Goal: Task Accomplishment & Management: Use online tool/utility

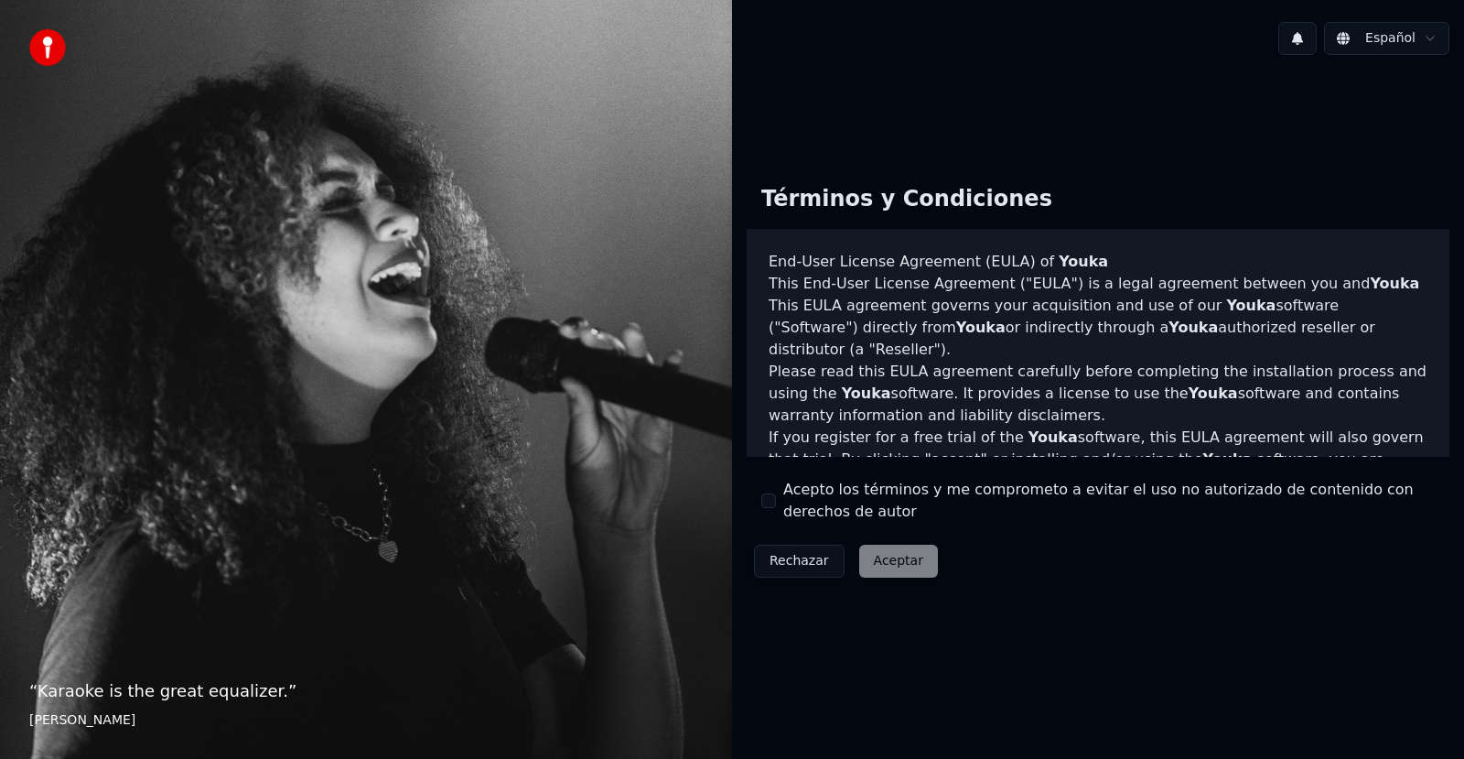
click at [767, 502] on button "Acepto los términos y me comprometo a evitar el uso no autorizado de contenido …" at bounding box center [768, 500] width 15 height 15
click at [874, 564] on button "Aceptar" at bounding box center [898, 560] width 79 height 33
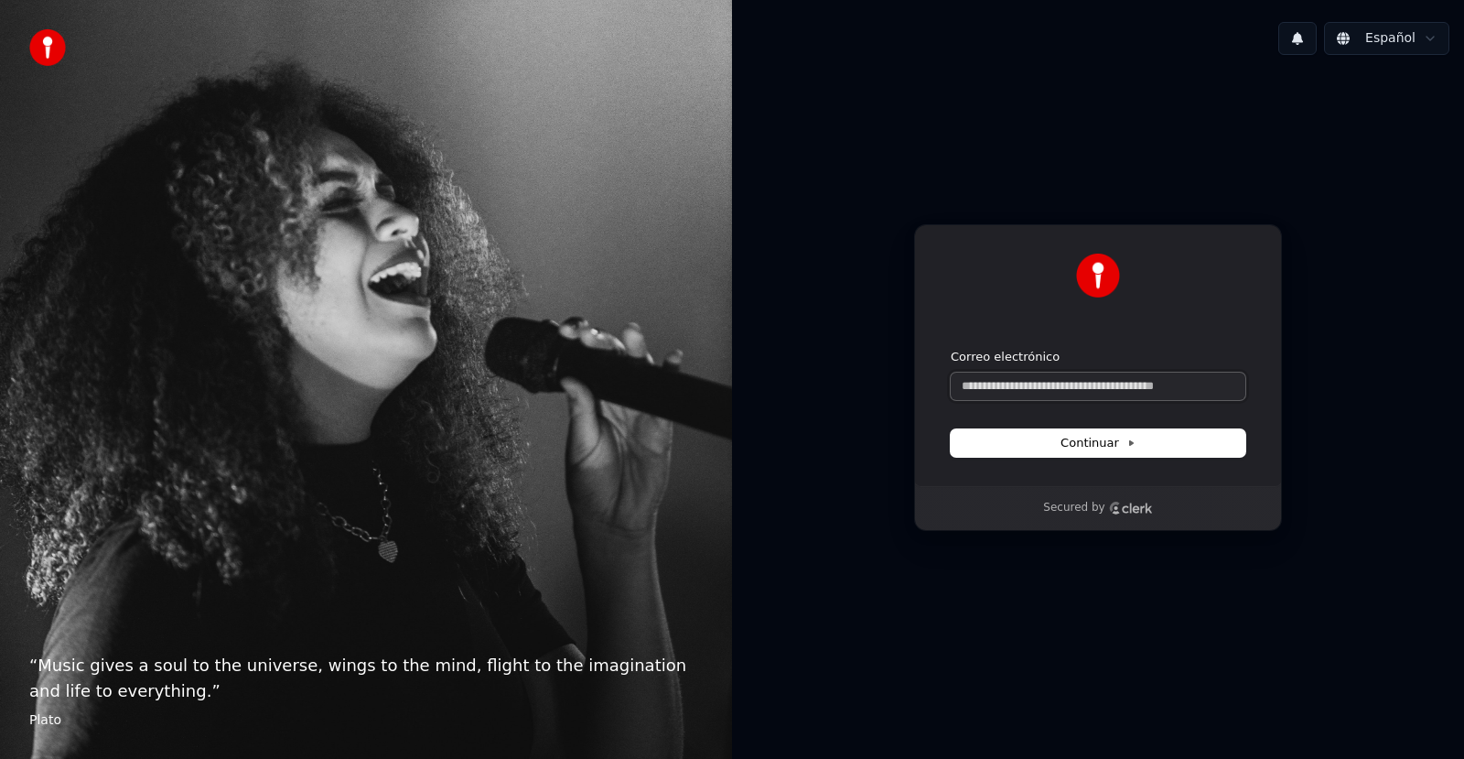
click at [1049, 380] on input "Correo electrónico" at bounding box center [1098, 385] width 295 height 27
click at [1041, 443] on button "Continuar" at bounding box center [1098, 442] width 295 height 27
type input "**********"
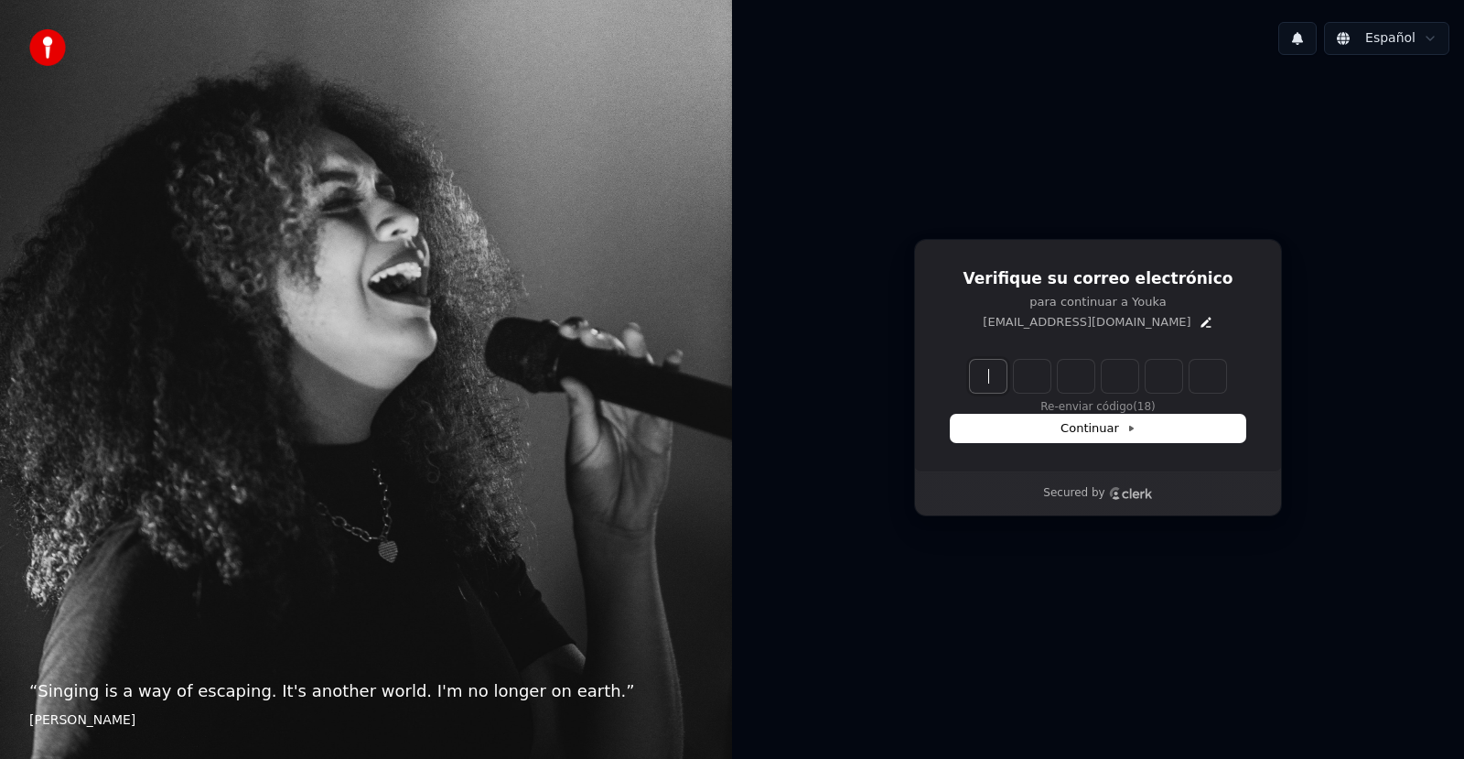
click at [973, 377] on input "Enter verification code" at bounding box center [1098, 376] width 256 height 33
type input "******"
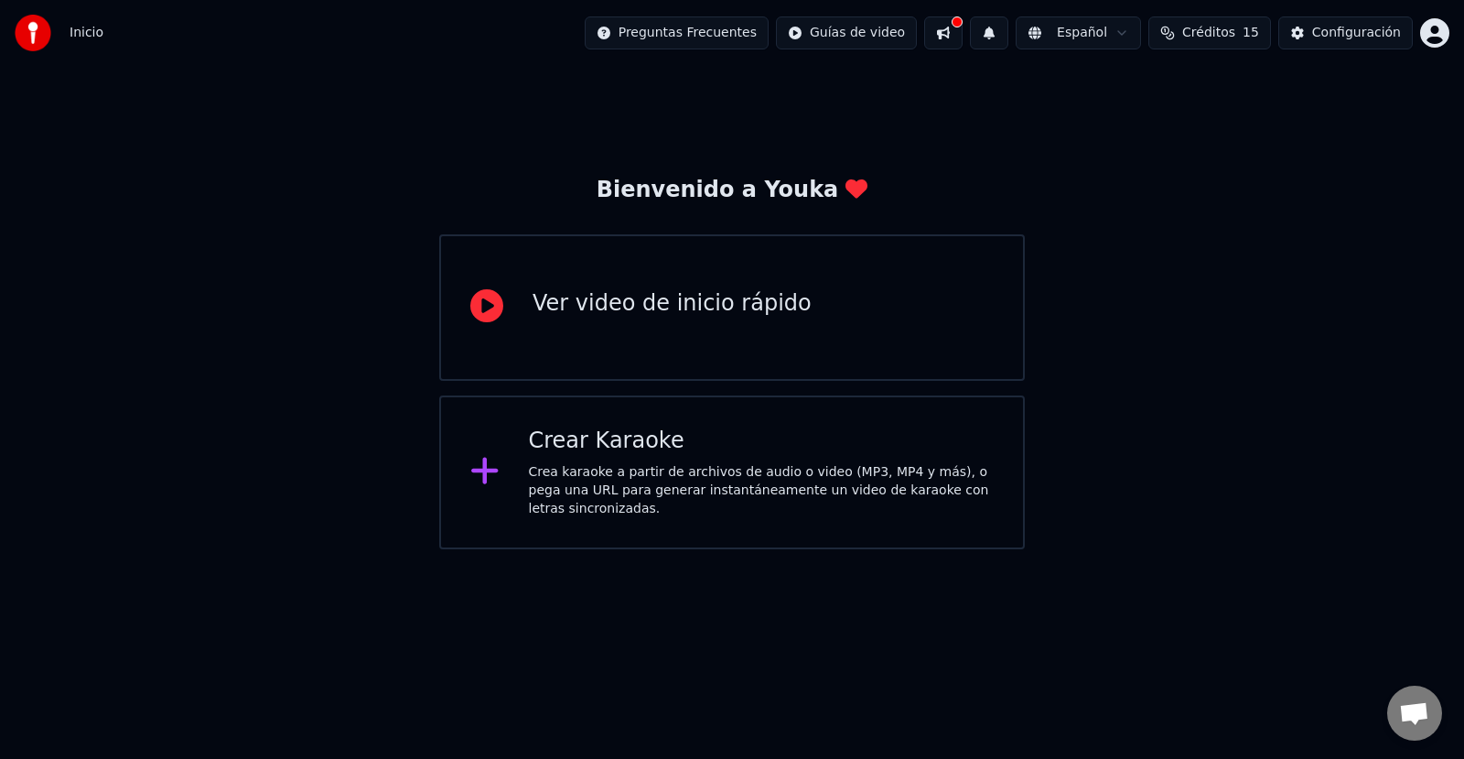
click at [639, 461] on div "Crear Karaoke Crea karaoke a partir de archivos de audio o video (MP3, MP4 y má…" at bounding box center [762, 472] width 466 height 92
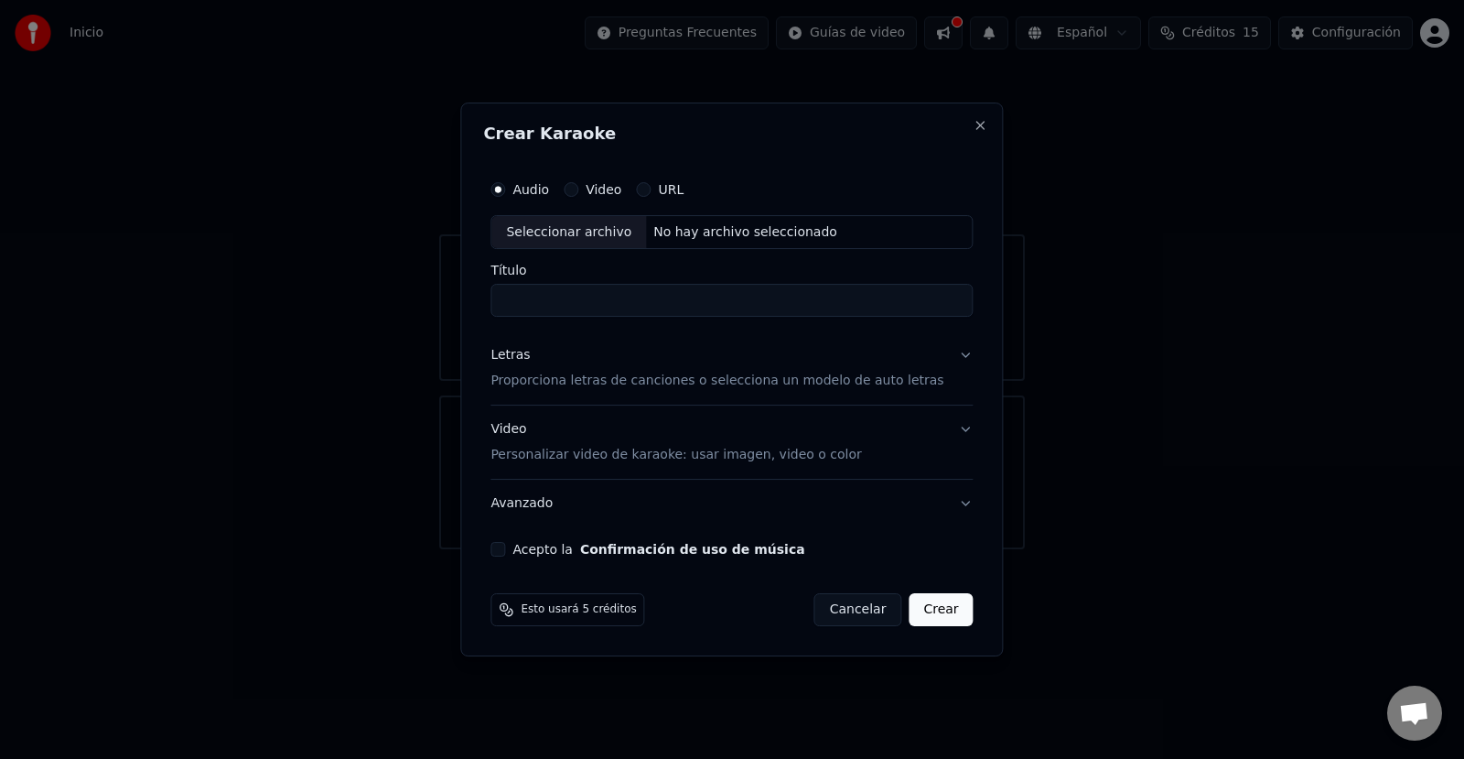
click at [593, 305] on input "Título" at bounding box center [731, 301] width 482 height 33
type input "**********"
click at [658, 383] on p "Proporciona letras de canciones o selecciona un modelo de auto letras" at bounding box center [716, 381] width 453 height 18
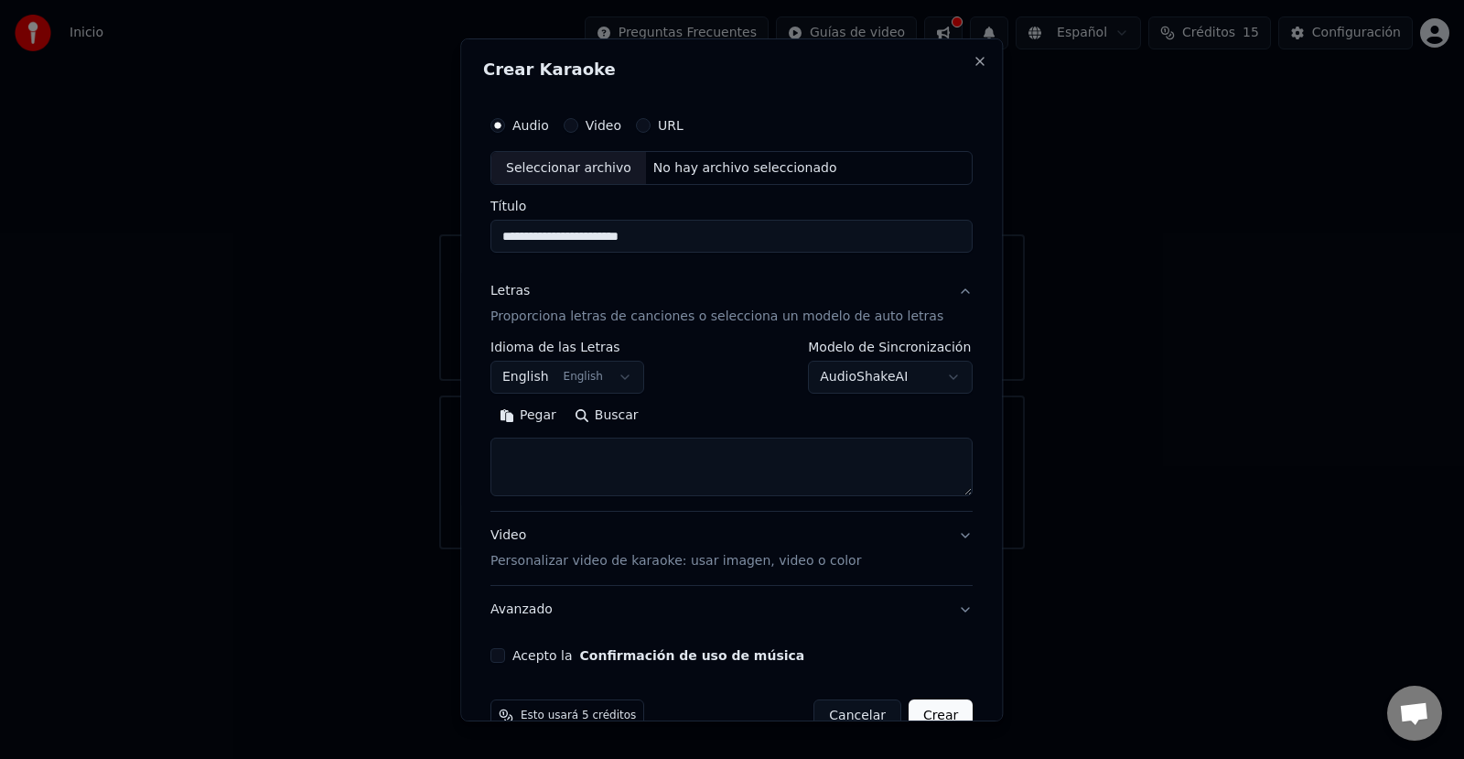
click at [627, 380] on button "English English" at bounding box center [567, 377] width 154 height 33
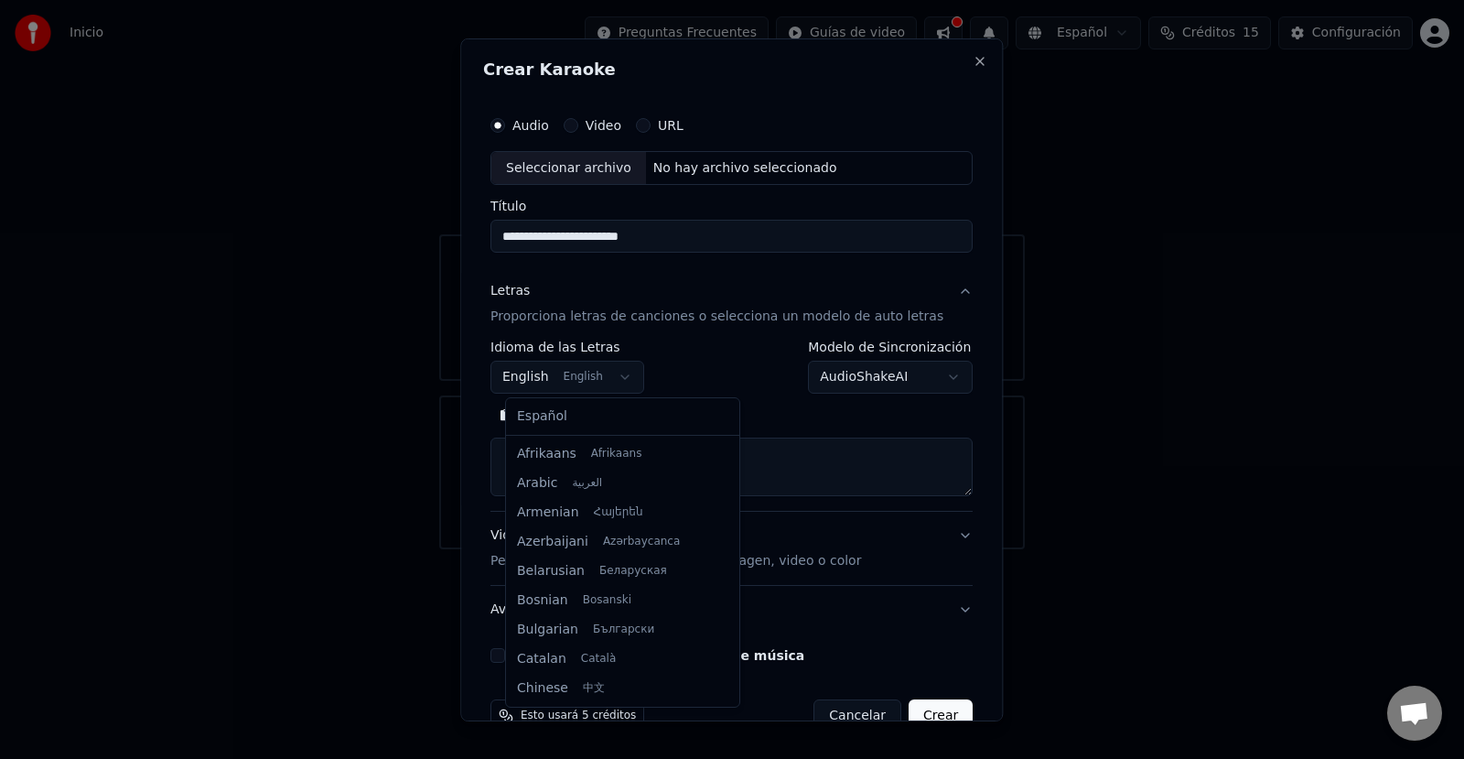
scroll to position [146, 0]
select select "**"
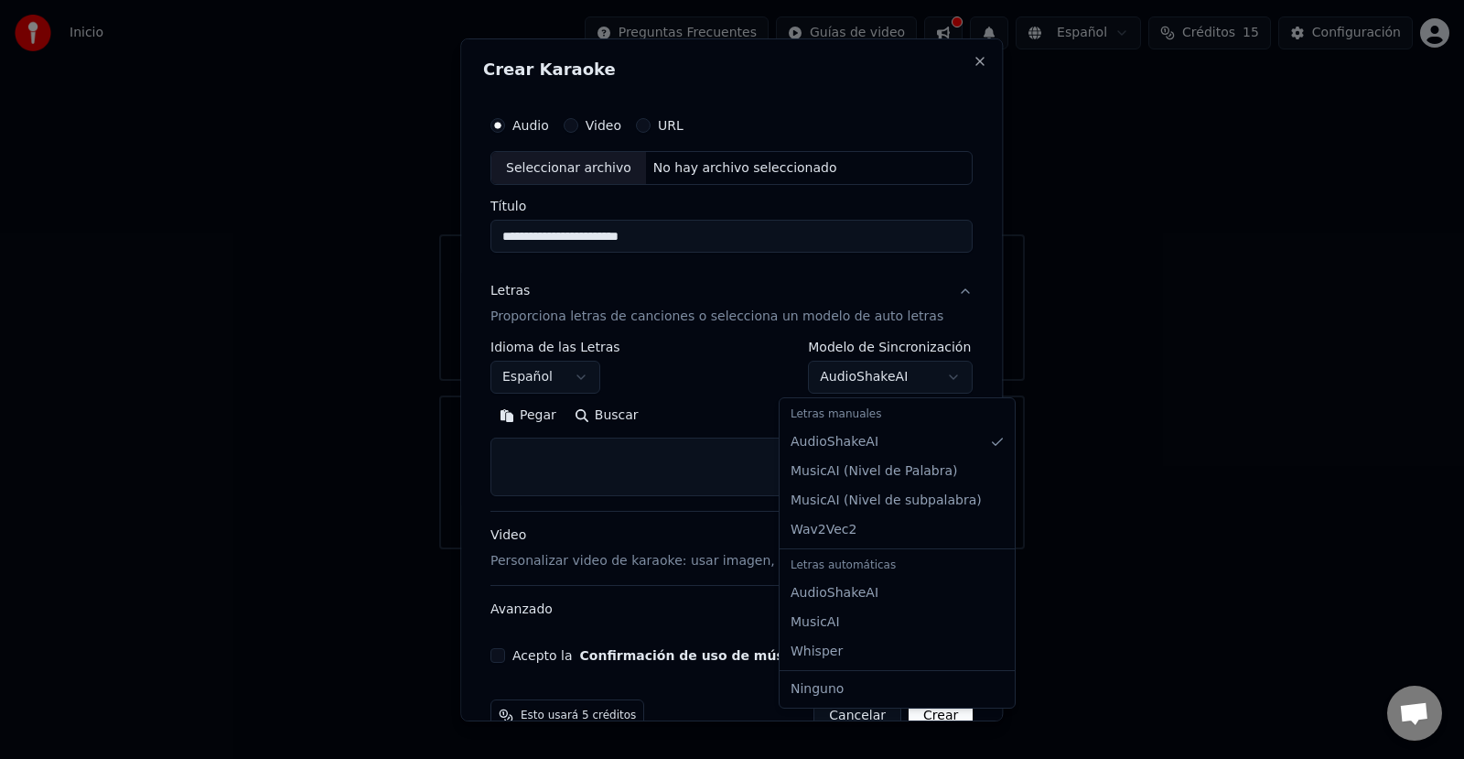
click at [927, 382] on body "**********" at bounding box center [732, 274] width 1464 height 549
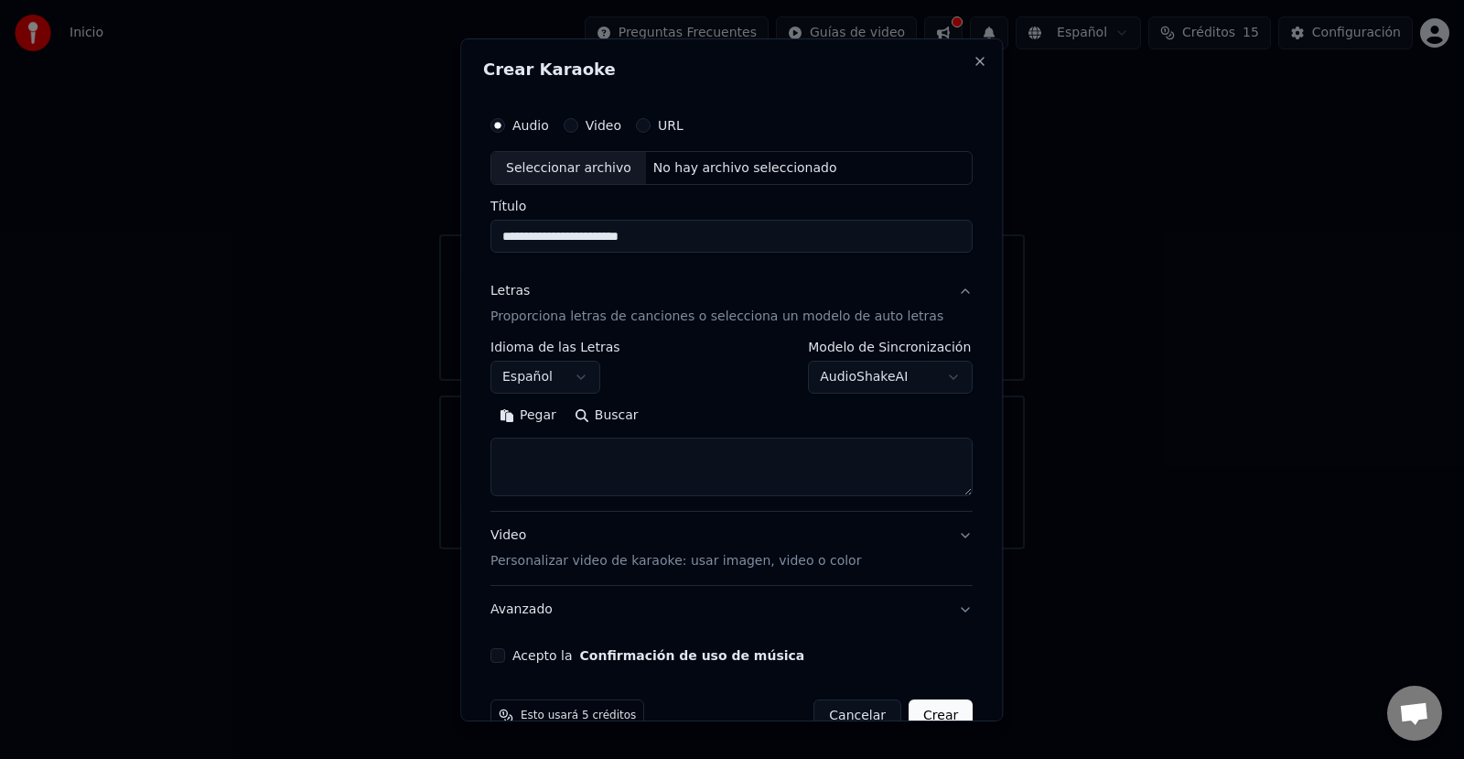
click at [631, 446] on textarea at bounding box center [731, 466] width 482 height 59
paste textarea "**********"
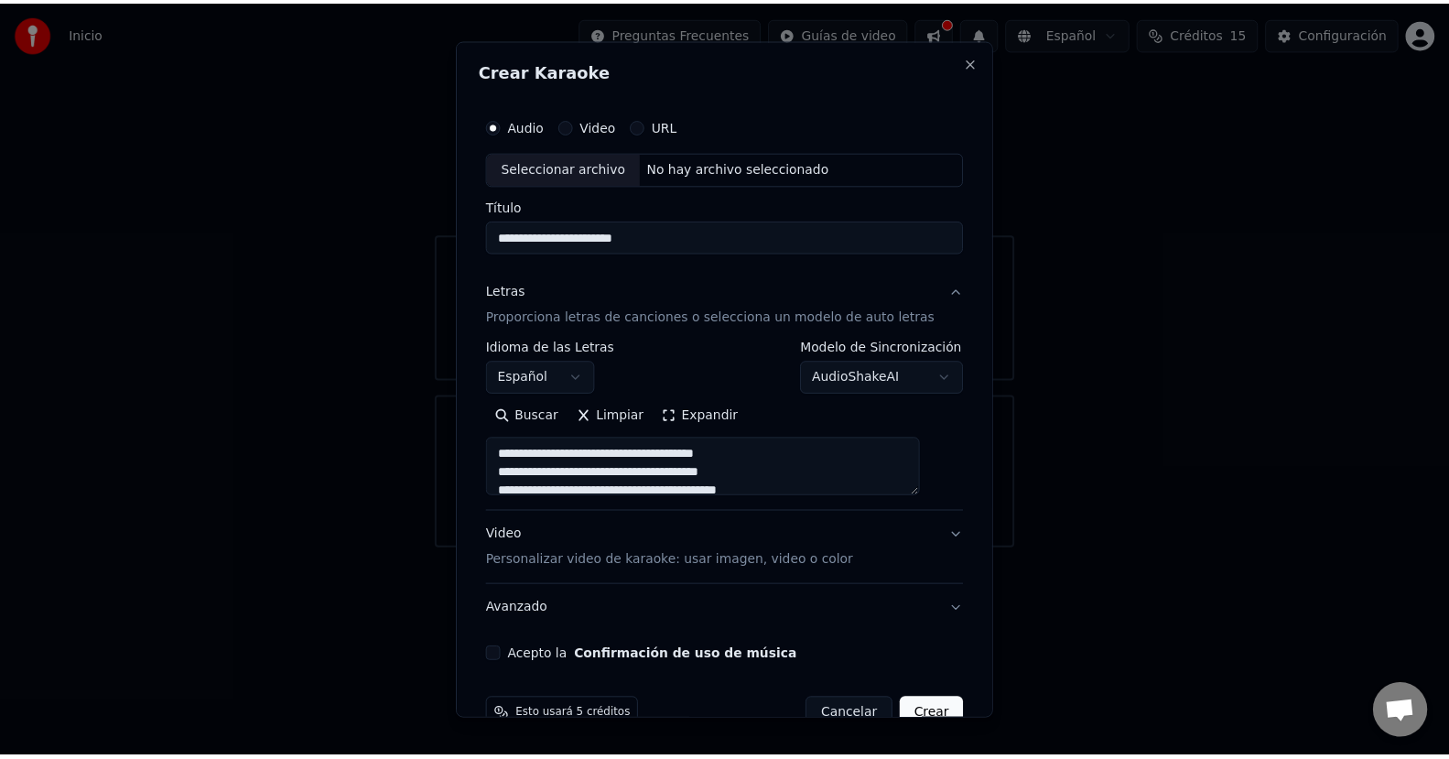
scroll to position [755, 0]
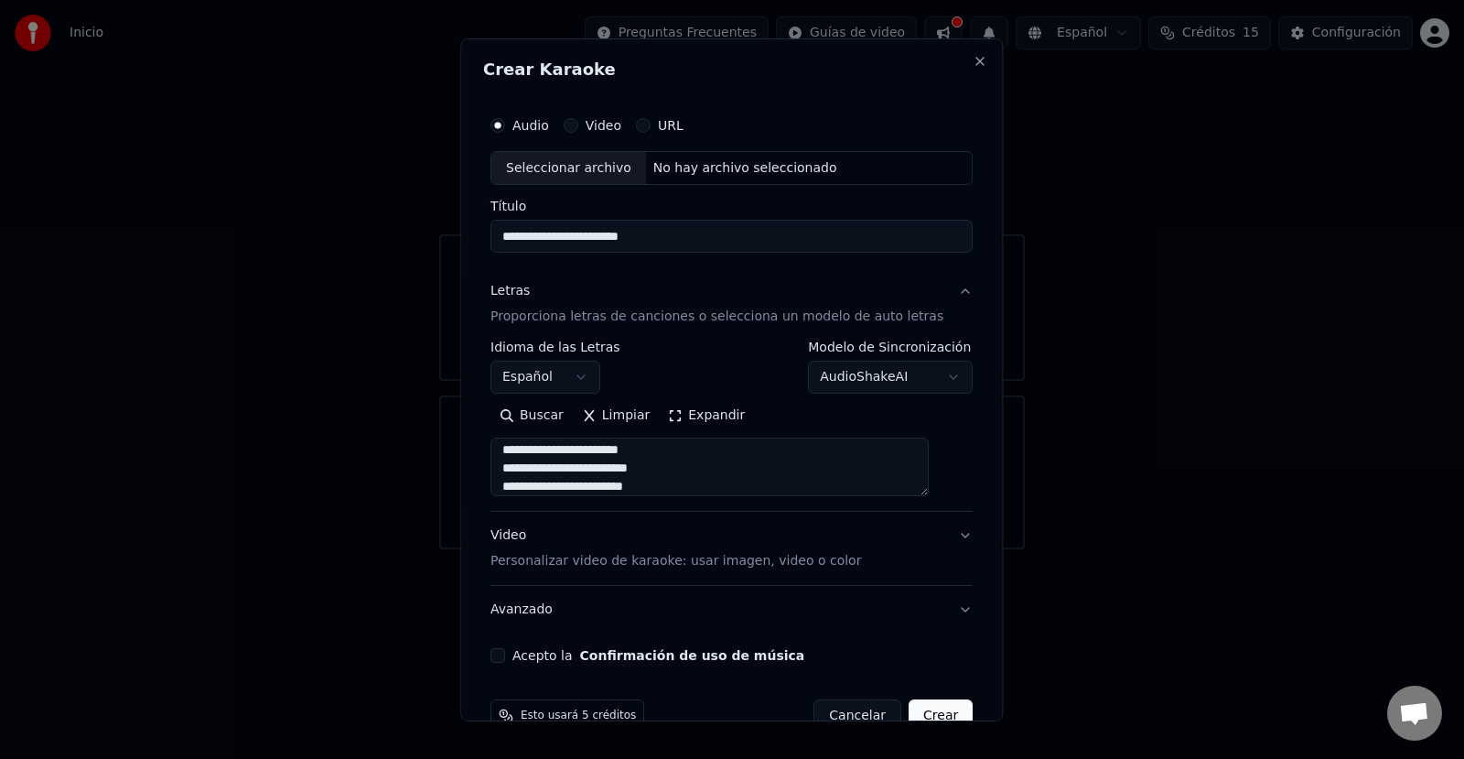
type textarea "**********"
click at [681, 569] on p "Personalizar video de karaoke: usar imagen, video o color" at bounding box center [675, 561] width 371 height 18
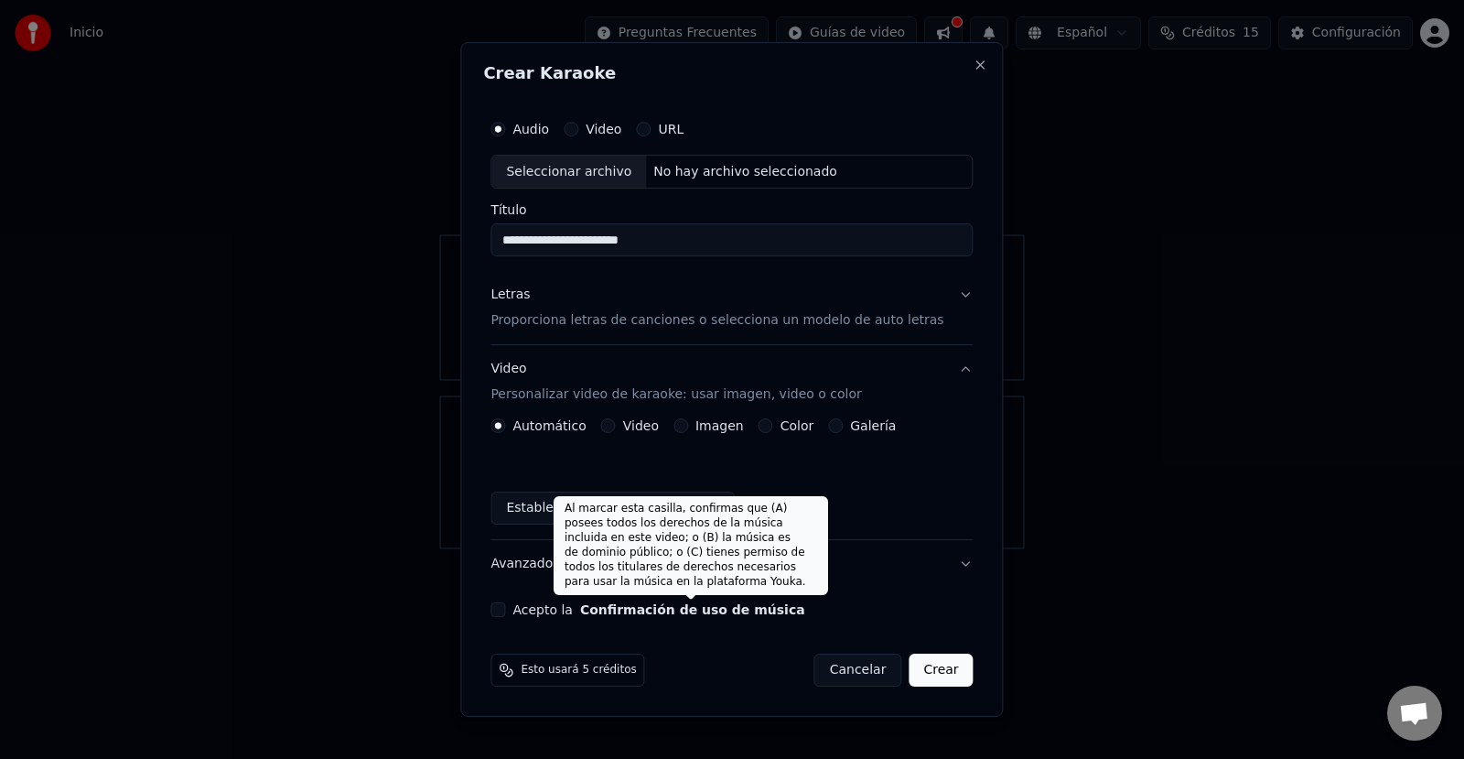
click at [695, 607] on button "Confirmación de uso de música" at bounding box center [692, 609] width 225 height 13
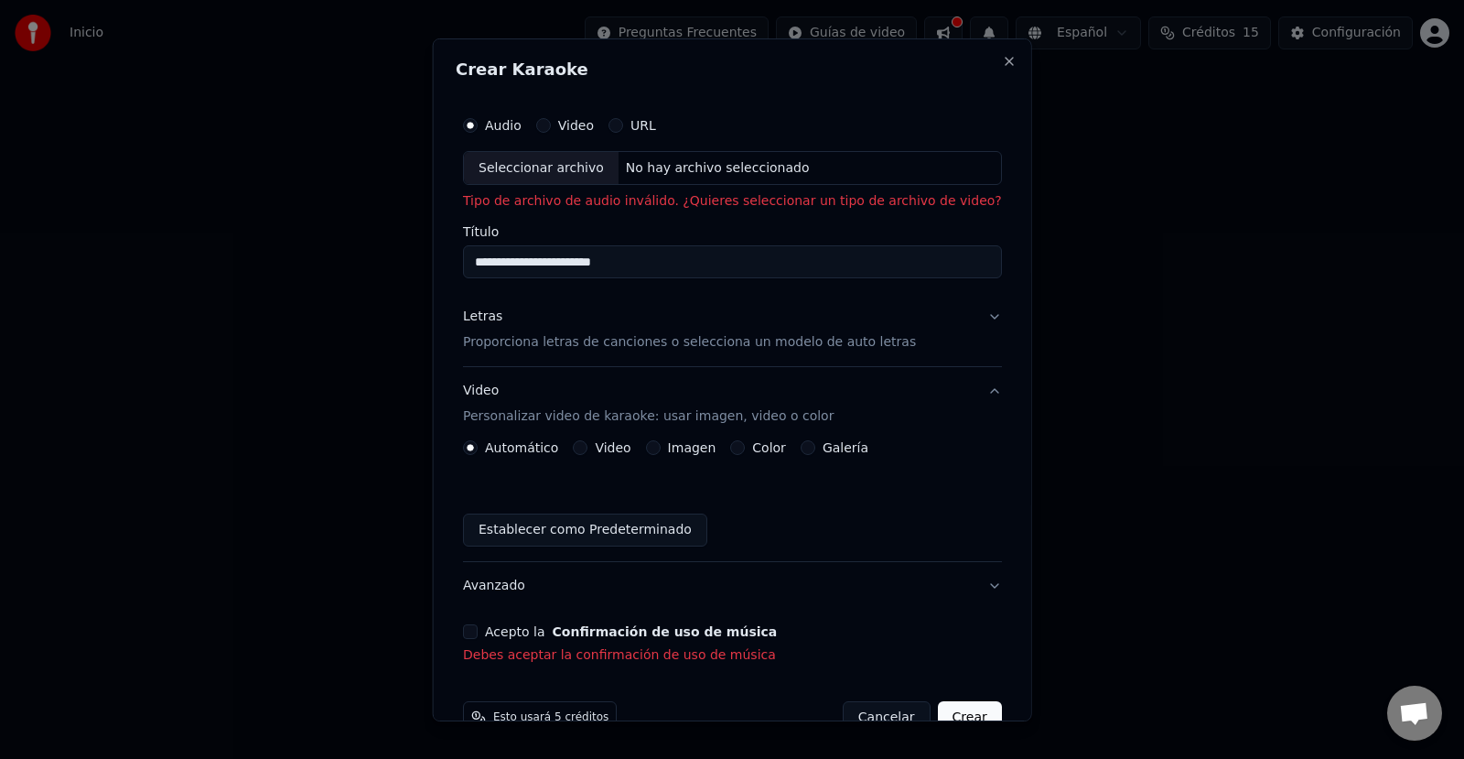
click at [478, 630] on button "Acepto la Confirmación de uso de música" at bounding box center [470, 631] width 15 height 15
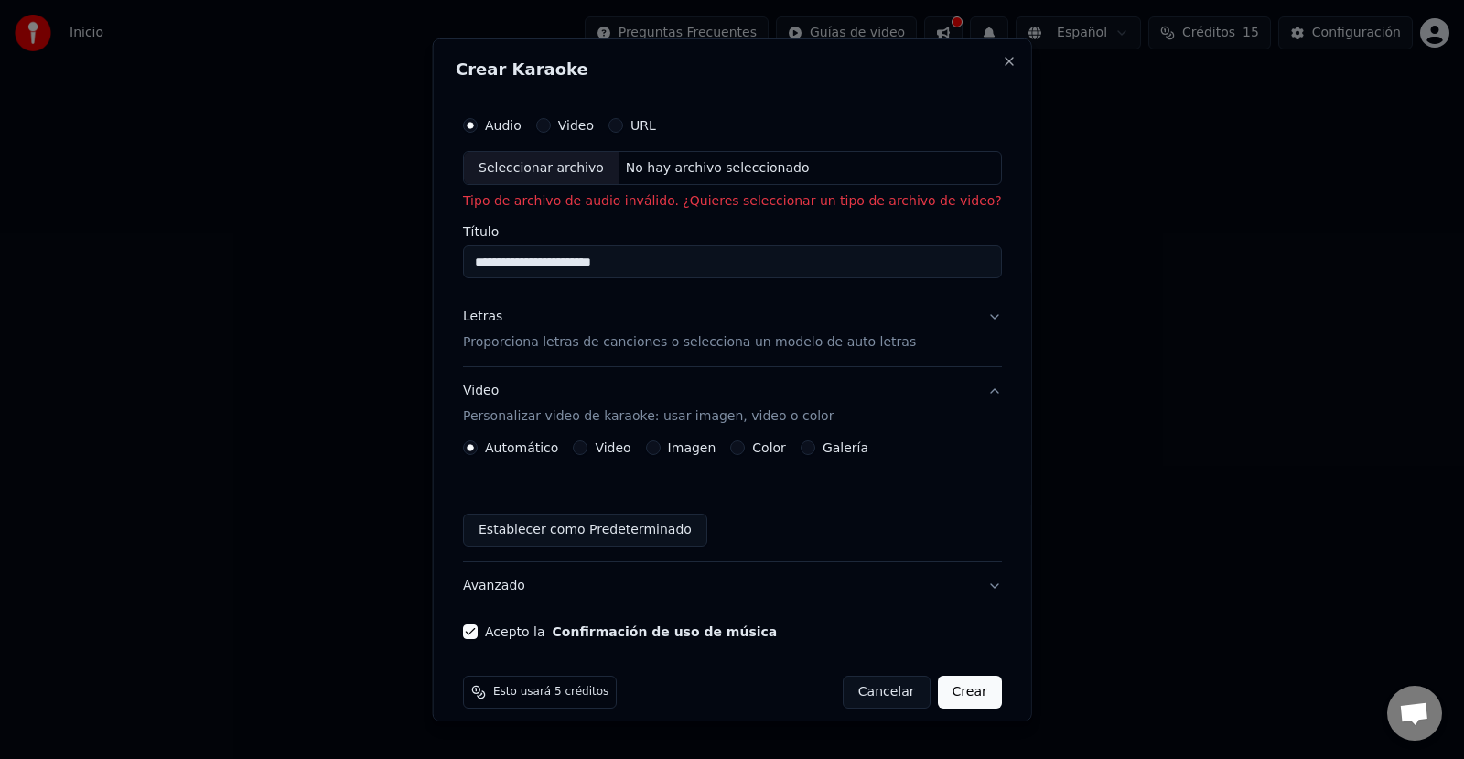
click at [662, 167] on div "No hay archivo seleccionado" at bounding box center [717, 167] width 199 height 18
type input "**********"
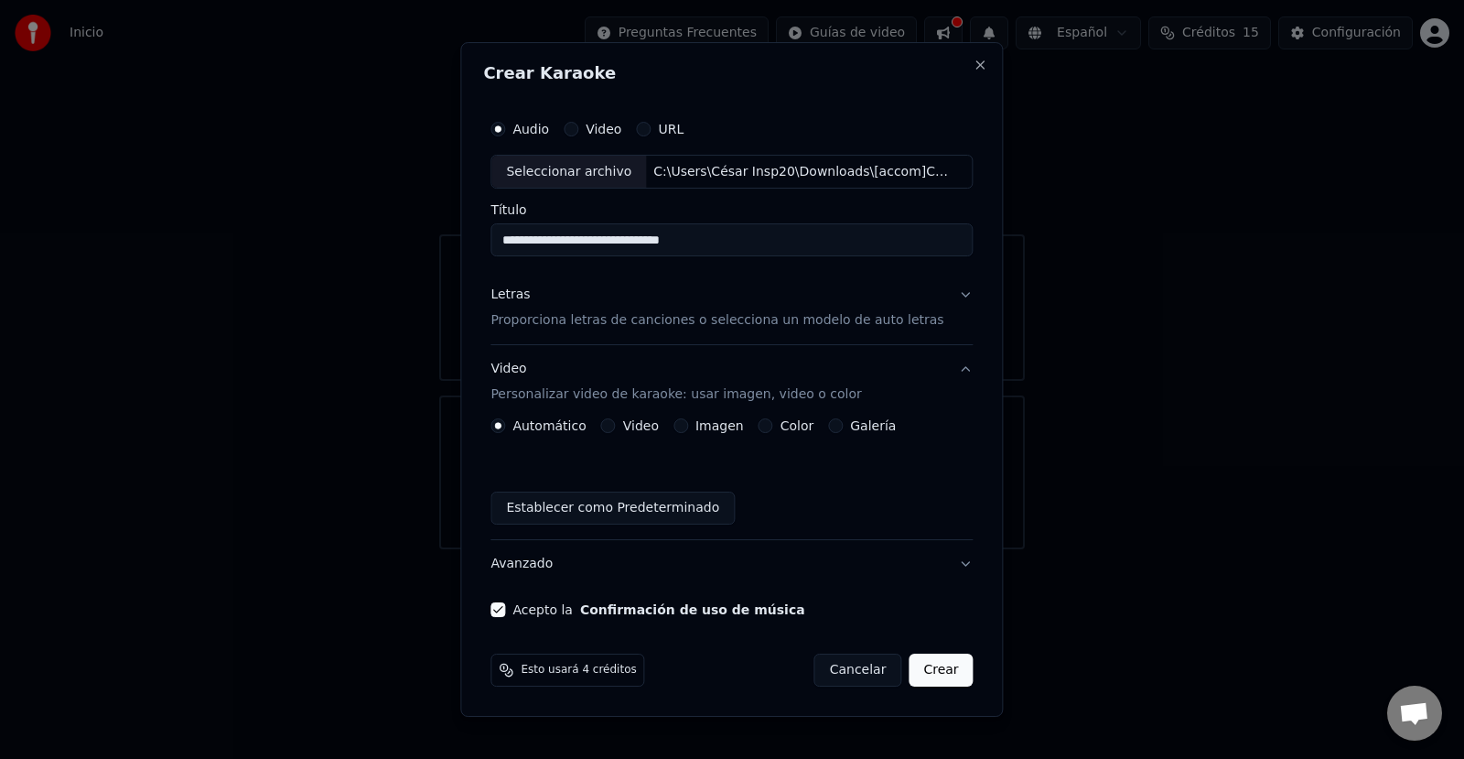
click at [915, 666] on button "Crear" at bounding box center [941, 669] width 64 height 33
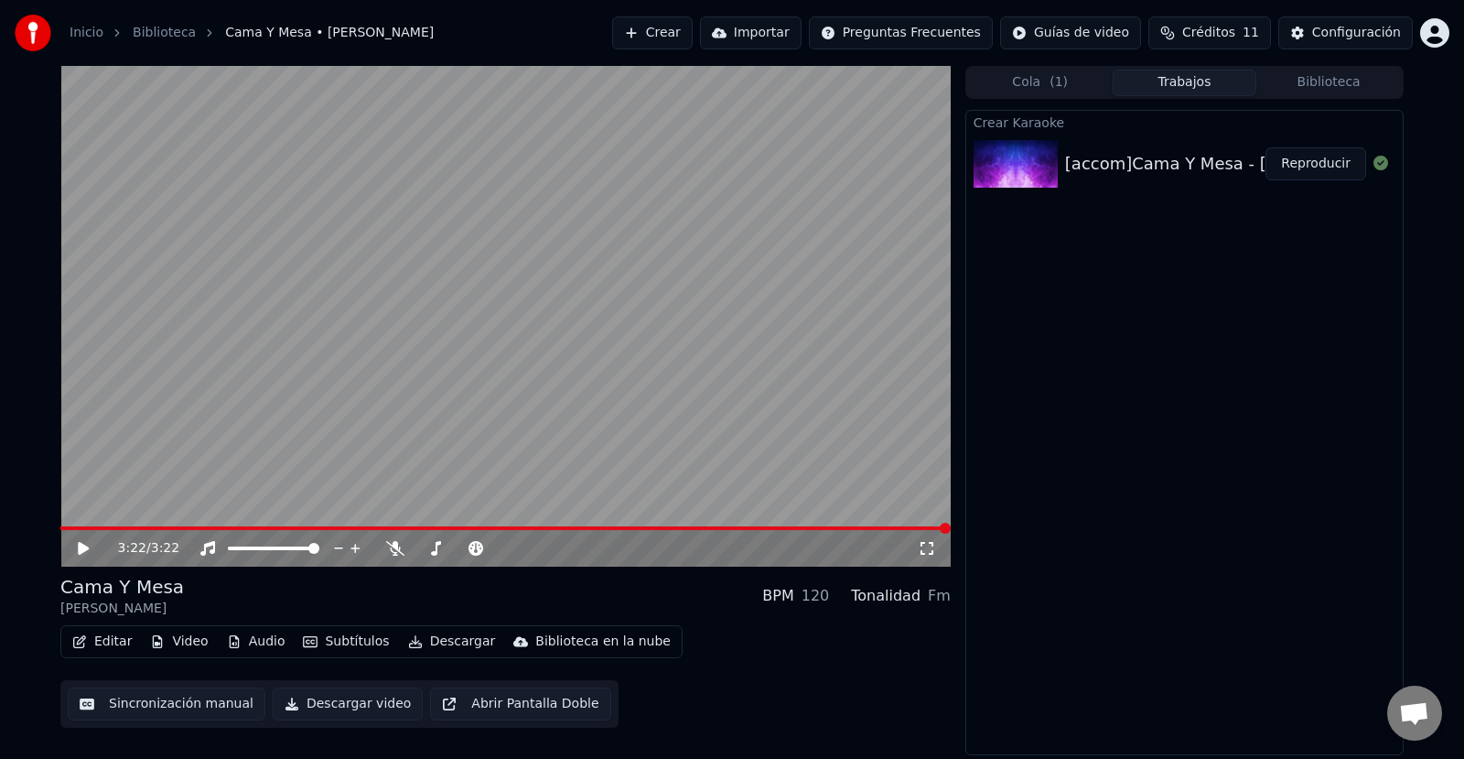
click at [86, 547] on icon at bounding box center [83, 548] width 11 height 13
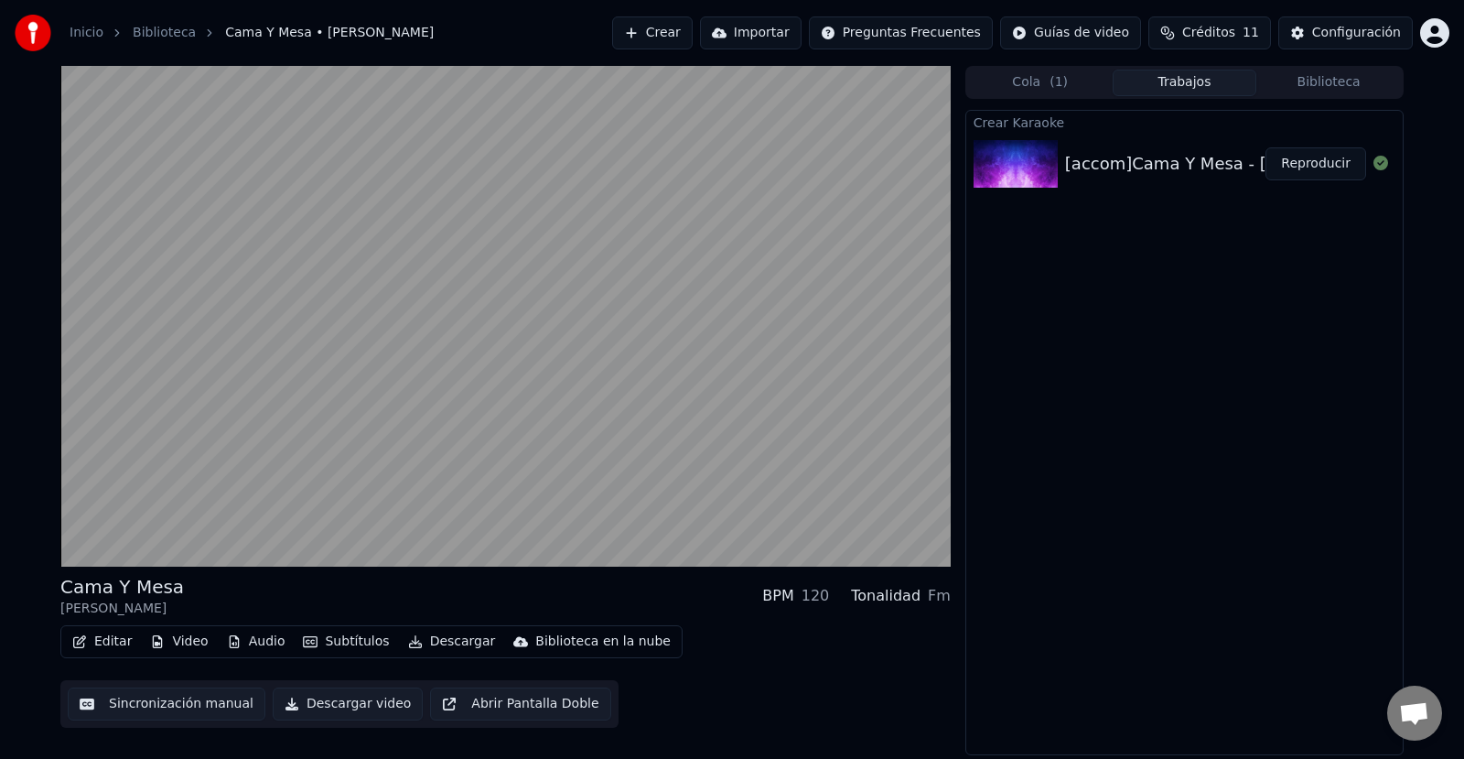
click at [162, 704] on button "Sincronización manual" at bounding box center [167, 703] width 198 height 33
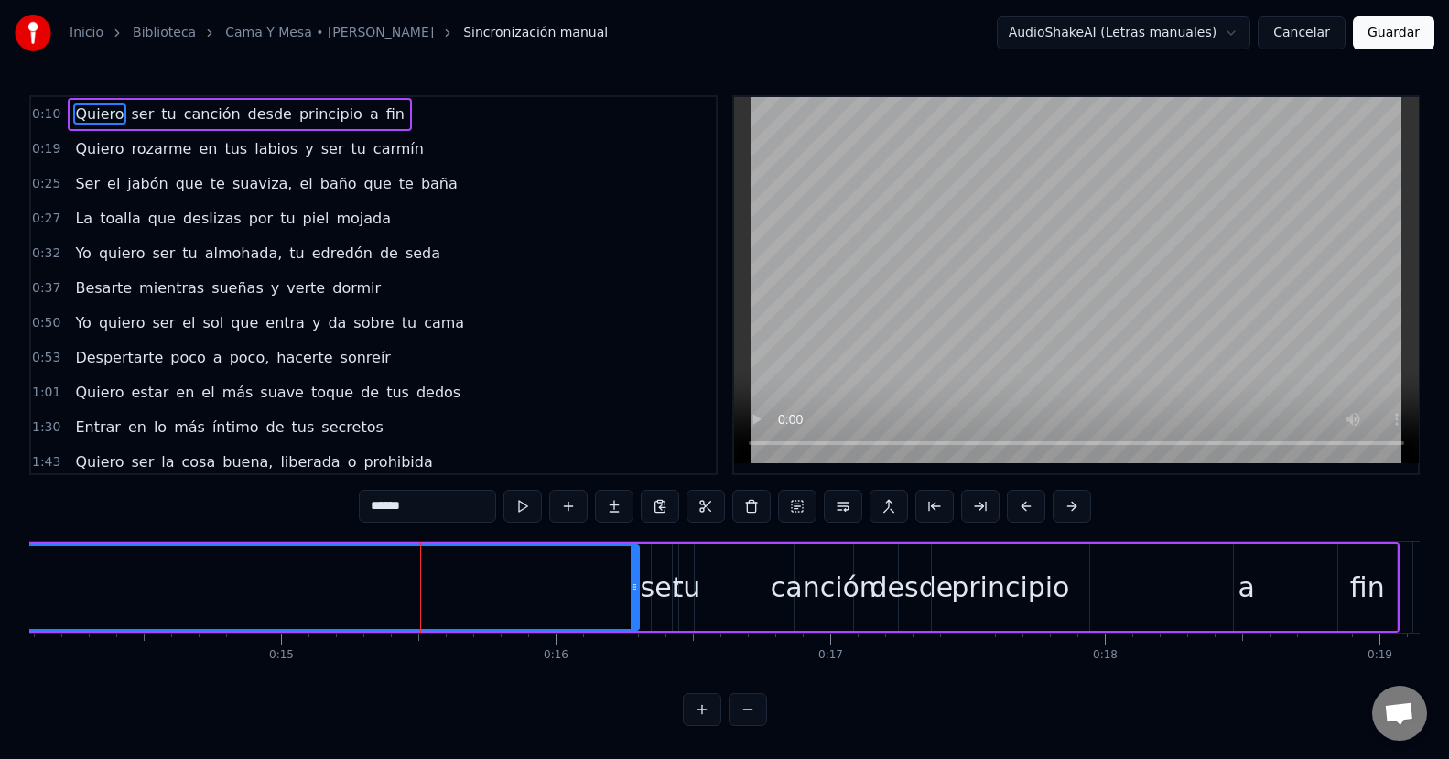
scroll to position [0, 4079]
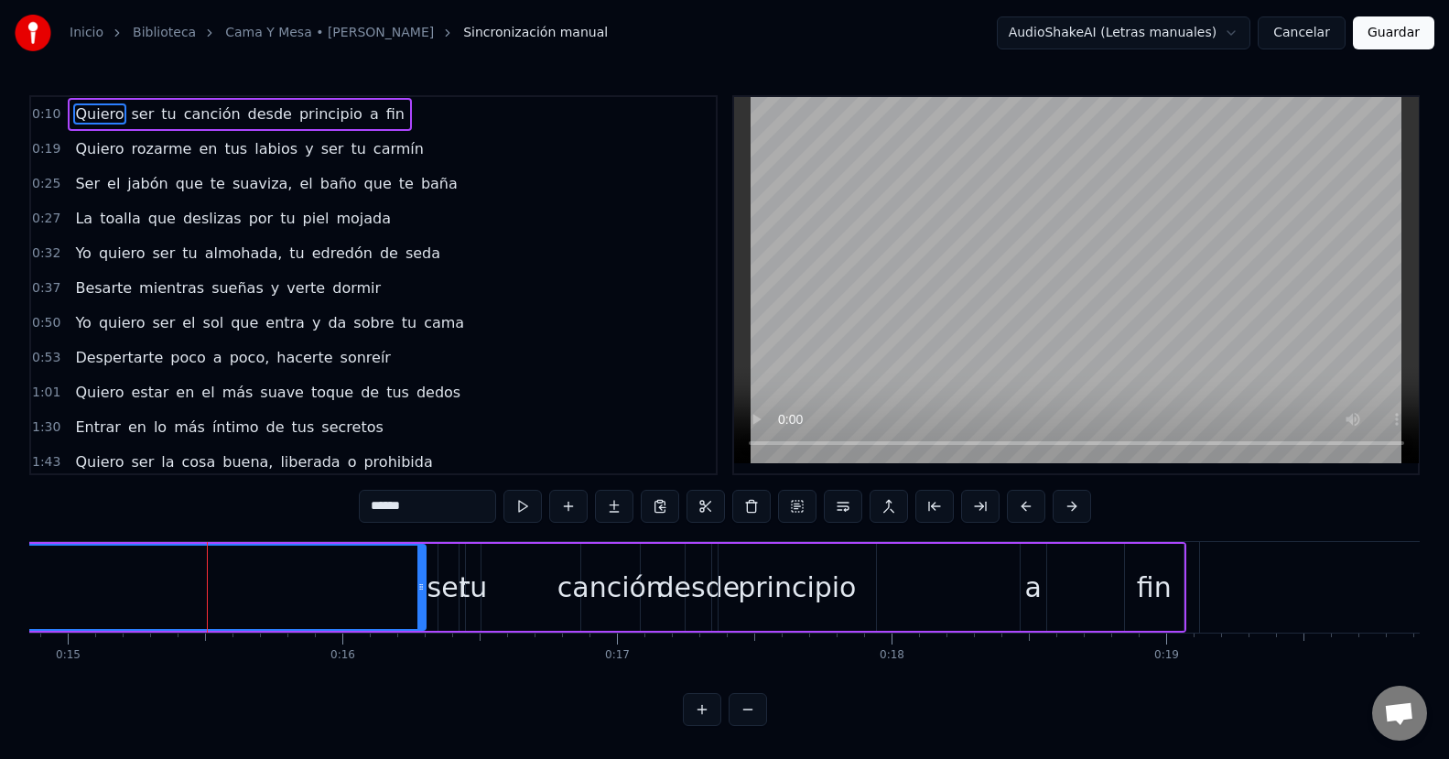
drag, startPoint x: 423, startPoint y: 587, endPoint x: 423, endPoint y: 576, distance: 11.0
click at [423, 576] on div at bounding box center [420, 586] width 7 height 83
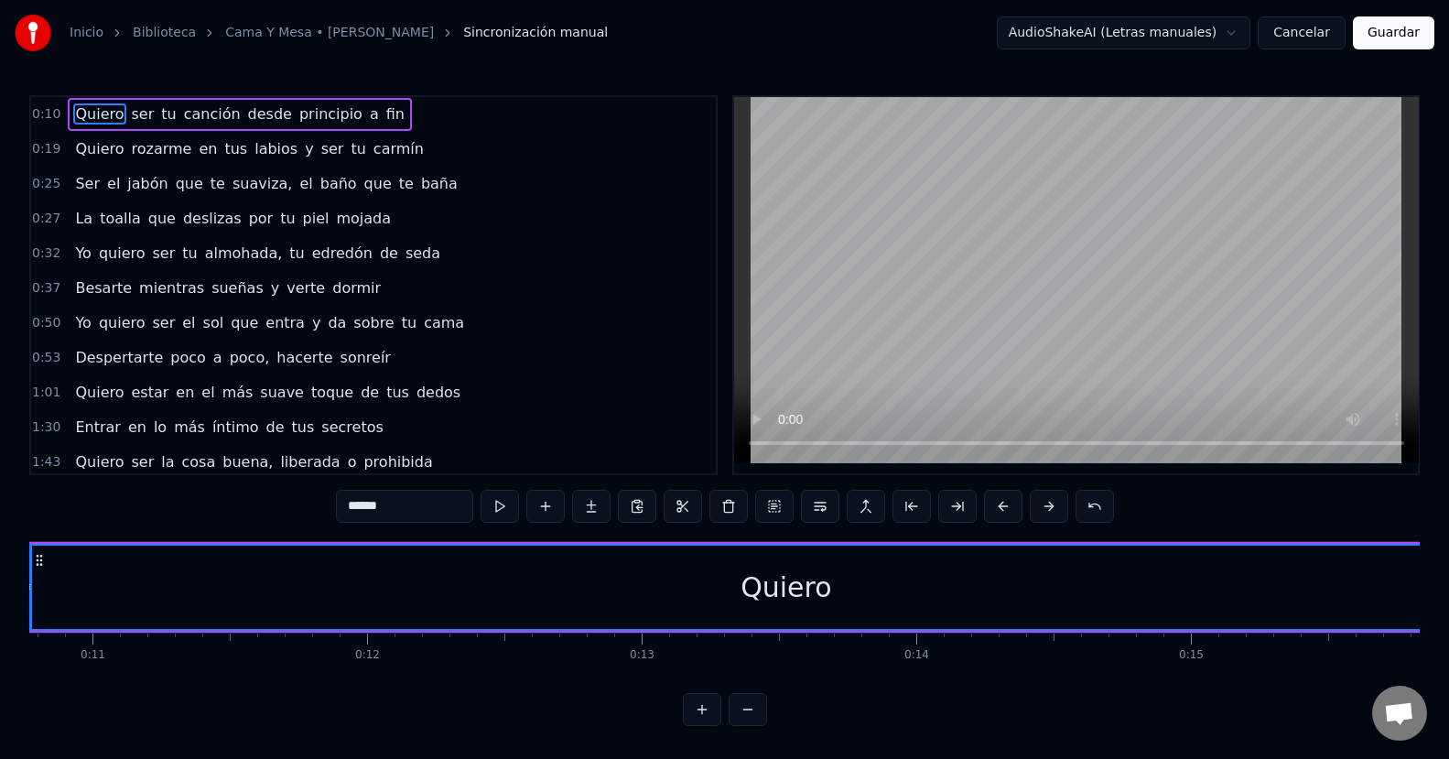
scroll to position [0, 2882]
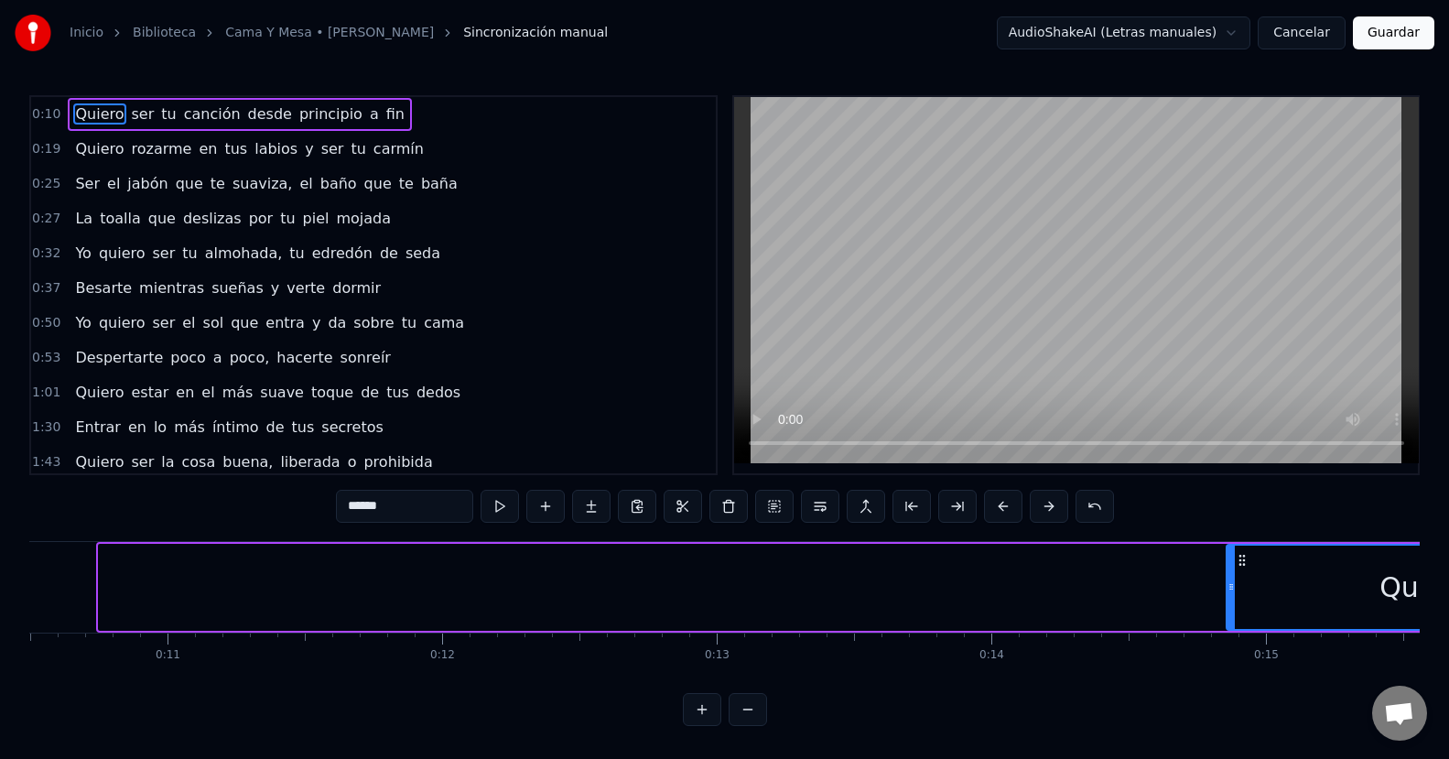
drag, startPoint x: 99, startPoint y: 608, endPoint x: 1239, endPoint y: 591, distance: 1140.3
click at [1234, 591] on div at bounding box center [1230, 586] width 7 height 83
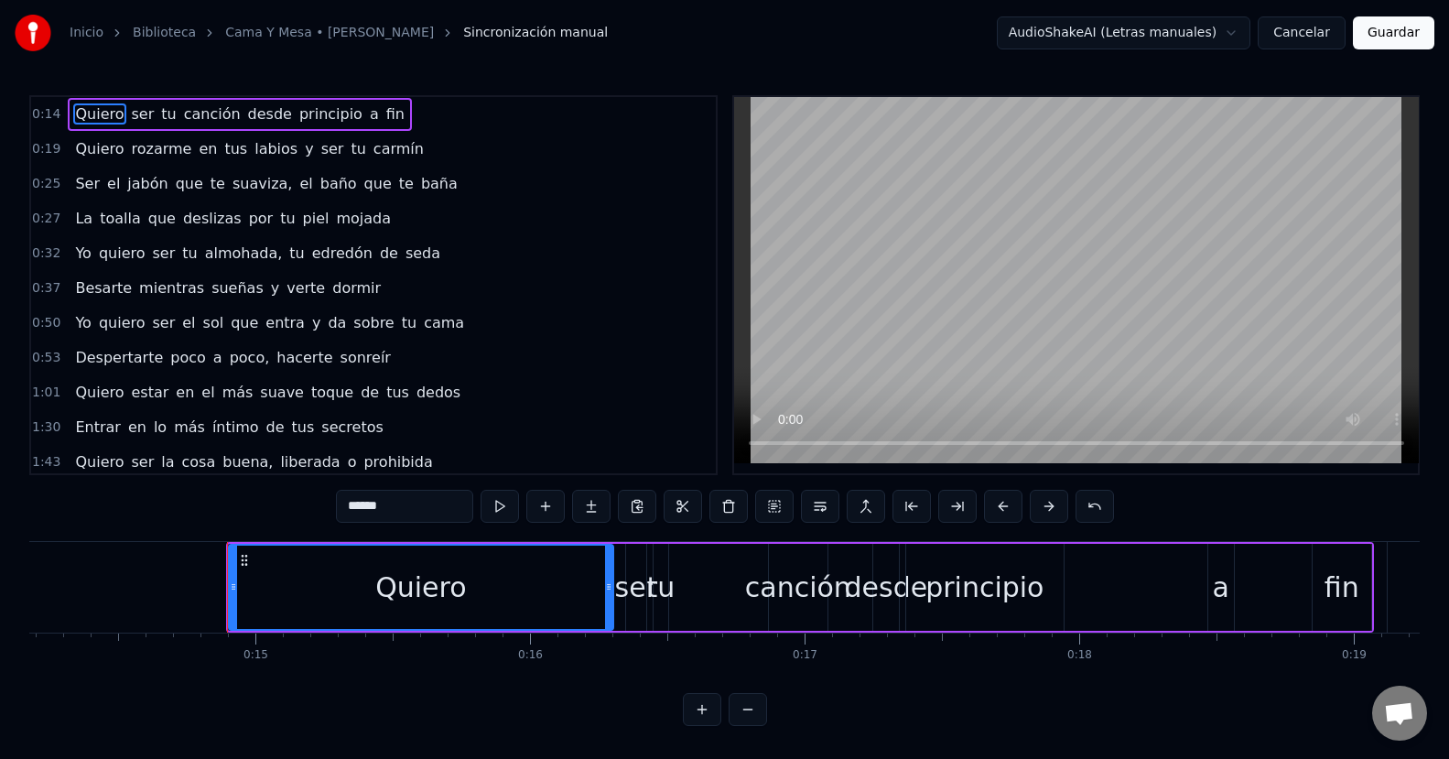
scroll to position [0, 3967]
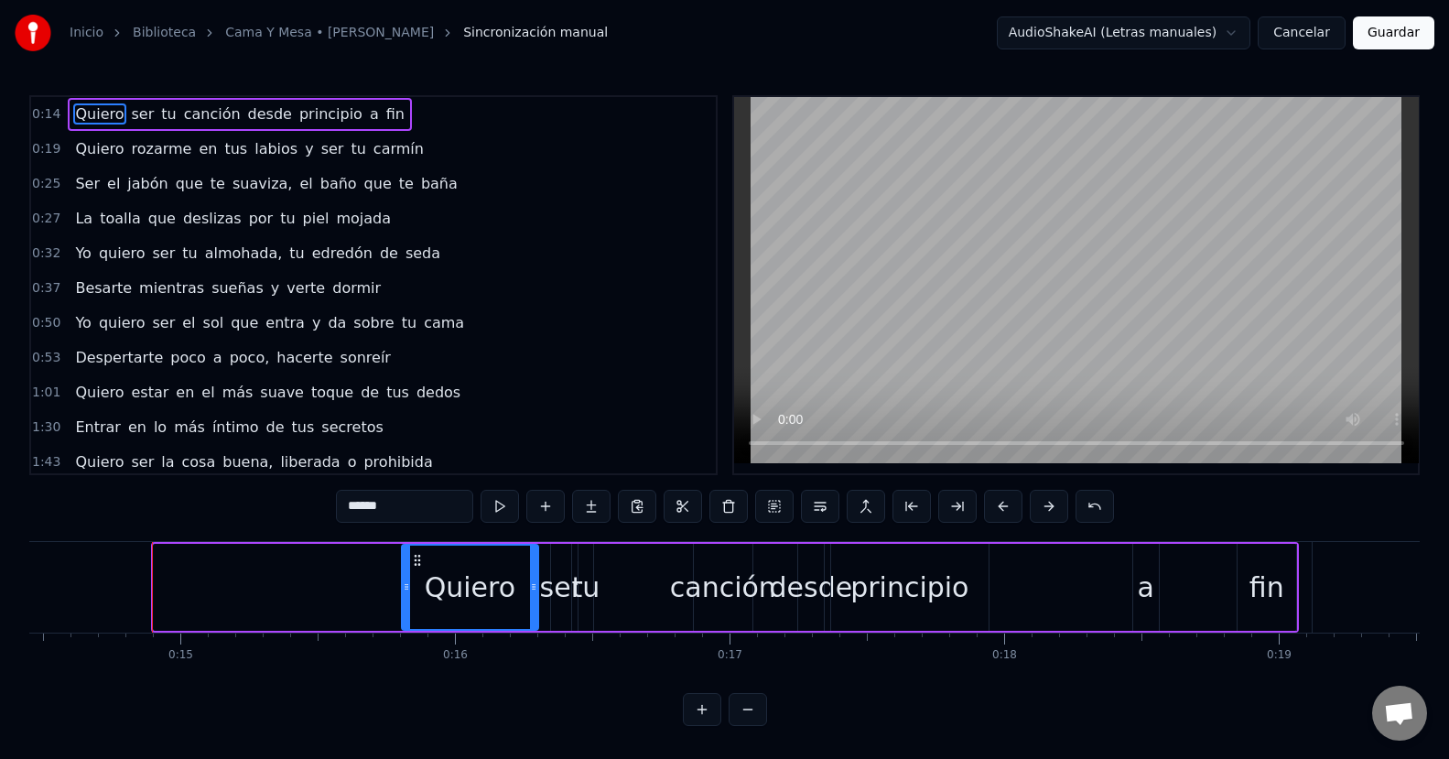
drag, startPoint x: 160, startPoint y: 608, endPoint x: 408, endPoint y: 605, distance: 248.0
click at [408, 605] on div at bounding box center [406, 586] width 7 height 83
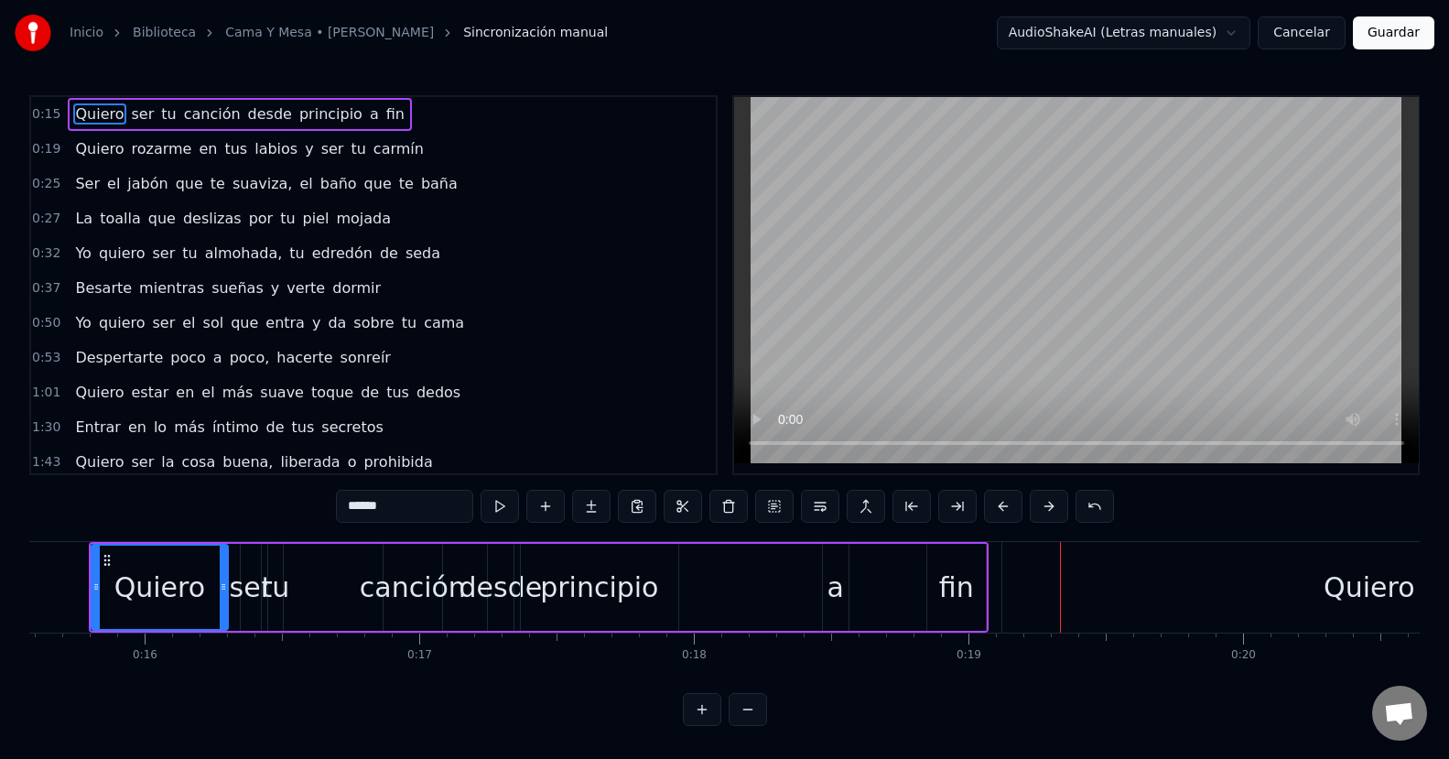
scroll to position [12, 0]
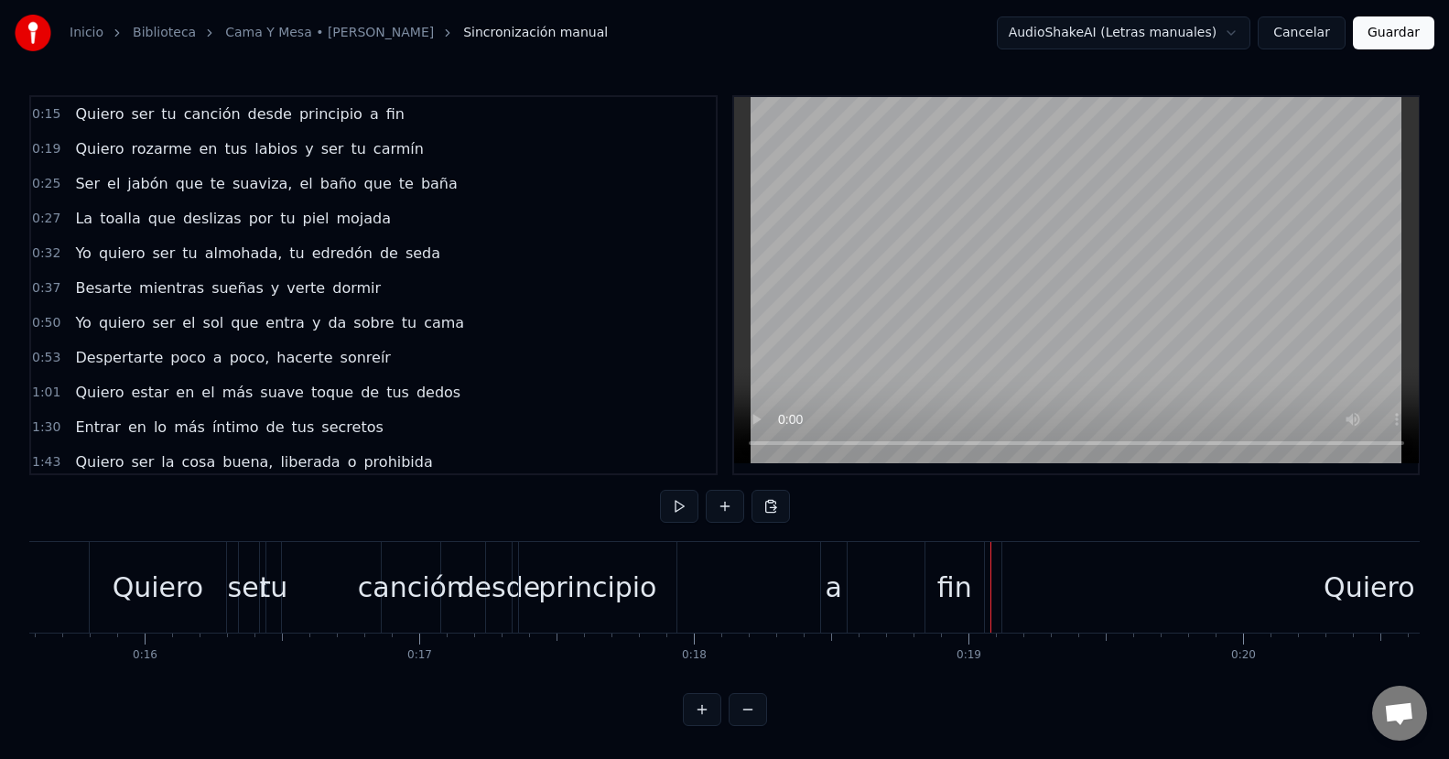
click at [1146, 570] on div "Quiero" at bounding box center [1369, 587] width 734 height 91
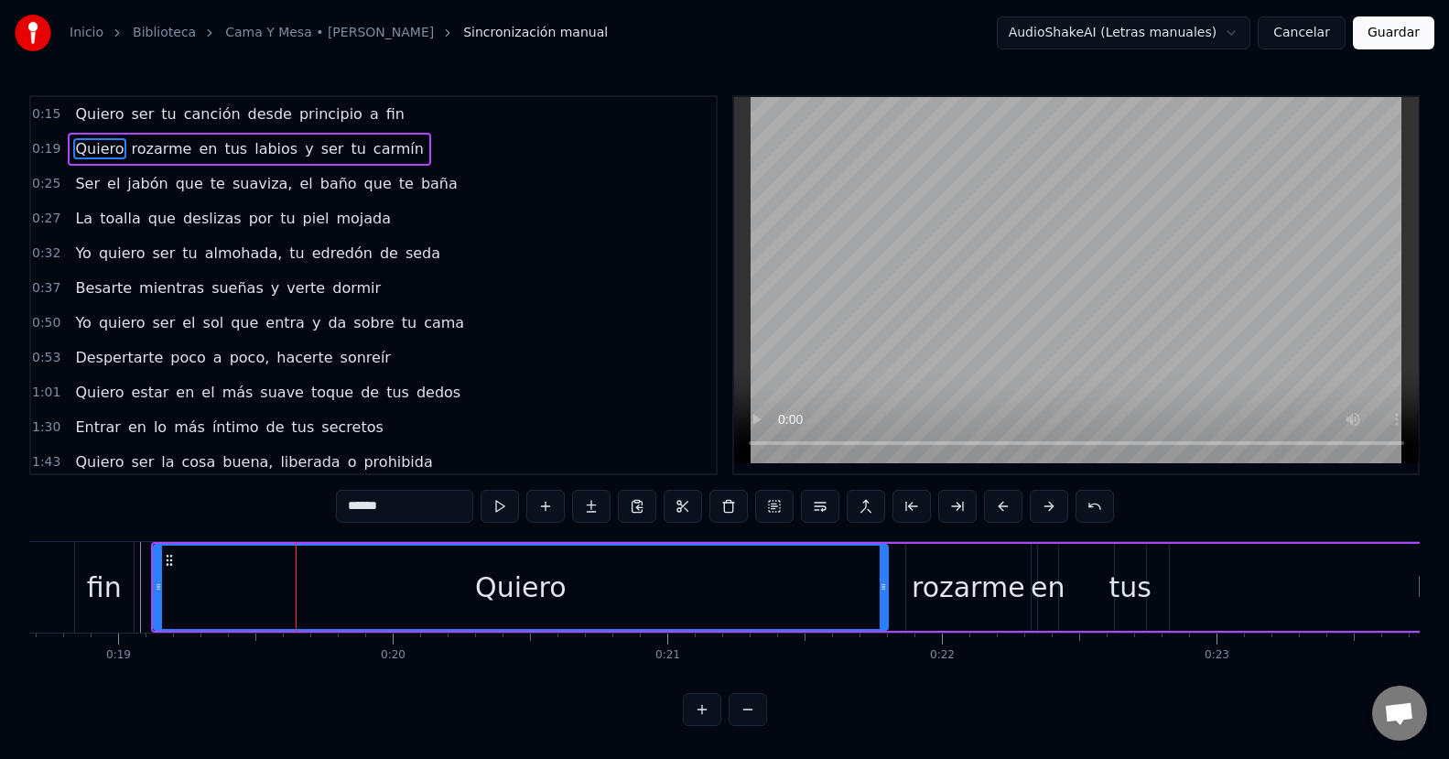
scroll to position [0, 5165]
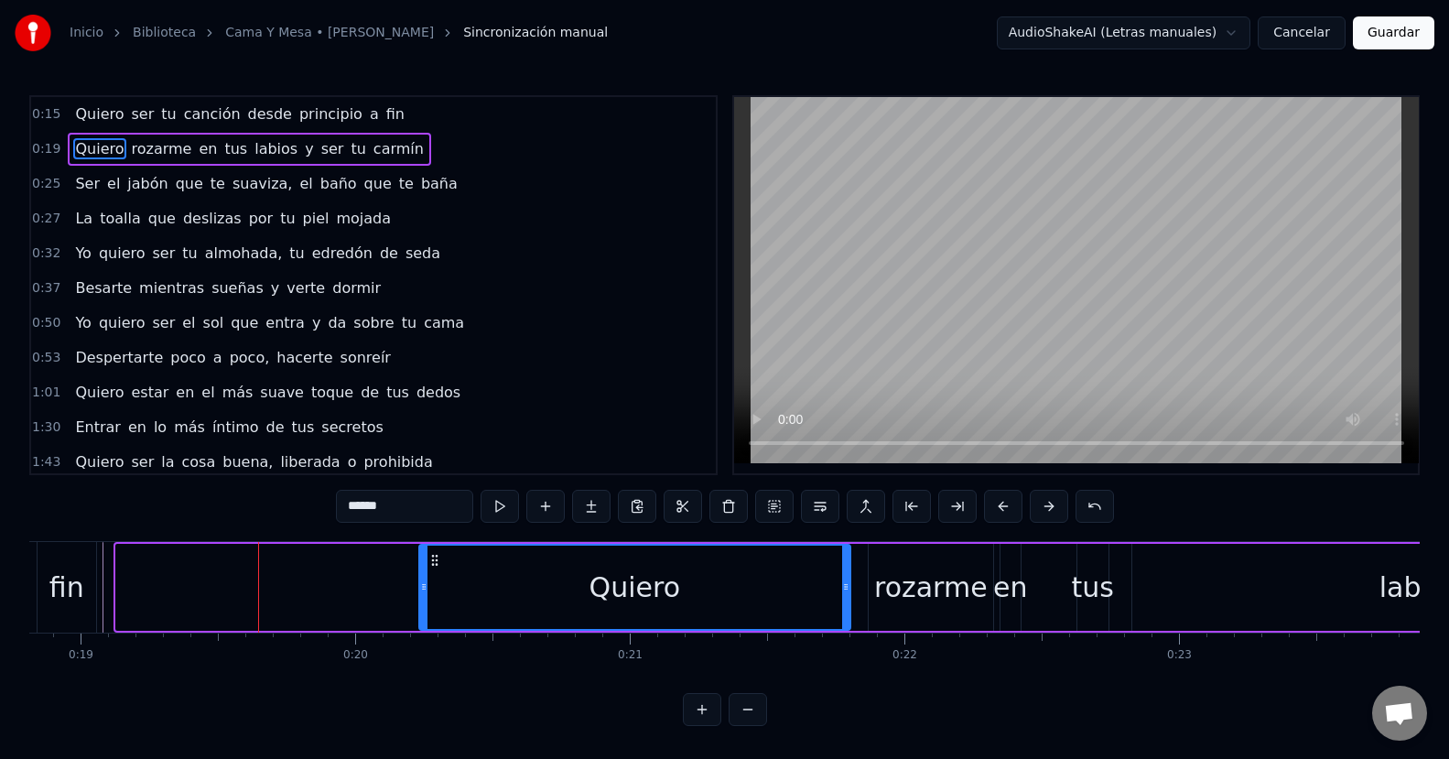
drag, startPoint x: 119, startPoint y: 580, endPoint x: 422, endPoint y: 608, distance: 304.1
click at [422, 608] on div at bounding box center [423, 586] width 7 height 83
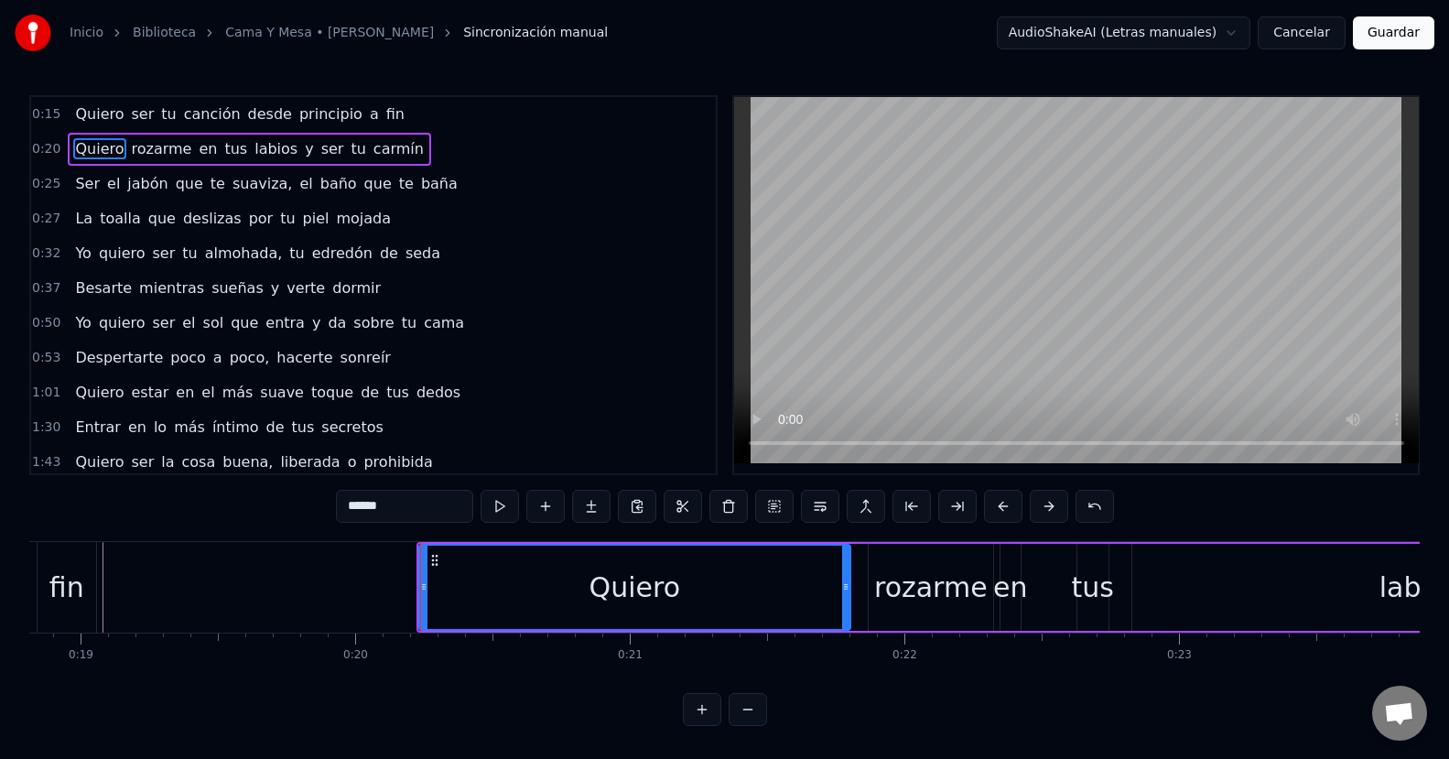
click at [956, 602] on div "rozarme" at bounding box center [930, 586] width 113 height 41
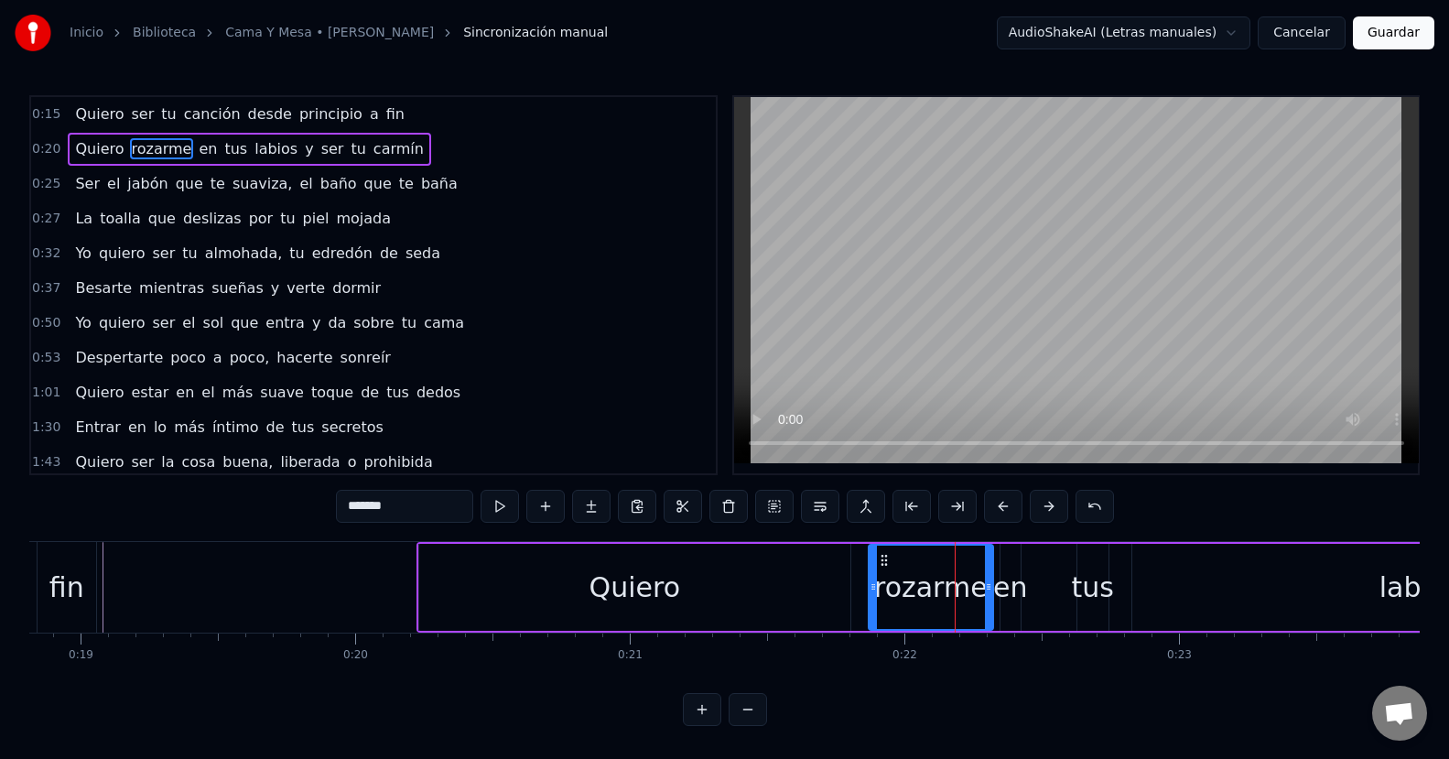
click at [1209, 600] on div "labios" at bounding box center [1419, 587] width 575 height 87
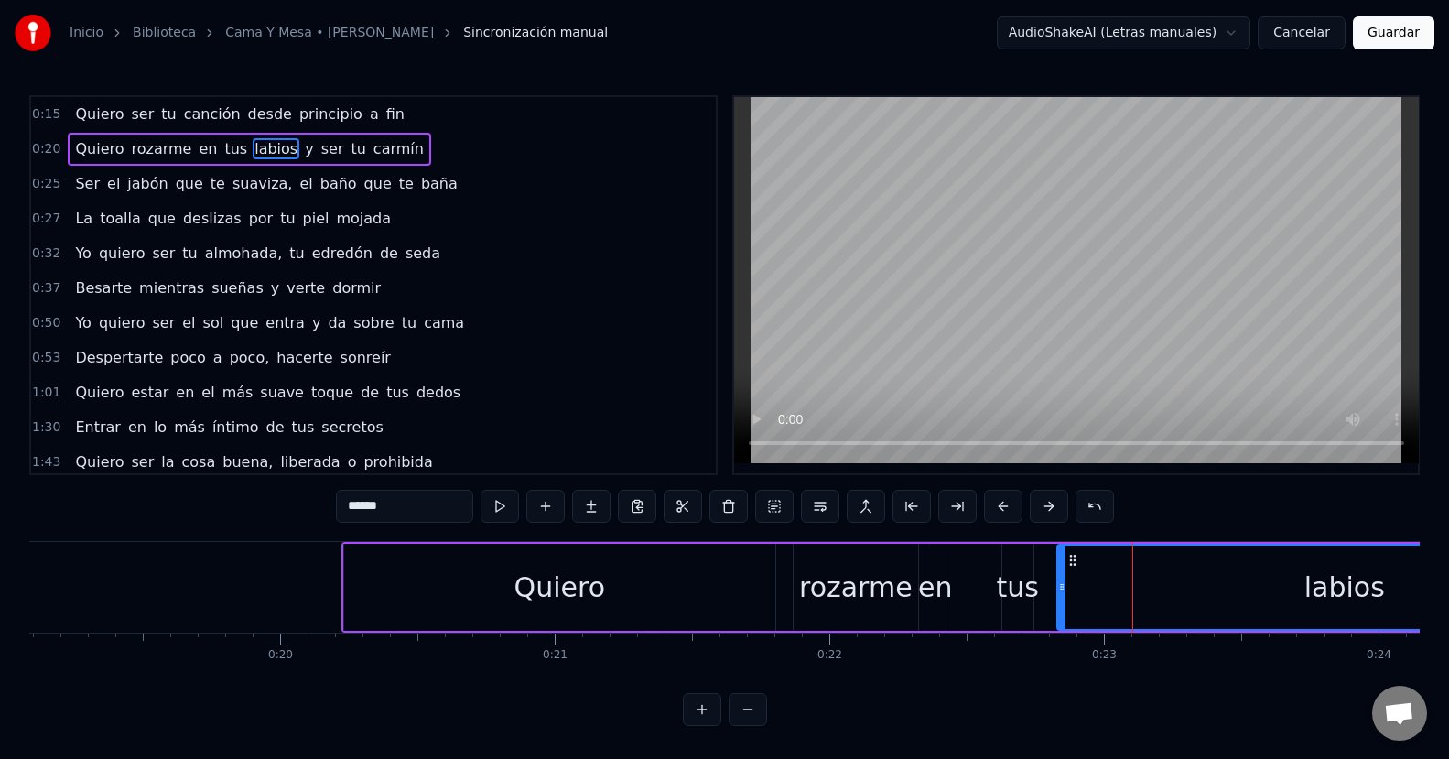
scroll to position [0, 5426]
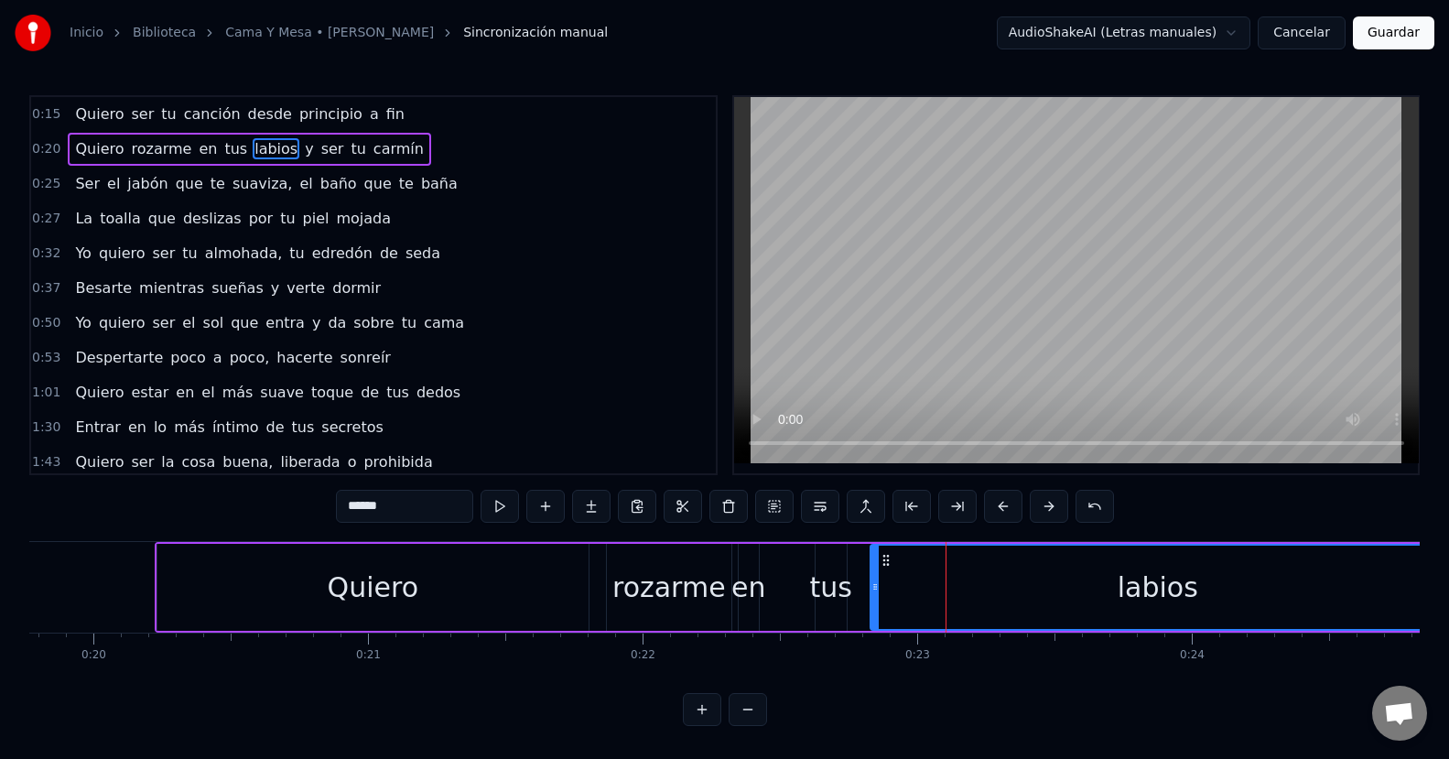
click at [645, 597] on div "rozarme" at bounding box center [668, 586] width 113 height 41
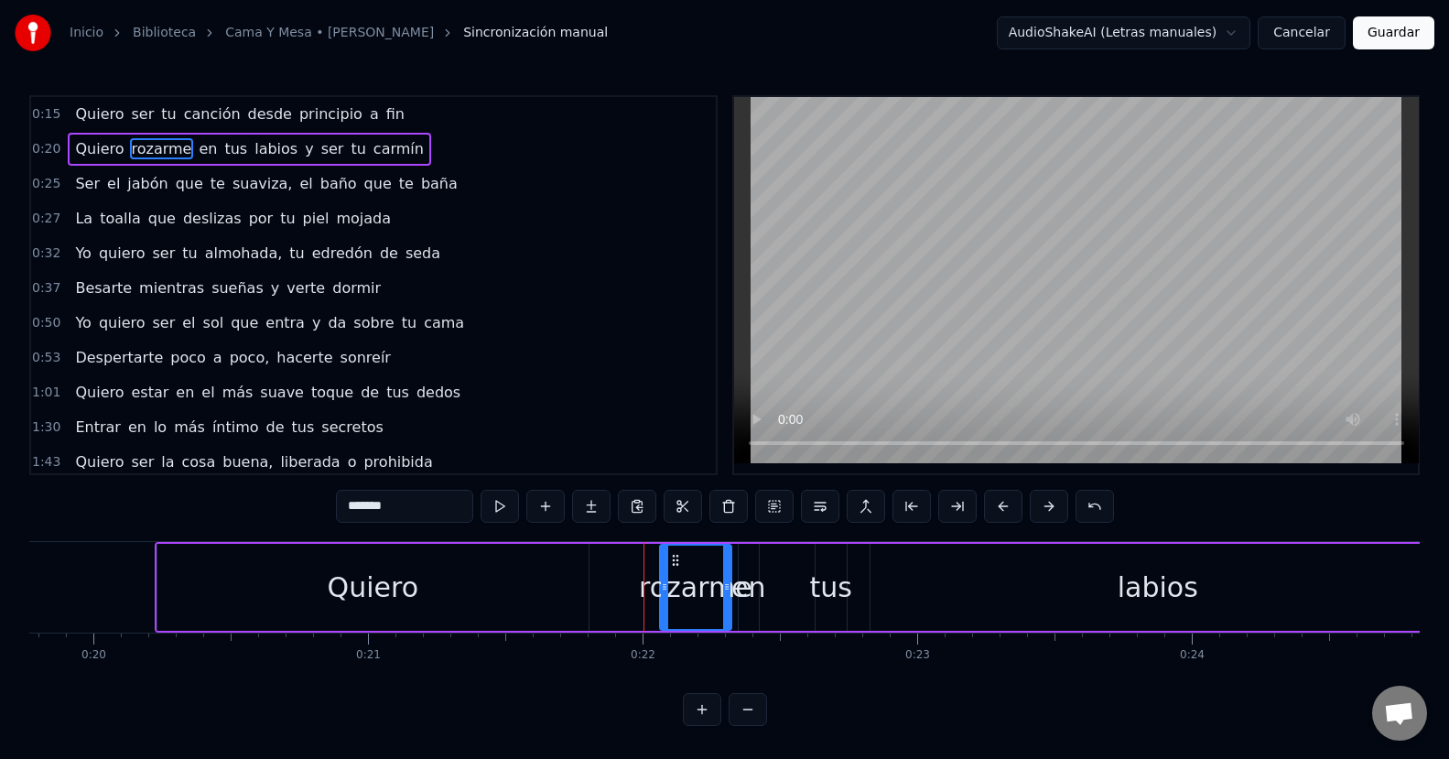
drag, startPoint x: 612, startPoint y: 598, endPoint x: 665, endPoint y: 598, distance: 53.1
click at [665, 598] on div at bounding box center [664, 586] width 7 height 83
click at [189, 662] on div "Quiero ser tu canción desde principio a fin Quiero rozarme en tus labios y ser …" at bounding box center [724, 609] width 1390 height 137
click at [185, 566] on div "Quiero" at bounding box center [372, 587] width 431 height 87
type input "******"
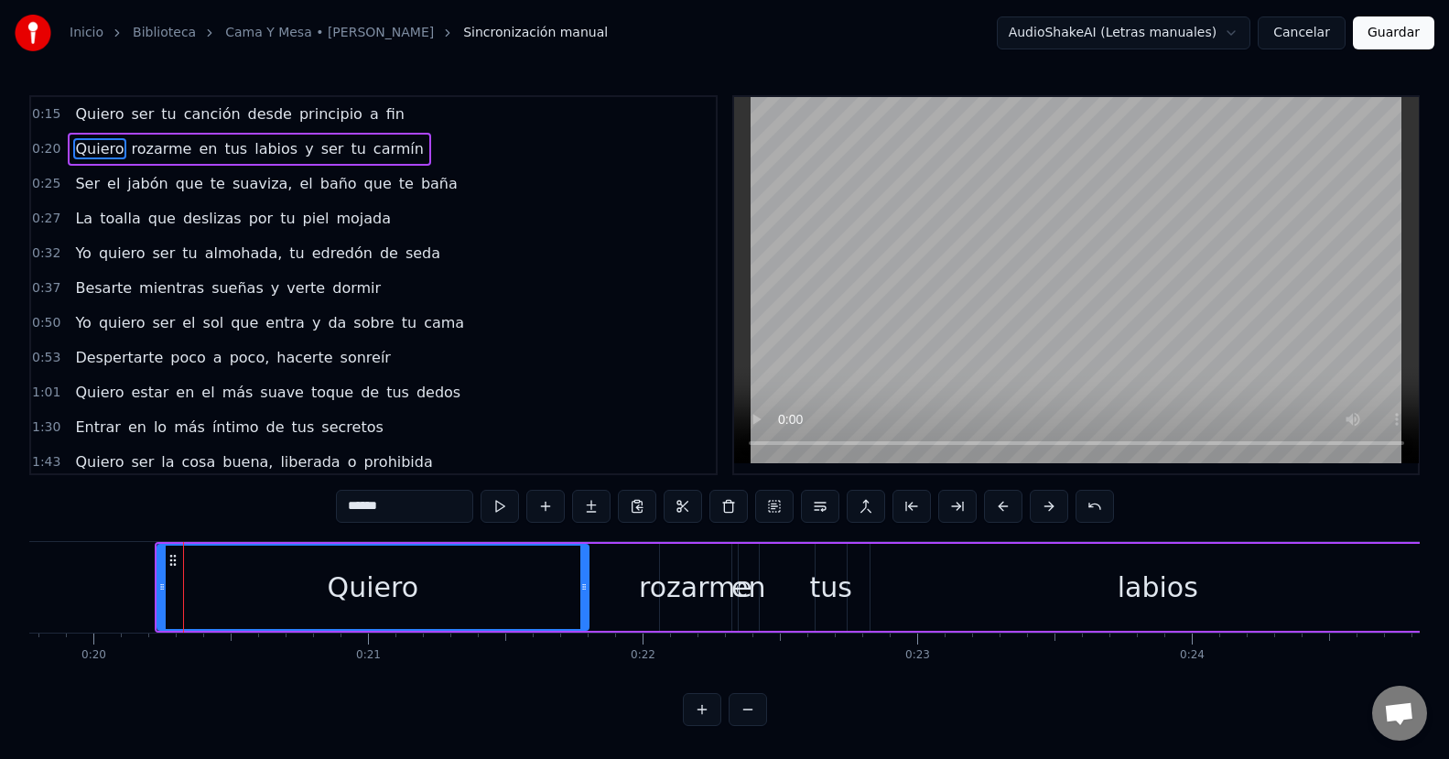
click at [190, 522] on div "0:15 Quiero ser tu canción desde principio a fin 0:20 Quiero rozarme en tus lab…" at bounding box center [724, 410] width 1390 height 630
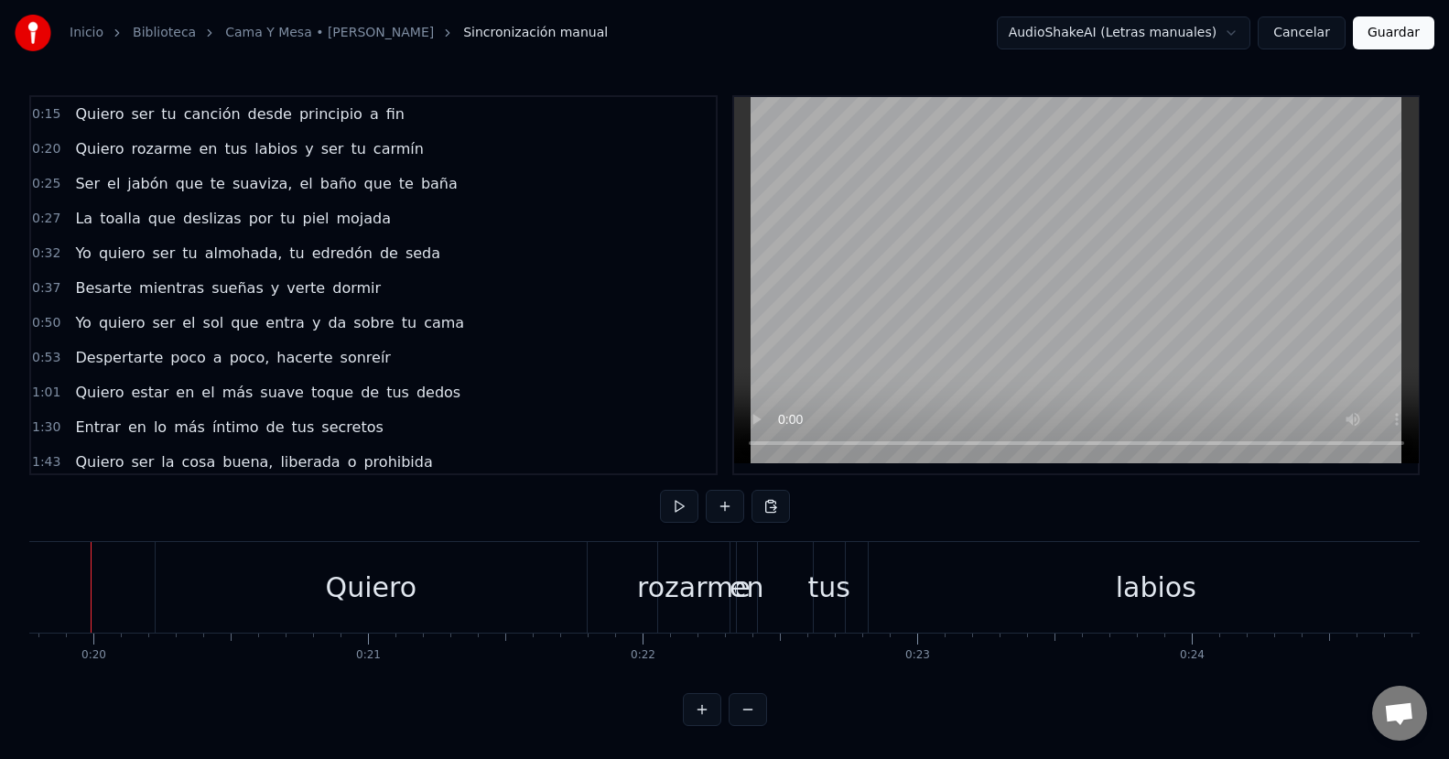
scroll to position [0, 5396]
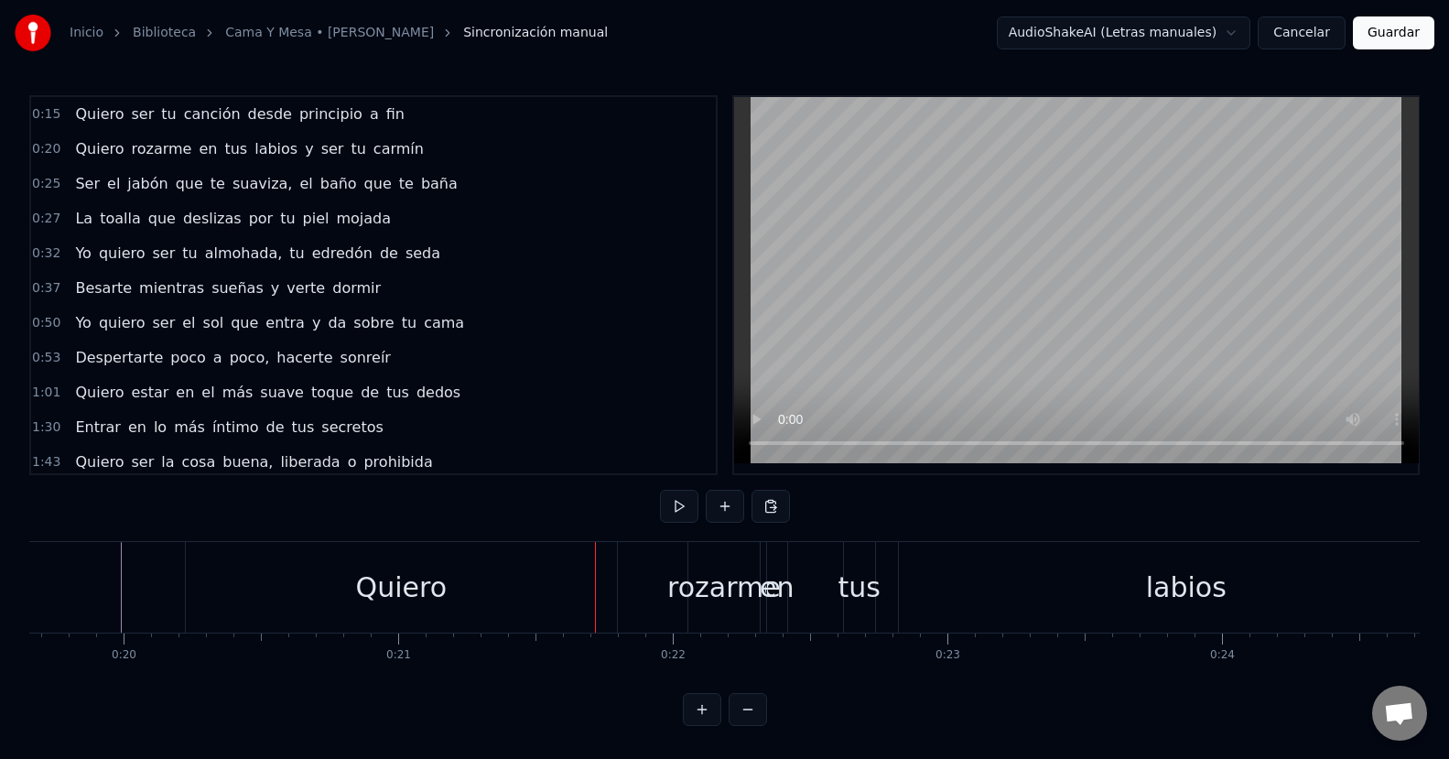
click at [604, 578] on div "Quiero" at bounding box center [401, 587] width 431 height 91
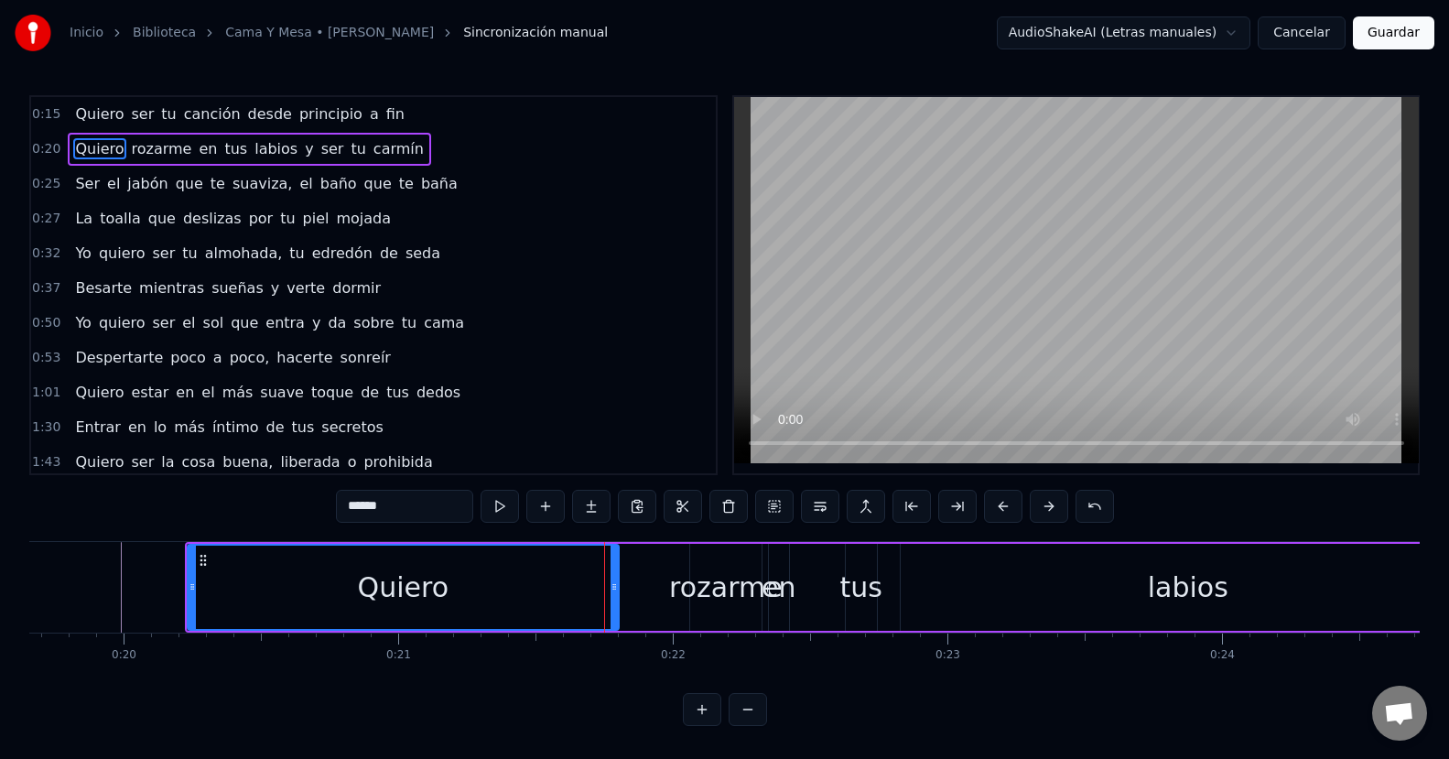
scroll to position [0, 0]
drag, startPoint x: 614, startPoint y: 587, endPoint x: 484, endPoint y: 596, distance: 130.3
click at [484, 596] on div at bounding box center [483, 586] width 7 height 83
click at [770, 597] on div "en" at bounding box center [778, 586] width 34 height 41
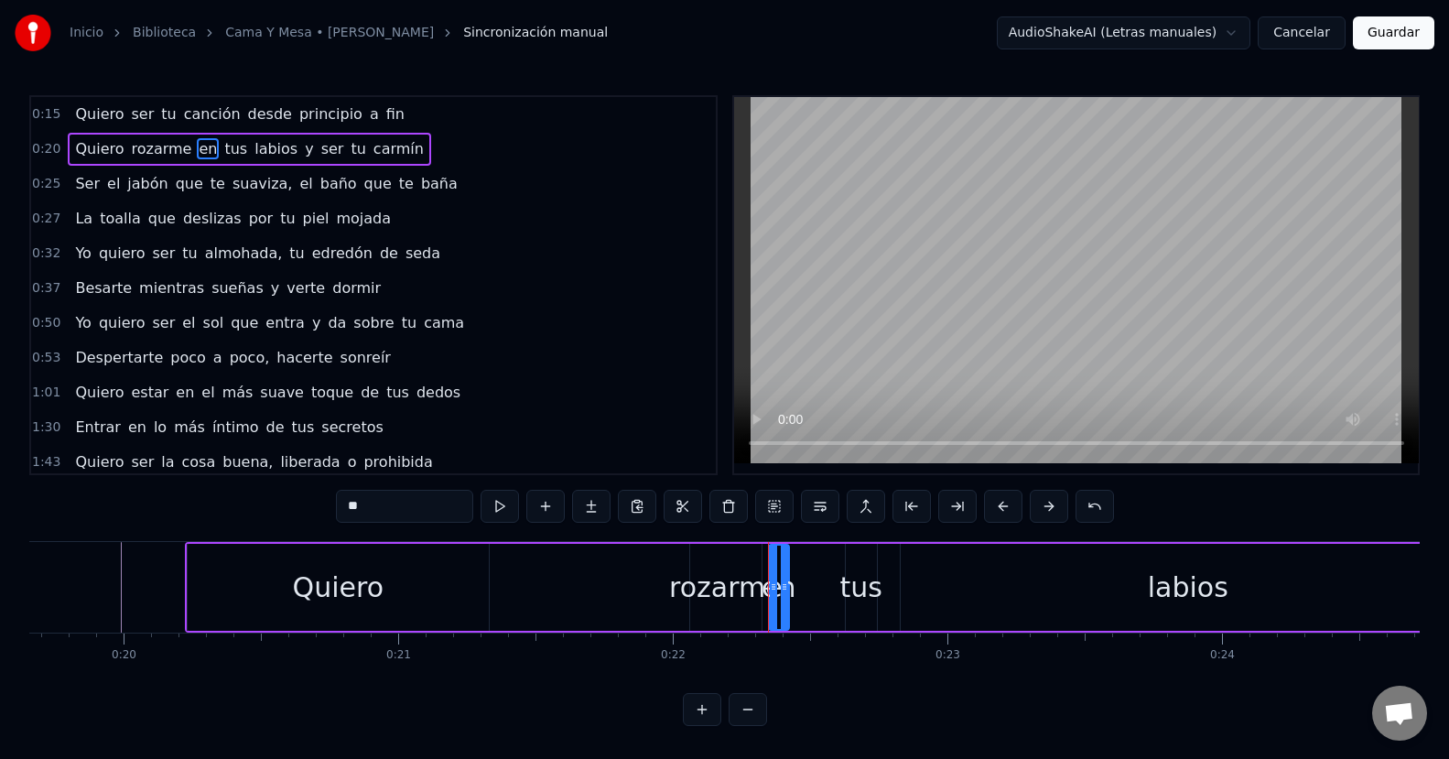
click at [737, 600] on div "rozarme" at bounding box center [725, 586] width 113 height 41
type input "*******"
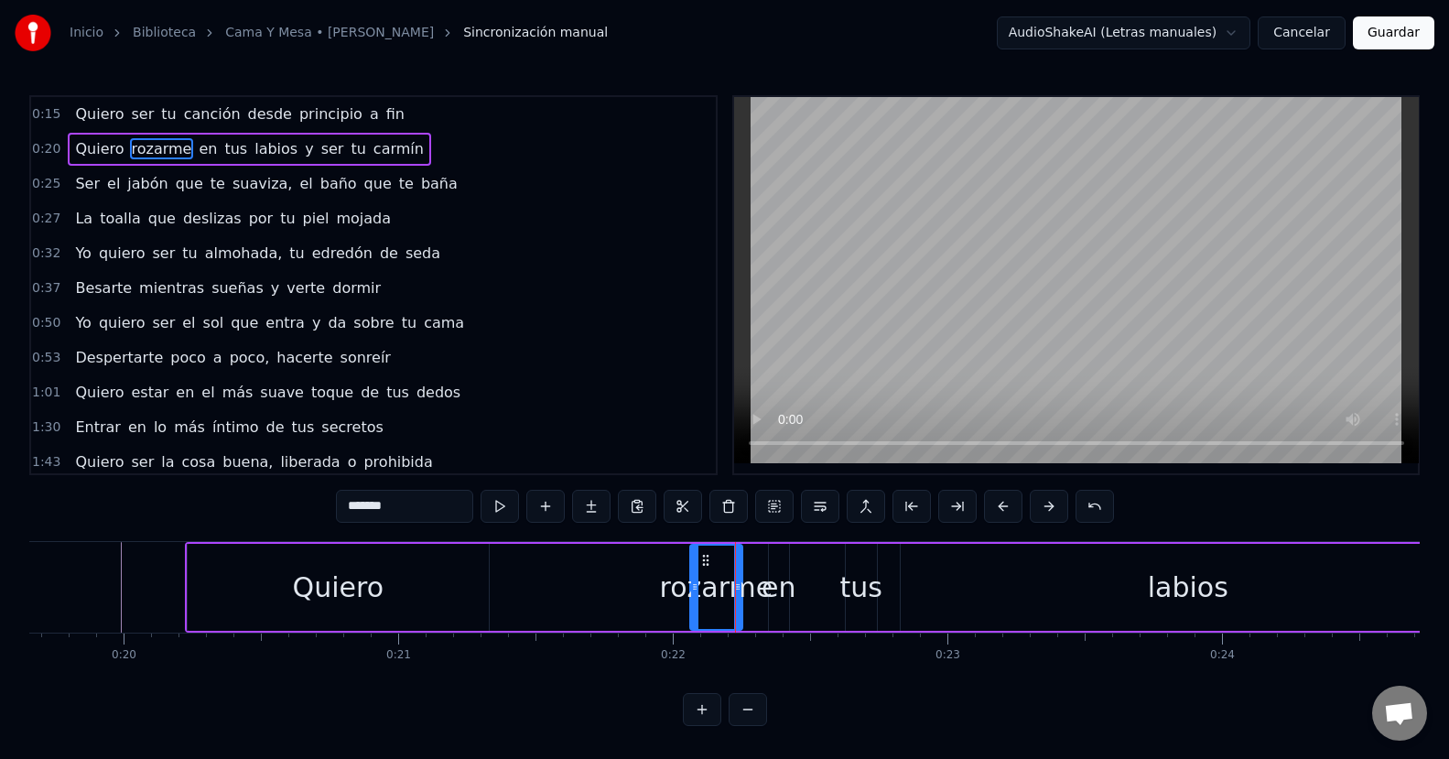
drag, startPoint x: 752, startPoint y: 589, endPoint x: 733, endPoint y: 593, distance: 19.6
click at [734, 593] on icon at bounding box center [737, 586] width 7 height 15
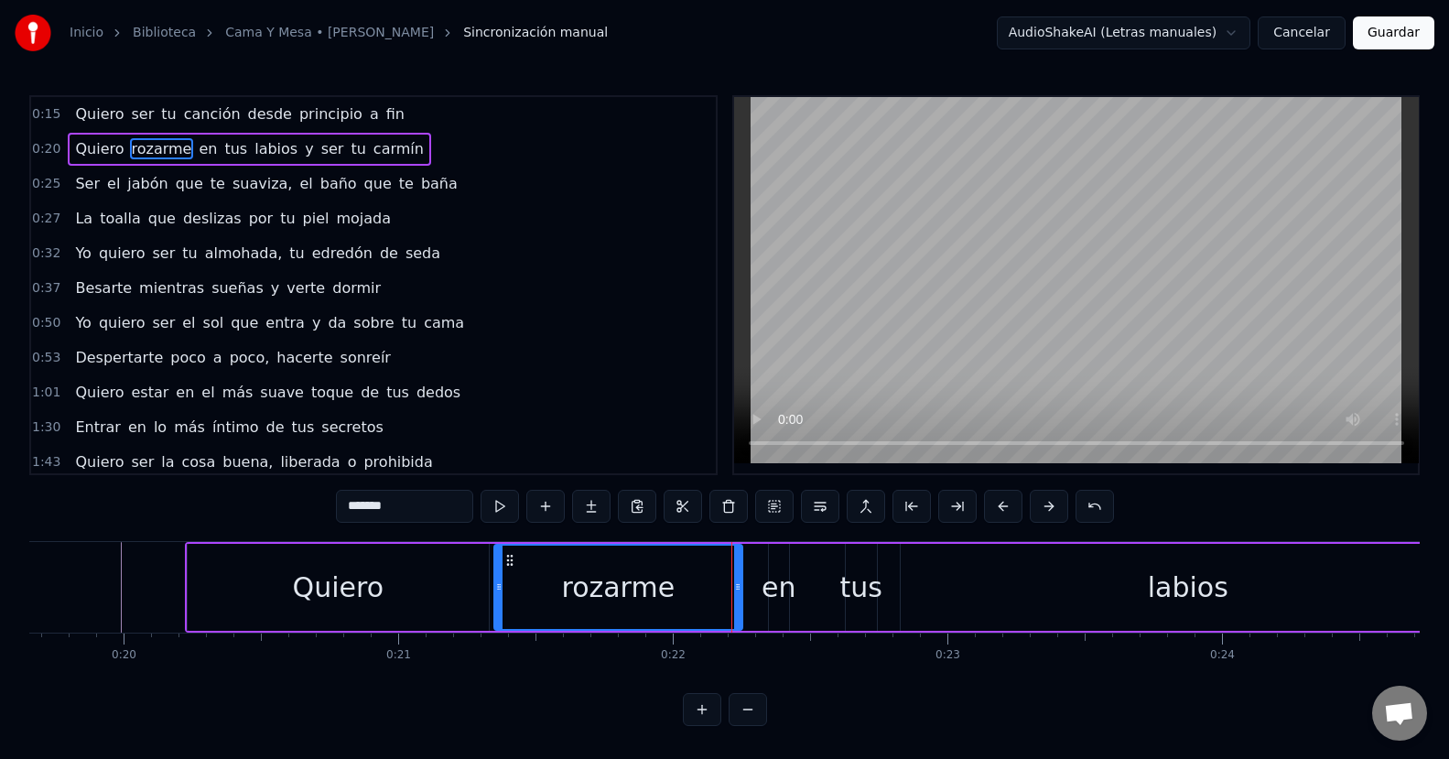
drag, startPoint x: 694, startPoint y: 594, endPoint x: 498, endPoint y: 597, distance: 195.8
click at [498, 597] on div at bounding box center [498, 586] width 7 height 83
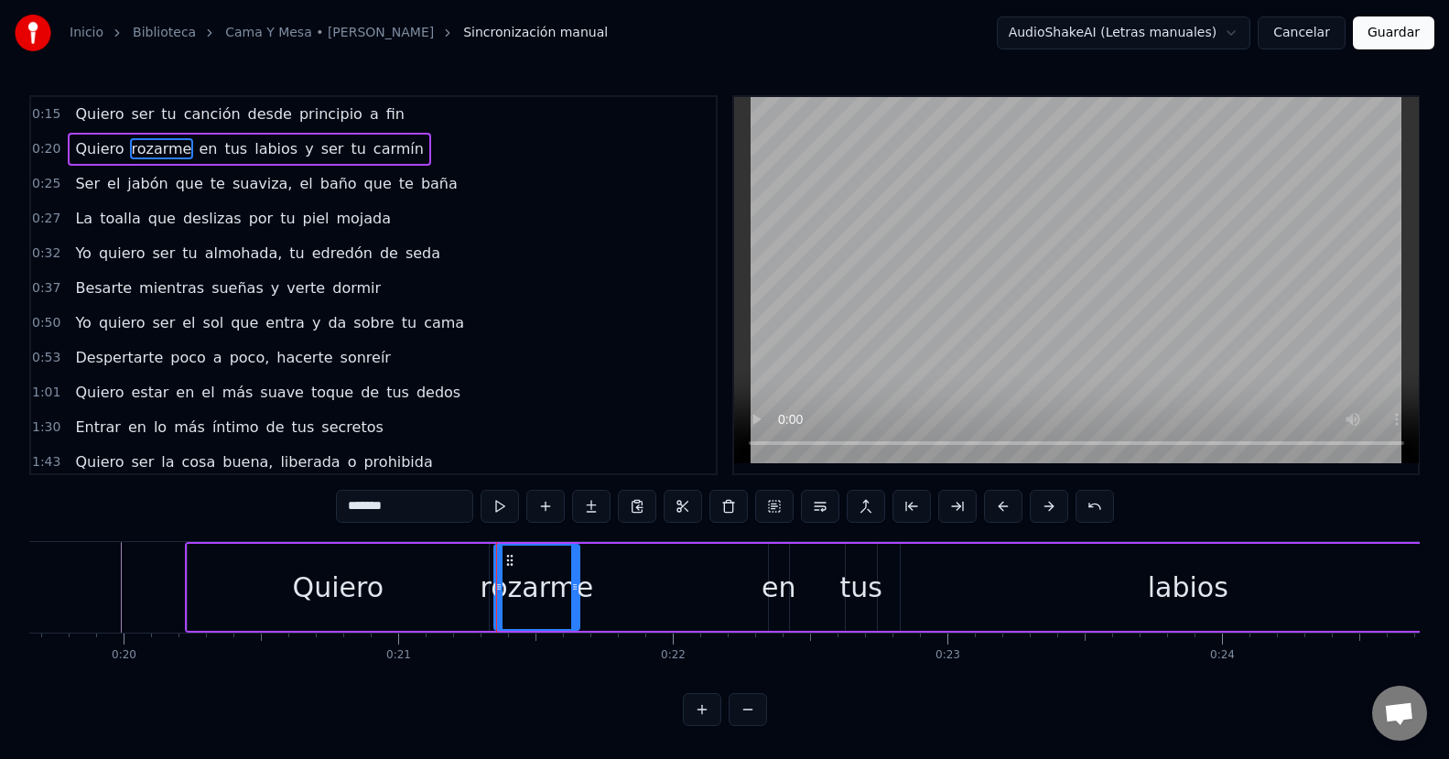
drag, startPoint x: 736, startPoint y: 593, endPoint x: 573, endPoint y: 587, distance: 163.0
click at [573, 587] on icon at bounding box center [574, 586] width 7 height 15
drag, startPoint x: 776, startPoint y: 590, endPoint x: 634, endPoint y: 593, distance: 141.9
click at [634, 593] on div "Quiero rozarme en tus labios y ser tu carmín" at bounding box center [878, 587] width 1386 height 91
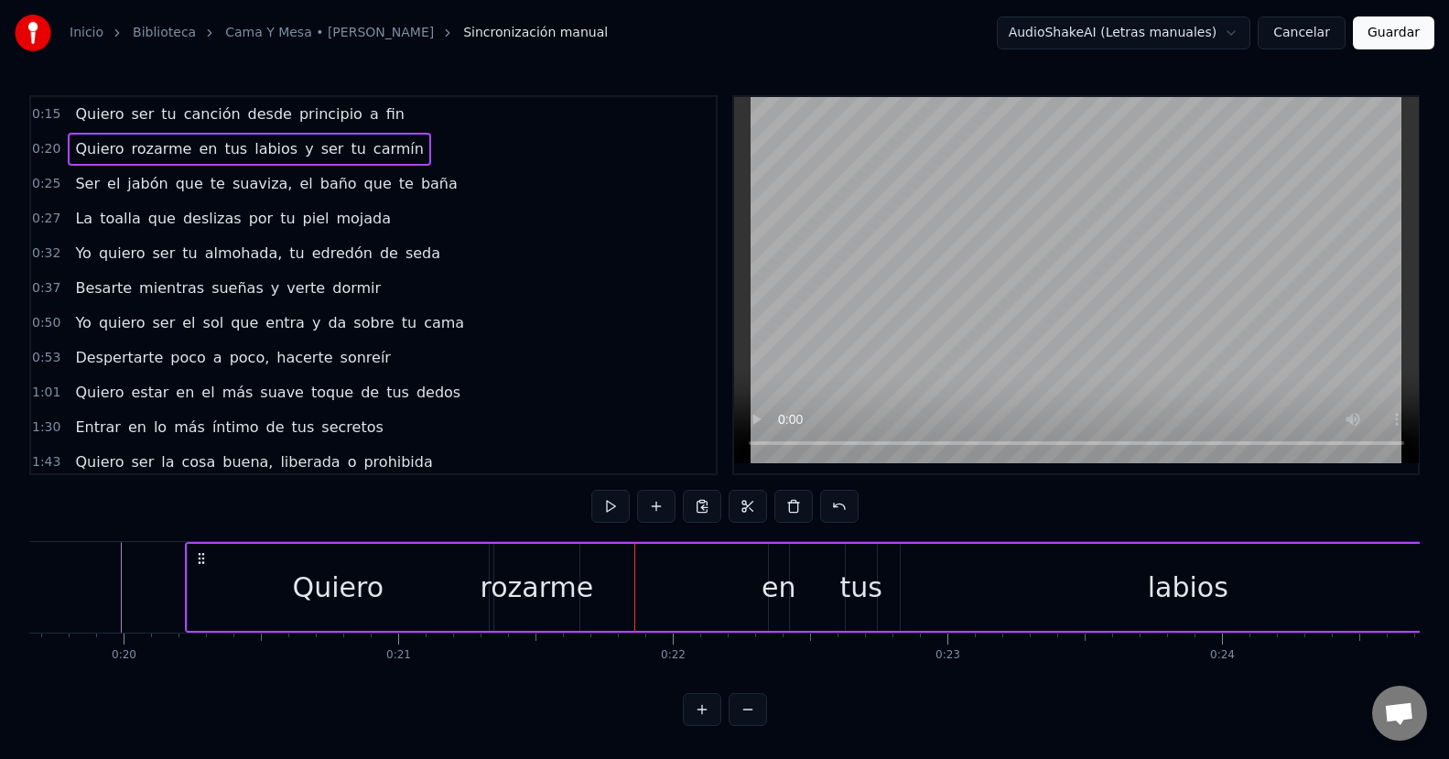
click at [775, 585] on div "en" at bounding box center [778, 586] width 34 height 41
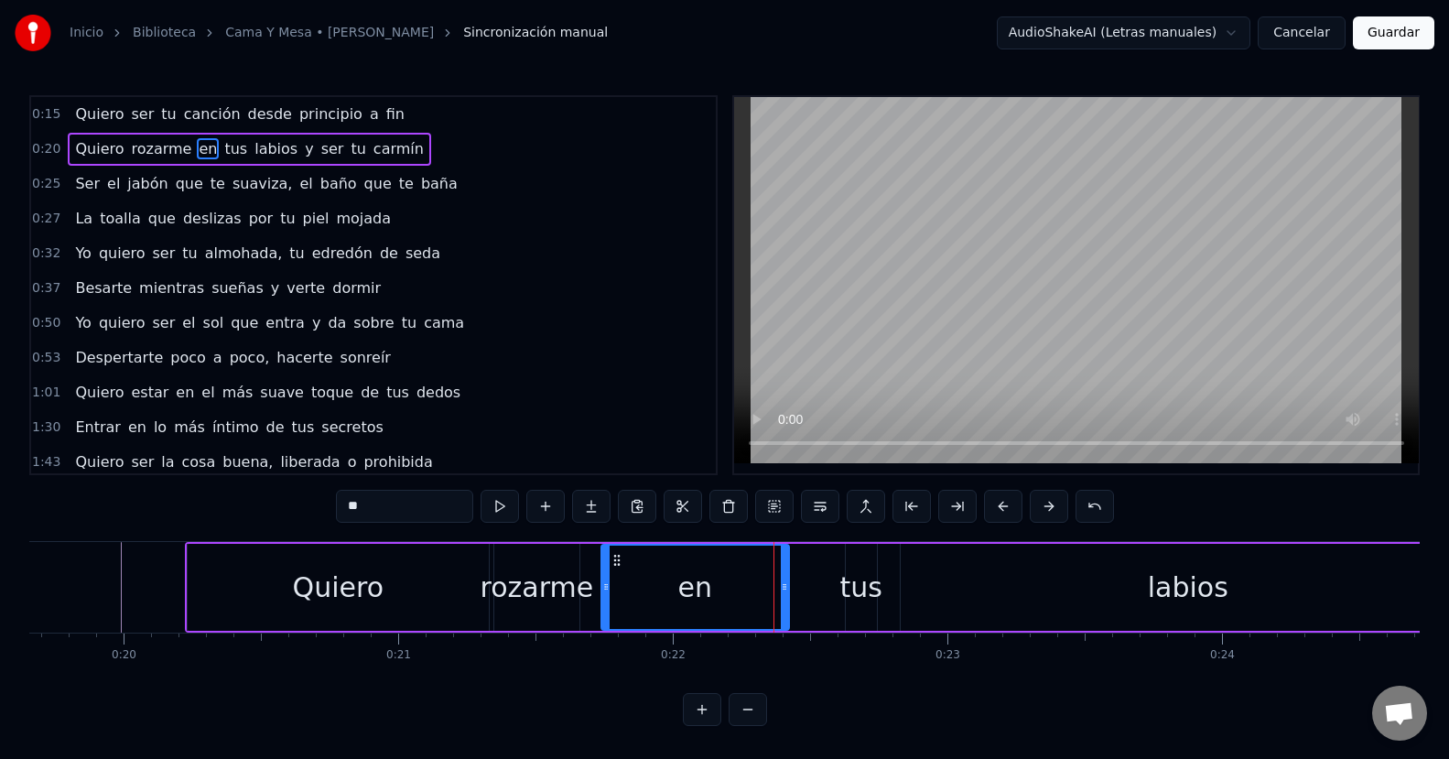
drag, startPoint x: 771, startPoint y: 588, endPoint x: 604, endPoint y: 585, distance: 167.5
click at [604, 585] on icon at bounding box center [605, 586] width 7 height 15
drag, startPoint x: 787, startPoint y: 590, endPoint x: 644, endPoint y: 584, distance: 142.9
click at [644, 584] on icon at bounding box center [641, 586] width 7 height 15
click at [849, 595] on div "tus" at bounding box center [861, 586] width 42 height 41
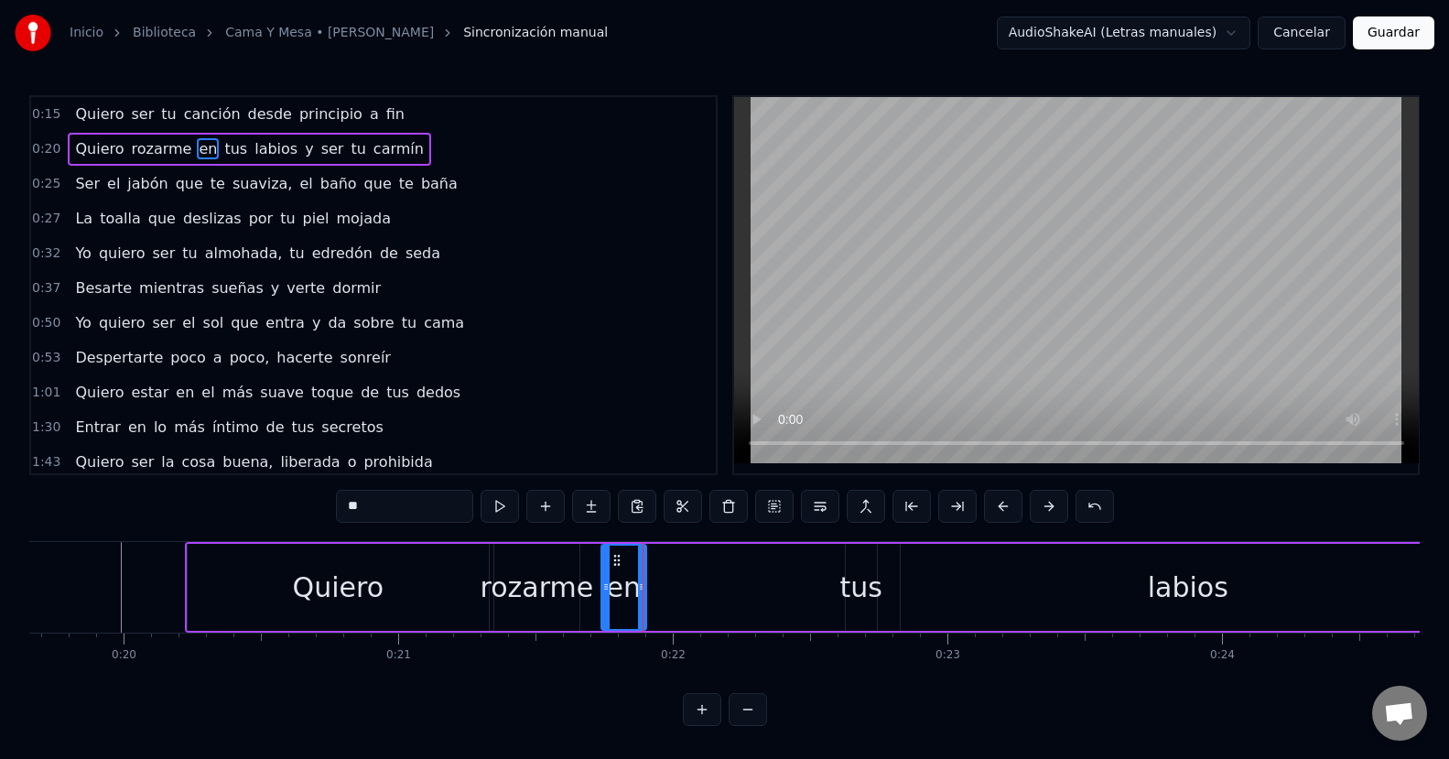
type input "***"
click at [847, 595] on div at bounding box center [847, 587] width 1 height 91
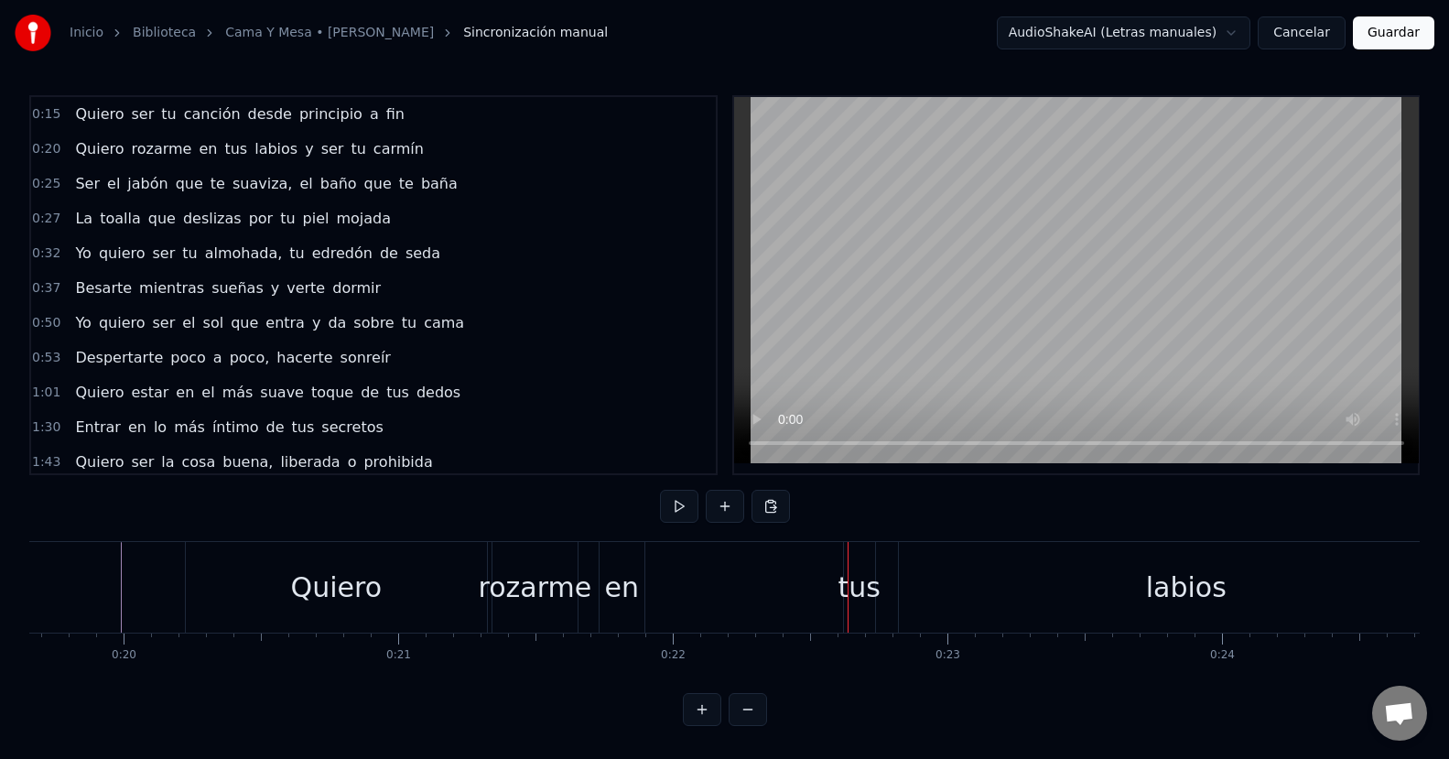
click at [848, 592] on div "tus" at bounding box center [859, 586] width 42 height 41
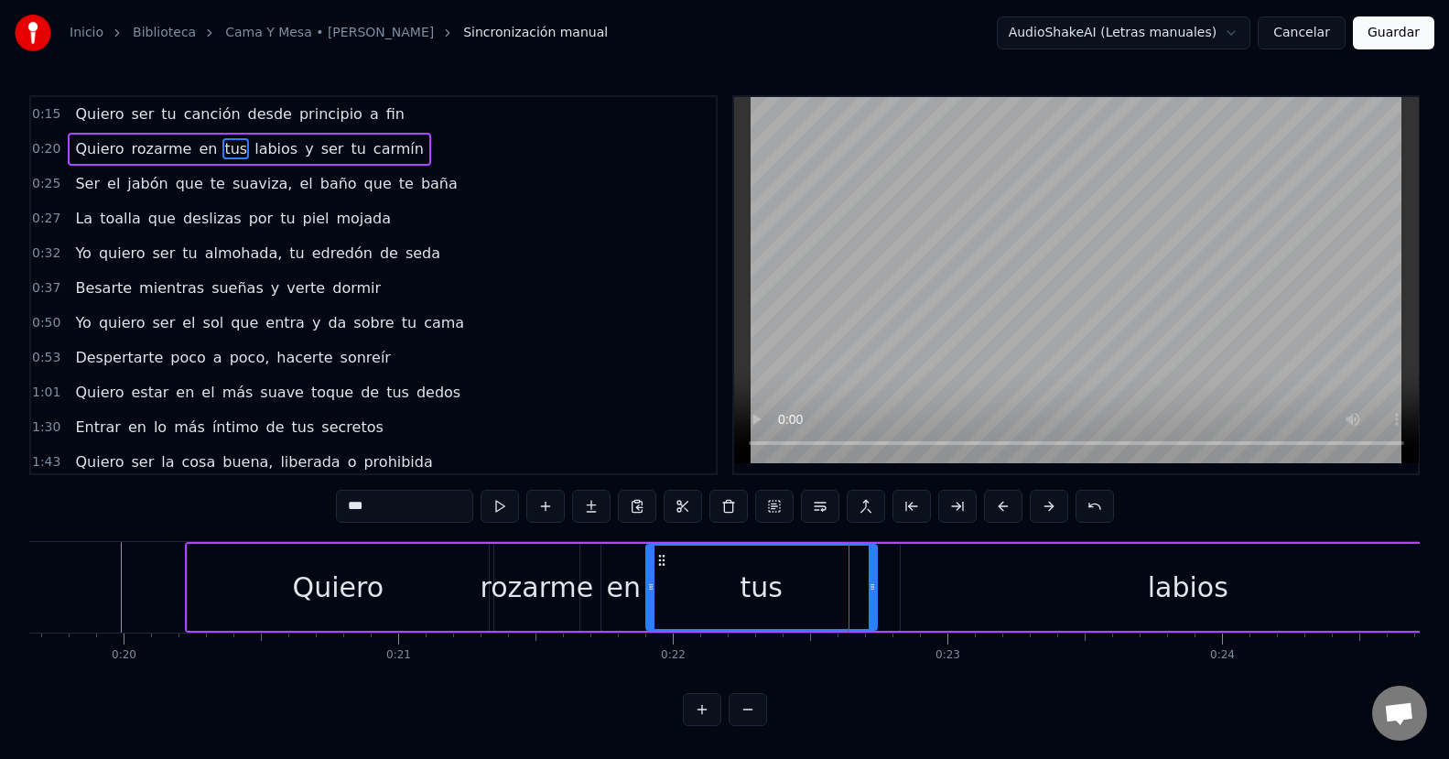
drag, startPoint x: 849, startPoint y: 587, endPoint x: 650, endPoint y: 587, distance: 199.5
click at [650, 587] on icon at bounding box center [650, 586] width 7 height 15
drag, startPoint x: 872, startPoint y: 588, endPoint x: 692, endPoint y: 591, distance: 180.3
click at [692, 591] on icon at bounding box center [691, 586] width 7 height 15
click at [954, 600] on div "labios" at bounding box center [1187, 587] width 575 height 87
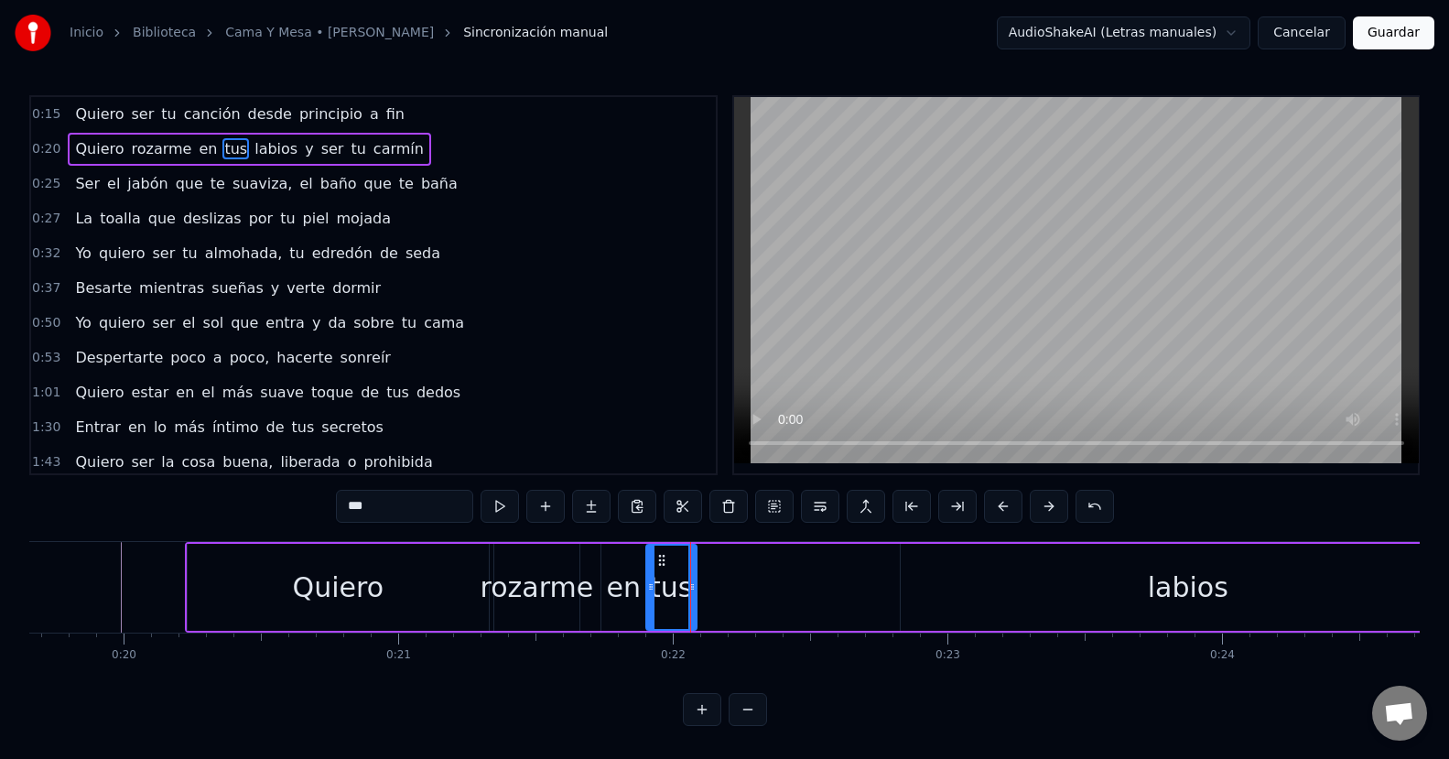
type input "******"
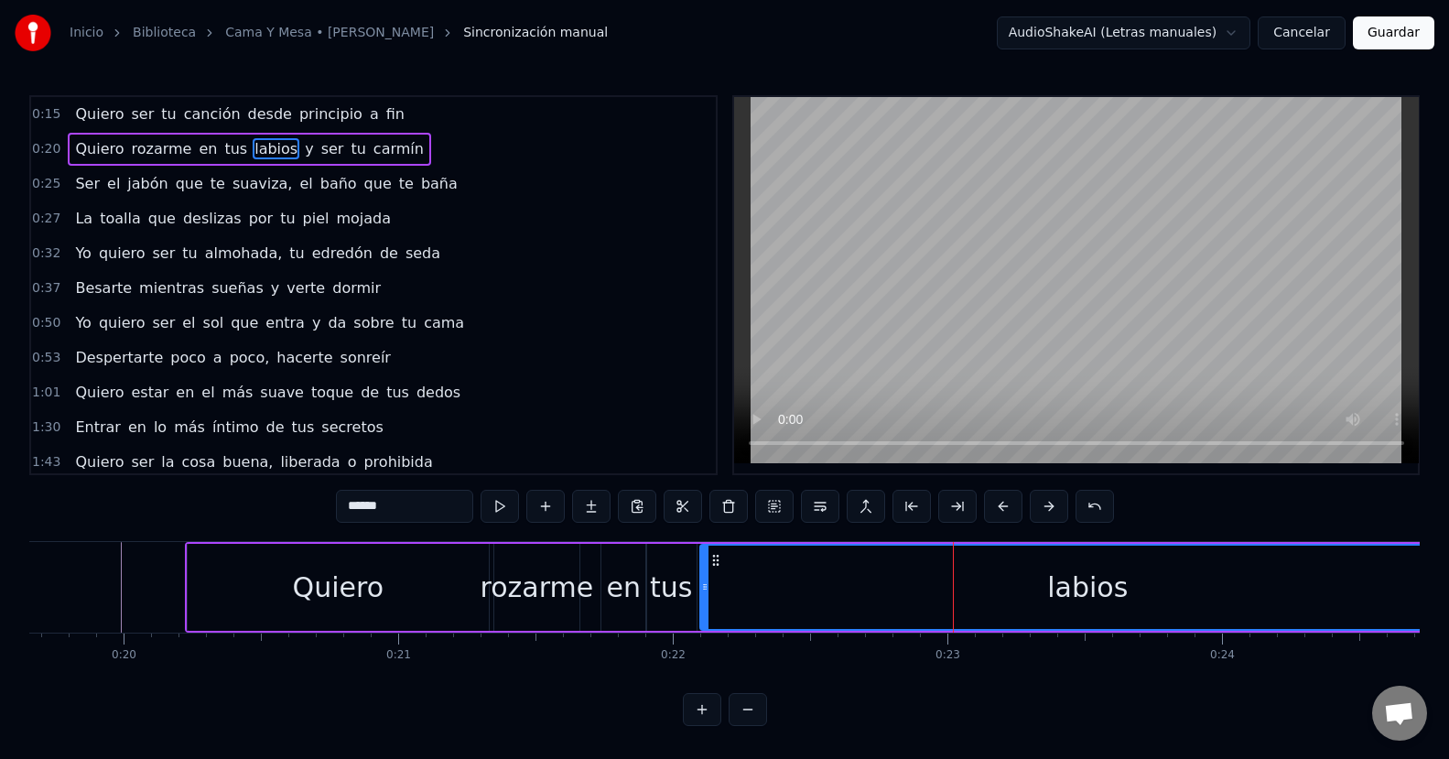
drag, startPoint x: 901, startPoint y: 580, endPoint x: 728, endPoint y: 611, distance: 175.7
click at [701, 588] on icon at bounding box center [704, 586] width 7 height 15
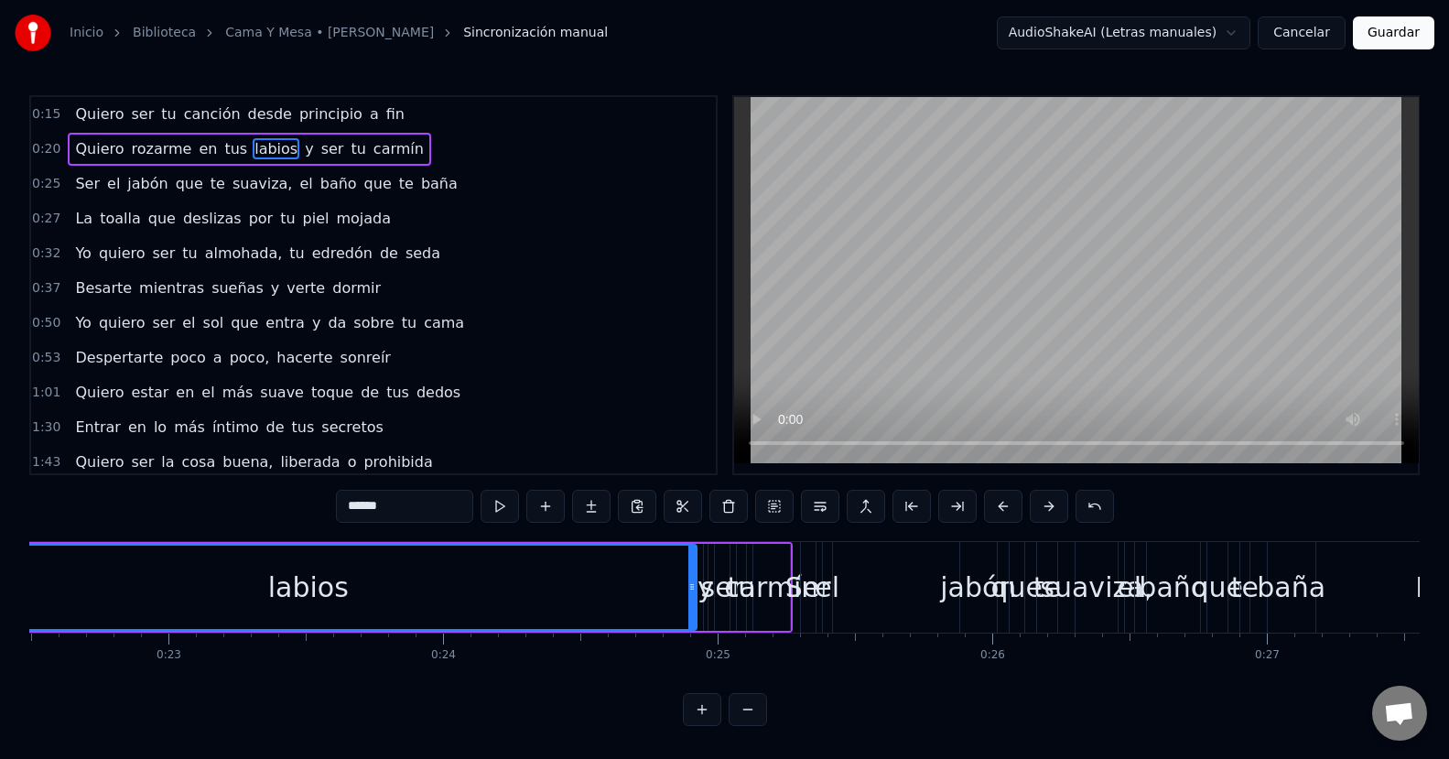
scroll to position [0, 6063]
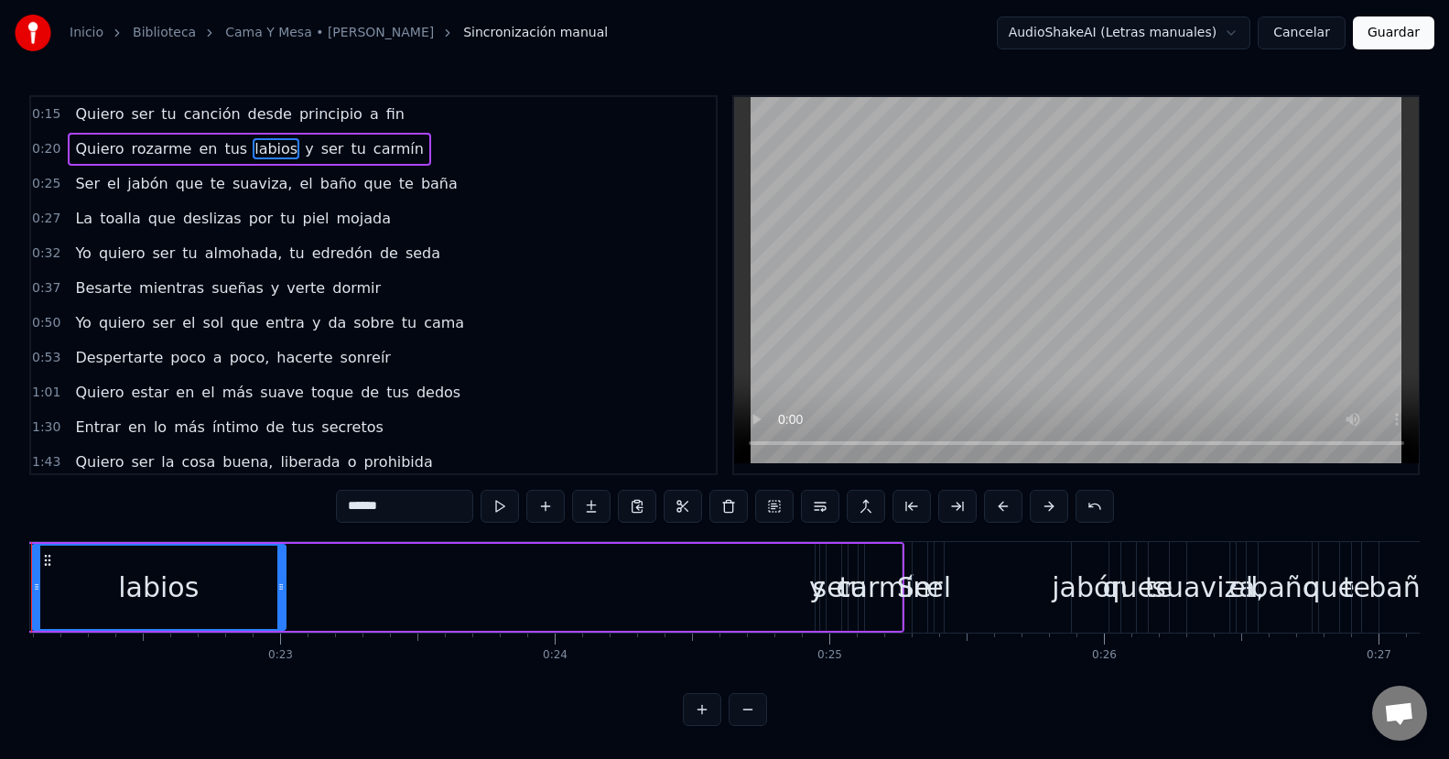
drag, startPoint x: 805, startPoint y: 599, endPoint x: 283, endPoint y: 605, distance: 522.5
click at [283, 605] on div at bounding box center [280, 586] width 7 height 83
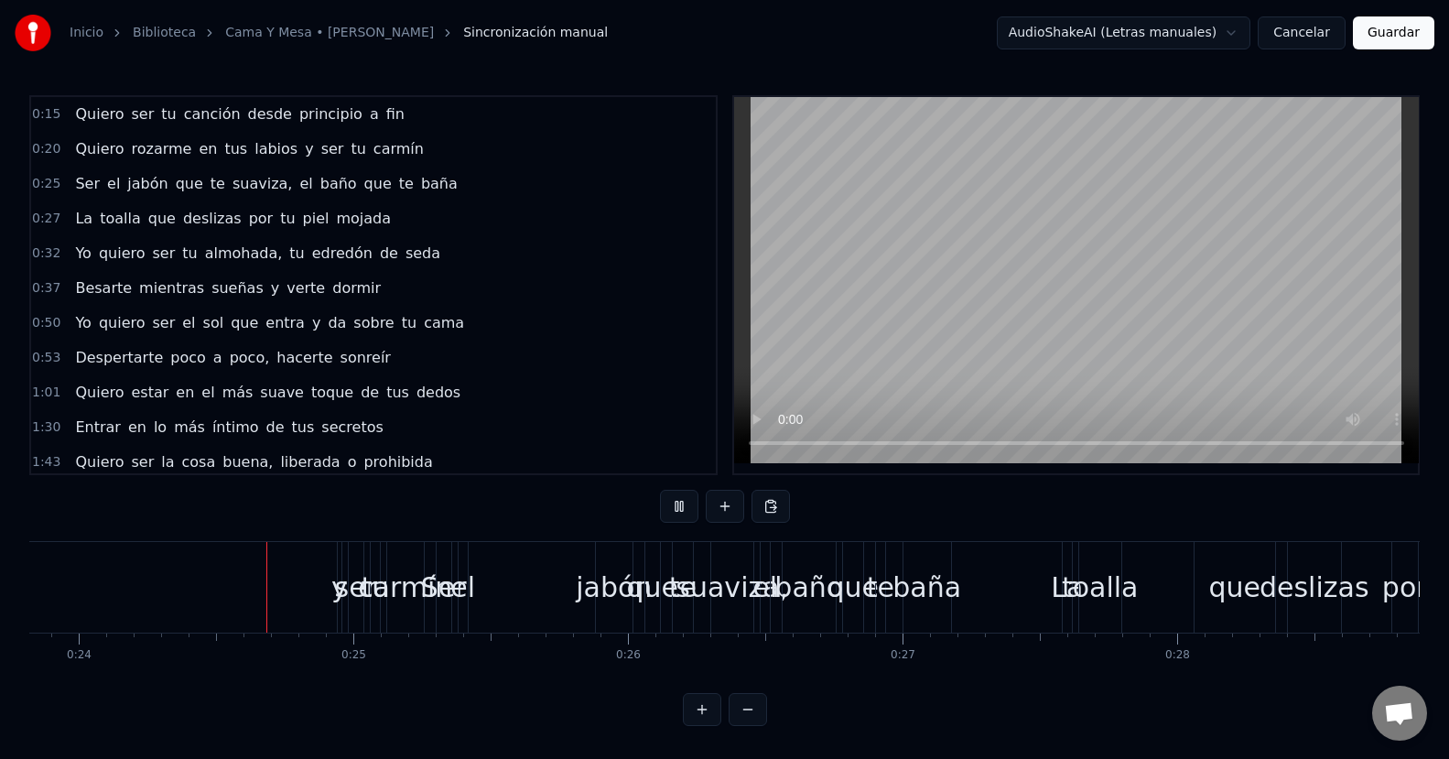
scroll to position [0, 6545]
click at [240, 221] on div "La toalla que deslizas por tu piel mojada" at bounding box center [233, 218] width 330 height 33
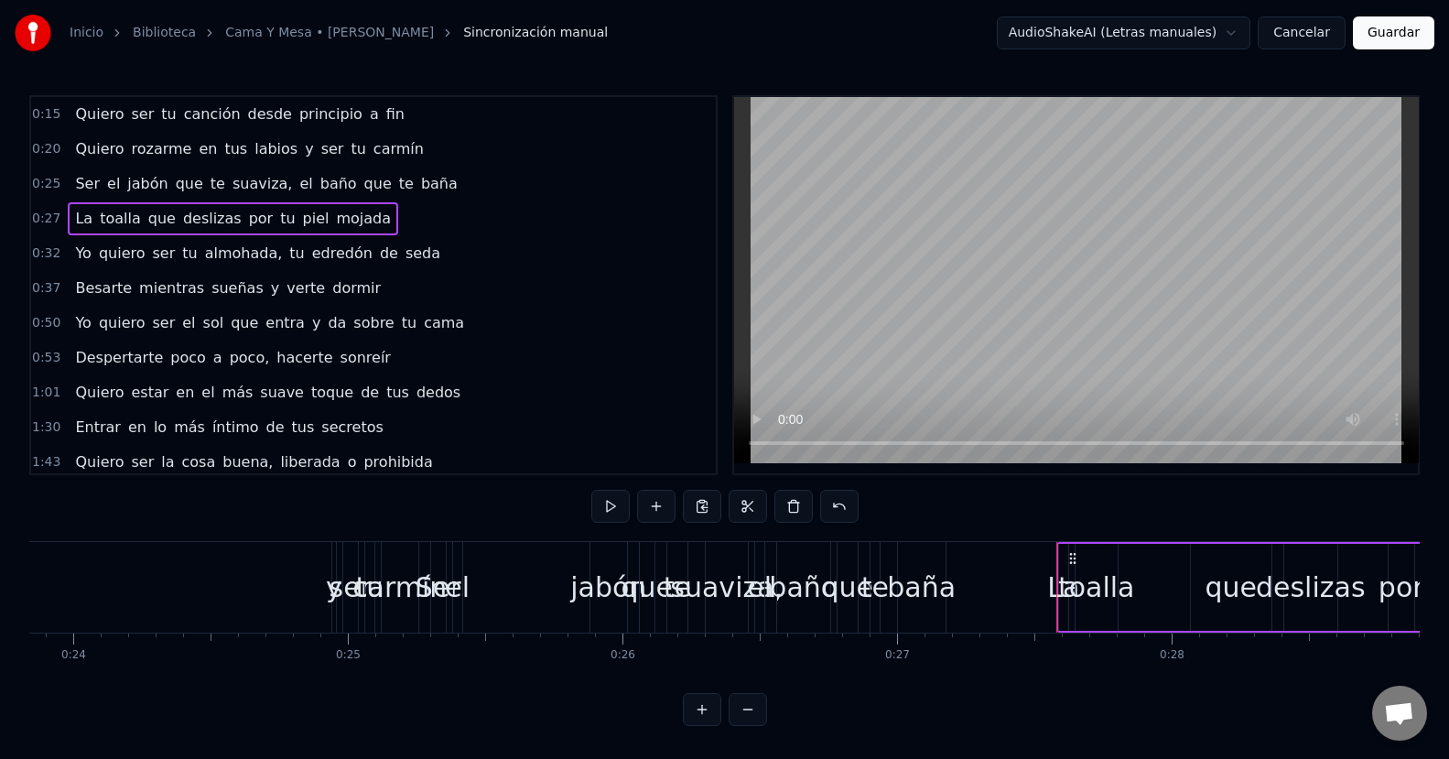
click at [204, 109] on span "canción" at bounding box center [212, 113] width 60 height 21
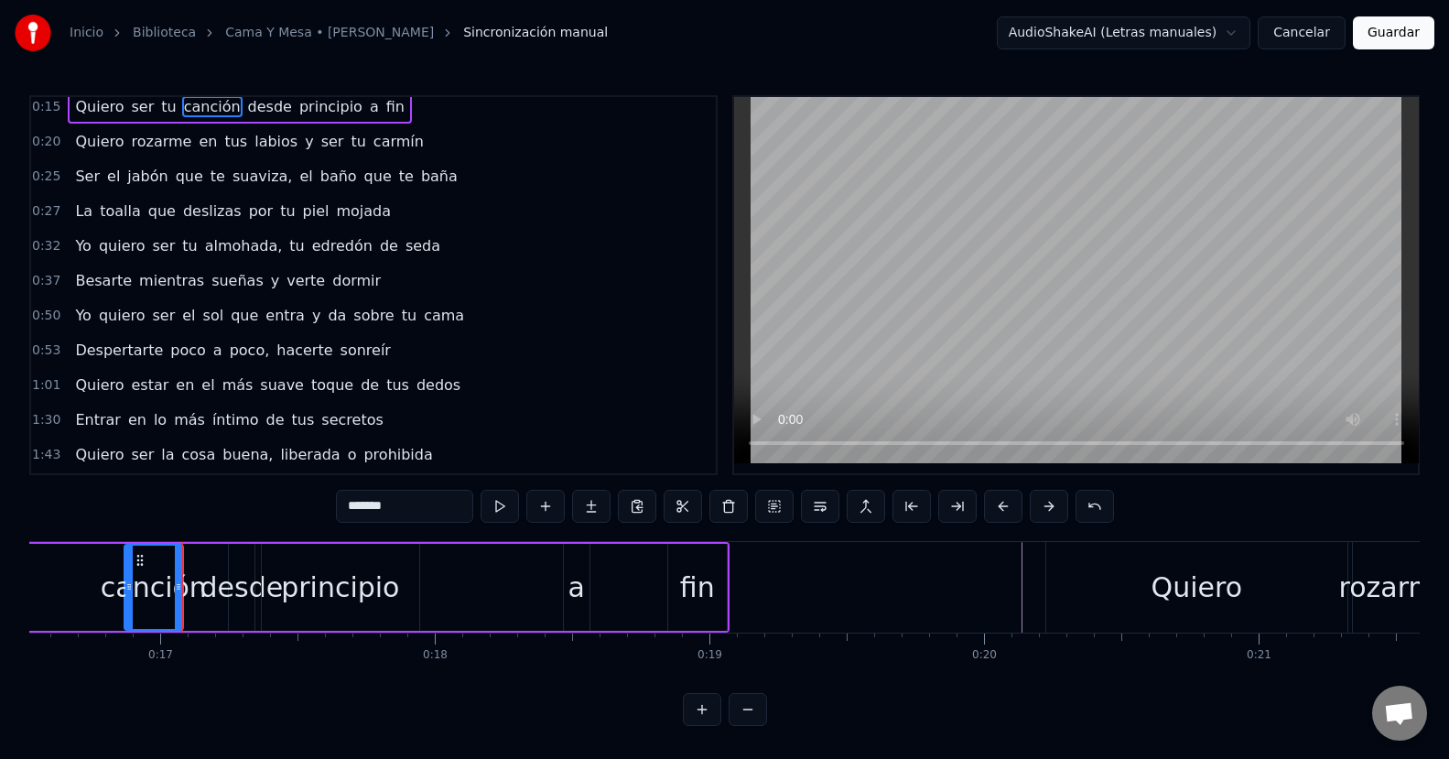
scroll to position [0, 0]
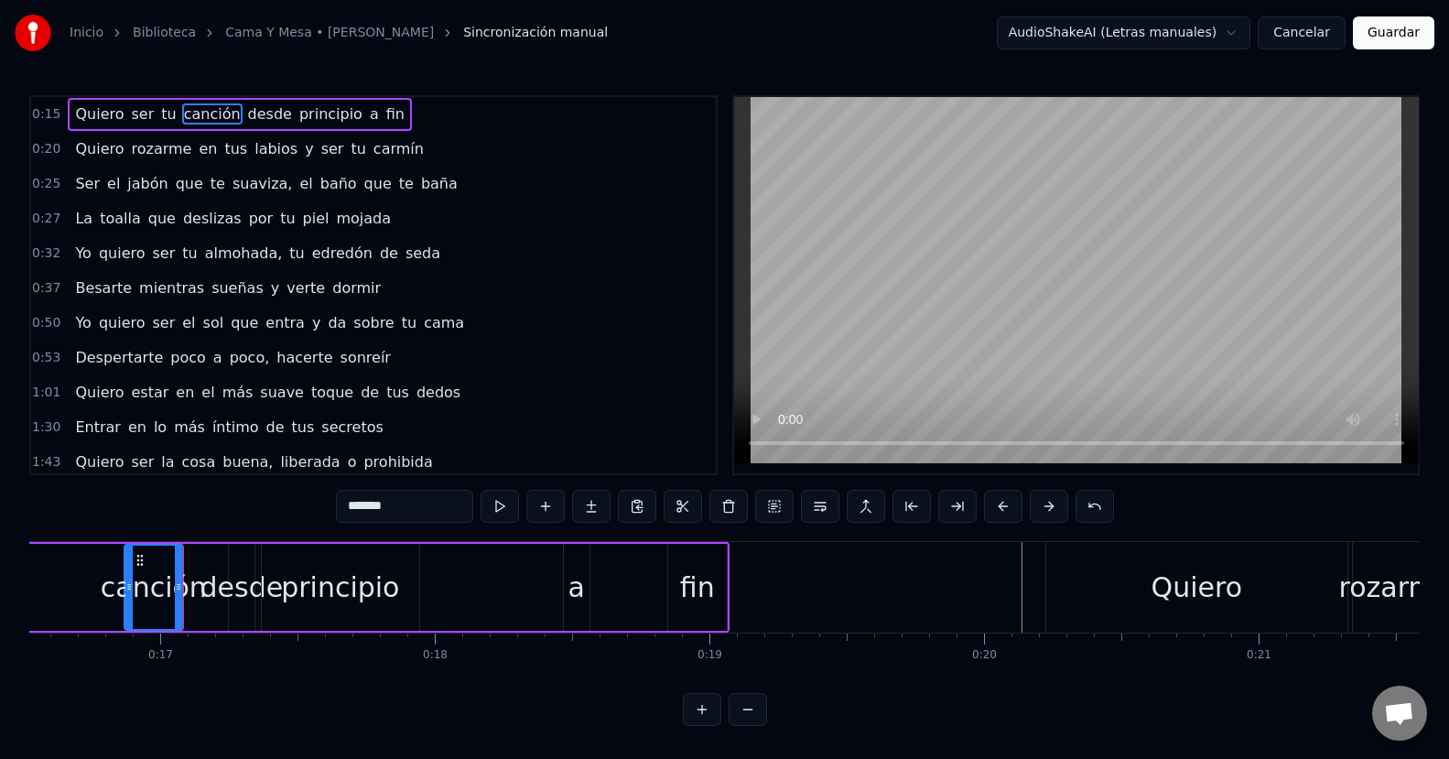
click at [110, 108] on span "Quiero" at bounding box center [99, 113] width 52 height 21
type input "******"
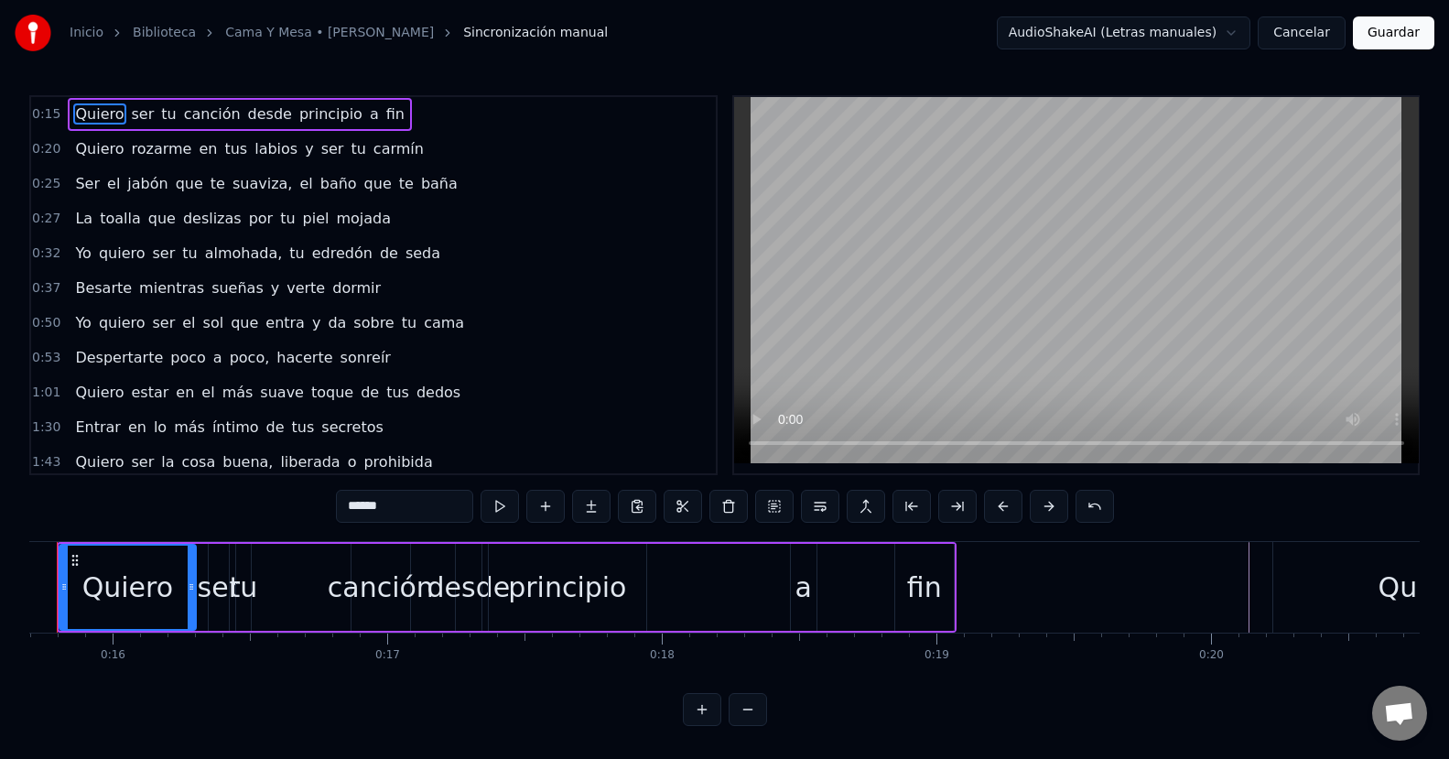
scroll to position [0, 4244]
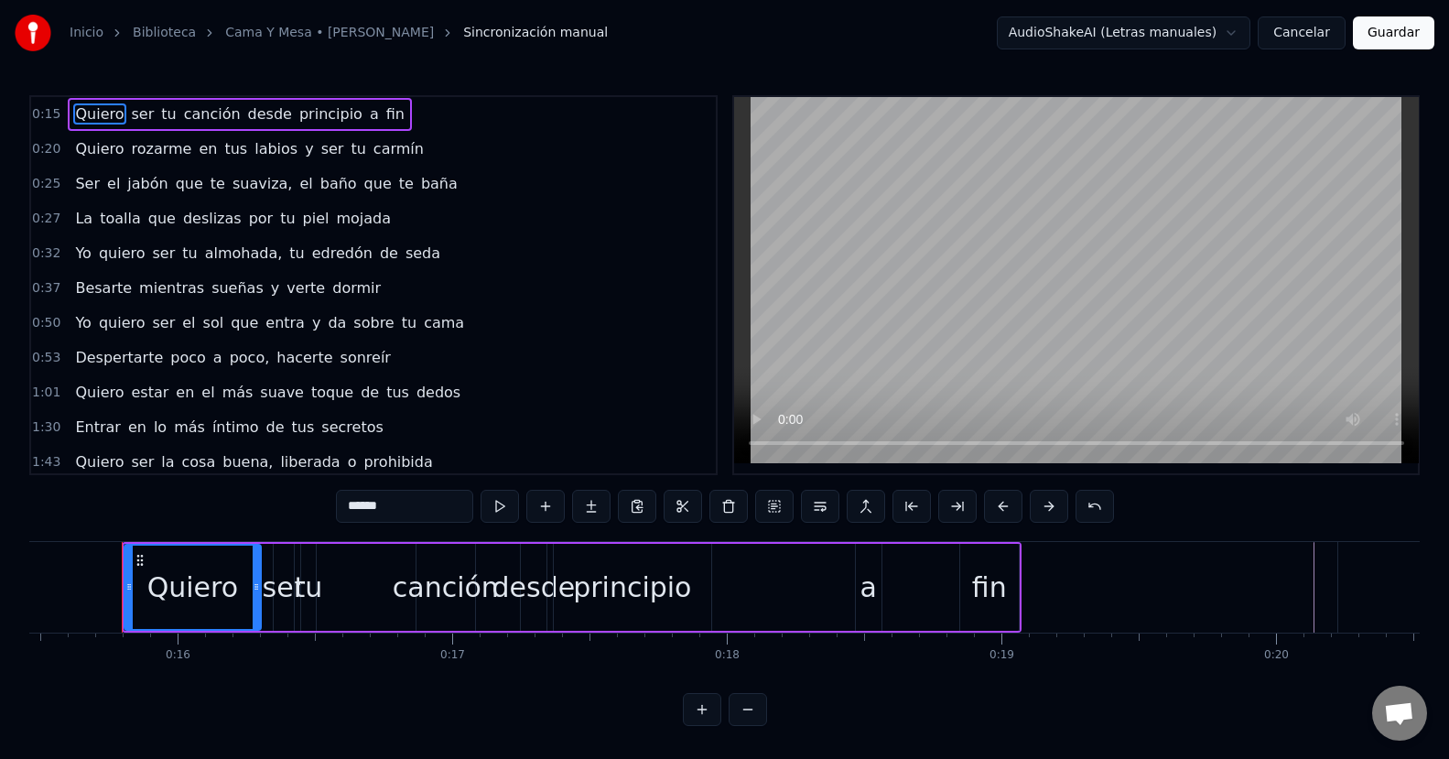
click at [42, 120] on span "0:15" at bounding box center [46, 114] width 28 height 18
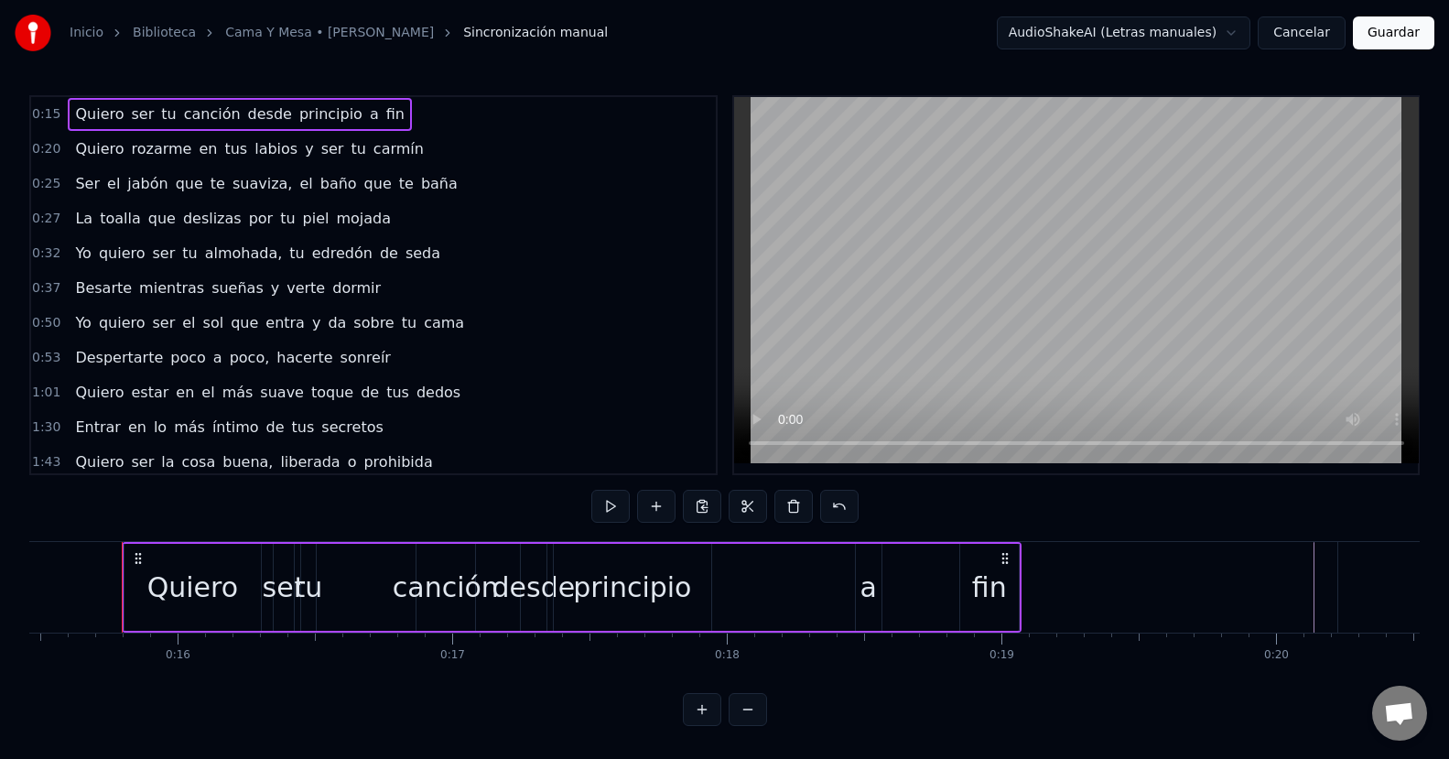
click at [97, 118] on span "Quiero" at bounding box center [99, 113] width 52 height 21
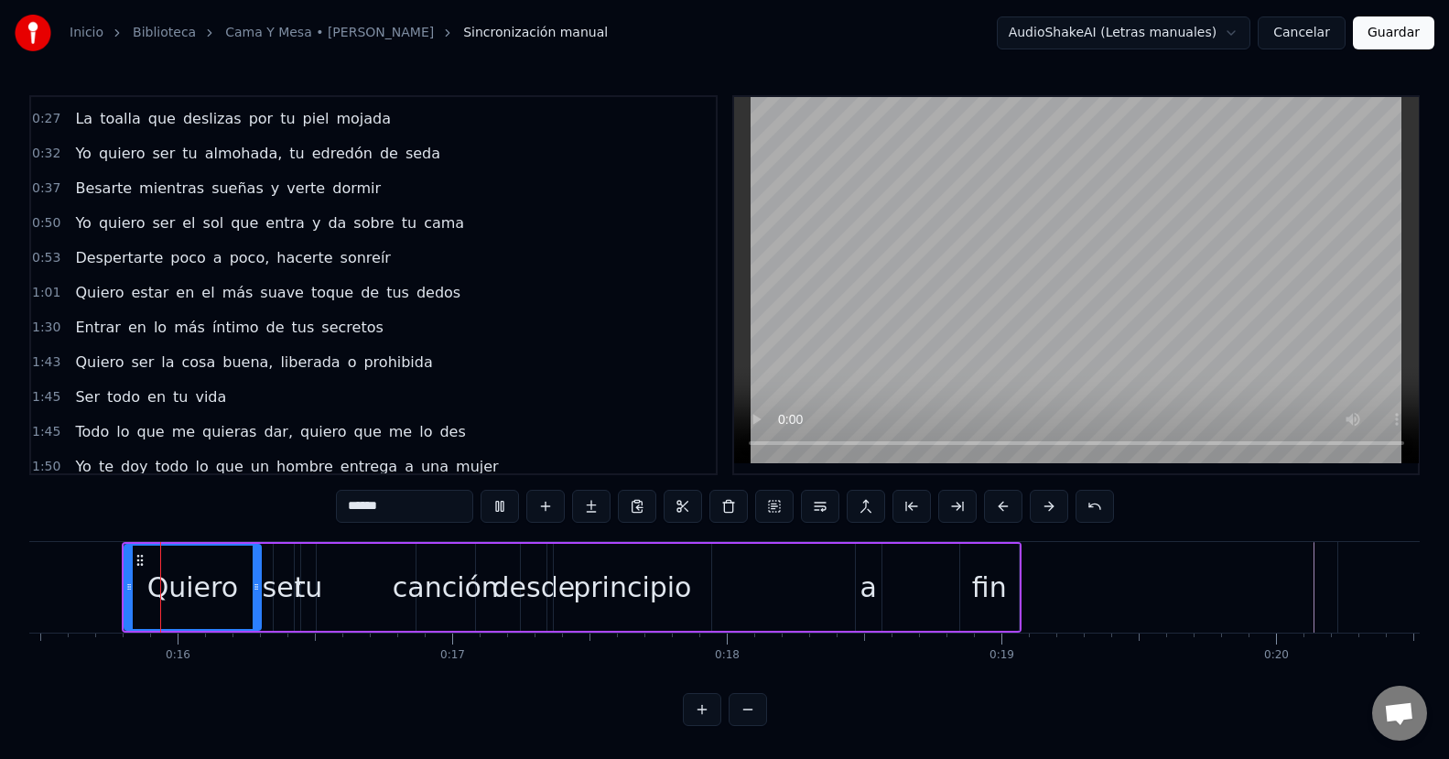
scroll to position [0, 0]
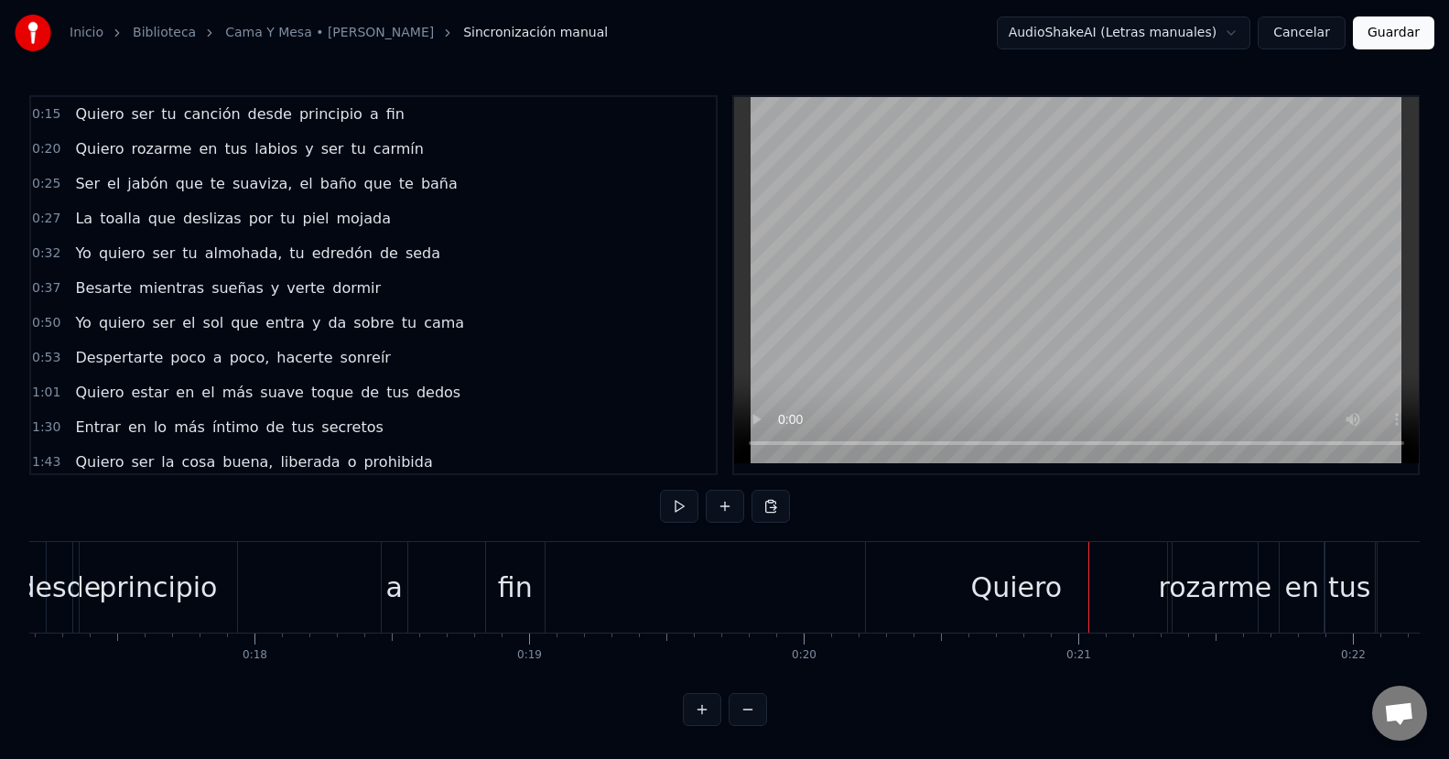
scroll to position [0, 4678]
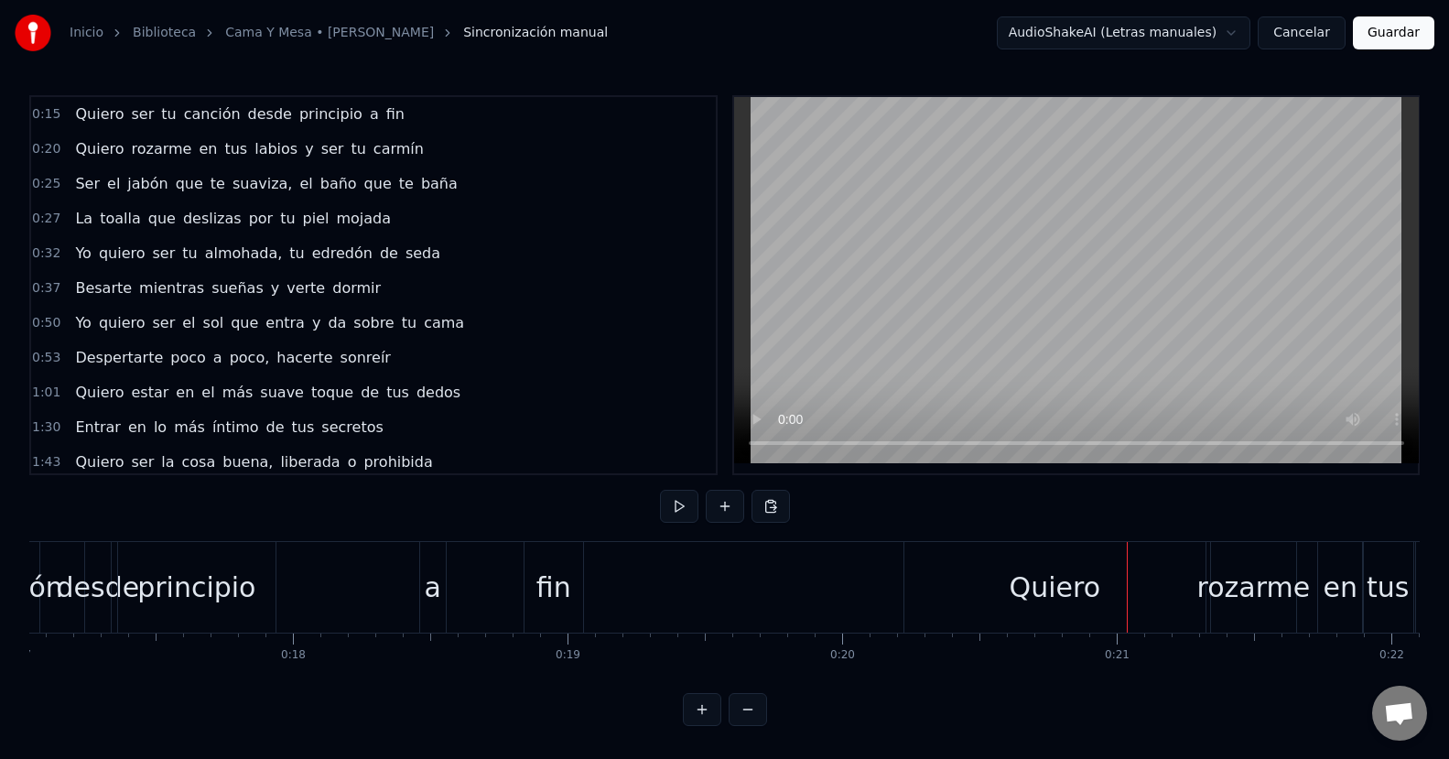
click at [975, 575] on div "Quiero" at bounding box center [1054, 587] width 301 height 91
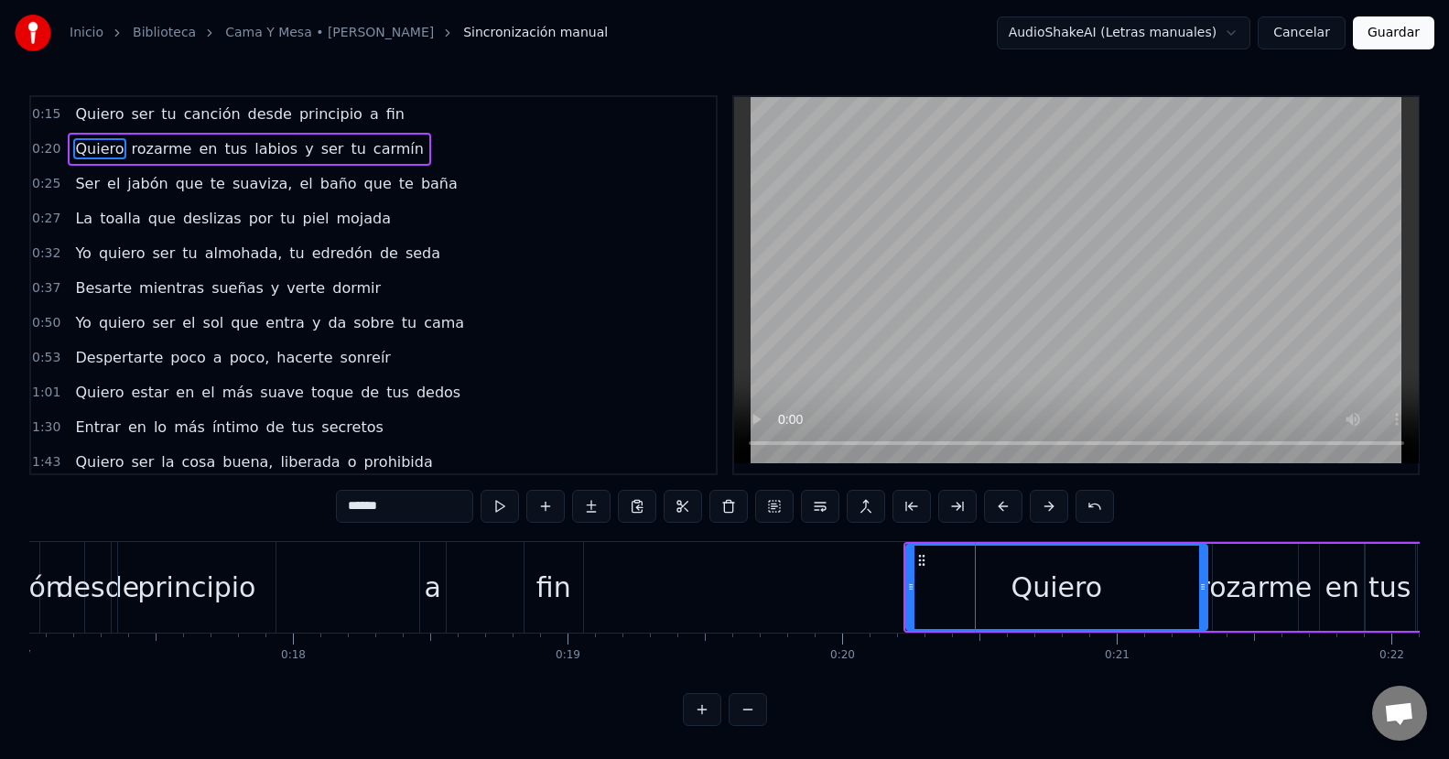
scroll to position [0, 0]
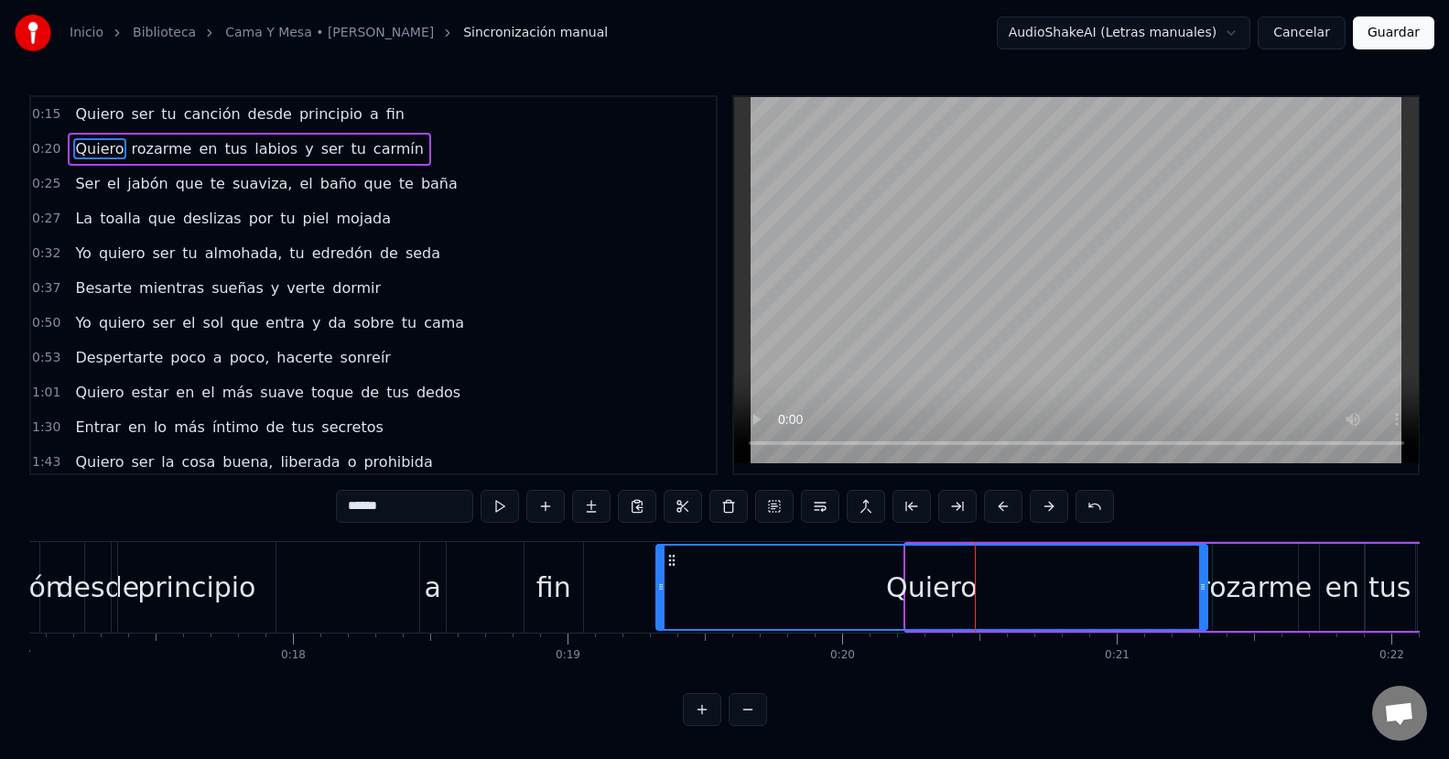
drag, startPoint x: 908, startPoint y: 587, endPoint x: 658, endPoint y: 587, distance: 249.8
click at [658, 587] on icon at bounding box center [660, 586] width 7 height 15
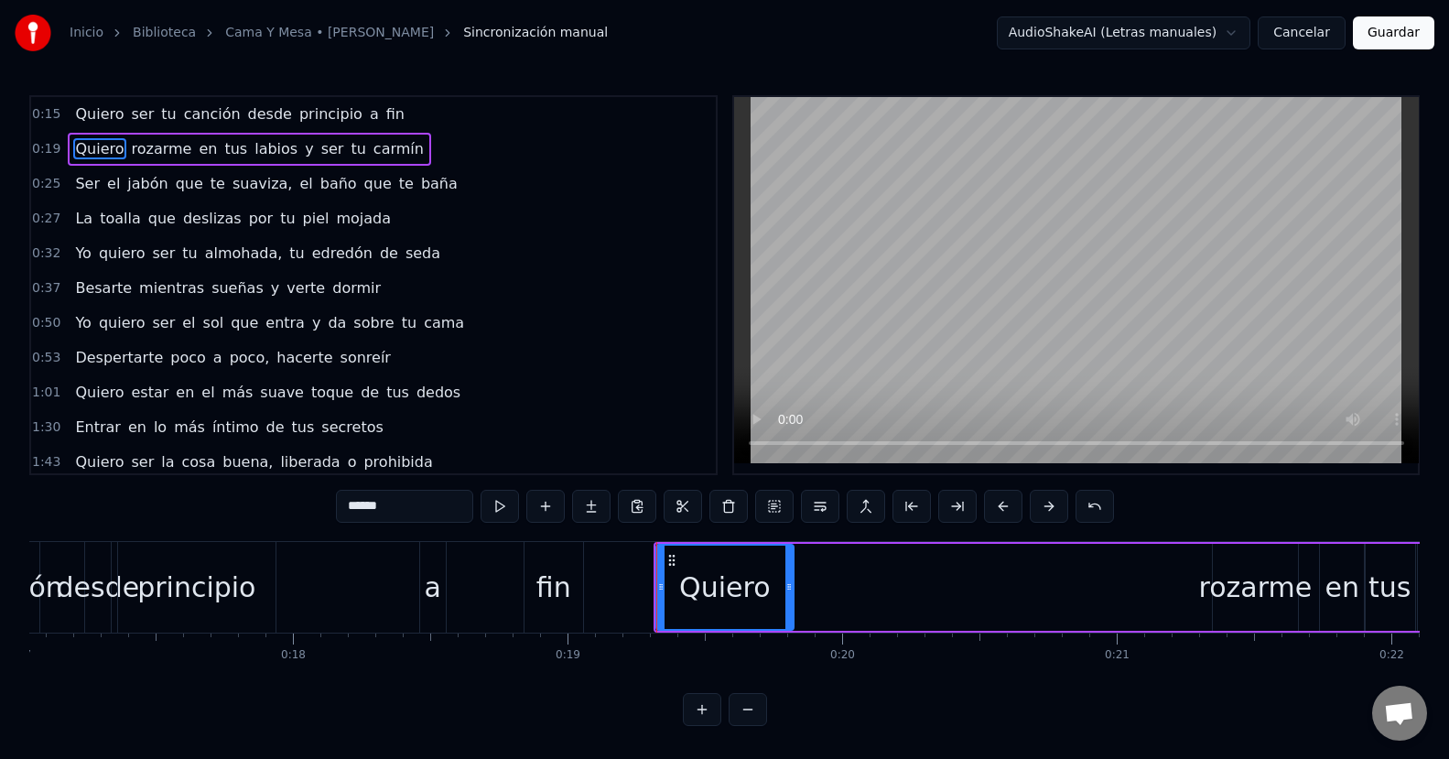
drag, startPoint x: 1204, startPoint y: 583, endPoint x: 708, endPoint y: 593, distance: 496.1
click at [790, 603] on div at bounding box center [788, 586] width 7 height 83
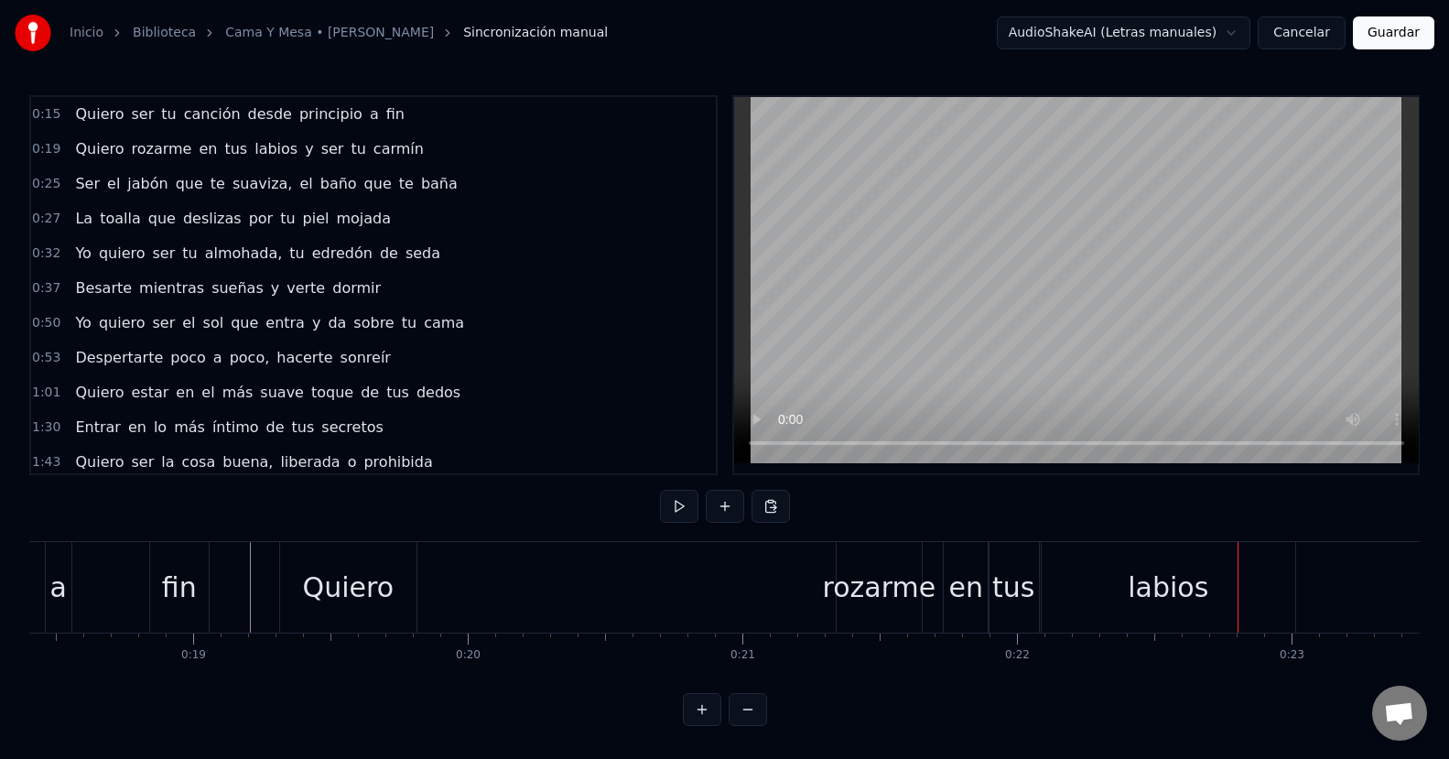
scroll to position [0, 4978]
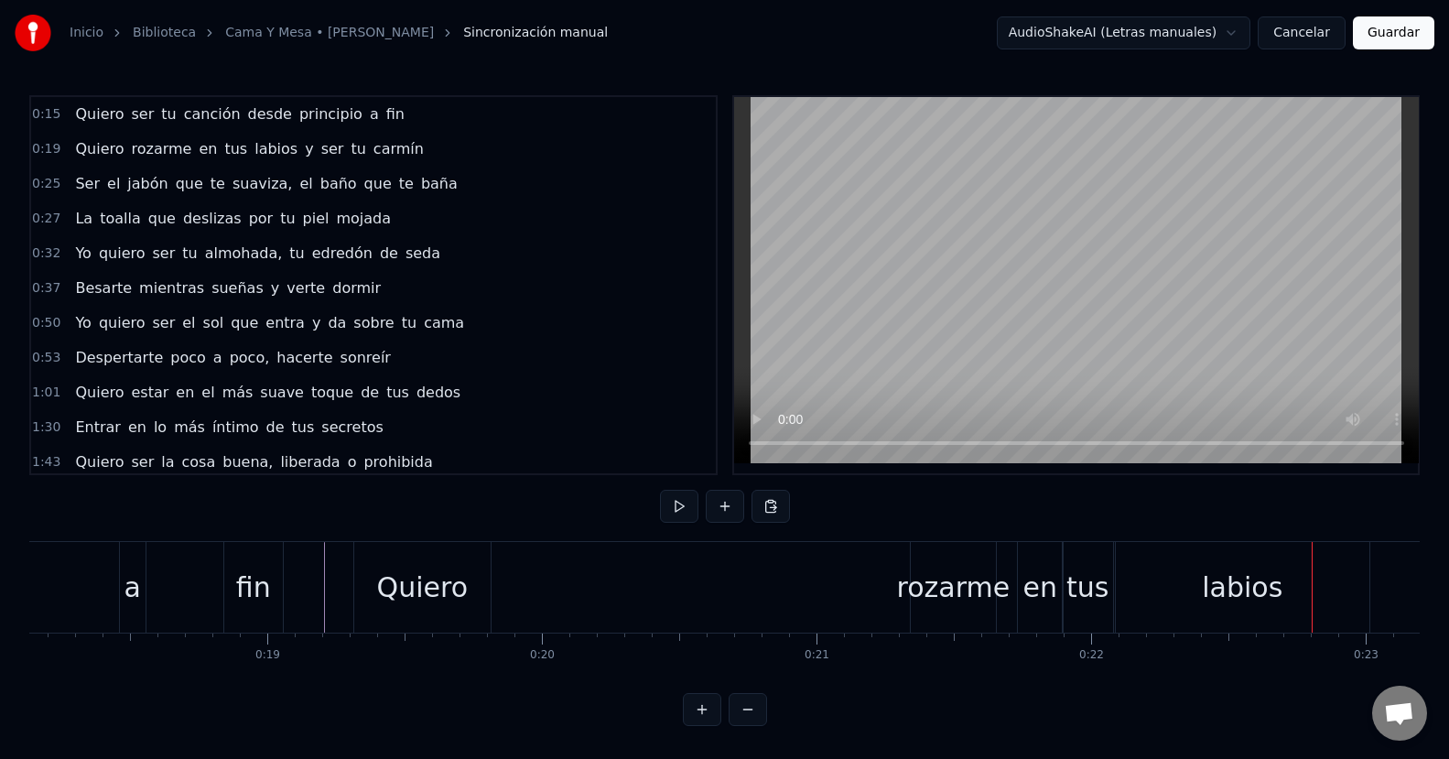
click at [951, 595] on div "rozarme" at bounding box center [953, 587] width 85 height 91
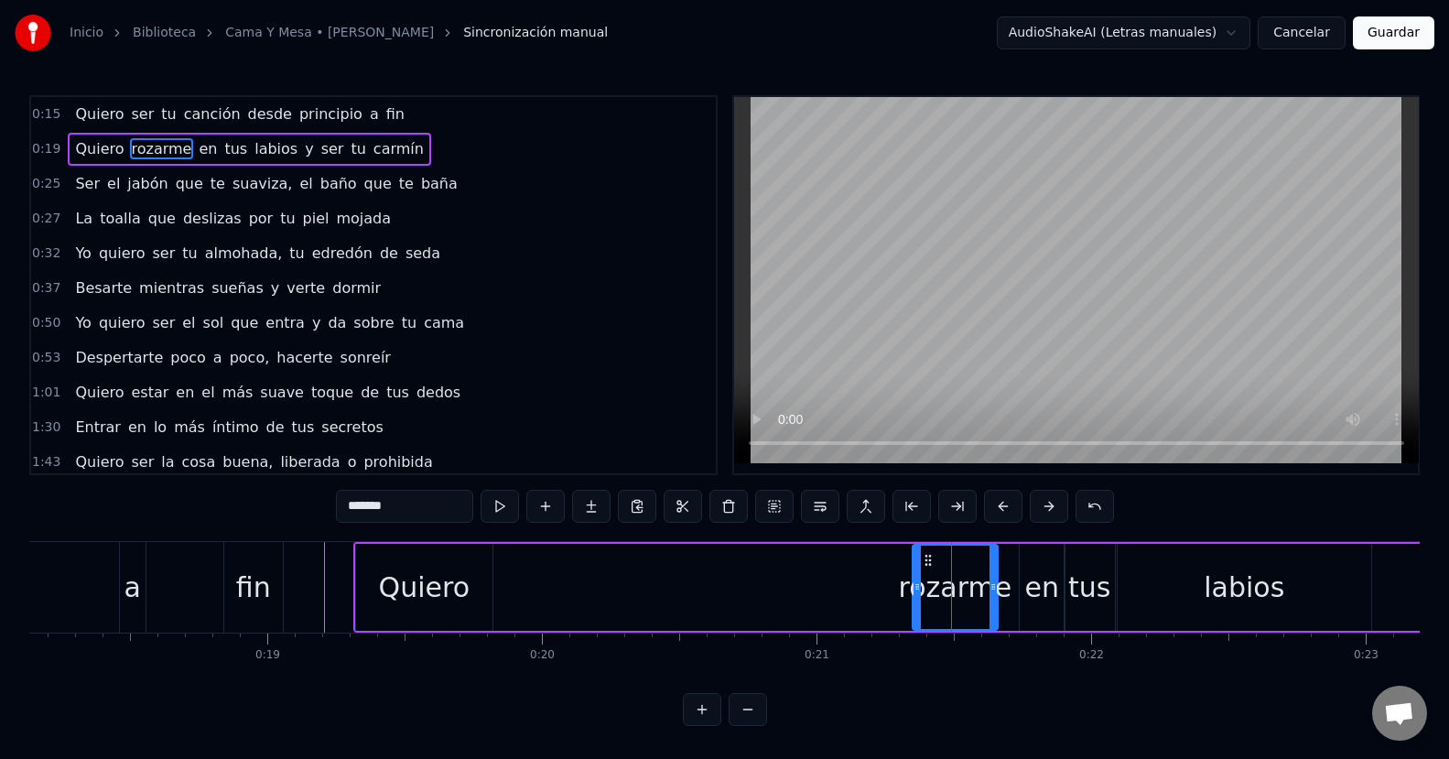
scroll to position [0, 0]
click at [1042, 597] on div "en" at bounding box center [1042, 586] width 34 height 41
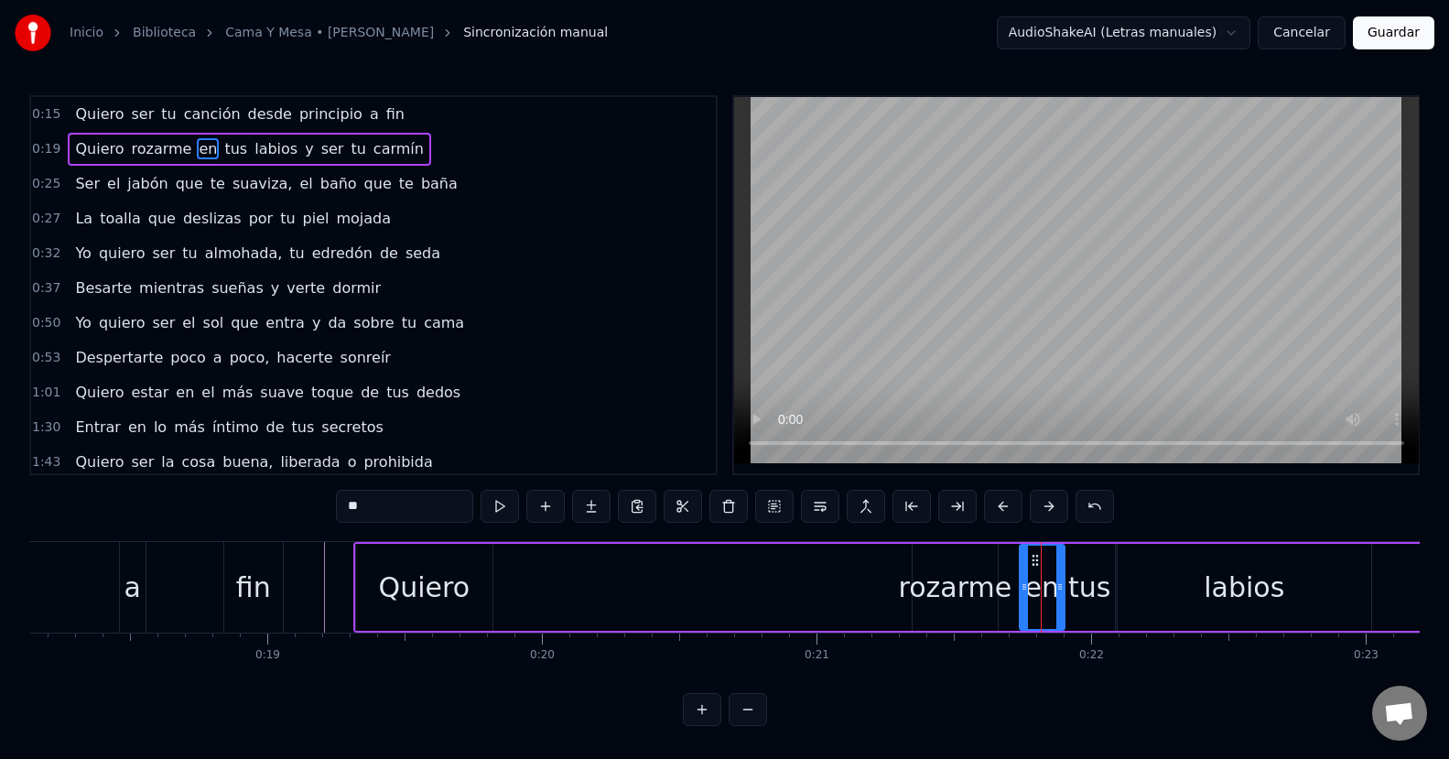
click at [1082, 593] on div "tus" at bounding box center [1089, 586] width 42 height 41
click at [1135, 593] on div "labios" at bounding box center [1243, 587] width 253 height 87
type input "******"
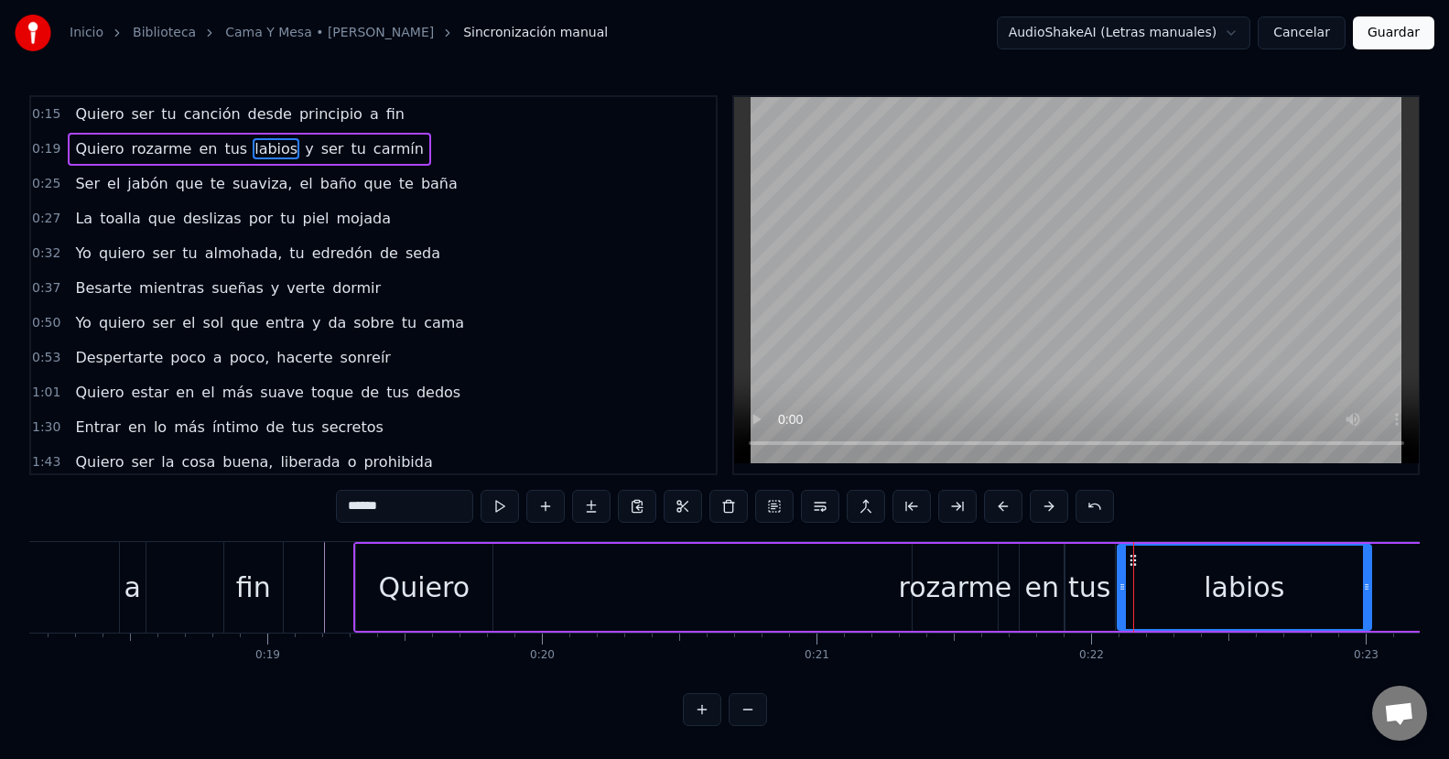
drag, startPoint x: 1400, startPoint y: 590, endPoint x: 872, endPoint y: 581, distance: 528.1
click at [872, 581] on div "Quiero rozarme en tus labios y ser tu carmín" at bounding box center [1171, 587] width 1636 height 91
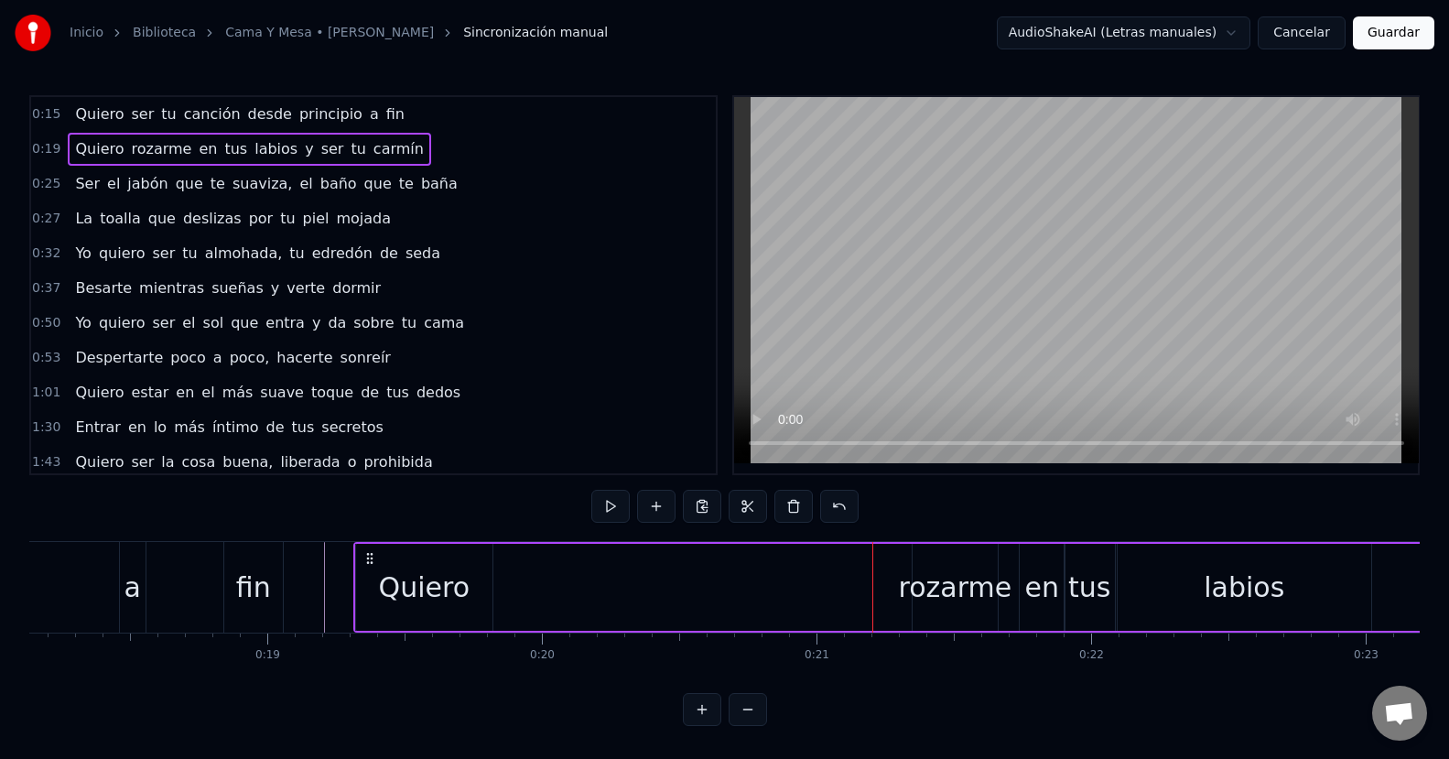
drag, startPoint x: 944, startPoint y: 599, endPoint x: 760, endPoint y: 605, distance: 184.9
click at [760, 605] on div "Quiero rozarme en tus labios y ser tu carmín" at bounding box center [1171, 587] width 1636 height 91
click at [946, 599] on div "rozarme" at bounding box center [954, 586] width 113 height 41
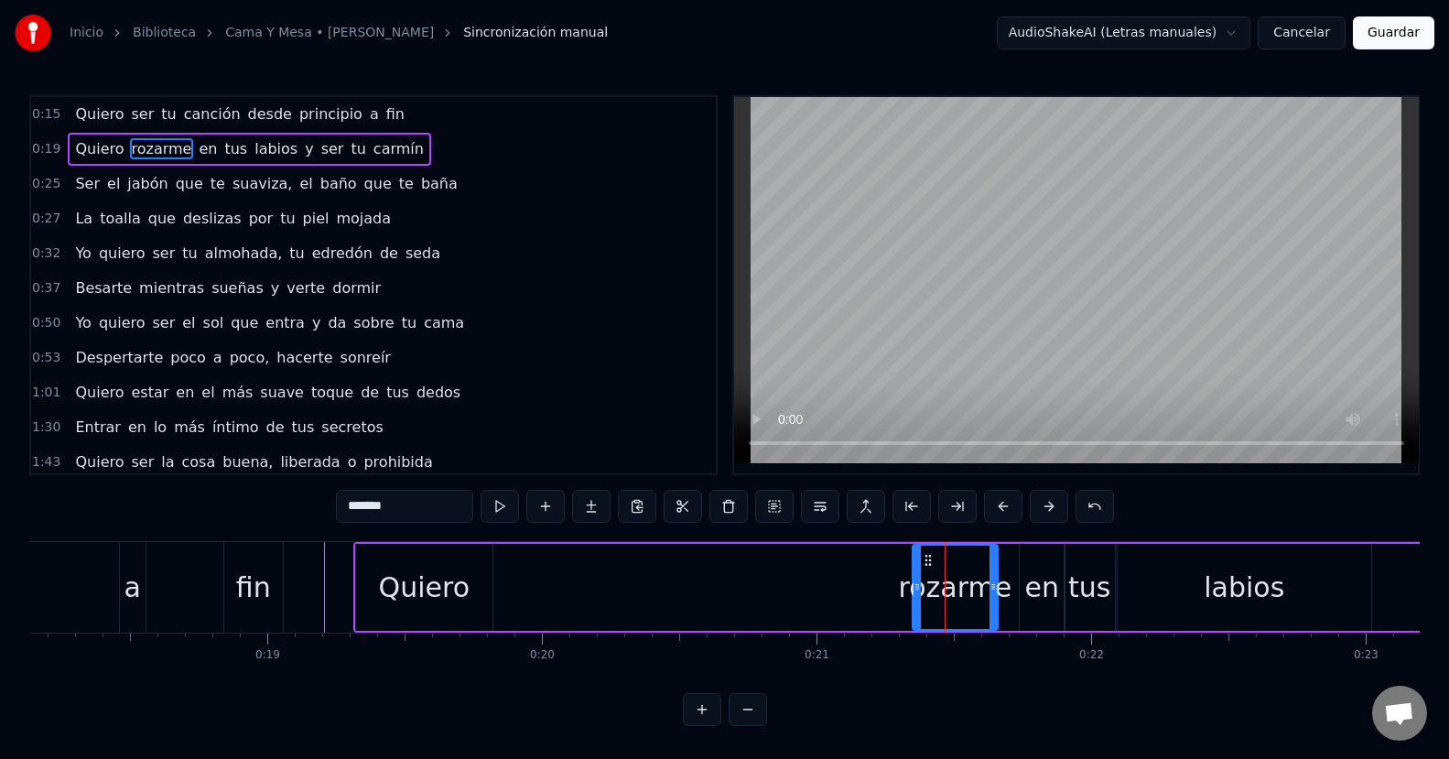
drag, startPoint x: 939, startPoint y: 578, endPoint x: 871, endPoint y: 577, distance: 67.7
click at [862, 579] on div "Quiero rozarme en tus labios y ser tu carmín" at bounding box center [1171, 587] width 1636 height 91
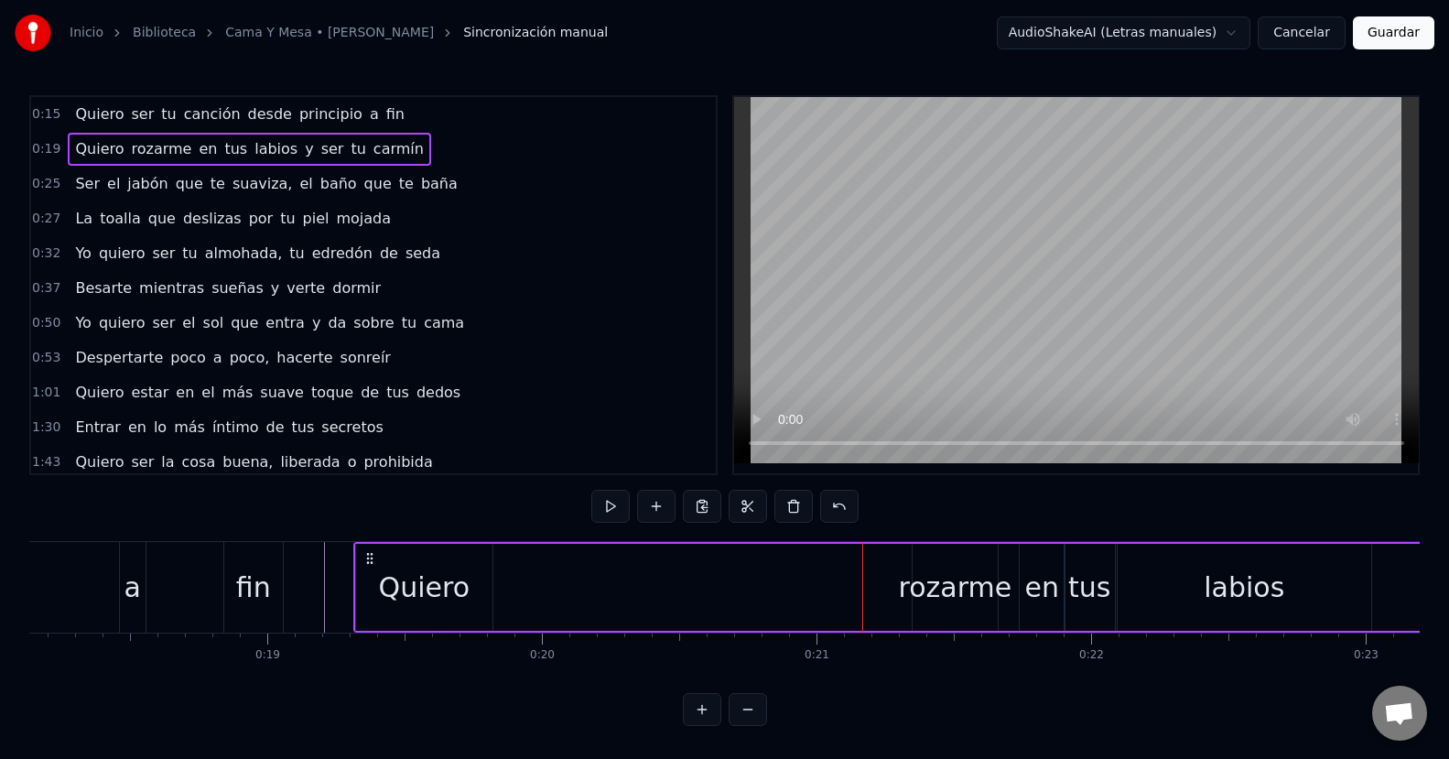
click at [943, 576] on div "rozarme" at bounding box center [954, 586] width 113 height 41
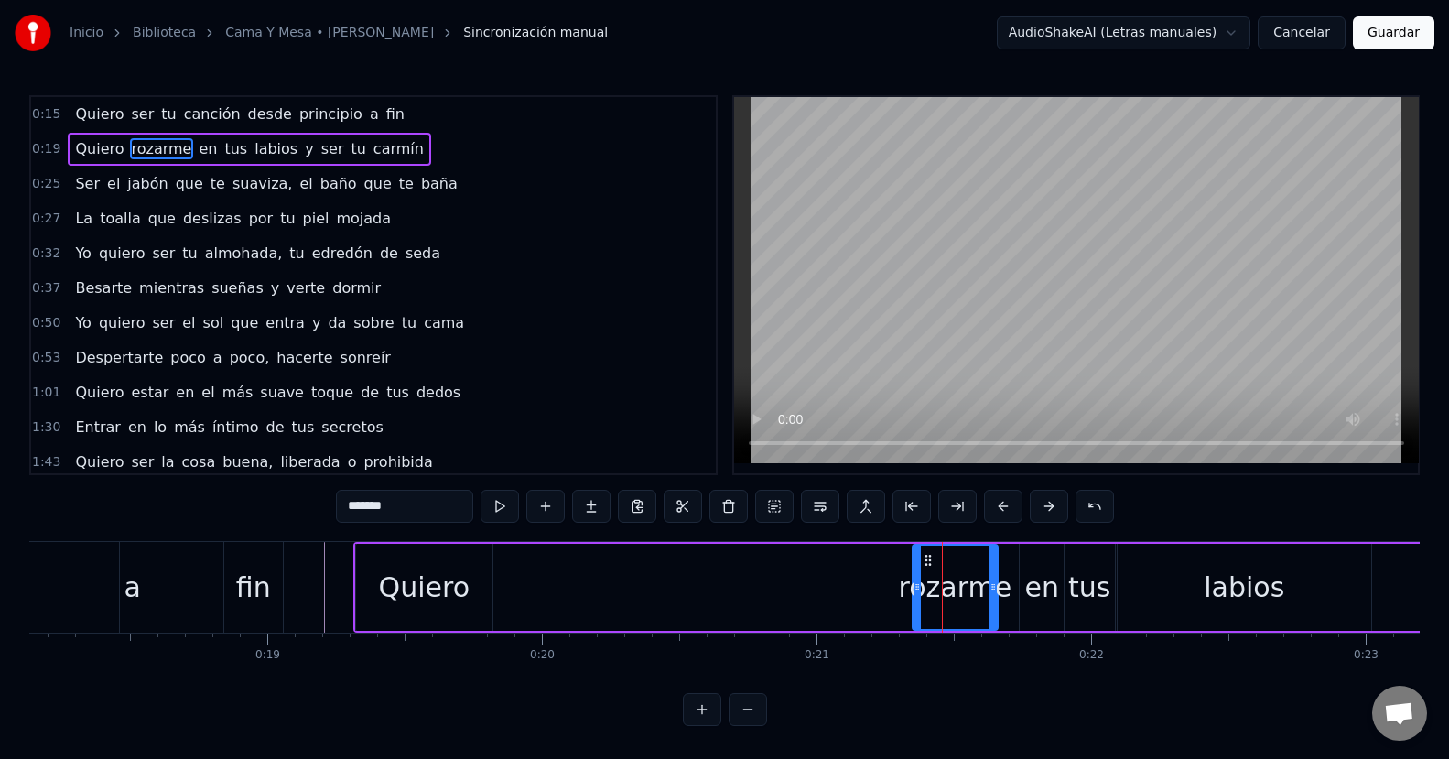
click at [927, 563] on icon at bounding box center [928, 560] width 15 height 15
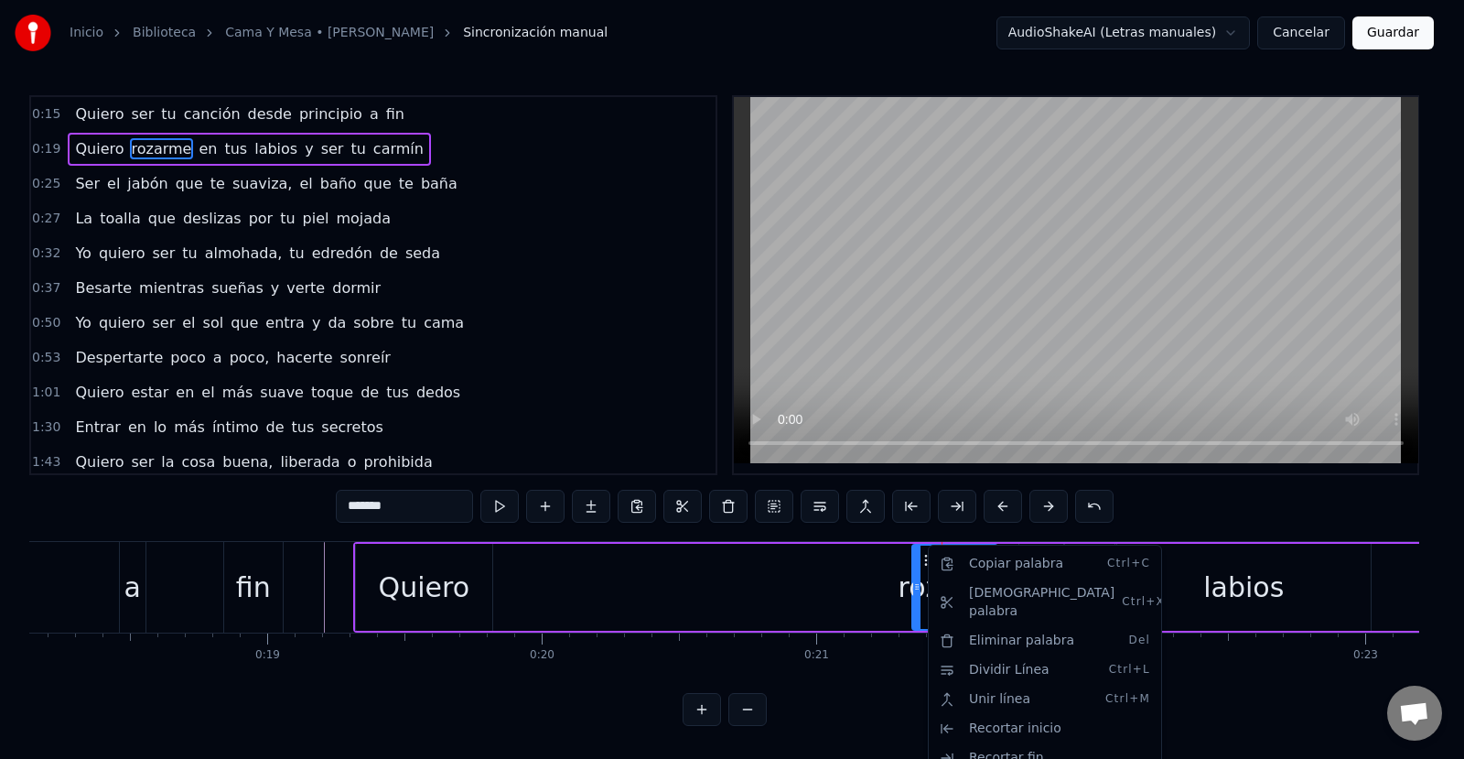
click at [926, 562] on html "Inicio Biblioteca Cama Y Mesa • [PERSON_NAME] Sincronización manual AudioShakeA…" at bounding box center [732, 377] width 1464 height 755
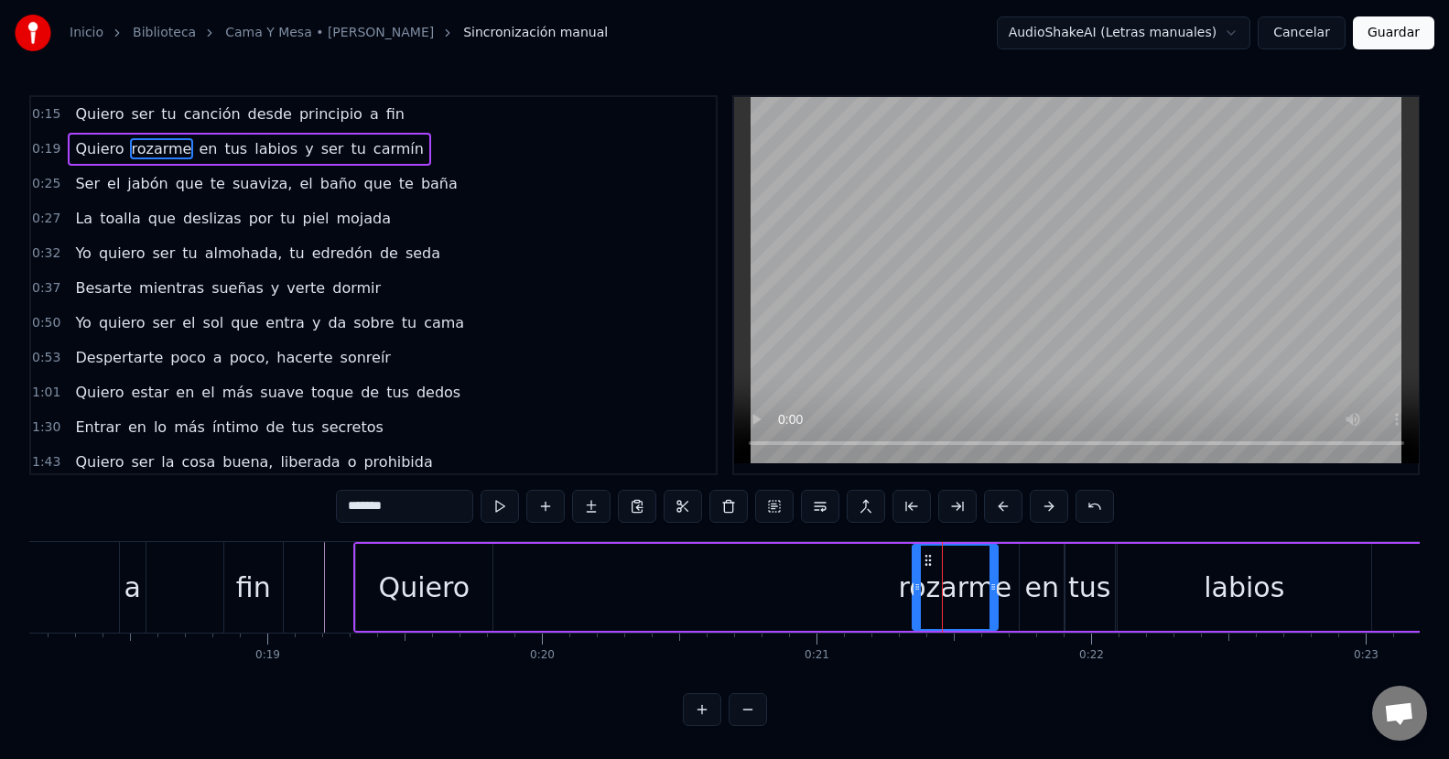
click at [926, 562] on icon at bounding box center [928, 560] width 15 height 15
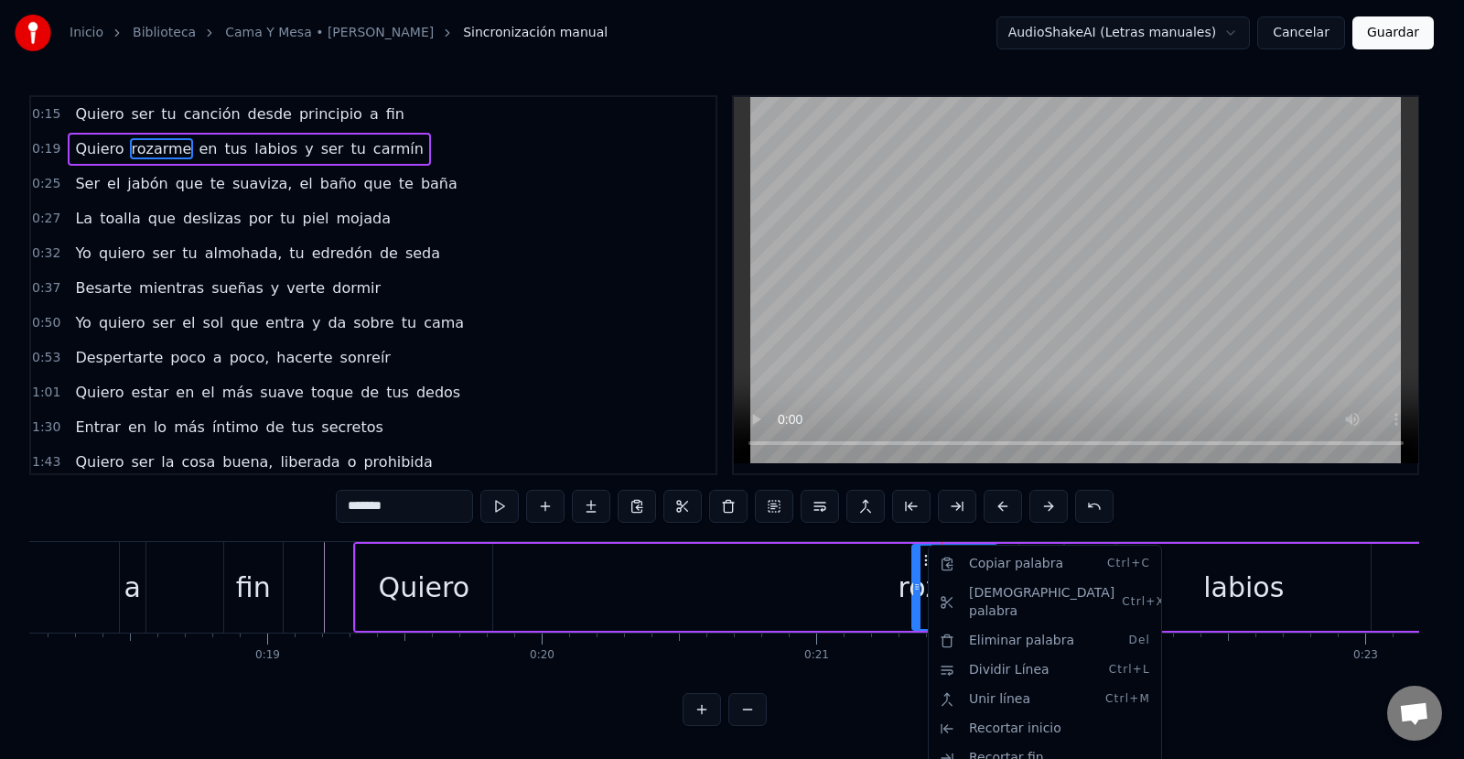
click at [926, 562] on html "Inicio Biblioteca Cama Y Mesa • [PERSON_NAME] Sincronización manual AudioShakeA…" at bounding box center [732, 377] width 1464 height 755
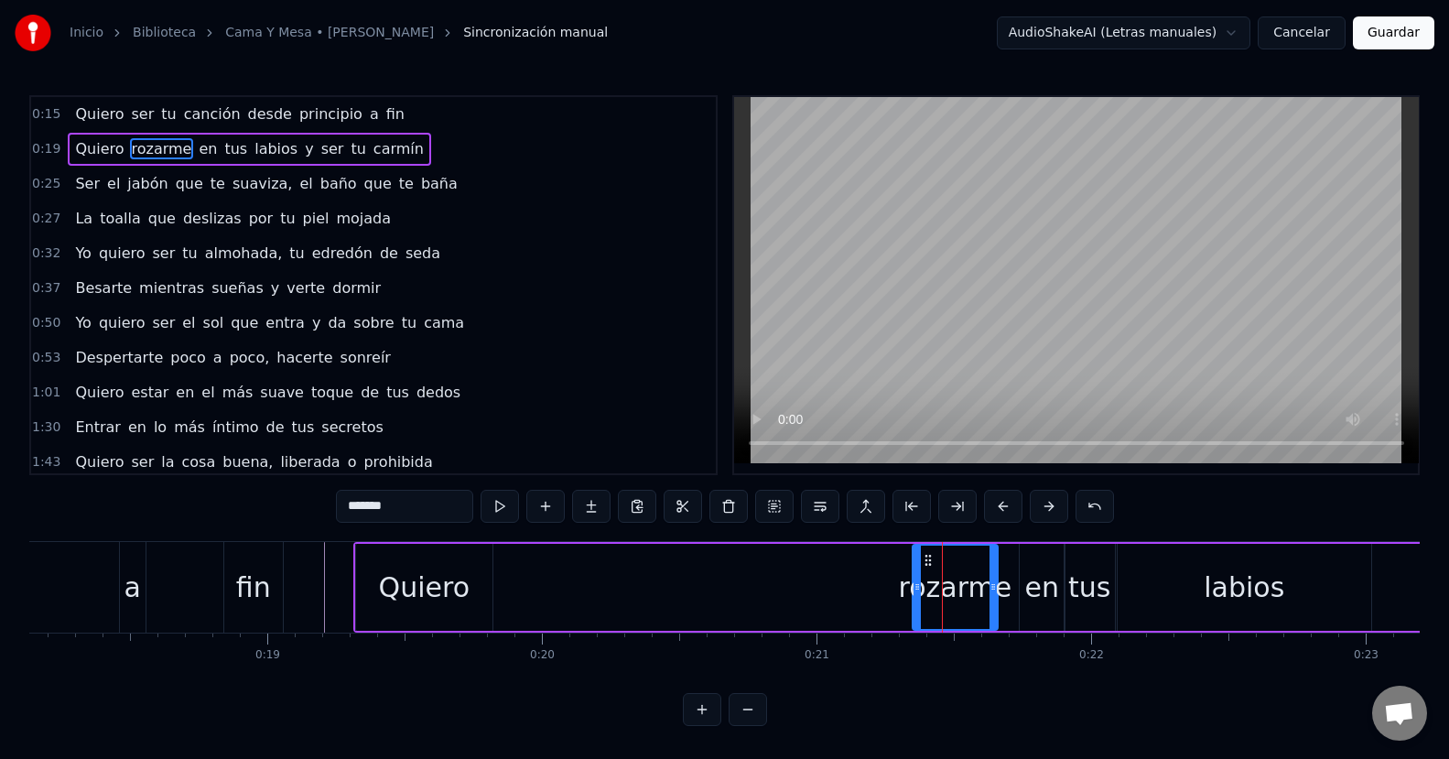
drag, startPoint x: 922, startPoint y: 571, endPoint x: 904, endPoint y: 571, distance: 18.3
click at [904, 571] on div "rozarme" at bounding box center [954, 586] width 113 height 41
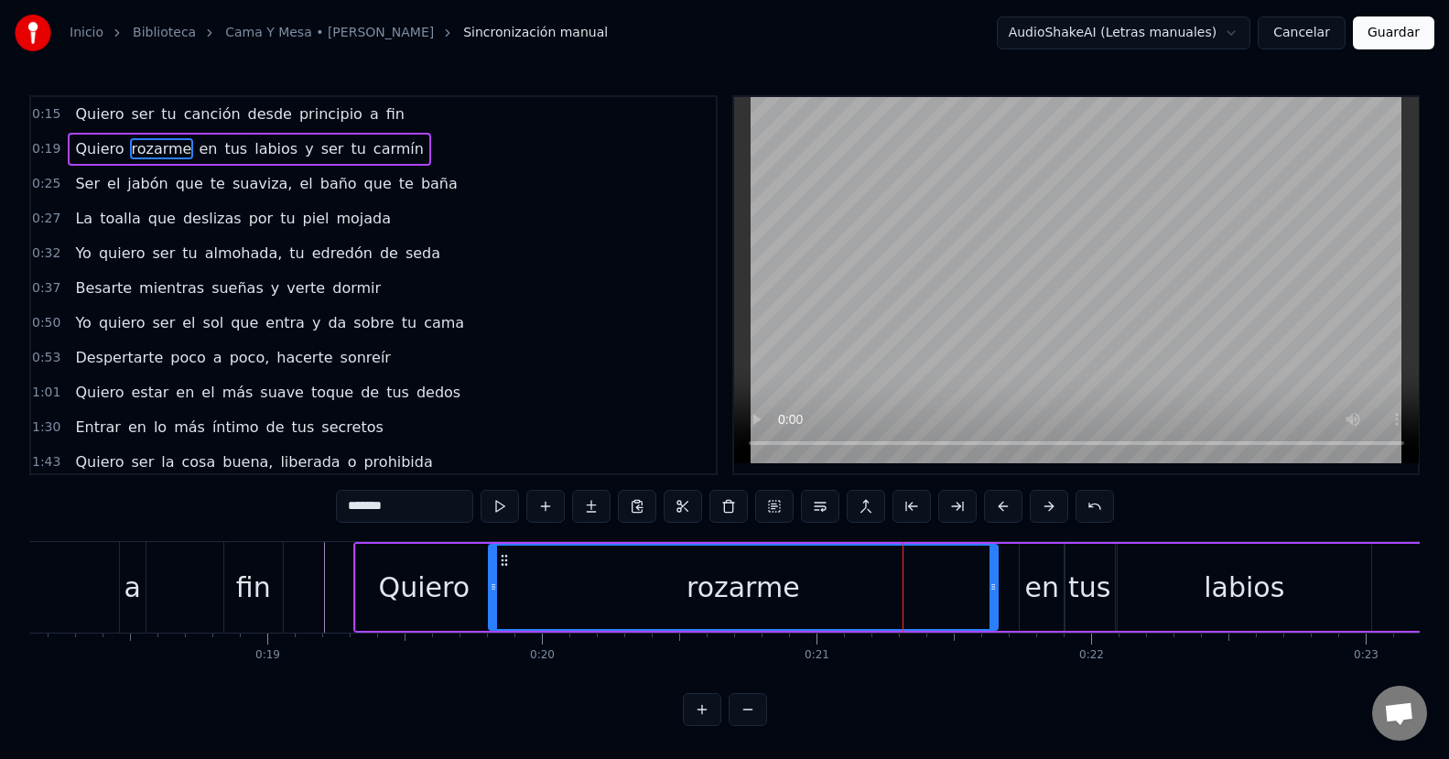
drag, startPoint x: 912, startPoint y: 574, endPoint x: 489, endPoint y: 595, distance: 424.2
click at [490, 595] on div at bounding box center [493, 586] width 7 height 83
click at [990, 583] on div "rozarme" at bounding box center [743, 587] width 511 height 87
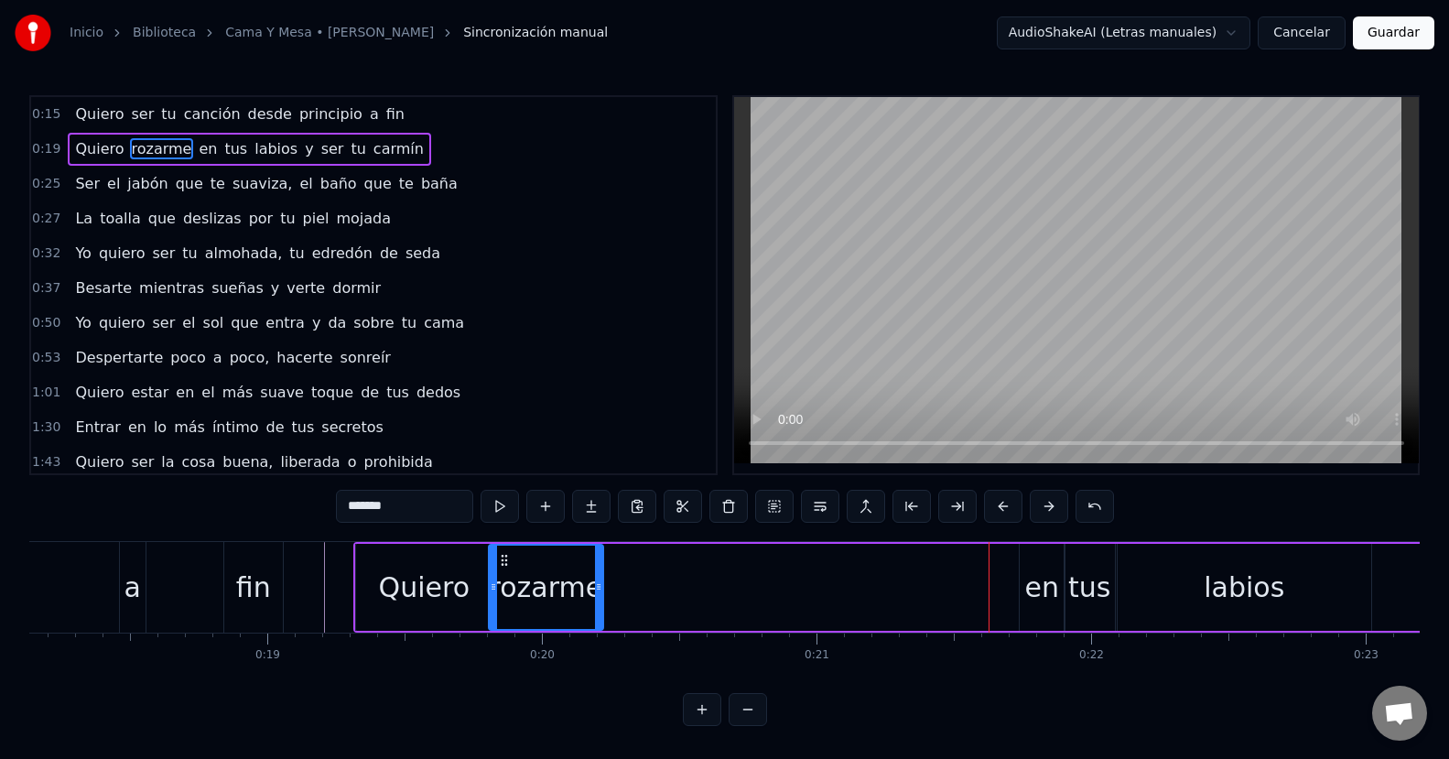
drag, startPoint x: 992, startPoint y: 581, endPoint x: 598, endPoint y: 579, distance: 394.4
click at [598, 579] on icon at bounding box center [598, 586] width 7 height 15
click at [1031, 582] on div "en" at bounding box center [1042, 586] width 34 height 41
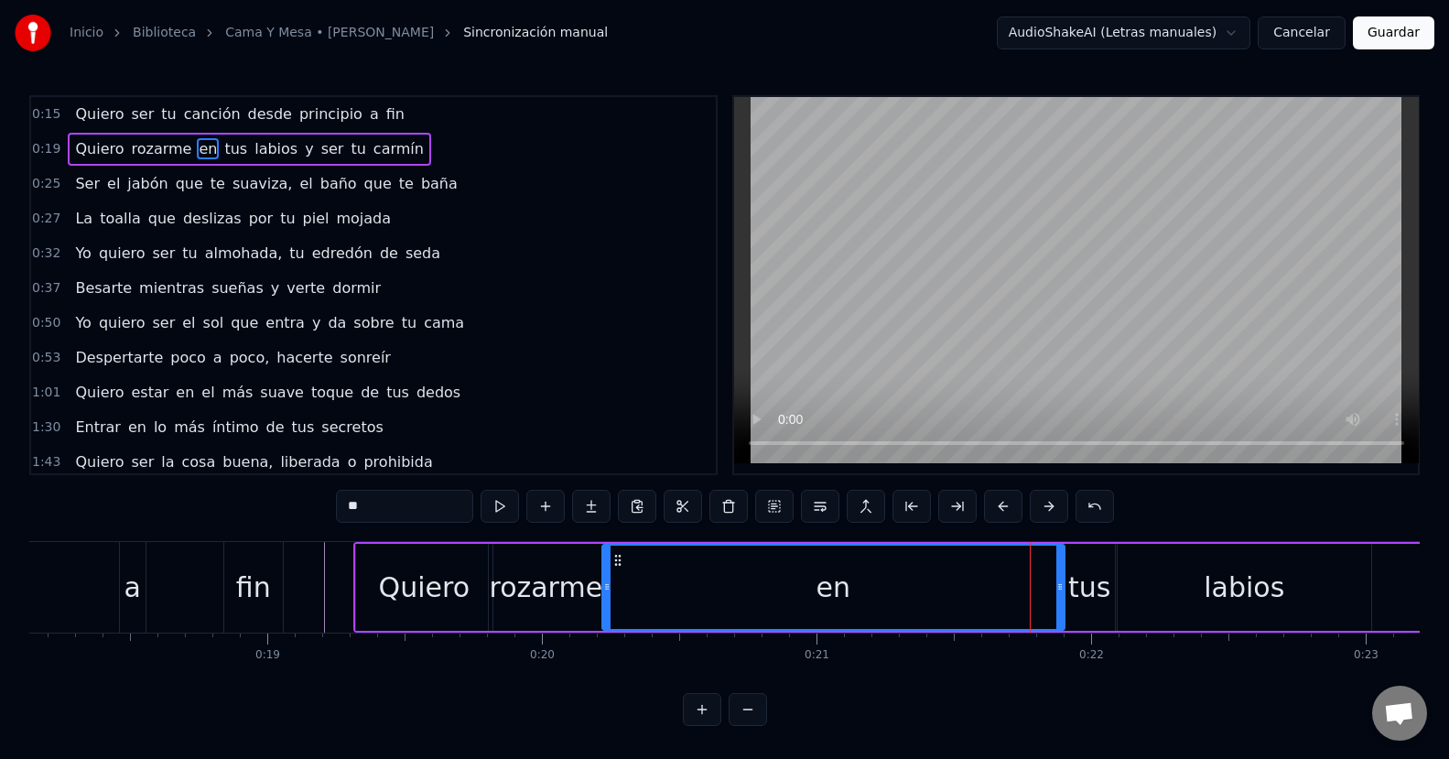
drag, startPoint x: 1020, startPoint y: 586, endPoint x: 603, endPoint y: 583, distance: 417.3
click at [603, 583] on icon at bounding box center [606, 586] width 7 height 15
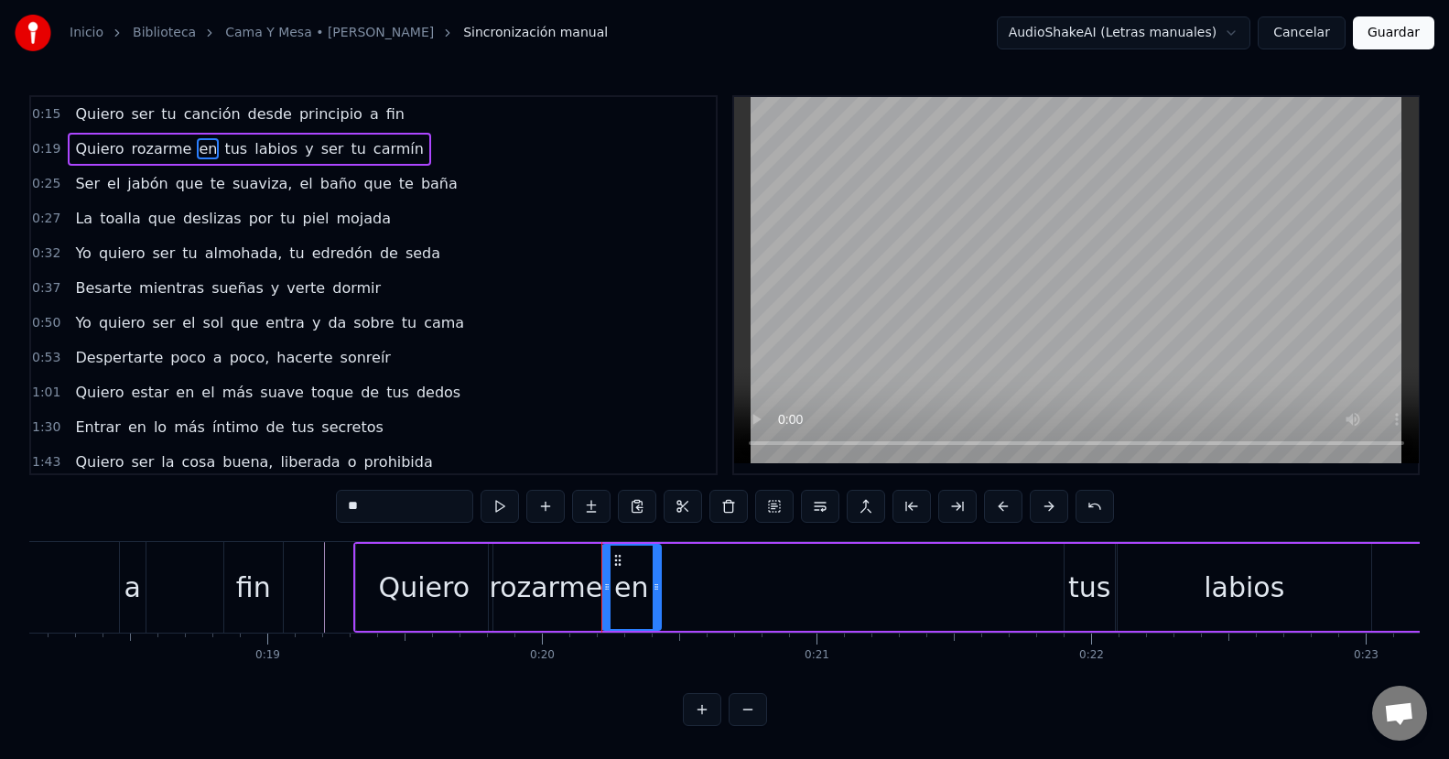
drag, startPoint x: 1059, startPoint y: 585, endPoint x: 655, endPoint y: 590, distance: 403.6
click at [655, 590] on icon at bounding box center [655, 586] width 7 height 15
click at [1093, 582] on div "tus" at bounding box center [1089, 586] width 42 height 41
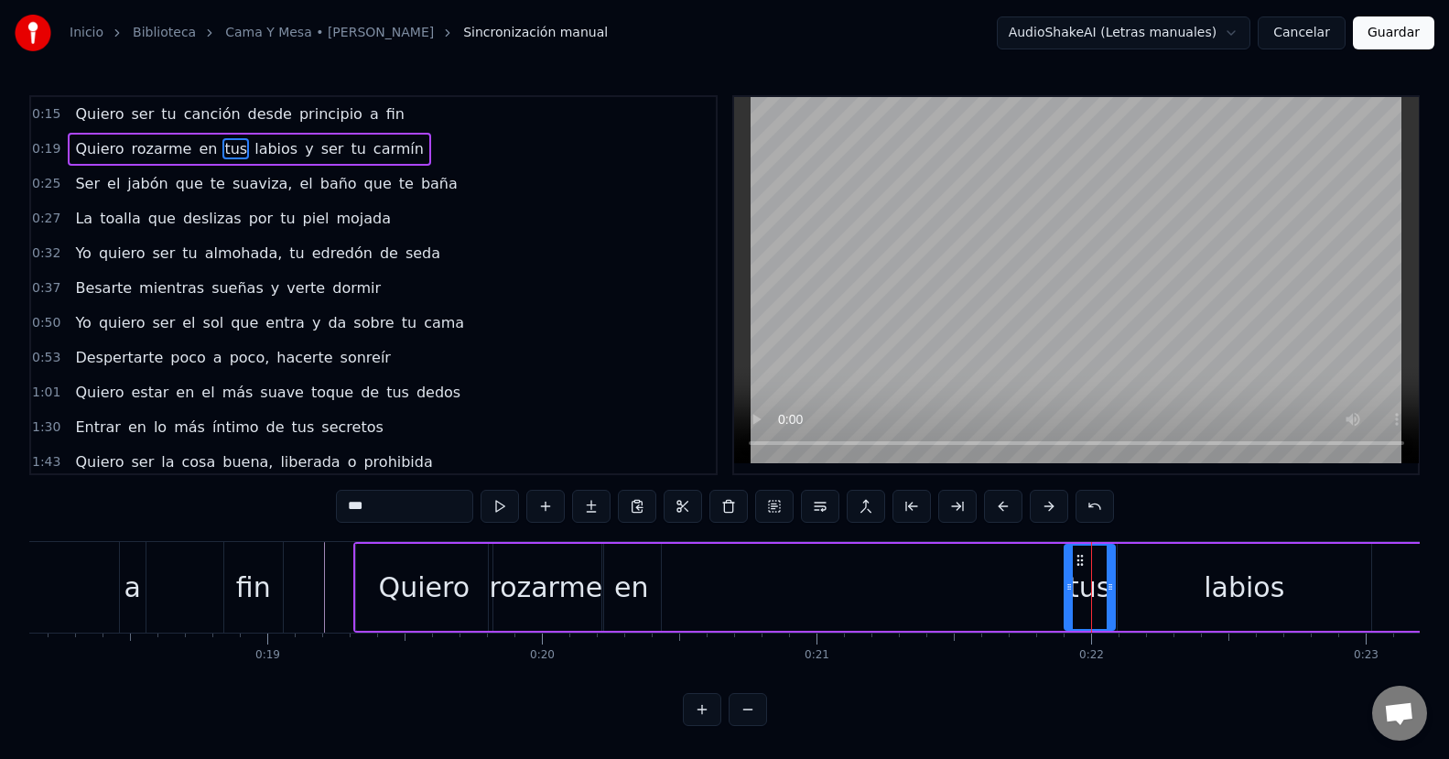
click at [1065, 586] on icon at bounding box center [1068, 586] width 7 height 15
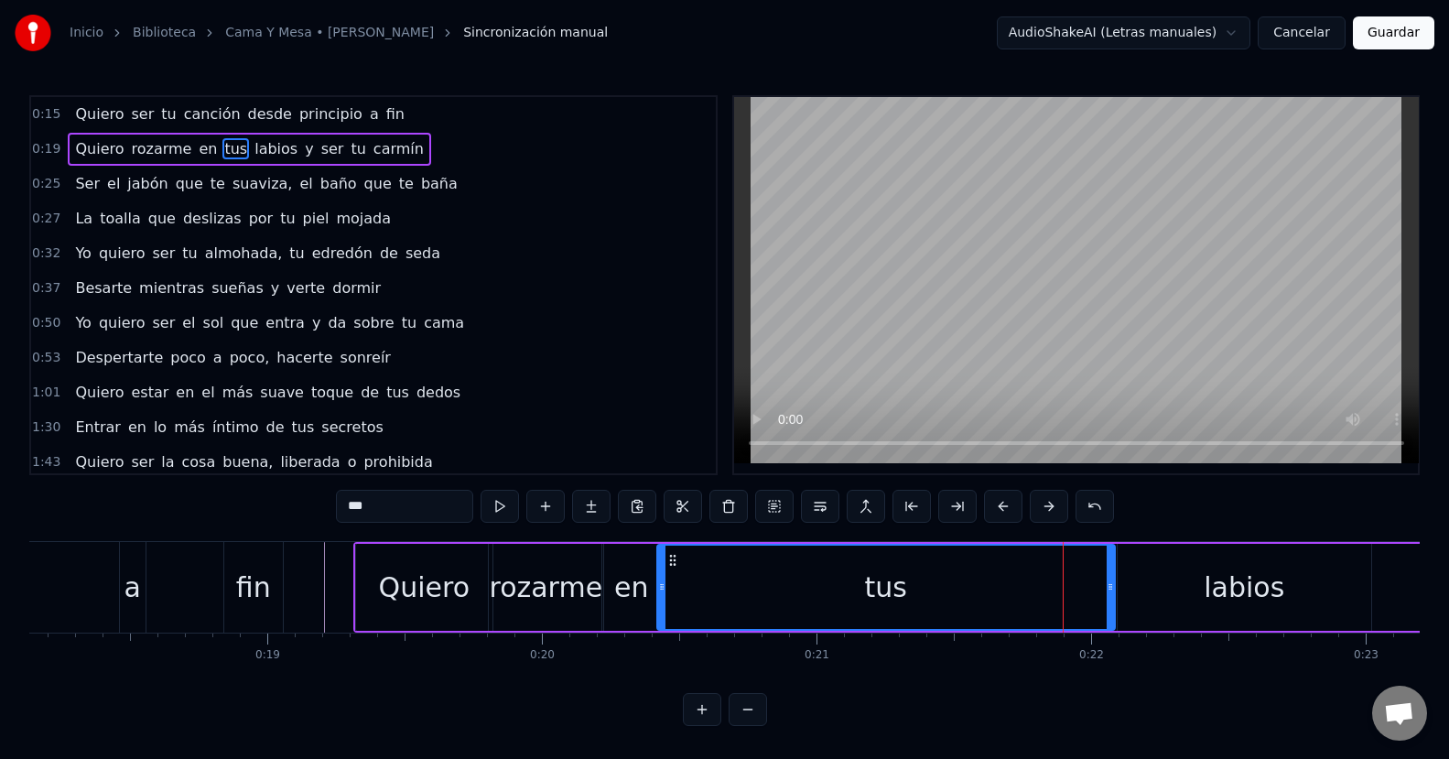
drag, startPoint x: 1066, startPoint y: 586, endPoint x: 659, endPoint y: 580, distance: 407.3
click at [659, 580] on icon at bounding box center [661, 586] width 7 height 15
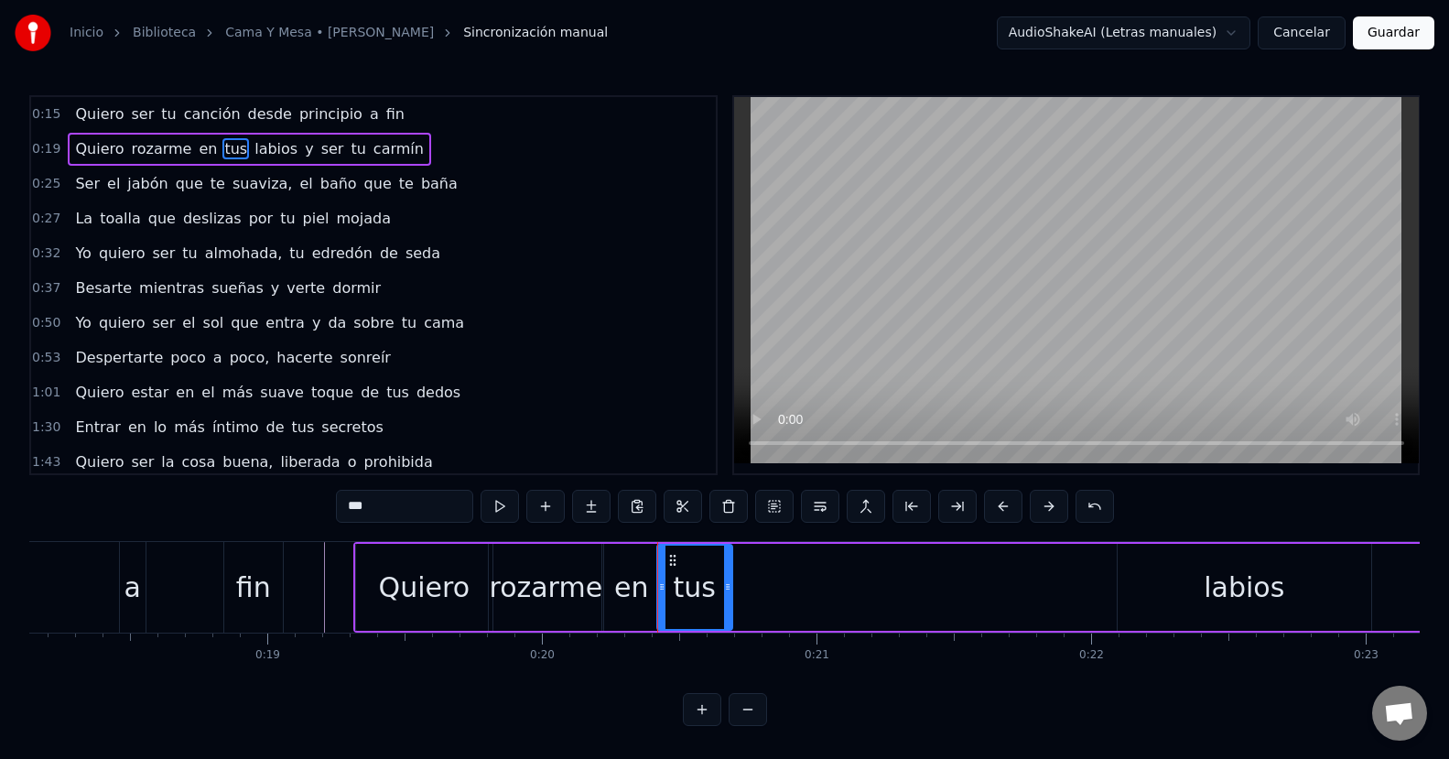
drag, startPoint x: 1109, startPoint y: 593, endPoint x: 727, endPoint y: 582, distance: 382.7
click at [727, 582] on icon at bounding box center [727, 586] width 7 height 15
click at [1179, 592] on div "labios" at bounding box center [1243, 587] width 253 height 87
type input "******"
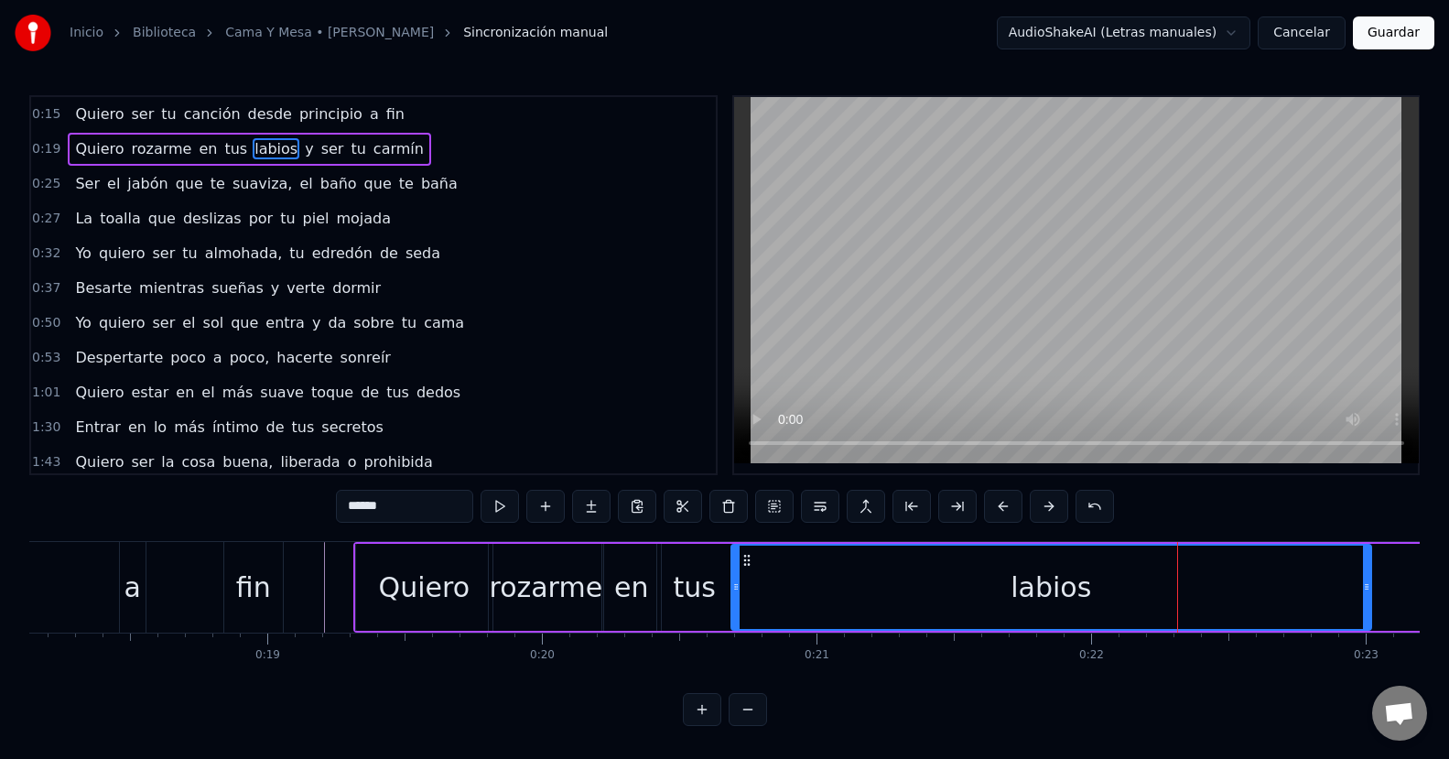
drag, startPoint x: 1122, startPoint y: 585, endPoint x: 736, endPoint y: 583, distance: 386.2
click at [736, 583] on icon at bounding box center [735, 586] width 7 height 15
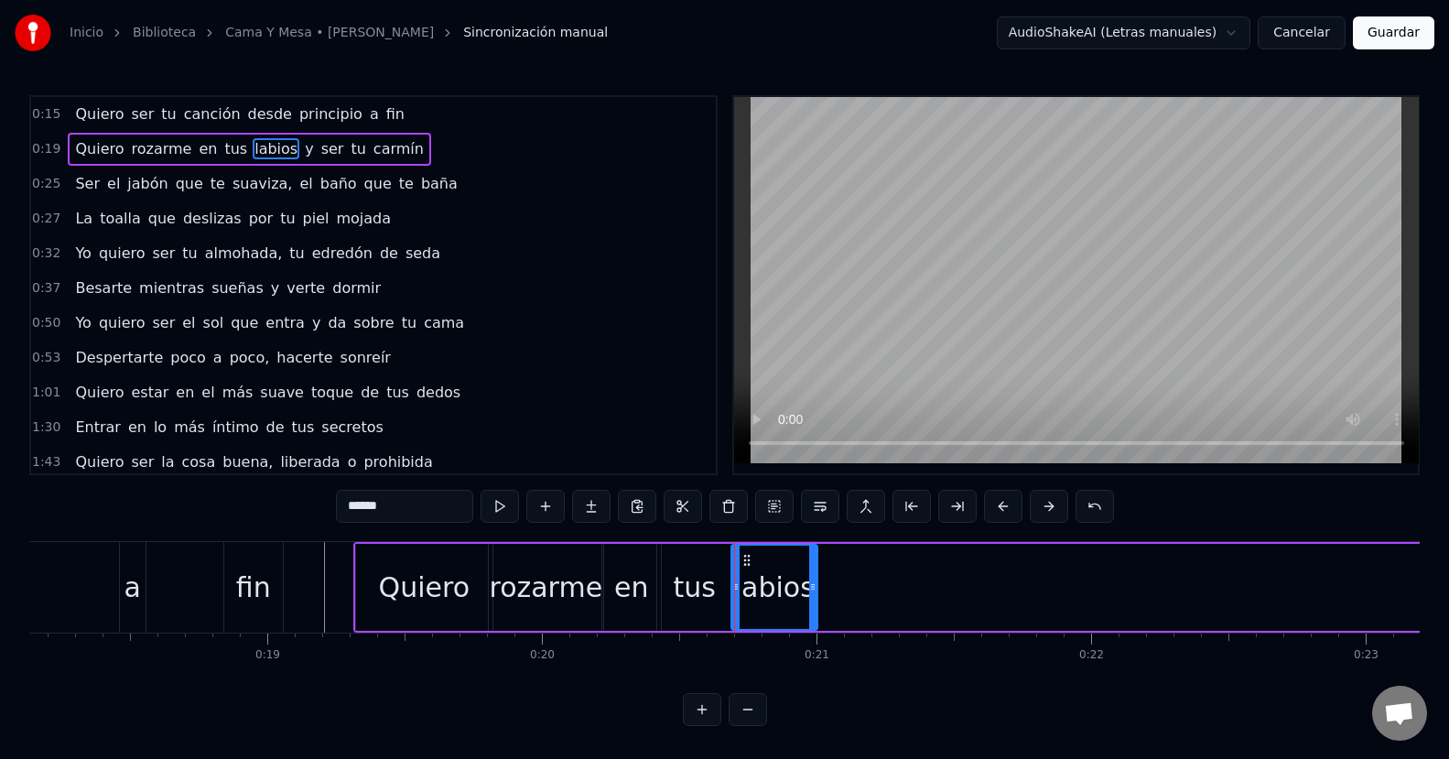
drag, startPoint x: 1364, startPoint y: 582, endPoint x: 438, endPoint y: 574, distance: 926.1
click at [810, 589] on icon at bounding box center [812, 586] width 7 height 15
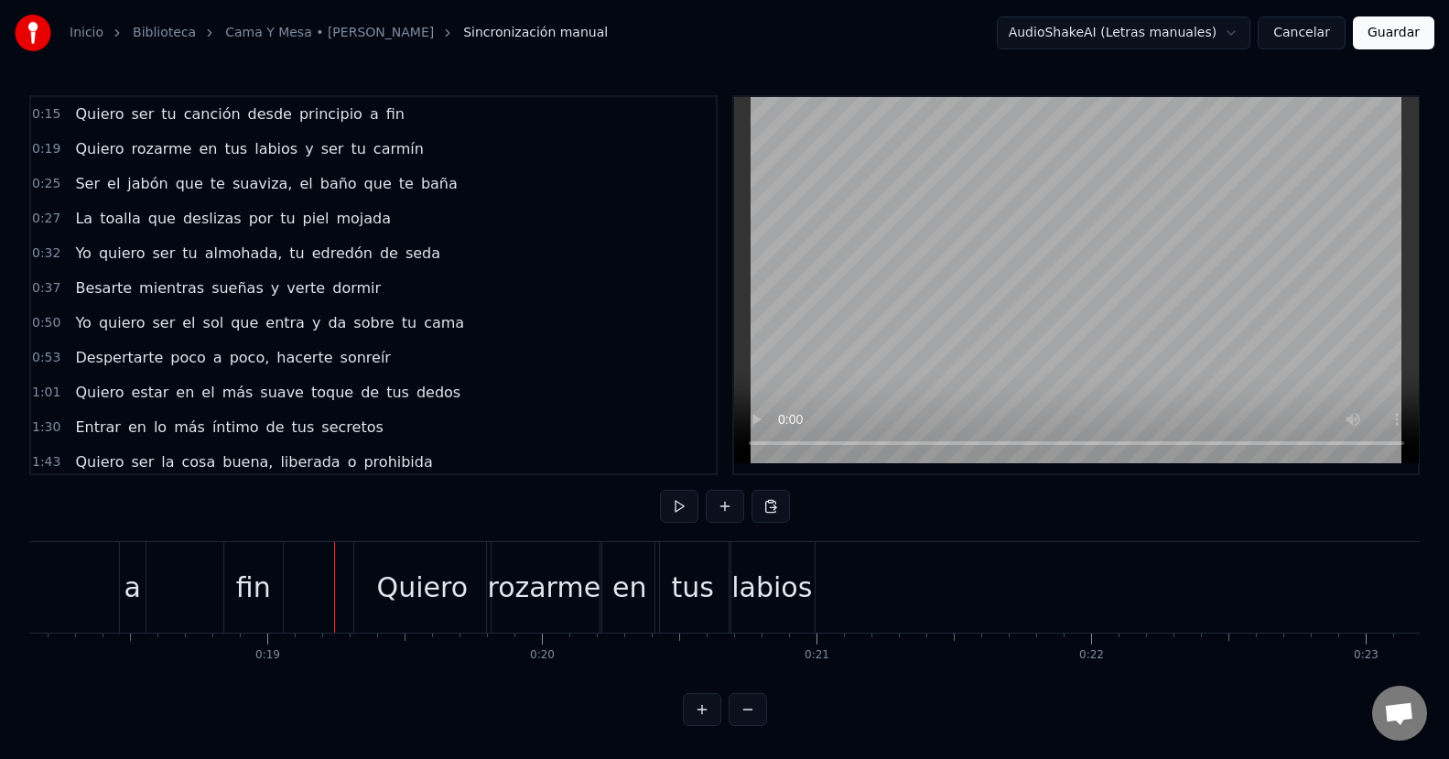
scroll to position [12, 0]
click at [703, 714] on button at bounding box center [702, 709] width 38 height 33
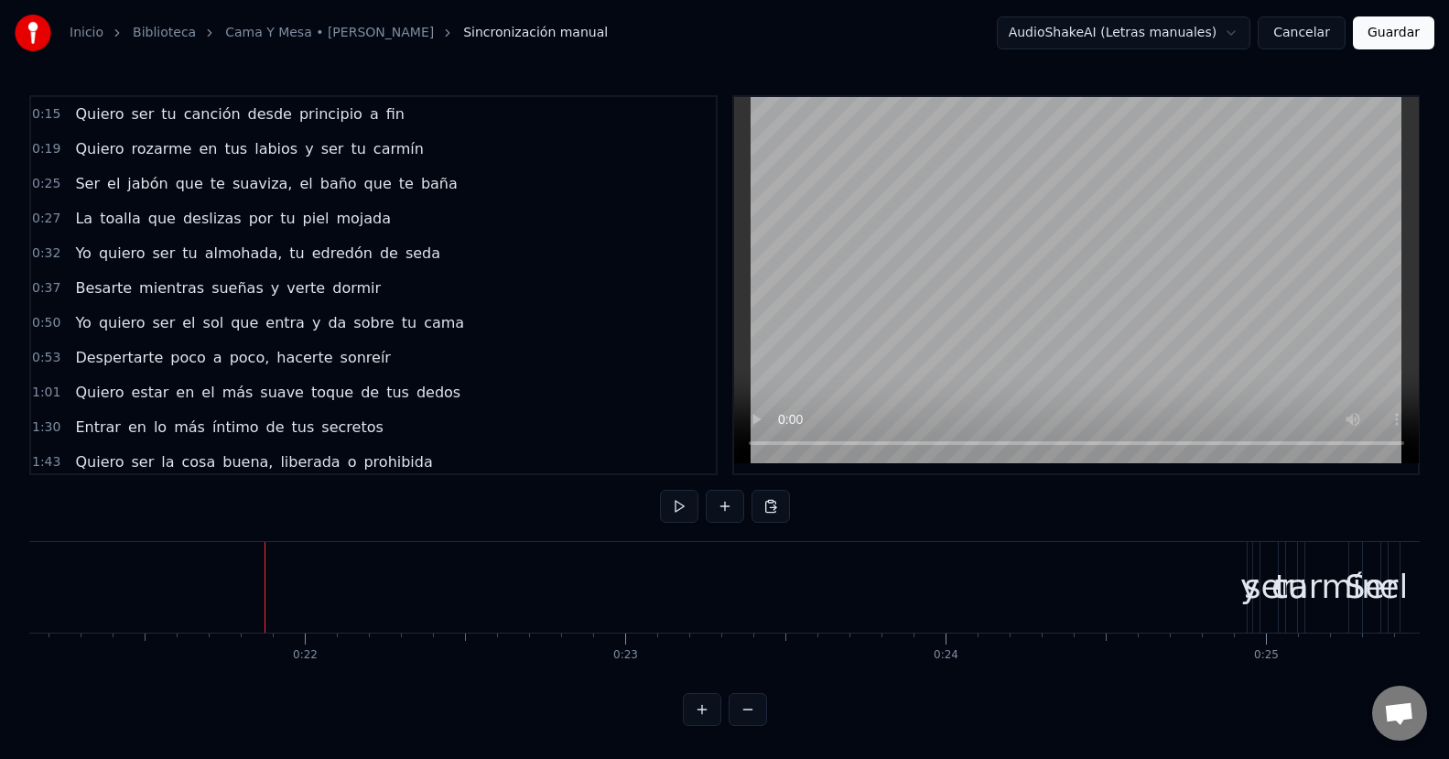
scroll to position [0, 6807]
click at [1210, 591] on div "y" at bounding box center [1212, 587] width 19 height 48
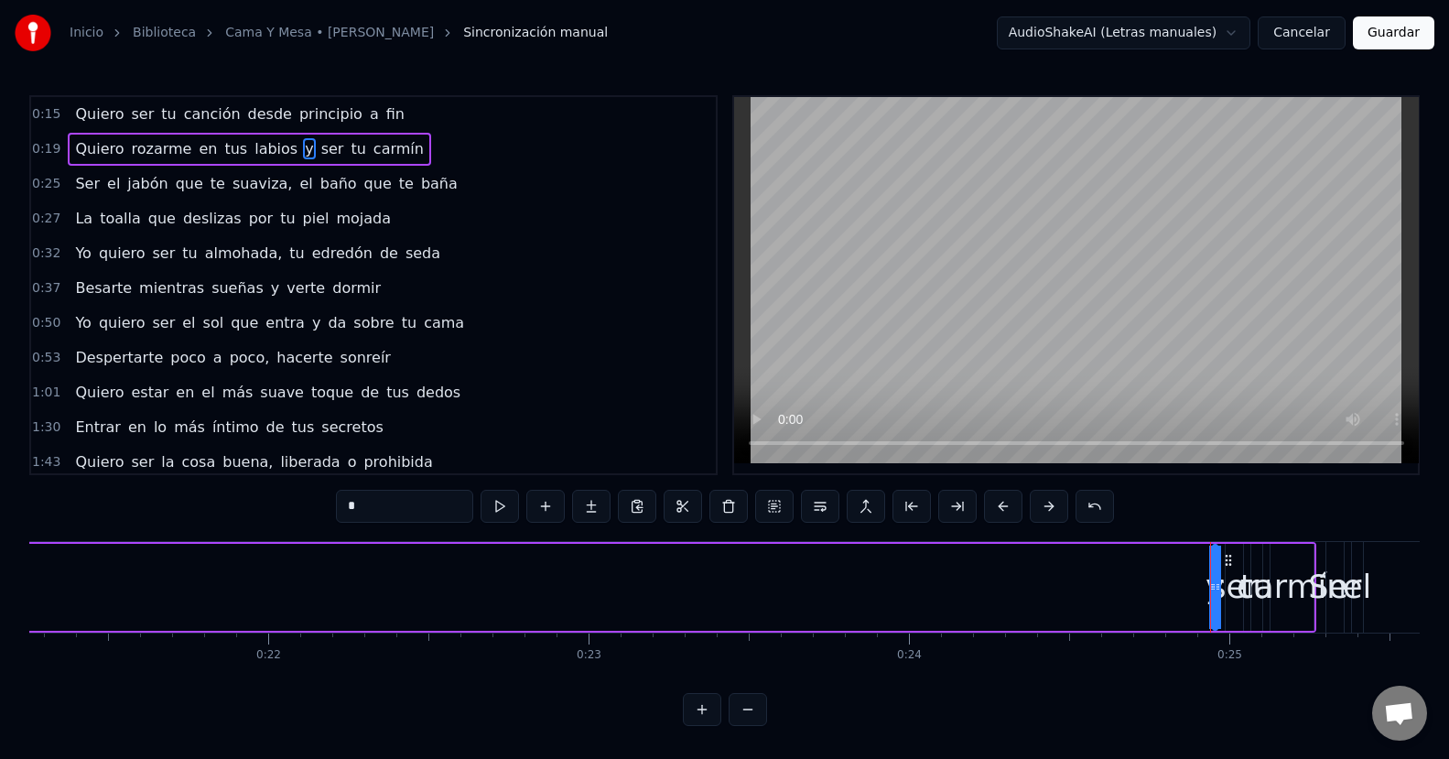
scroll to position [0, 0]
drag, startPoint x: 1214, startPoint y: 601, endPoint x: 1177, endPoint y: 597, distance: 37.8
click at [1056, 601] on div "Quiero rozarme en tus labios y ser tu carmín" at bounding box center [361, 587] width 1908 height 91
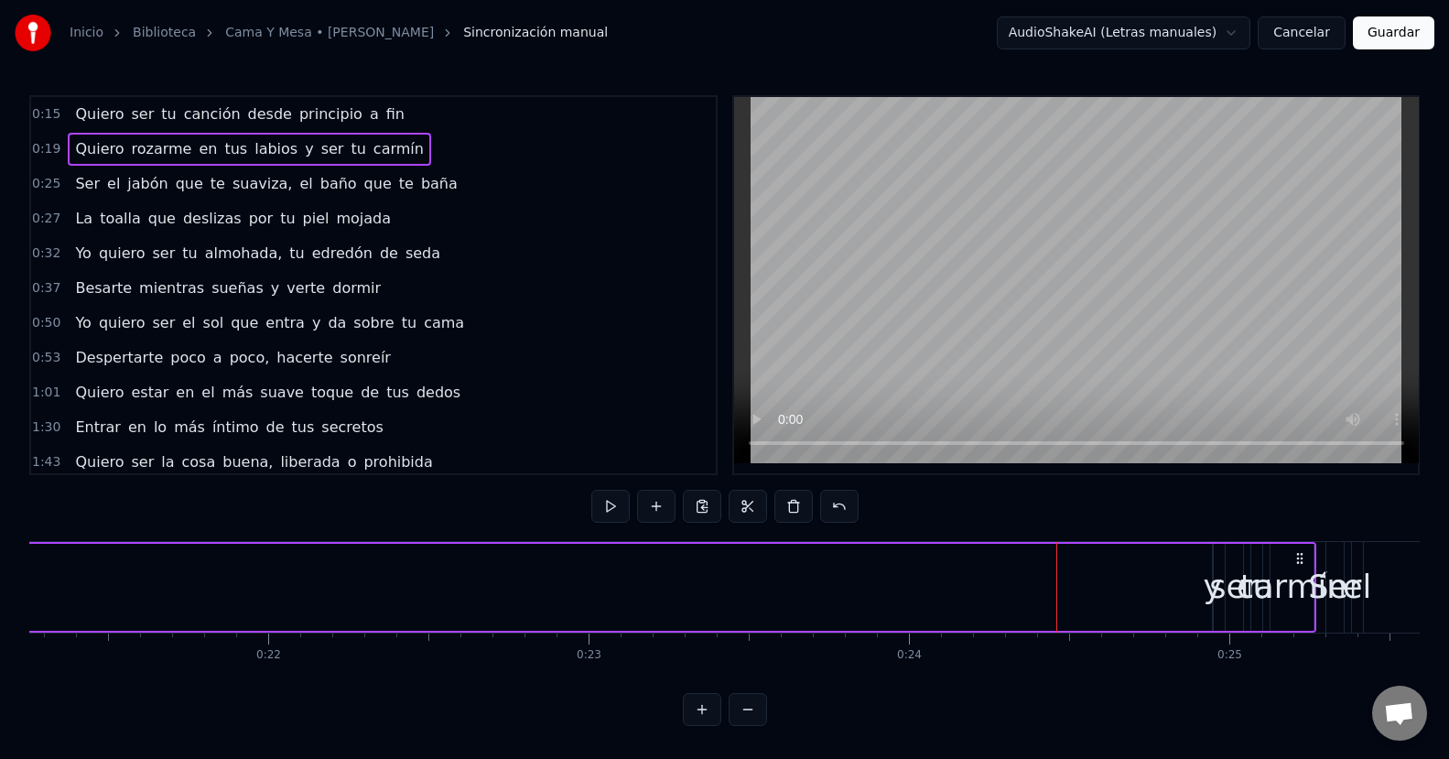
click at [1211, 588] on div "y" at bounding box center [1211, 587] width 19 height 48
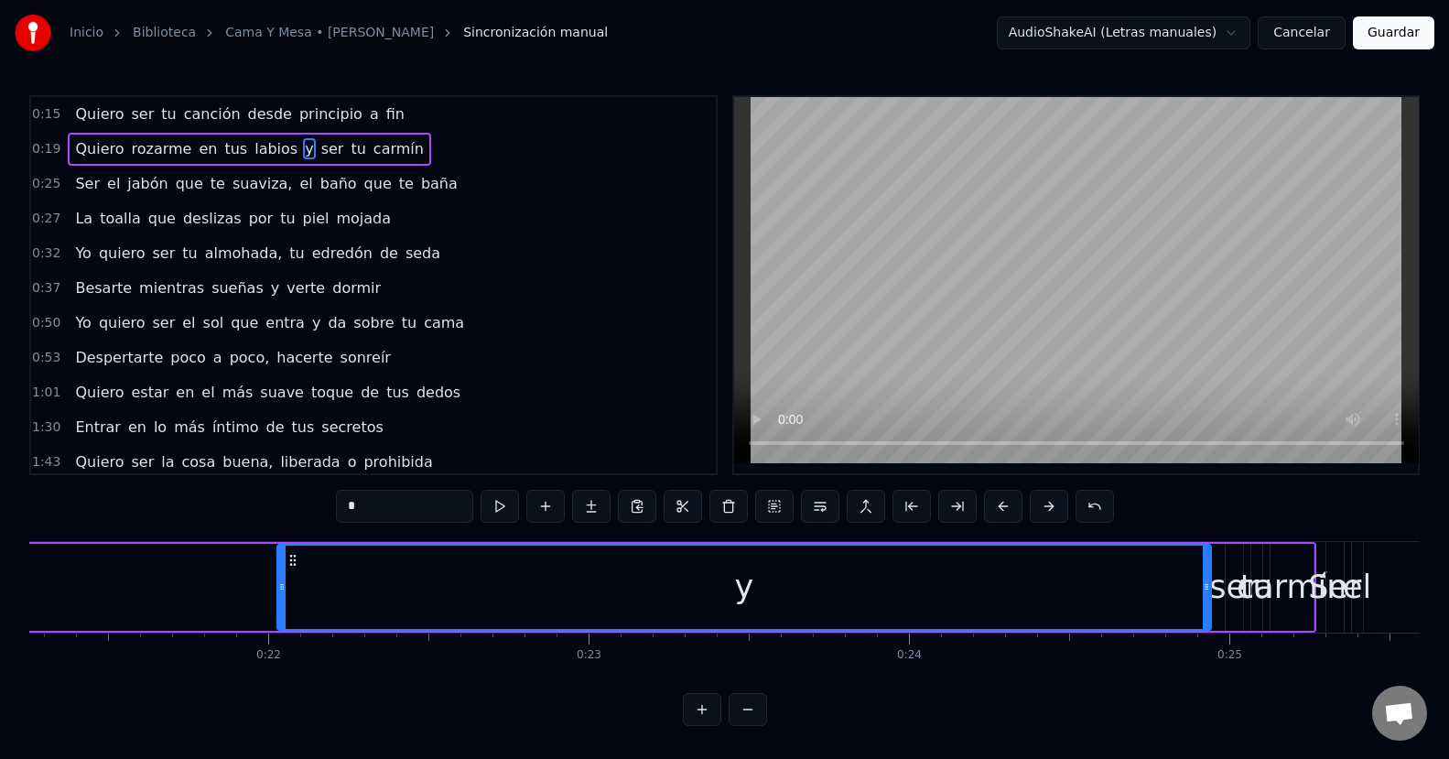
drag, startPoint x: 1218, startPoint y: 588, endPoint x: 283, endPoint y: 589, distance: 935.2
click at [283, 589] on icon at bounding box center [281, 586] width 7 height 15
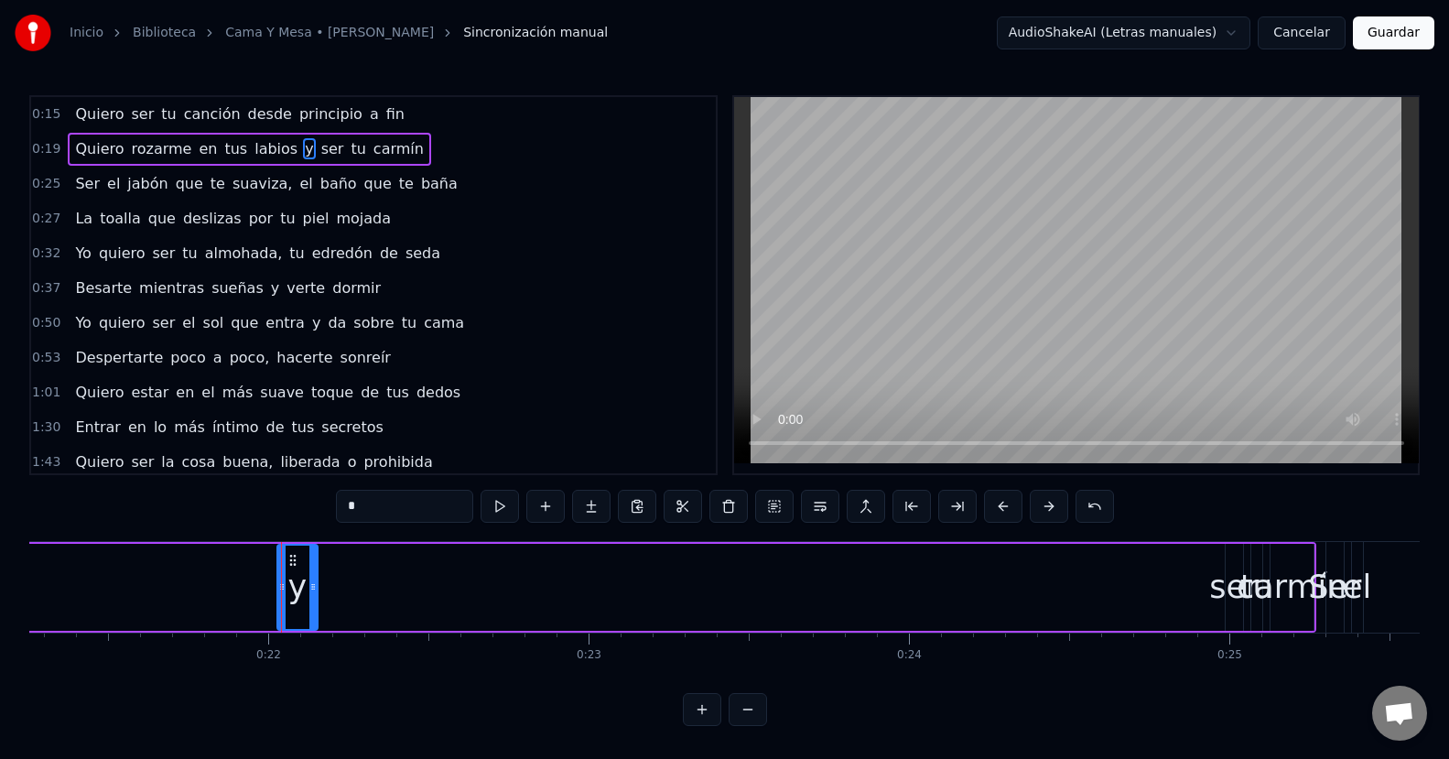
drag, startPoint x: 1205, startPoint y: 594, endPoint x: 312, endPoint y: 582, distance: 893.2
click at [312, 582] on div at bounding box center [312, 586] width 7 height 83
drag, startPoint x: 281, startPoint y: 578, endPoint x: 264, endPoint y: 581, distance: 16.7
click at [264, 581] on div at bounding box center [265, 586] width 7 height 83
click at [1220, 586] on div "ser" at bounding box center [1233, 587] width 49 height 48
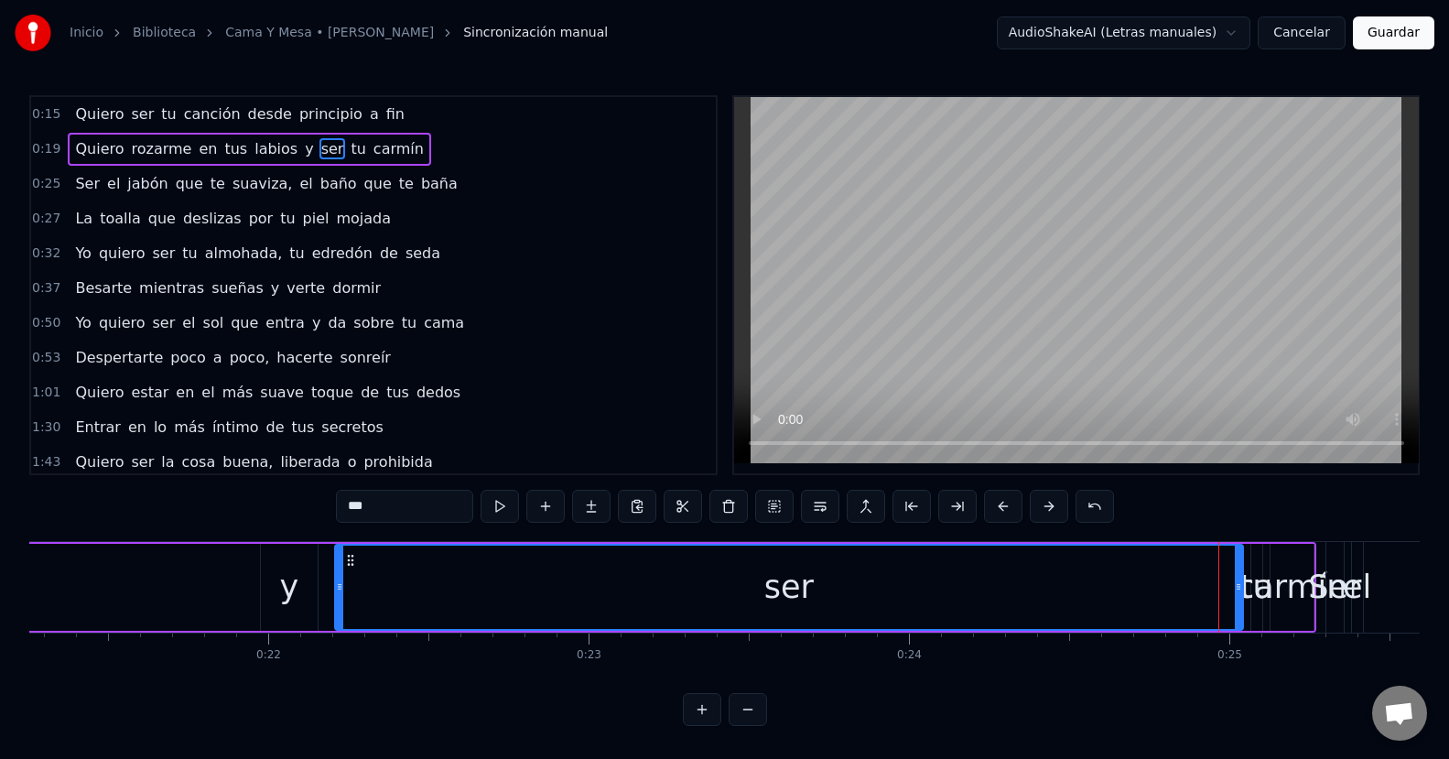
drag, startPoint x: 1228, startPoint y: 588, endPoint x: 492, endPoint y: 614, distance: 736.2
click at [336, 623] on div at bounding box center [339, 586] width 7 height 83
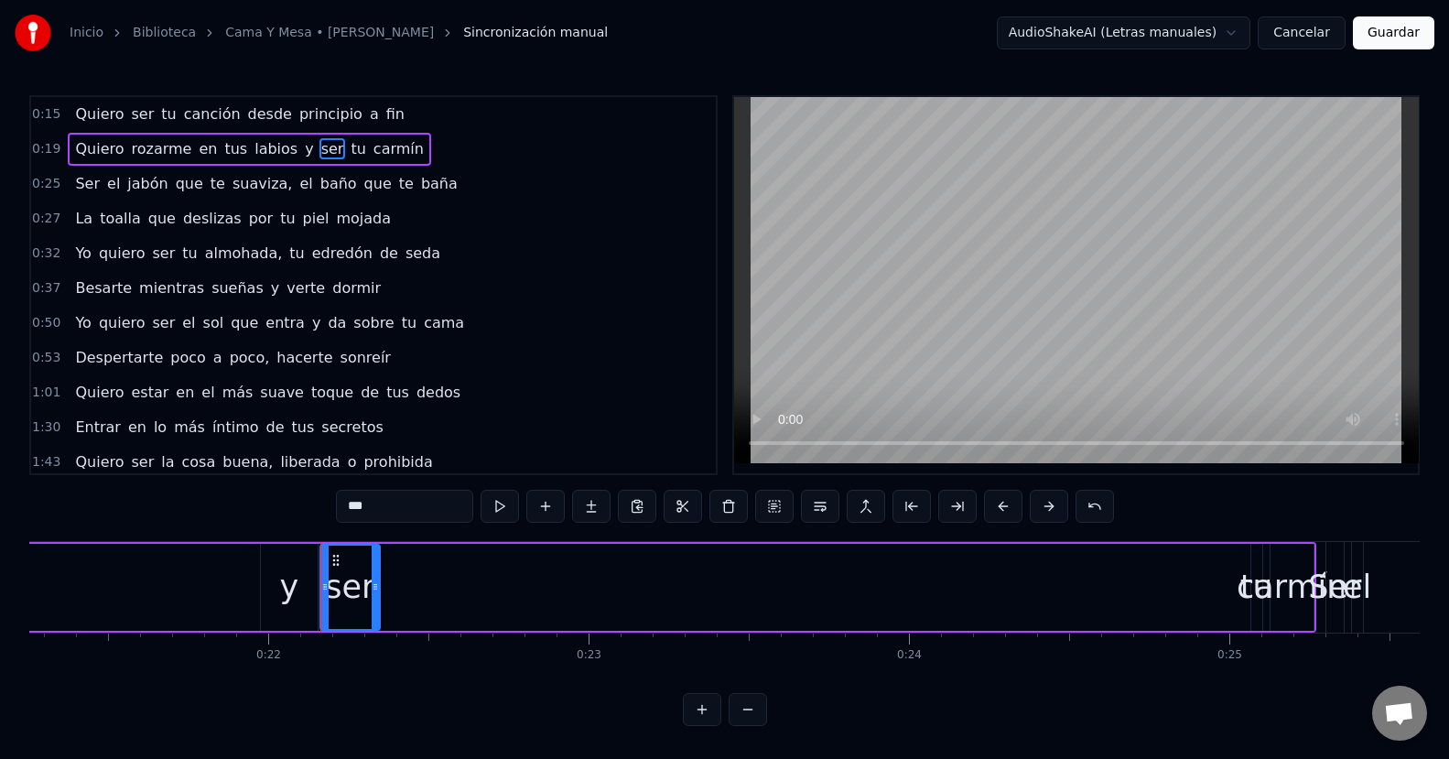
drag, startPoint x: 1238, startPoint y: 591, endPoint x: 375, endPoint y: 601, distance: 863.0
click at [375, 601] on div at bounding box center [375, 586] width 7 height 83
click at [1250, 593] on div "carmín" at bounding box center [1291, 587] width 110 height 48
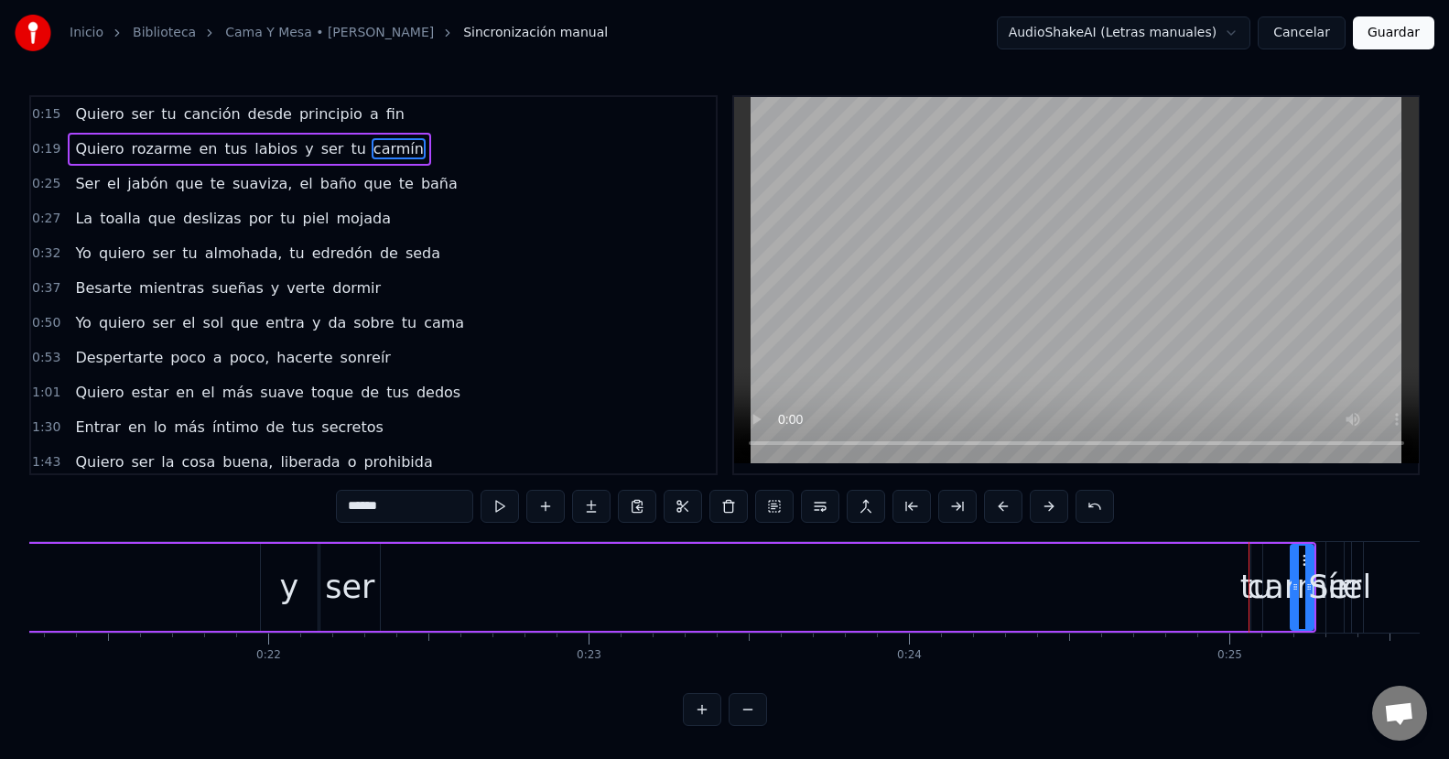
drag, startPoint x: 1277, startPoint y: 591, endPoint x: 1297, endPoint y: 616, distance: 31.9
click at [1297, 616] on div at bounding box center [1294, 586] width 7 height 83
click at [1252, 603] on div "tu" at bounding box center [1256, 587] width 33 height 48
drag, startPoint x: 1255, startPoint y: 584, endPoint x: 1274, endPoint y: 596, distance: 22.6
click at [1274, 596] on div at bounding box center [1276, 586] width 7 height 83
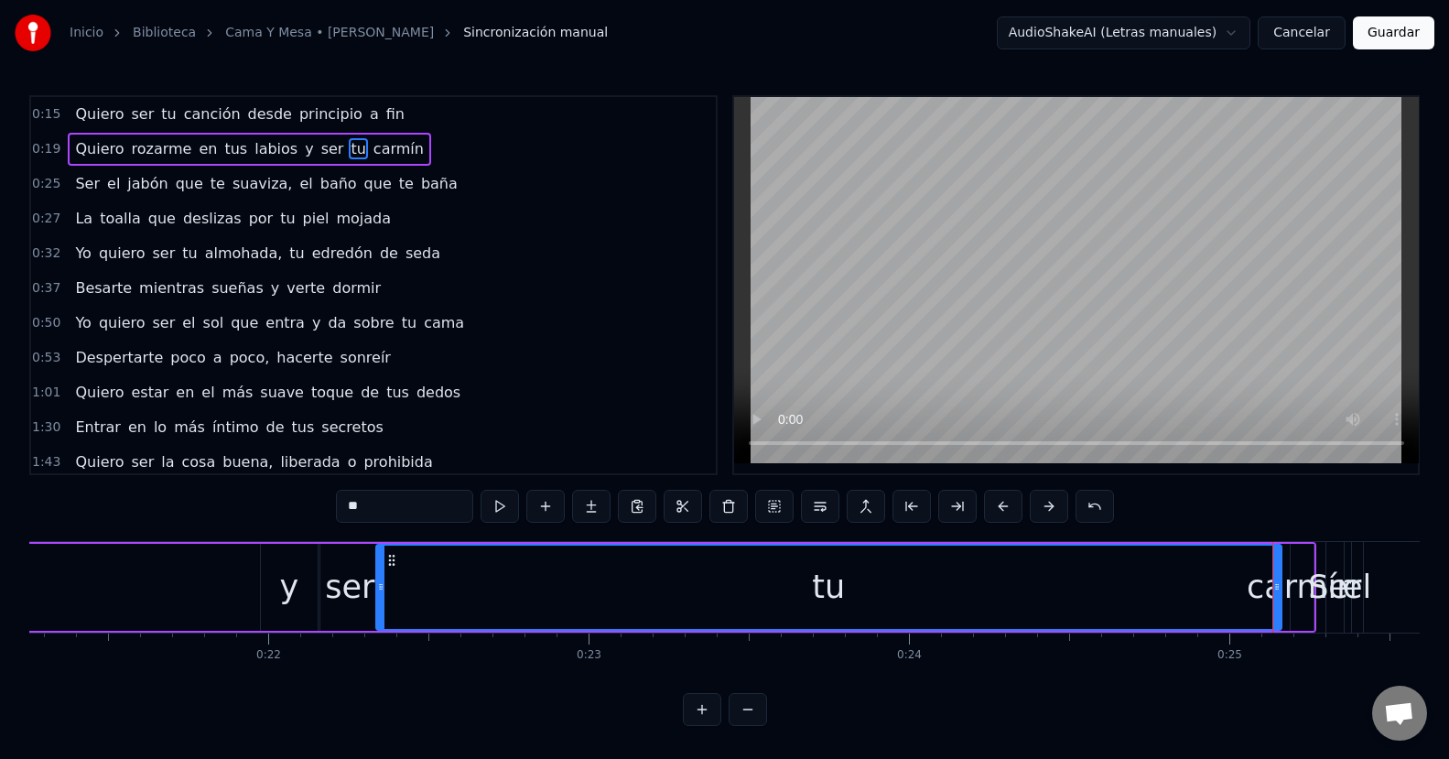
drag, startPoint x: 1254, startPoint y: 592, endPoint x: 379, endPoint y: 588, distance: 874.8
click at [379, 588] on icon at bounding box center [380, 586] width 7 height 15
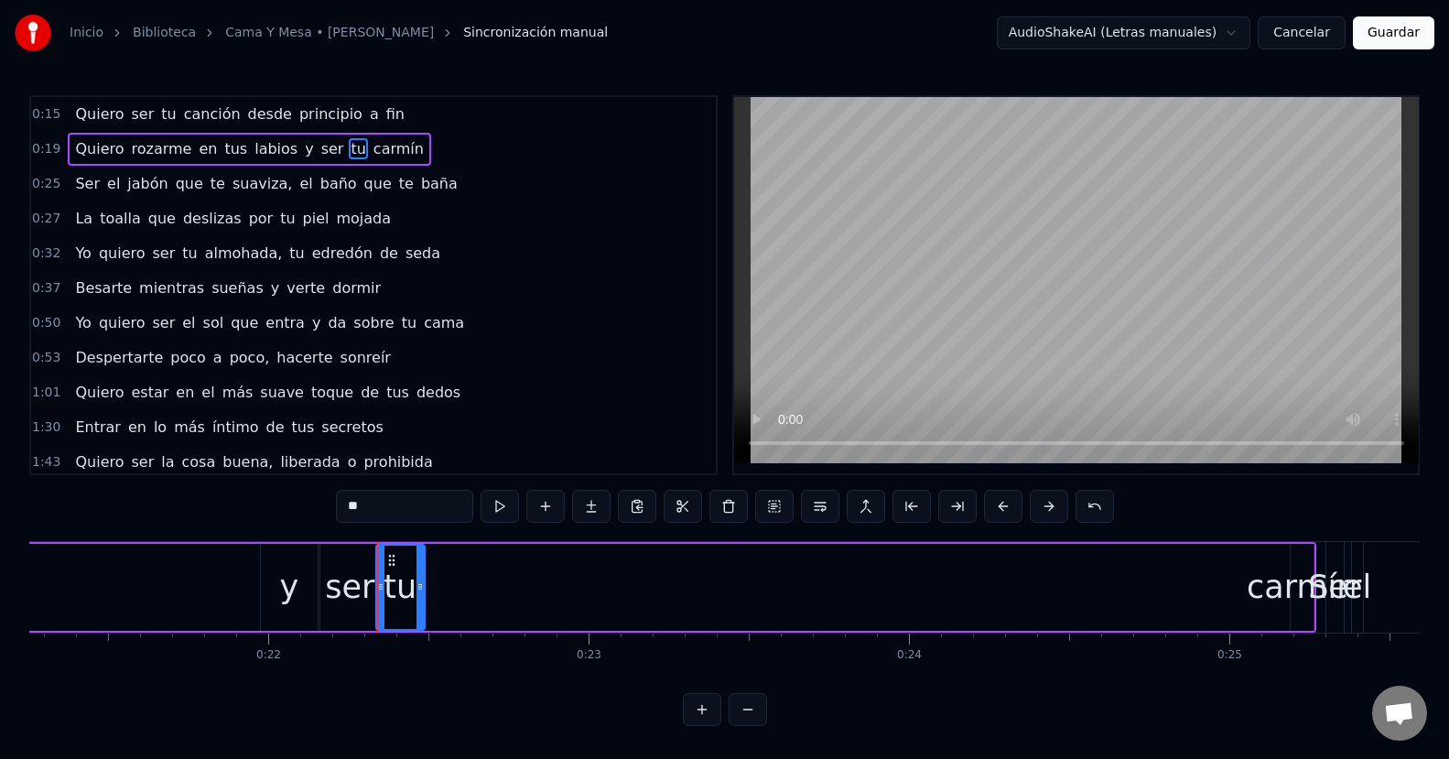
drag, startPoint x: 1273, startPoint y: 586, endPoint x: 416, endPoint y: 581, distance: 856.5
click at [416, 581] on icon at bounding box center [419, 586] width 7 height 15
click at [1265, 588] on div "carmín" at bounding box center [1301, 587] width 110 height 48
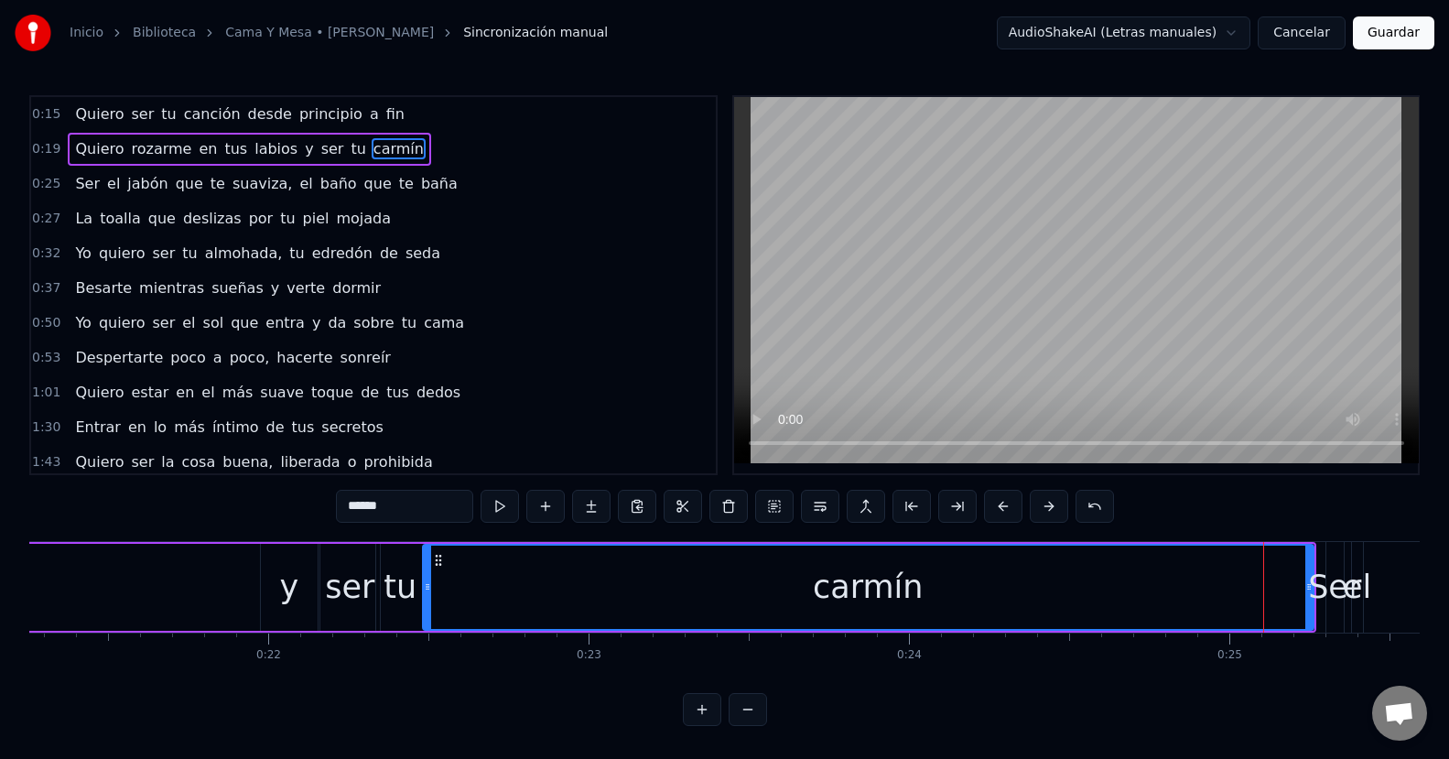
drag, startPoint x: 1292, startPoint y: 587, endPoint x: 425, endPoint y: 588, distance: 867.5
click at [425, 588] on icon at bounding box center [427, 586] width 7 height 15
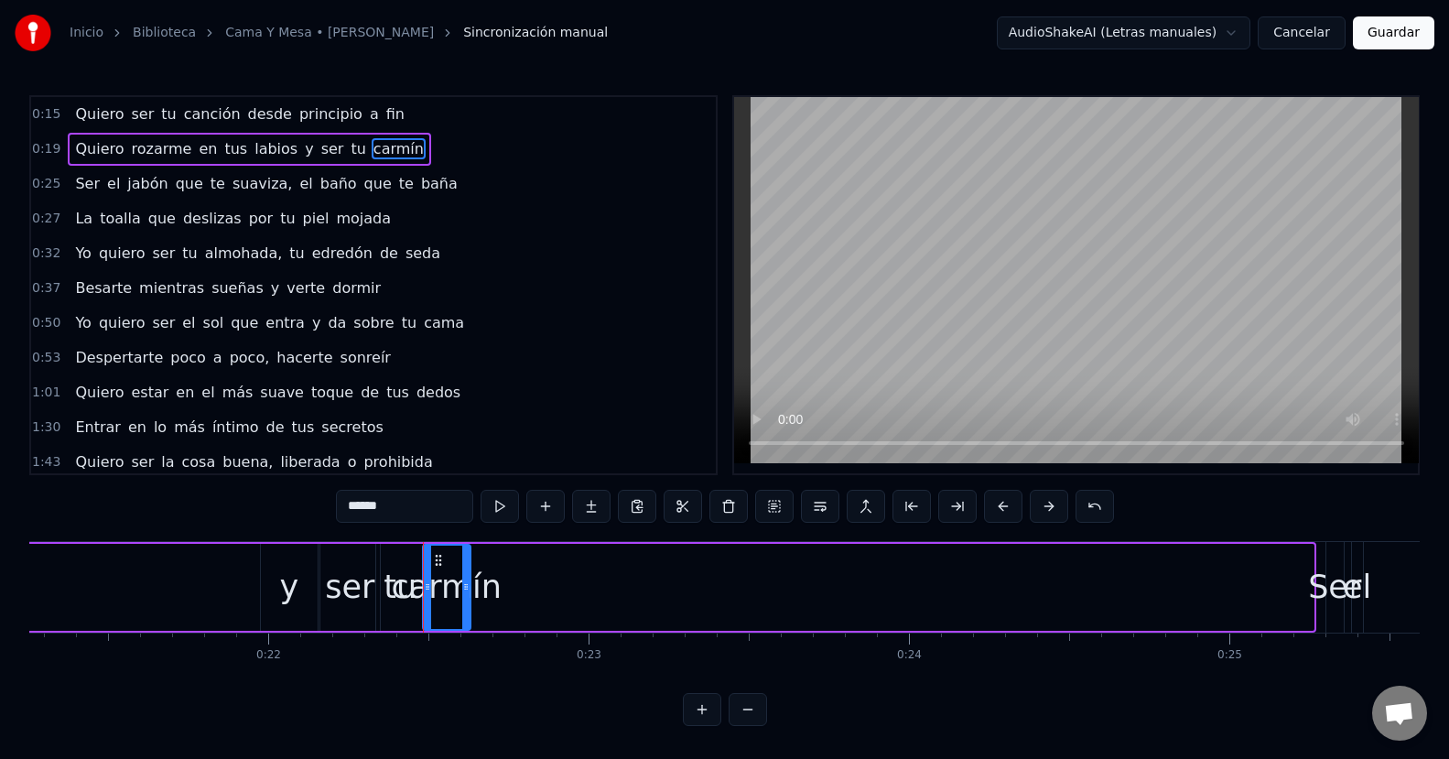
drag, startPoint x: 1304, startPoint y: 585, endPoint x: 461, endPoint y: 579, distance: 842.8
click at [462, 579] on icon at bounding box center [465, 586] width 7 height 15
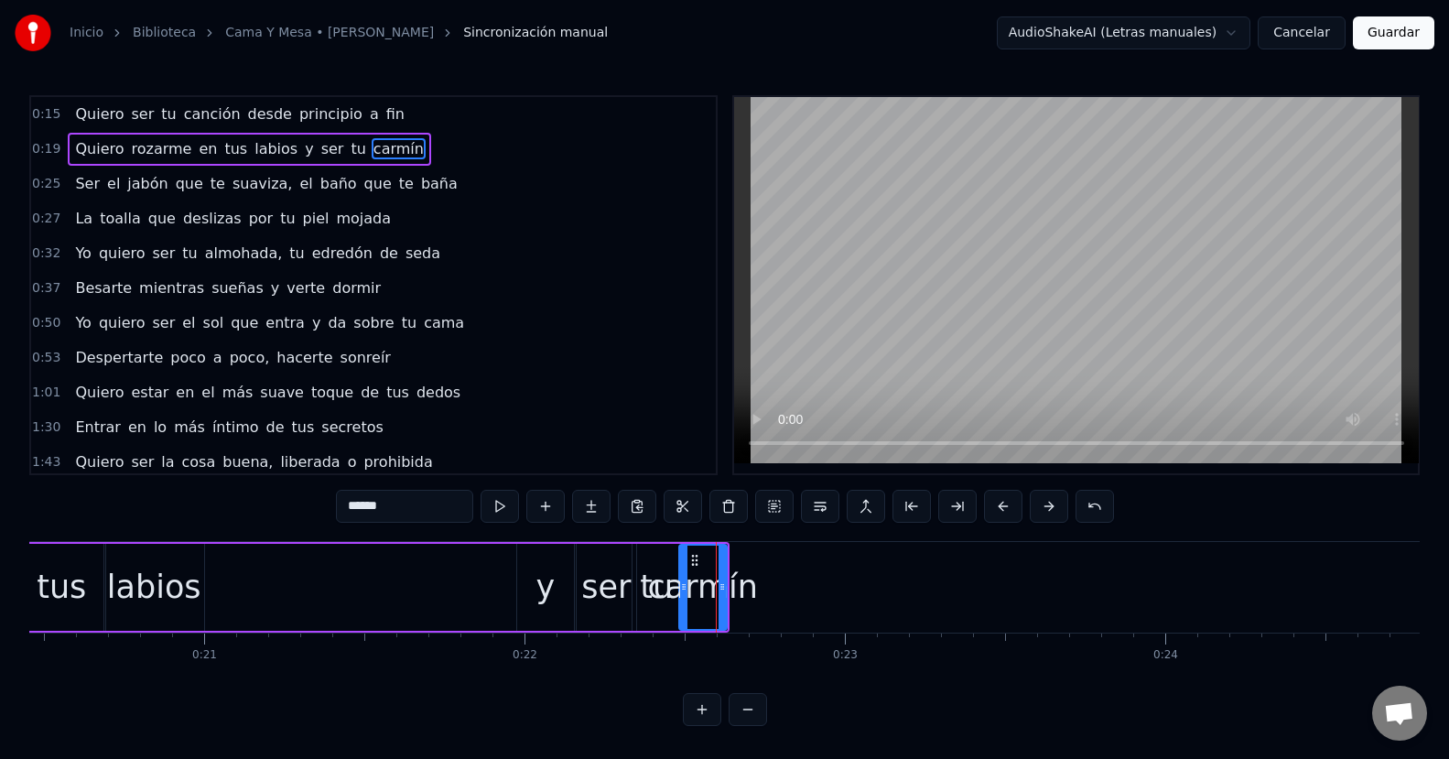
scroll to position [0, 6289]
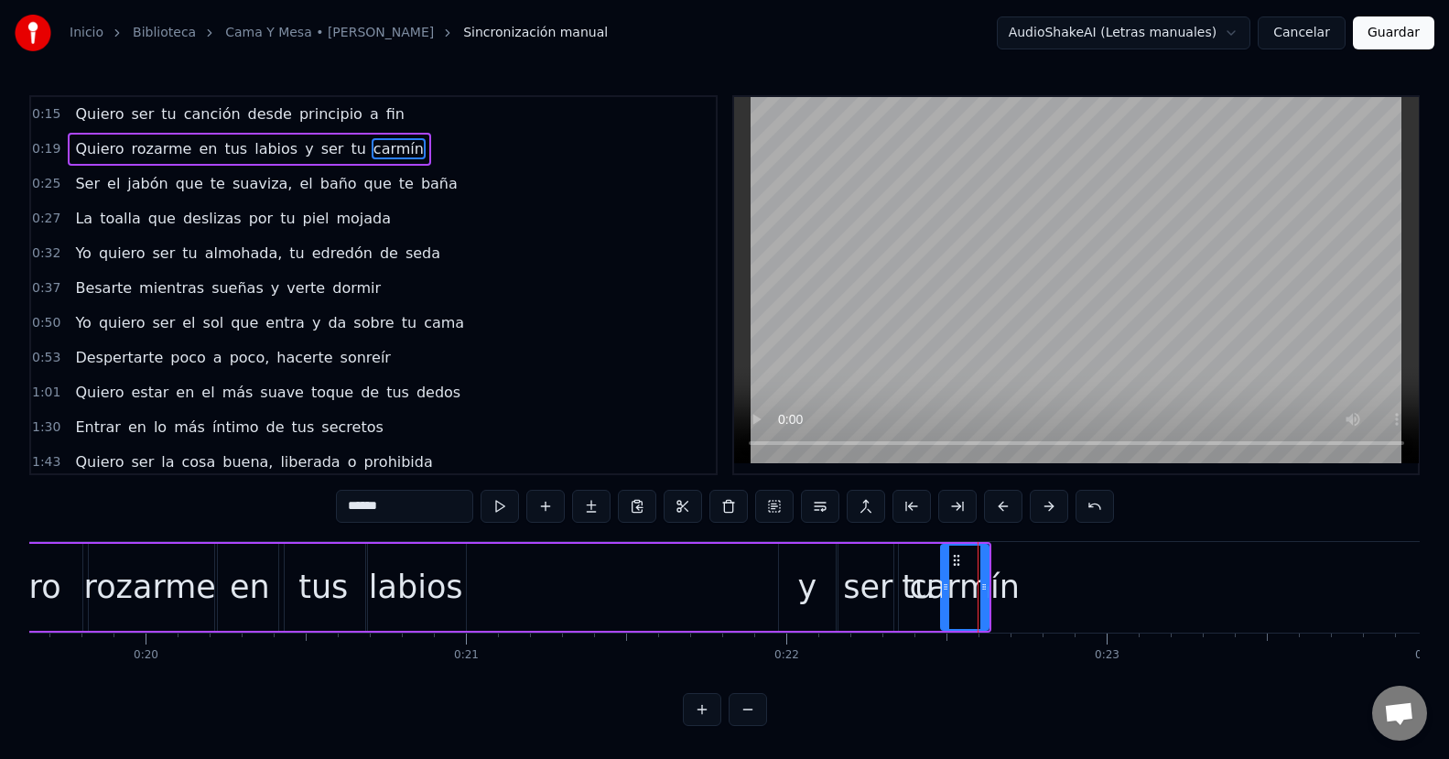
click at [799, 591] on div "y" at bounding box center [806, 587] width 19 height 48
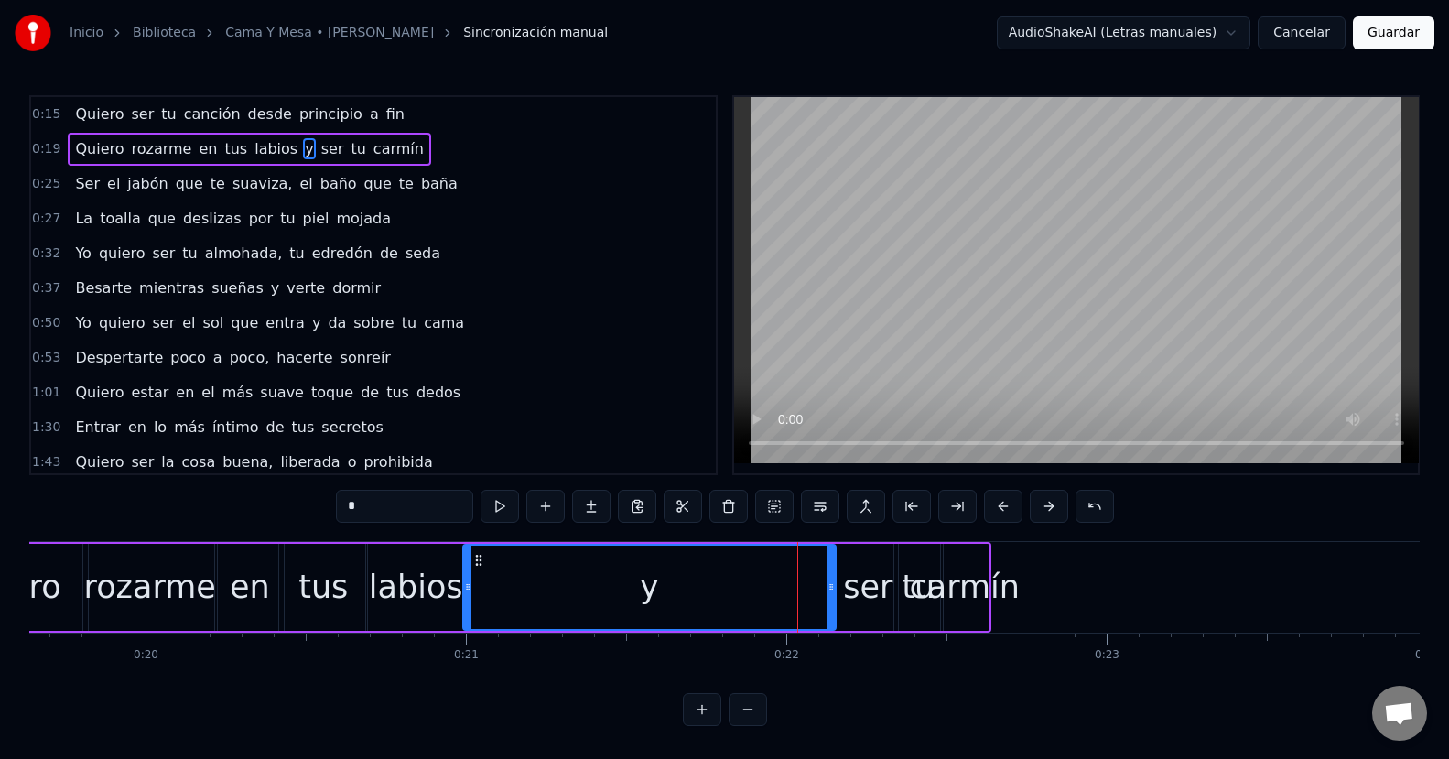
drag, startPoint x: 781, startPoint y: 586, endPoint x: 466, endPoint y: 608, distance: 316.5
click at [466, 608] on div at bounding box center [467, 586] width 7 height 83
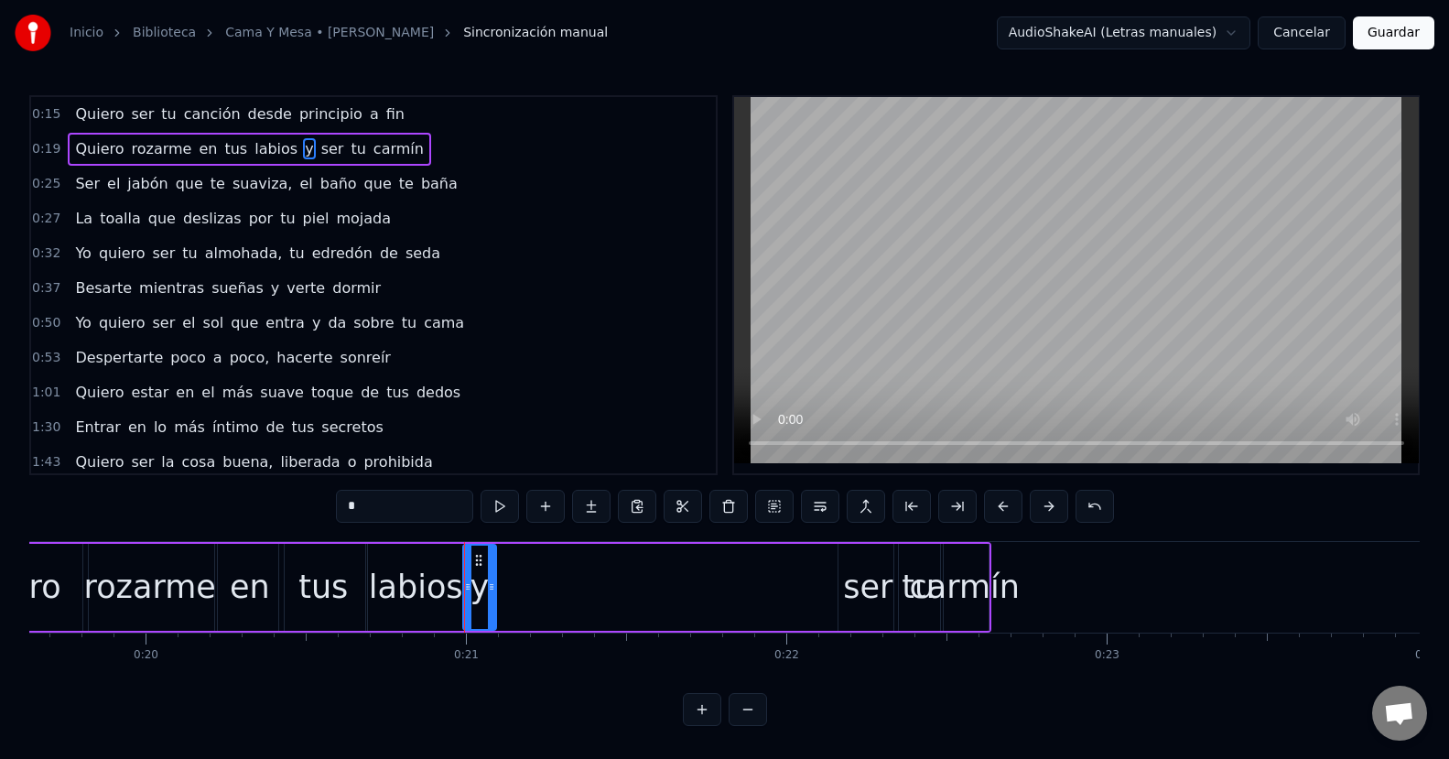
drag, startPoint x: 832, startPoint y: 586, endPoint x: 492, endPoint y: 605, distance: 340.0
click at [492, 605] on div at bounding box center [491, 586] width 7 height 83
click at [857, 594] on div "ser" at bounding box center [867, 587] width 49 height 48
type input "***"
drag, startPoint x: 858, startPoint y: 591, endPoint x: 873, endPoint y: 594, distance: 14.9
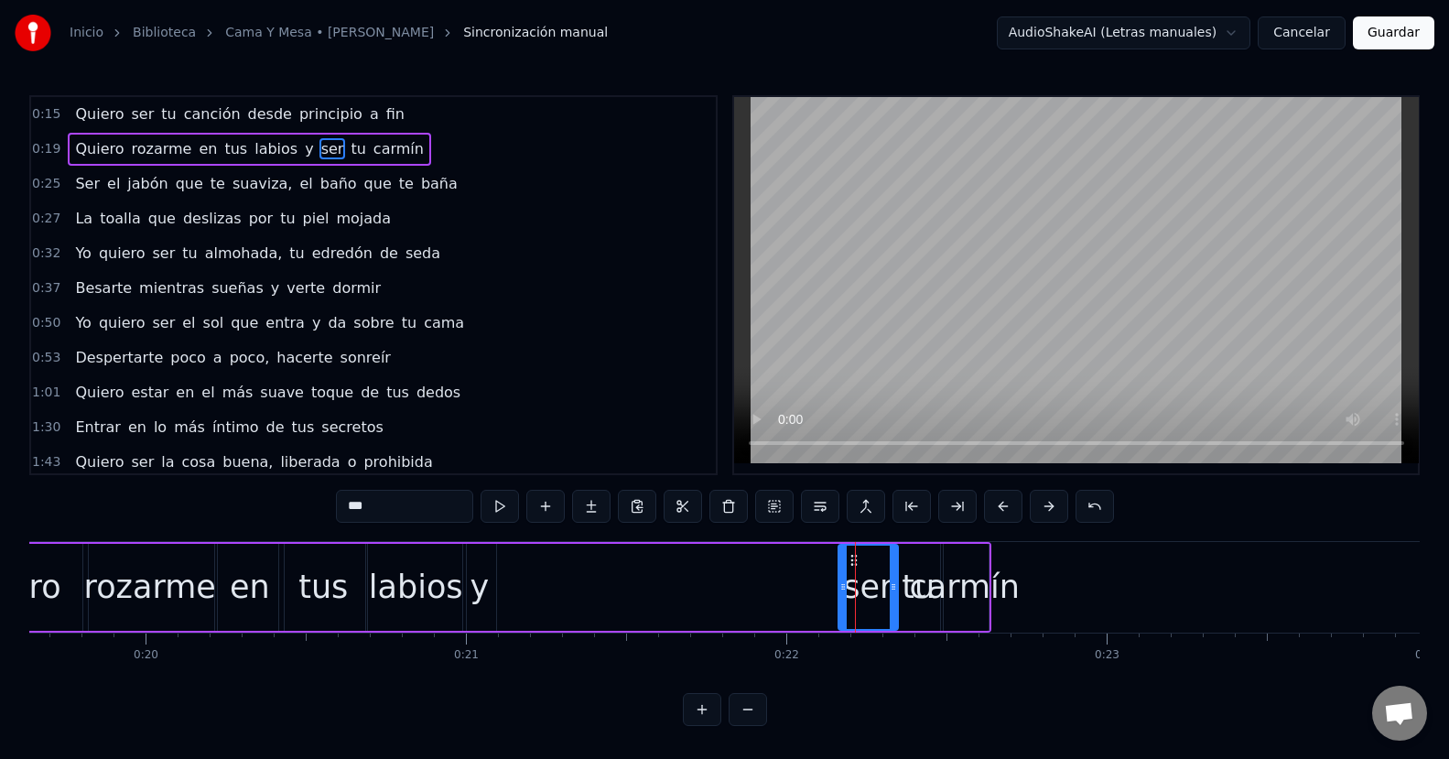
click at [772, 597] on div "Quiero rozarme en tus labios y ser tu carmín" at bounding box center [457, 587] width 1065 height 91
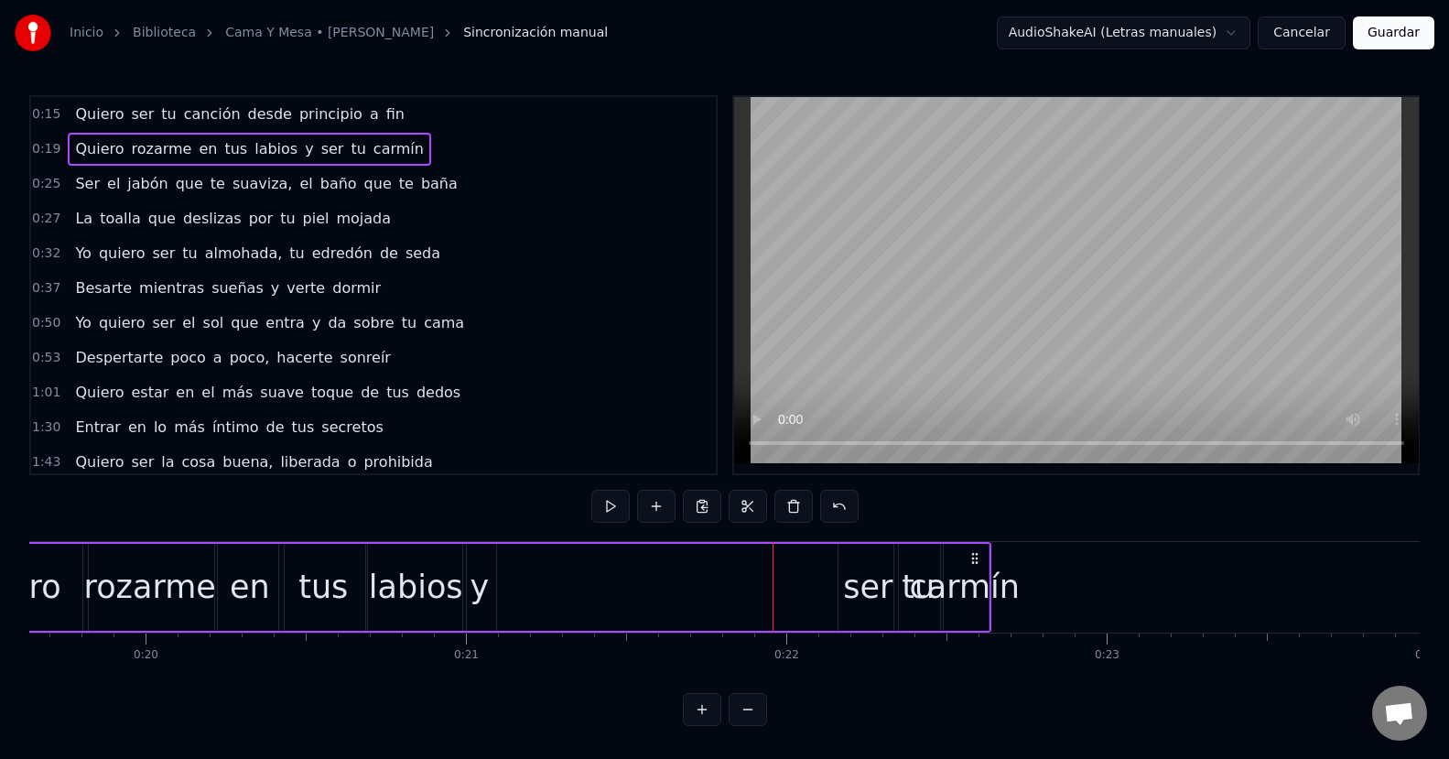
click at [874, 591] on div "ser" at bounding box center [867, 587] width 49 height 48
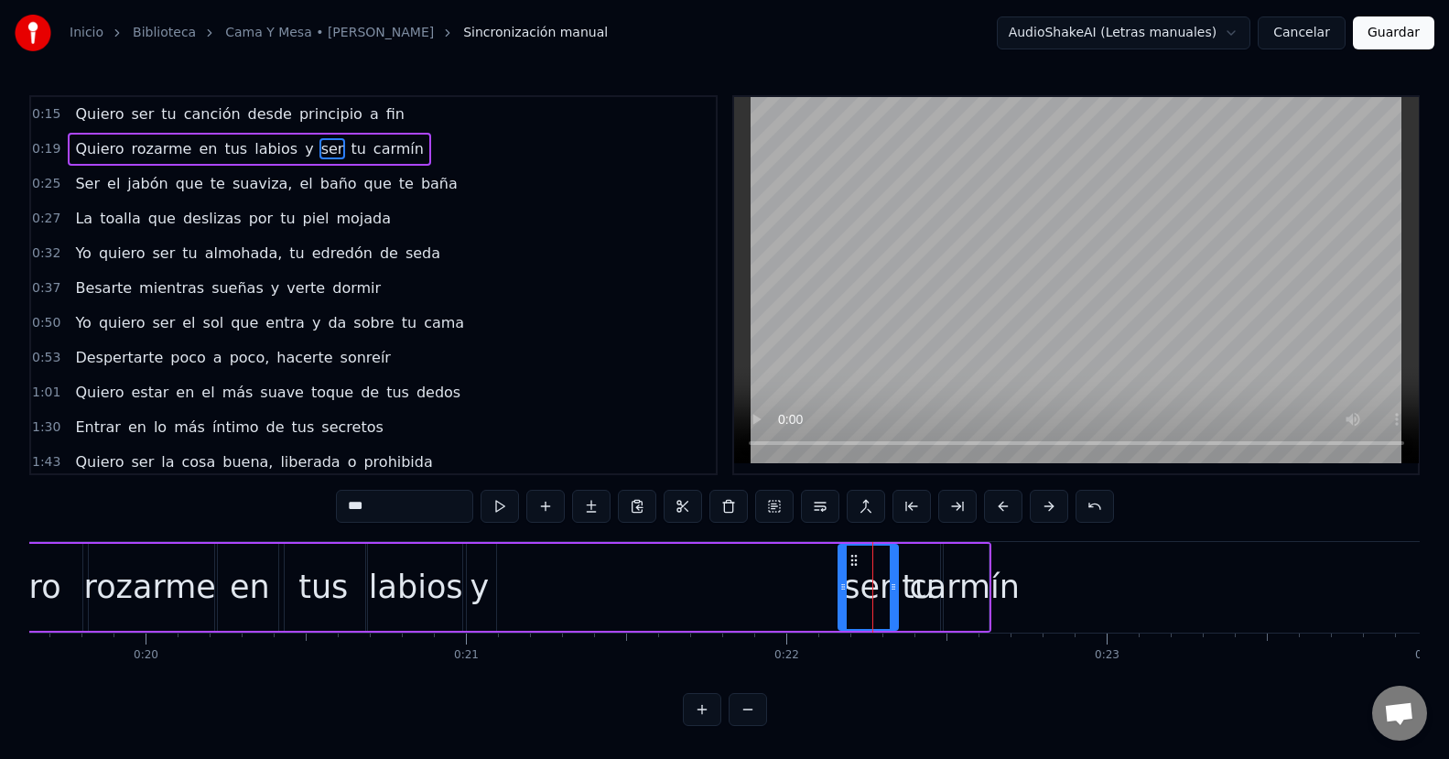
drag, startPoint x: 868, startPoint y: 593, endPoint x: 814, endPoint y: 602, distance: 54.8
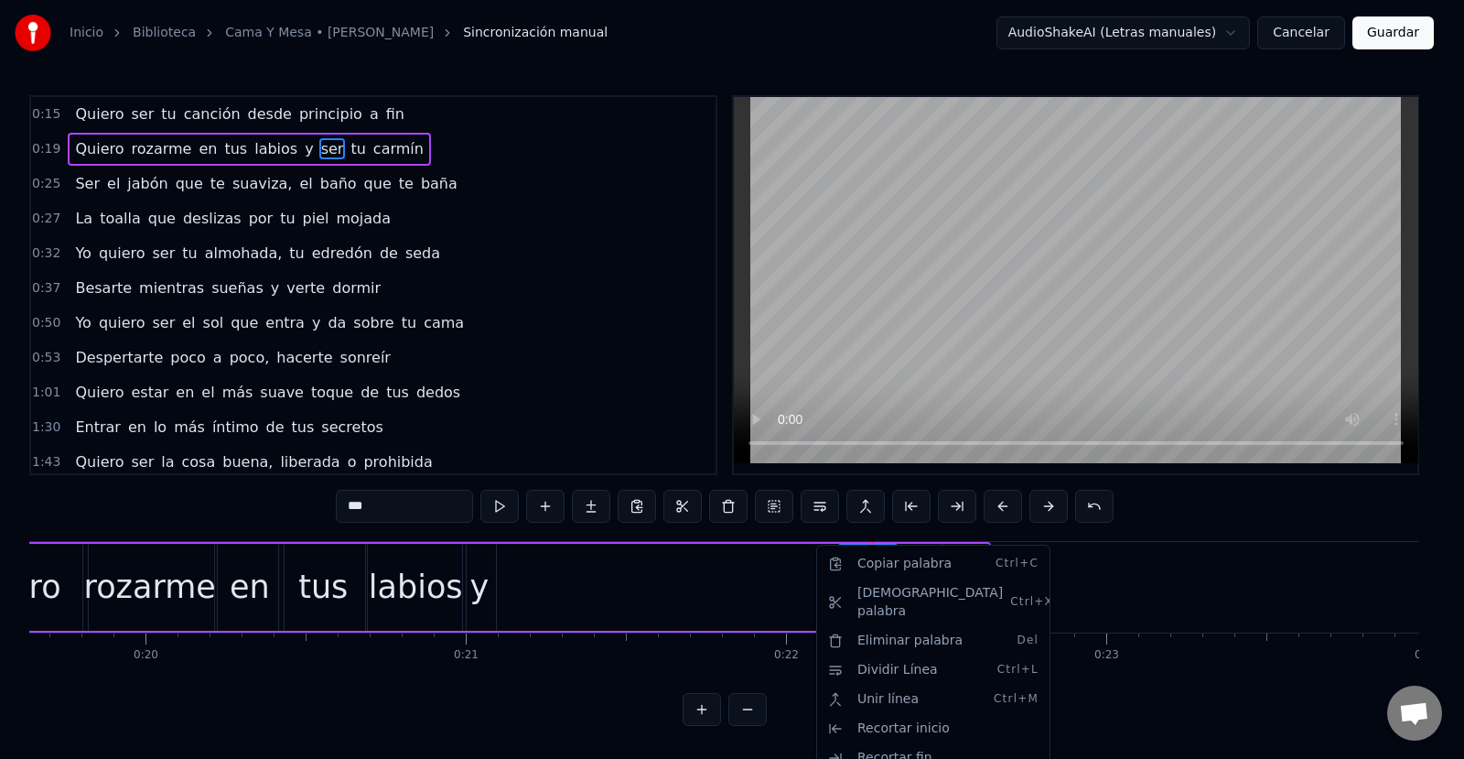
click at [629, 508] on html "Inicio Biblioteca Cama Y Mesa • [PERSON_NAME] Sincronización manual AudioShakeA…" at bounding box center [732, 377] width 1464 height 755
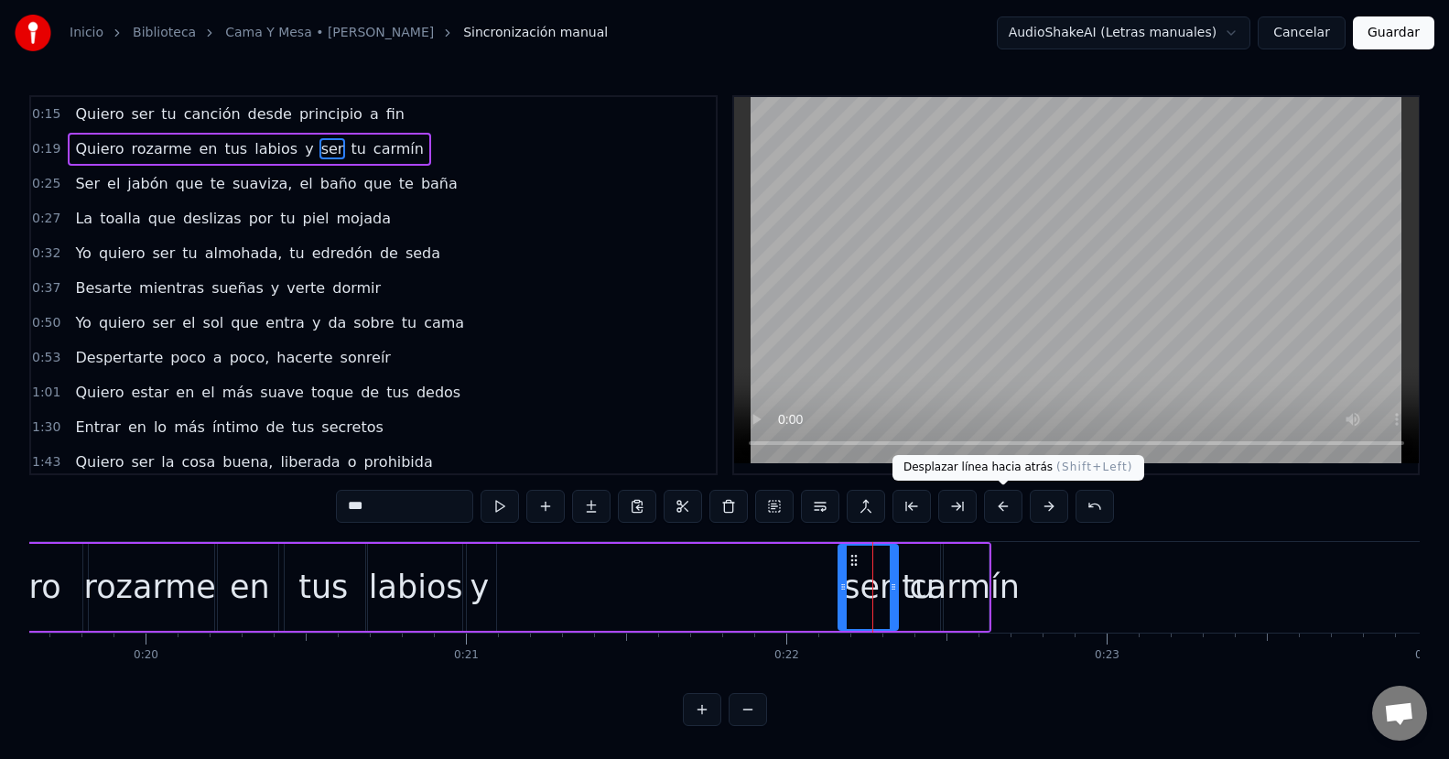
click at [1005, 512] on button at bounding box center [1003, 506] width 38 height 33
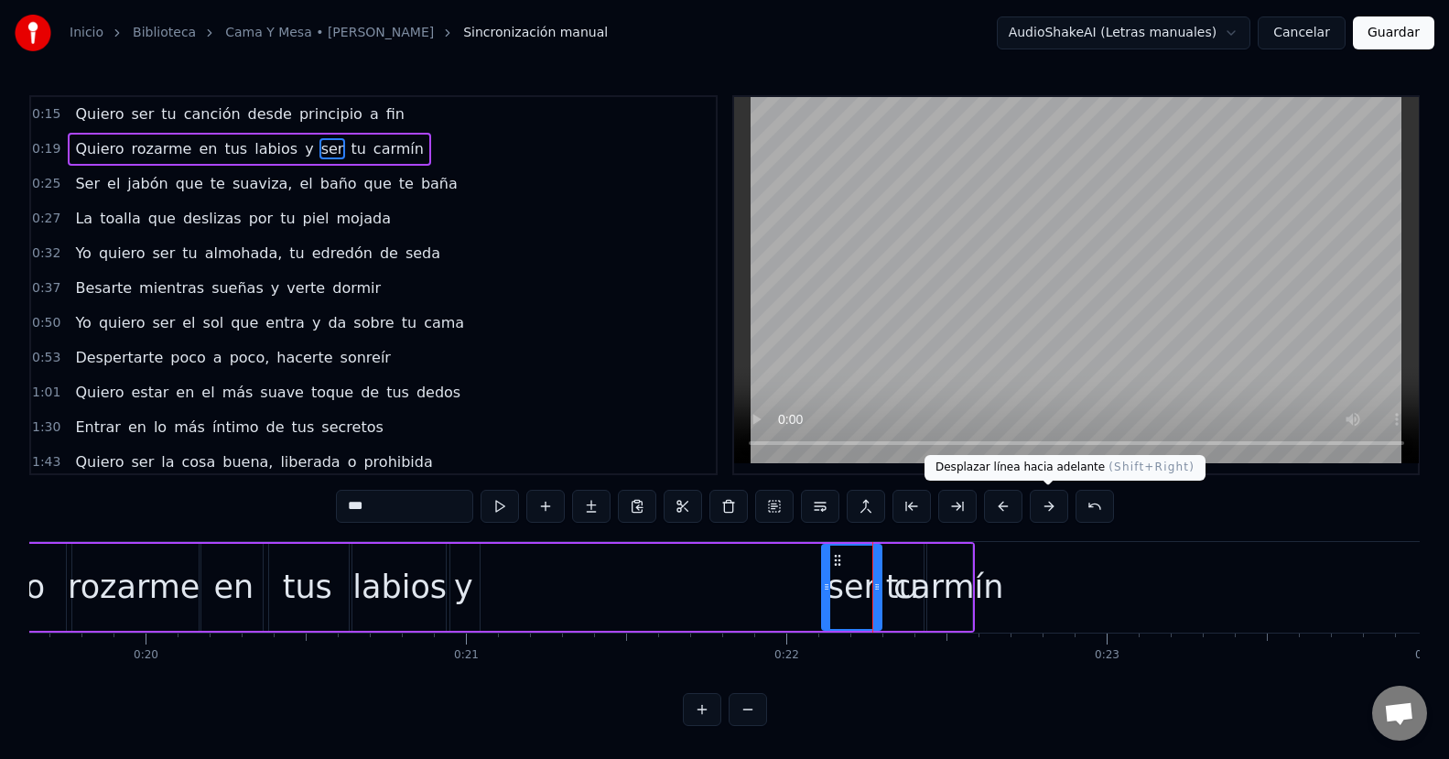
click at [1039, 511] on button at bounding box center [1048, 506] width 38 height 33
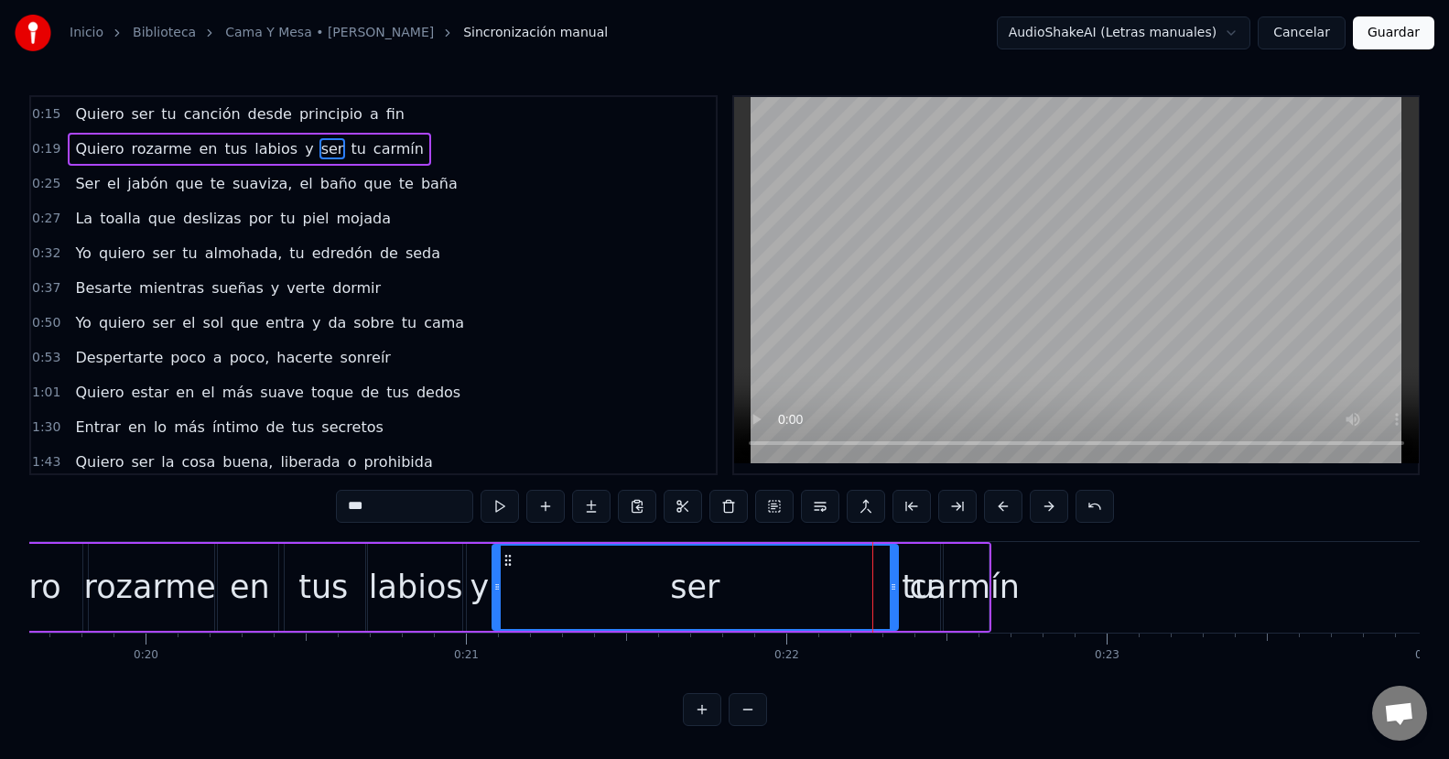
drag, startPoint x: 840, startPoint y: 594, endPoint x: 494, endPoint y: 620, distance: 346.9
click at [494, 620] on div at bounding box center [496, 586] width 7 height 83
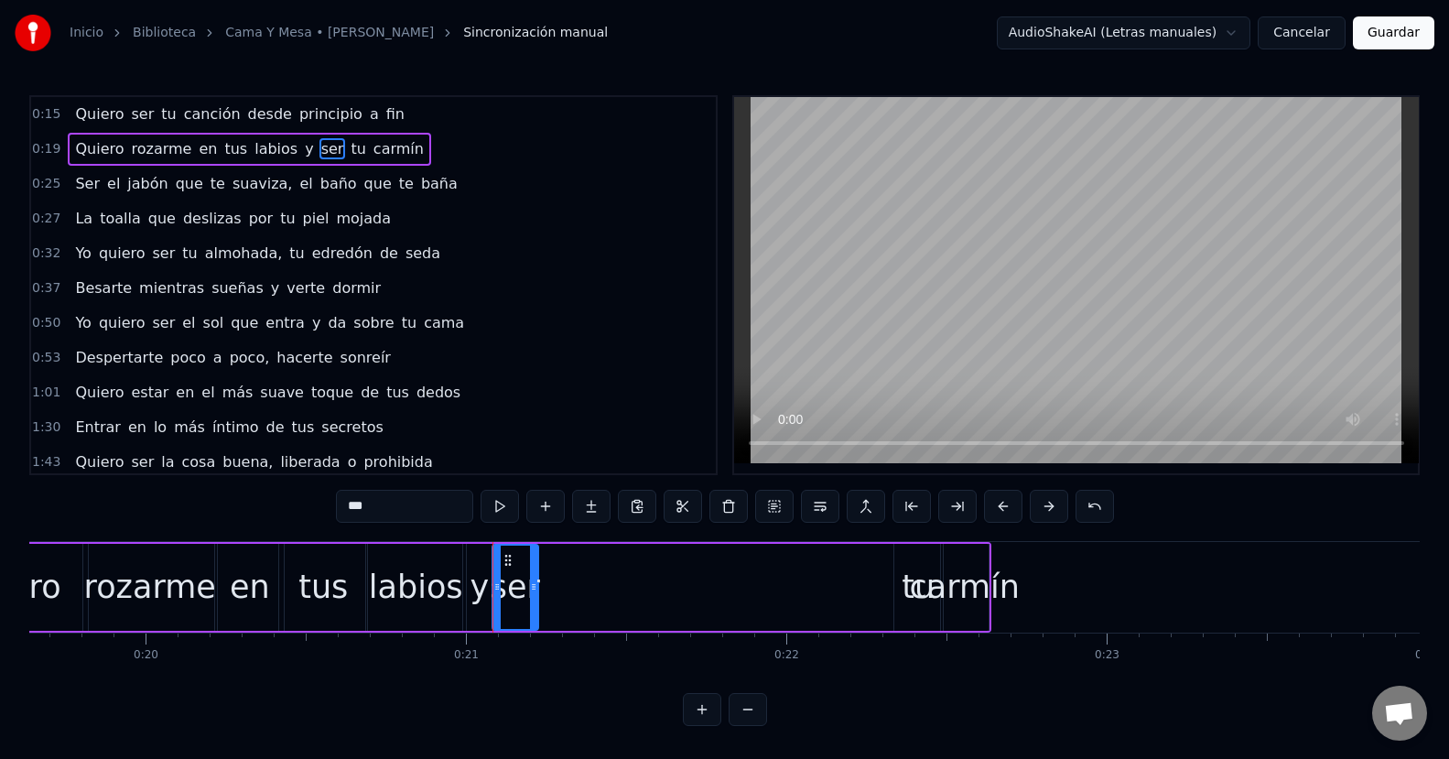
drag, startPoint x: 894, startPoint y: 583, endPoint x: 534, endPoint y: 598, distance: 360.0
click at [534, 598] on div at bounding box center [533, 586] width 7 height 83
click at [901, 580] on div "tu" at bounding box center [918, 587] width 48 height 87
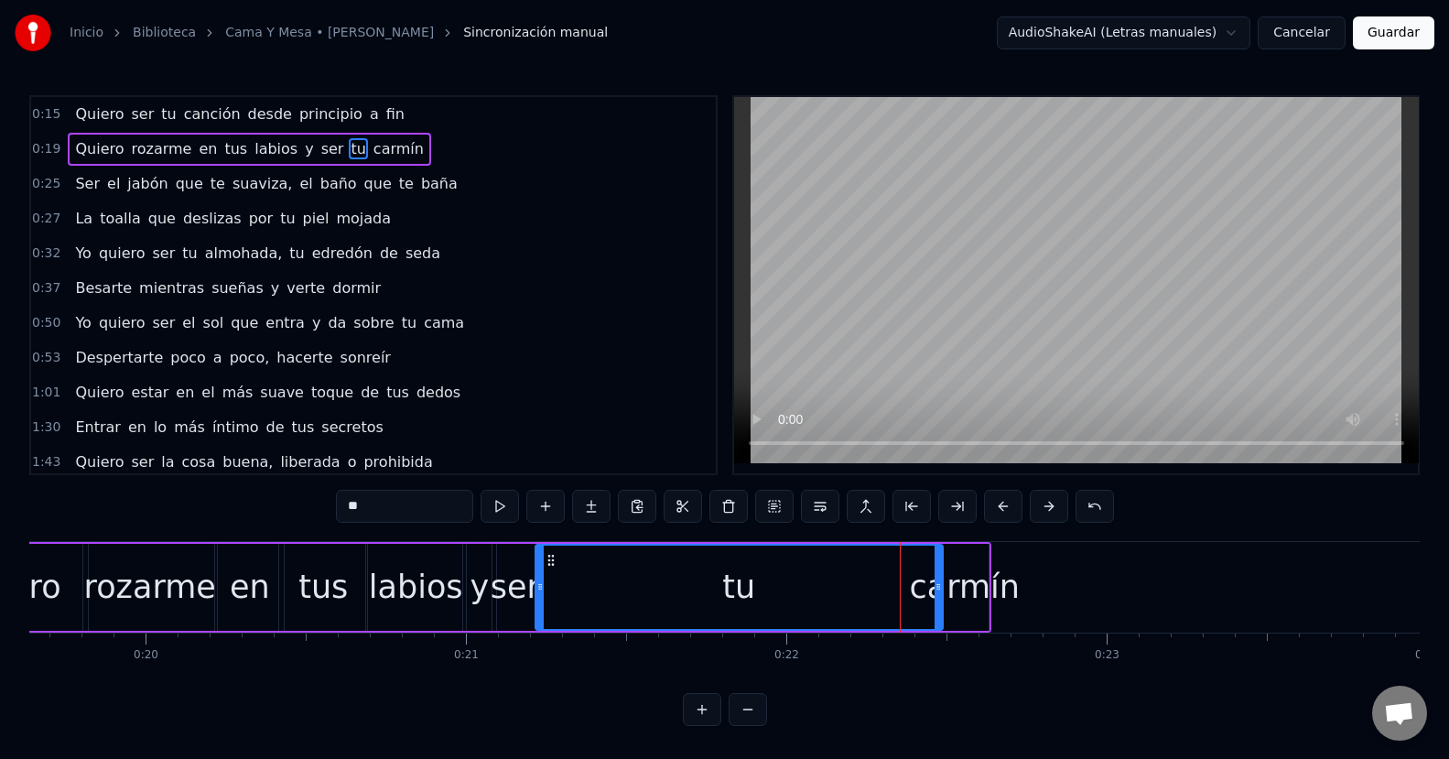
drag, startPoint x: 898, startPoint y: 585, endPoint x: 703, endPoint y: 611, distance: 196.7
click at [538, 612] on div at bounding box center [539, 586] width 7 height 83
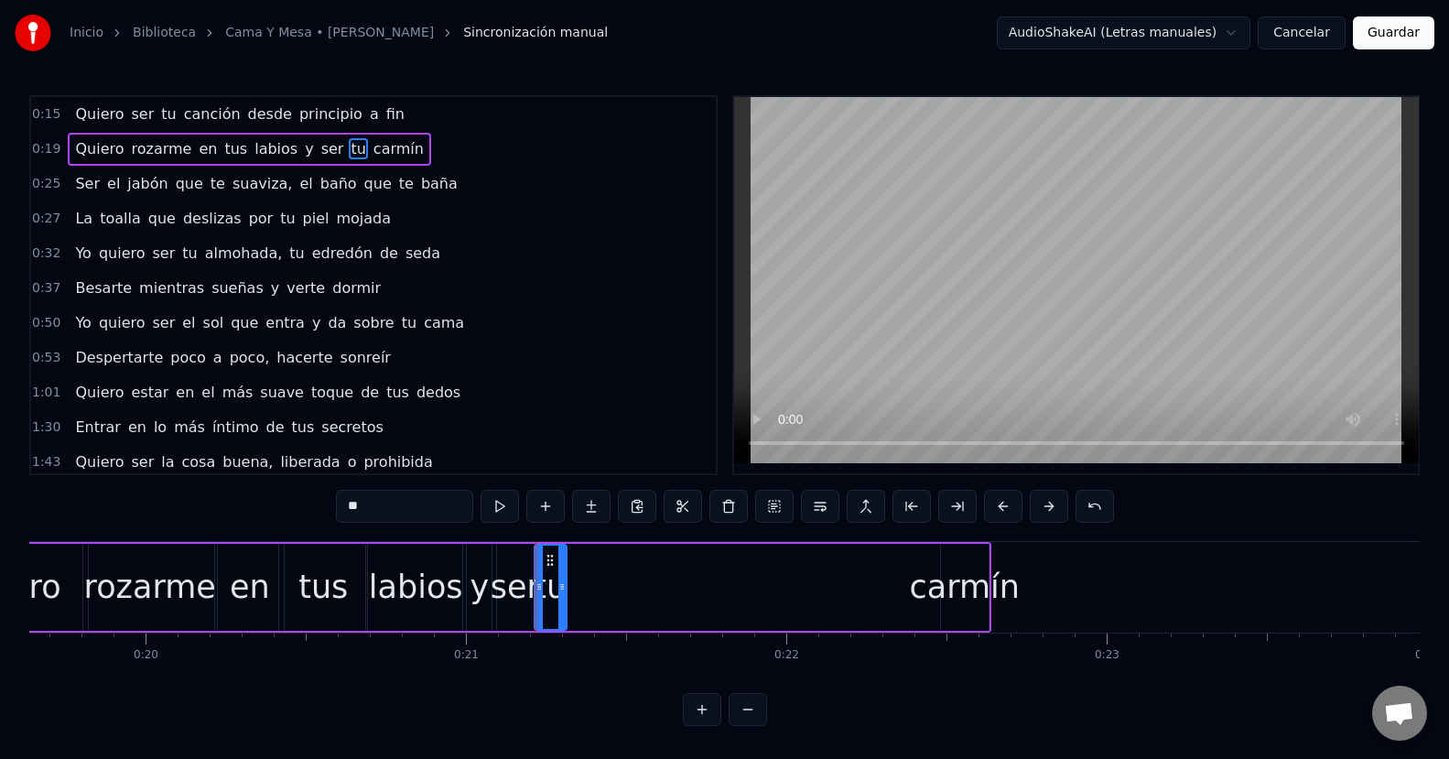
drag, startPoint x: 939, startPoint y: 585, endPoint x: 563, endPoint y: 598, distance: 376.3
click at [563, 598] on div at bounding box center [561, 586] width 7 height 83
click at [976, 584] on div "carmín" at bounding box center [965, 587] width 110 height 48
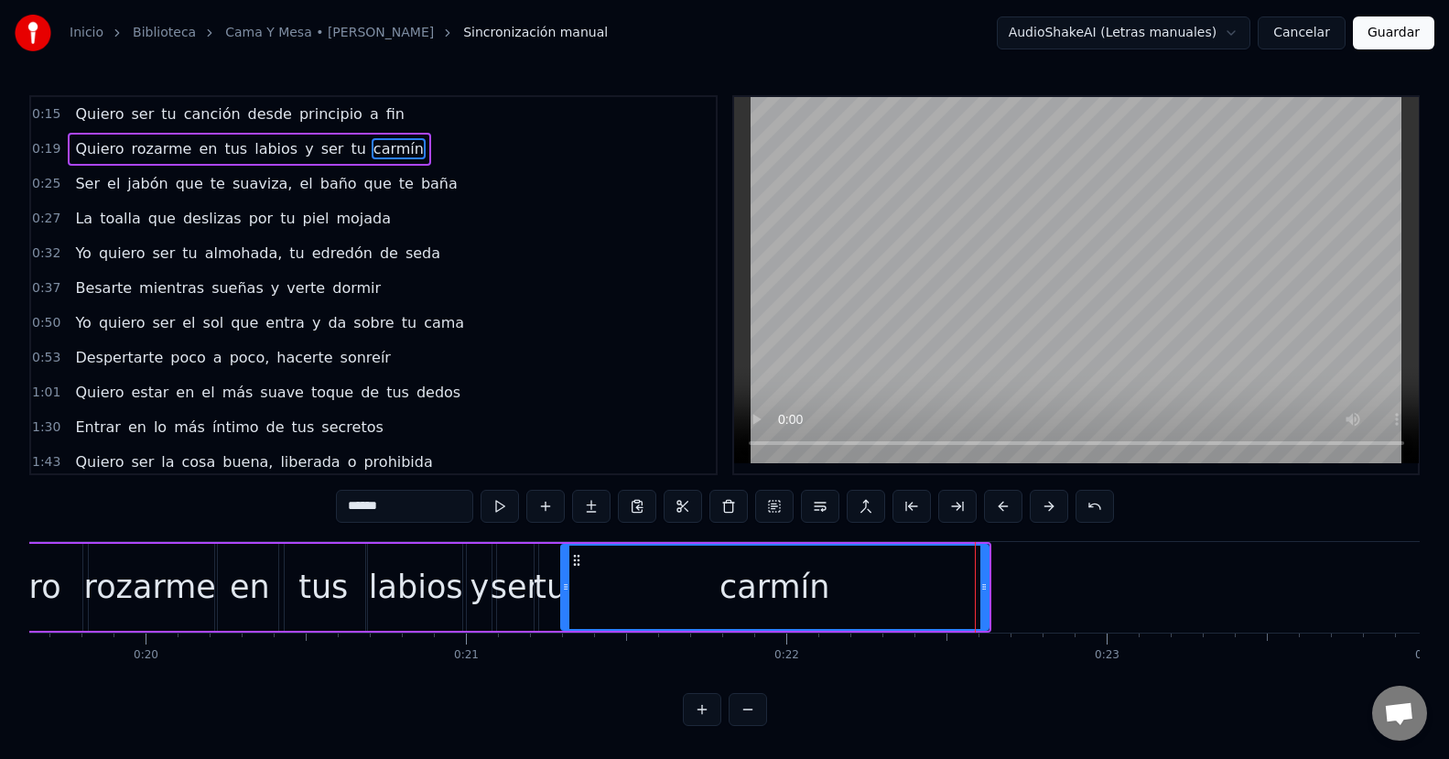
drag, startPoint x: 943, startPoint y: 588, endPoint x: 563, endPoint y: 611, distance: 380.4
click at [563, 611] on div at bounding box center [565, 586] width 7 height 83
click at [987, 587] on div "carmín" at bounding box center [774, 587] width 429 height 87
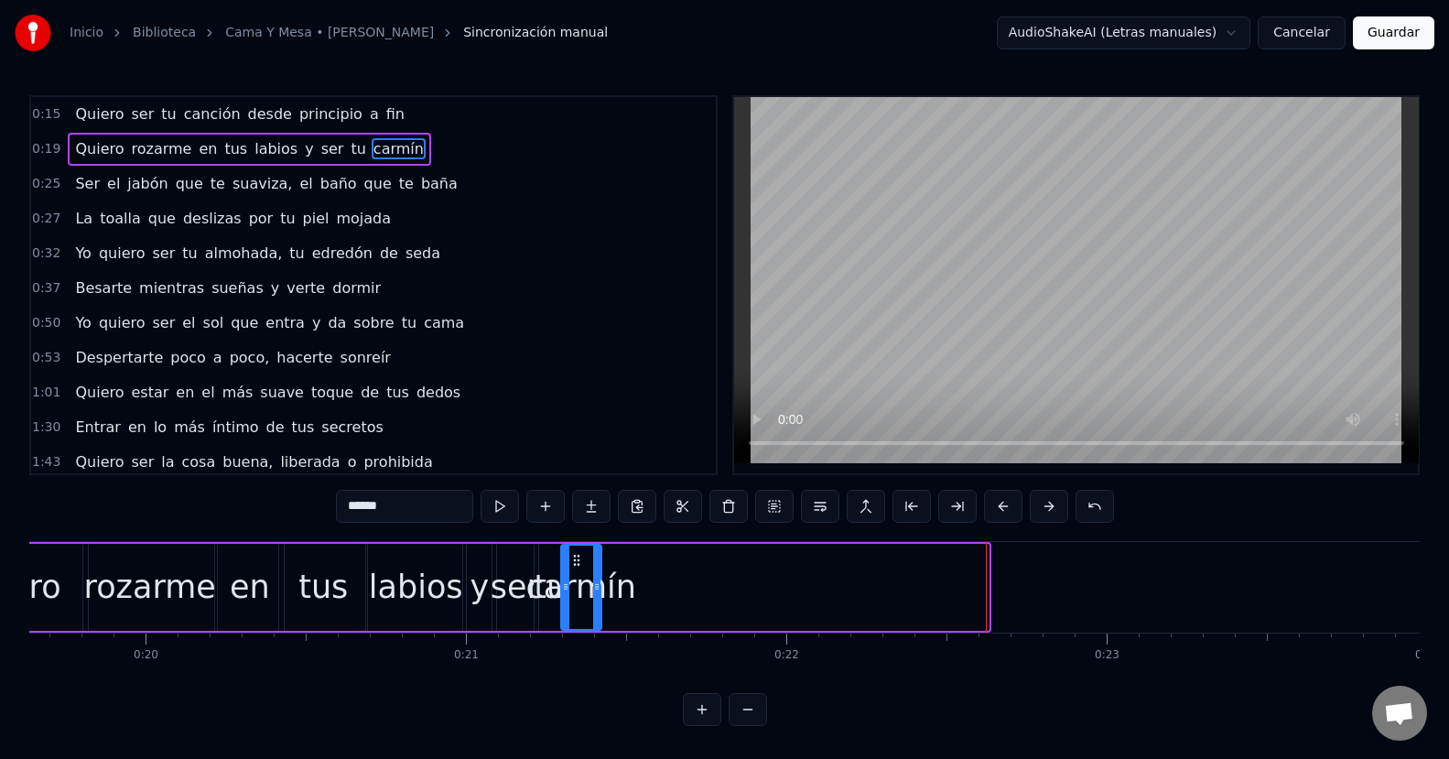
drag, startPoint x: 983, startPoint y: 587, endPoint x: 596, endPoint y: 629, distance: 389.4
click at [596, 629] on div "carmín" at bounding box center [581, 587] width 42 height 87
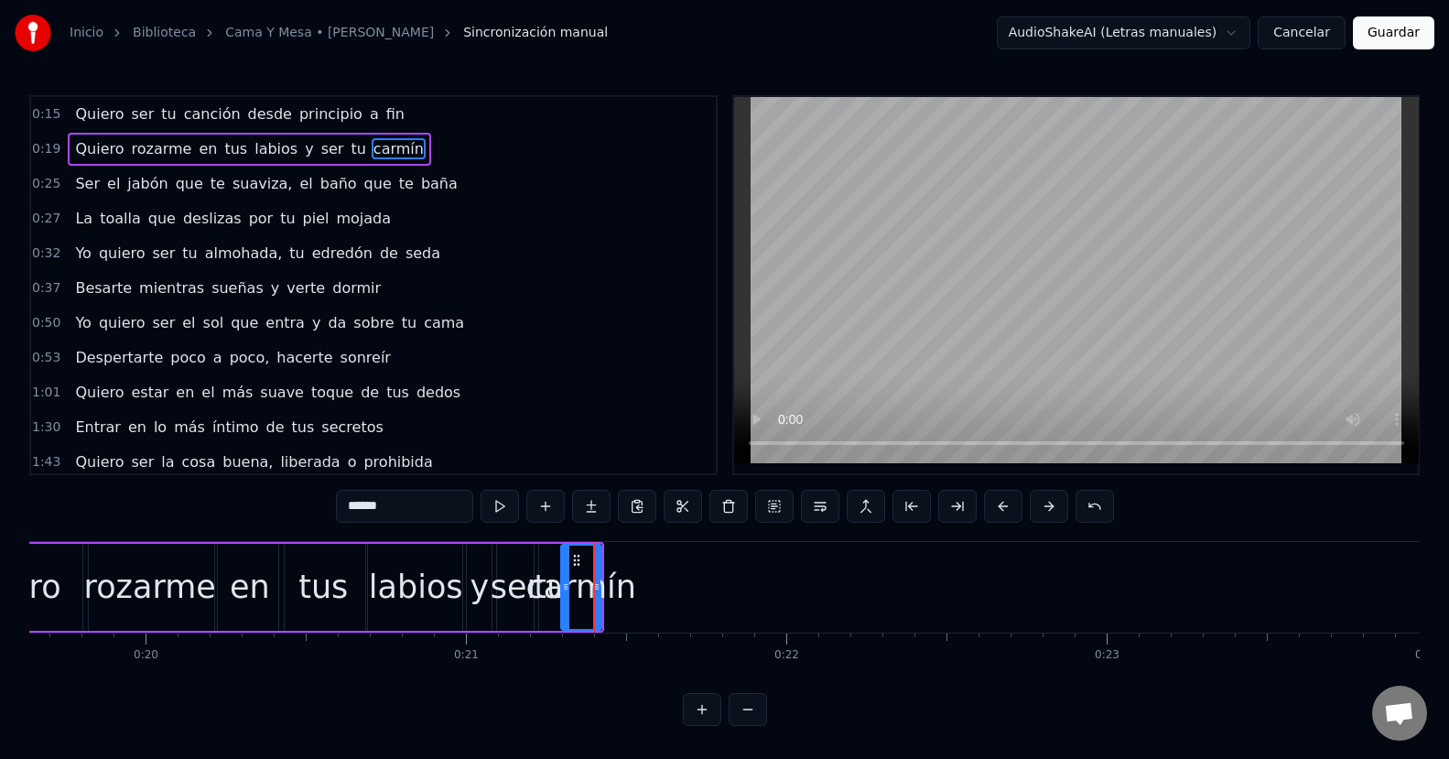
click at [190, 529] on div "0:15 Quiero ser tu canción desde principio a fin 0:19 Quiero rozarme en tus lab…" at bounding box center [724, 410] width 1390 height 630
click at [132, 581] on div "rozarme" at bounding box center [150, 587] width 132 height 48
type input "*******"
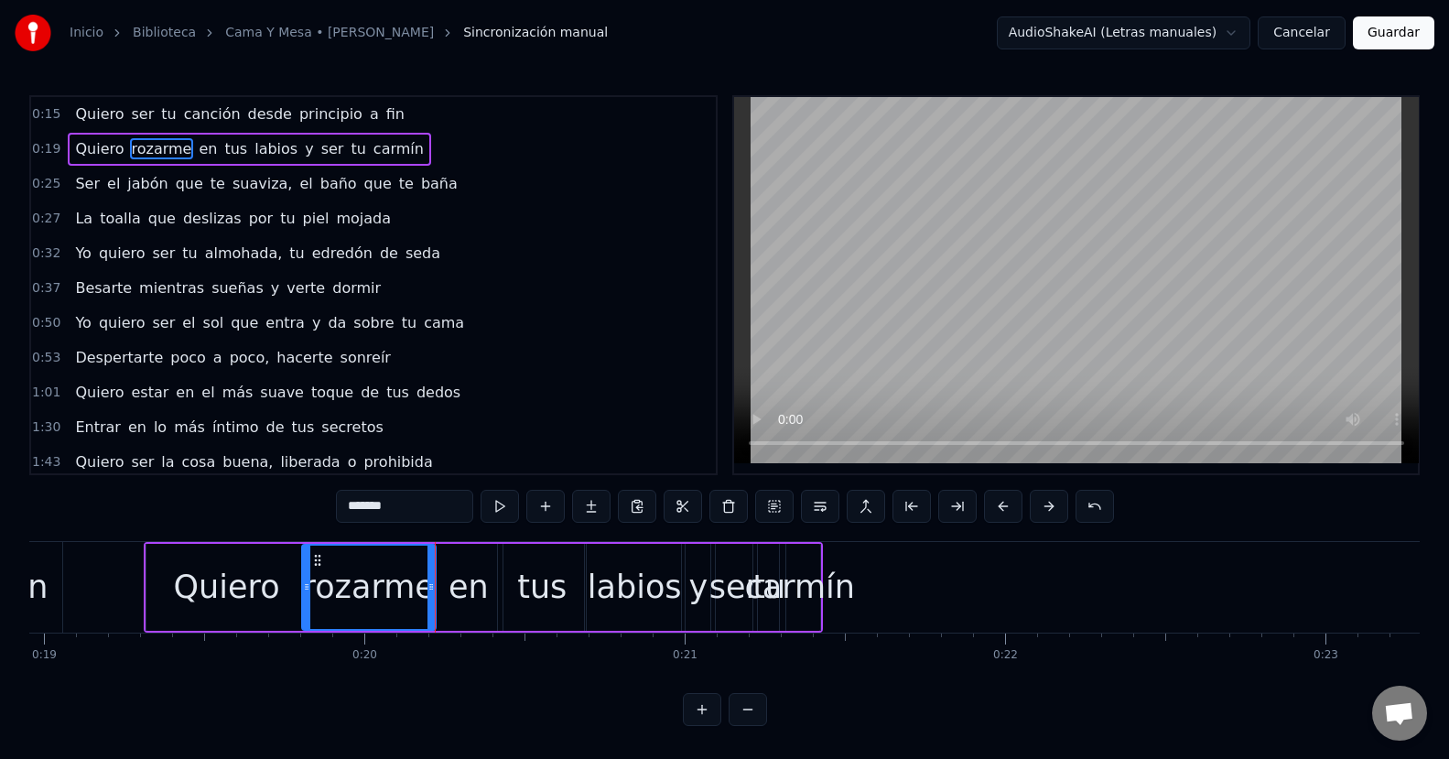
scroll to position [0, 5765]
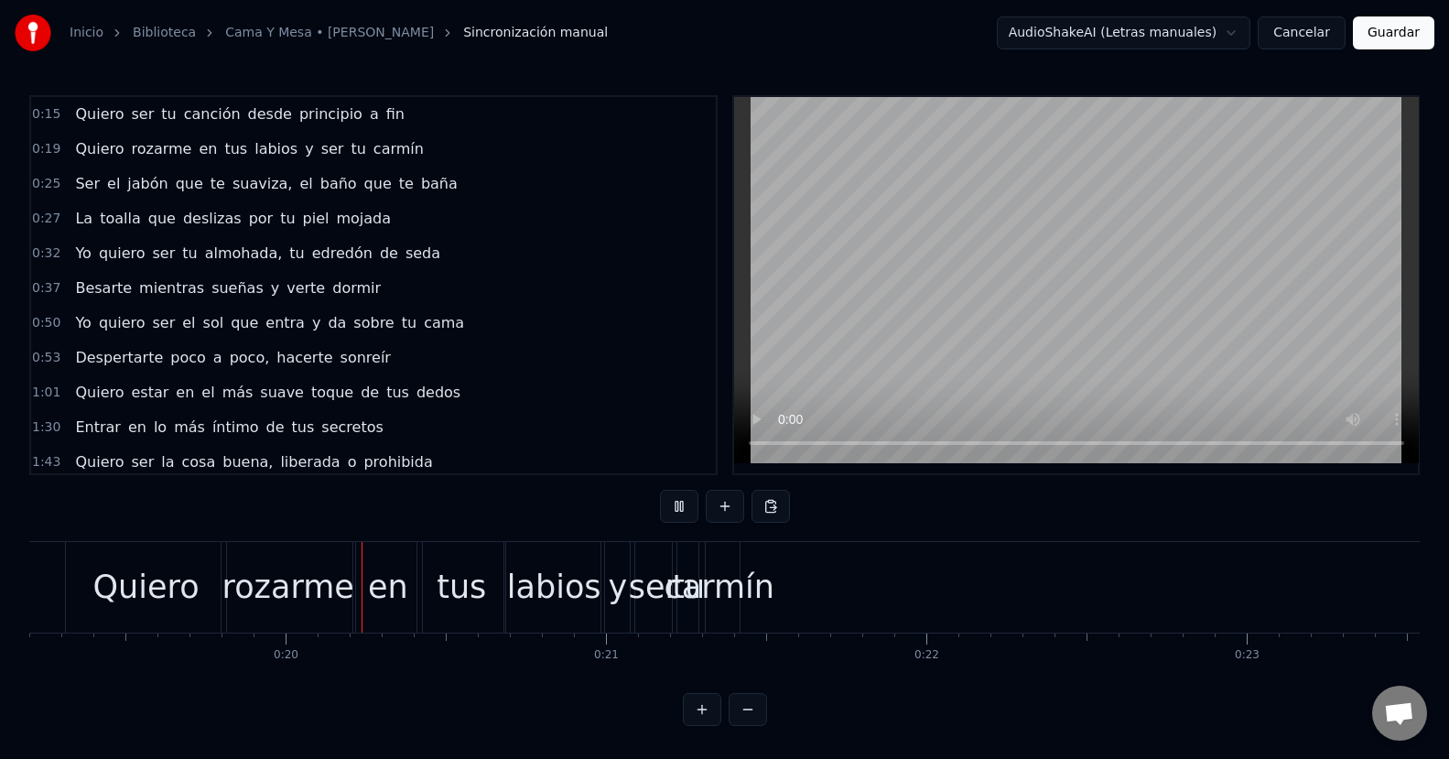
scroll to position [0, 6221]
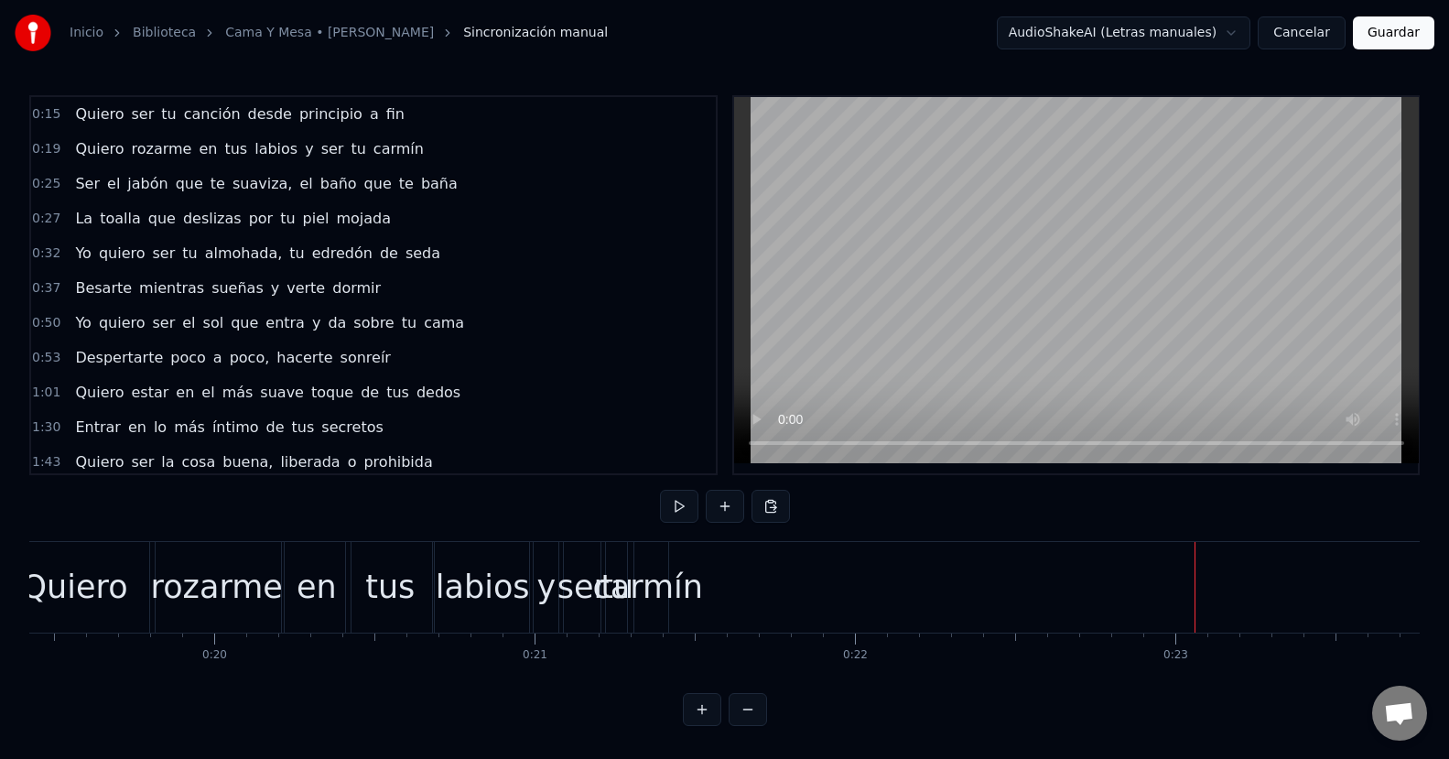
click at [647, 587] on div "carmín" at bounding box center [648, 587] width 110 height 48
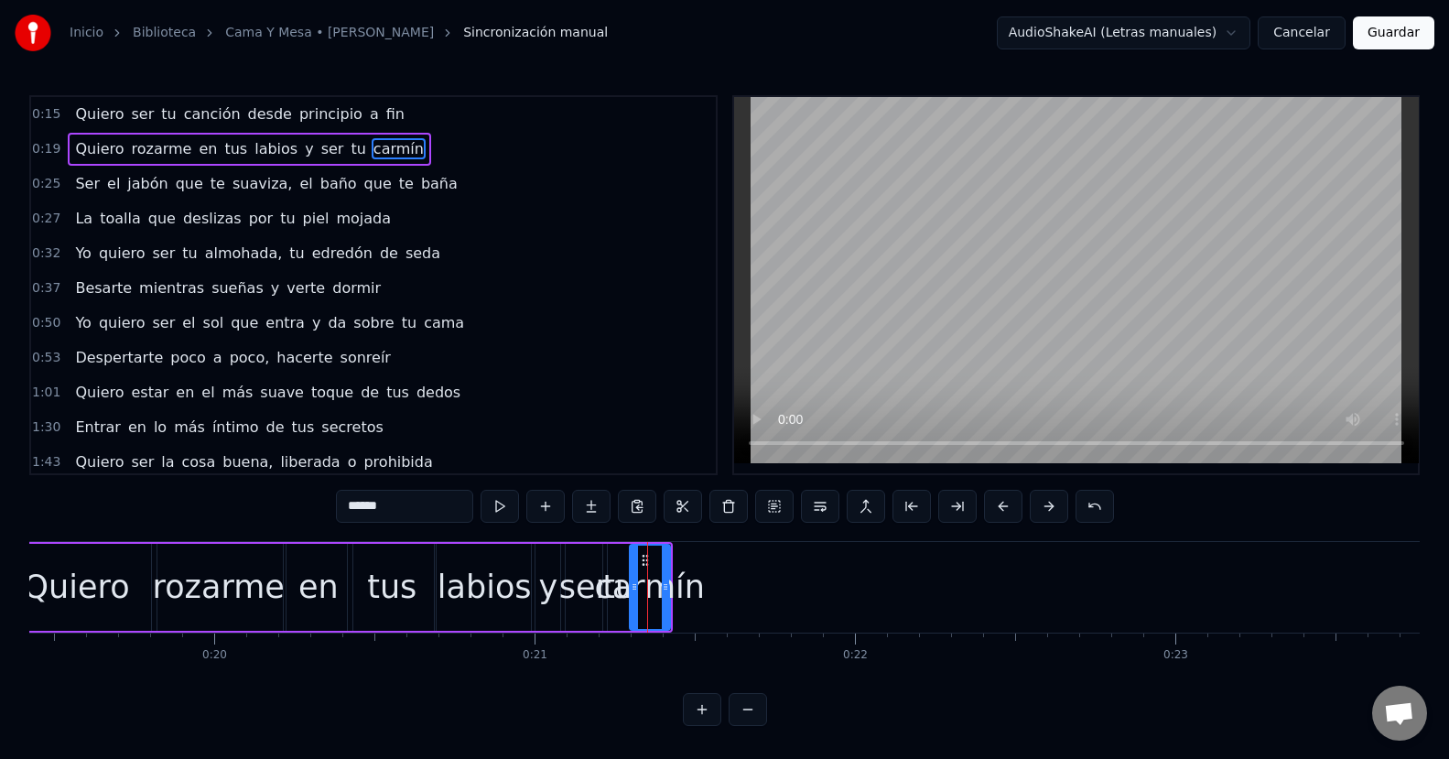
scroll to position [0, 0]
drag, startPoint x: 666, startPoint y: 587, endPoint x: 745, endPoint y: 591, distance: 78.8
click at [745, 591] on icon at bounding box center [743, 586] width 7 height 15
click at [132, 511] on div "0:15 Quiero ser tu canción desde principio a fin 0:19 Quiero rozarme en tus lab…" at bounding box center [724, 410] width 1390 height 630
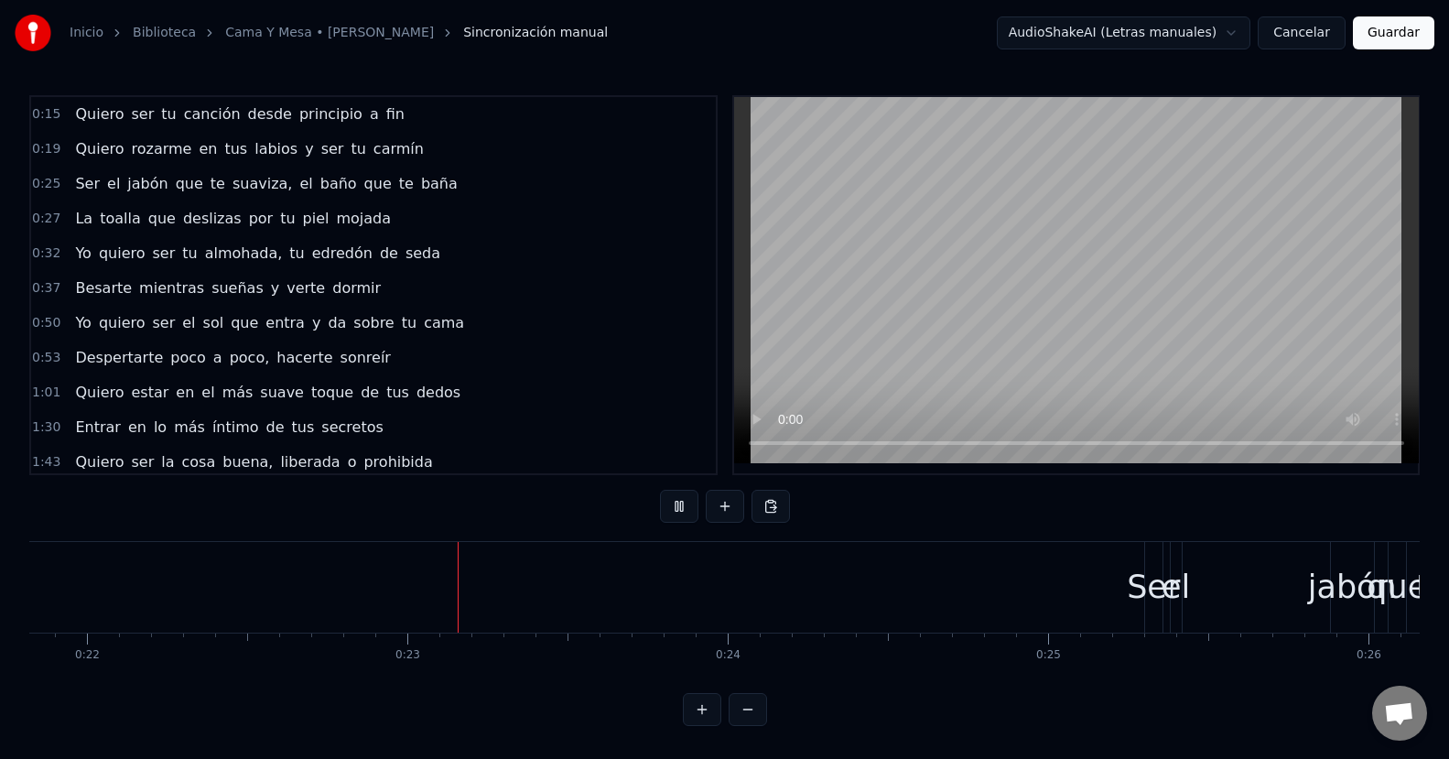
scroll to position [0, 7136]
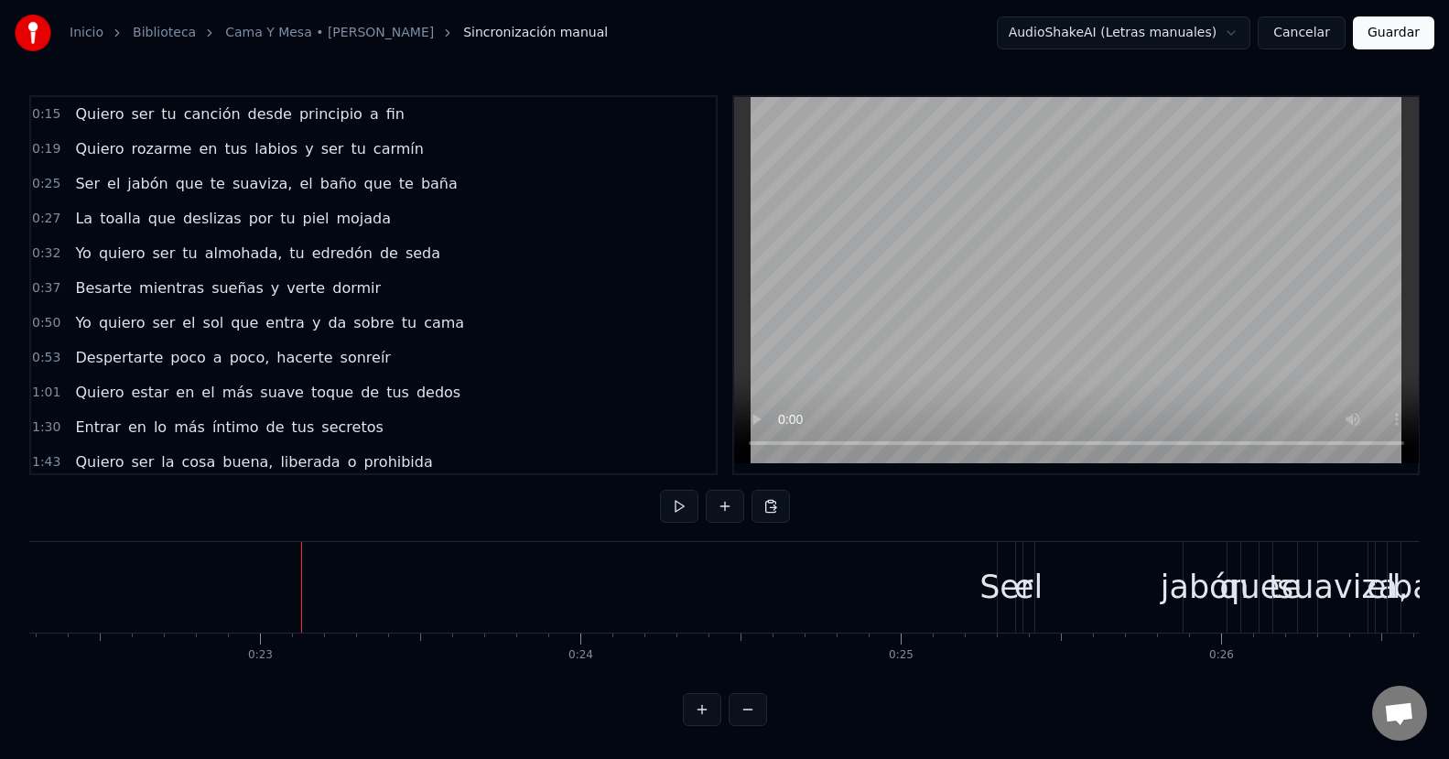
click at [997, 579] on div "Ser" at bounding box center [1005, 587] width 53 height 48
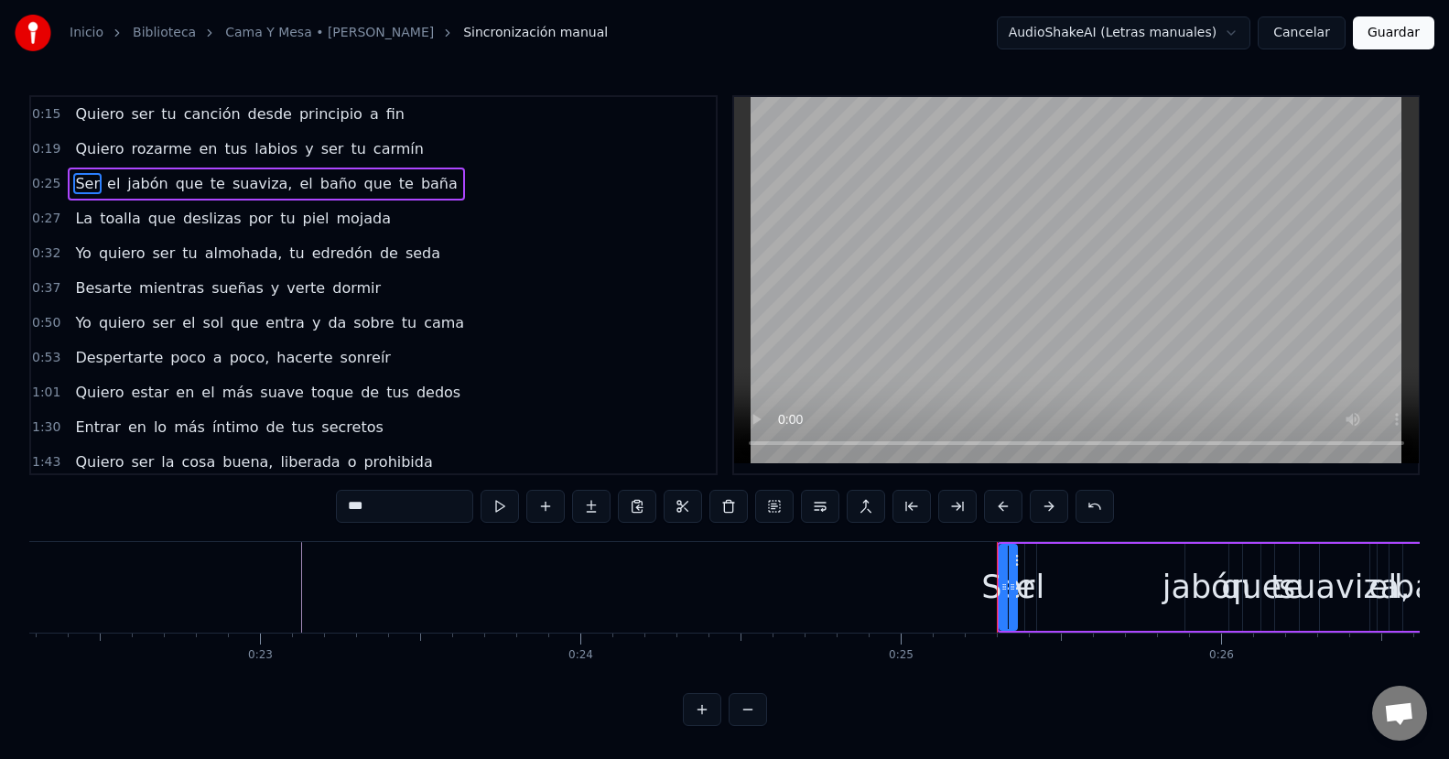
scroll to position [0, 0]
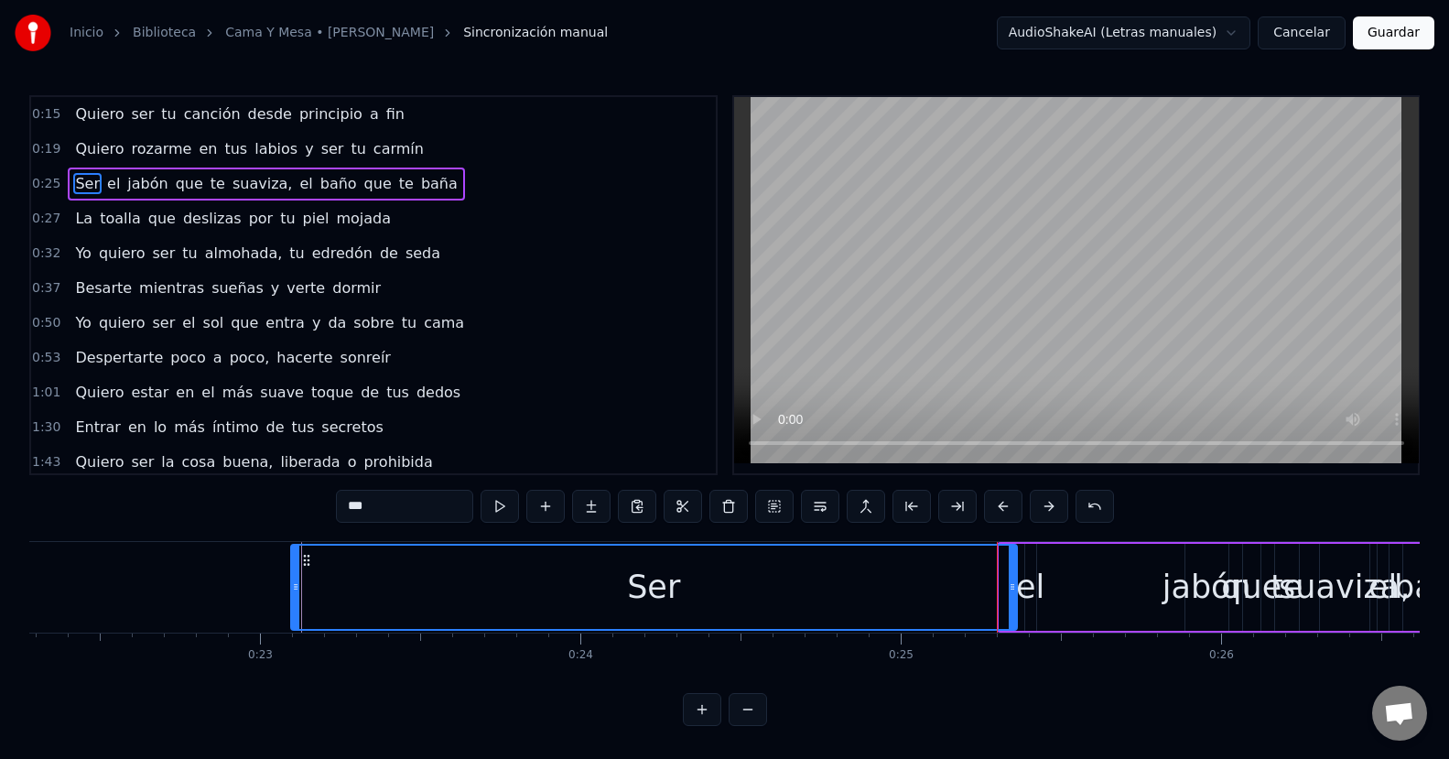
drag, startPoint x: 1002, startPoint y: 585, endPoint x: 294, endPoint y: 609, distance: 708.7
click at [294, 609] on div at bounding box center [295, 586] width 7 height 83
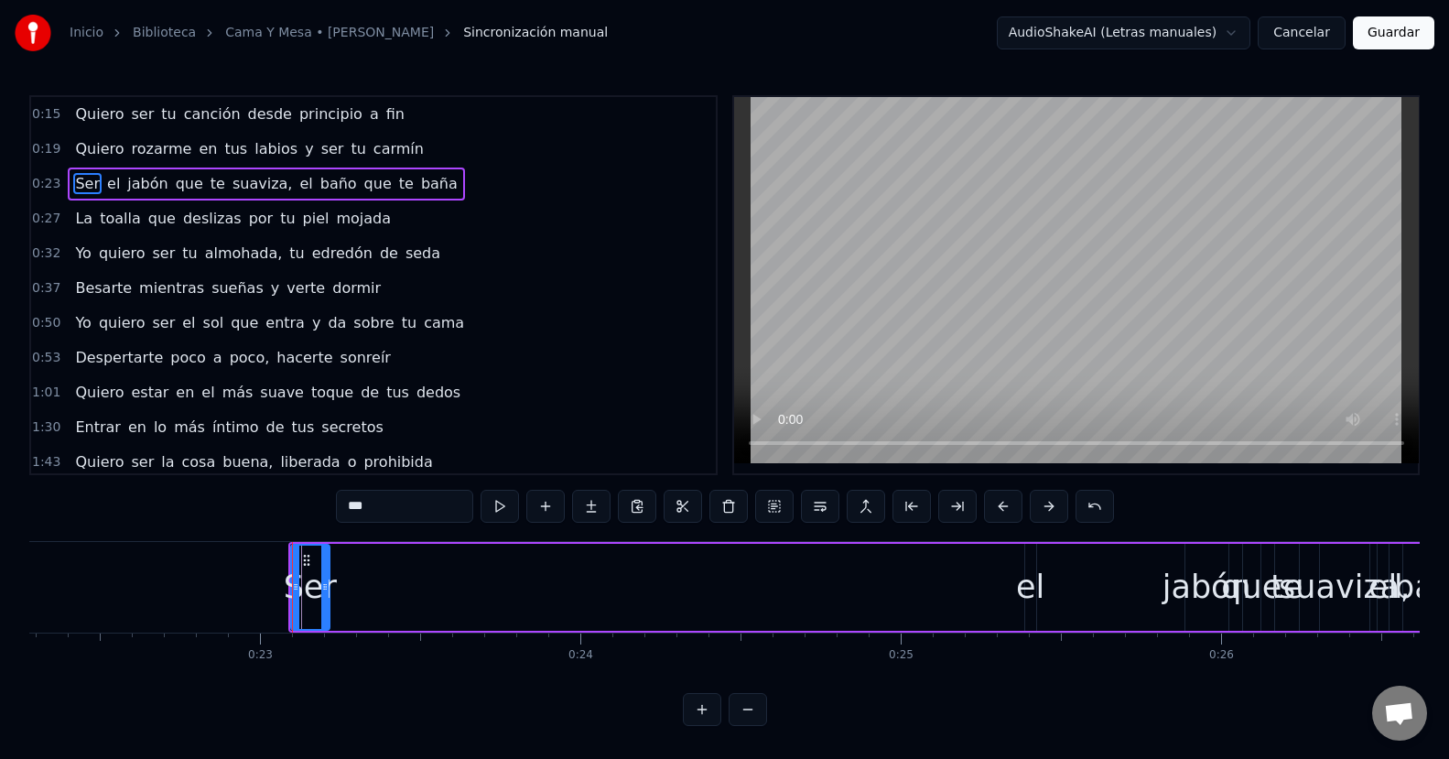
drag, startPoint x: 1011, startPoint y: 591, endPoint x: 323, endPoint y: 611, distance: 688.4
click at [323, 611] on div at bounding box center [324, 586] width 7 height 83
click at [1034, 587] on div "el" at bounding box center [1030, 587] width 28 height 48
drag, startPoint x: 1028, startPoint y: 587, endPoint x: 1059, endPoint y: 579, distance: 32.2
click at [1059, 579] on icon at bounding box center [1061, 586] width 7 height 15
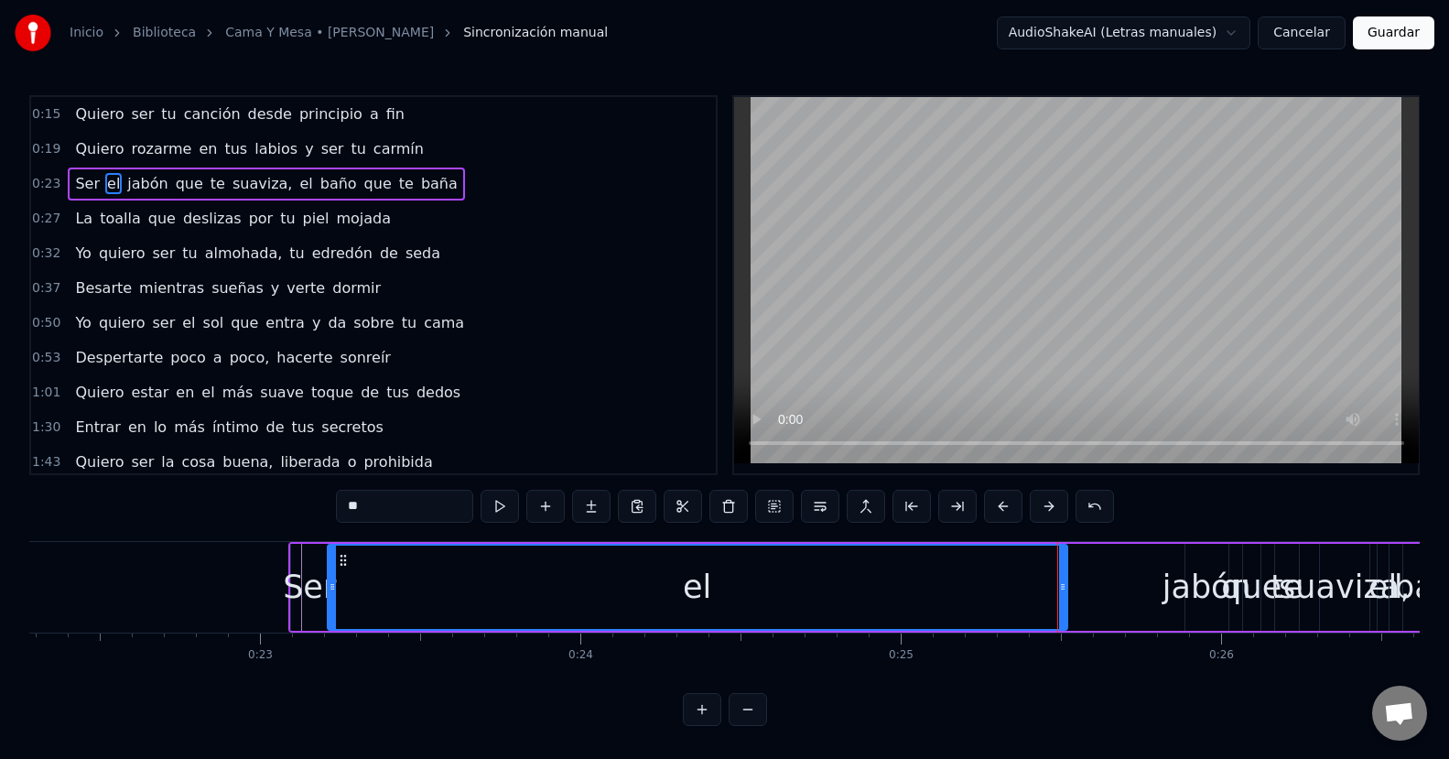
drag, startPoint x: 1028, startPoint y: 582, endPoint x: 330, endPoint y: 600, distance: 697.5
click at [330, 600] on div at bounding box center [332, 586] width 7 height 83
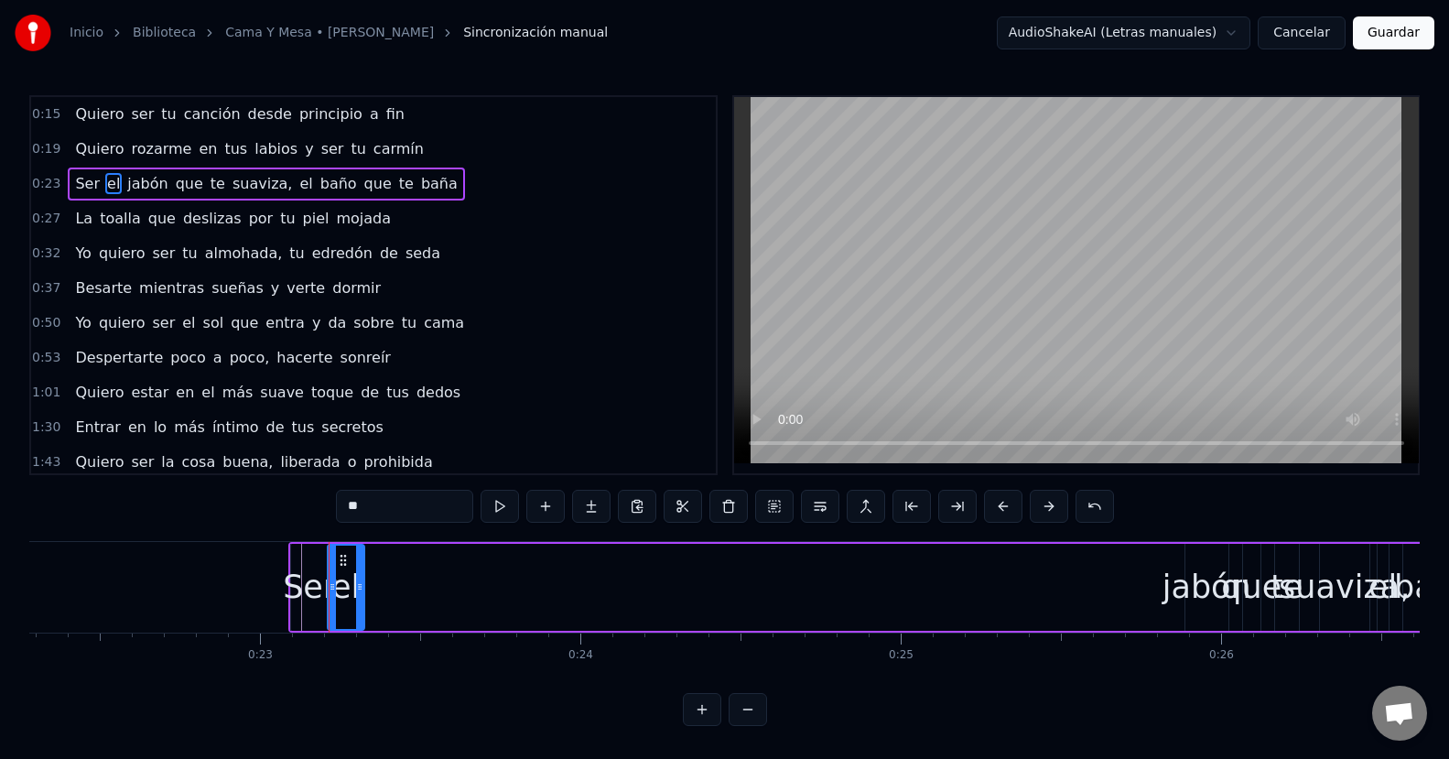
drag, startPoint x: 1061, startPoint y: 586, endPoint x: 358, endPoint y: 610, distance: 703.2
click at [358, 610] on div at bounding box center [359, 586] width 7 height 83
click at [1177, 584] on div "jabón" at bounding box center [1206, 587] width 89 height 48
type input "*****"
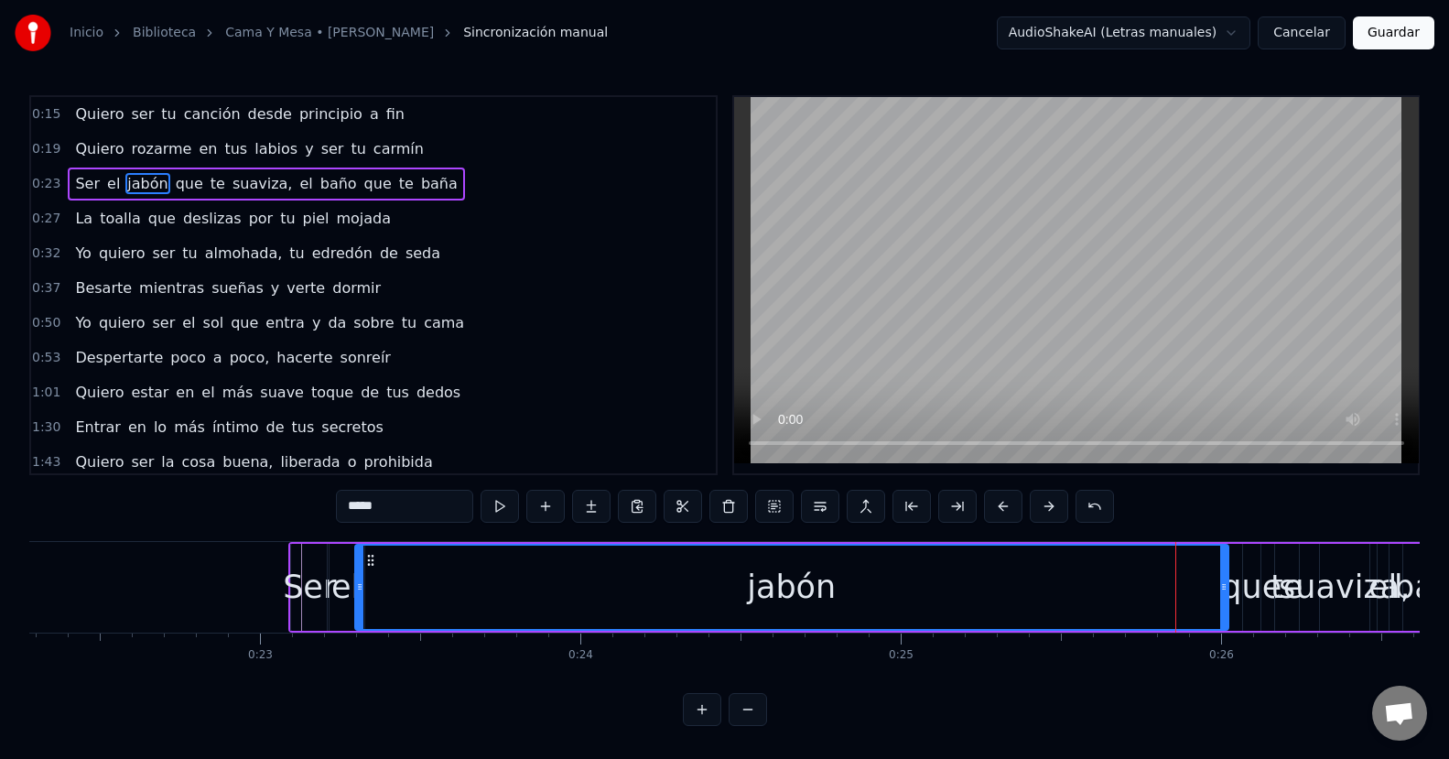
drag, startPoint x: 1187, startPoint y: 586, endPoint x: 357, endPoint y: 593, distance: 830.0
click at [357, 593] on icon at bounding box center [359, 586] width 7 height 15
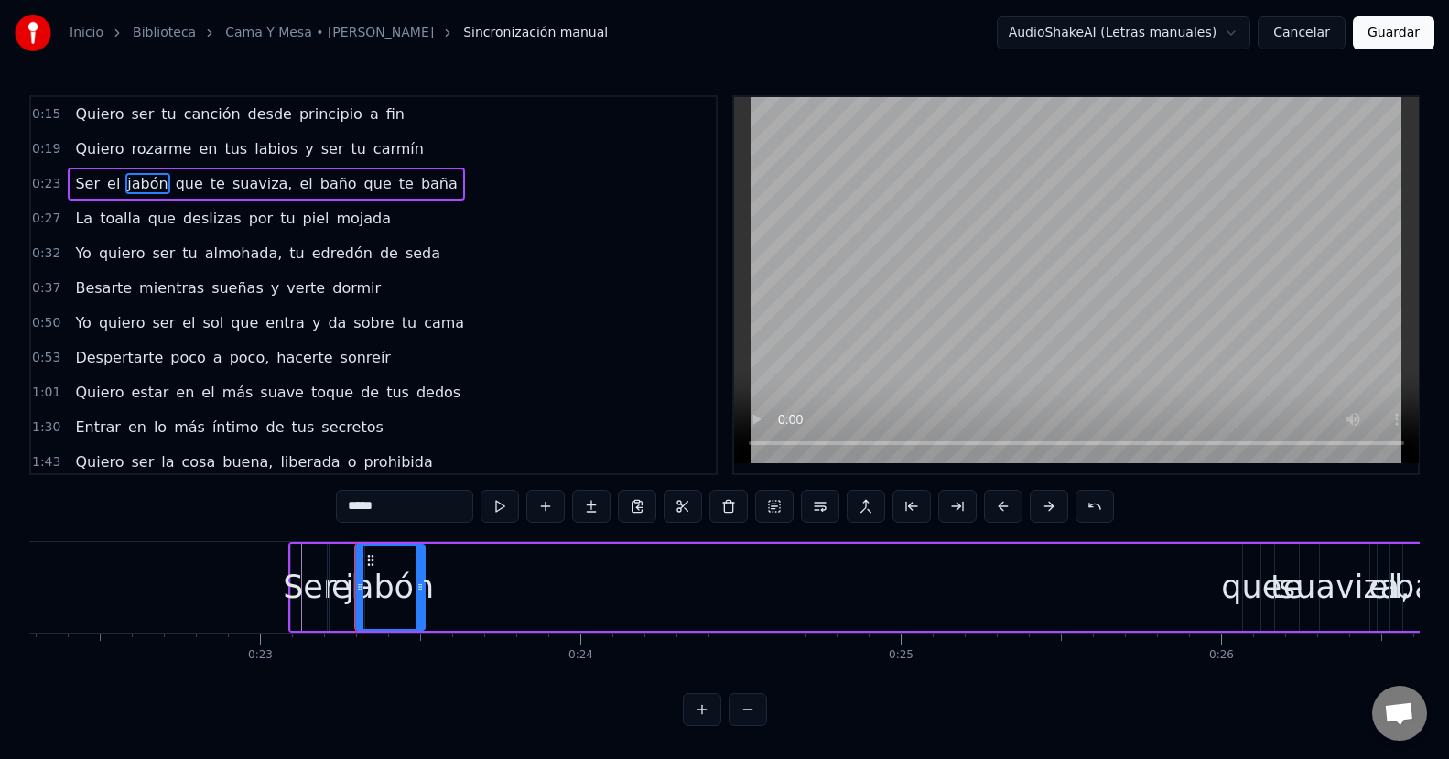
drag, startPoint x: 1224, startPoint y: 588, endPoint x: 421, endPoint y: 631, distance: 804.6
click at [421, 631] on div "Ser el jabón que te suaviza, el baño que te baña" at bounding box center [945, 587] width 1314 height 91
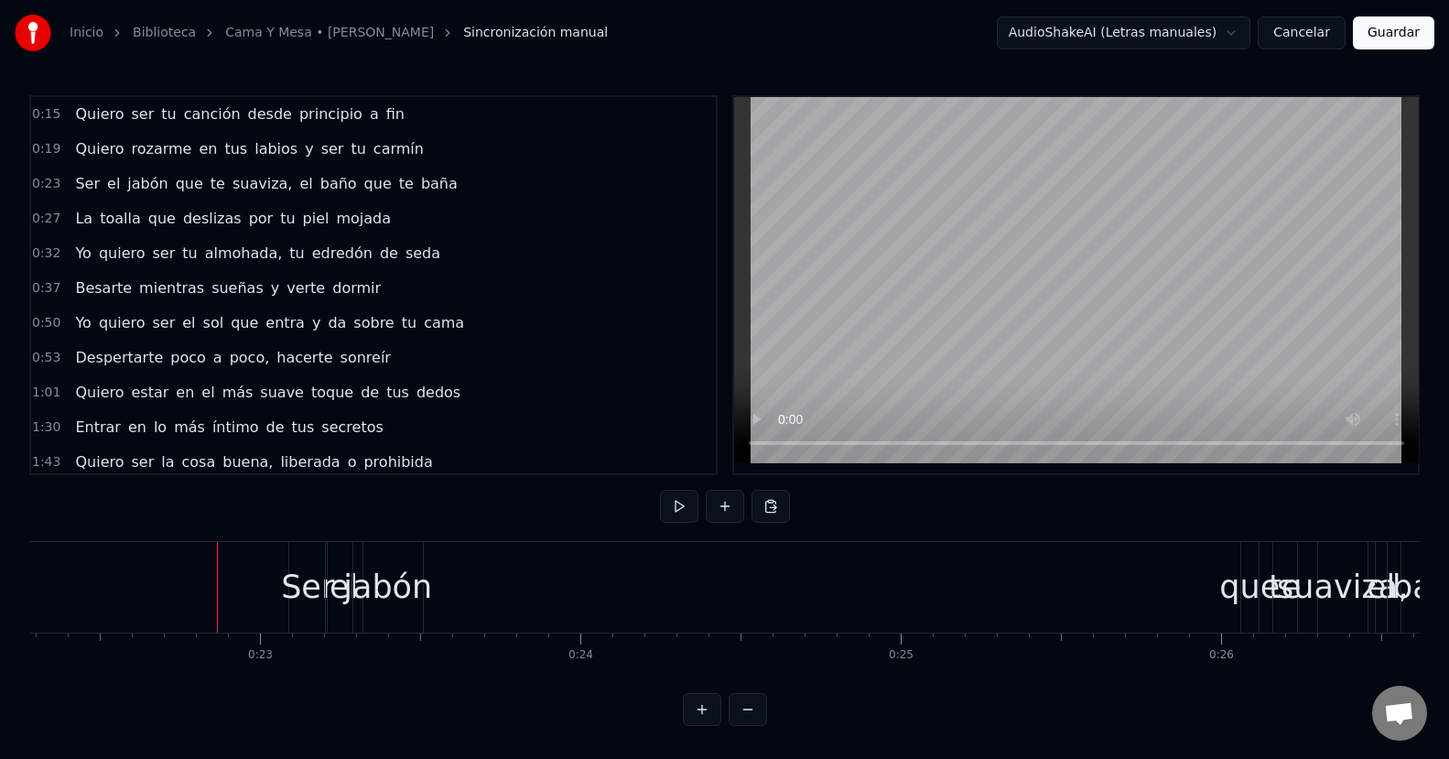
scroll to position [12, 0]
click at [1237, 596] on div "que" at bounding box center [1249, 587] width 60 height 48
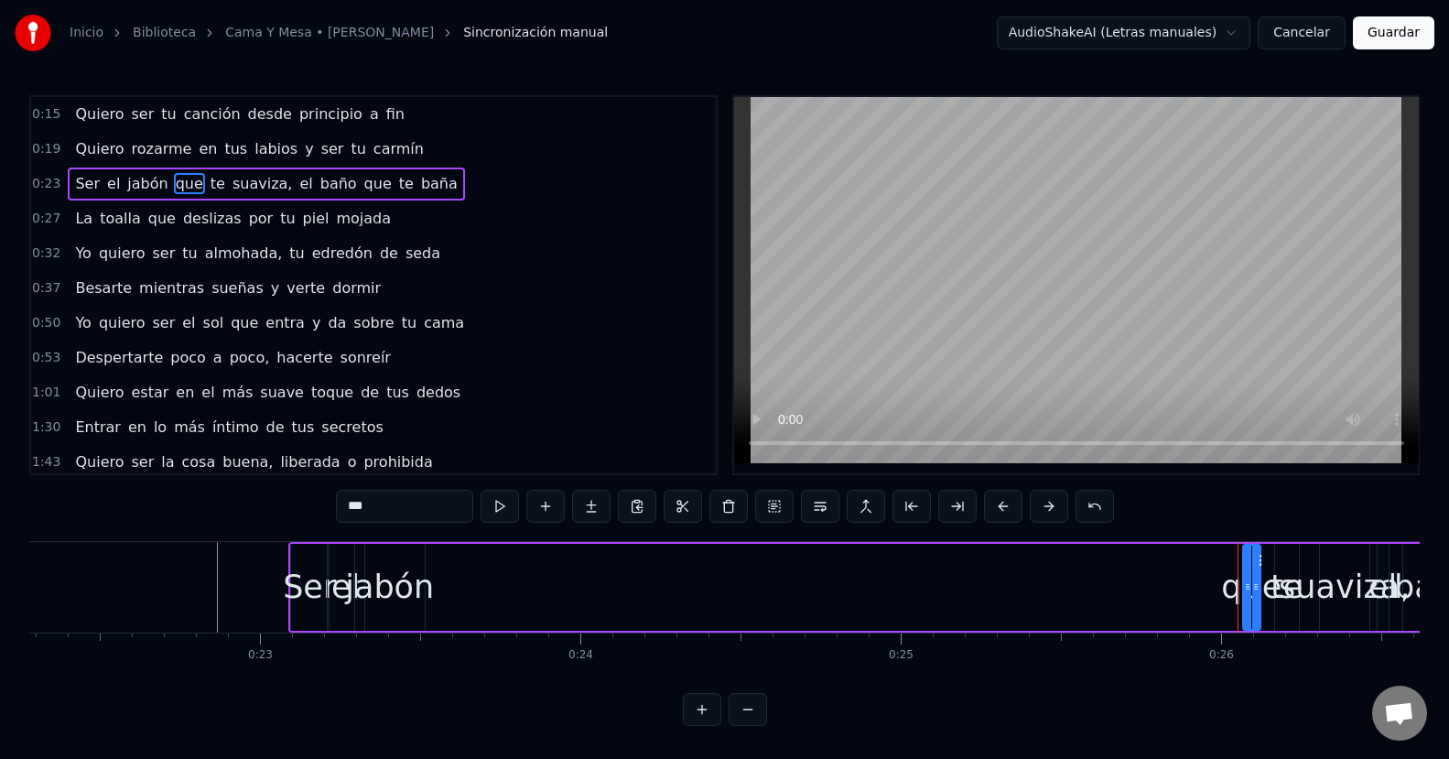
scroll to position [0, 0]
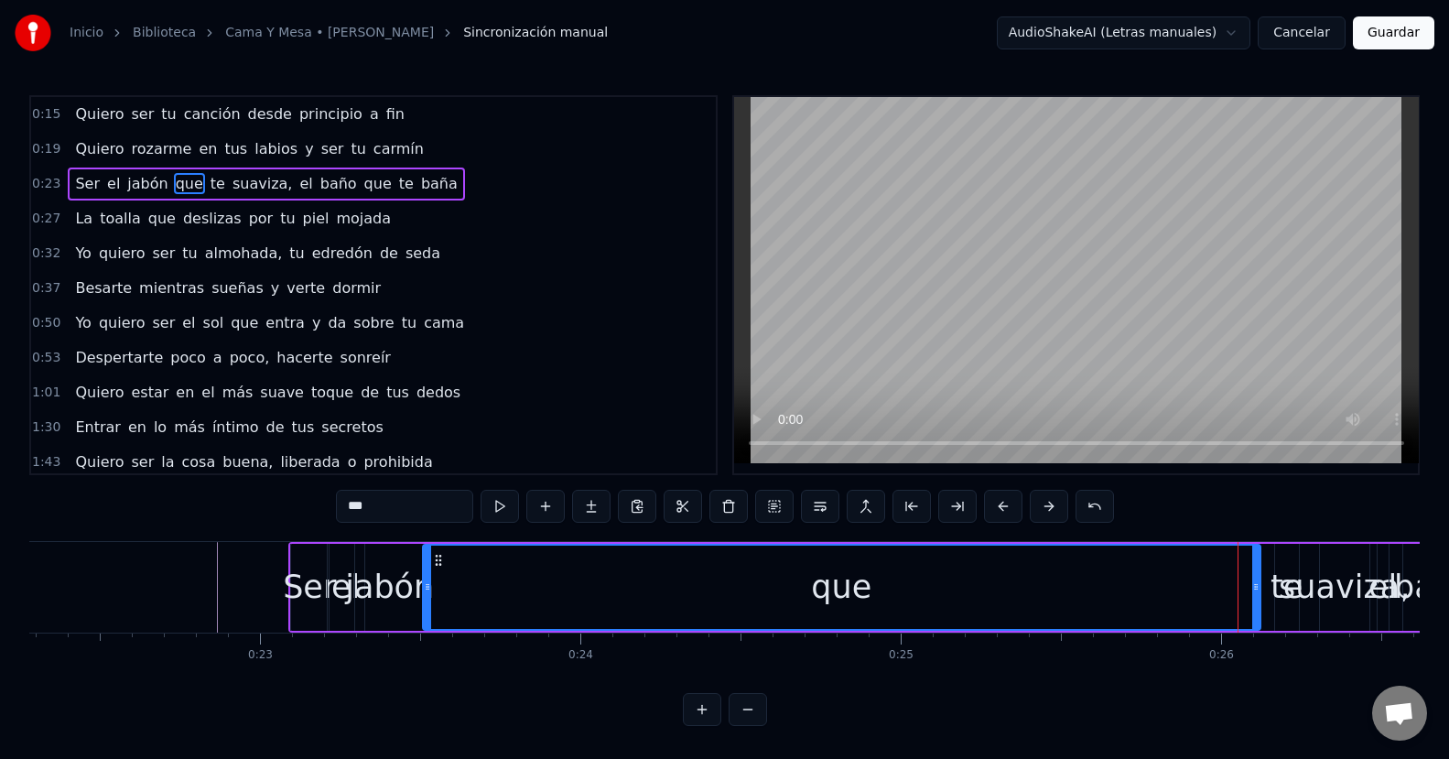
drag, startPoint x: 1245, startPoint y: 585, endPoint x: 426, endPoint y: 625, distance: 820.9
click at [426, 625] on div at bounding box center [427, 586] width 7 height 83
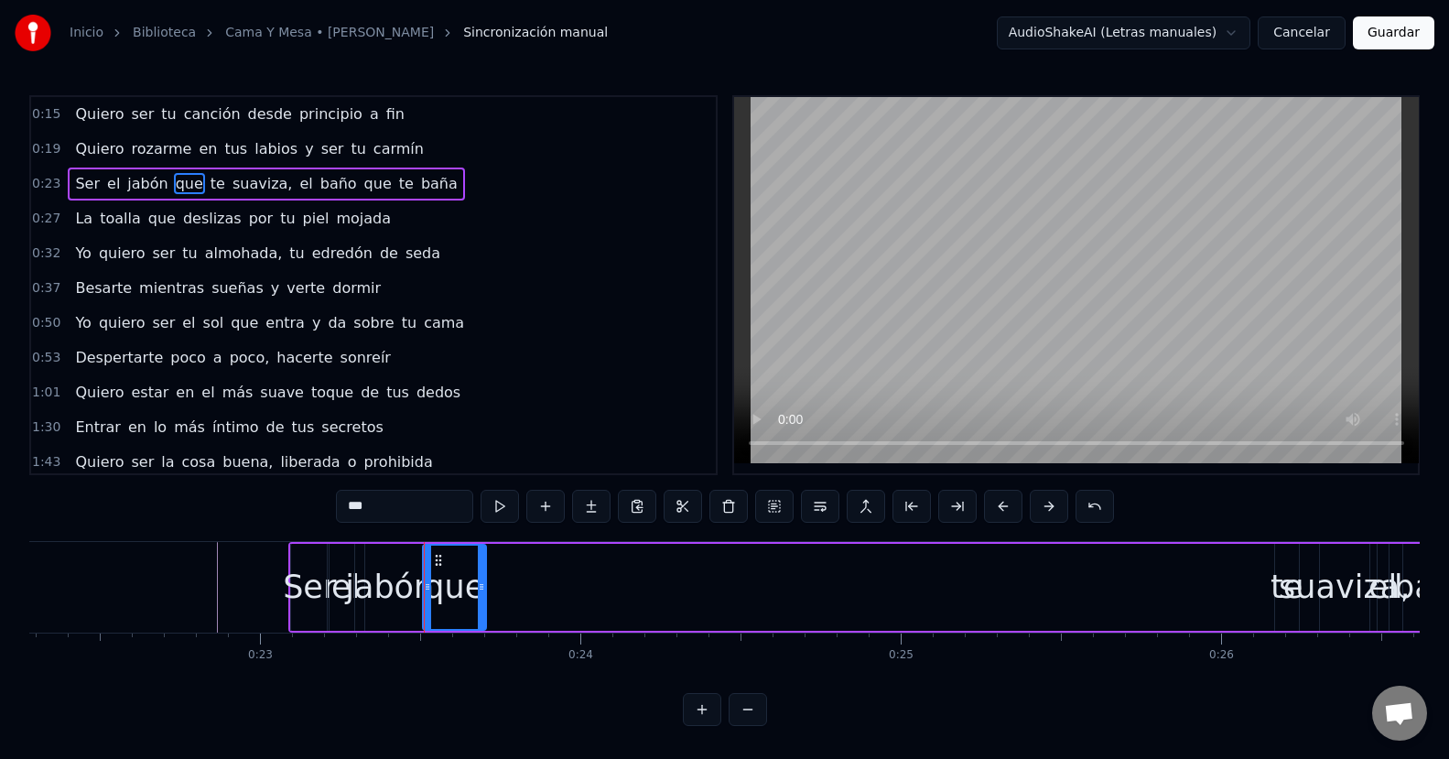
drag, startPoint x: 1257, startPoint y: 592, endPoint x: 483, endPoint y: 634, distance: 775.3
click at [483, 634] on div "Quiero ser tu canción desde principio a fin Quiero rozarme en tus labios y ser …" at bounding box center [724, 609] width 1390 height 137
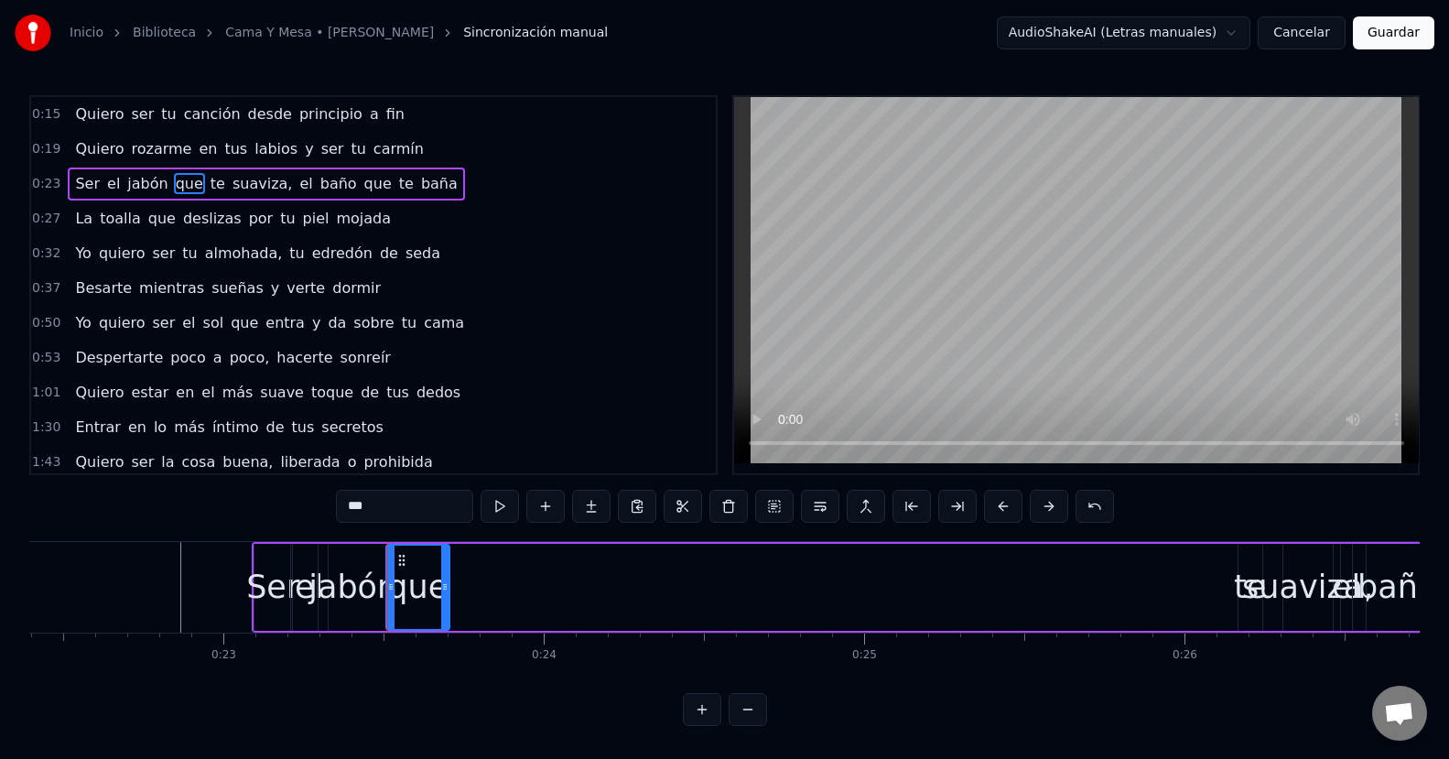
click at [1244, 601] on div "te" at bounding box center [1250, 587] width 32 height 48
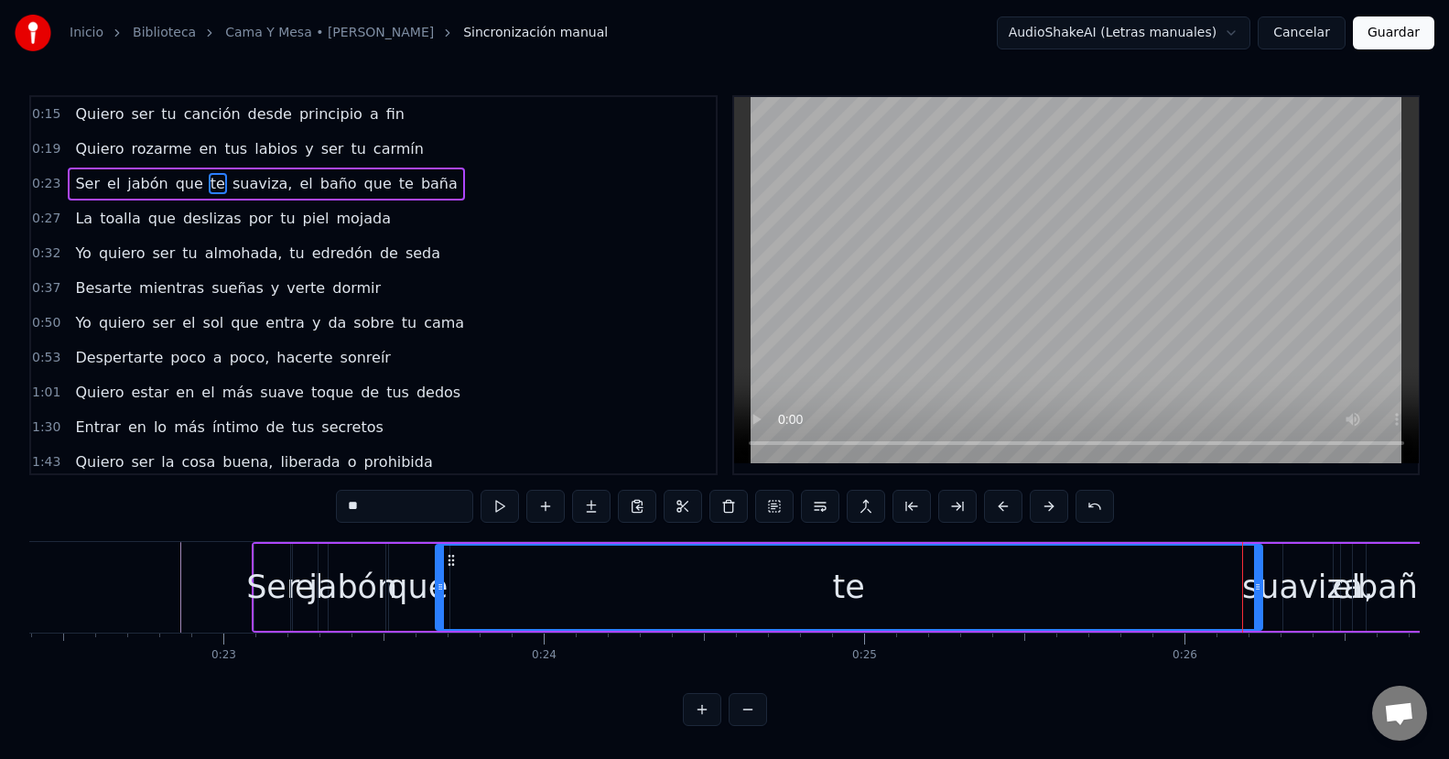
drag, startPoint x: 1240, startPoint y: 588, endPoint x: 437, endPoint y: 606, distance: 802.7
click at [437, 606] on div at bounding box center [439, 586] width 7 height 83
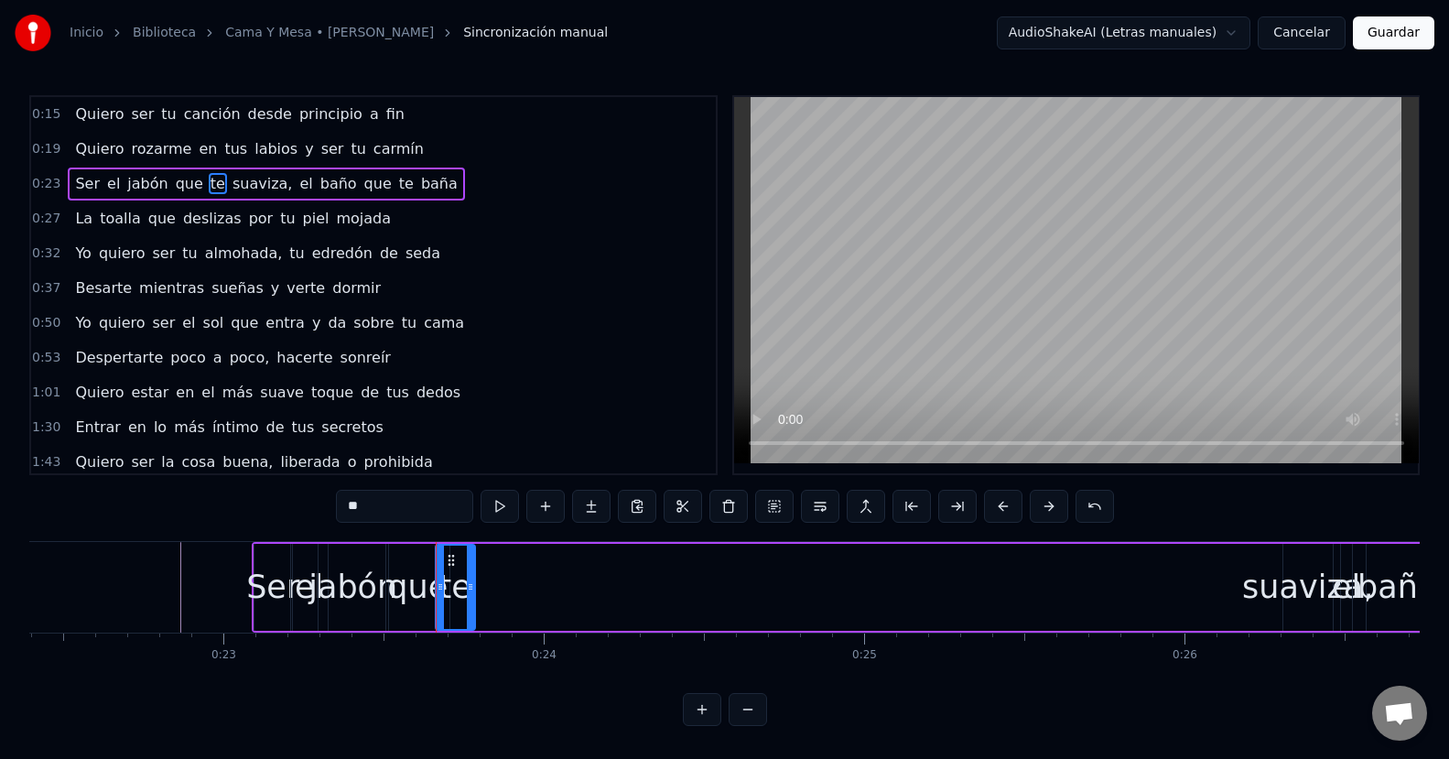
drag, startPoint x: 1255, startPoint y: 593, endPoint x: 468, endPoint y: 623, distance: 787.6
click at [468, 623] on div at bounding box center [470, 586] width 7 height 83
click at [1270, 594] on div "suaviza," at bounding box center [1307, 587] width 131 height 48
type input "********"
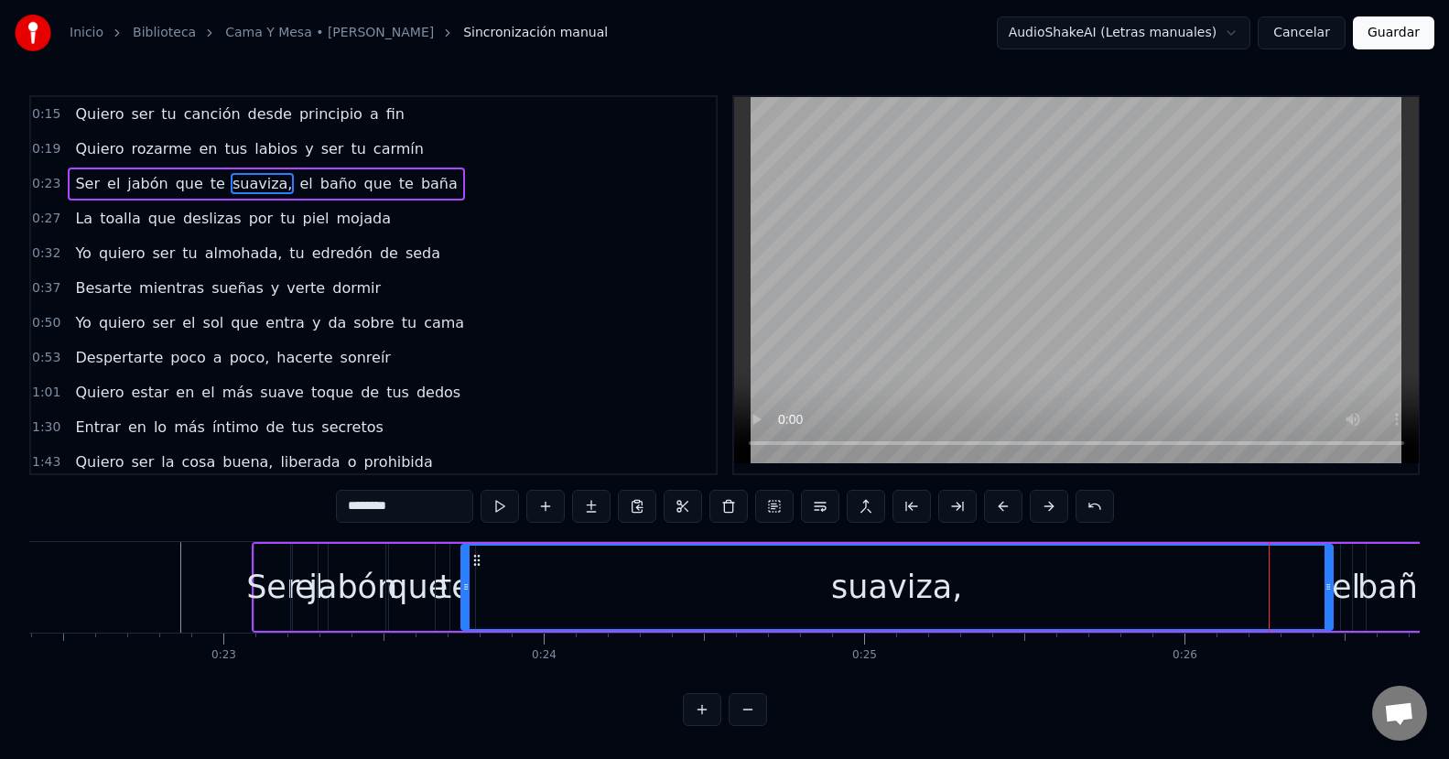
drag, startPoint x: 1285, startPoint y: 589, endPoint x: 463, endPoint y: 621, distance: 822.4
click at [463, 621] on div at bounding box center [465, 586] width 7 height 83
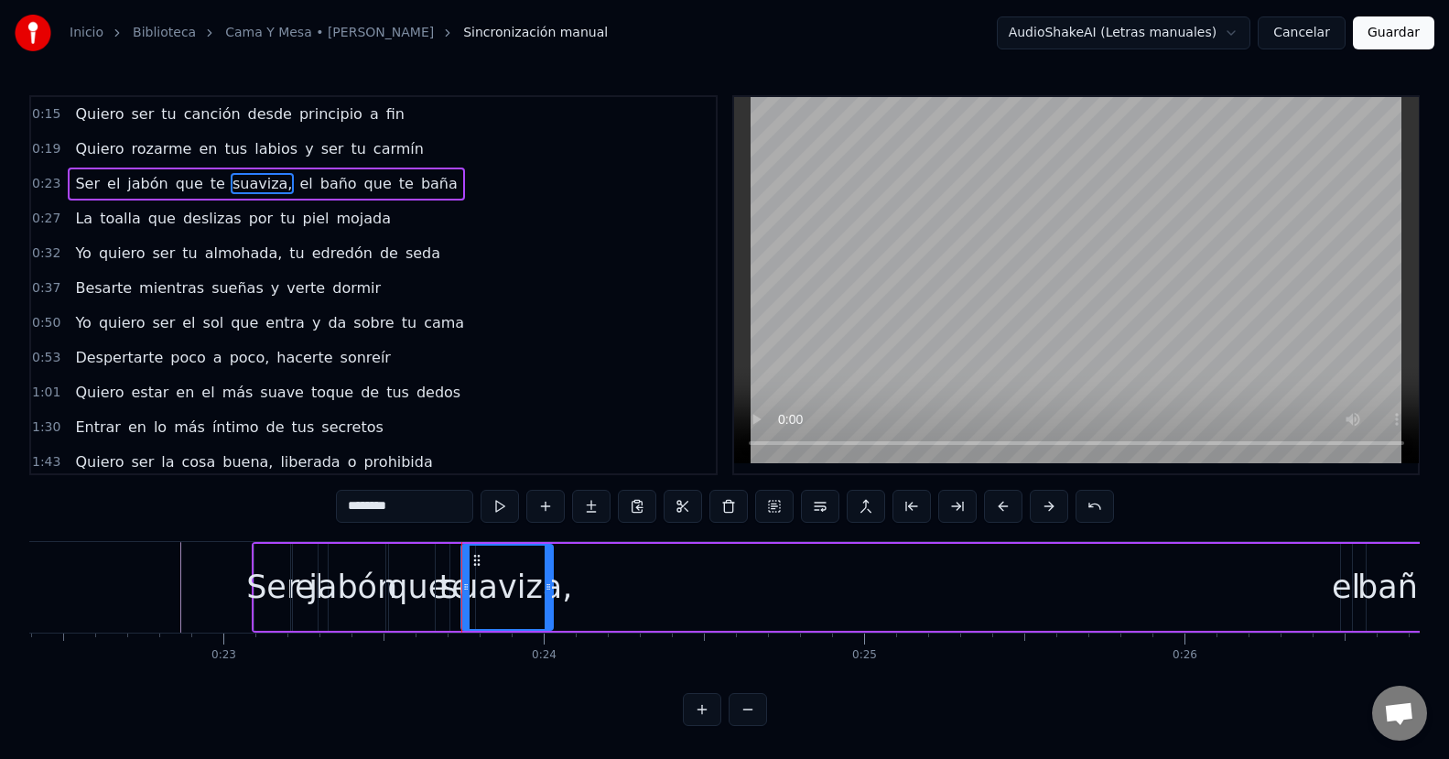
drag, startPoint x: 1329, startPoint y: 583, endPoint x: 549, endPoint y: 622, distance: 780.6
click at [549, 622] on div at bounding box center [547, 586] width 7 height 83
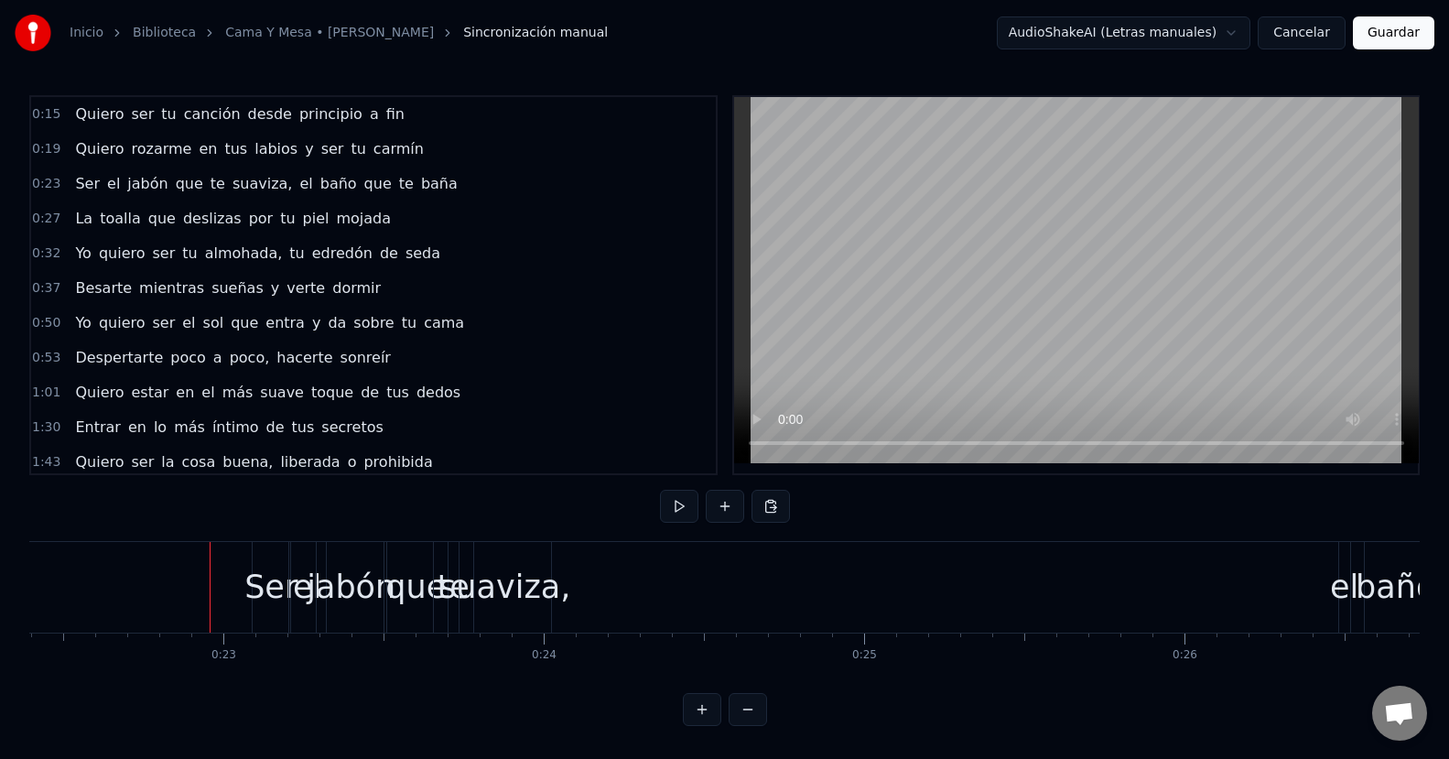
scroll to position [12, 0]
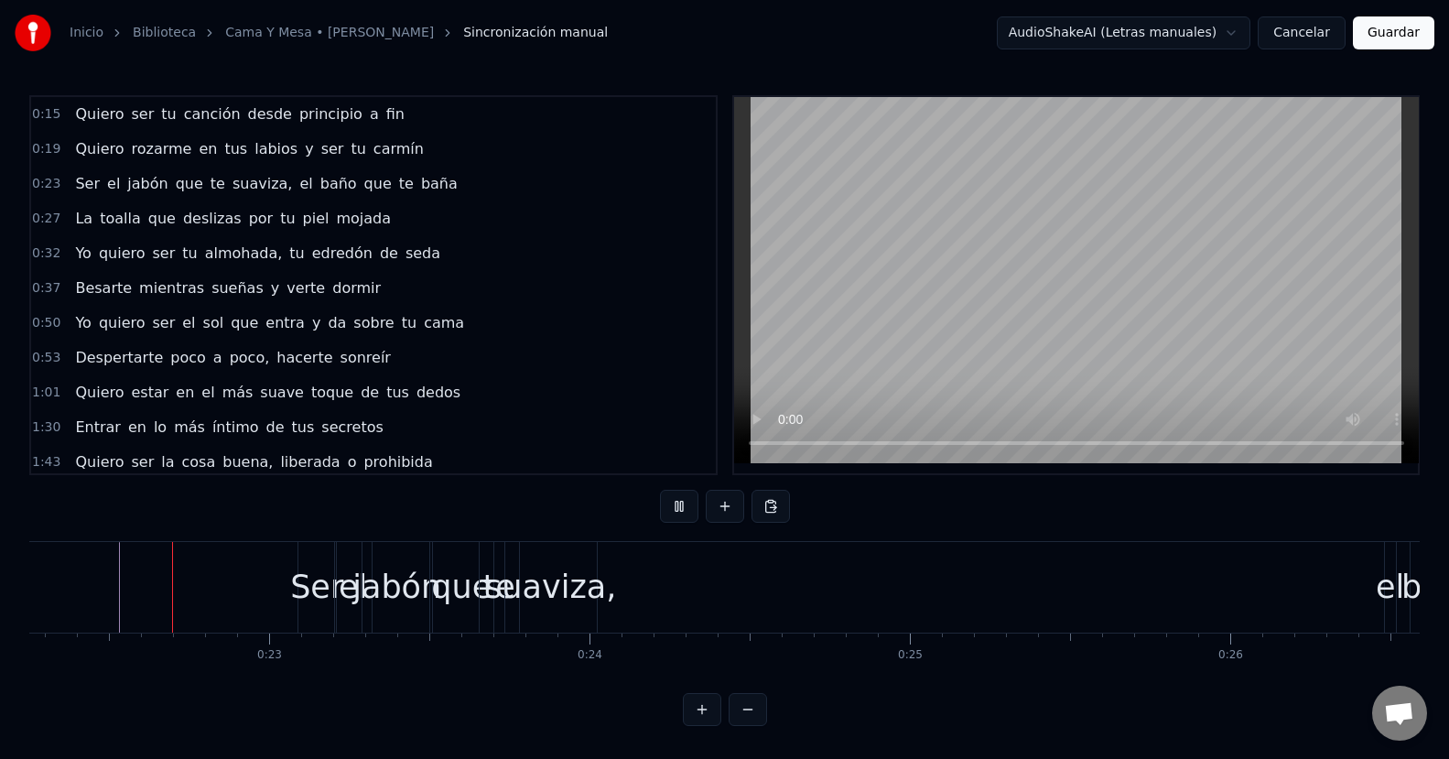
scroll to position [0, 7125]
click at [311, 569] on div "Ser" at bounding box center [318, 587] width 53 height 48
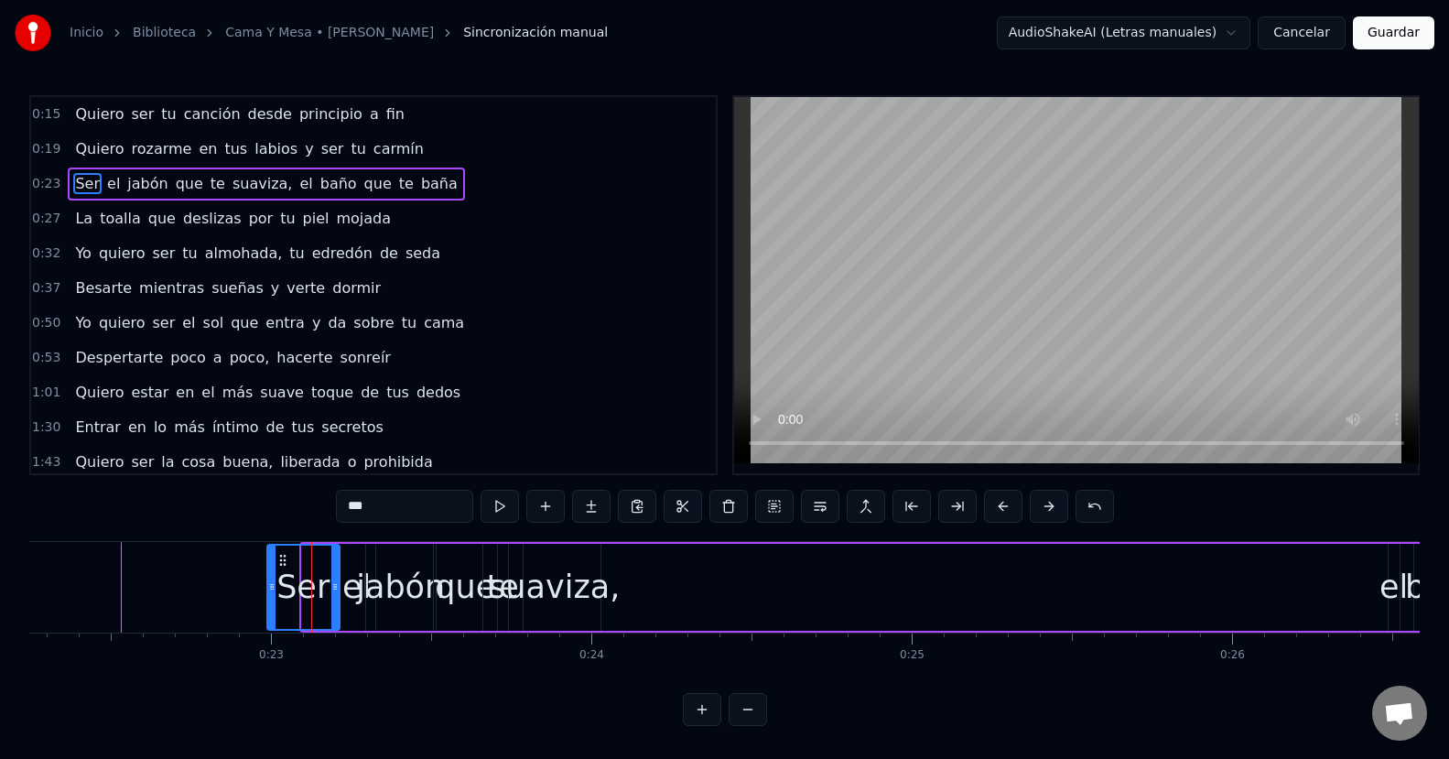
drag, startPoint x: 306, startPoint y: 592, endPoint x: 271, endPoint y: 592, distance: 34.8
click at [271, 592] on icon at bounding box center [271, 586] width 7 height 15
drag, startPoint x: 332, startPoint y: 588, endPoint x: 303, endPoint y: 594, distance: 29.8
click at [303, 594] on div at bounding box center [305, 586] width 7 height 83
click at [354, 598] on div "el" at bounding box center [356, 587] width 28 height 48
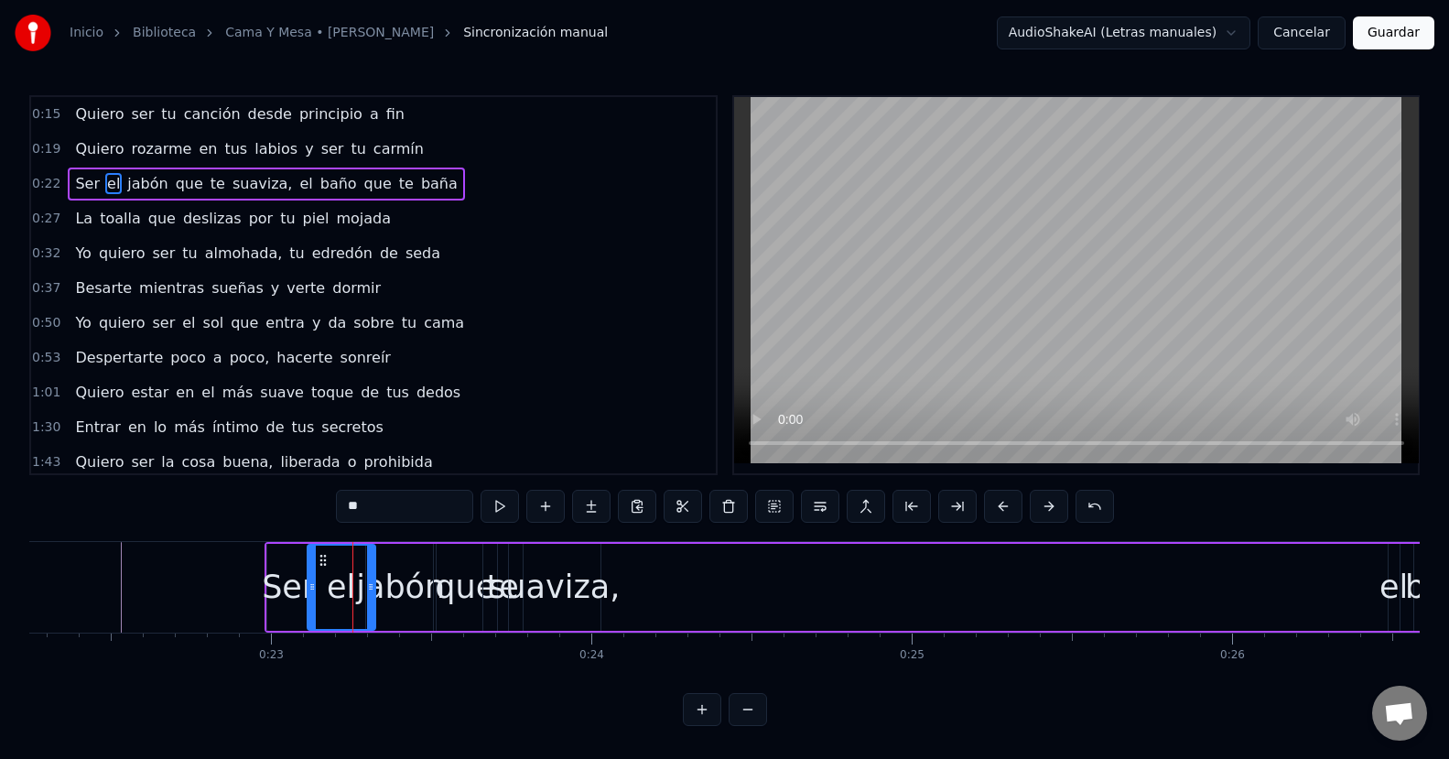
drag, startPoint x: 343, startPoint y: 590, endPoint x: 312, endPoint y: 598, distance: 32.2
click at [312, 598] on div at bounding box center [311, 586] width 7 height 83
drag, startPoint x: 372, startPoint y: 592, endPoint x: 350, endPoint y: 592, distance: 22.0
click at [350, 592] on icon at bounding box center [348, 586] width 7 height 15
click at [377, 589] on div "jabón" at bounding box center [400, 587] width 89 height 48
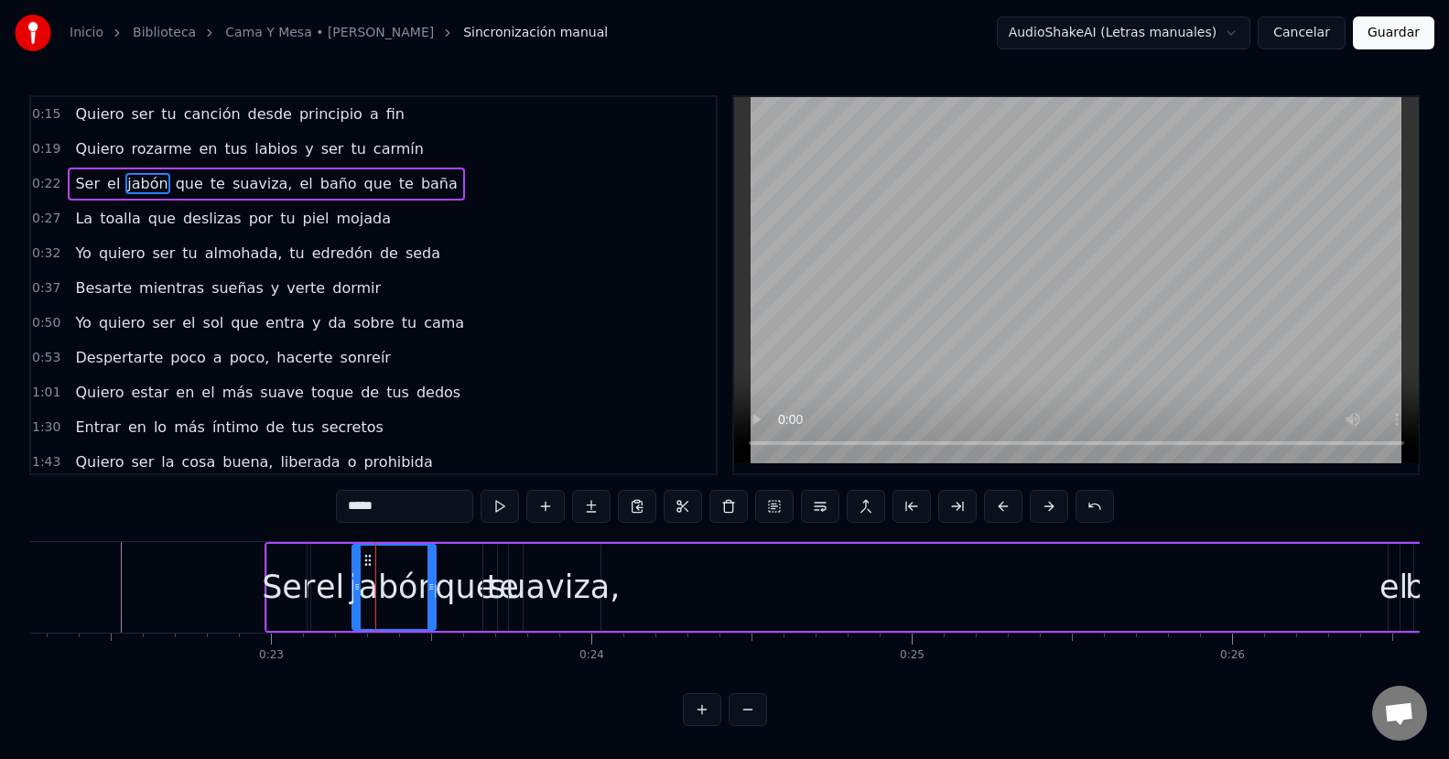
drag, startPoint x: 367, startPoint y: 589, endPoint x: 353, endPoint y: 592, distance: 14.0
click at [353, 592] on icon at bounding box center [356, 586] width 7 height 15
drag, startPoint x: 434, startPoint y: 591, endPoint x: 411, endPoint y: 594, distance: 23.0
click at [411, 594] on div at bounding box center [407, 586] width 7 height 83
click at [454, 596] on div "que" at bounding box center [465, 587] width 60 height 48
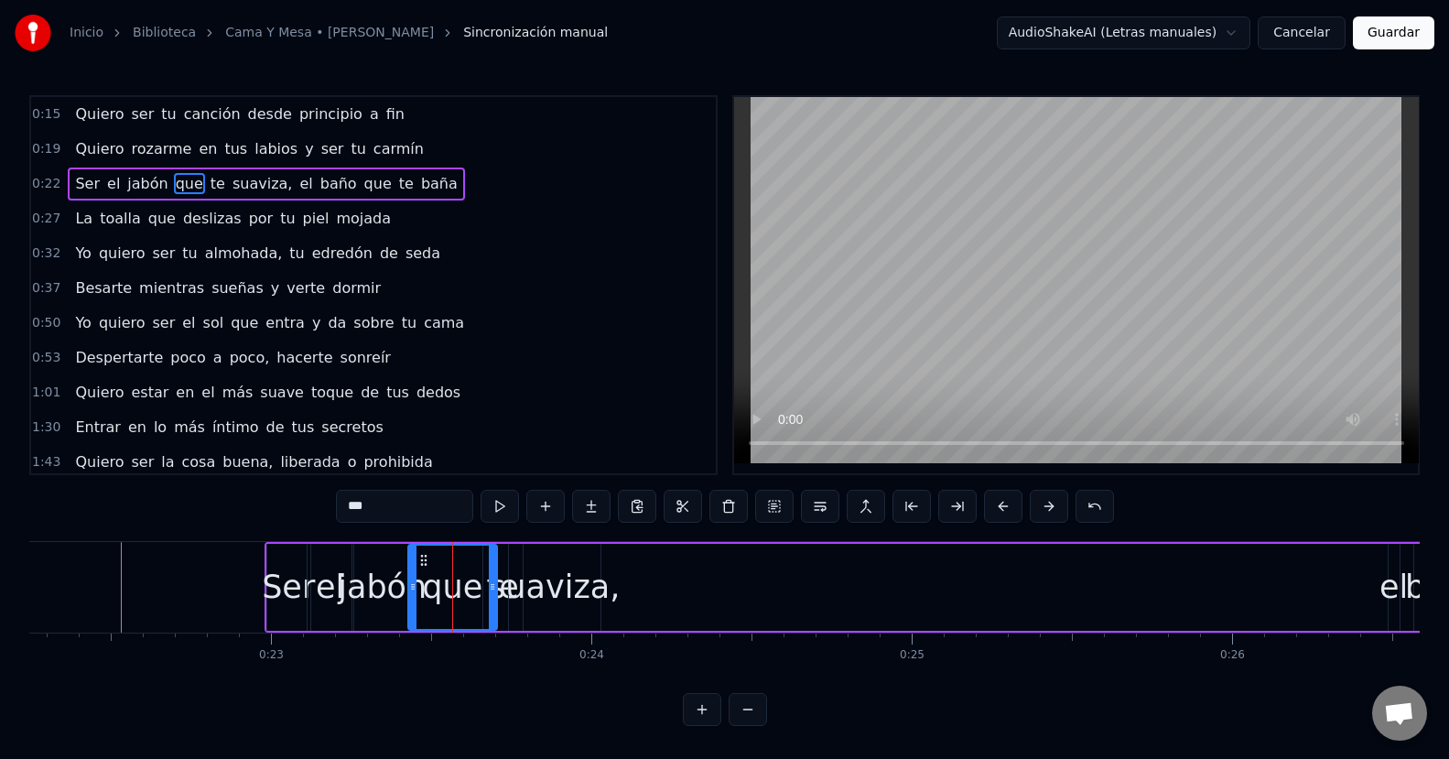
drag, startPoint x: 438, startPoint y: 591, endPoint x: 413, endPoint y: 594, distance: 25.8
click at [413, 594] on div at bounding box center [412, 586] width 7 height 83
drag, startPoint x: 492, startPoint y: 587, endPoint x: 448, endPoint y: 597, distance: 45.1
click at [448, 597] on div at bounding box center [449, 586] width 7 height 83
click at [492, 592] on div "te" at bounding box center [503, 587] width 32 height 48
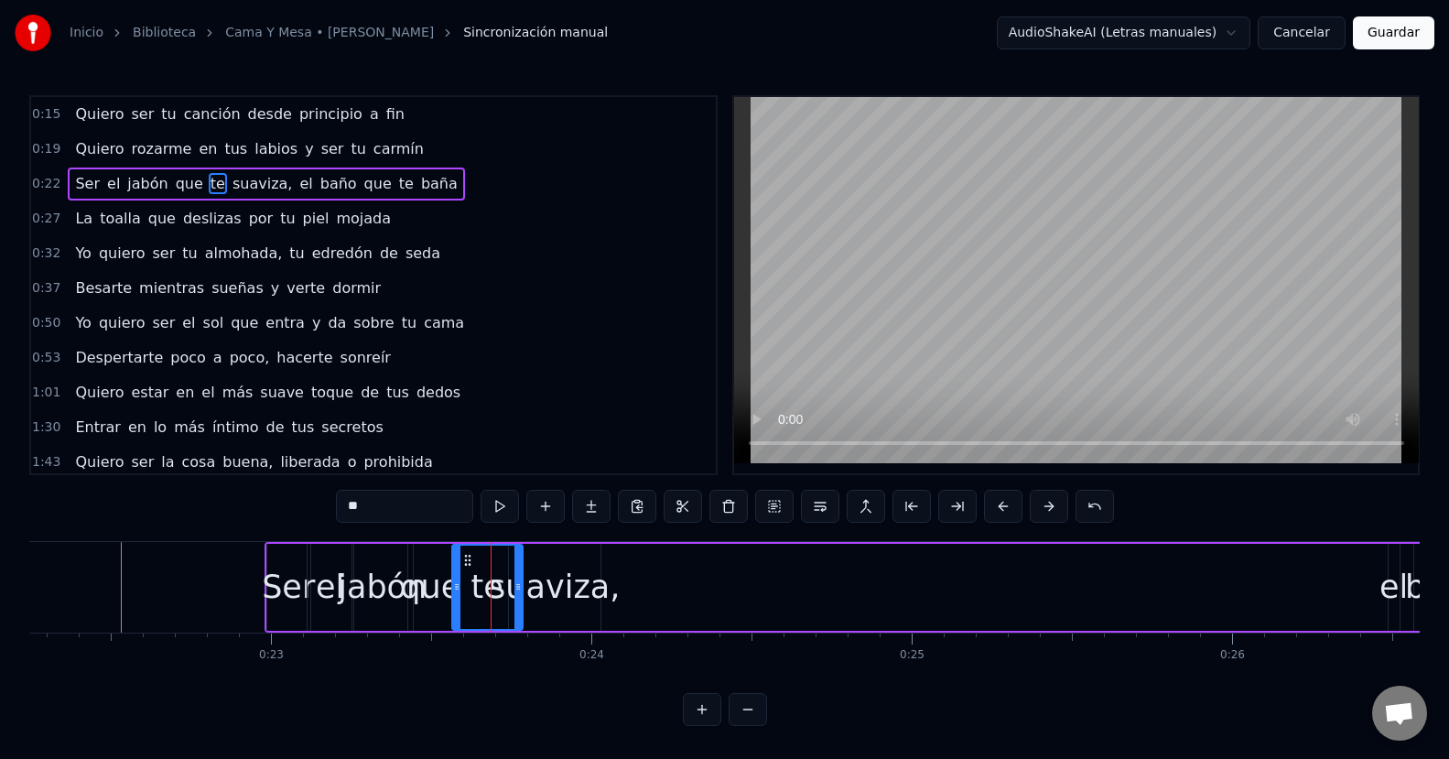
drag, startPoint x: 486, startPoint y: 591, endPoint x: 471, endPoint y: 598, distance: 16.4
click at [454, 600] on div at bounding box center [456, 586] width 7 height 83
drag, startPoint x: 517, startPoint y: 581, endPoint x: 483, endPoint y: 587, distance: 34.5
click at [483, 587] on icon at bounding box center [486, 586] width 7 height 15
click at [534, 593] on div "suaviza," at bounding box center [554, 587] width 131 height 48
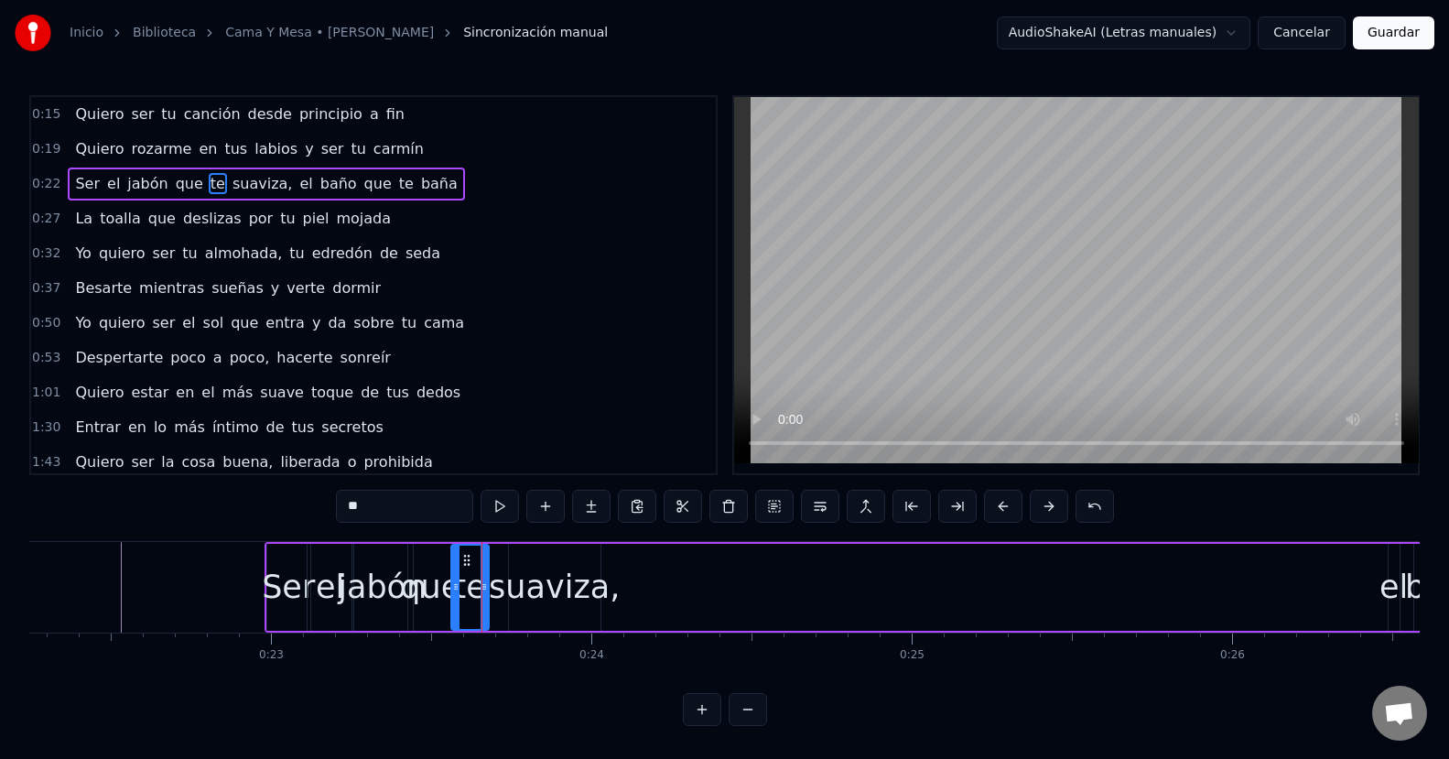
type input "********"
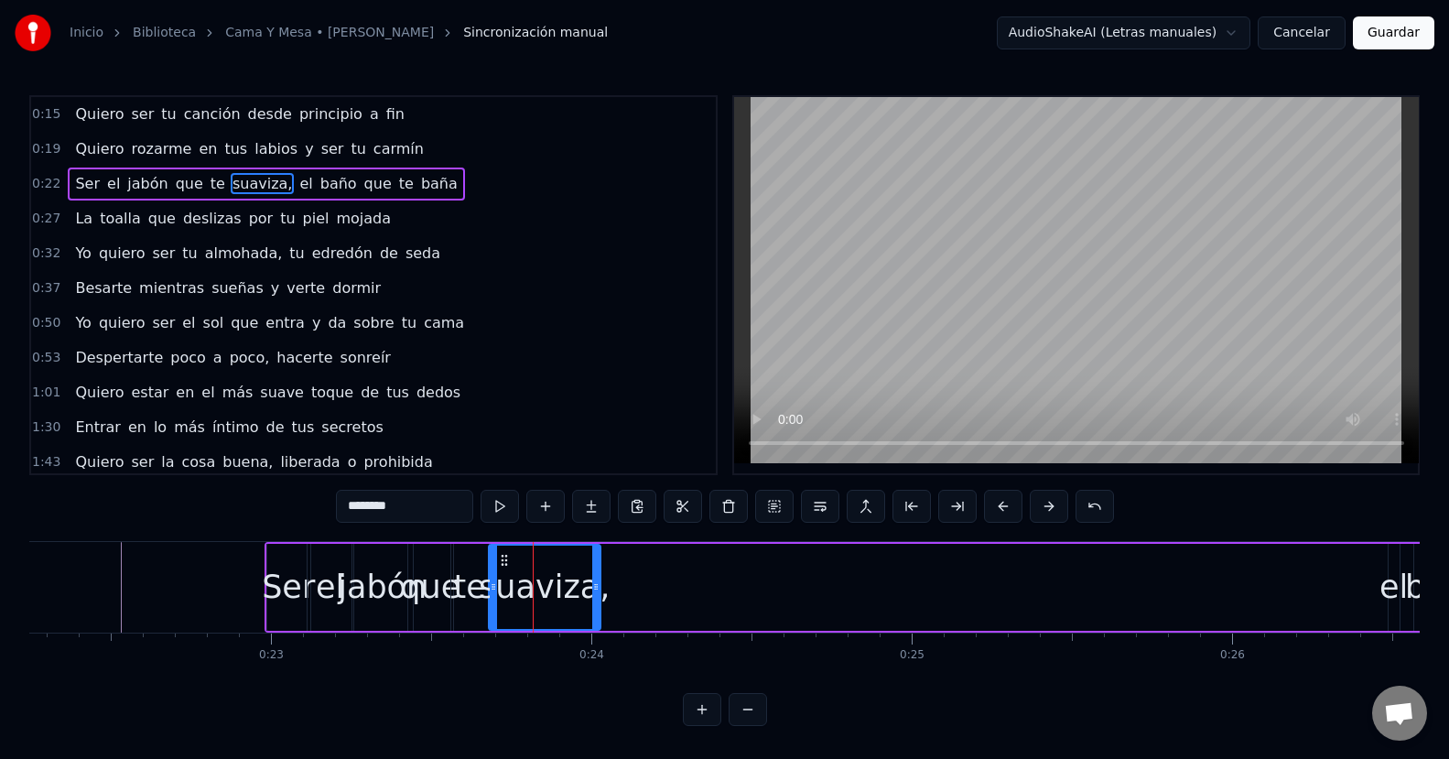
drag, startPoint x: 512, startPoint y: 593, endPoint x: 493, endPoint y: 596, distance: 18.5
click at [493, 596] on div at bounding box center [493, 586] width 7 height 83
drag, startPoint x: 592, startPoint y: 585, endPoint x: 564, endPoint y: 591, distance: 29.1
click at [564, 591] on icon at bounding box center [567, 586] width 7 height 15
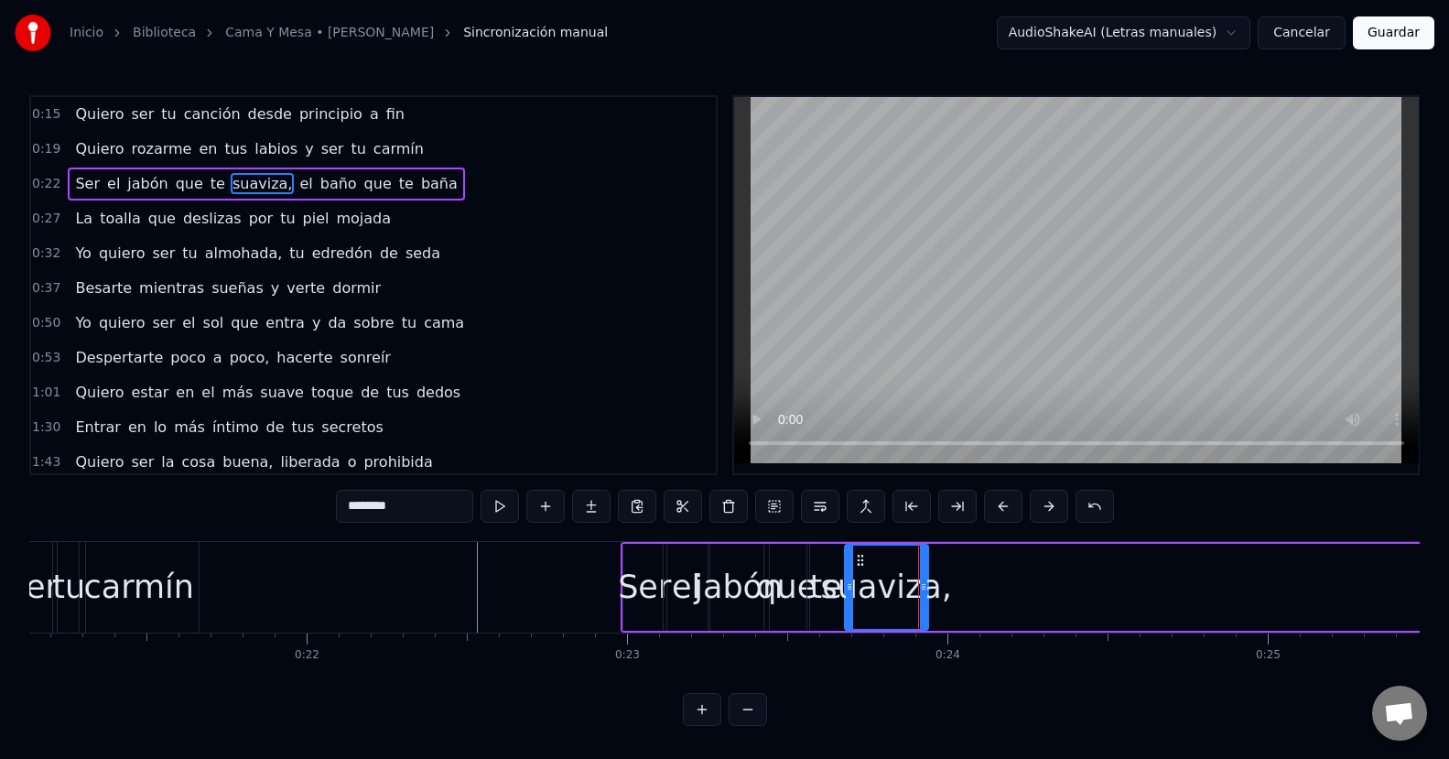
scroll to position [0, 6683]
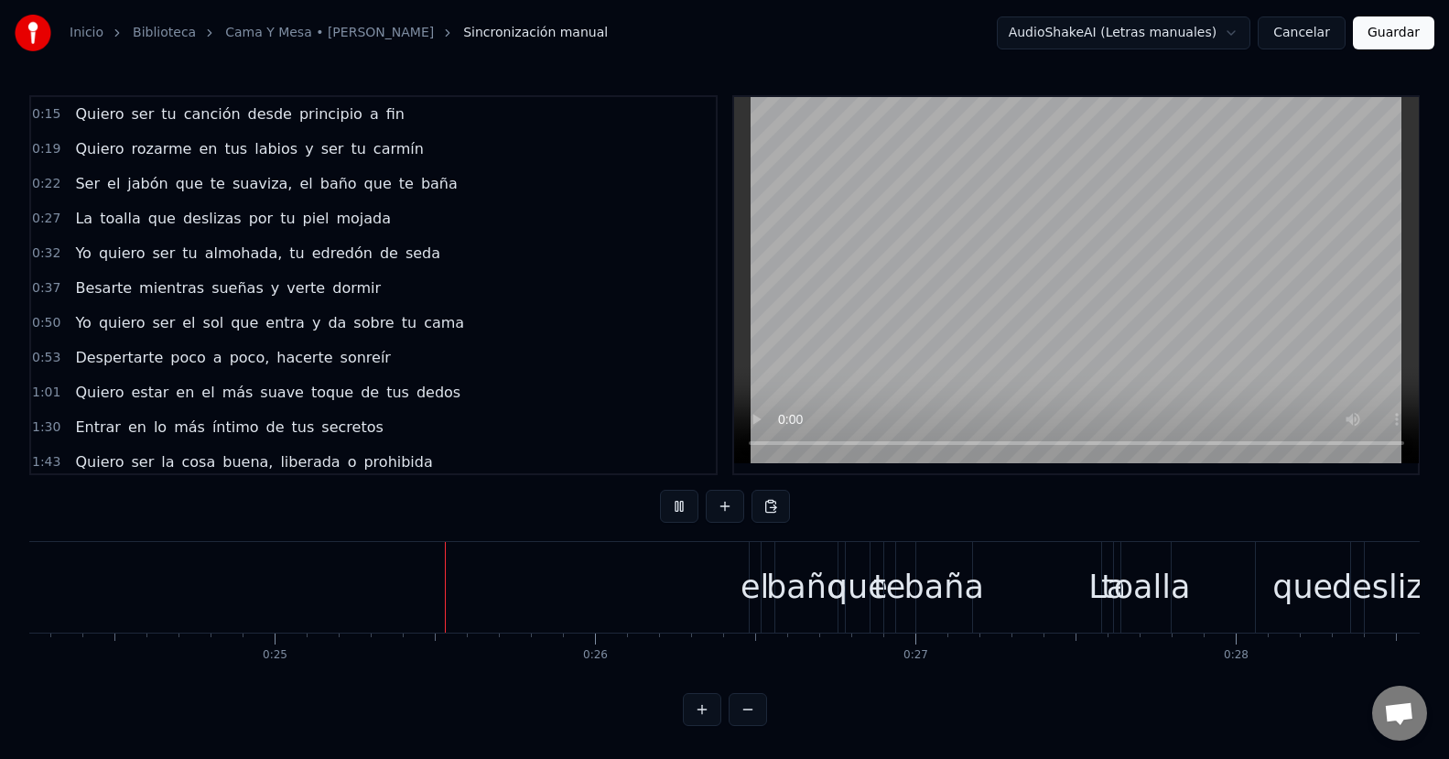
scroll to position [0, 7894]
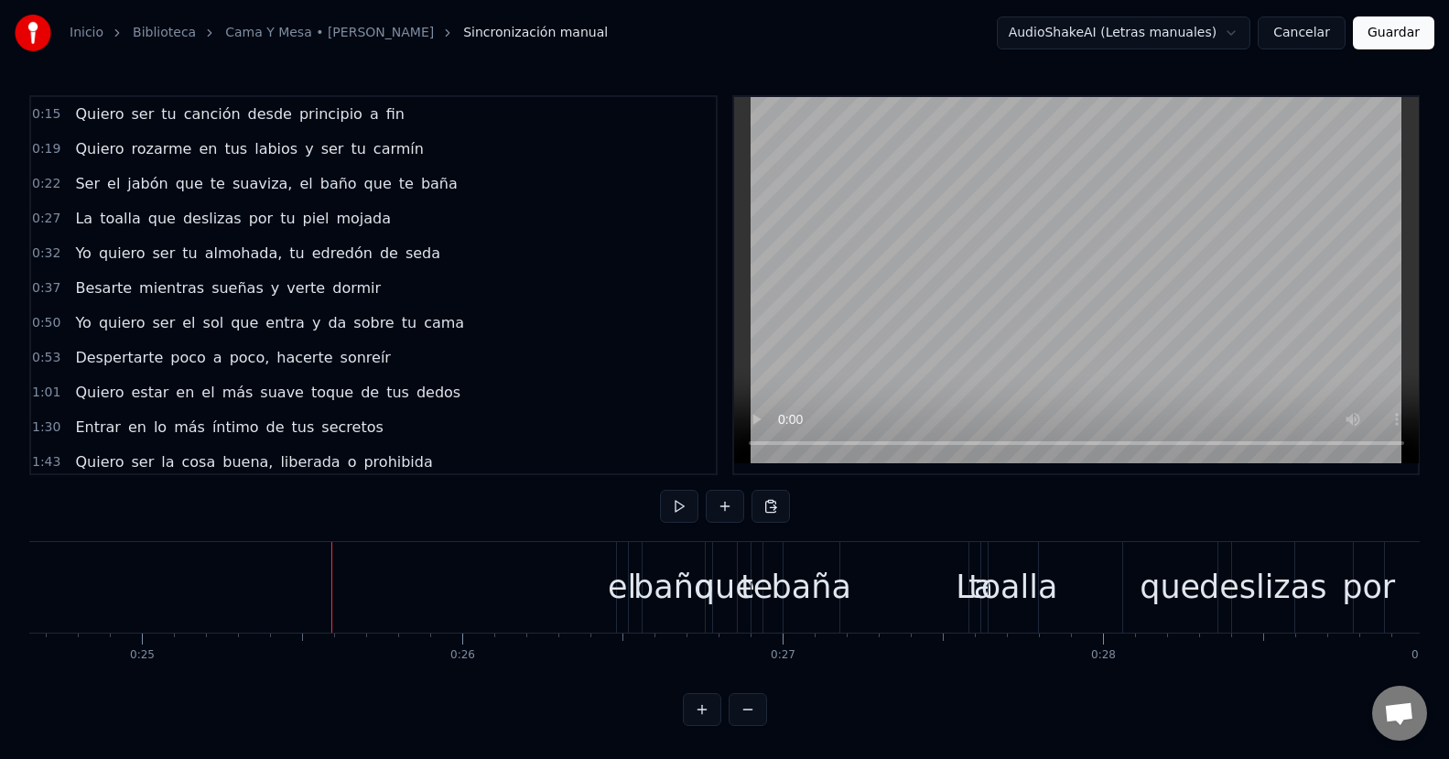
drag, startPoint x: 586, startPoint y: 540, endPoint x: 821, endPoint y: 588, distance: 240.1
click at [815, 587] on div "Ser el jabón que te suaviza, el baño que te baña" at bounding box center [169, 587] width 1349 height 91
drag, startPoint x: 846, startPoint y: 598, endPoint x: 603, endPoint y: 563, distance: 246.0
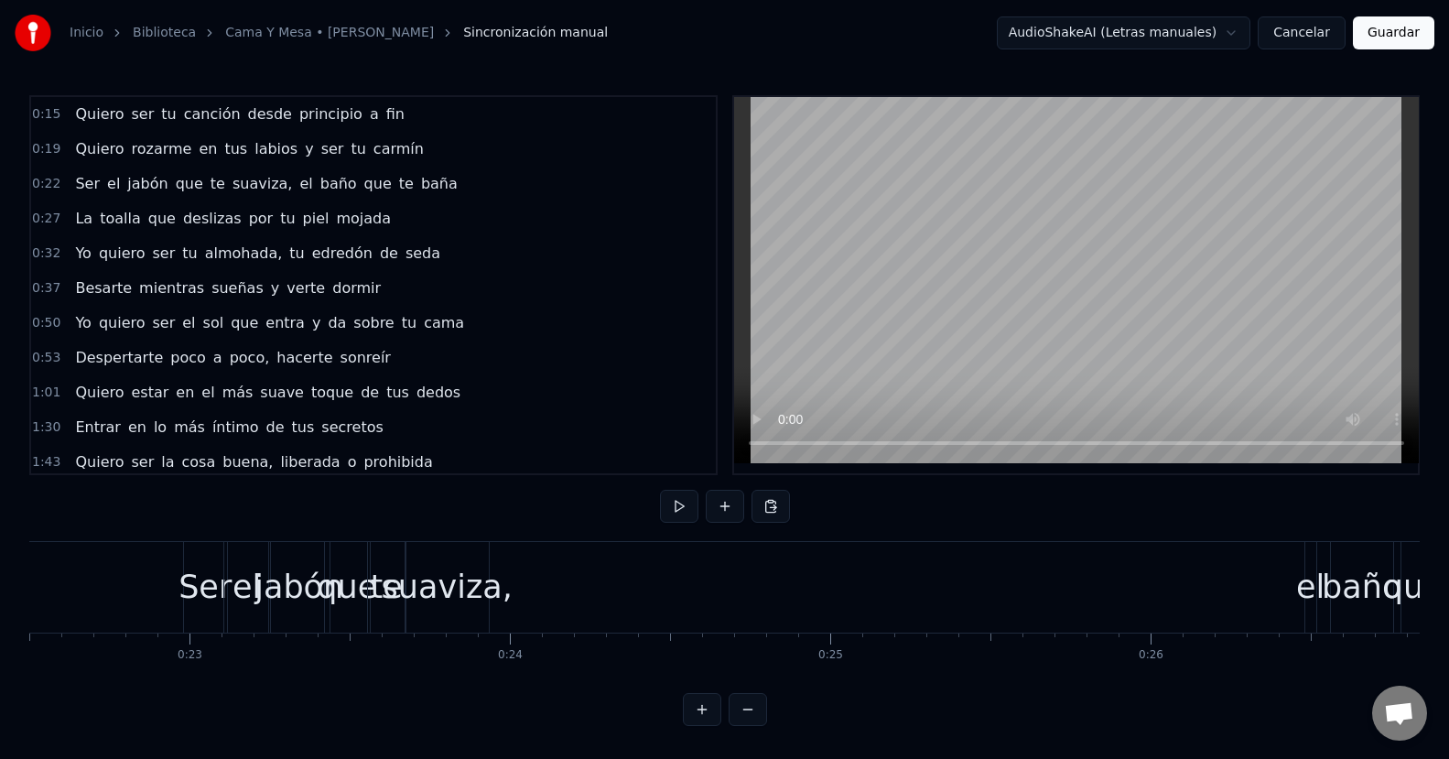
scroll to position [0, 7249]
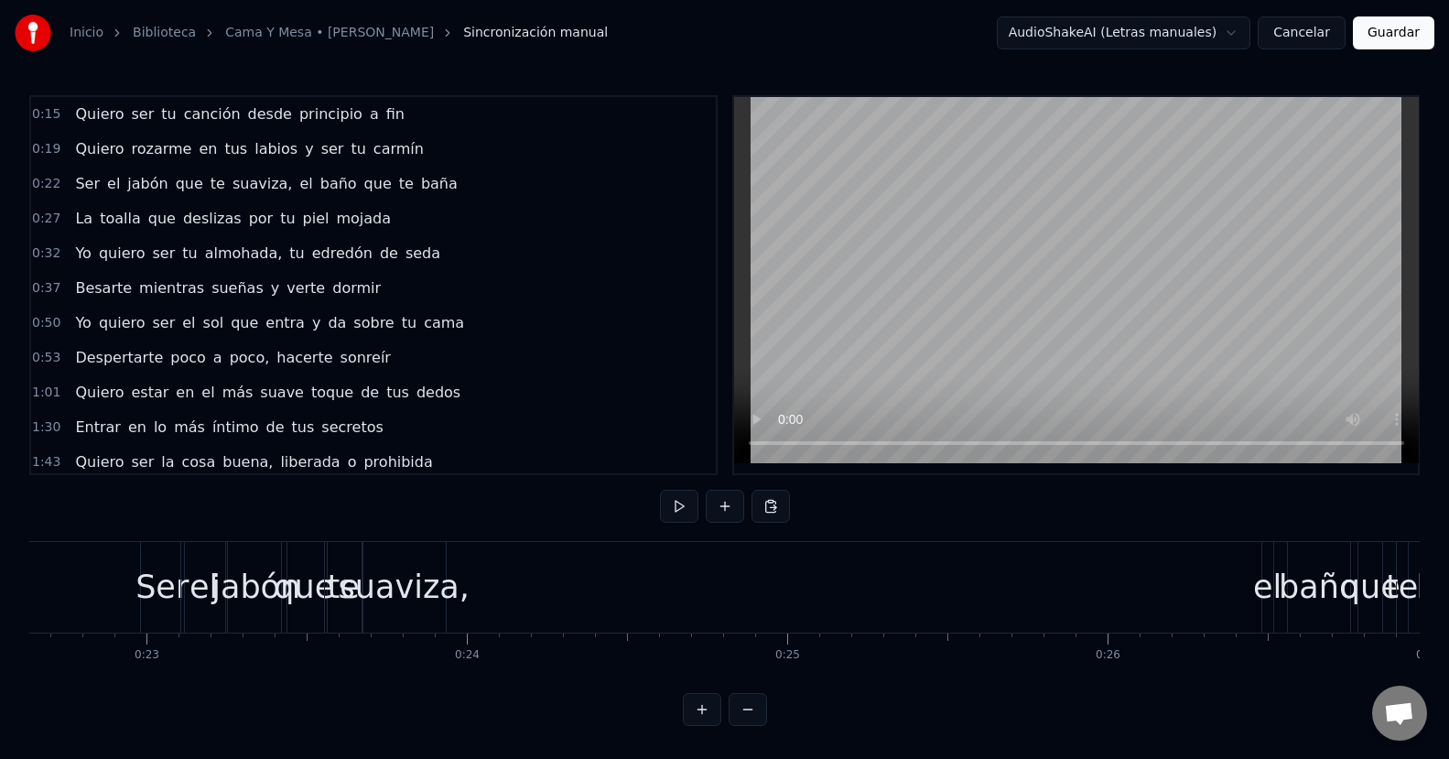
click at [1203, 553] on div "Ser el jabón que te suaviza, el baño que te baña" at bounding box center [814, 587] width 1349 height 91
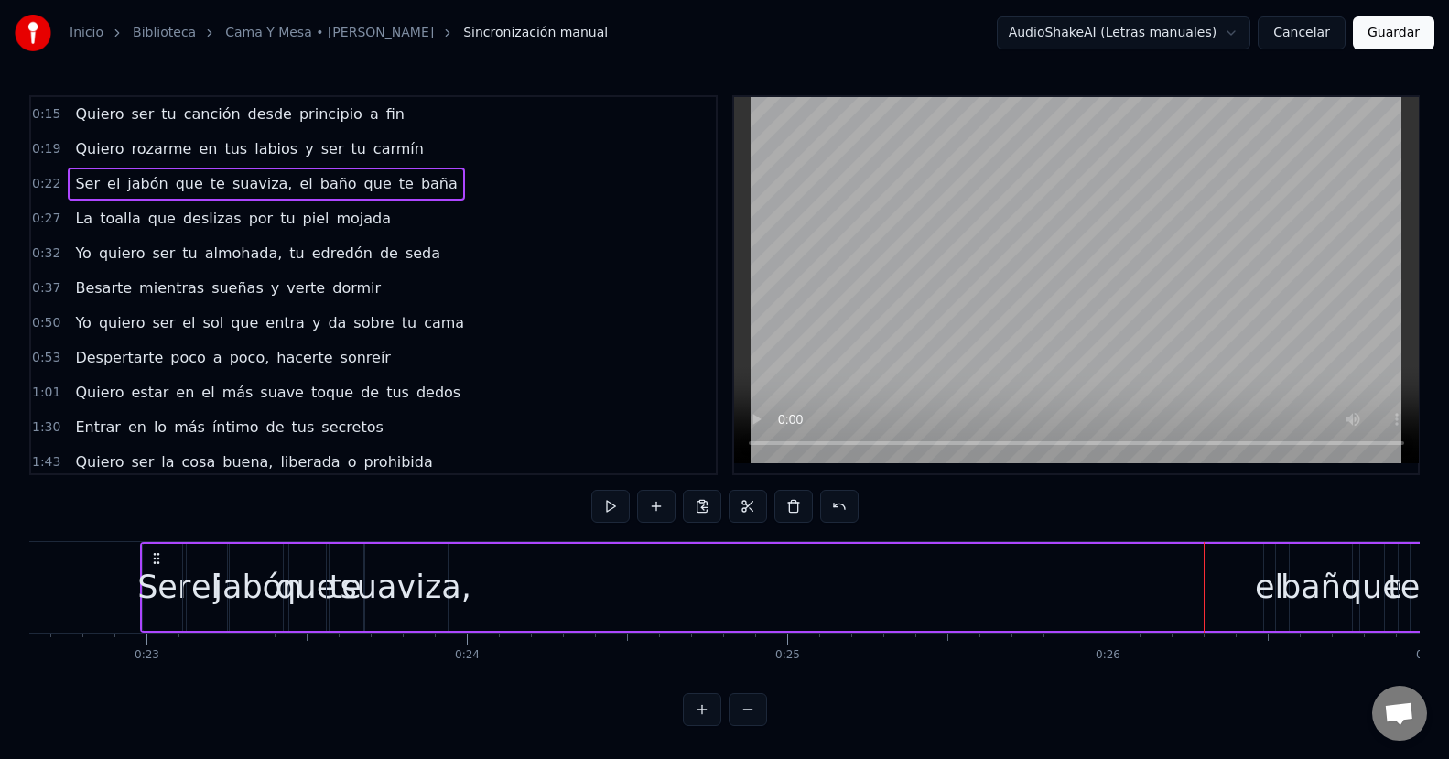
click at [1267, 563] on div "el" at bounding box center [1269, 587] width 28 height 48
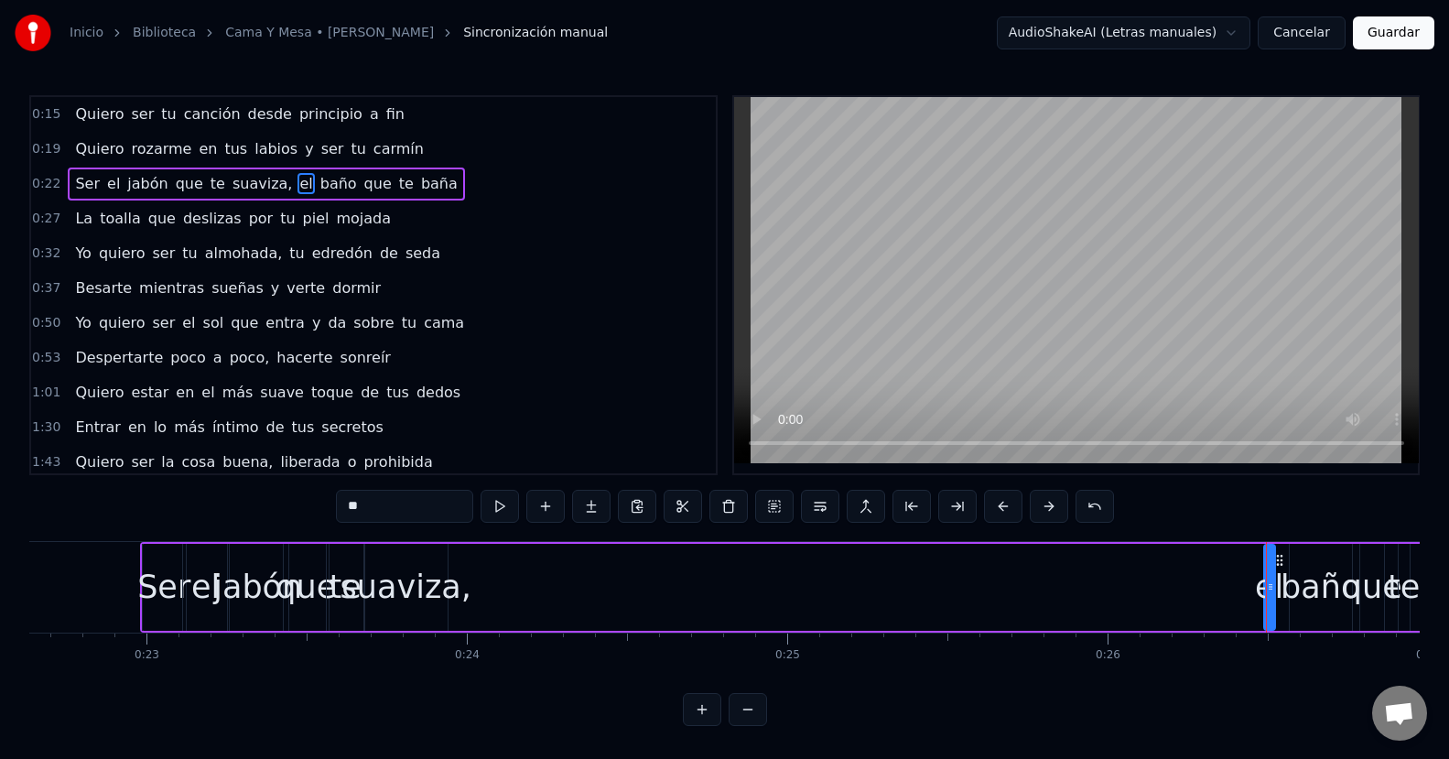
scroll to position [0, 0]
drag, startPoint x: 1267, startPoint y: 588, endPoint x: 1288, endPoint y: 594, distance: 20.9
click at [1288, 594] on div at bounding box center [1290, 586] width 7 height 83
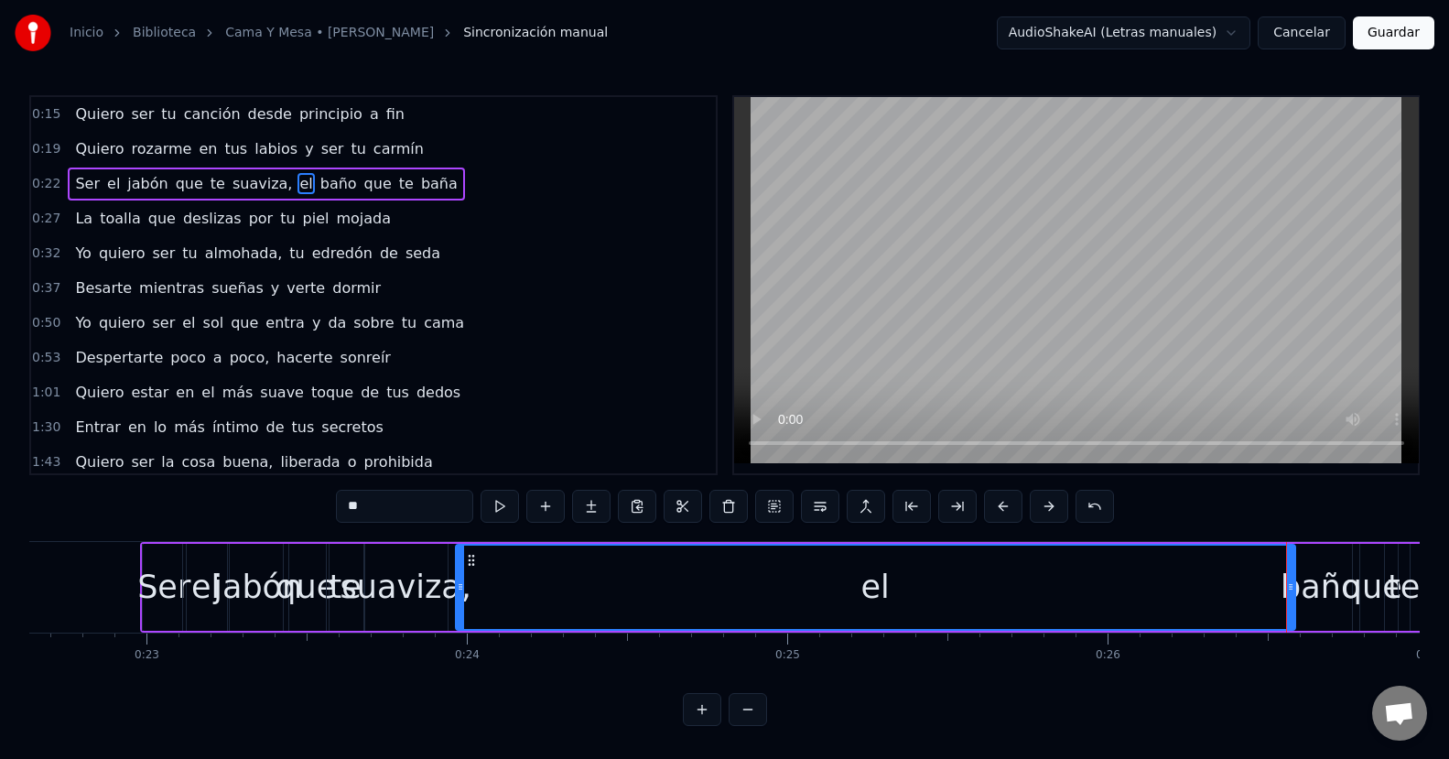
drag, startPoint x: 1270, startPoint y: 591, endPoint x: 462, endPoint y: 635, distance: 809.2
click at [462, 635] on div "Quiero ser tu canción desde principio a fin Quiero rozarme en tus labios y ser …" at bounding box center [724, 609] width 1390 height 137
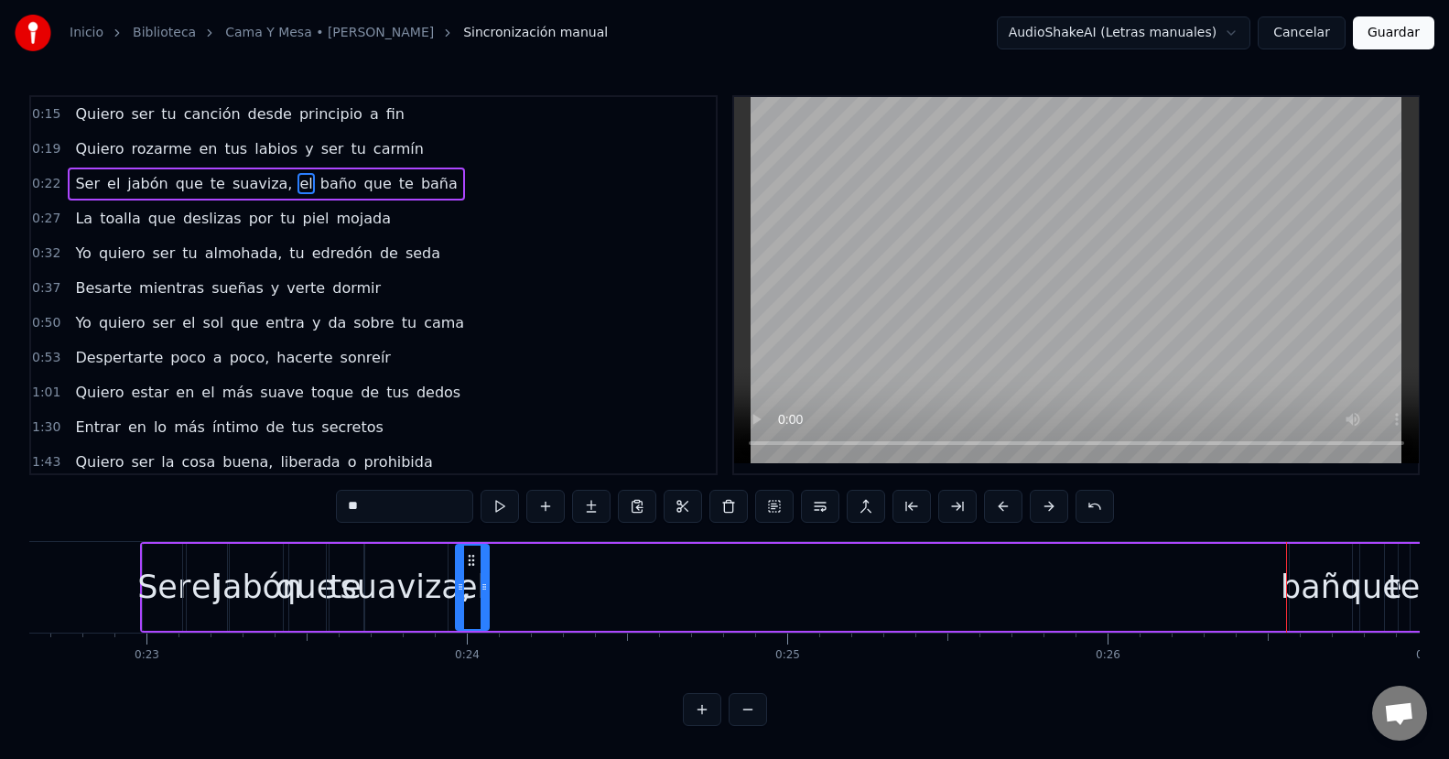
drag, startPoint x: 1288, startPoint y: 579, endPoint x: 481, endPoint y: 614, distance: 806.9
click at [481, 614] on div at bounding box center [483, 586] width 7 height 83
click at [1333, 587] on div "baño" at bounding box center [1320, 587] width 80 height 48
type input "****"
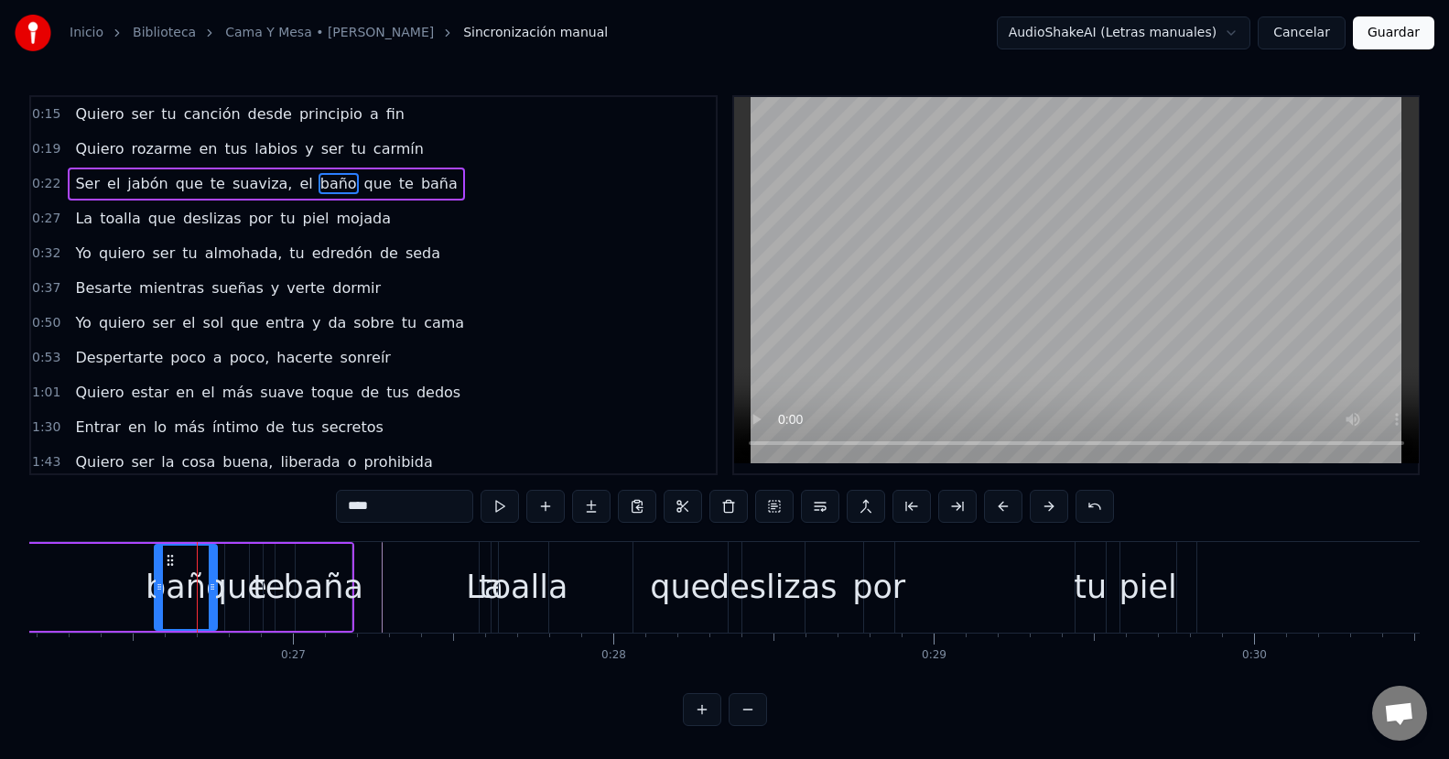
scroll to position [0, 8460]
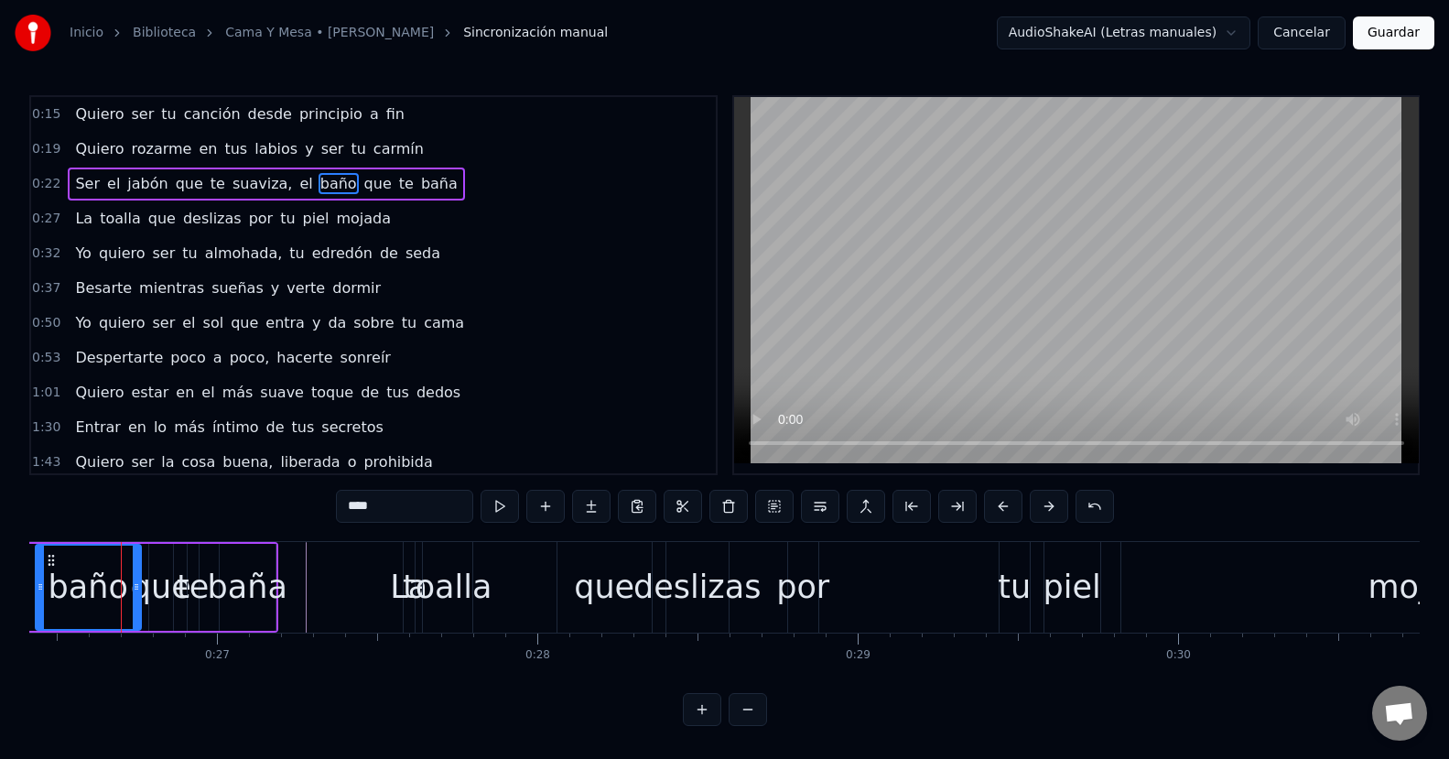
drag, startPoint x: 85, startPoint y: 586, endPoint x: 42, endPoint y: 588, distance: 43.1
click at [42, 588] on icon at bounding box center [40, 586] width 7 height 15
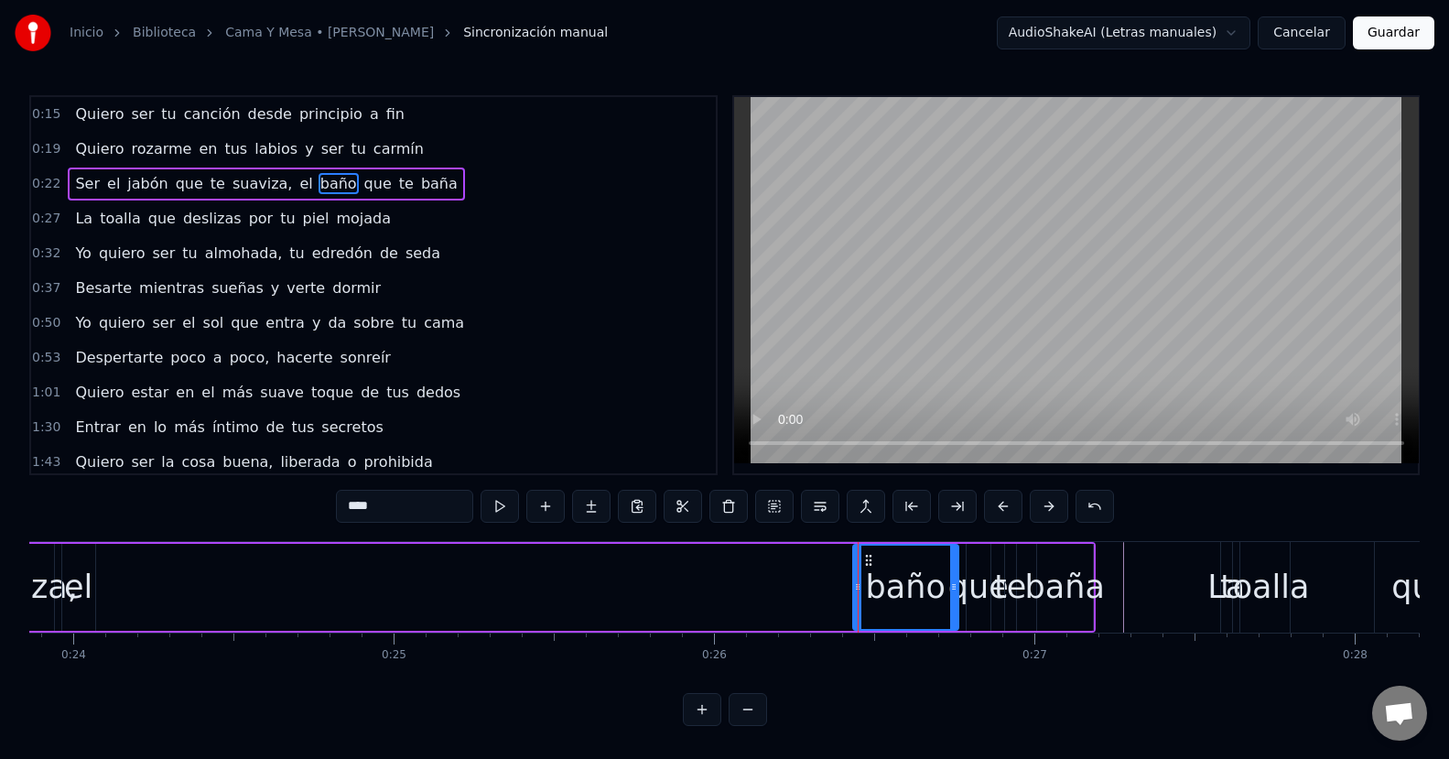
scroll to position [0, 7556]
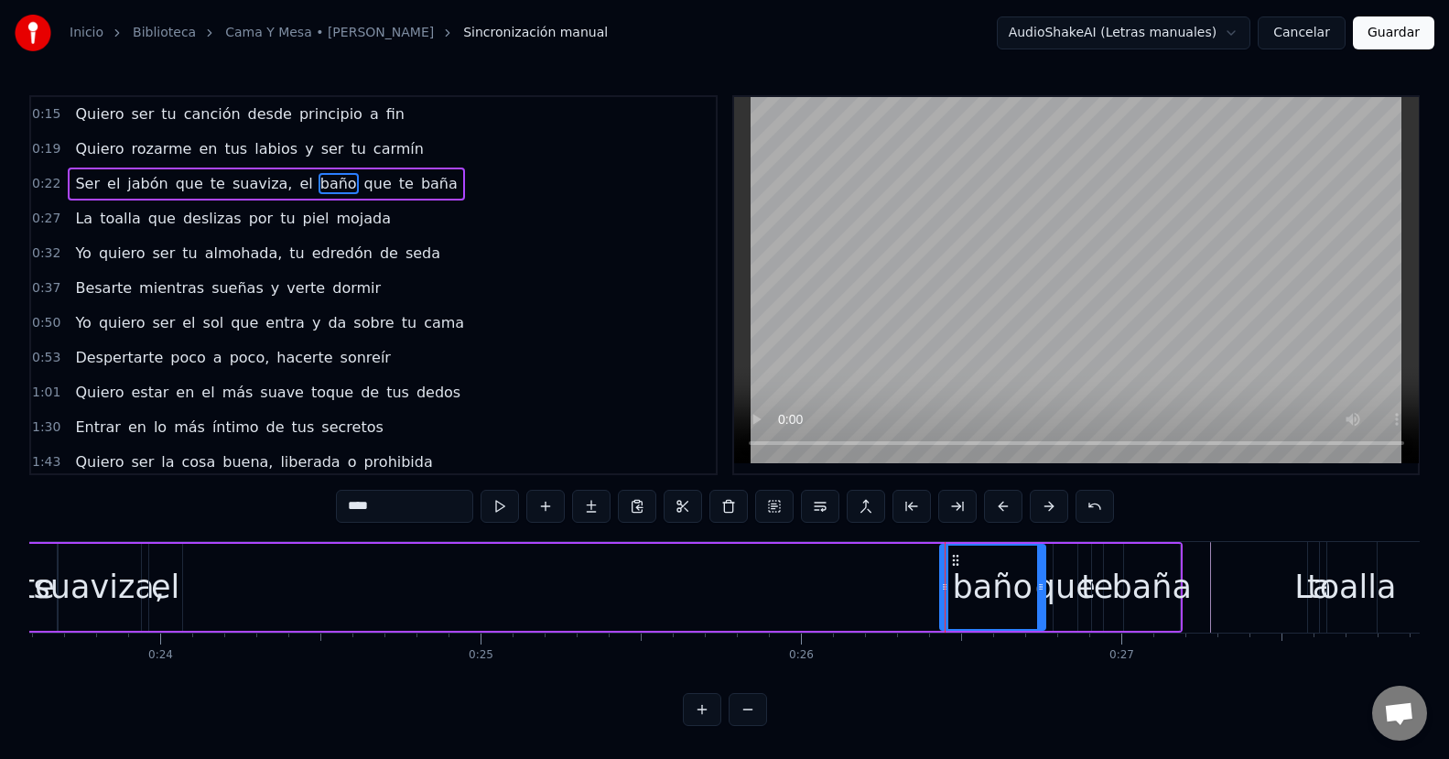
click at [269, 587] on div "Ser el jabón que te suaviza, el baño que te baña" at bounding box center [507, 587] width 1349 height 91
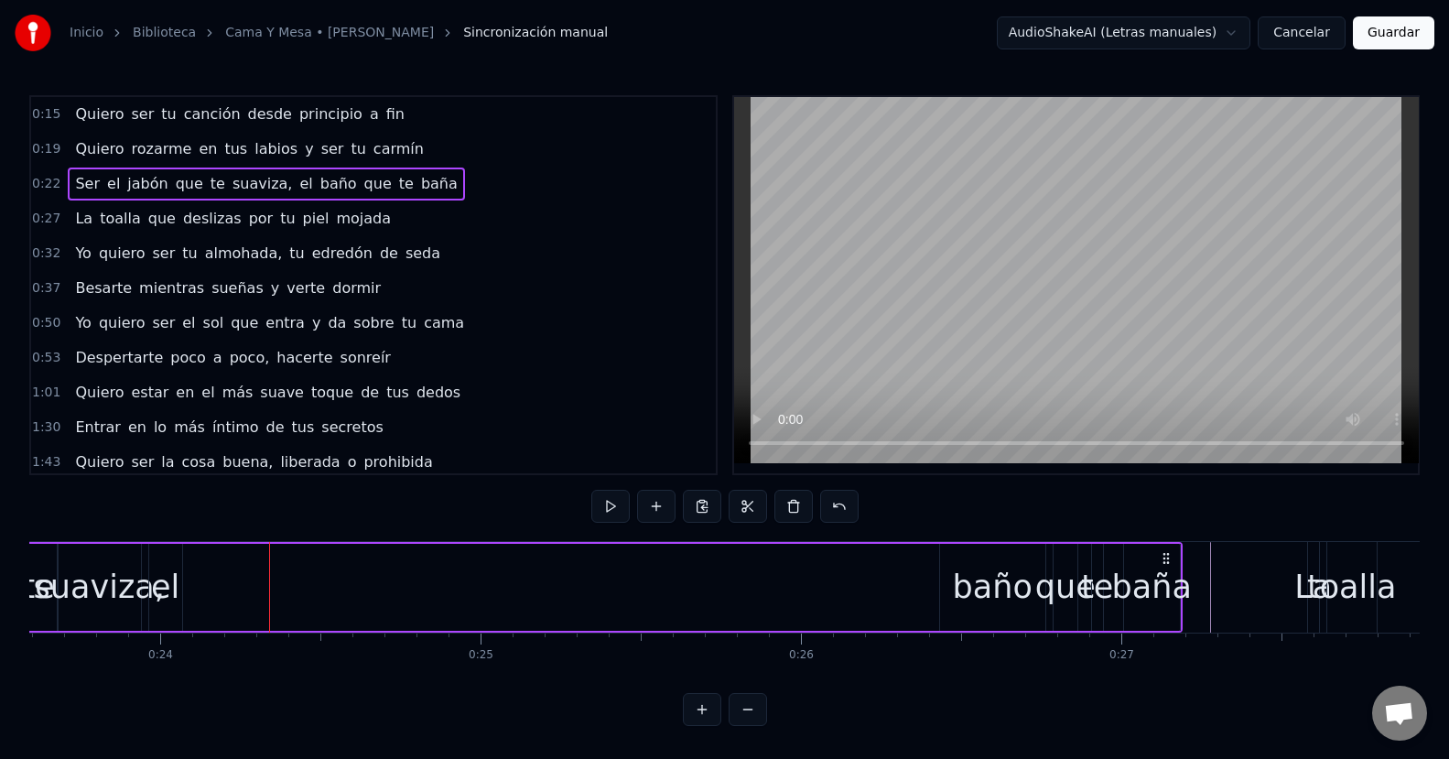
click at [1000, 591] on div "baño" at bounding box center [993, 587] width 80 height 48
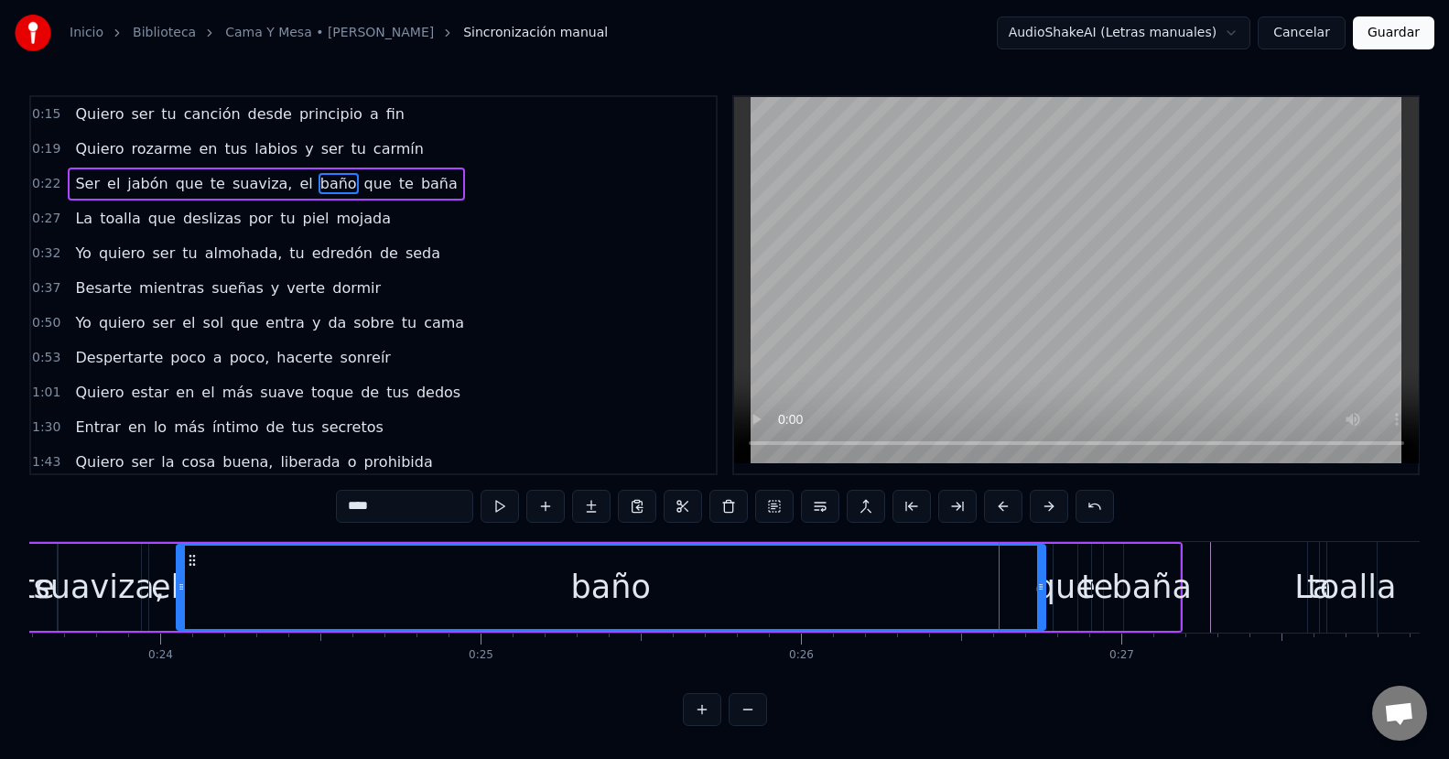
drag, startPoint x: 943, startPoint y: 601, endPoint x: 179, endPoint y: 614, distance: 763.3
click at [179, 614] on div at bounding box center [181, 586] width 7 height 83
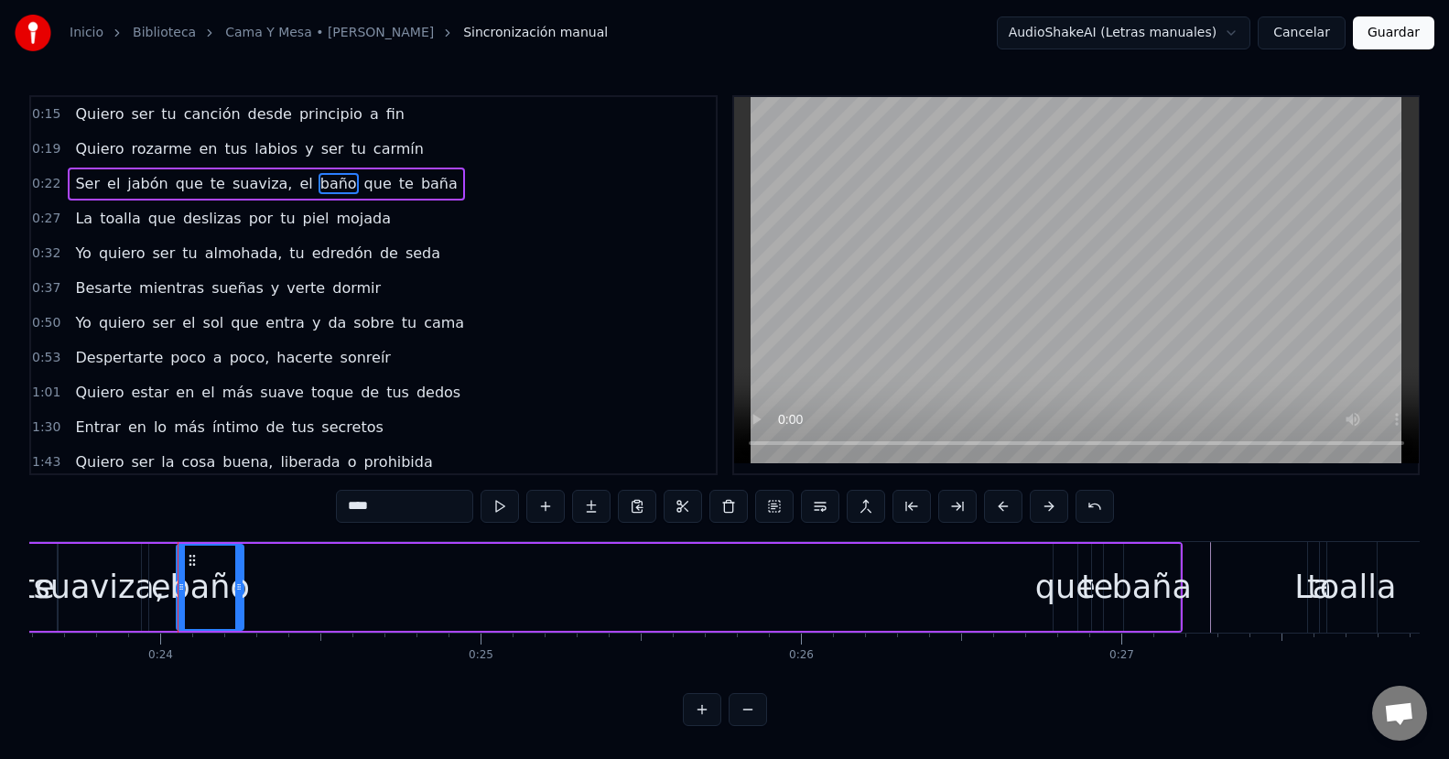
drag, startPoint x: 1040, startPoint y: 585, endPoint x: 279, endPoint y: 602, distance: 760.6
click at [236, 602] on div at bounding box center [238, 586] width 7 height 83
click at [1051, 598] on div "que" at bounding box center [1065, 587] width 60 height 48
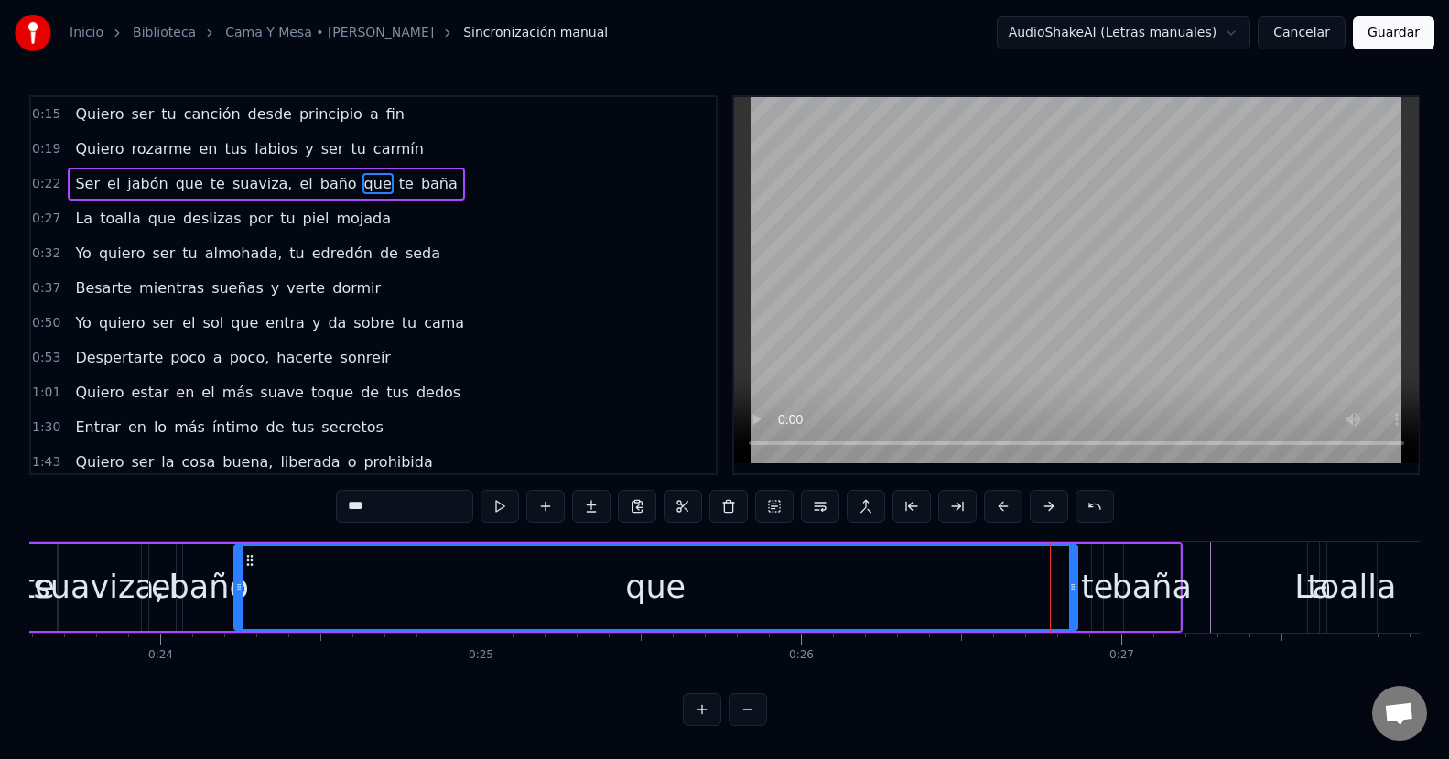
drag, startPoint x: 1058, startPoint y: 585, endPoint x: 239, endPoint y: 608, distance: 819.3
click at [239, 608] on div at bounding box center [238, 586] width 7 height 83
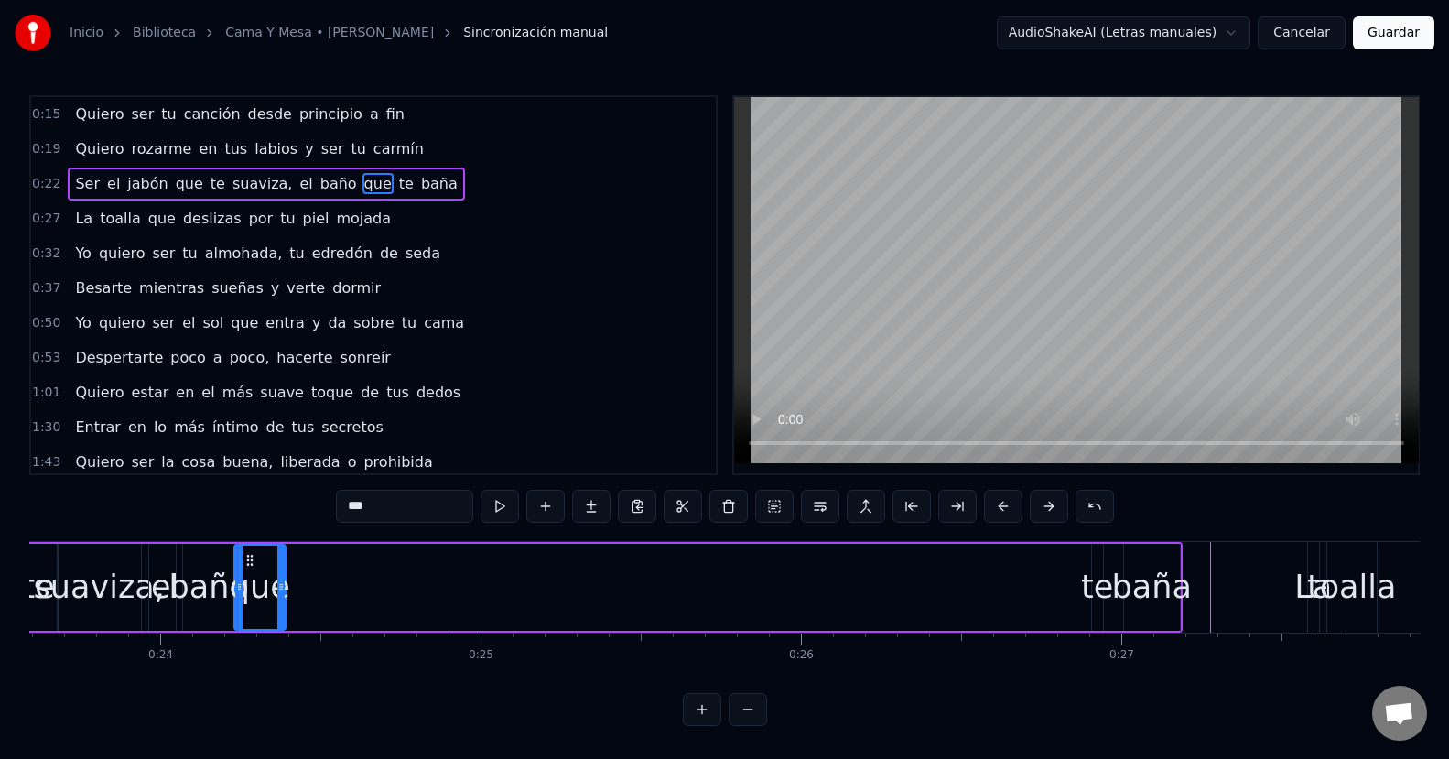
drag, startPoint x: 1072, startPoint y: 592, endPoint x: 281, endPoint y: 617, distance: 791.9
click at [281, 617] on div at bounding box center [280, 586] width 7 height 83
click at [1093, 589] on div "te" at bounding box center [1097, 587] width 32 height 48
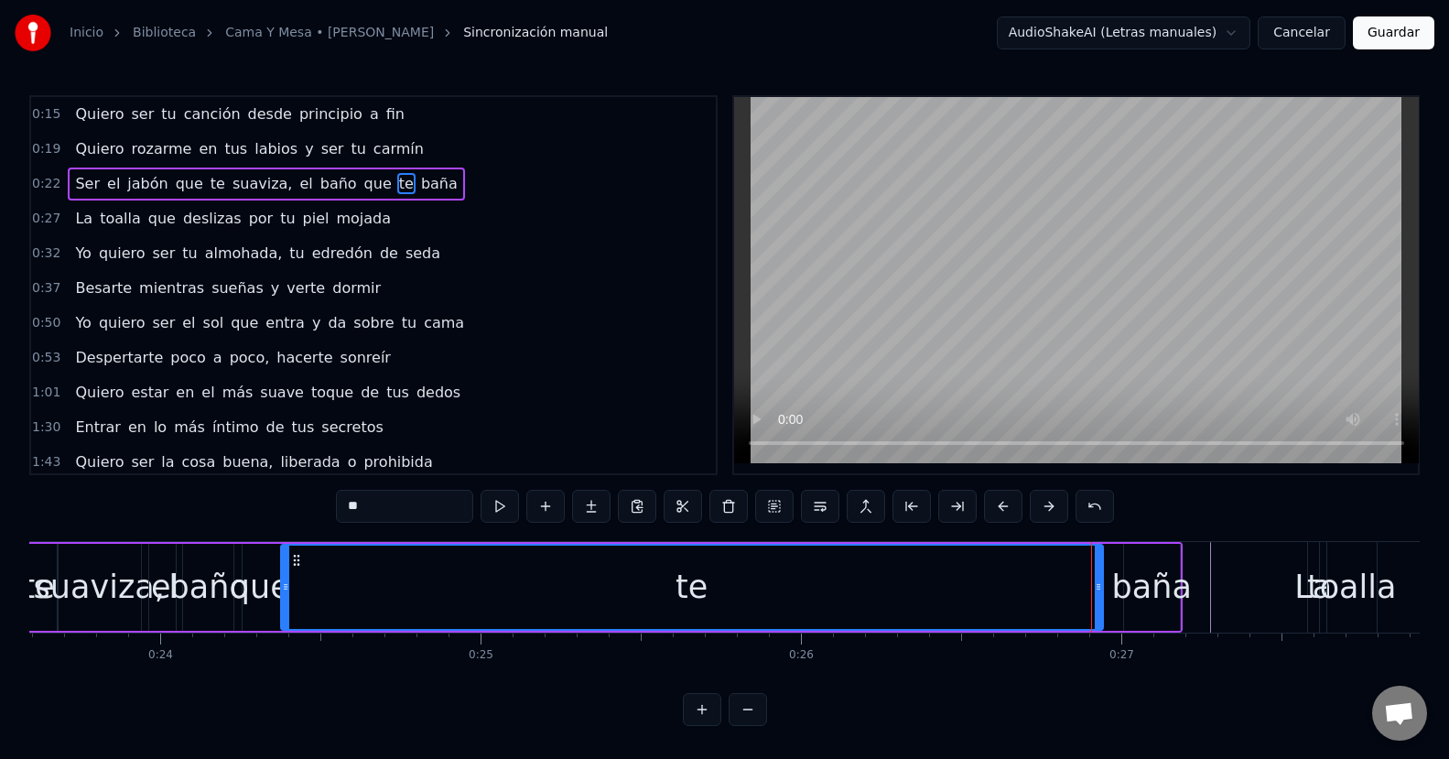
drag, startPoint x: 1093, startPoint y: 589, endPoint x: 282, endPoint y: 612, distance: 811.1
click at [282, 612] on div at bounding box center [285, 586] width 7 height 83
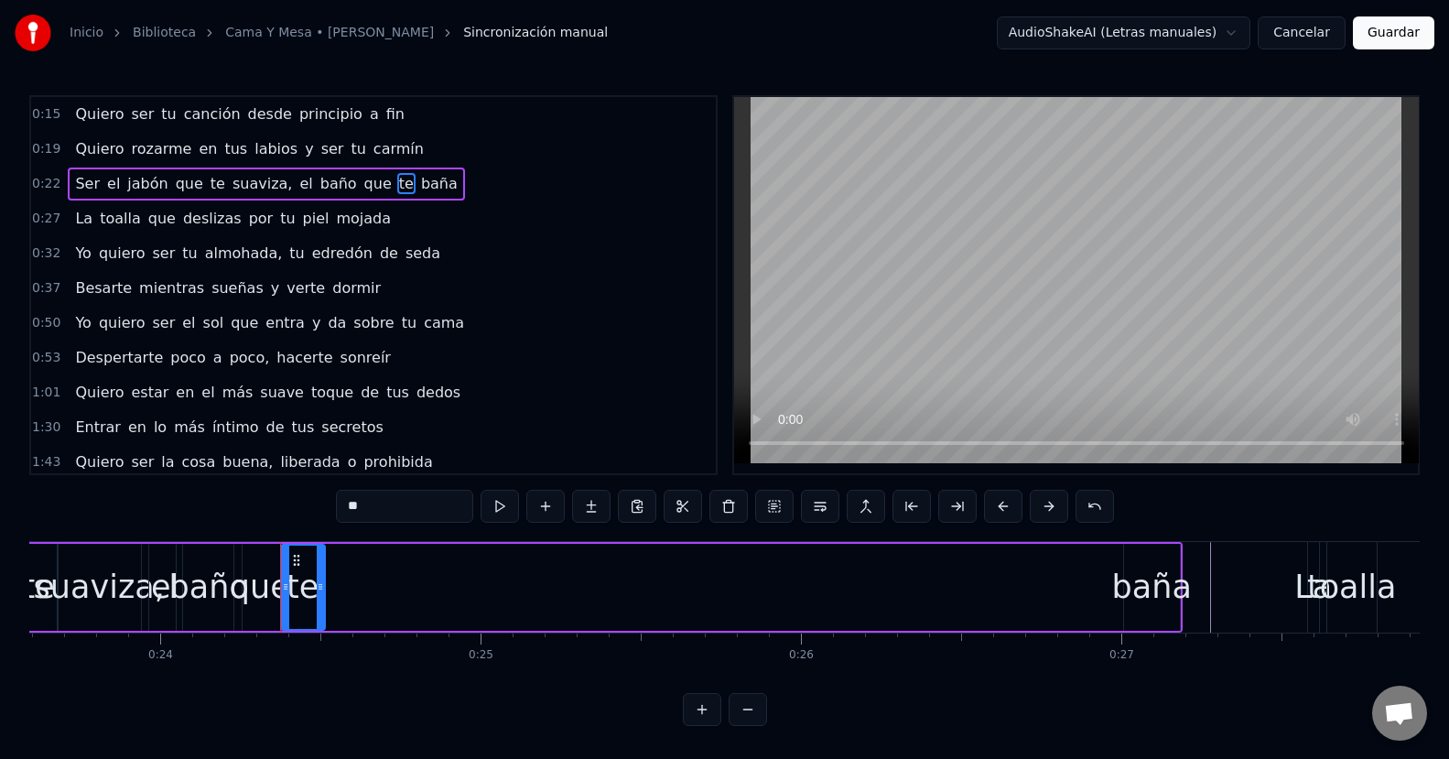
drag, startPoint x: 1095, startPoint y: 585, endPoint x: 318, endPoint y: 601, distance: 778.0
click at [318, 601] on div at bounding box center [320, 586] width 7 height 83
click at [1146, 593] on div "baña" at bounding box center [1152, 587] width 80 height 48
type input "****"
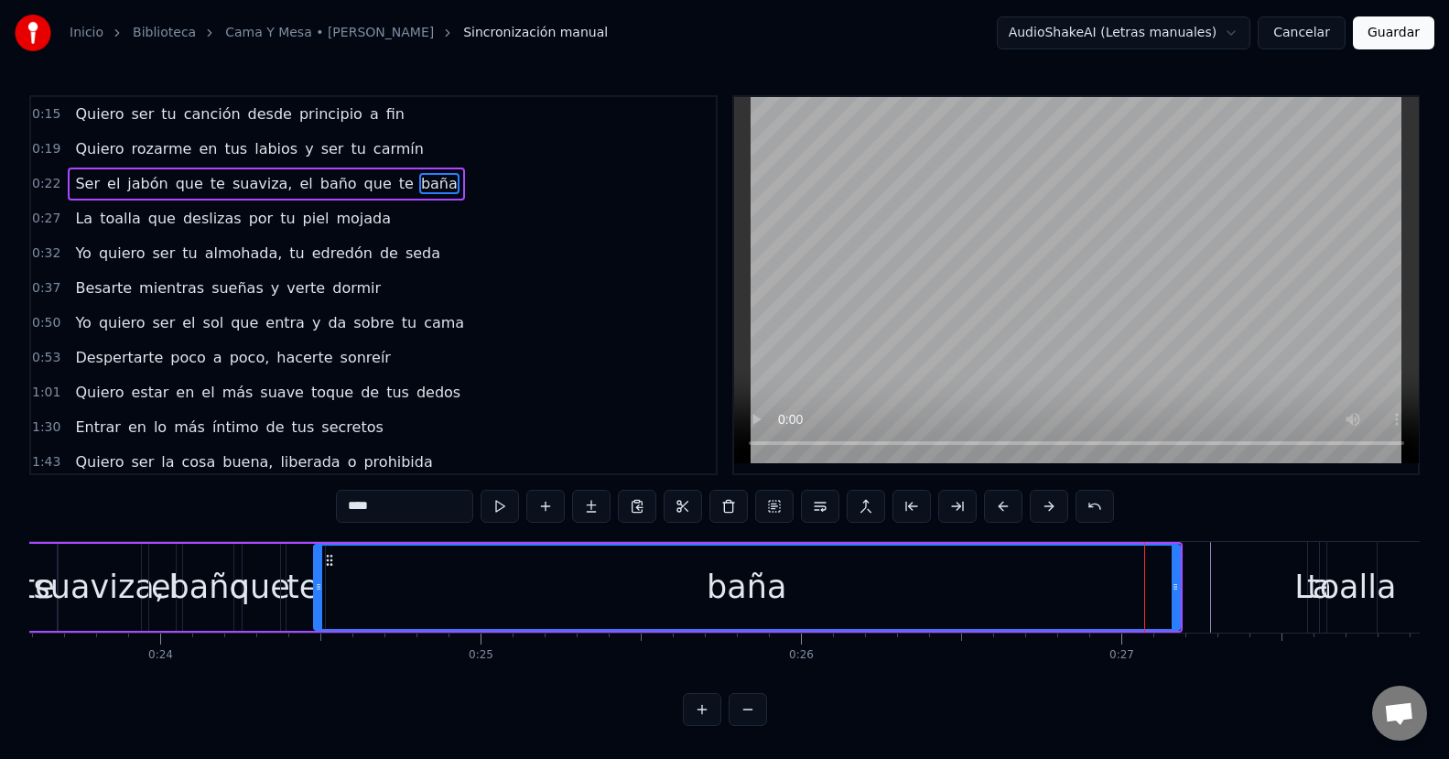
drag, startPoint x: 1128, startPoint y: 591, endPoint x: 318, endPoint y: 611, distance: 810.1
click at [318, 611] on div at bounding box center [318, 586] width 7 height 83
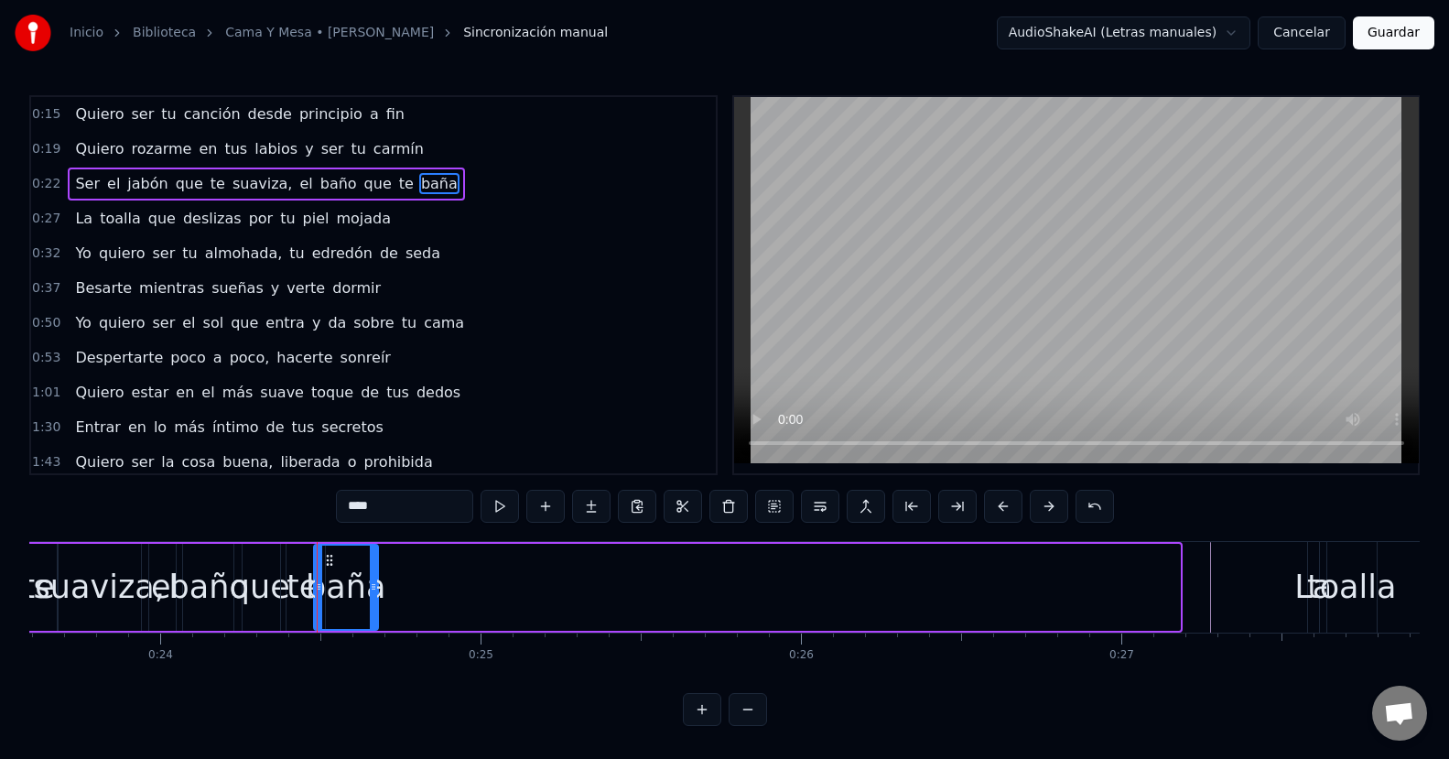
drag, startPoint x: 1178, startPoint y: 594, endPoint x: 376, endPoint y: 596, distance: 801.6
click at [376, 596] on div at bounding box center [373, 586] width 7 height 83
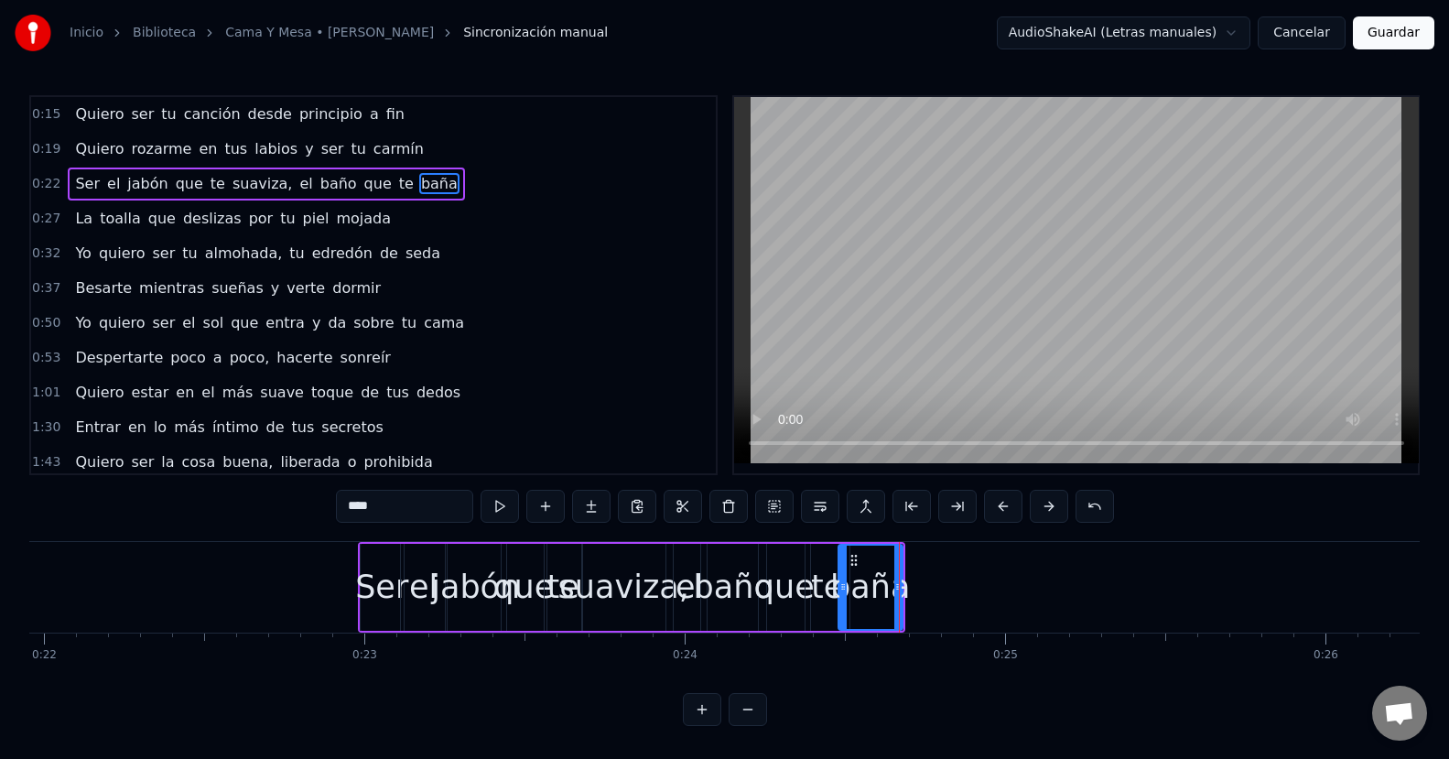
scroll to position [0, 6944]
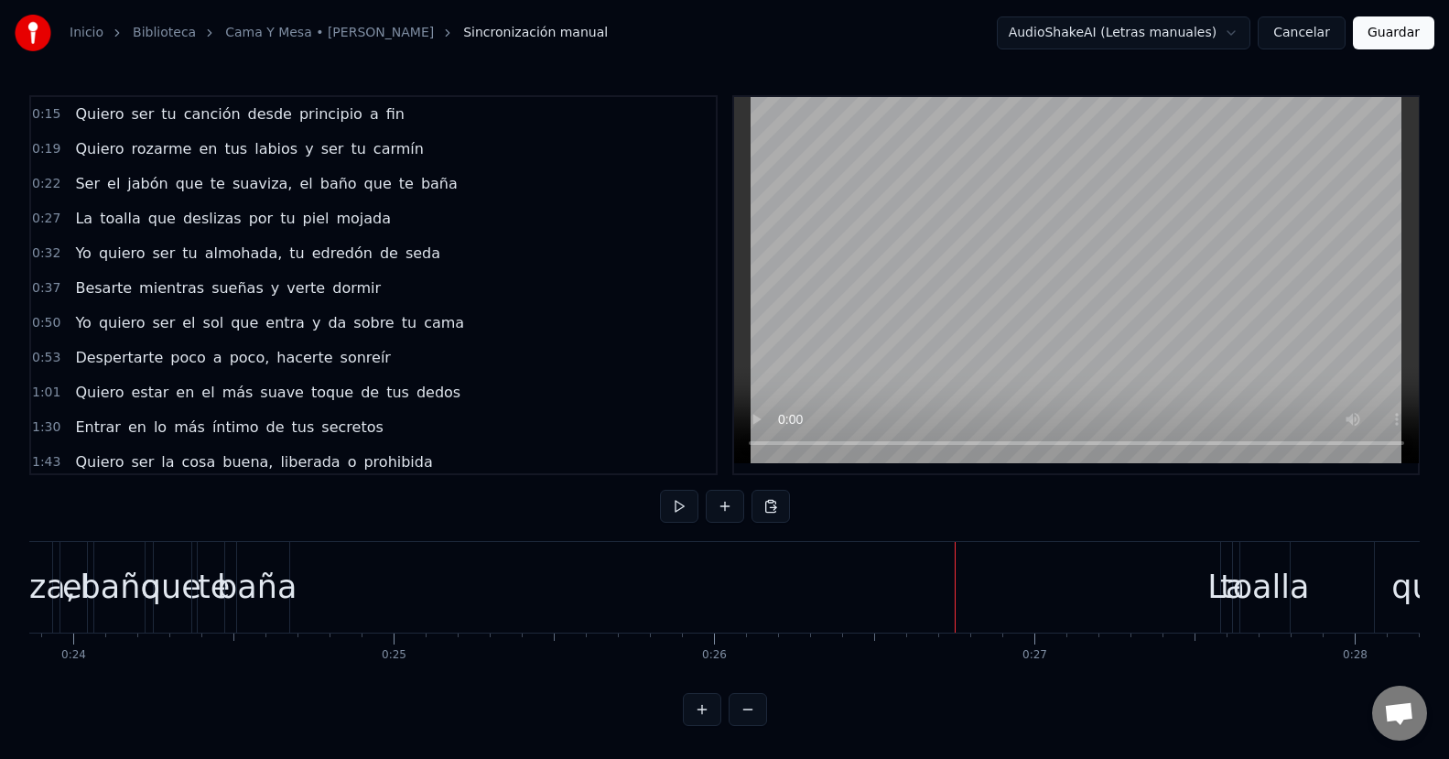
scroll to position [0, 7206]
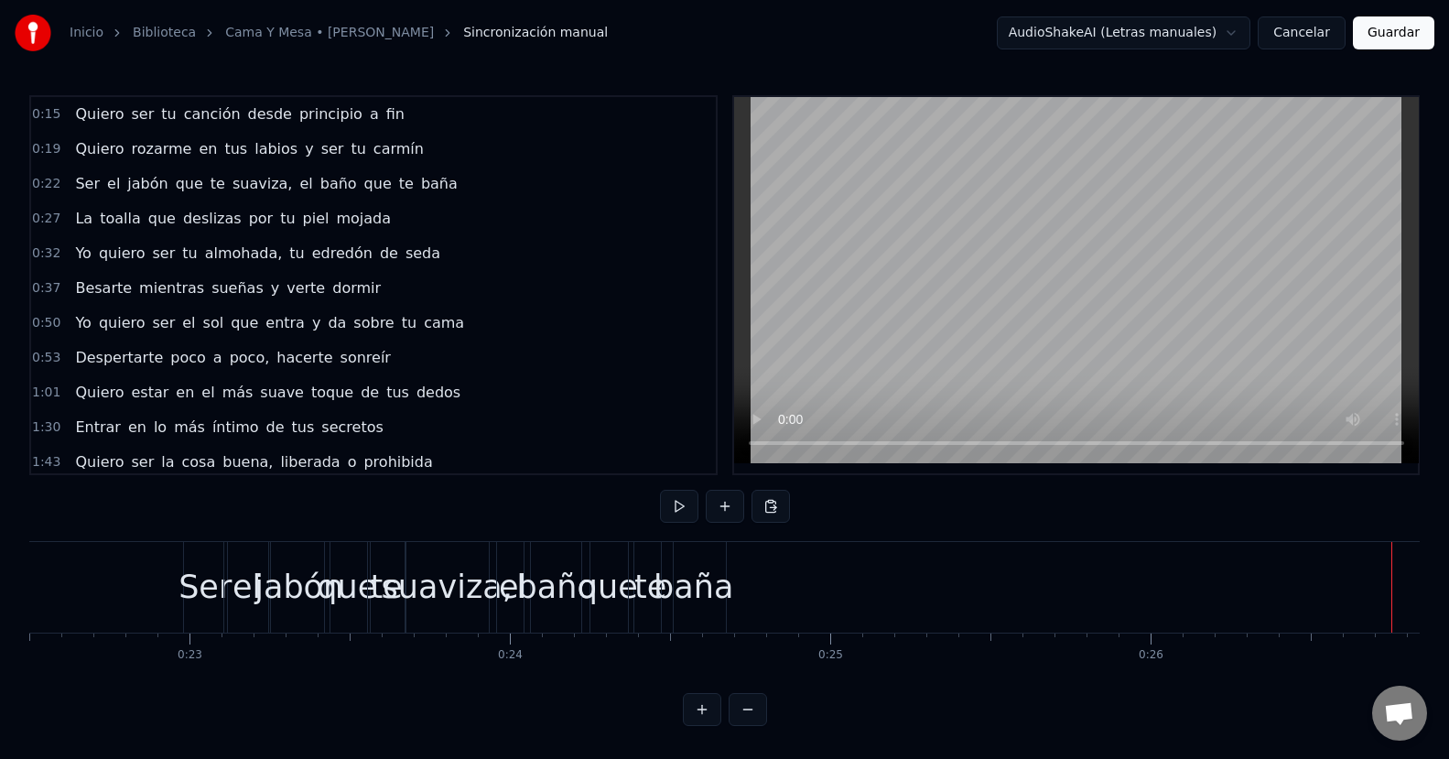
click at [695, 596] on div "baña" at bounding box center [693, 587] width 80 height 48
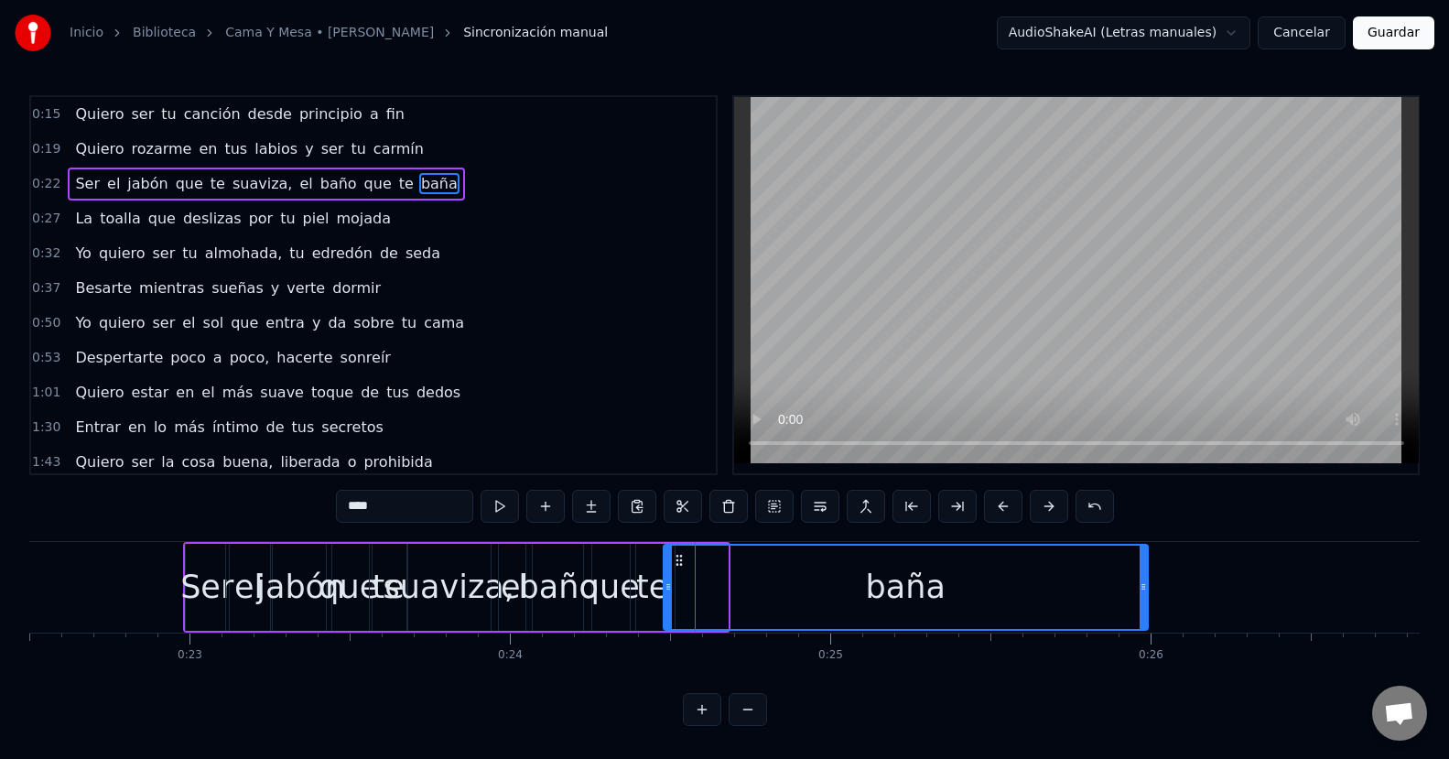
drag, startPoint x: 726, startPoint y: 588, endPoint x: 1146, endPoint y: 578, distance: 420.1
click at [1146, 578] on div at bounding box center [1142, 586] width 7 height 83
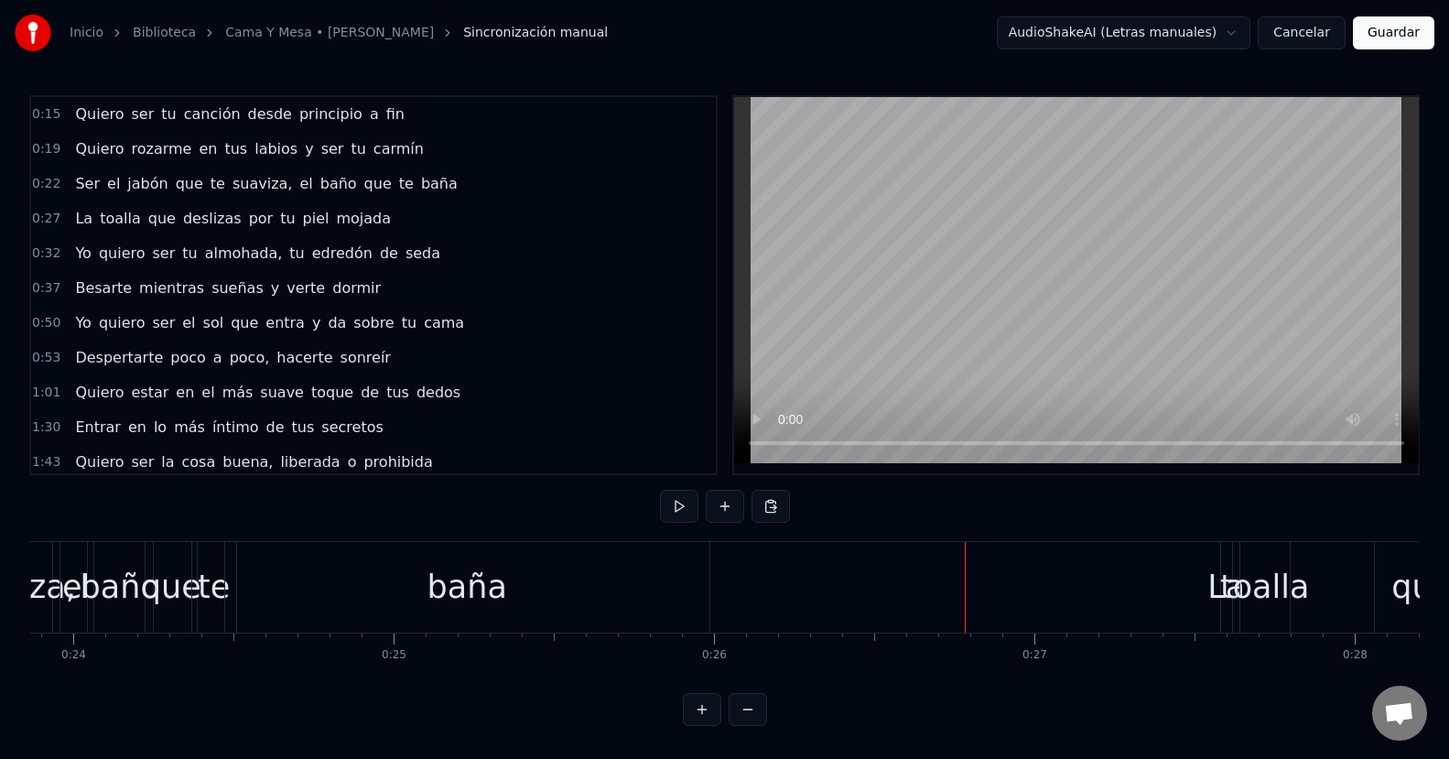
scroll to position [0, 7556]
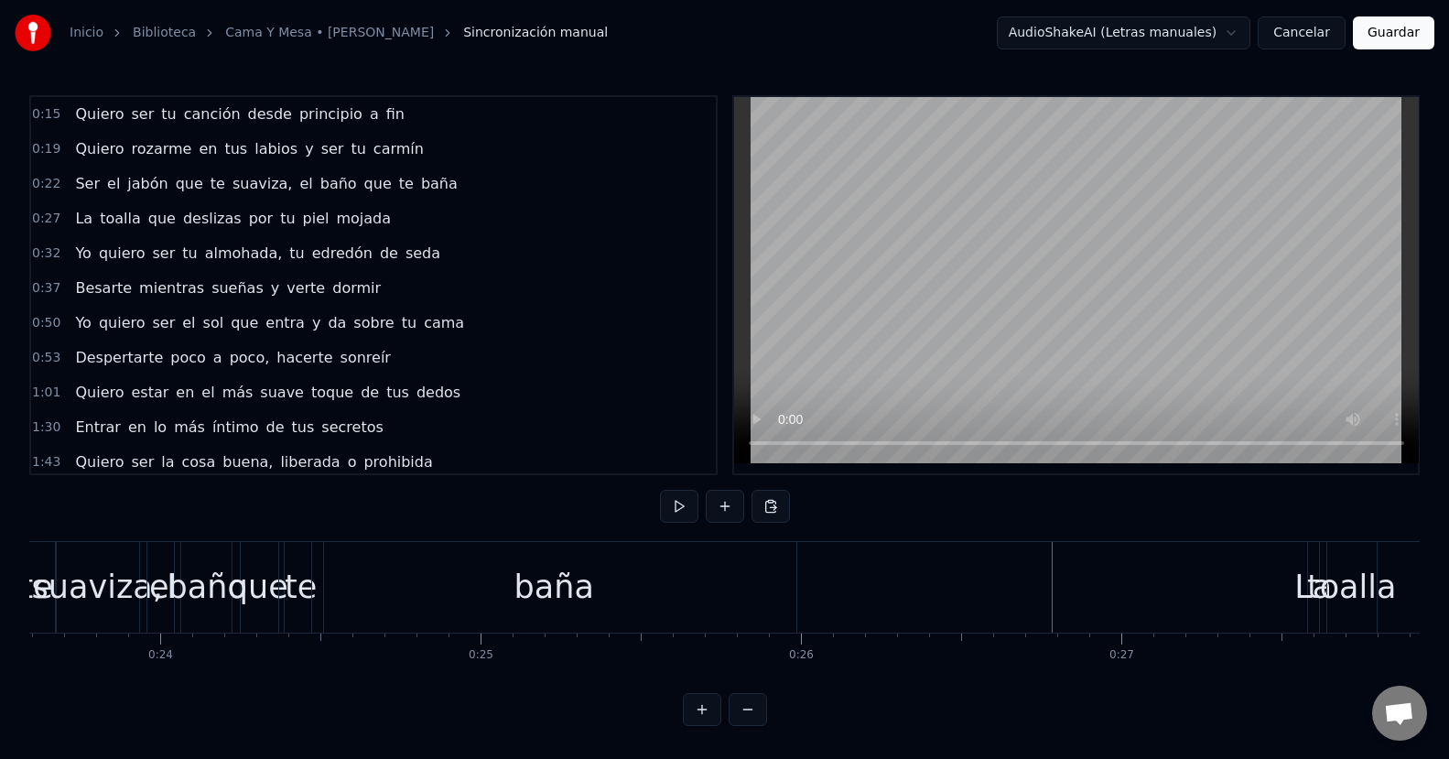
click at [735, 581] on div "baña" at bounding box center [554, 587] width 484 height 91
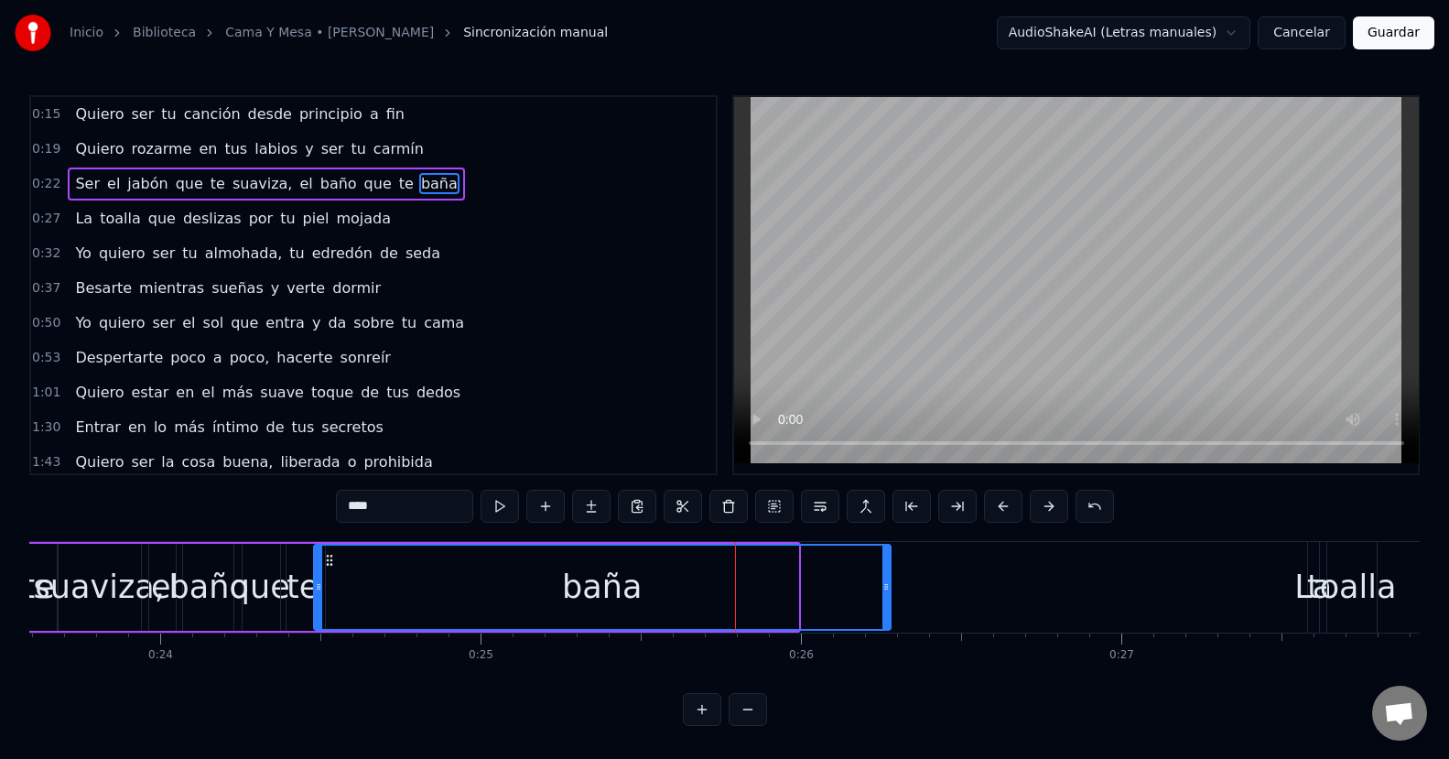
drag, startPoint x: 793, startPoint y: 585, endPoint x: 886, endPoint y: 586, distance: 92.4
click at [886, 586] on icon at bounding box center [885, 586] width 7 height 15
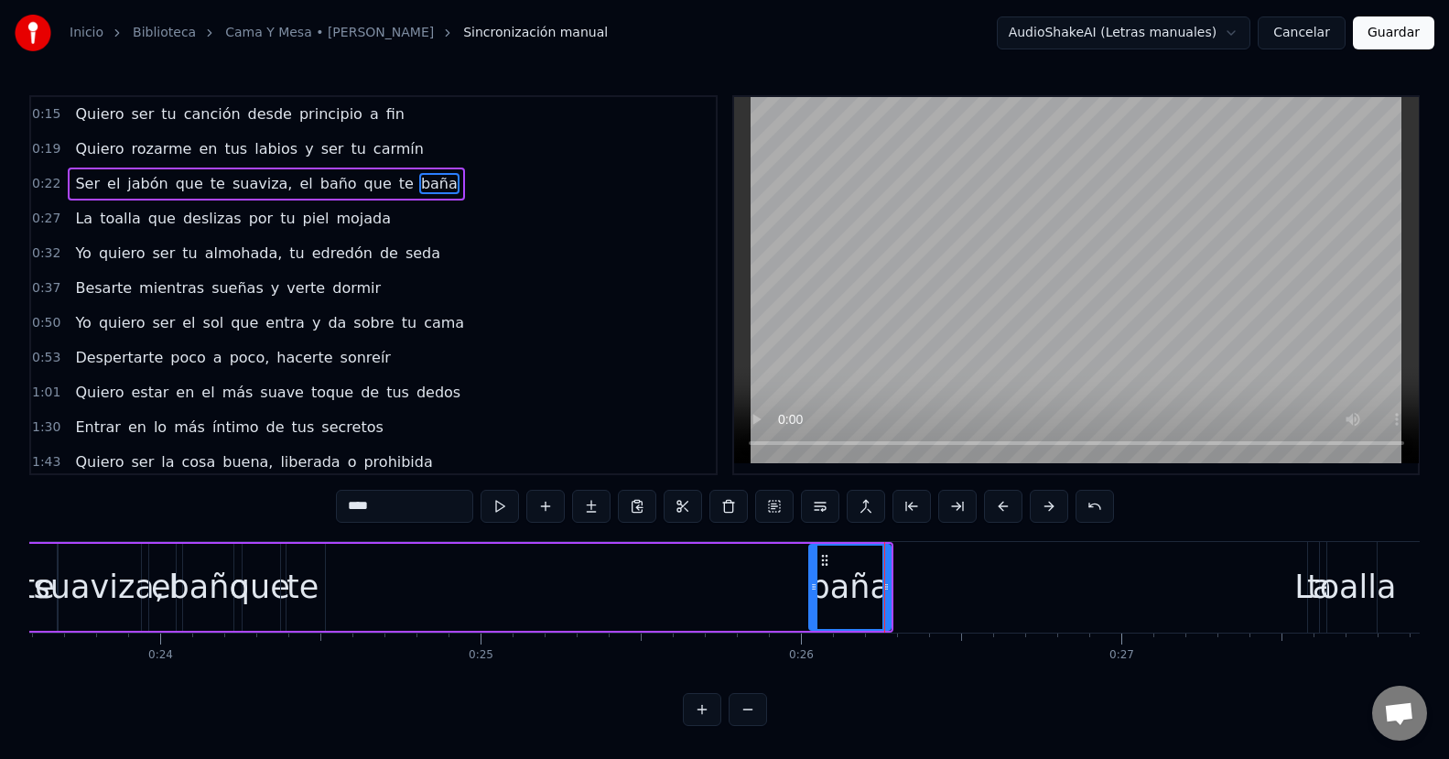
drag, startPoint x: 318, startPoint y: 585, endPoint x: 813, endPoint y: 580, distance: 495.1
click at [813, 580] on icon at bounding box center [813, 586] width 7 height 15
click at [313, 589] on div "te" at bounding box center [302, 587] width 32 height 48
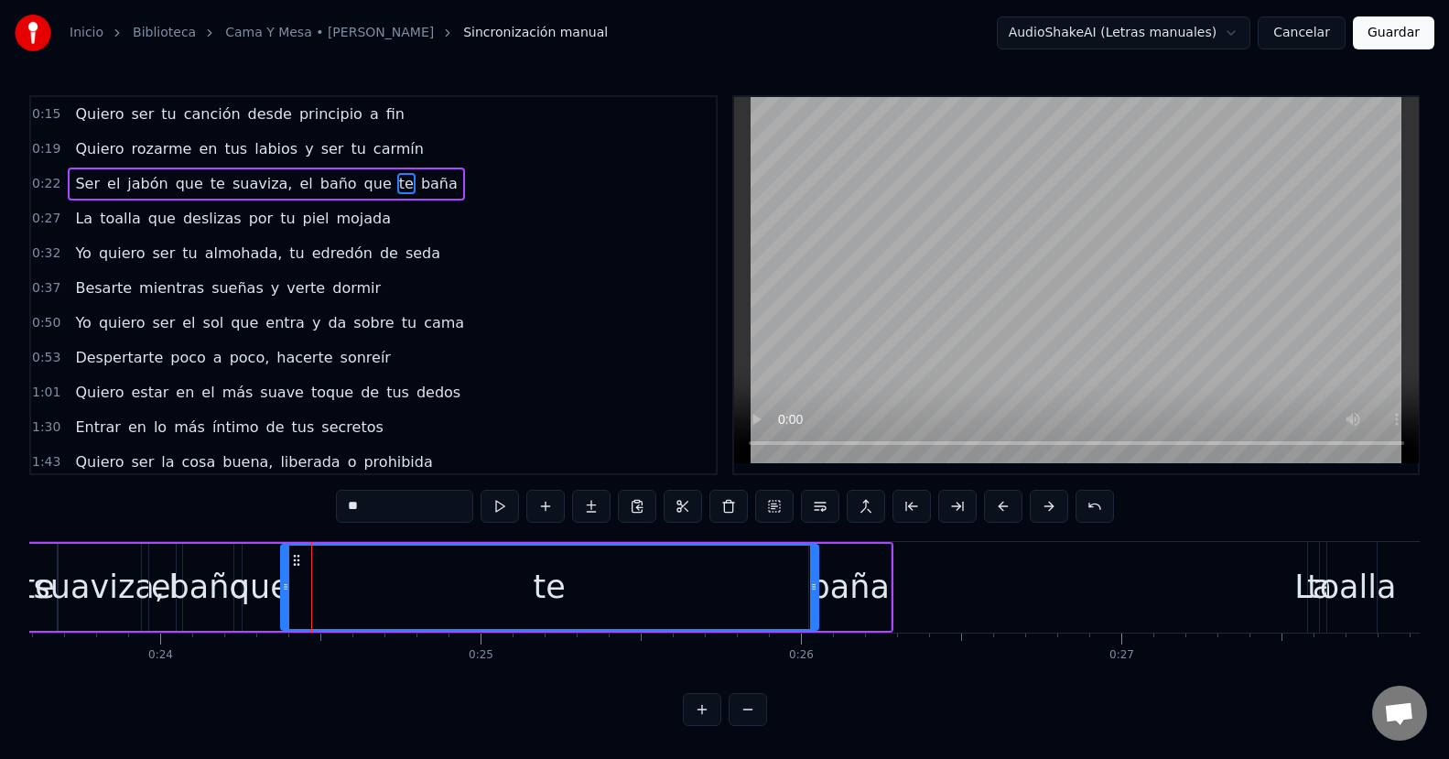
drag, startPoint x: 322, startPoint y: 589, endPoint x: 815, endPoint y: 621, distance: 494.3
click at [815, 621] on div at bounding box center [813, 586] width 7 height 83
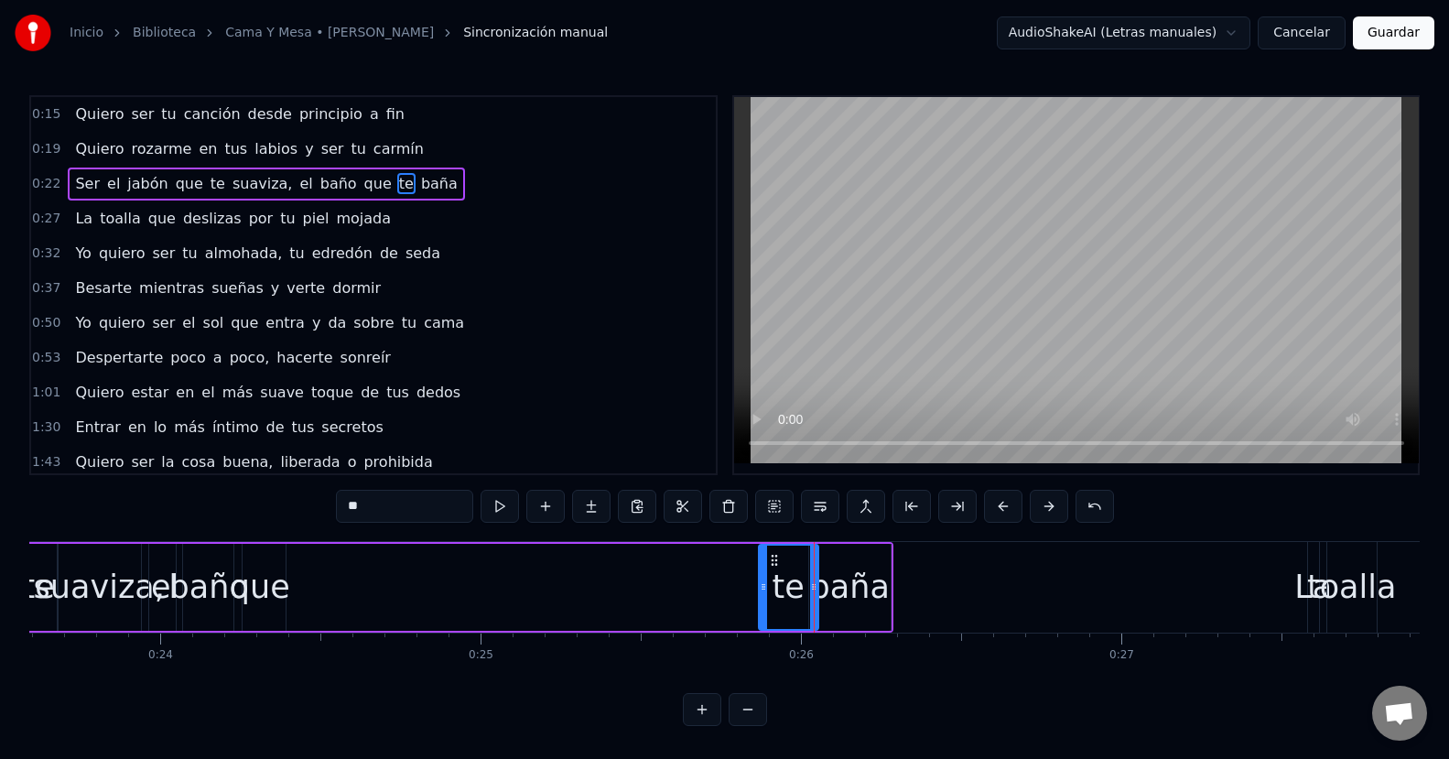
drag, startPoint x: 283, startPoint y: 597, endPoint x: 760, endPoint y: 608, distance: 477.8
click at [760, 608] on div at bounding box center [763, 586] width 7 height 83
click at [280, 593] on div "que" at bounding box center [260, 587] width 60 height 48
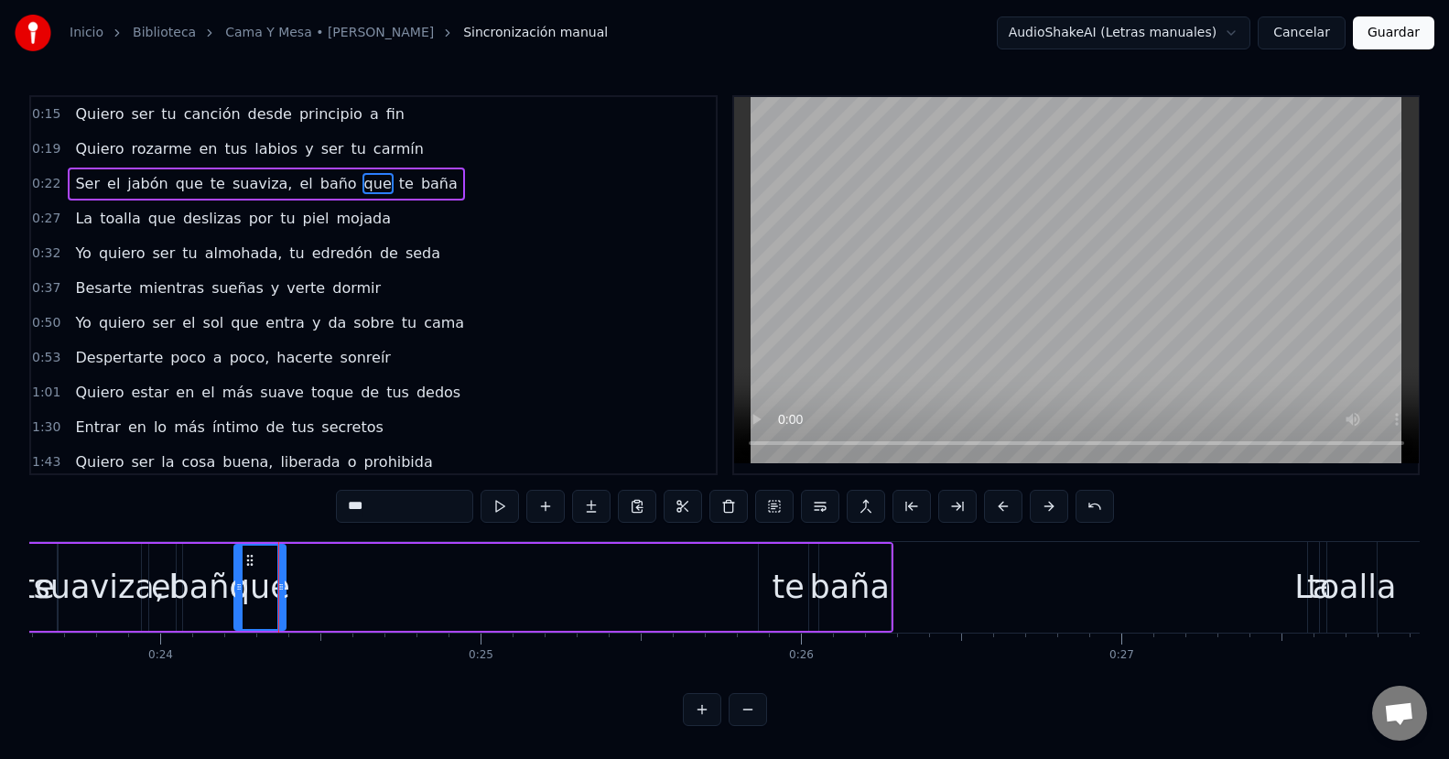
click at [286, 589] on div "que" at bounding box center [260, 587] width 60 height 48
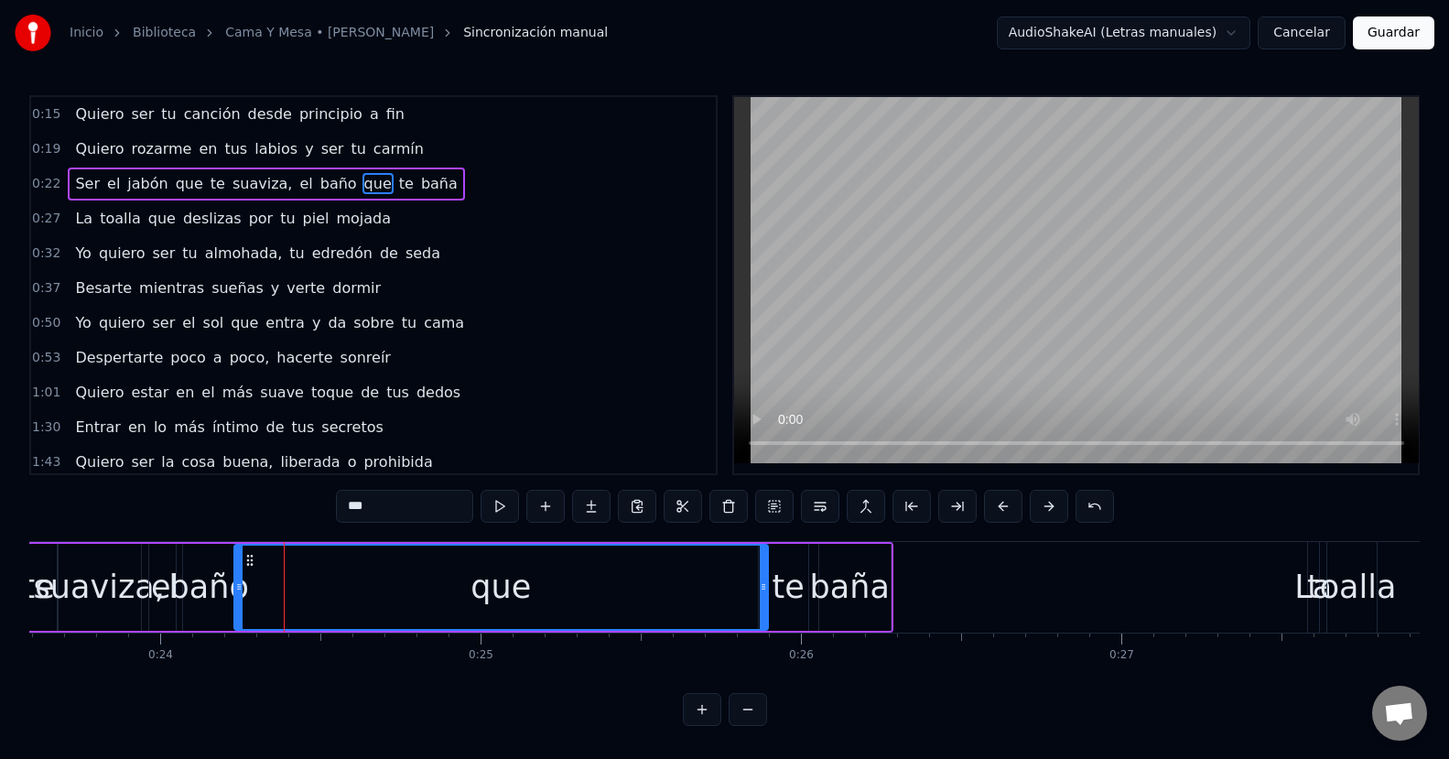
drag, startPoint x: 281, startPoint y: 588, endPoint x: 693, endPoint y: 611, distance: 412.4
click at [765, 611] on div at bounding box center [763, 586] width 7 height 83
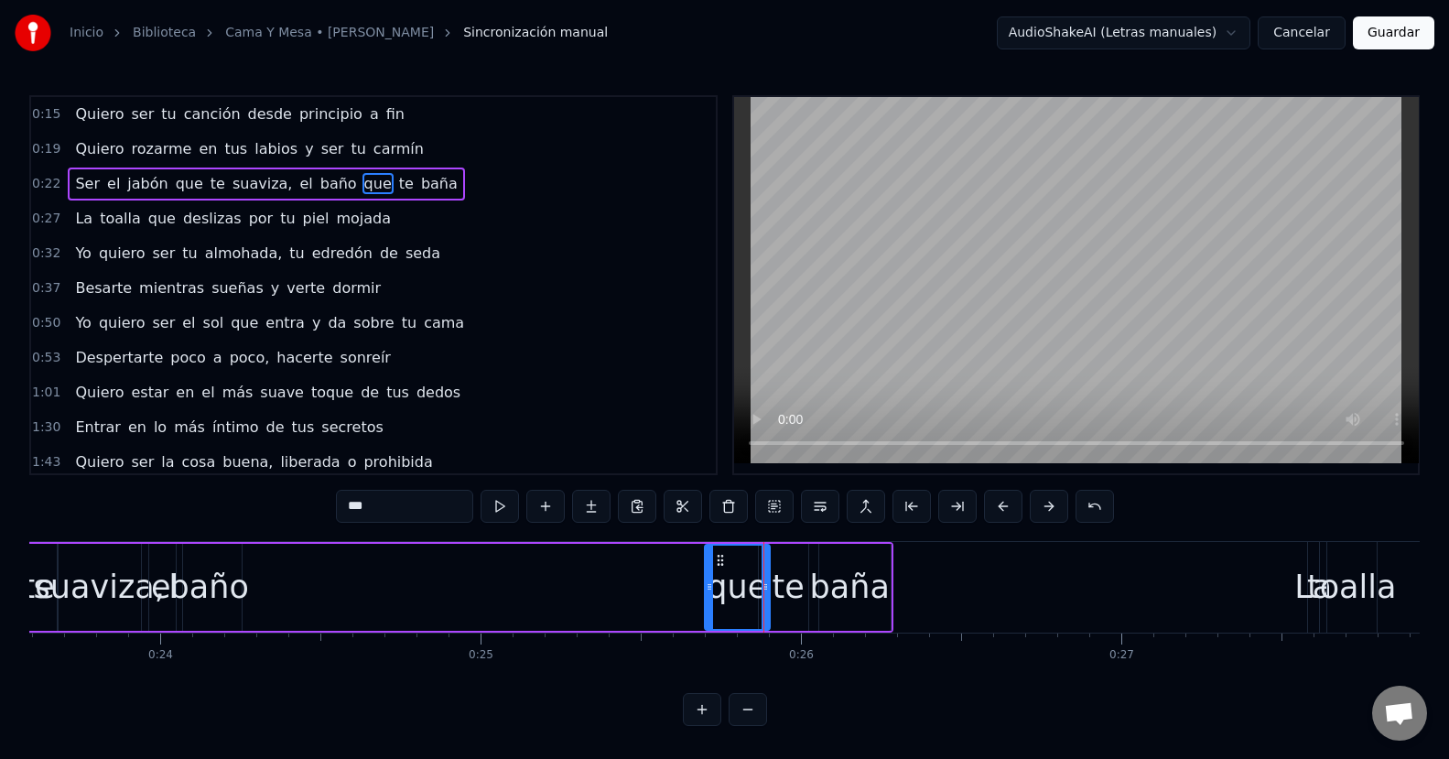
drag, startPoint x: 240, startPoint y: 590, endPoint x: 710, endPoint y: 615, distance: 471.0
click at [710, 615] on div at bounding box center [709, 586] width 7 height 83
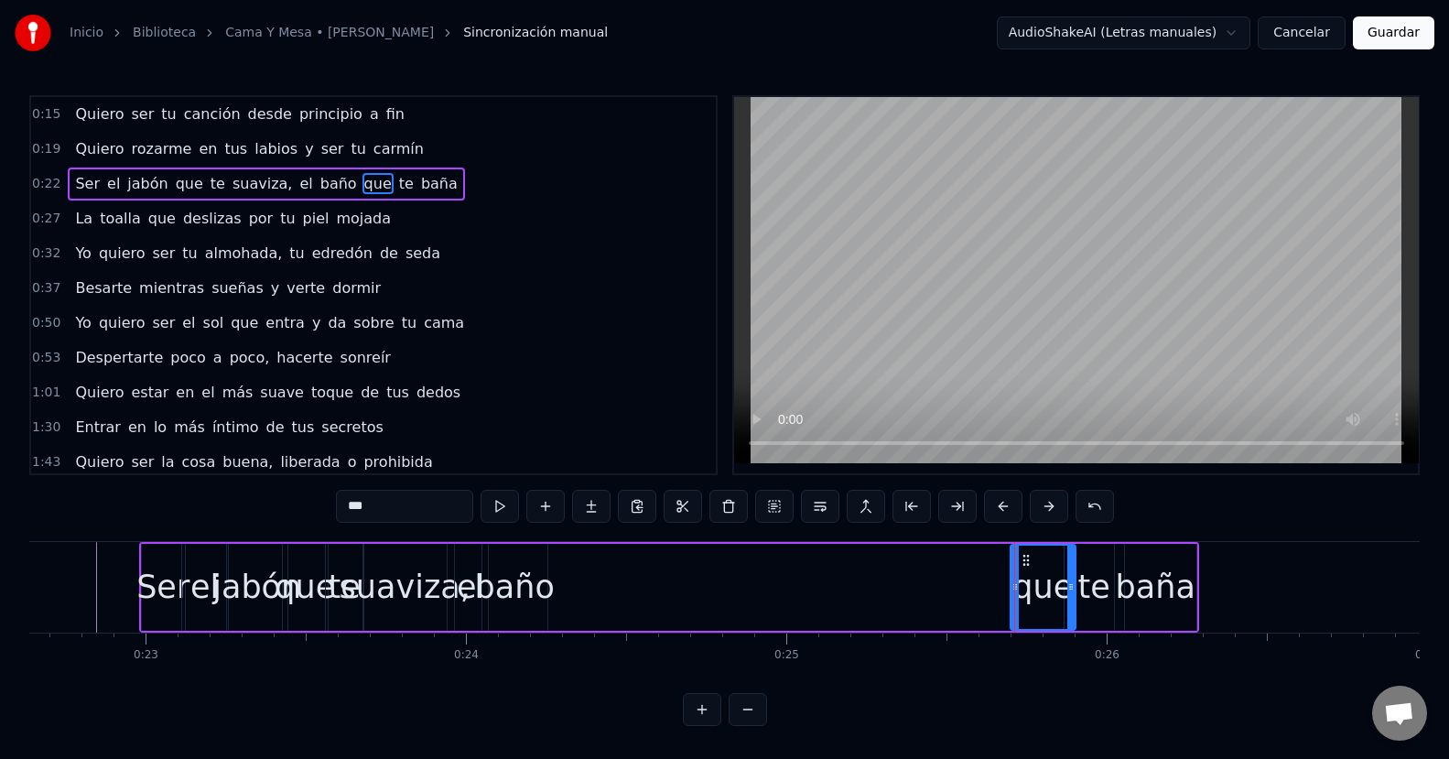
scroll to position [0, 7162]
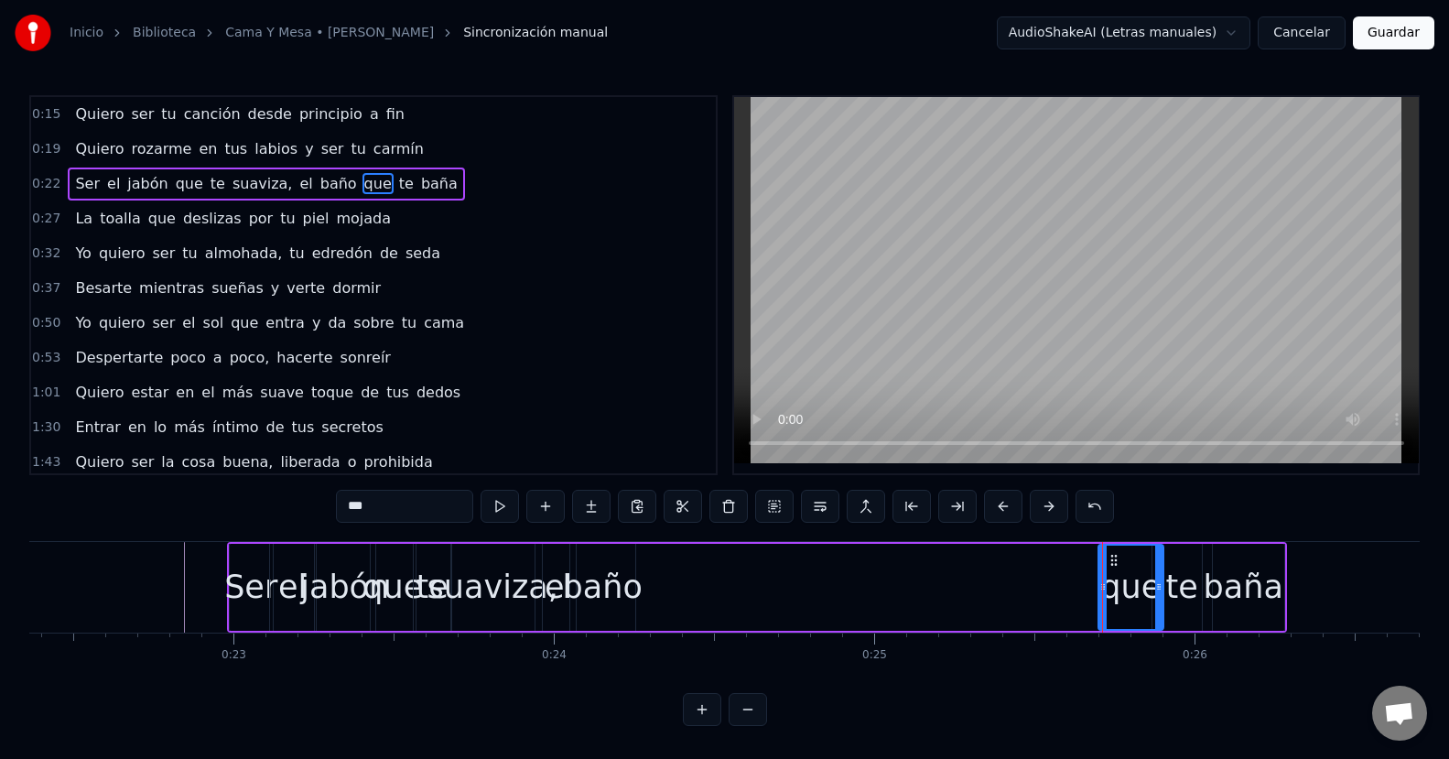
click at [621, 598] on div "baño" at bounding box center [603, 587] width 80 height 48
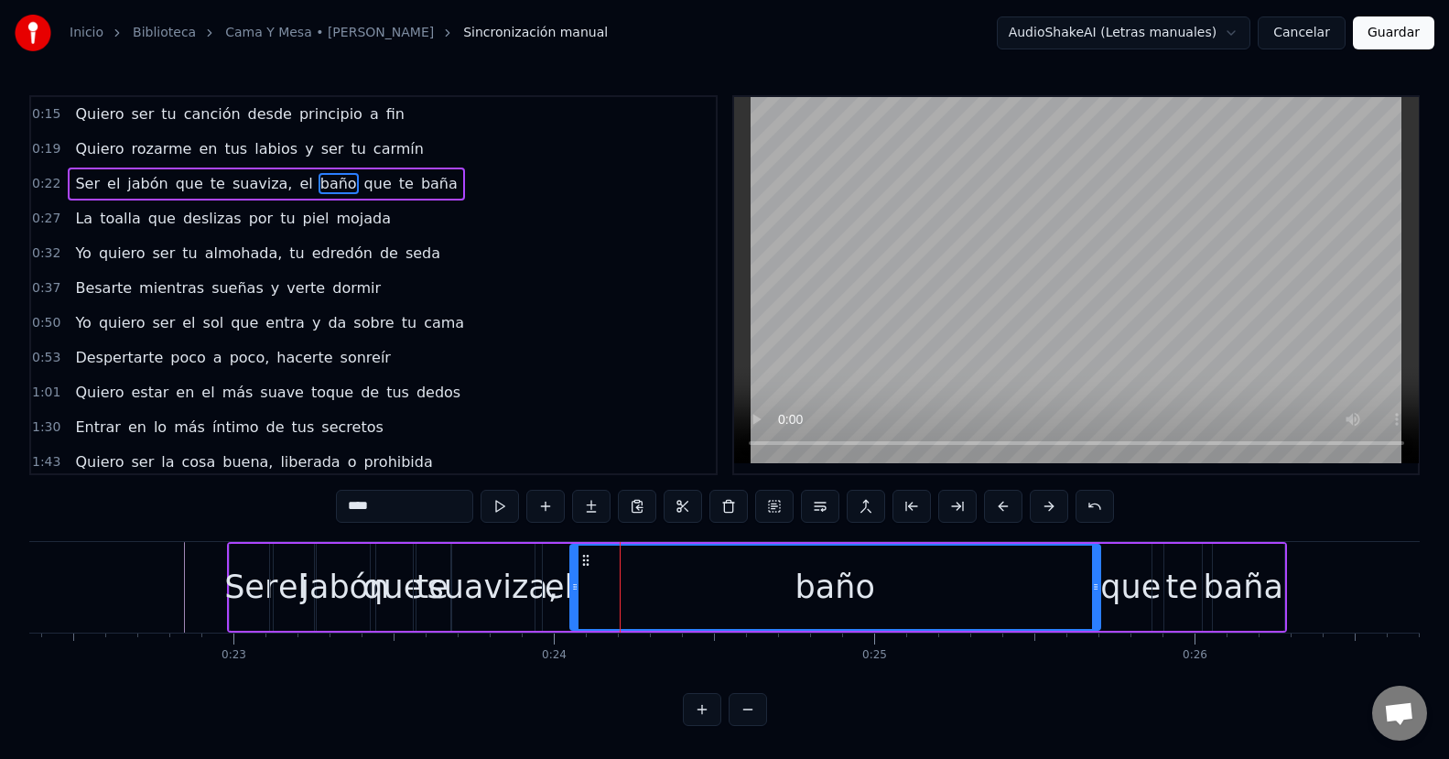
drag, startPoint x: 631, startPoint y: 587, endPoint x: 1096, endPoint y: 588, distance: 464.9
click at [1096, 588] on icon at bounding box center [1095, 586] width 7 height 15
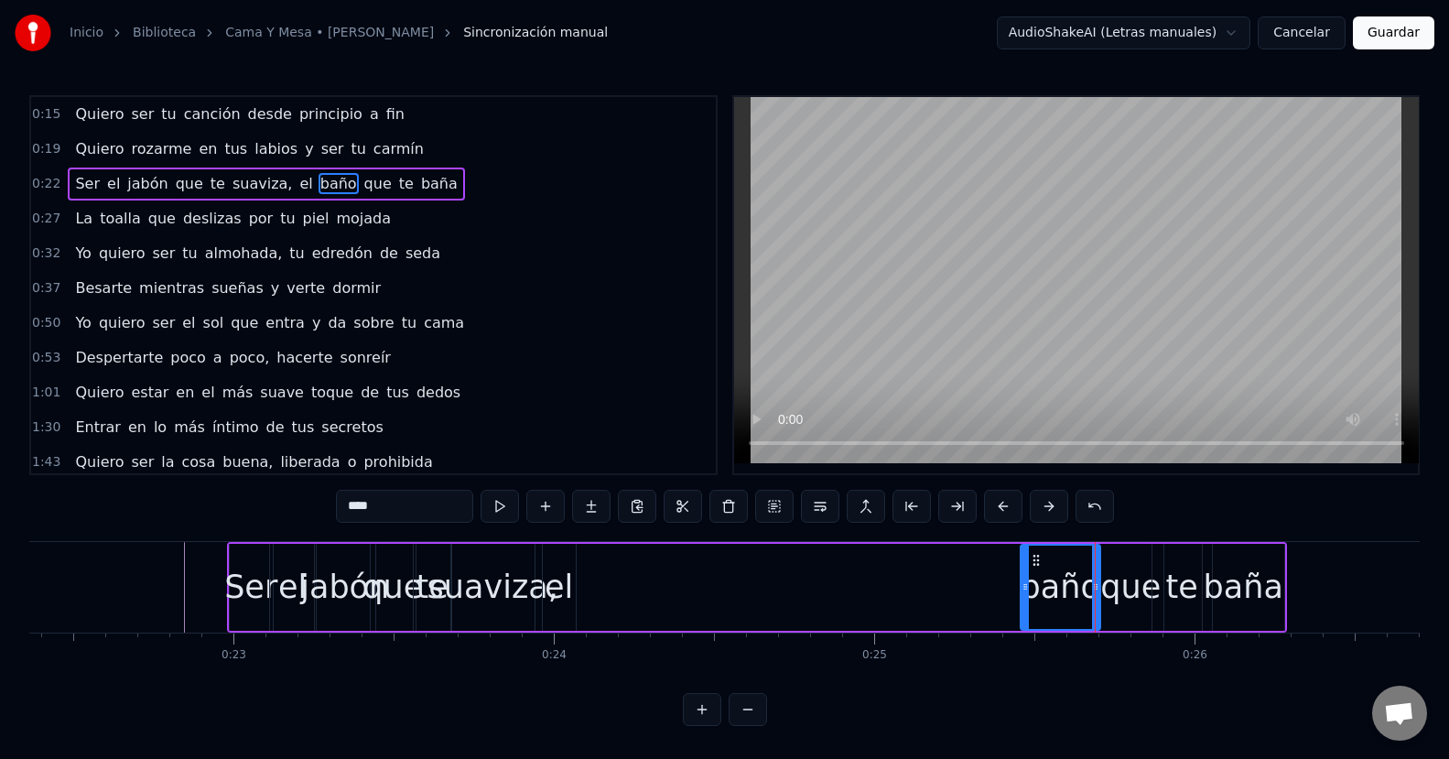
drag, startPoint x: 574, startPoint y: 589, endPoint x: 1024, endPoint y: 587, distance: 450.2
click at [1024, 587] on icon at bounding box center [1024, 586] width 7 height 15
click at [568, 587] on div "el" at bounding box center [558, 587] width 28 height 48
type input "**"
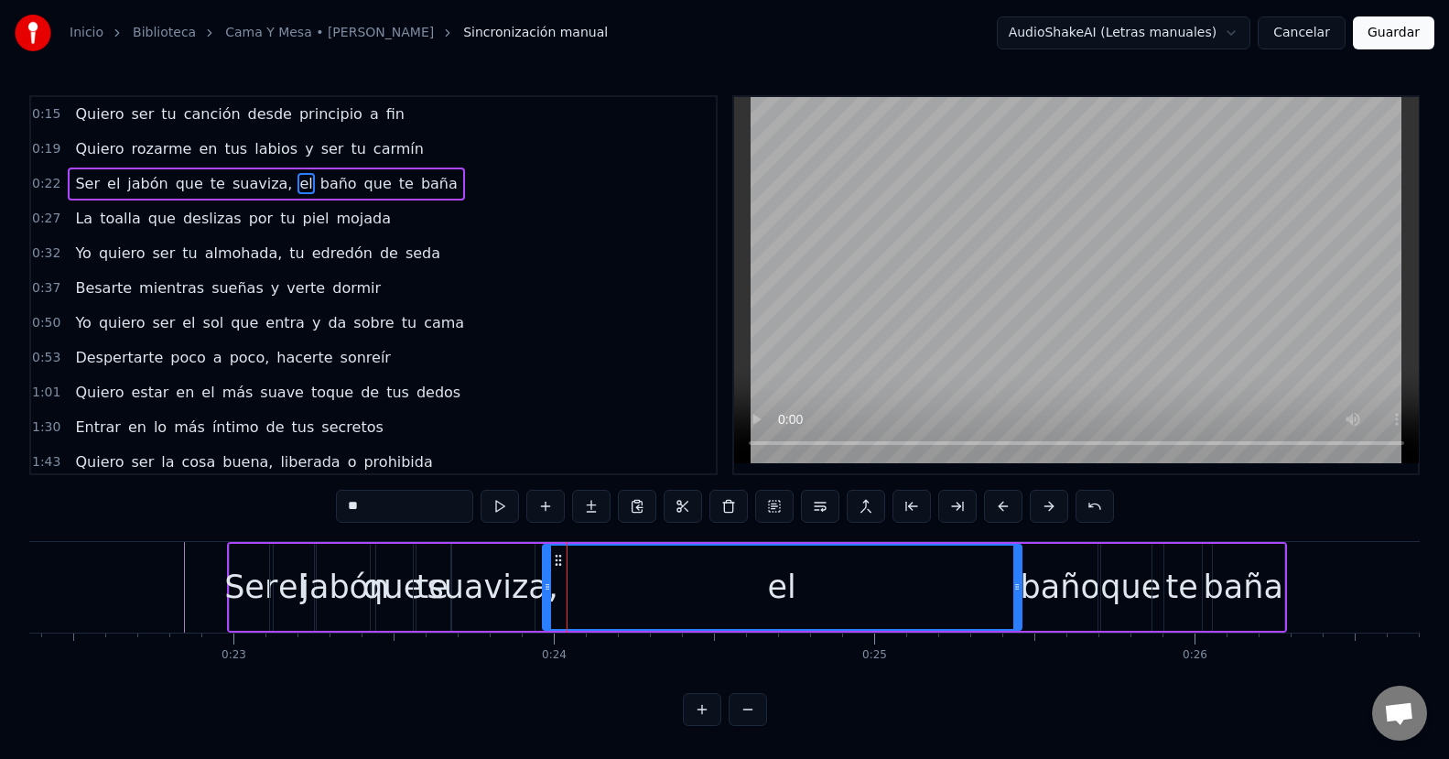
drag, startPoint x: 572, startPoint y: 587, endPoint x: 1018, endPoint y: 585, distance: 445.7
click at [1018, 585] on icon at bounding box center [1016, 586] width 7 height 15
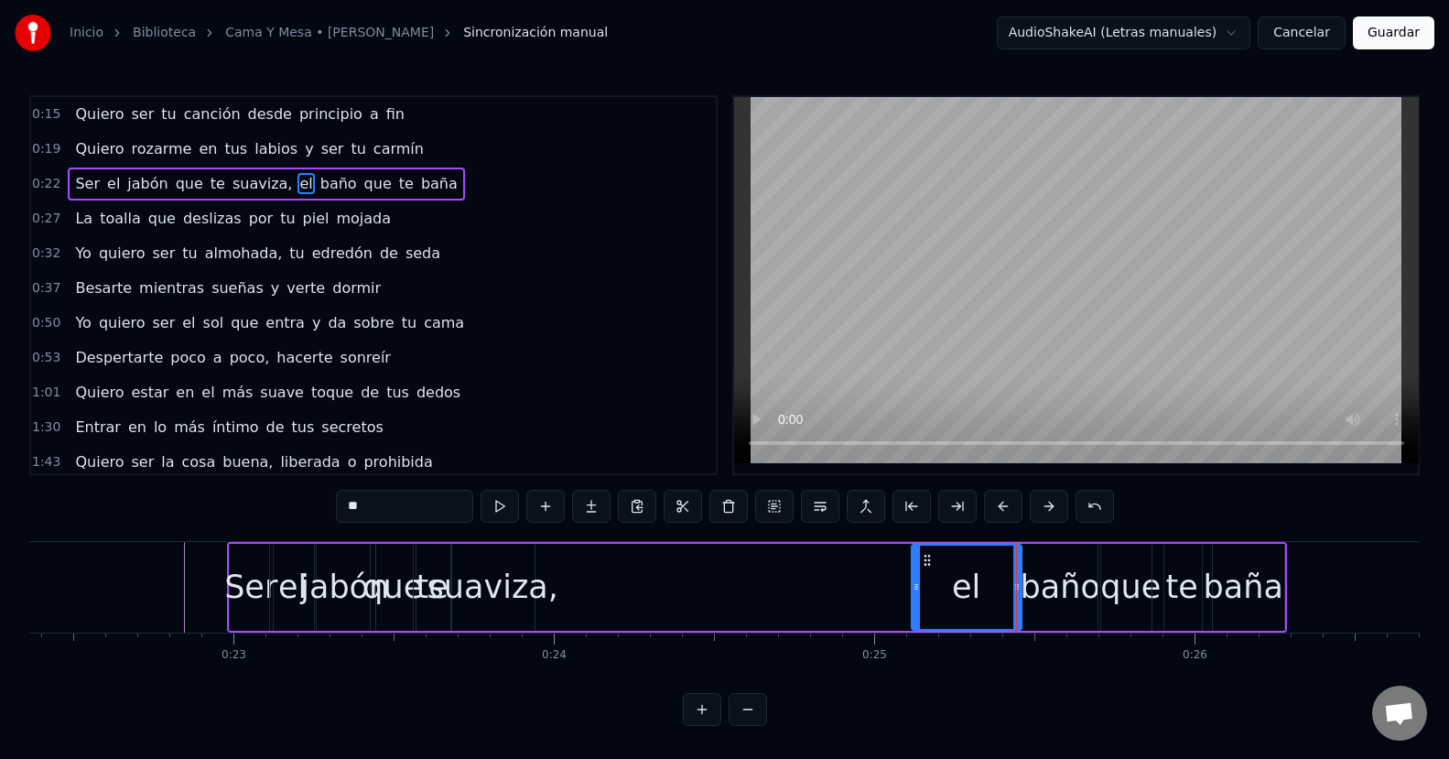
drag, startPoint x: 544, startPoint y: 589, endPoint x: 913, endPoint y: 597, distance: 368.9
click at [913, 597] on div at bounding box center [915, 586] width 7 height 83
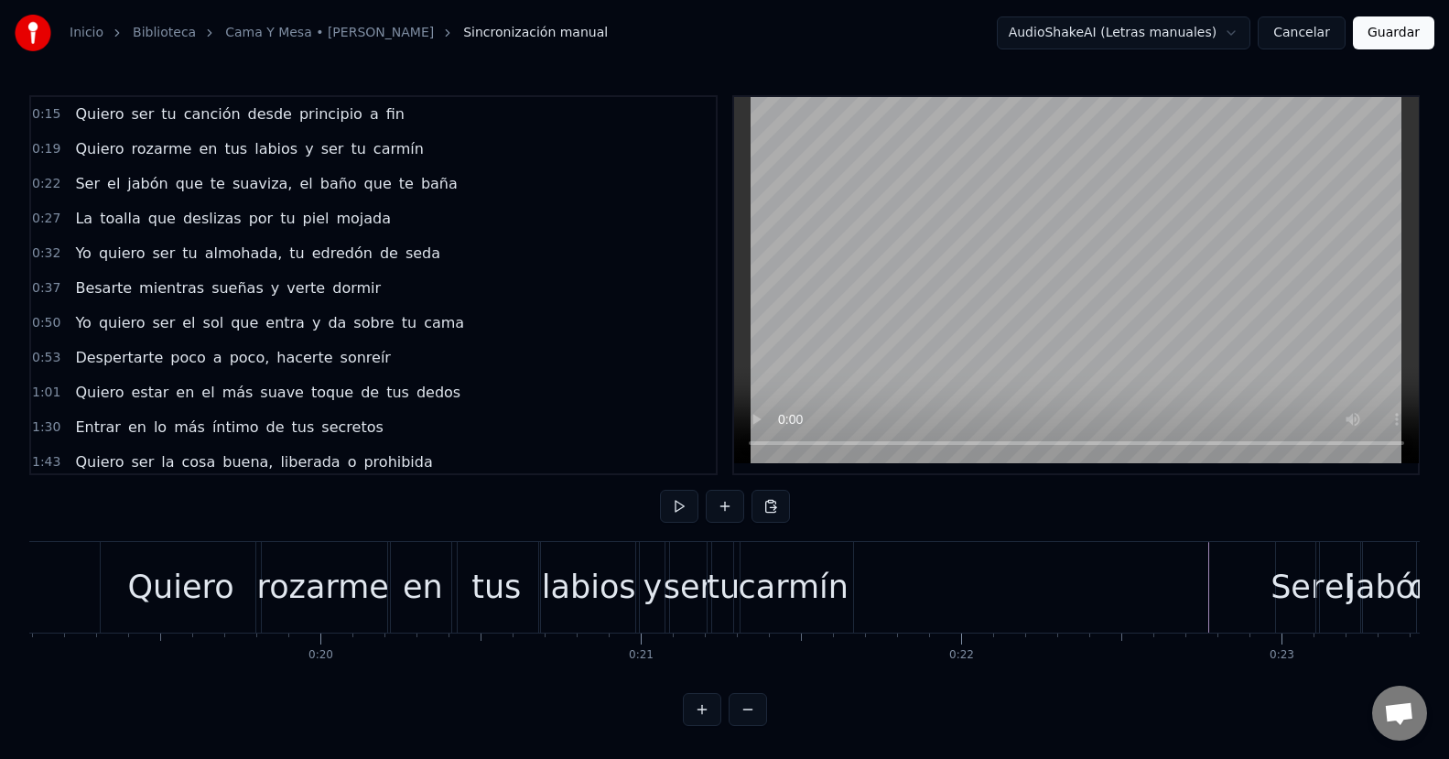
scroll to position [0, 6071]
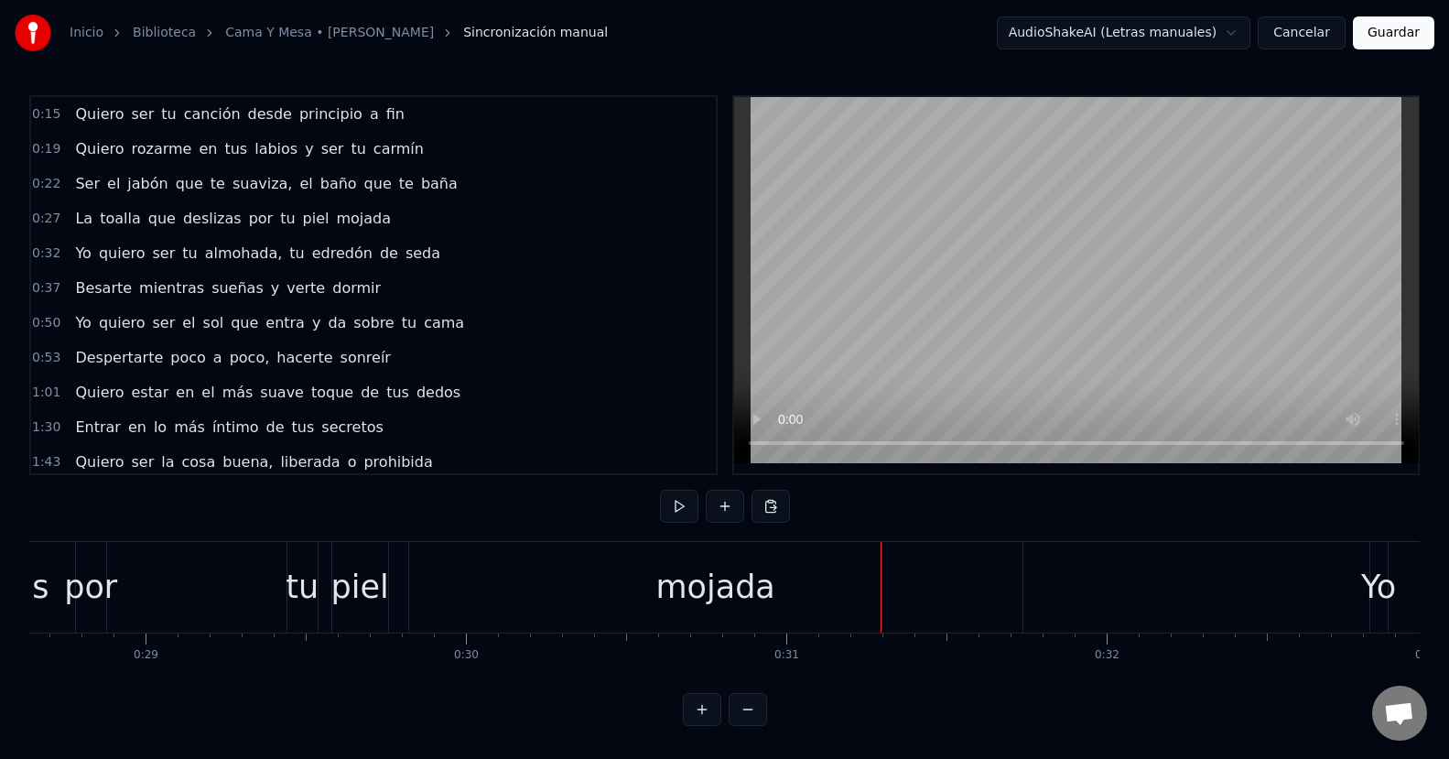
scroll to position [0, 9128]
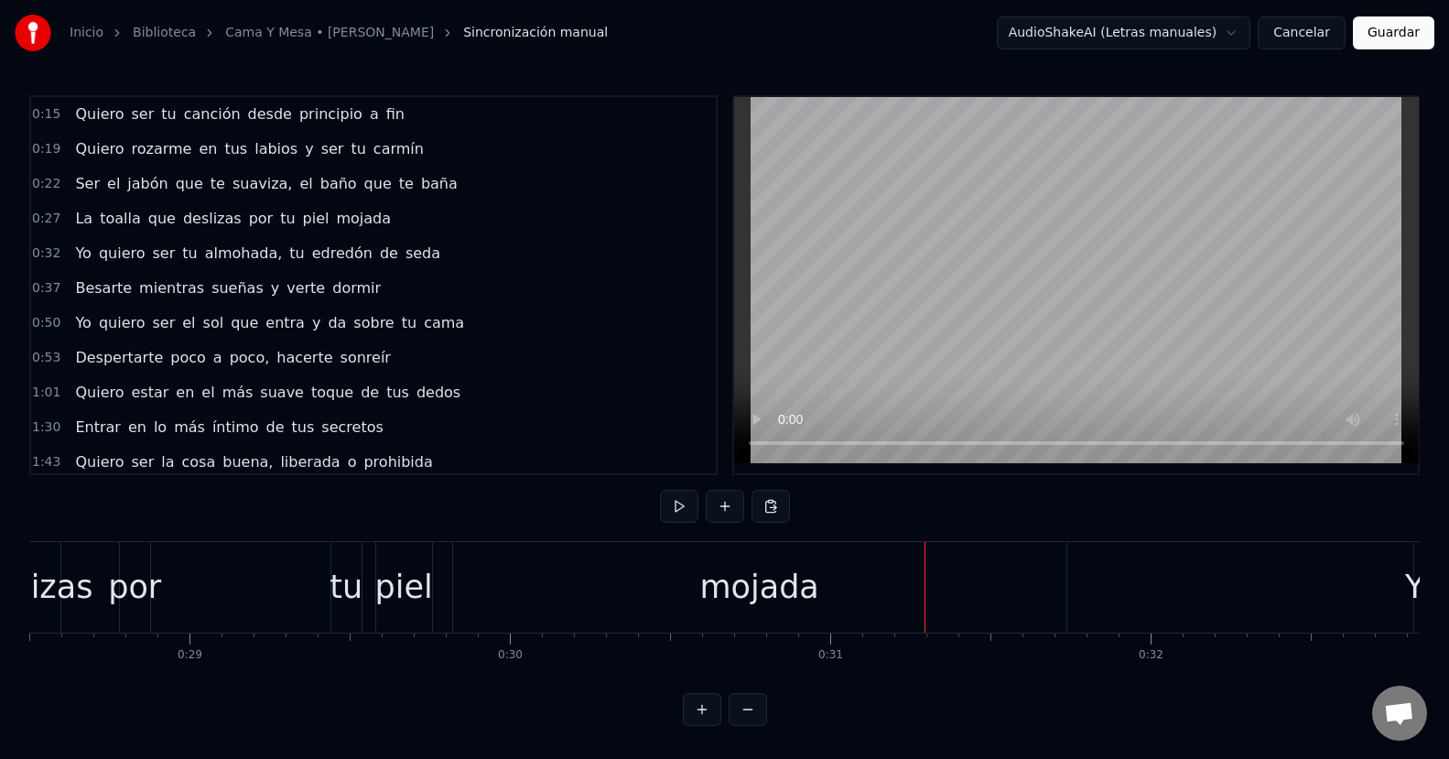
click at [626, 591] on div "mojada" at bounding box center [759, 587] width 613 height 91
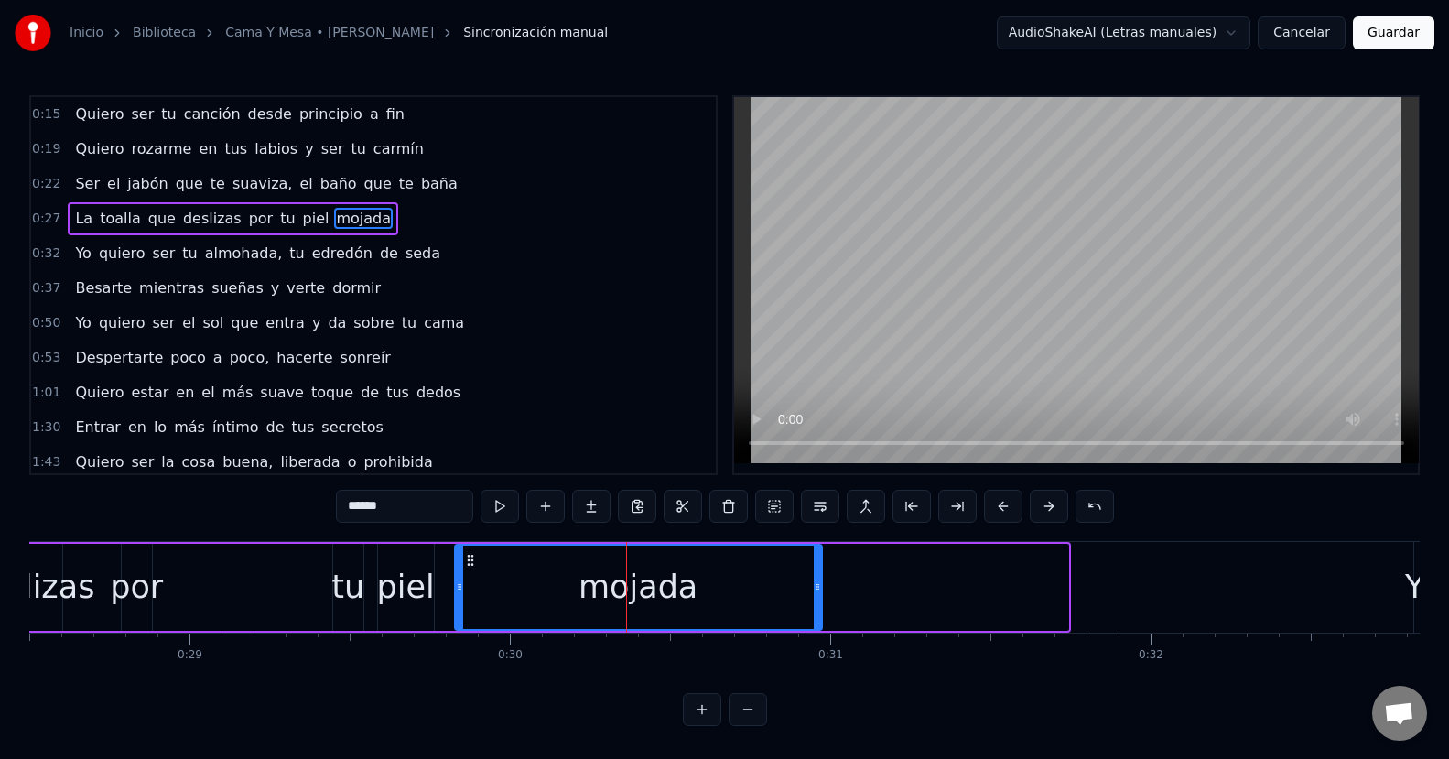
drag, startPoint x: 1062, startPoint y: 582, endPoint x: 808, endPoint y: 614, distance: 255.5
click at [814, 614] on div at bounding box center [817, 586] width 7 height 83
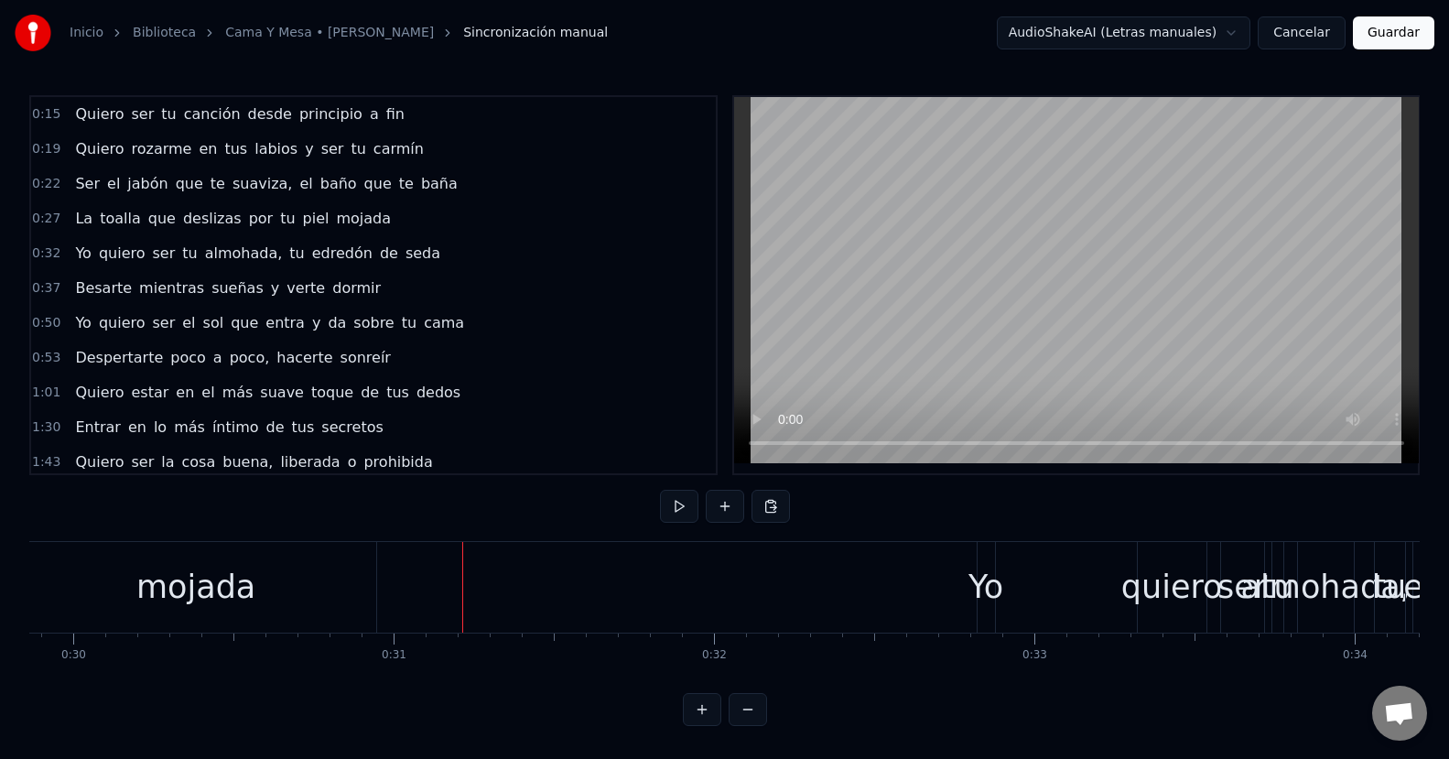
scroll to position [0, 9391]
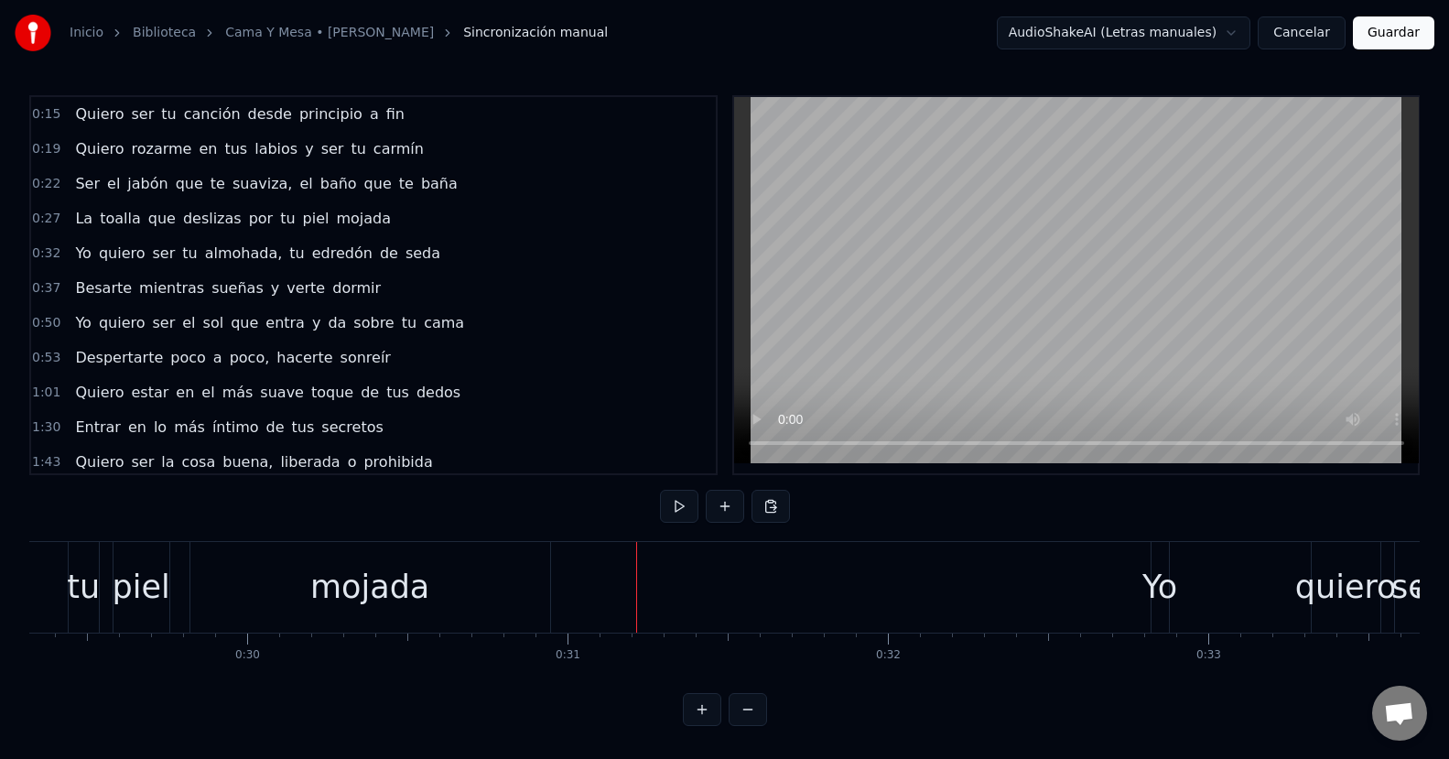
click at [452, 586] on div "mojada" at bounding box center [370, 587] width 360 height 91
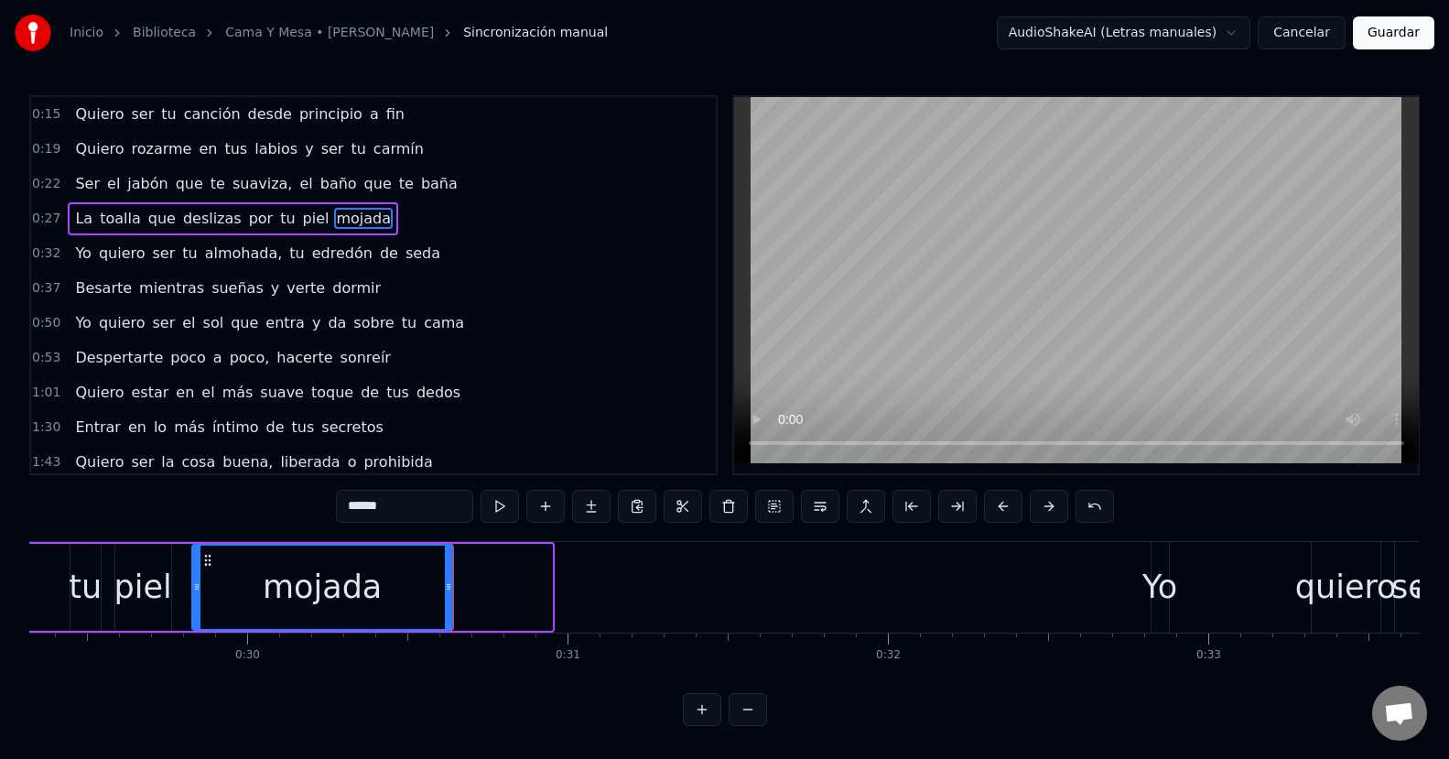
drag, startPoint x: 546, startPoint y: 587, endPoint x: 447, endPoint y: 593, distance: 99.0
click at [447, 593] on icon at bounding box center [448, 586] width 7 height 15
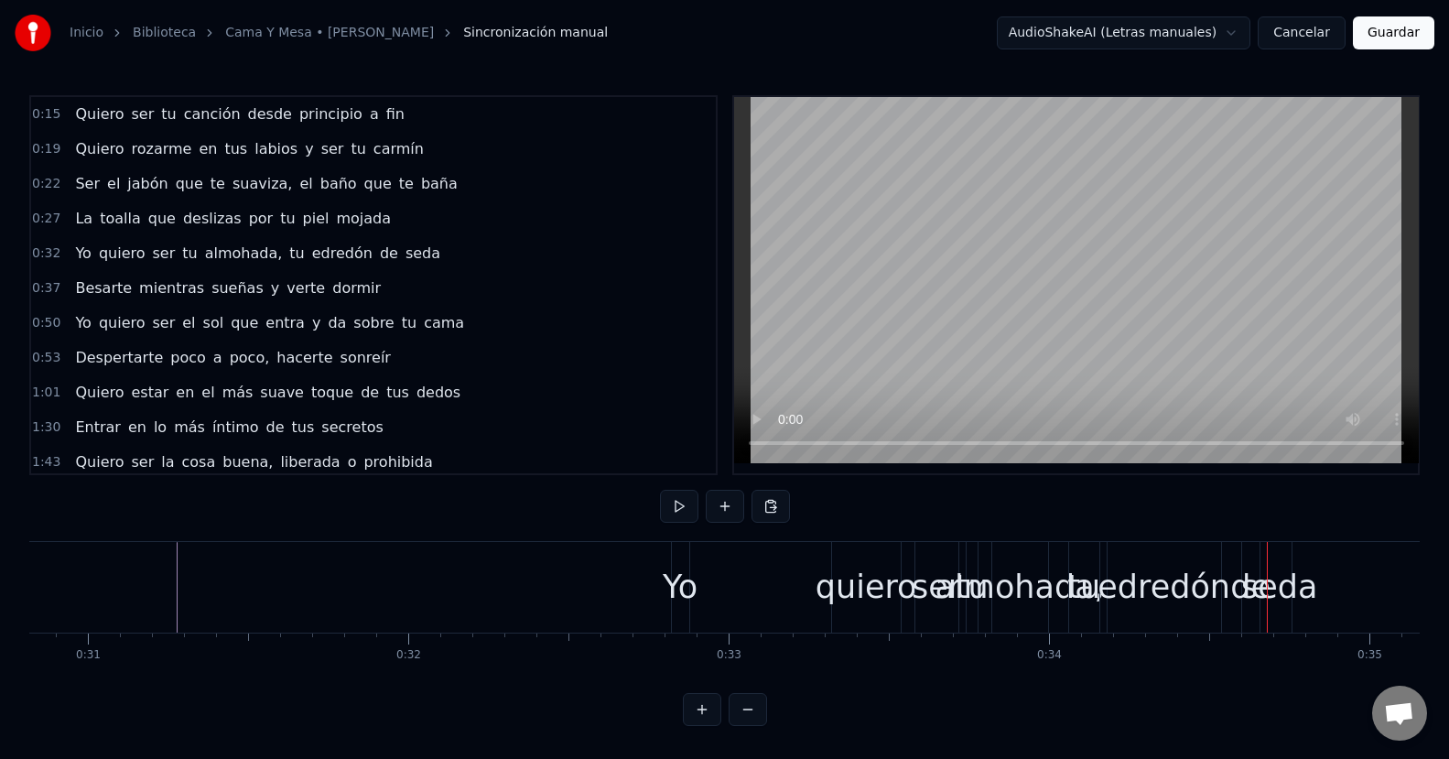
scroll to position [0, 9783]
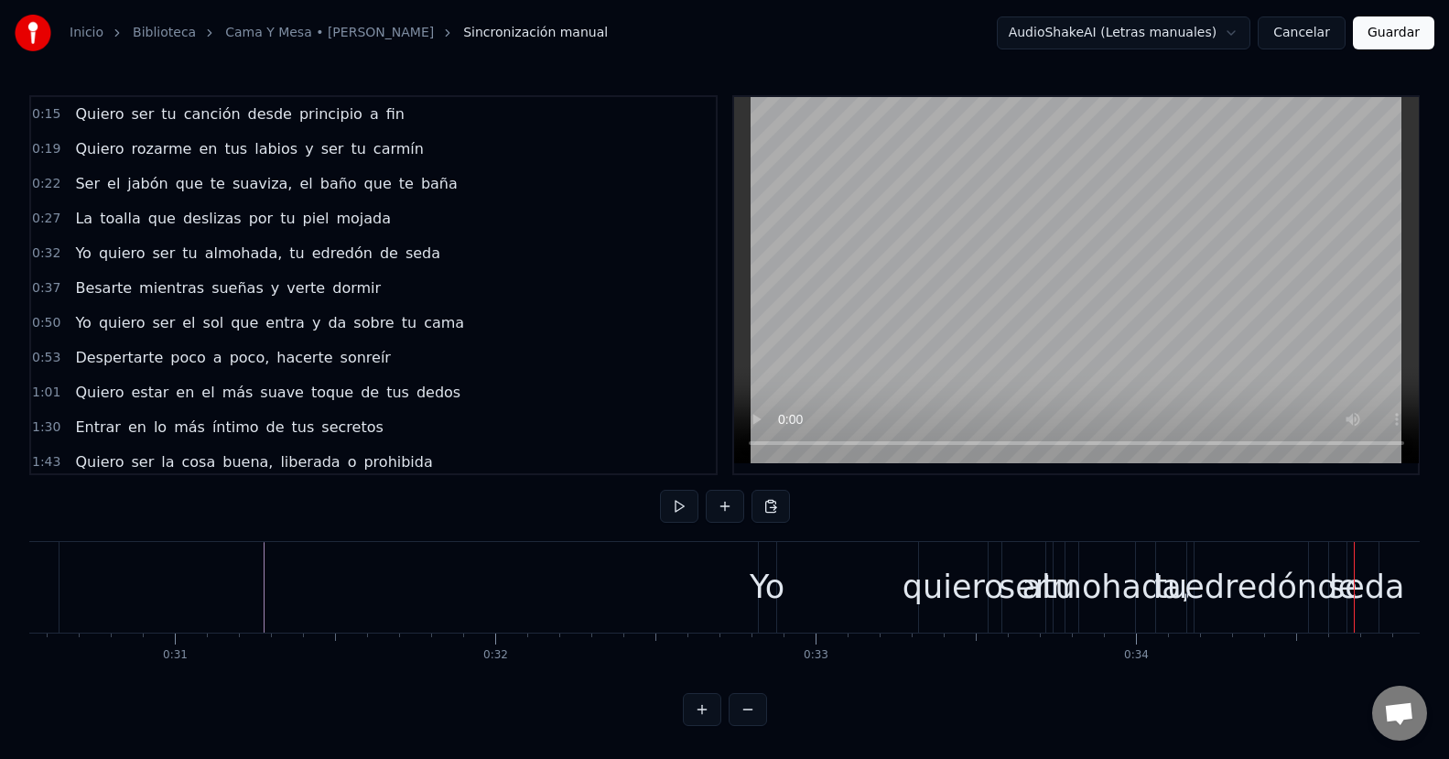
click at [57, 502] on div "0:15 Quiero ser tu canción desde principio a fin 0:19 Quiero rozarme en tus lab…" at bounding box center [724, 410] width 1390 height 630
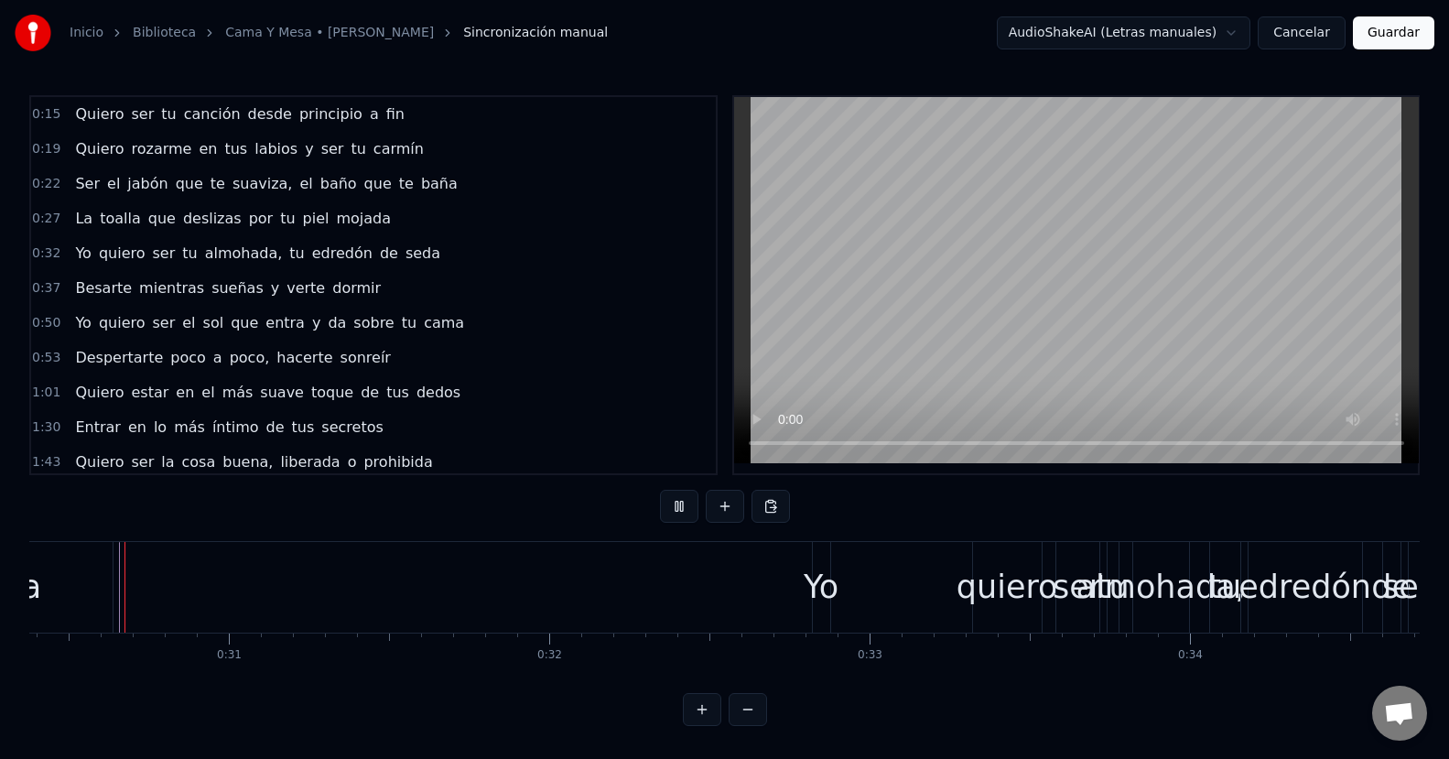
scroll to position [0, 9728]
click at [54, 246] on span "0:32" at bounding box center [46, 253] width 28 height 18
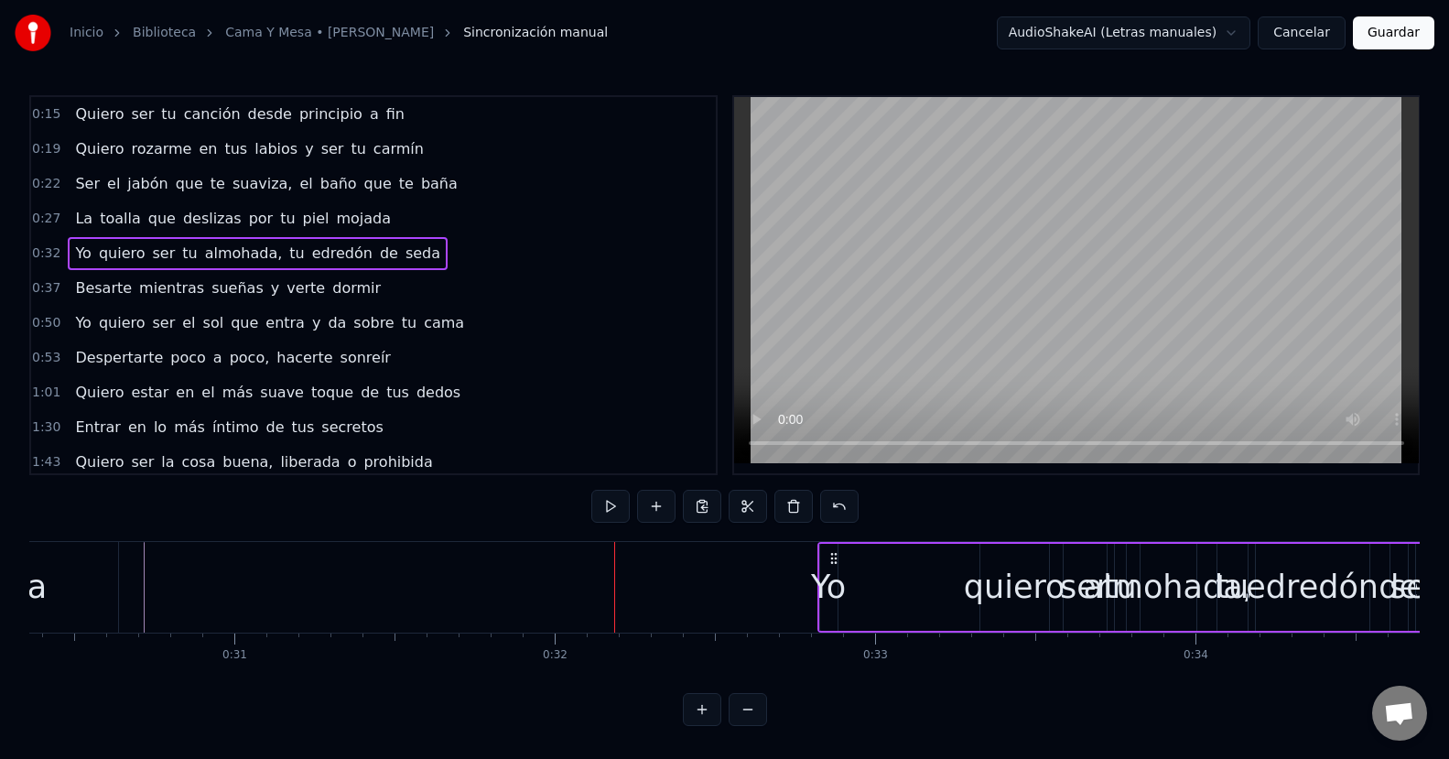
click at [51, 244] on span "0:32" at bounding box center [46, 253] width 28 height 18
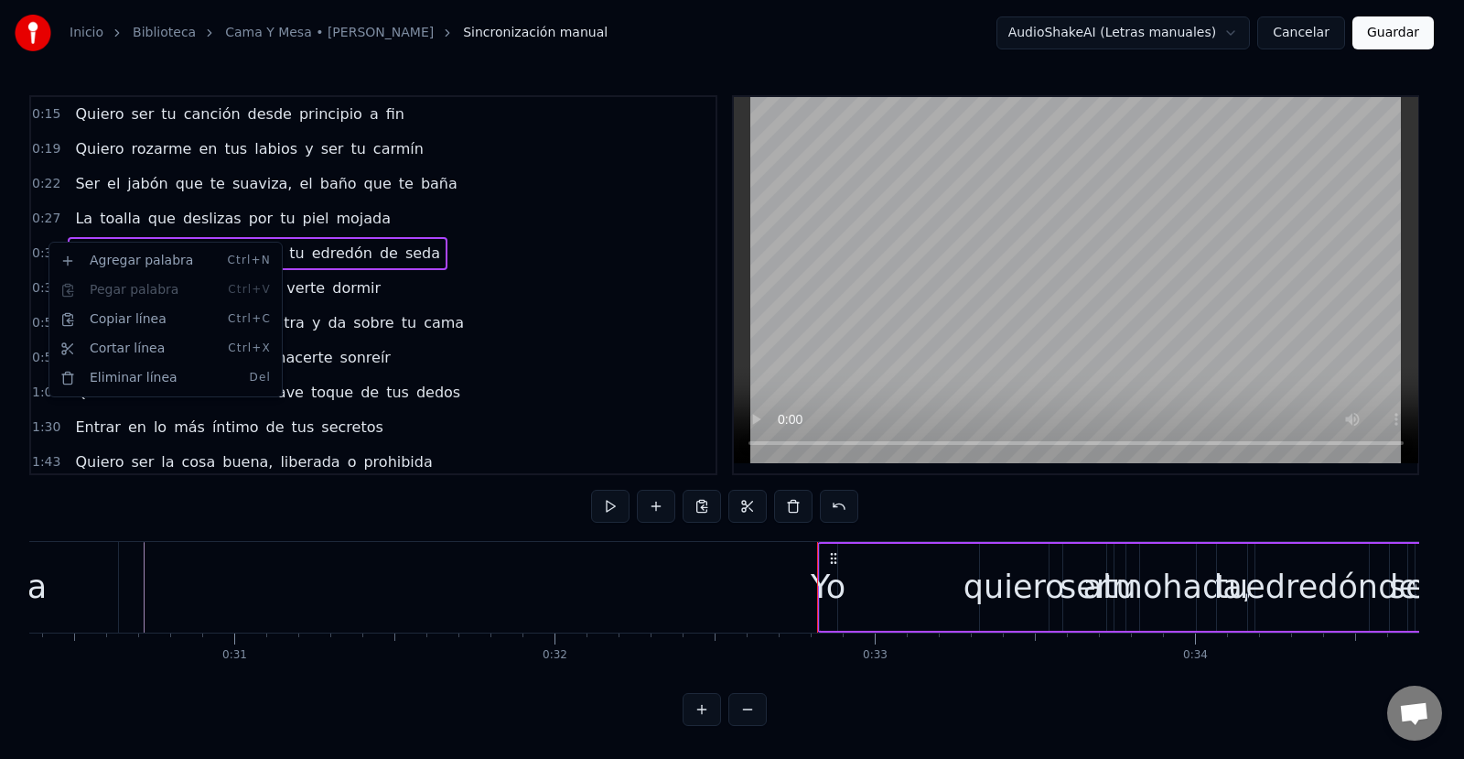
click at [47, 242] on html "Inicio Biblioteca Cama Y Mesa • [PERSON_NAME] Sincronización manual AudioShakeA…" at bounding box center [732, 377] width 1464 height 755
click at [45, 241] on html "Inicio Biblioteca Cama Y Mesa • [PERSON_NAME] Sincronización manual AudioShakeA…" at bounding box center [732, 377] width 1464 height 755
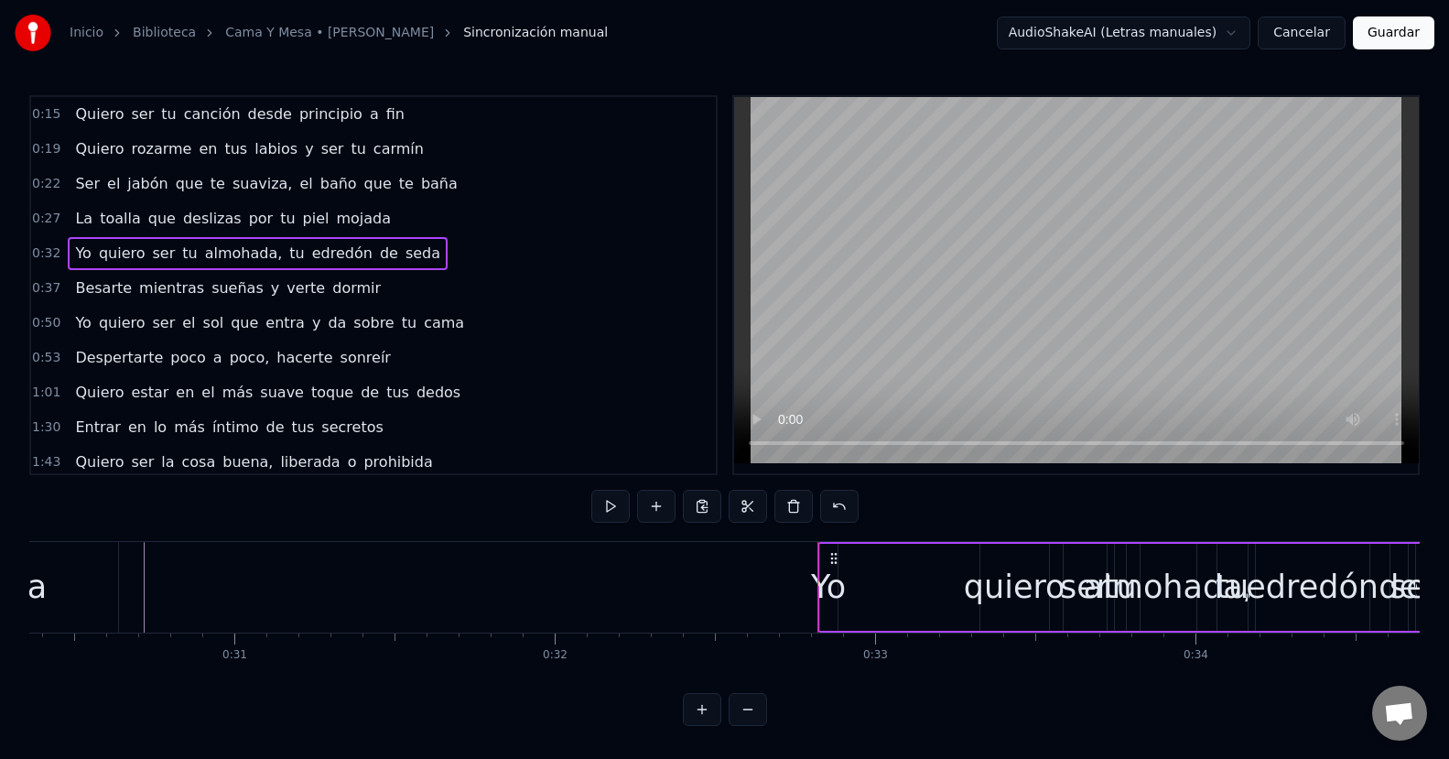
drag, startPoint x: 869, startPoint y: 531, endPoint x: 835, endPoint y: 529, distance: 33.9
click at [835, 542] on div "Yo quiero ser tu almohada, tu edredón [PERSON_NAME]" at bounding box center [1129, 587] width 625 height 91
click at [613, 494] on button at bounding box center [610, 506] width 38 height 33
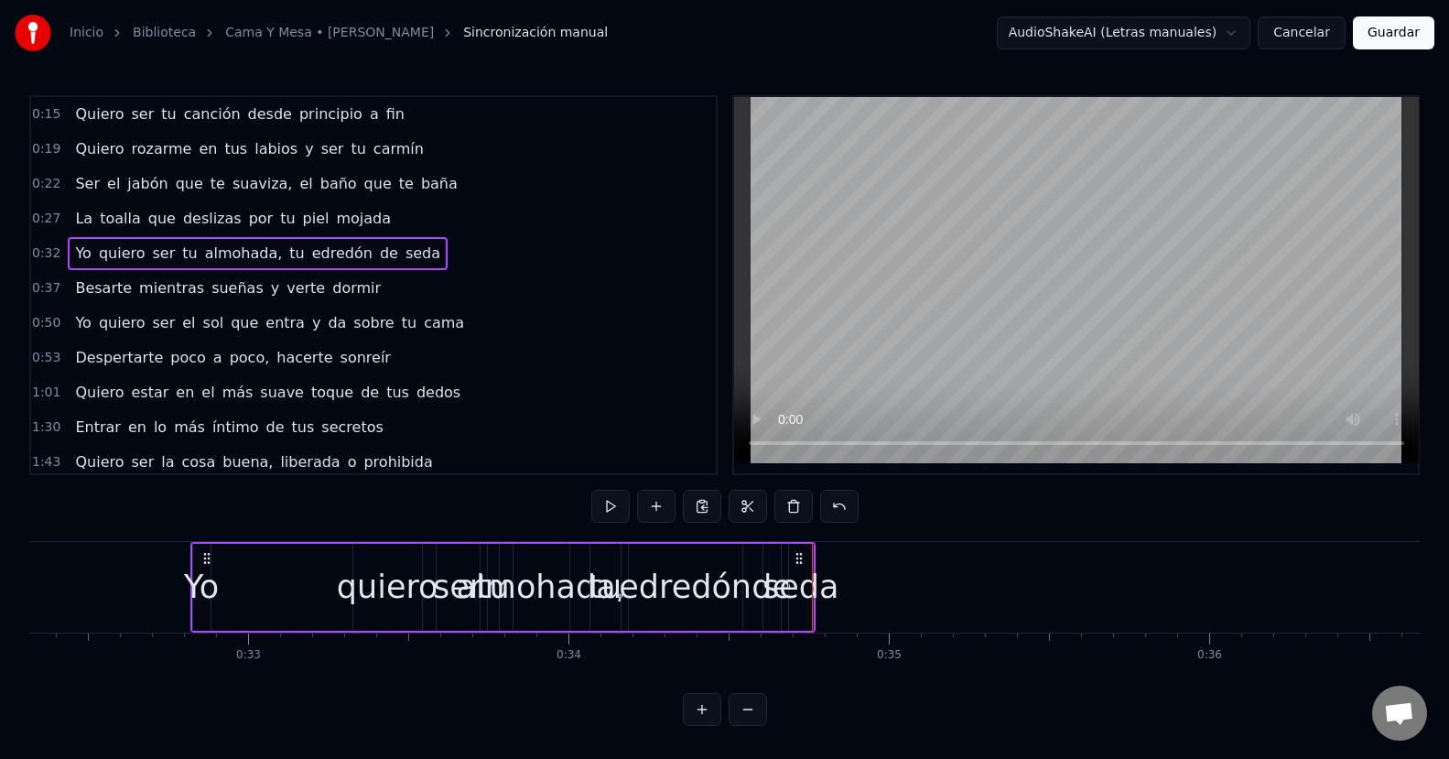
scroll to position [0, 10220]
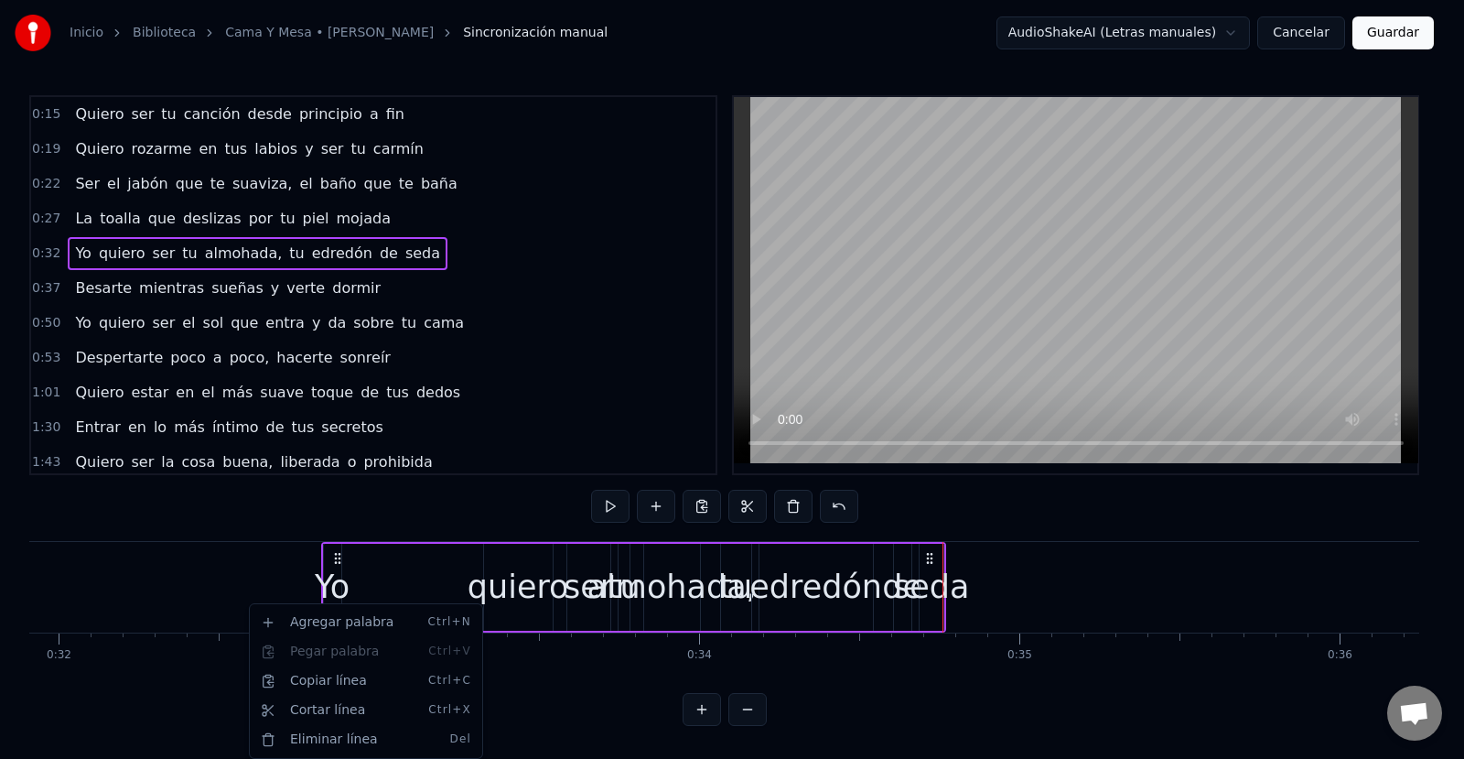
click at [403, 568] on html "Inicio Biblioteca Cama Y Mesa • [PERSON_NAME] Sincronización manual AudioShakeA…" at bounding box center [732, 377] width 1464 height 755
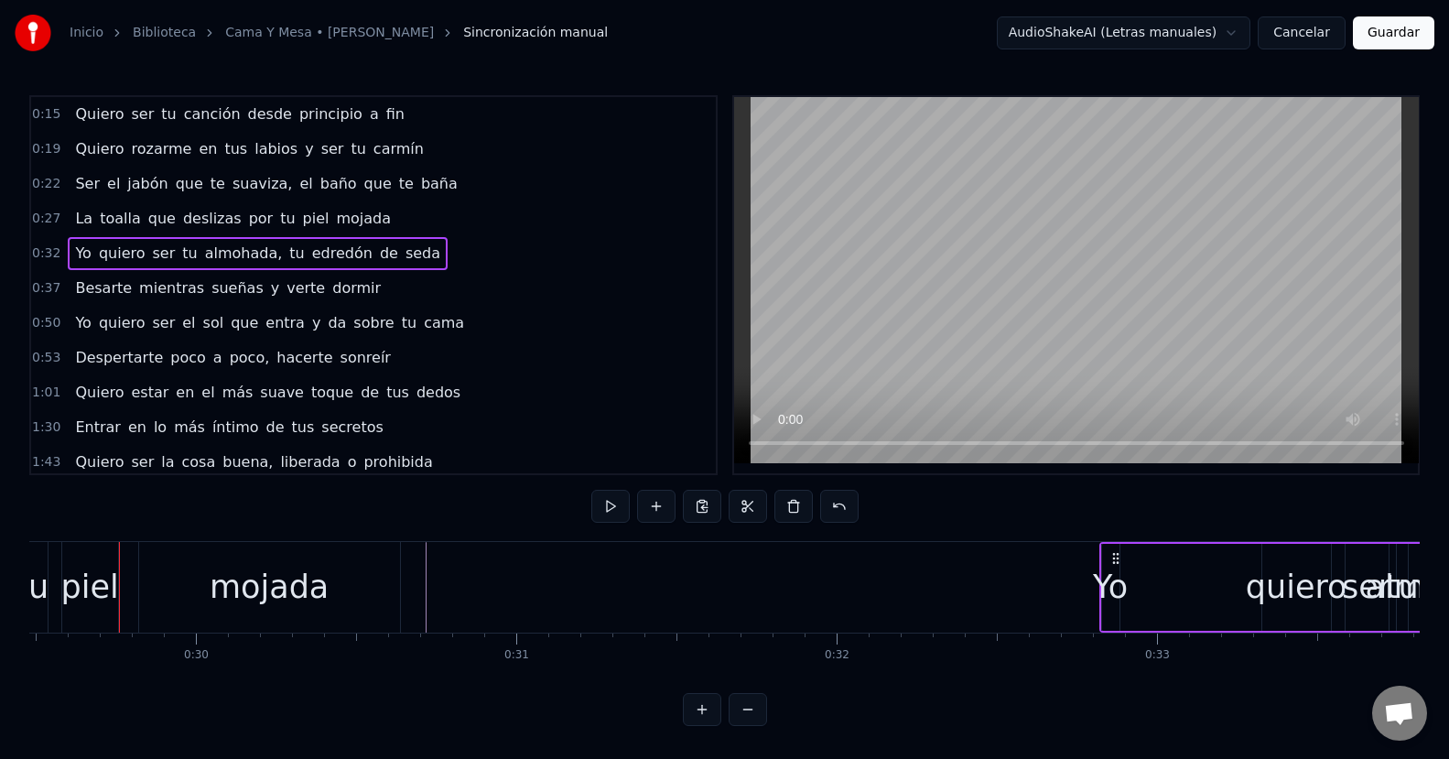
scroll to position [0, 9439]
click at [1112, 583] on div "Yo" at bounding box center [1112, 587] width 35 height 48
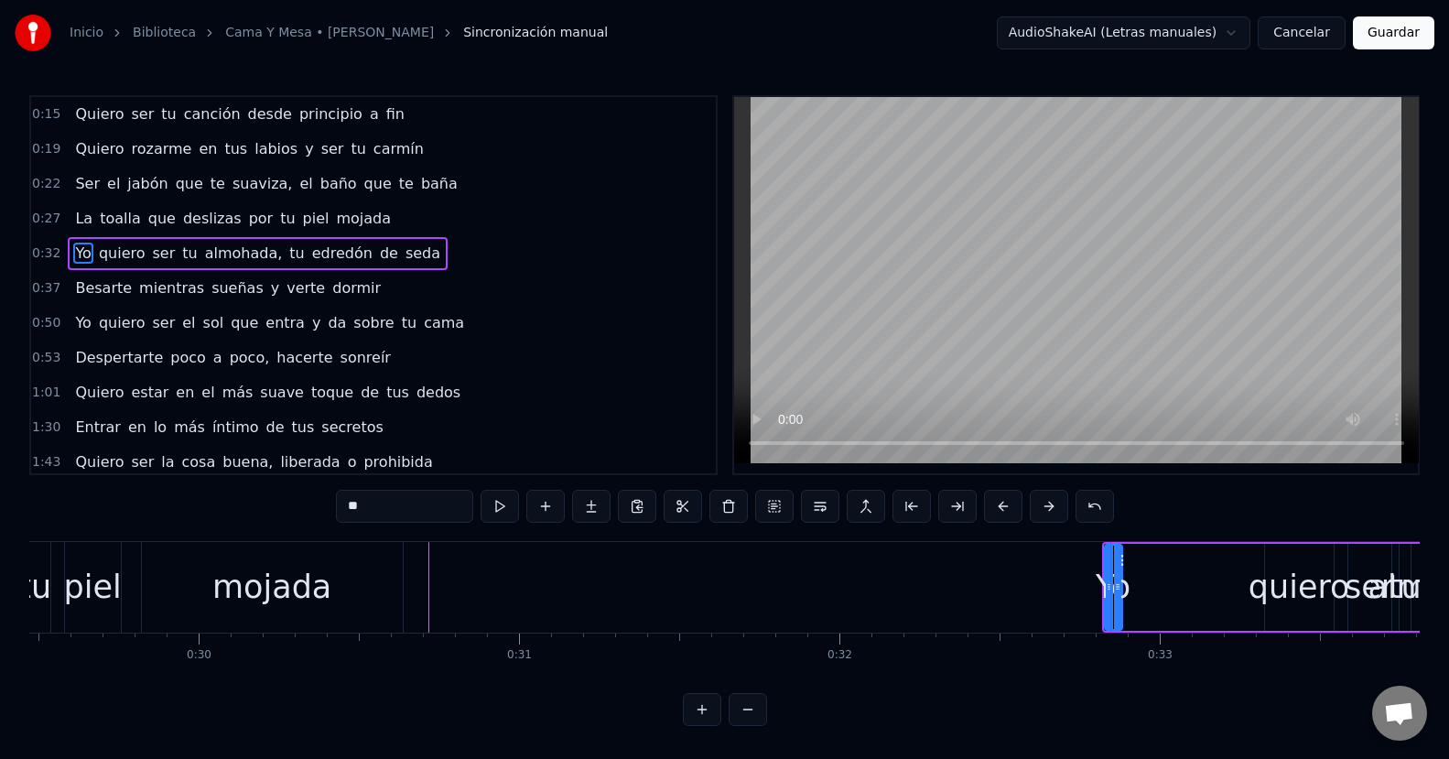
scroll to position [0, 0]
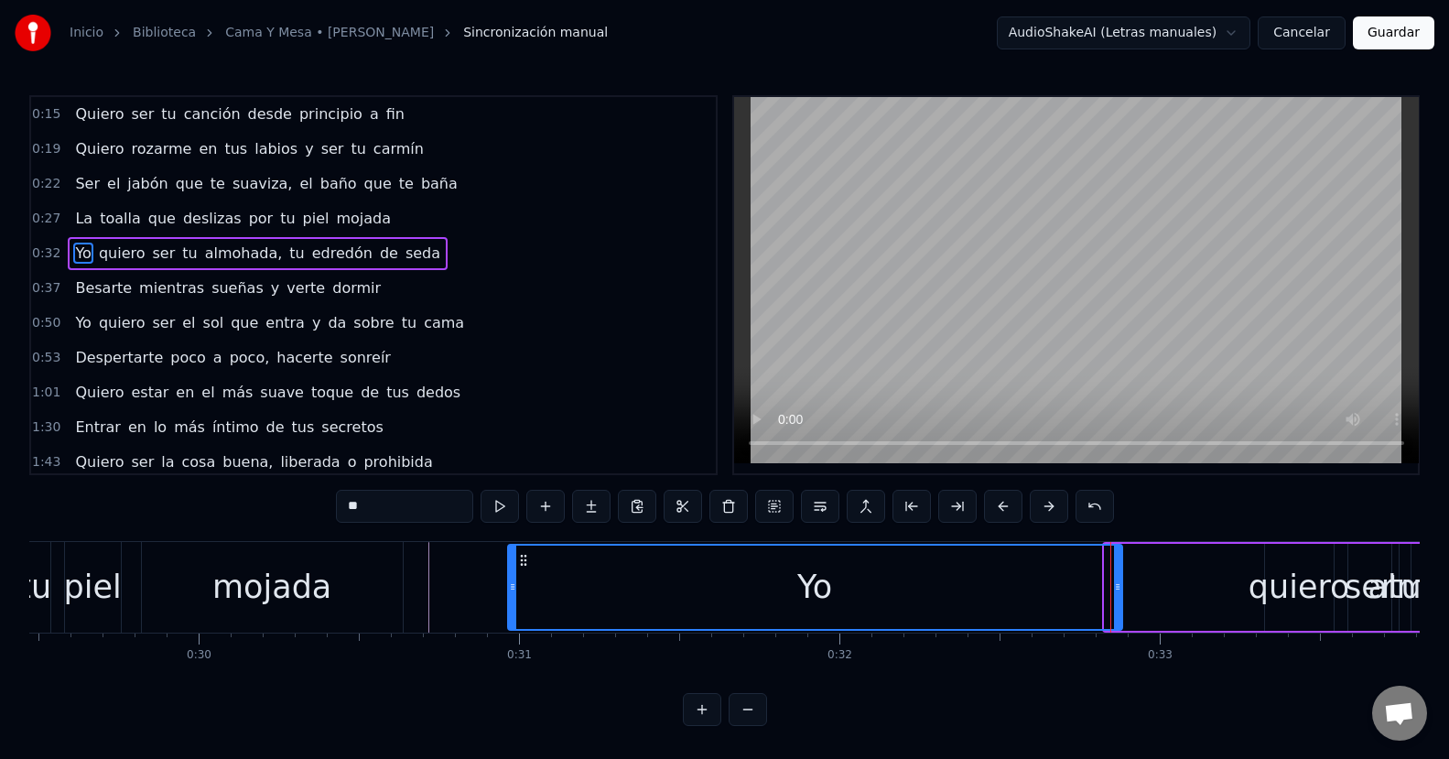
drag, startPoint x: 1105, startPoint y: 582, endPoint x: 508, endPoint y: 605, distance: 597.1
click at [509, 605] on div at bounding box center [512, 586] width 7 height 83
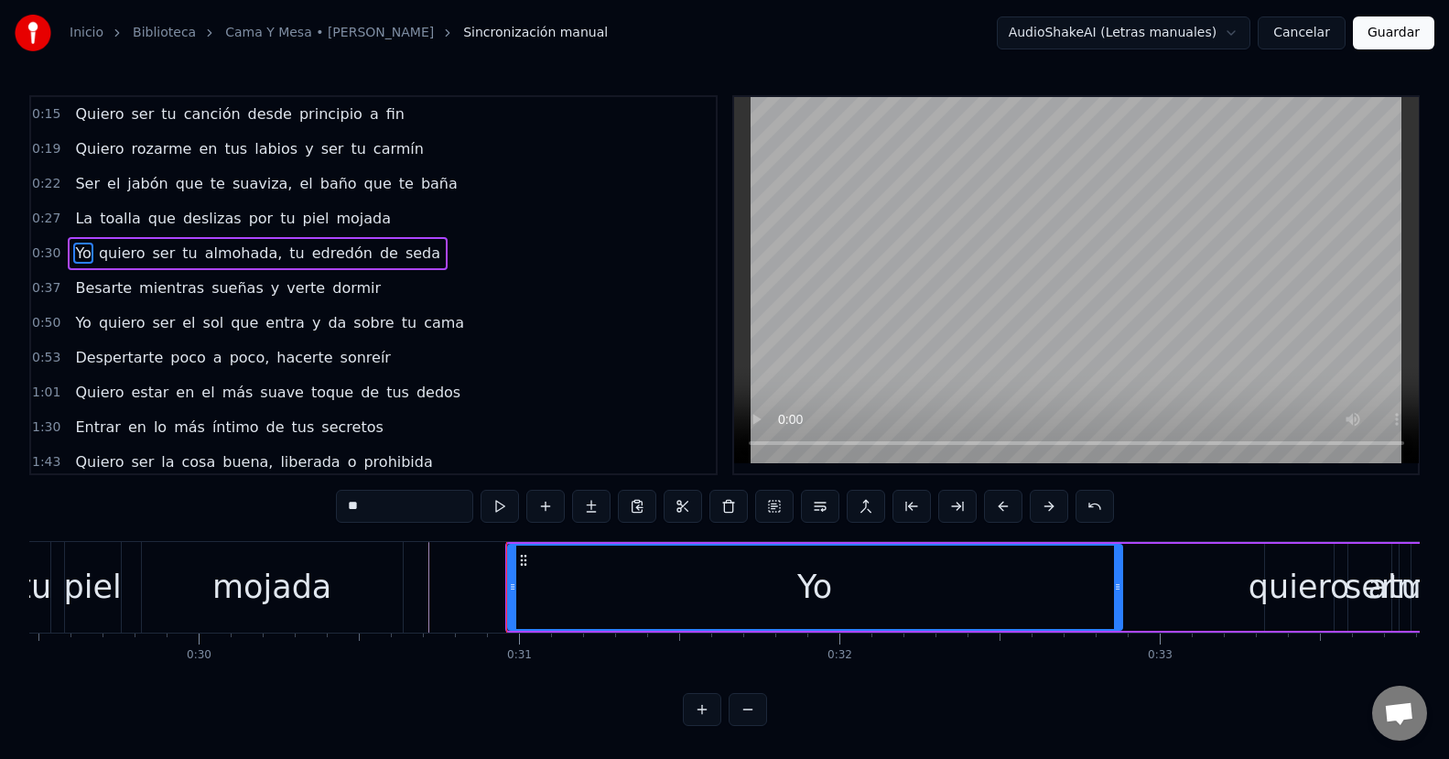
click at [1121, 586] on div "Yo" at bounding box center [815, 587] width 616 height 87
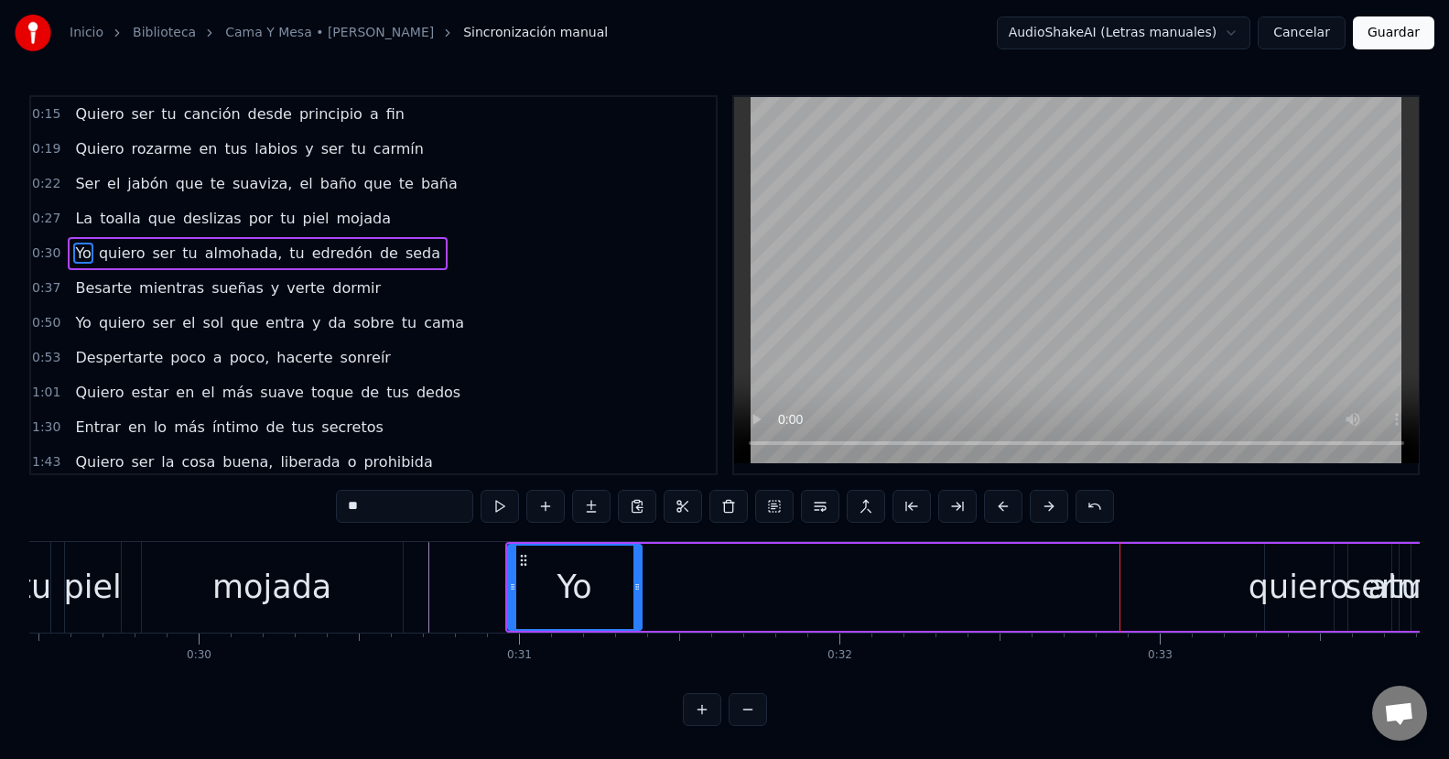
drag, startPoint x: 1116, startPoint y: 585, endPoint x: 636, endPoint y: 608, distance: 481.0
click at [636, 608] on div at bounding box center [636, 586] width 7 height 83
click at [1266, 595] on div "quiero" at bounding box center [1299, 587] width 102 height 48
type input "******"
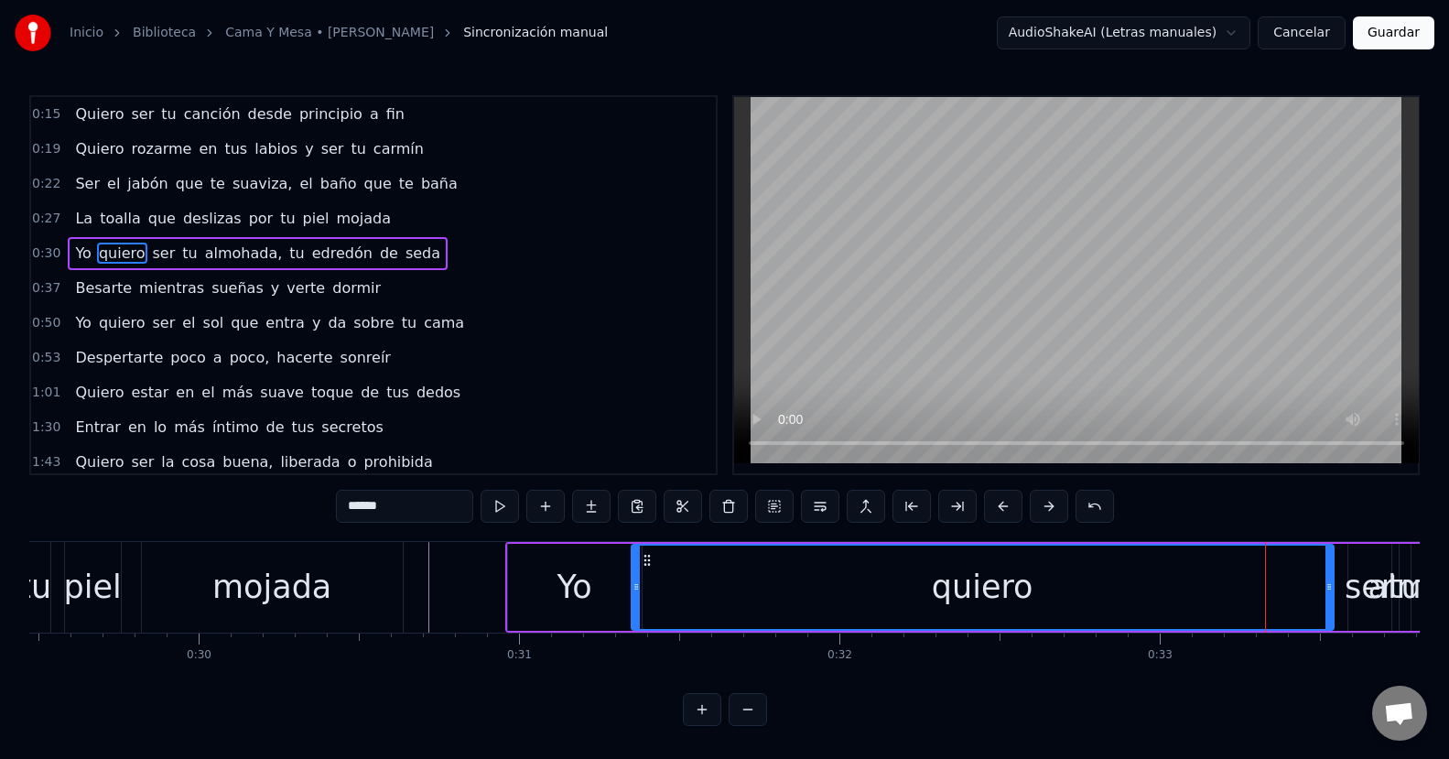
drag, startPoint x: 1266, startPoint y: 593, endPoint x: 632, endPoint y: 620, distance: 633.8
click at [632, 620] on div at bounding box center [635, 586] width 7 height 83
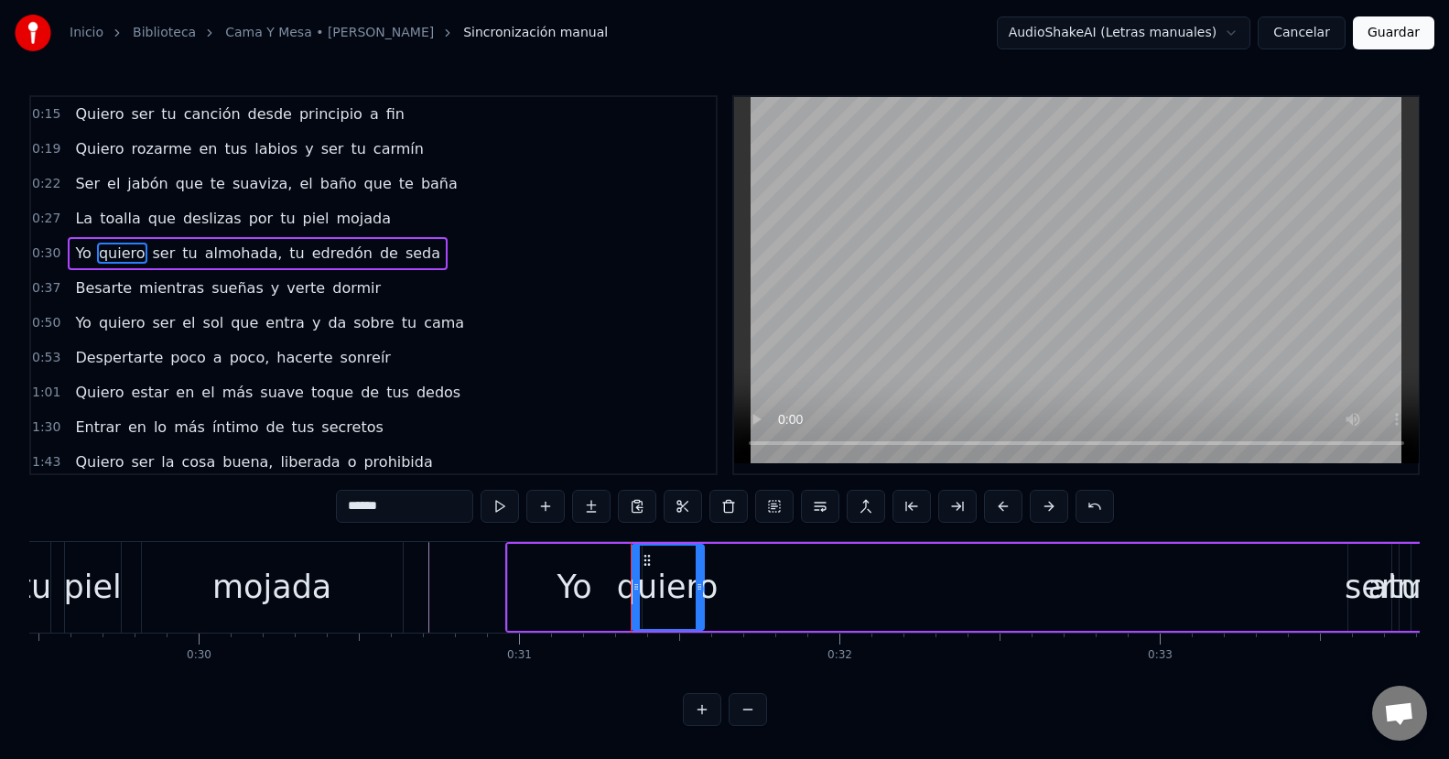
drag, startPoint x: 1330, startPoint y: 587, endPoint x: 700, endPoint y: 611, distance: 630.1
click at [700, 611] on div at bounding box center [698, 586] width 7 height 83
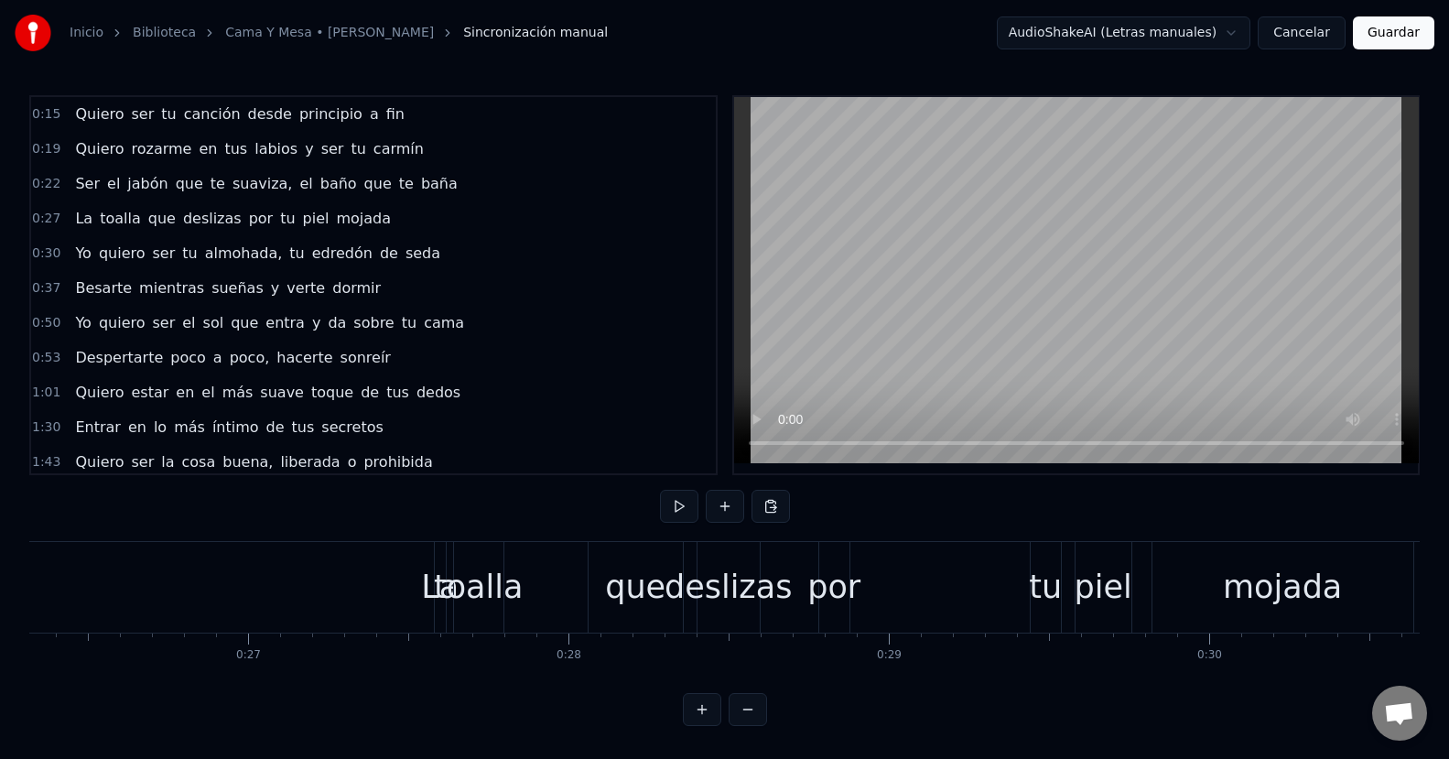
scroll to position [0, 8342]
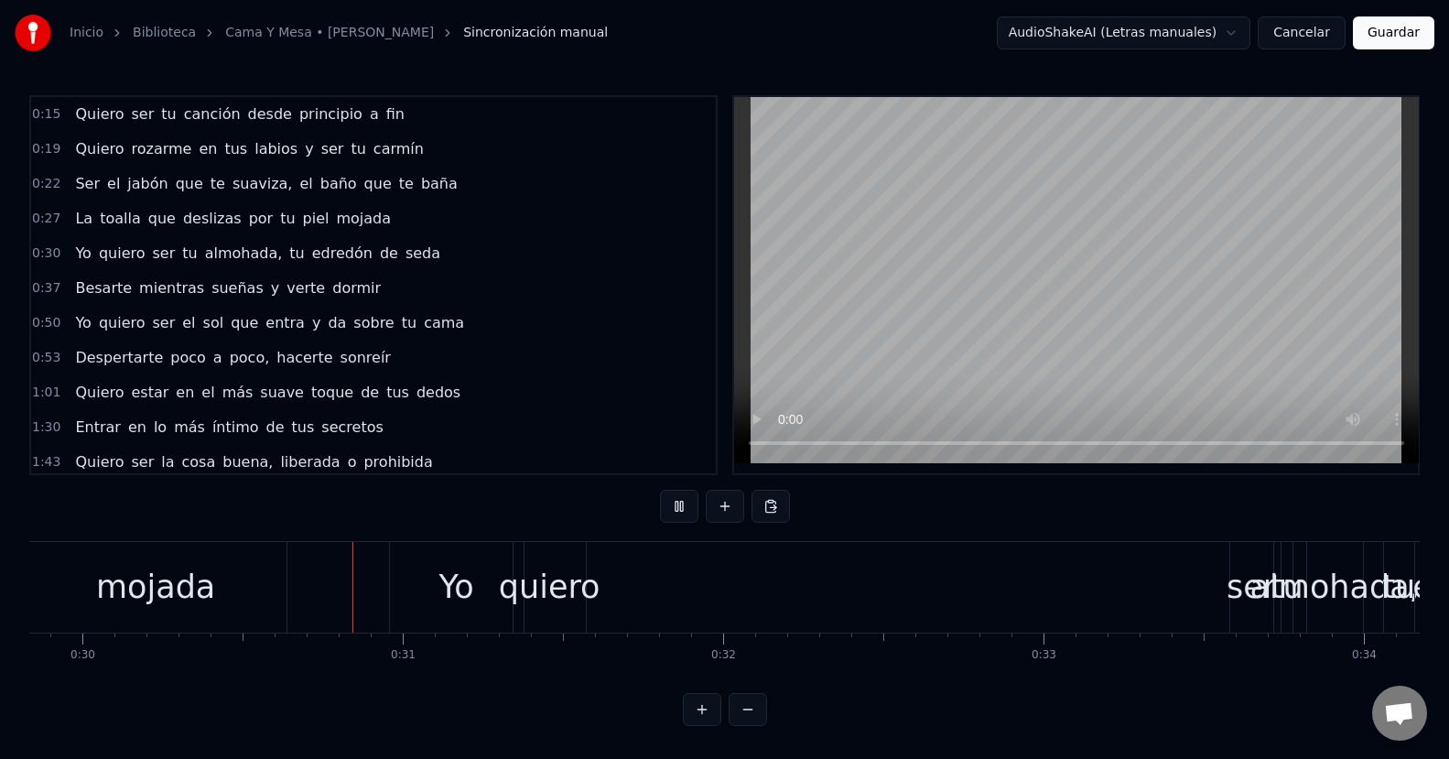
scroll to position [0, 9559]
click at [1239, 573] on div "ser" at bounding box center [1247, 587] width 49 height 48
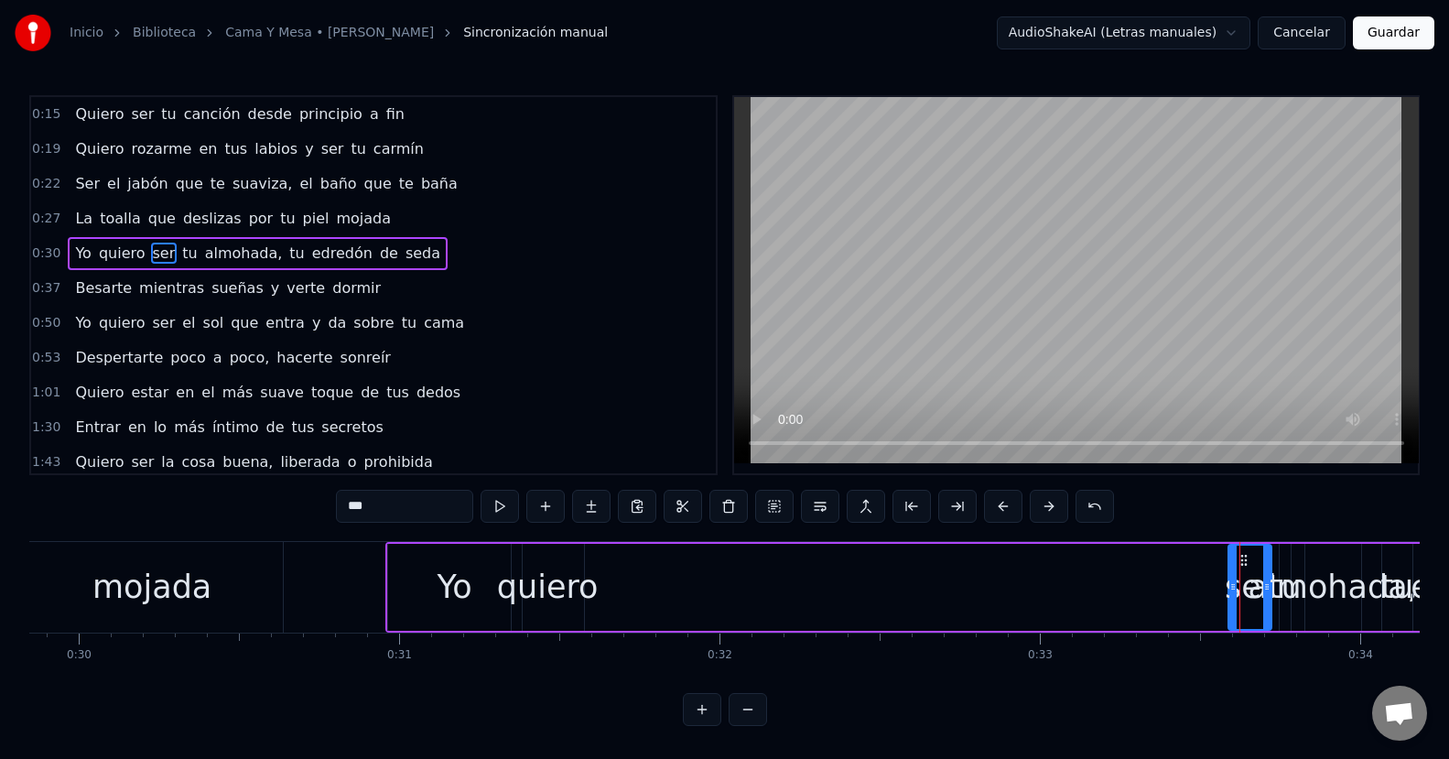
scroll to position [0, 0]
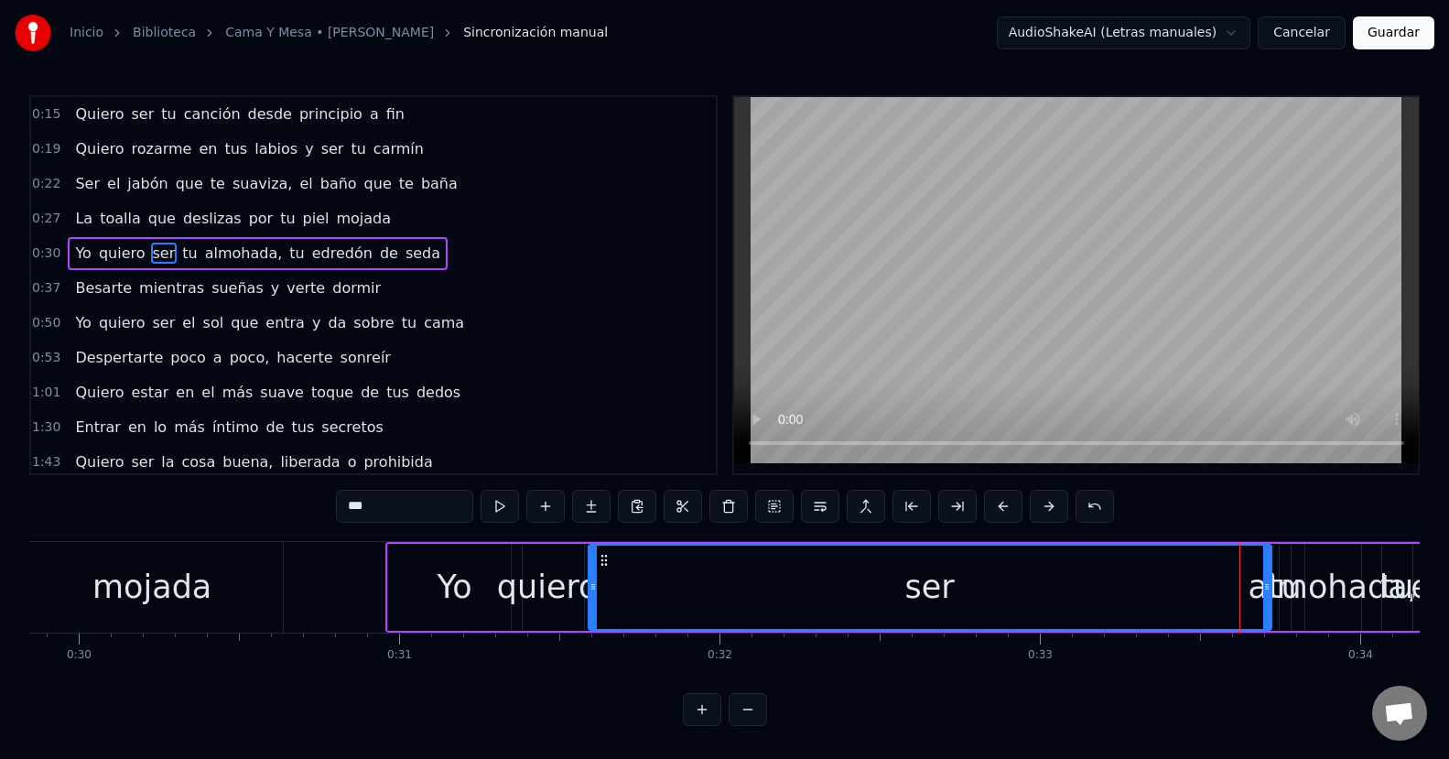
drag, startPoint x: 1233, startPoint y: 579, endPoint x: 593, endPoint y: 580, distance: 639.6
click at [593, 580] on icon at bounding box center [592, 586] width 7 height 15
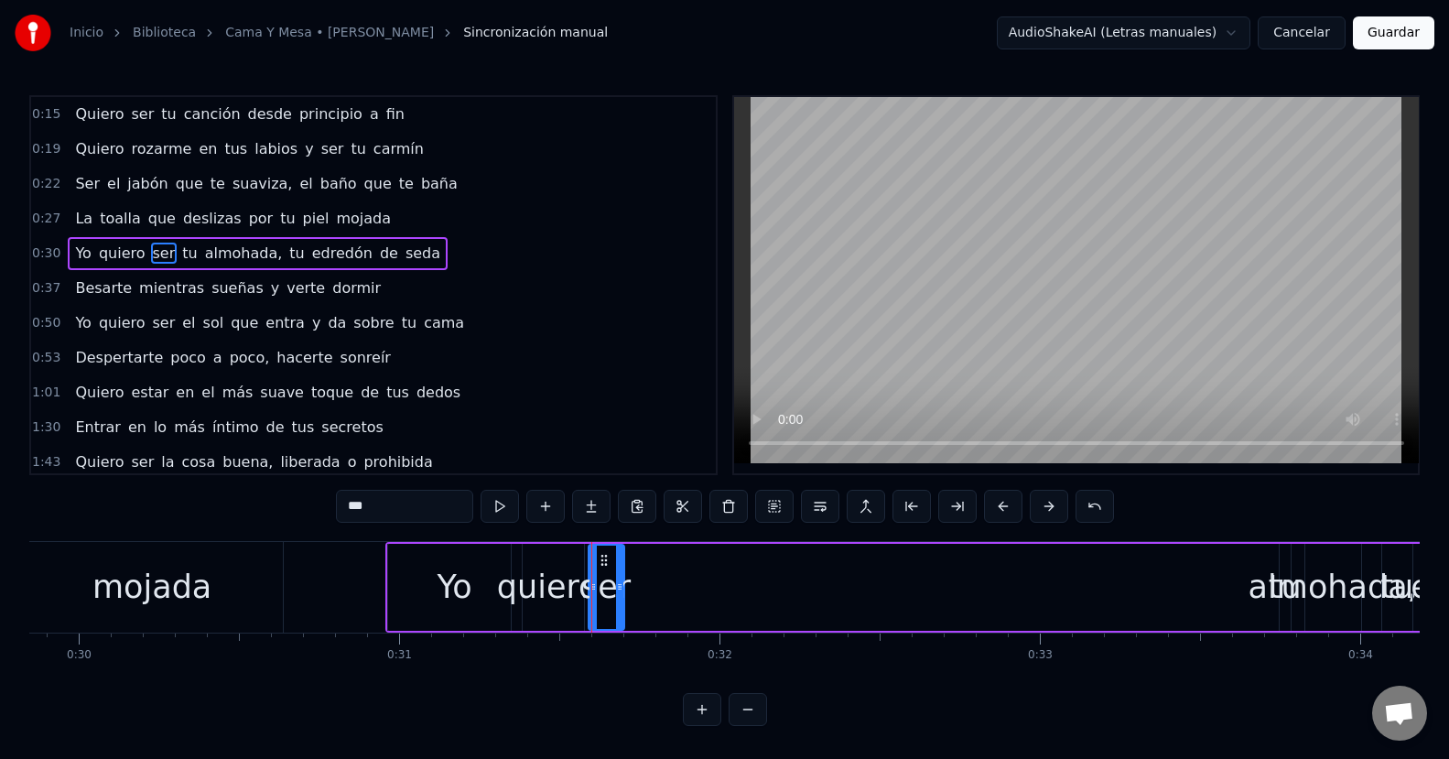
drag, startPoint x: 1266, startPoint y: 586, endPoint x: 620, endPoint y: 602, distance: 647.2
click at [620, 602] on div at bounding box center [619, 586] width 7 height 83
click at [1277, 574] on div "almohada," at bounding box center [1332, 587] width 169 height 48
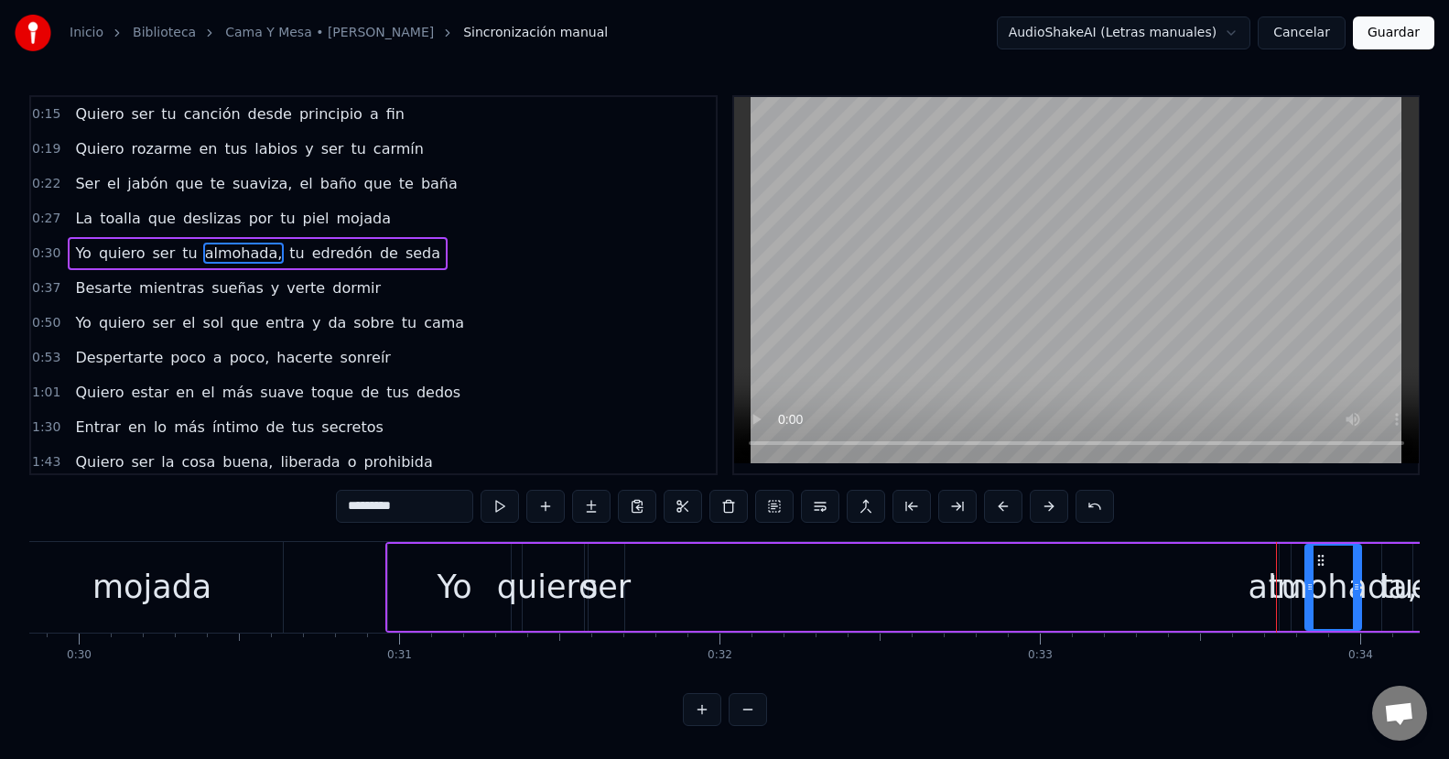
click at [1280, 591] on div "almohada," at bounding box center [1332, 587] width 169 height 48
click at [1283, 591] on div "almohada," at bounding box center [1332, 587] width 169 height 48
click at [1285, 591] on div "almohada," at bounding box center [1332, 587] width 169 height 48
click at [1292, 591] on div "almohada," at bounding box center [1332, 587] width 169 height 48
click at [1333, 590] on div "almohada," at bounding box center [1332, 587] width 169 height 48
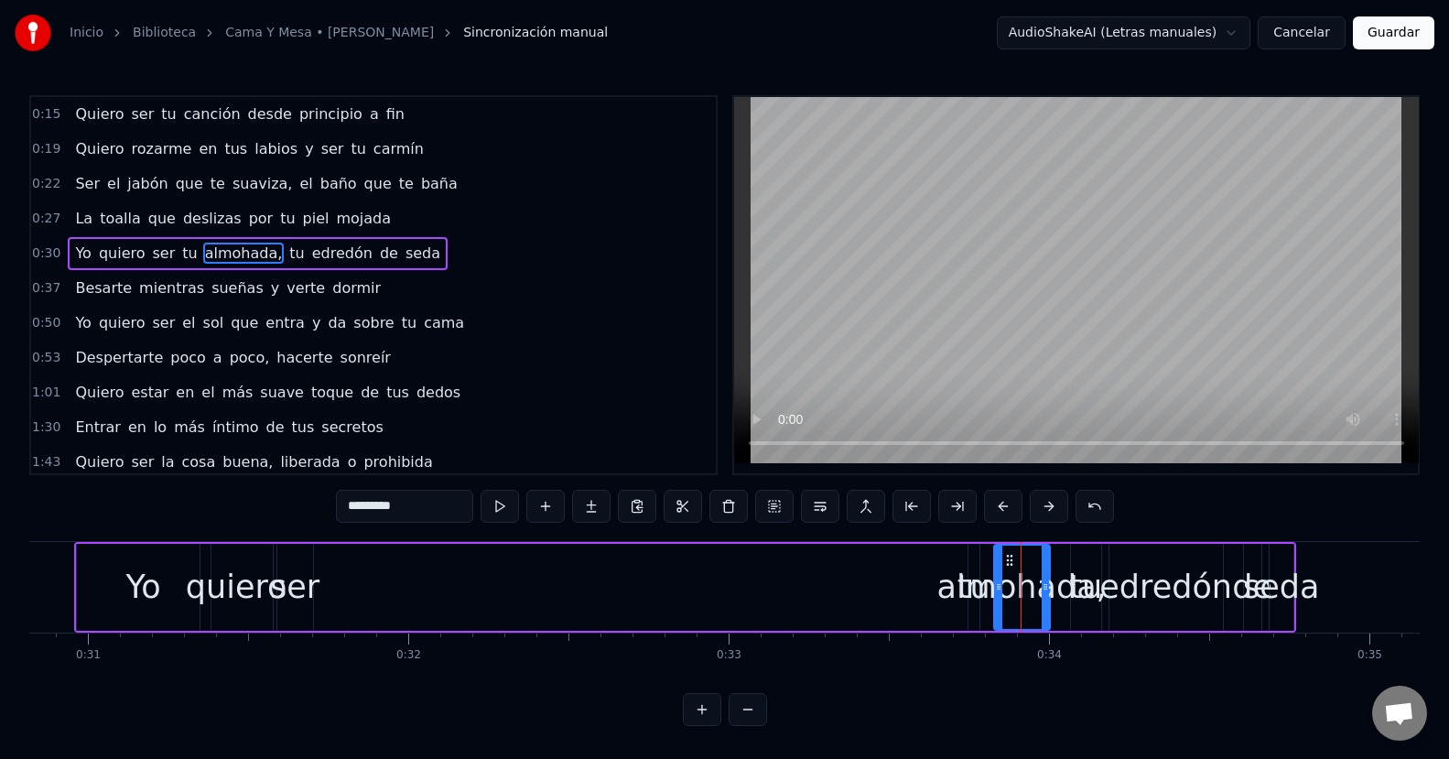
scroll to position [0, 10220]
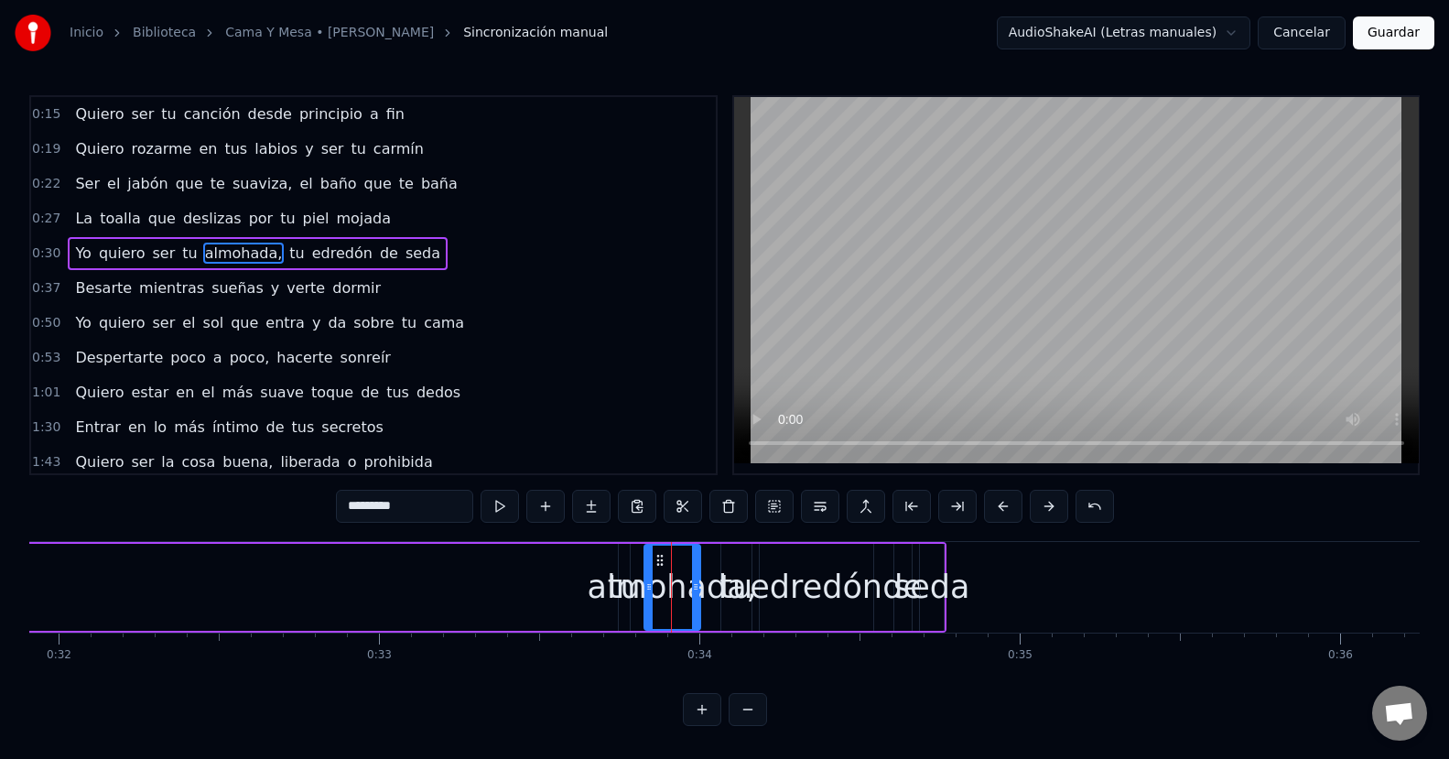
click at [616, 591] on div "almohada," at bounding box center [671, 587] width 169 height 48
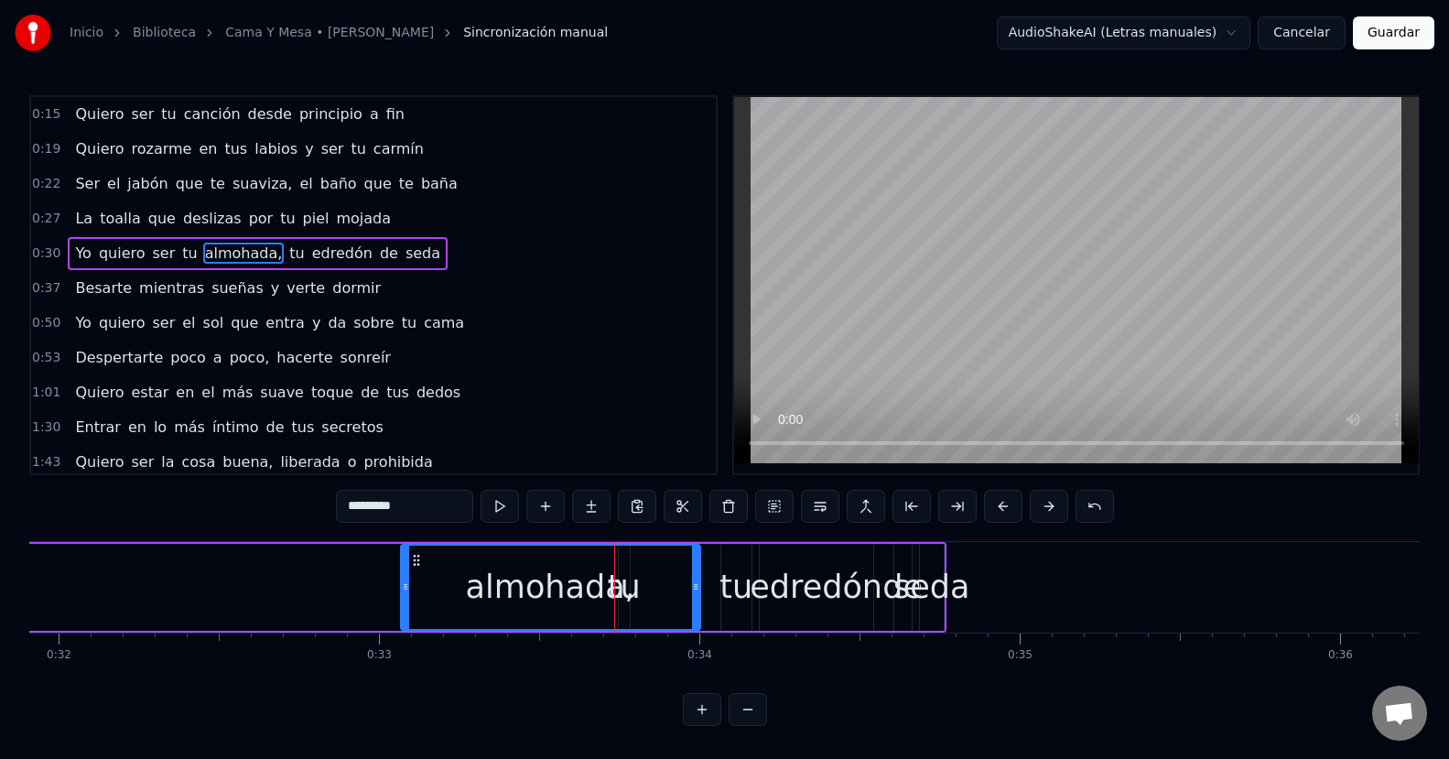
drag, startPoint x: 650, startPoint y: 587, endPoint x: 406, endPoint y: 589, distance: 243.4
click at [406, 589] on icon at bounding box center [405, 586] width 7 height 15
click at [627, 589] on div "almohada," at bounding box center [550, 586] width 297 height 83
click at [633, 592] on div "almohada," at bounding box center [550, 586] width 297 height 83
click at [636, 591] on div "almohada," at bounding box center [550, 586] width 297 height 83
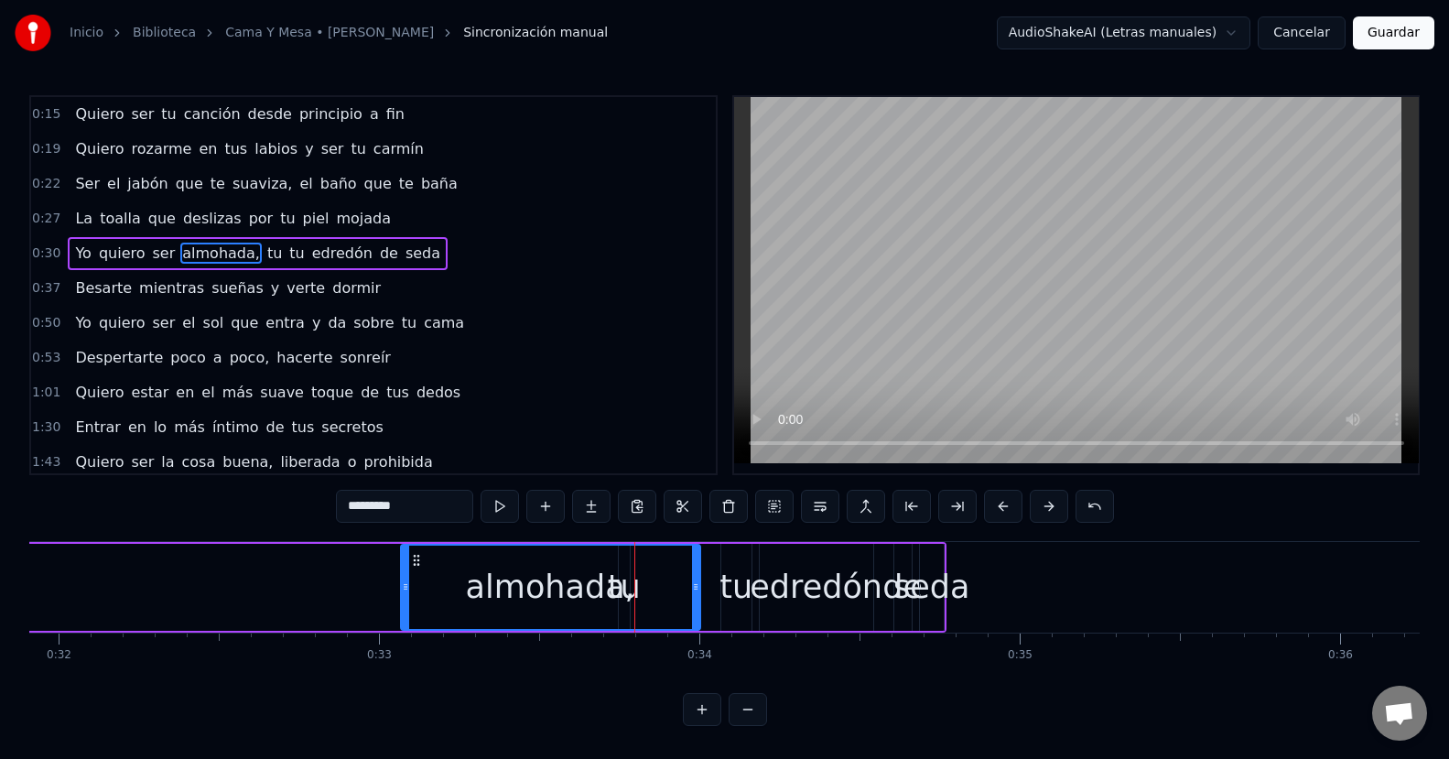
click at [632, 589] on div "almohada," at bounding box center [550, 586] width 297 height 83
click at [611, 593] on div "almohada," at bounding box center [550, 587] width 169 height 48
click at [614, 587] on div "almohada," at bounding box center [550, 587] width 169 height 48
click at [617, 584] on div "almohada," at bounding box center [550, 587] width 169 height 48
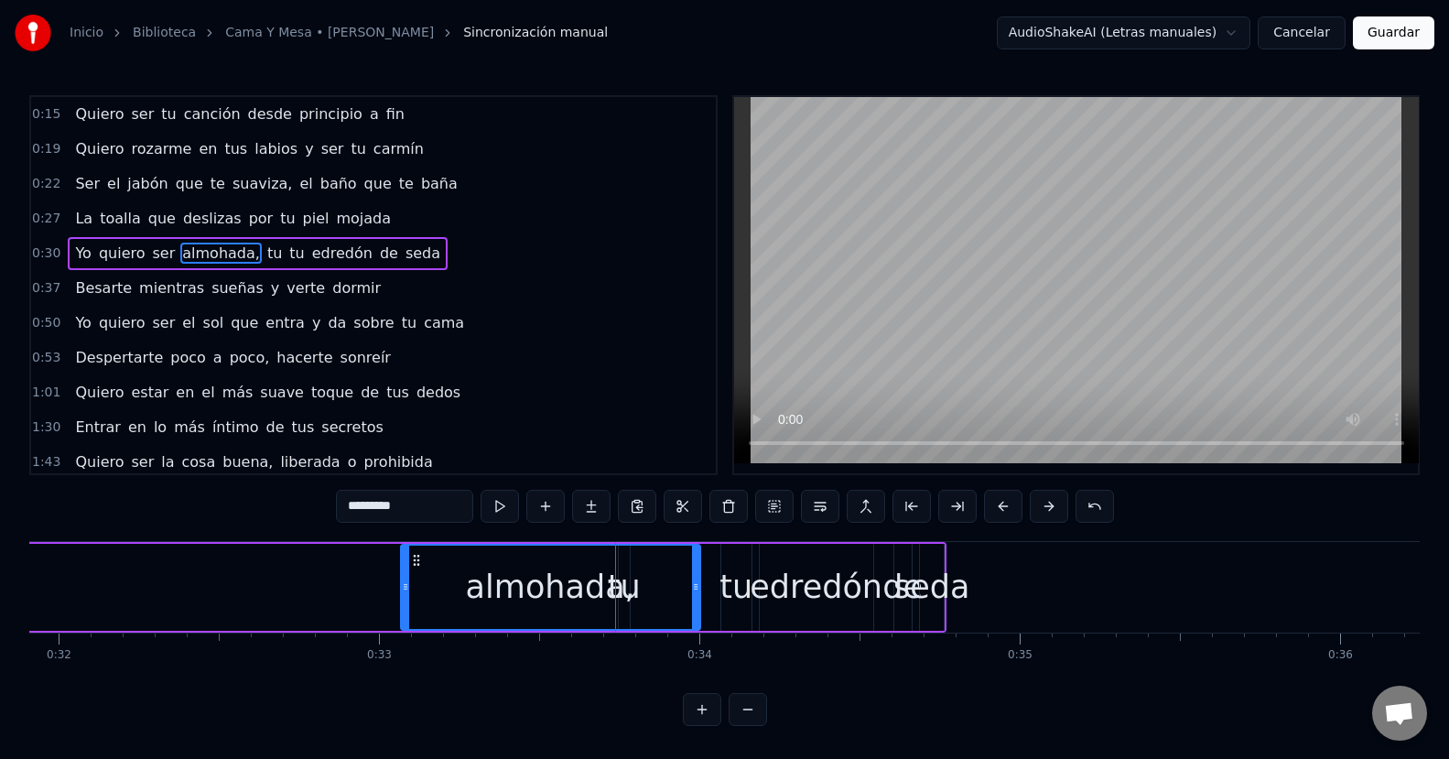
click at [614, 582] on div "almohada," at bounding box center [550, 587] width 169 height 48
click at [935, 587] on div "seda" at bounding box center [931, 587] width 76 height 48
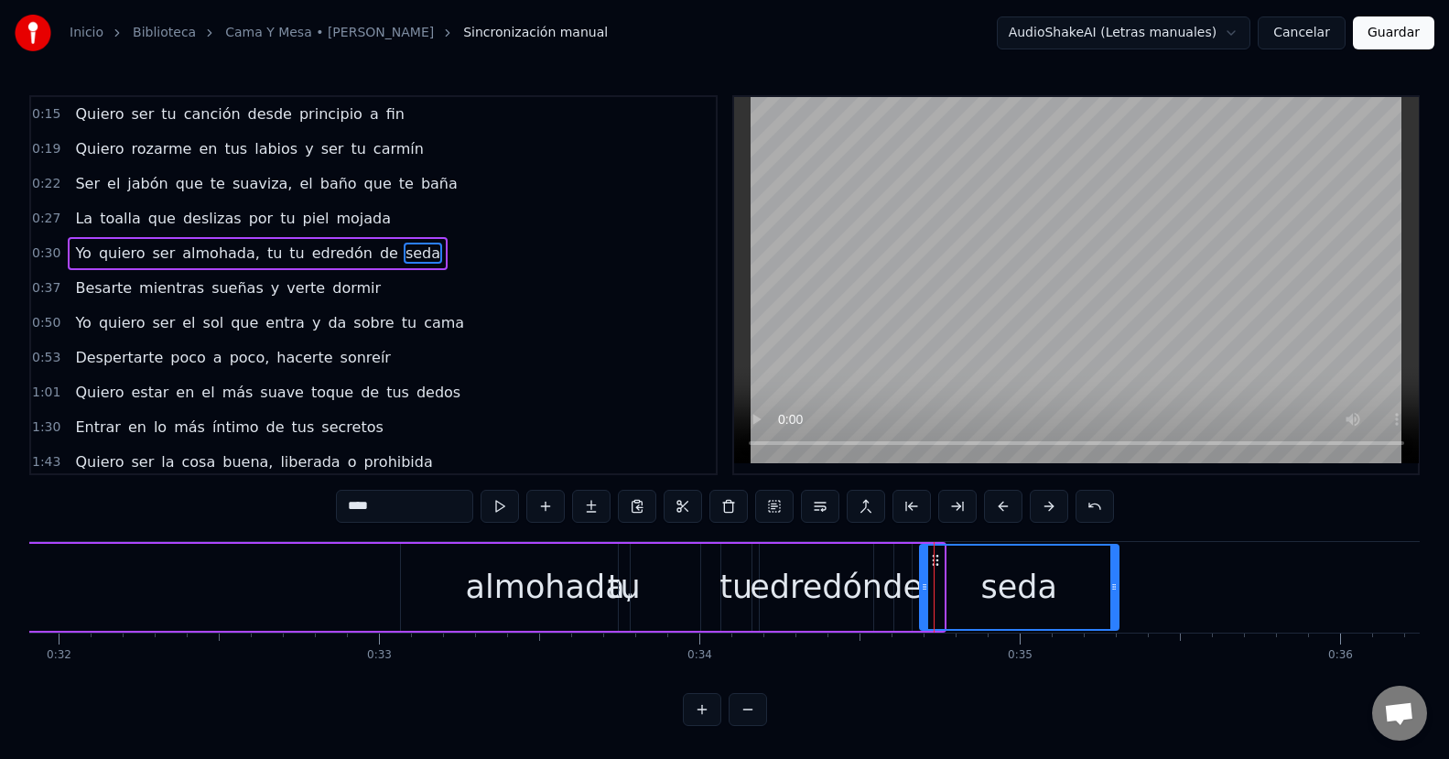
drag, startPoint x: 941, startPoint y: 587, endPoint x: 1115, endPoint y: 580, distance: 174.9
click at [1115, 580] on icon at bounding box center [1113, 586] width 7 height 15
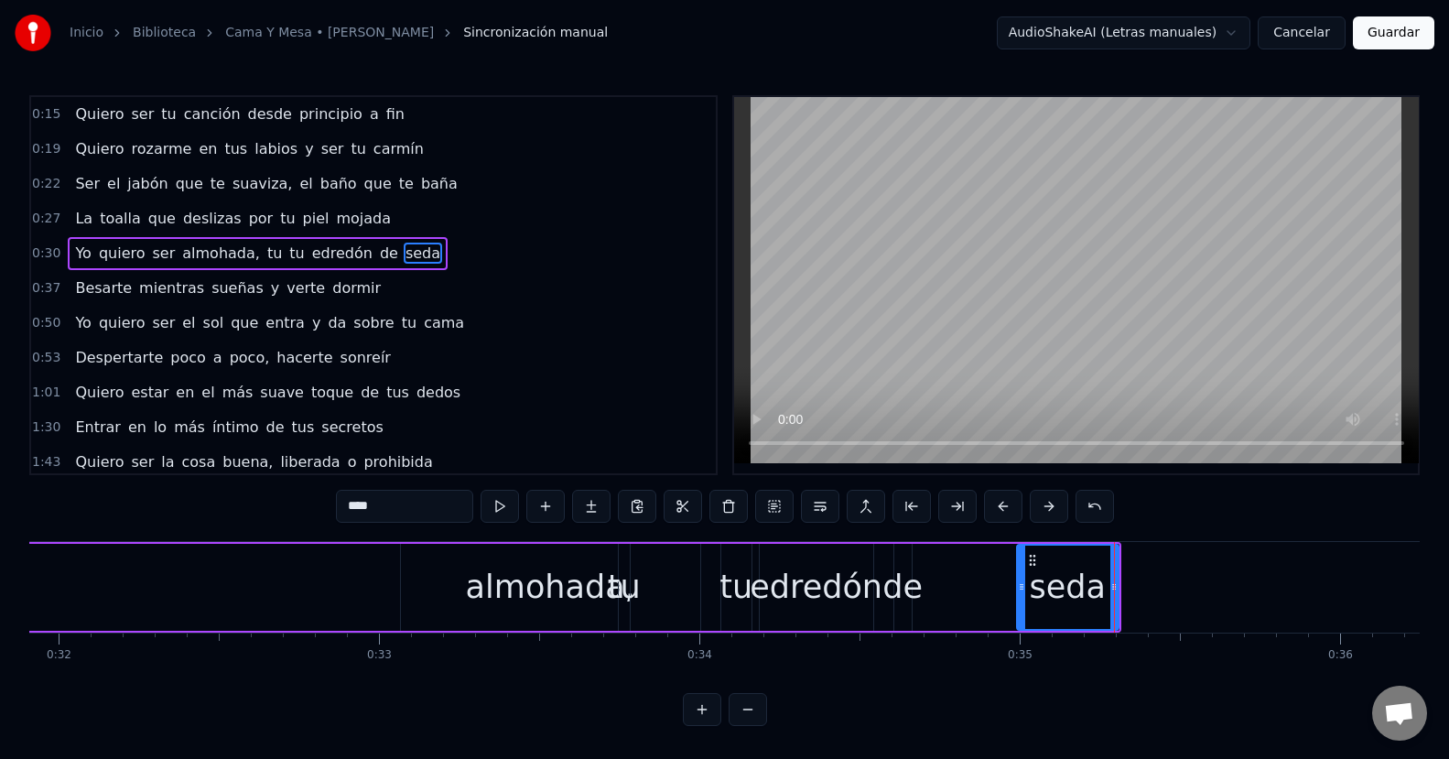
drag, startPoint x: 925, startPoint y: 580, endPoint x: 1024, endPoint y: 572, distance: 99.2
click at [1024, 572] on div at bounding box center [1021, 586] width 7 height 83
click at [911, 587] on div "de" at bounding box center [902, 587] width 40 height 48
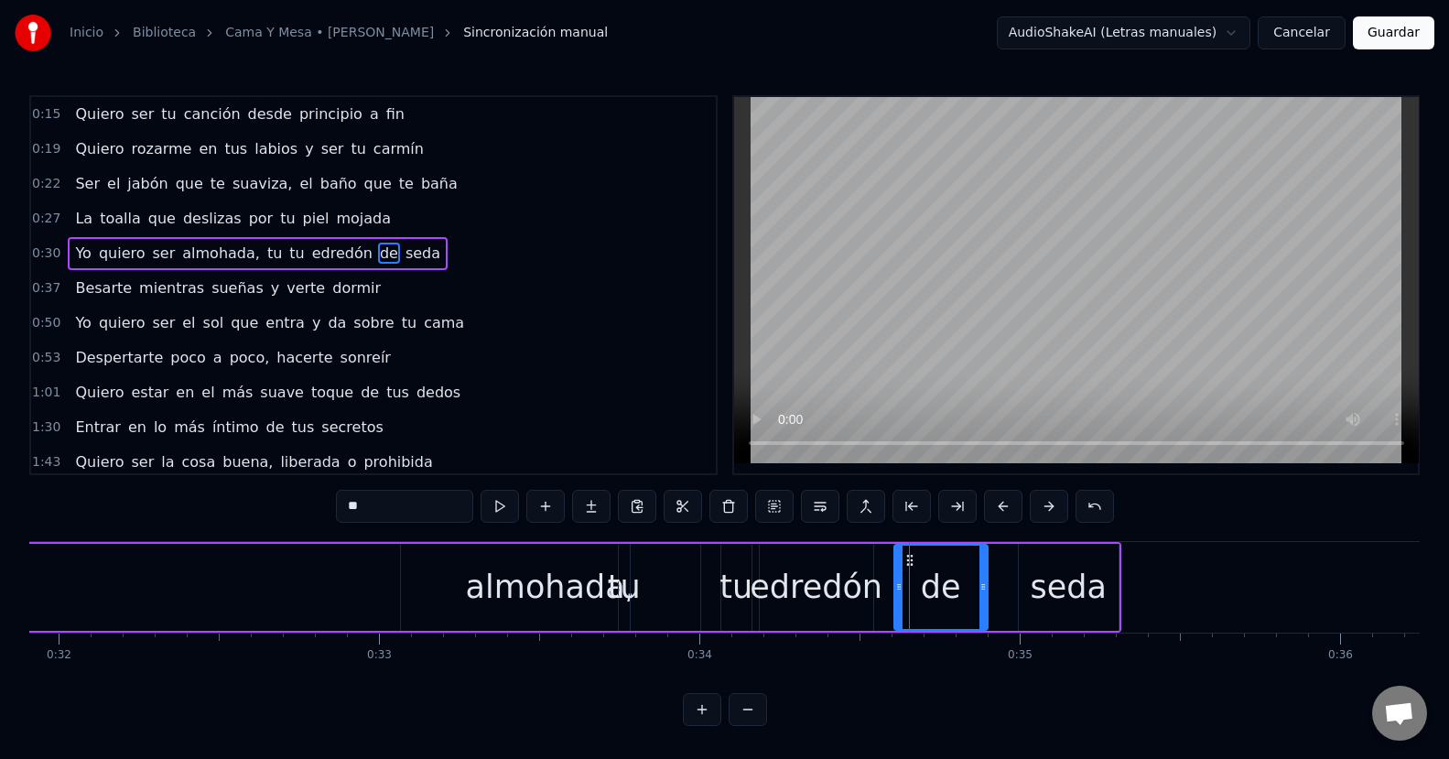
drag, startPoint x: 906, startPoint y: 586, endPoint x: 986, endPoint y: 585, distance: 79.6
click at [986, 585] on icon at bounding box center [982, 586] width 7 height 15
drag, startPoint x: 895, startPoint y: 587, endPoint x: 932, endPoint y: 584, distance: 37.6
click at [932, 584] on icon at bounding box center [935, 586] width 7 height 15
click at [819, 595] on div "edredón" at bounding box center [815, 587] width 133 height 48
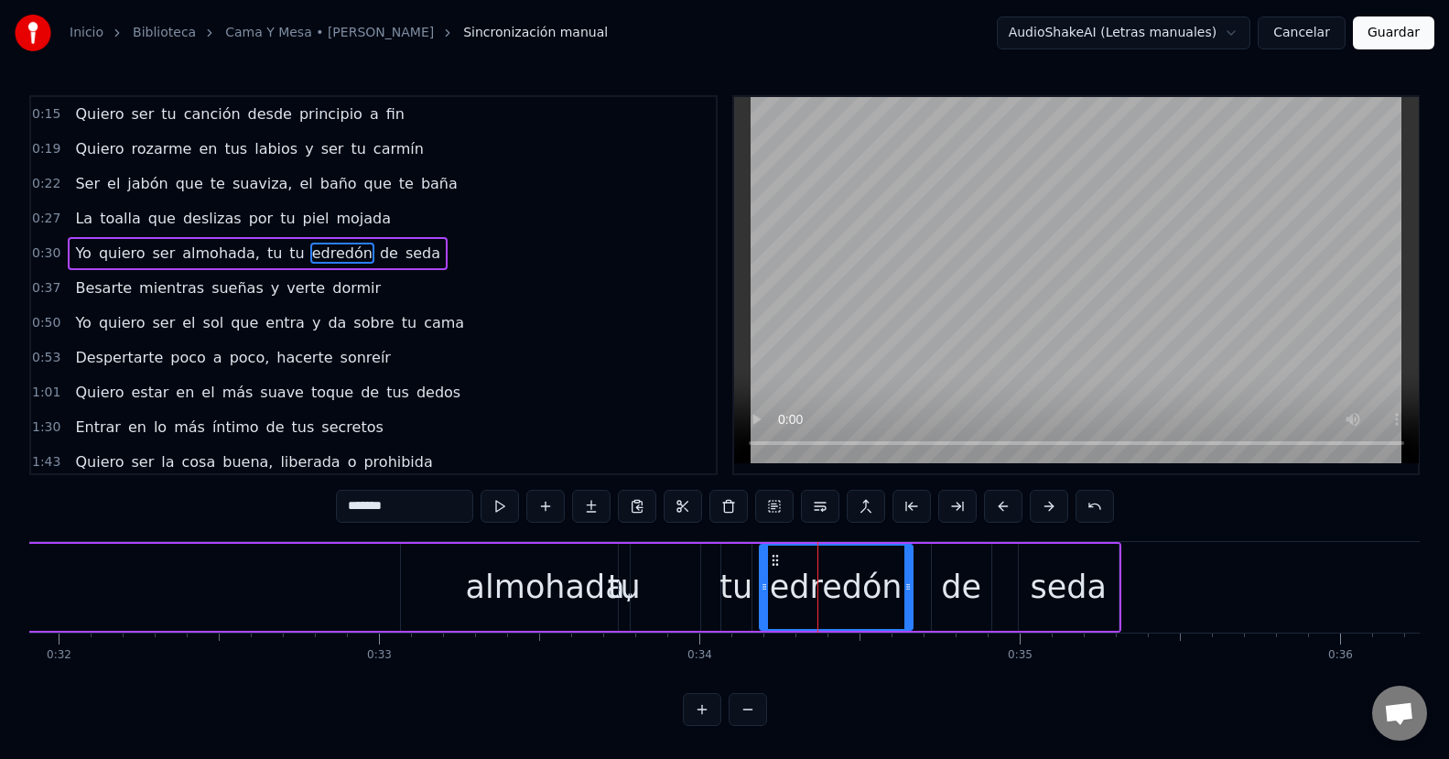
drag, startPoint x: 868, startPoint y: 585, endPoint x: 907, endPoint y: 580, distance: 39.6
click at [907, 580] on icon at bounding box center [907, 586] width 7 height 15
drag, startPoint x: 767, startPoint y: 587, endPoint x: 806, endPoint y: 587, distance: 39.4
click at [806, 587] on icon at bounding box center [803, 586] width 7 height 15
click at [742, 597] on div "tu" at bounding box center [735, 587] width 33 height 48
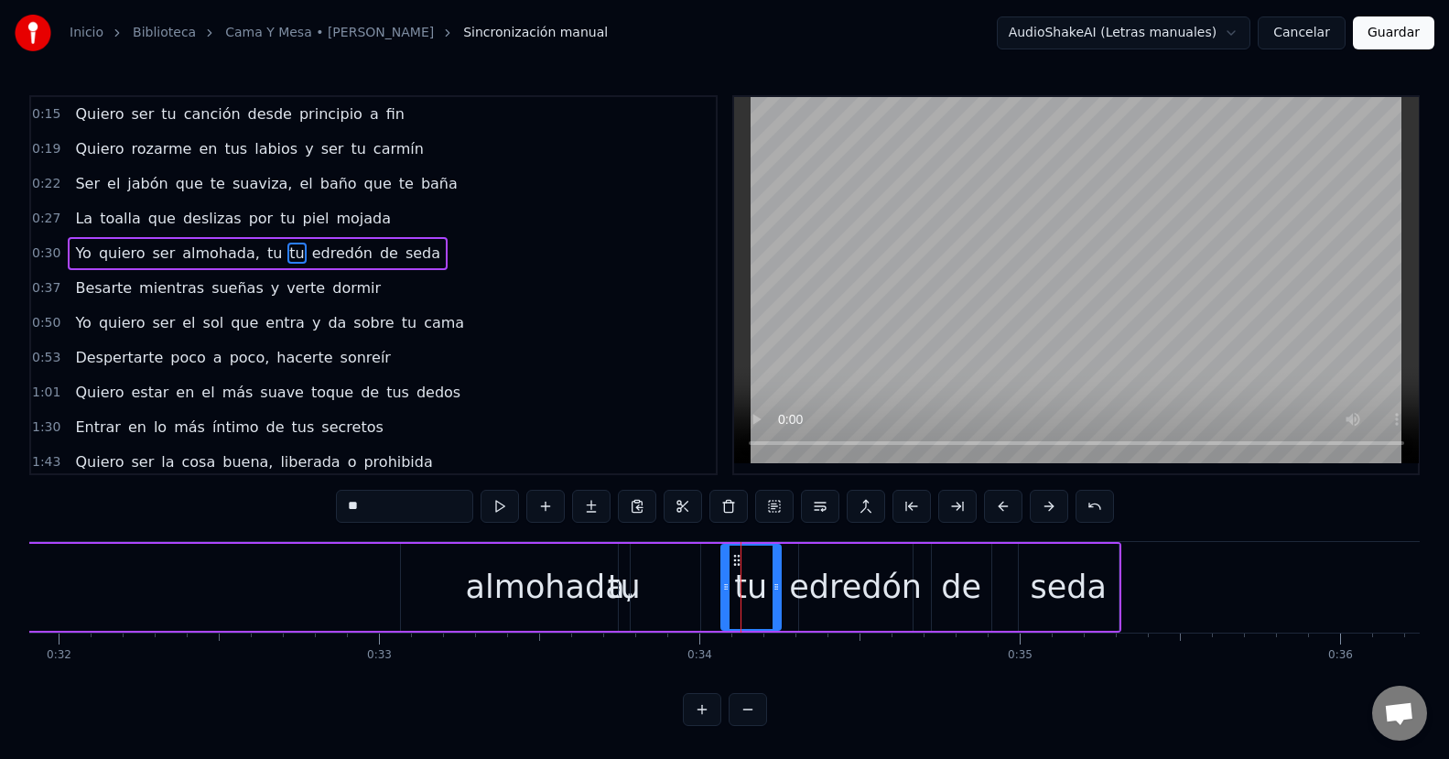
drag, startPoint x: 749, startPoint y: 586, endPoint x: 778, endPoint y: 584, distance: 29.3
click at [778, 584] on icon at bounding box center [775, 586] width 7 height 15
drag, startPoint x: 724, startPoint y: 589, endPoint x: 742, endPoint y: 585, distance: 18.9
click at [742, 585] on icon at bounding box center [743, 586] width 7 height 15
click at [558, 588] on div "almohada," at bounding box center [550, 587] width 169 height 48
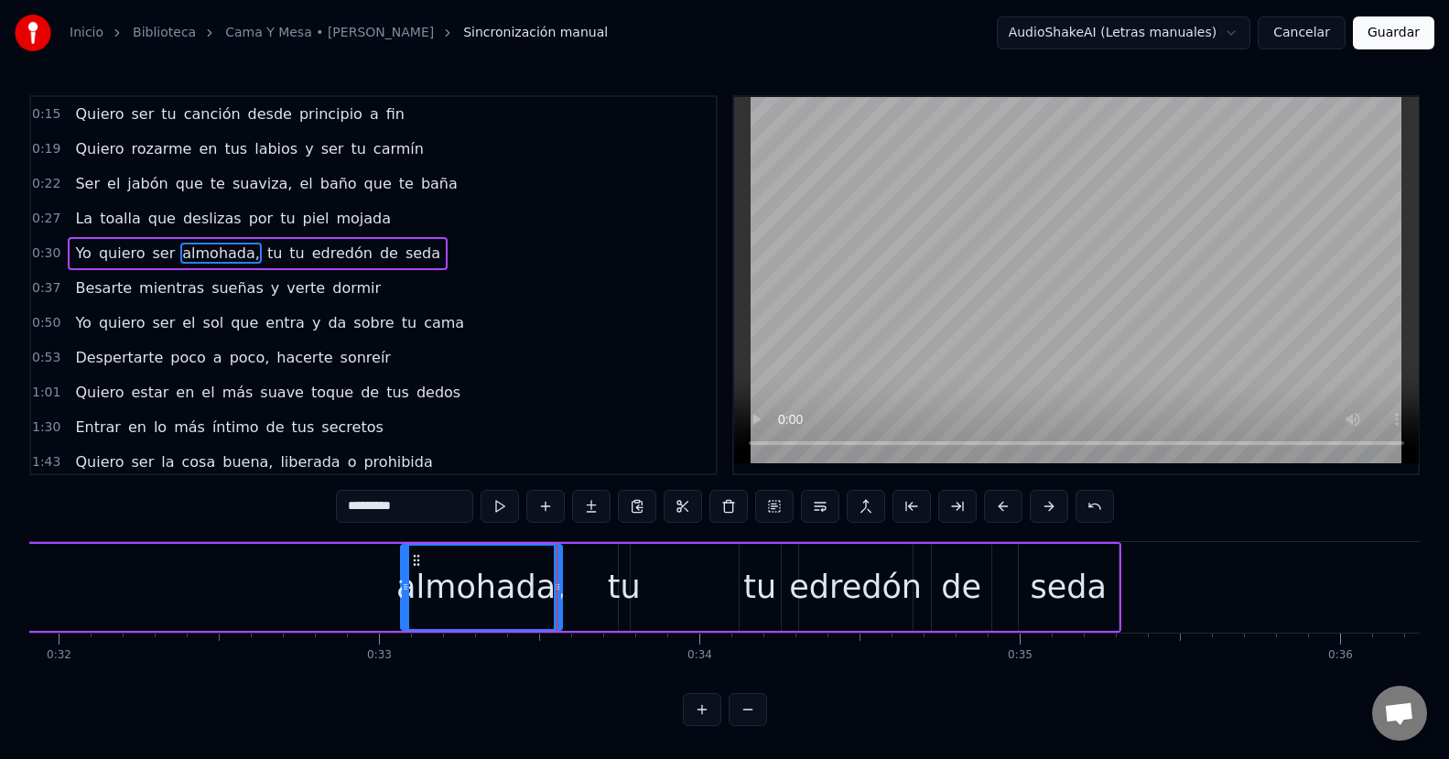
drag, startPoint x: 696, startPoint y: 587, endPoint x: 555, endPoint y: 582, distance: 141.0
click at [555, 582] on icon at bounding box center [557, 586] width 7 height 15
click at [619, 577] on div "tu" at bounding box center [624, 587] width 33 height 48
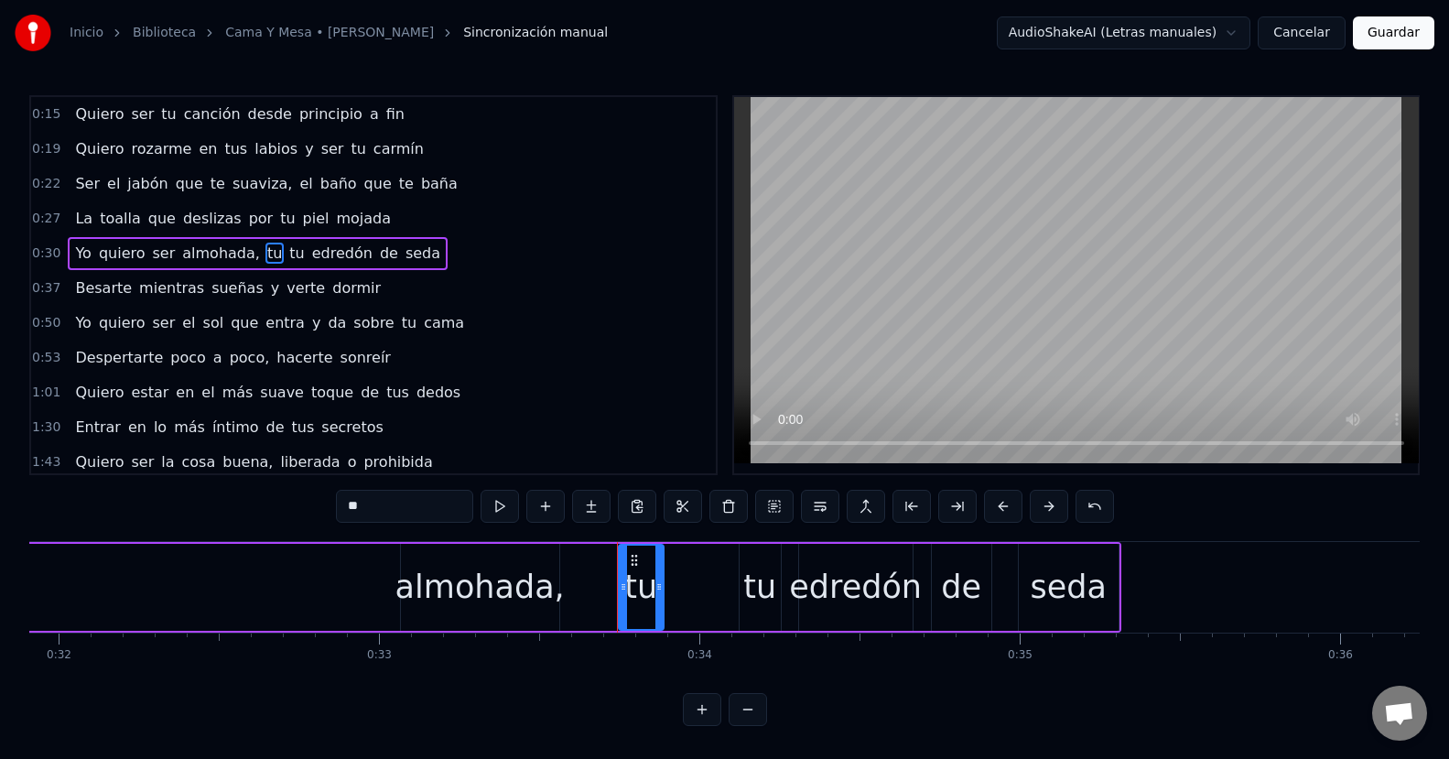
drag, startPoint x: 622, startPoint y: 587, endPoint x: 656, endPoint y: 586, distance: 33.9
click at [656, 586] on icon at bounding box center [658, 586] width 7 height 15
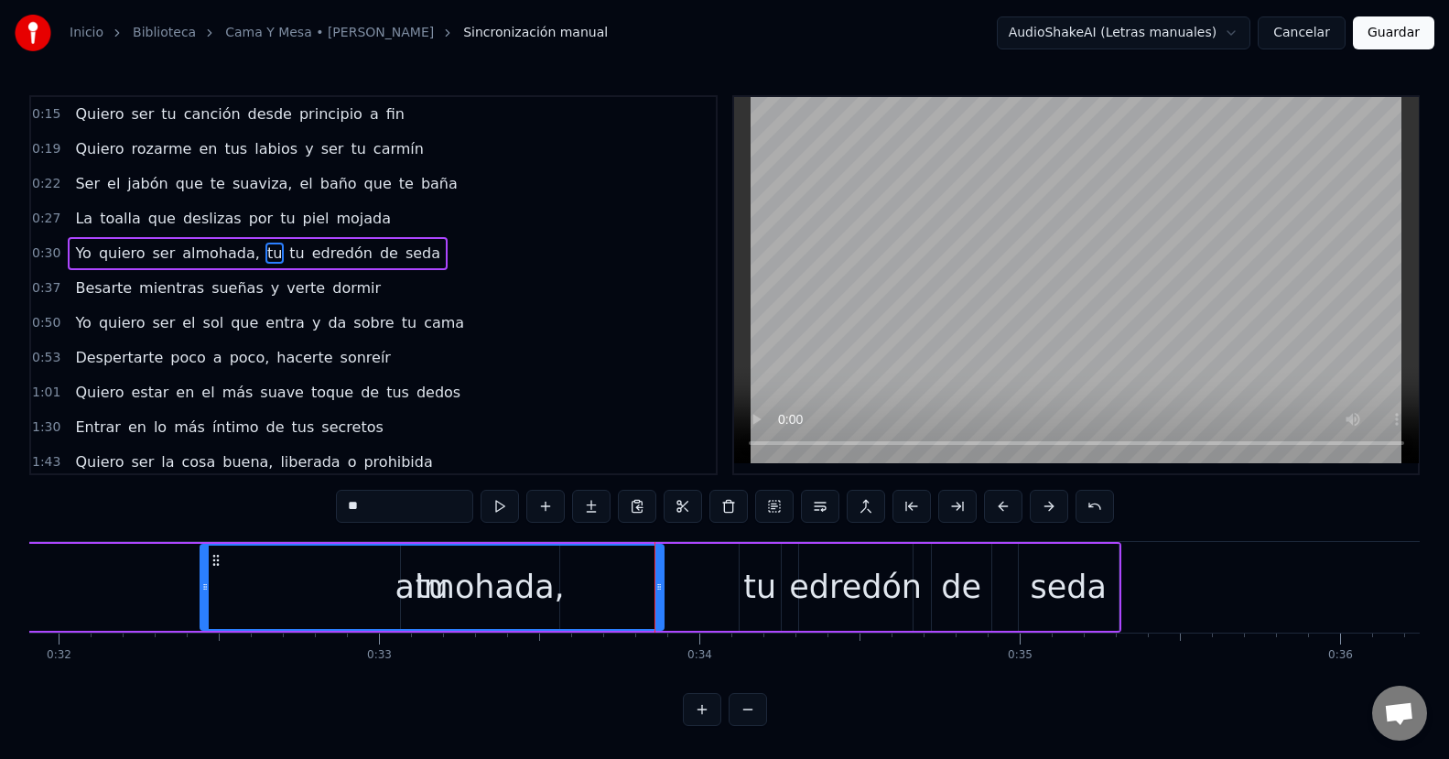
drag, startPoint x: 625, startPoint y: 587, endPoint x: 207, endPoint y: 579, distance: 418.3
click at [207, 579] on icon at bounding box center [204, 586] width 7 height 15
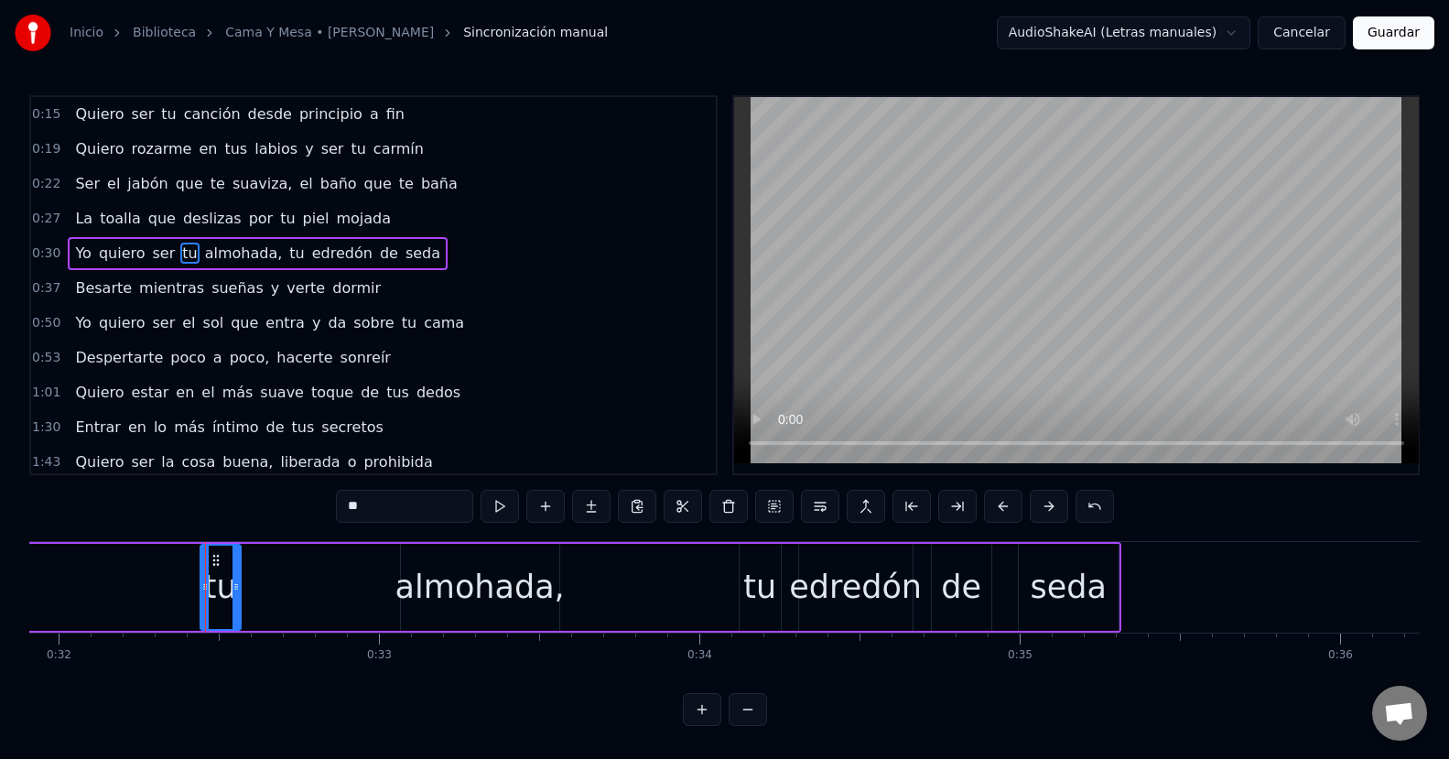
drag, startPoint x: 661, startPoint y: 594, endPoint x: 238, endPoint y: 566, distance: 423.7
click at [238, 566] on div at bounding box center [235, 586] width 7 height 83
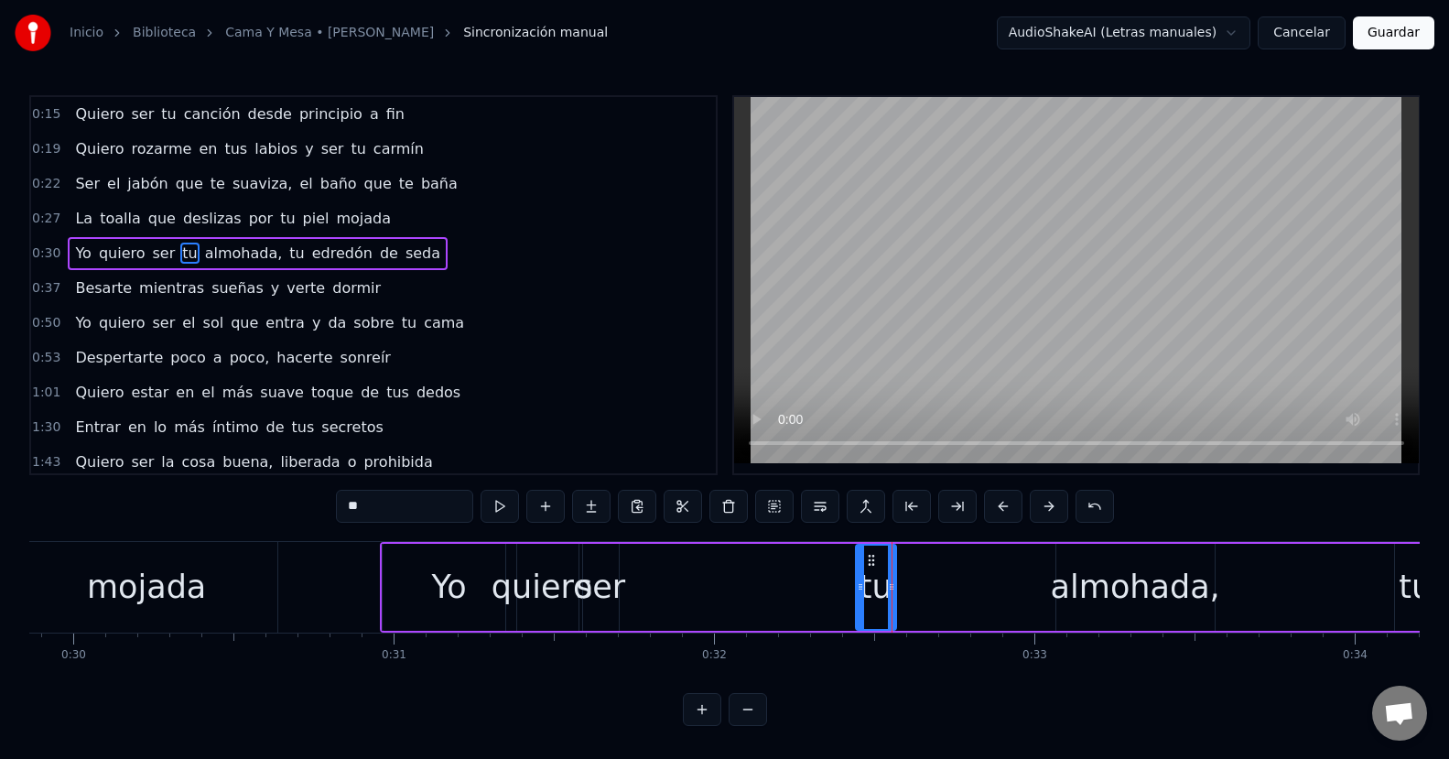
scroll to position [0, 9783]
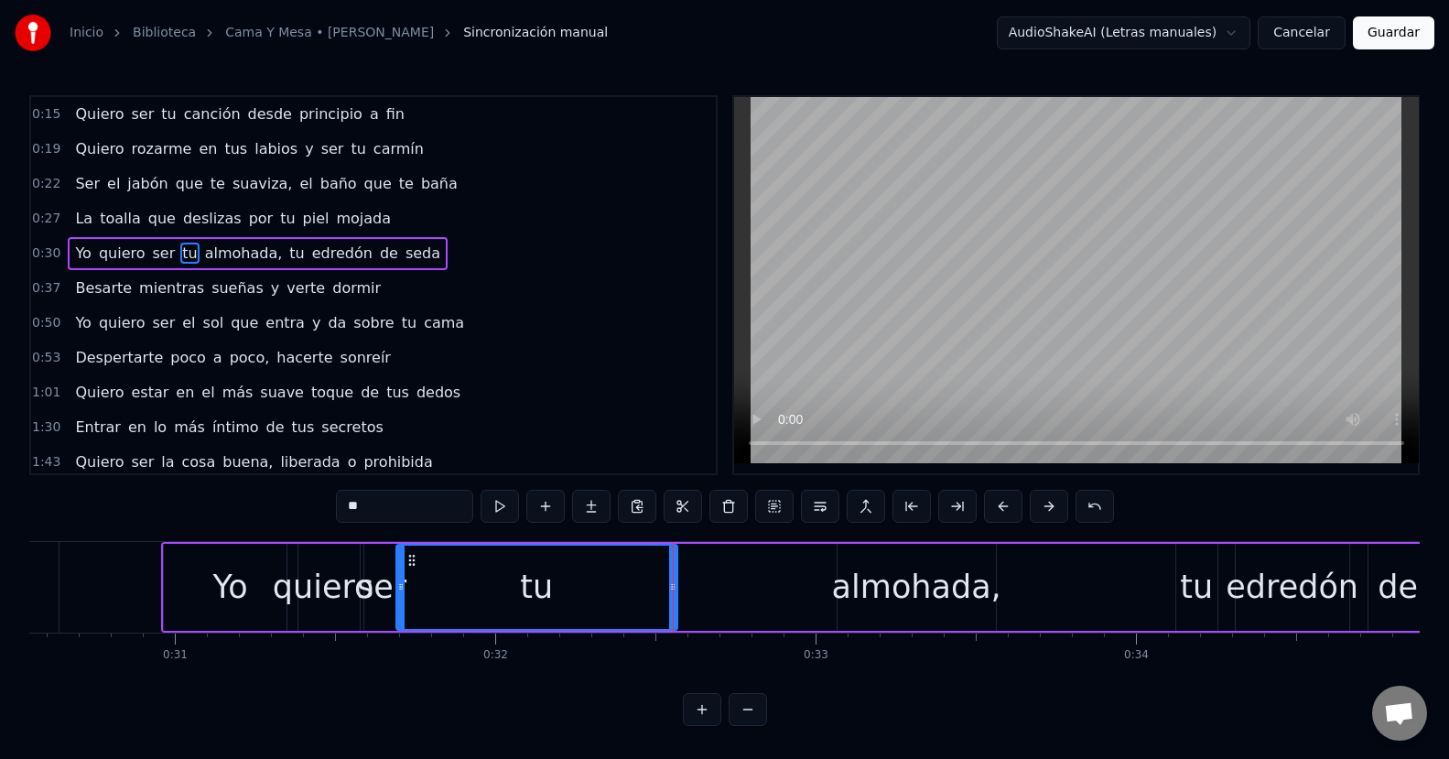
drag, startPoint x: 640, startPoint y: 585, endPoint x: 399, endPoint y: 602, distance: 241.3
click at [399, 602] on div at bounding box center [400, 586] width 7 height 83
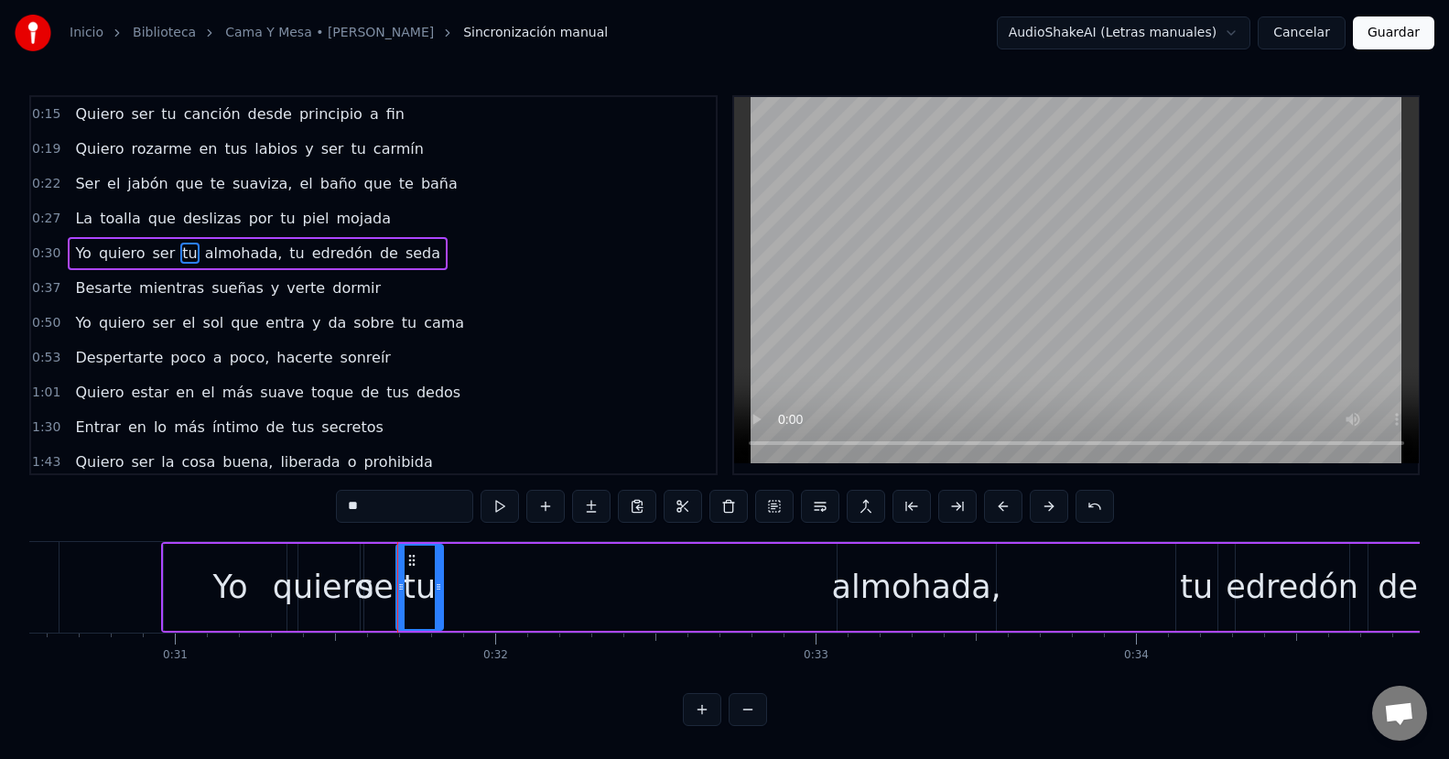
drag, startPoint x: 669, startPoint y: 594, endPoint x: 435, endPoint y: 601, distance: 234.4
click at [435, 601] on div at bounding box center [438, 586] width 7 height 83
click at [852, 593] on div "almohada," at bounding box center [916, 587] width 169 height 48
type input "*********"
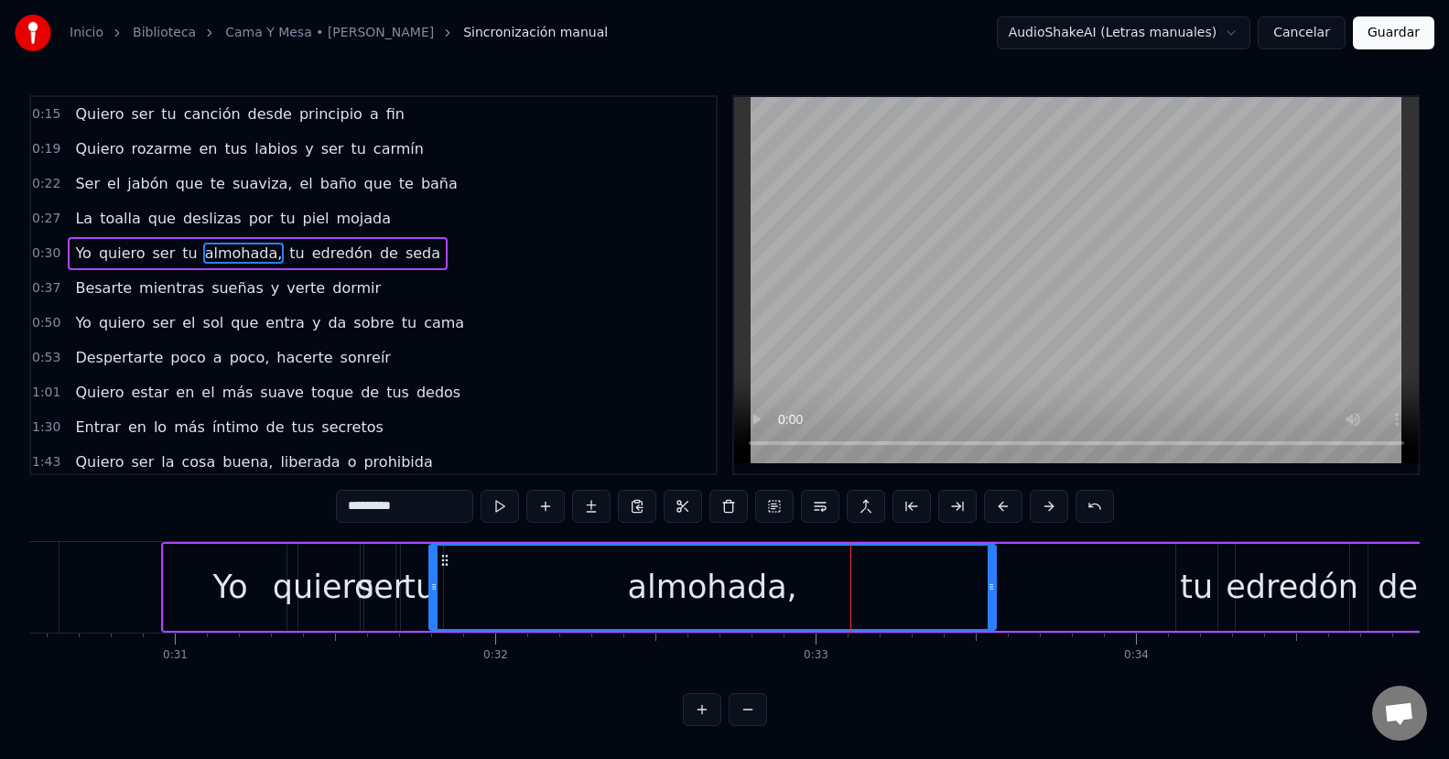
drag, startPoint x: 842, startPoint y: 591, endPoint x: 434, endPoint y: 604, distance: 408.3
click at [434, 604] on div at bounding box center [433, 586] width 7 height 83
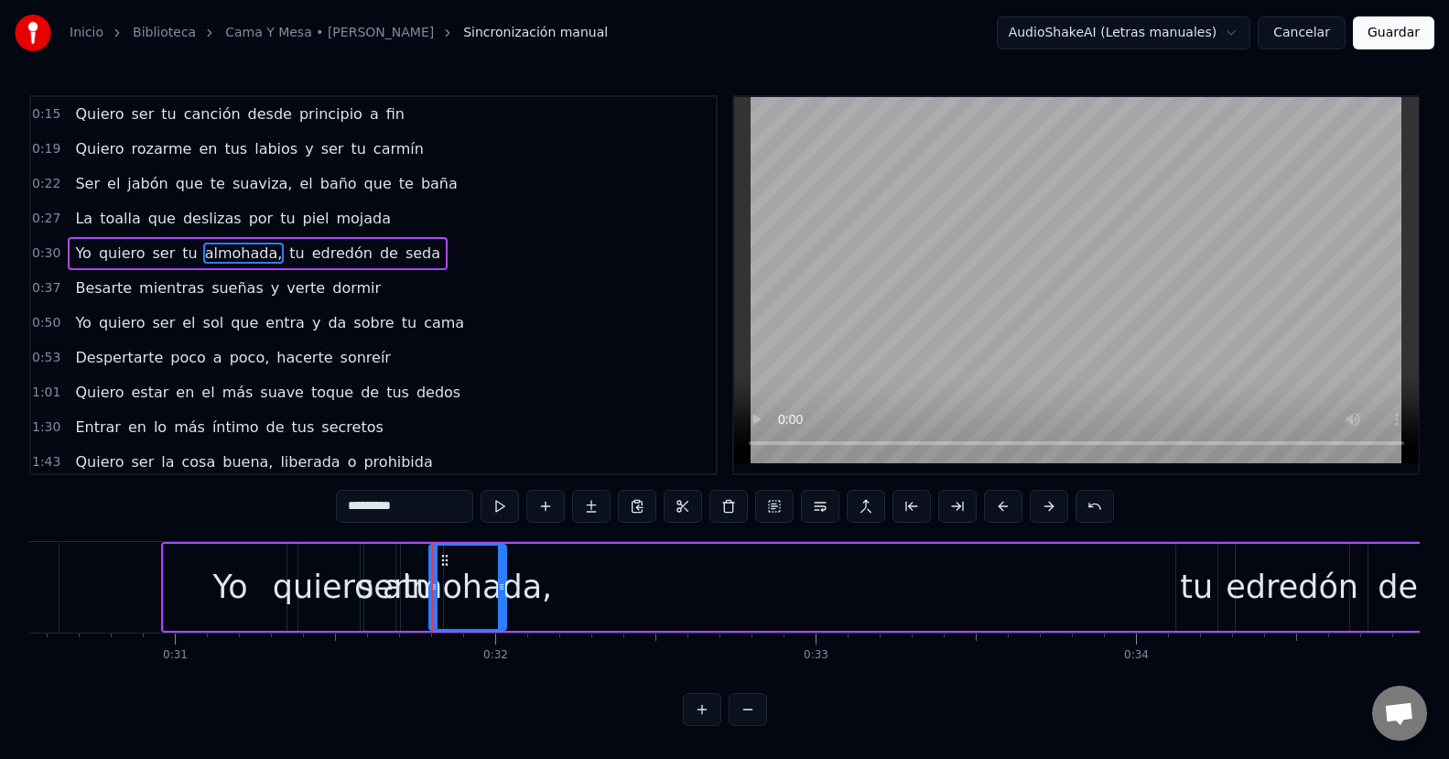
drag, startPoint x: 990, startPoint y: 585, endPoint x: 501, endPoint y: 598, distance: 489.8
click at [501, 598] on div at bounding box center [501, 586] width 7 height 83
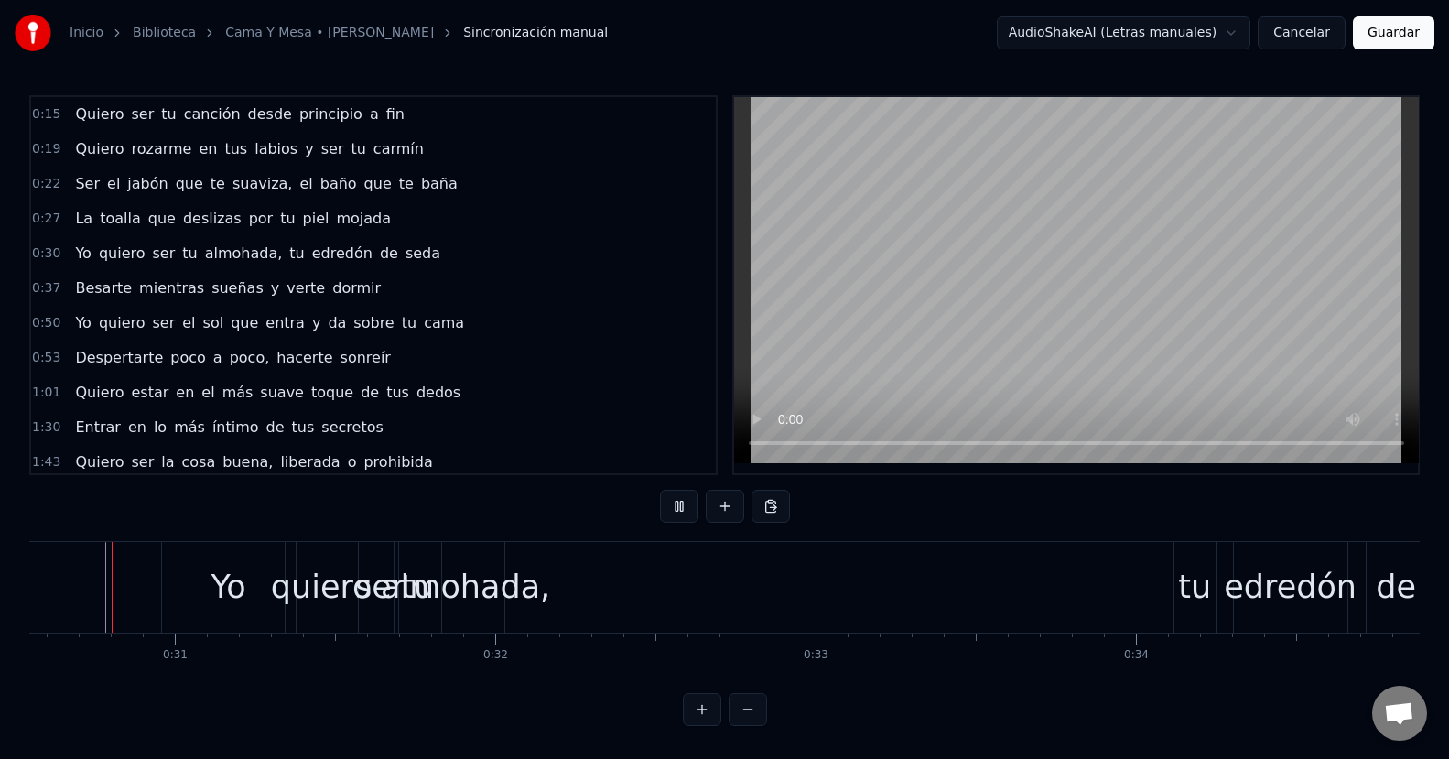
scroll to position [0, 9768]
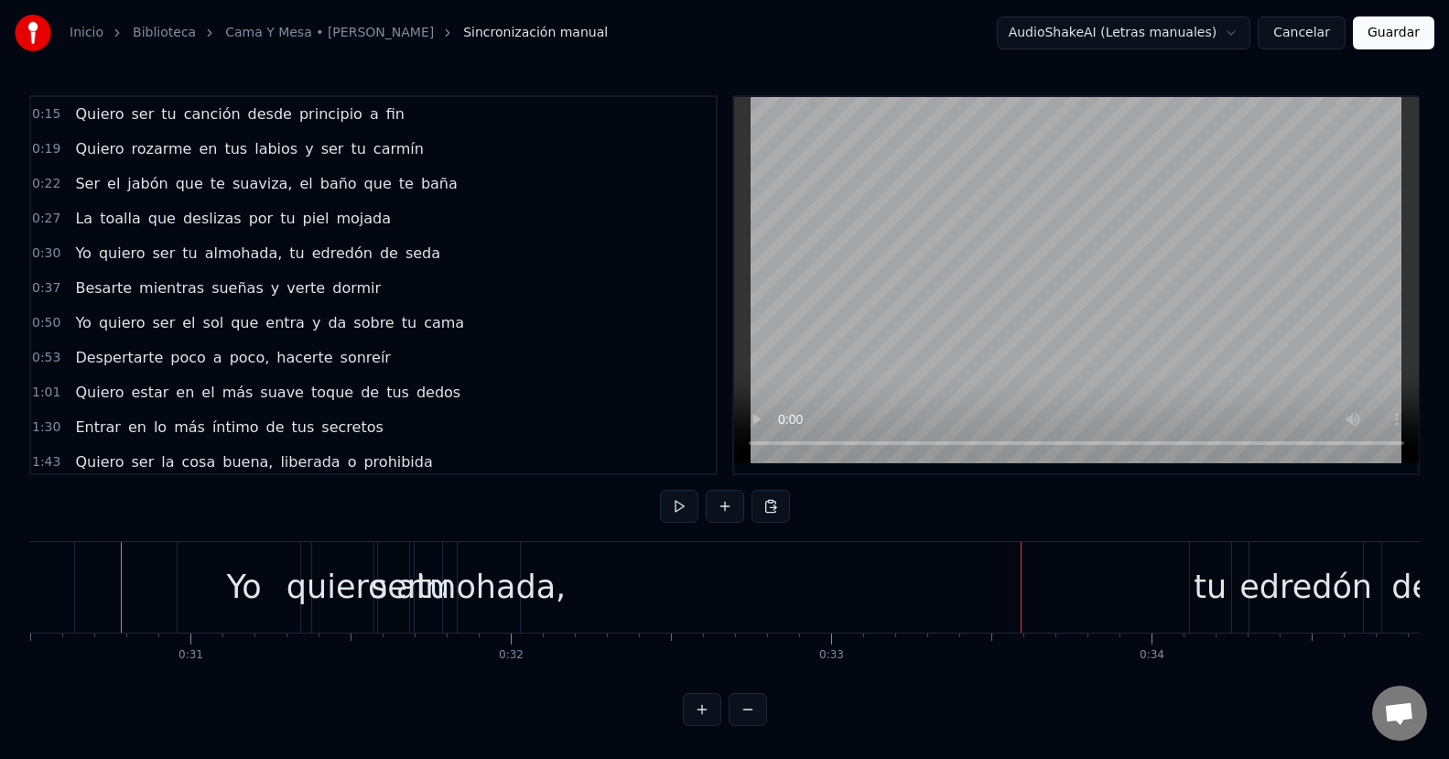
click at [1201, 576] on div "tu" at bounding box center [1209, 587] width 33 height 48
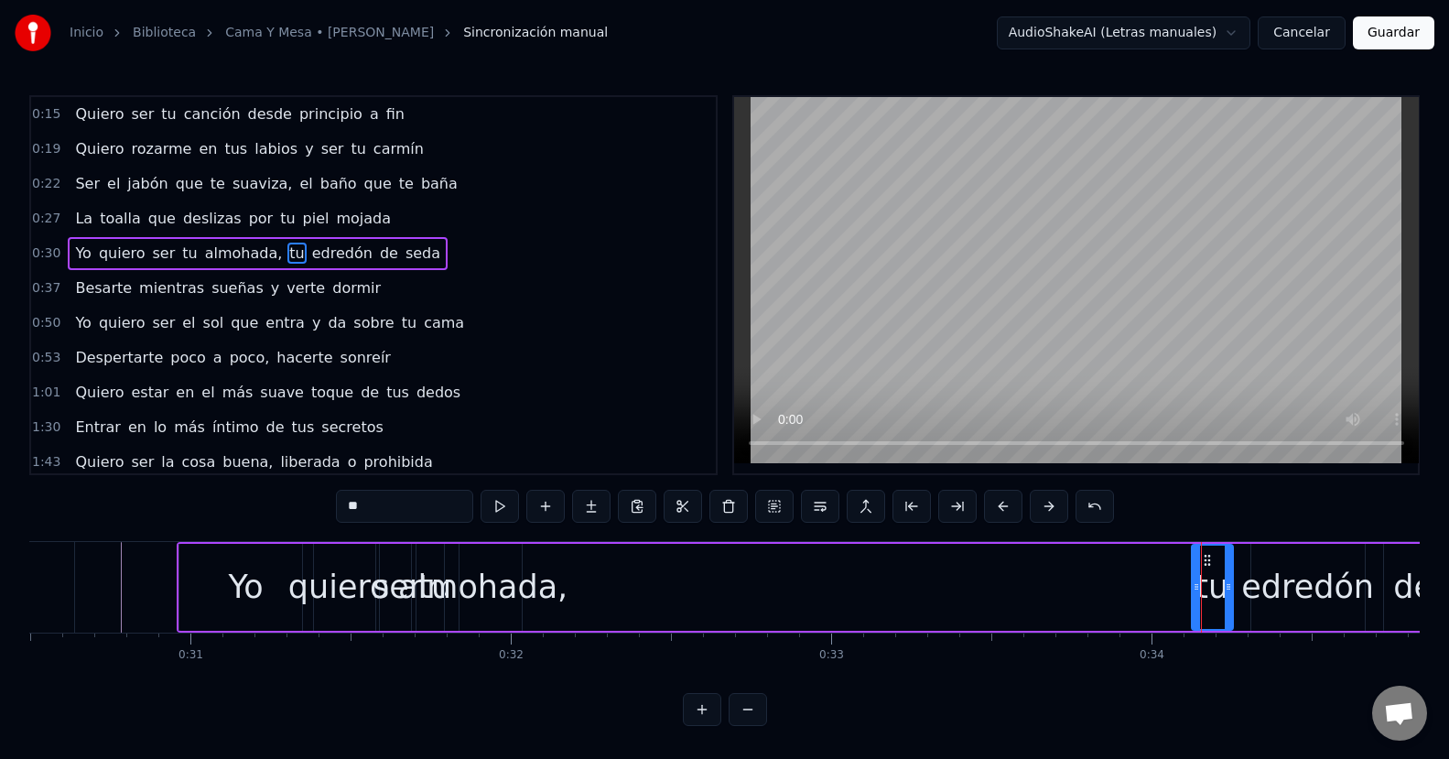
scroll to position [0, 0]
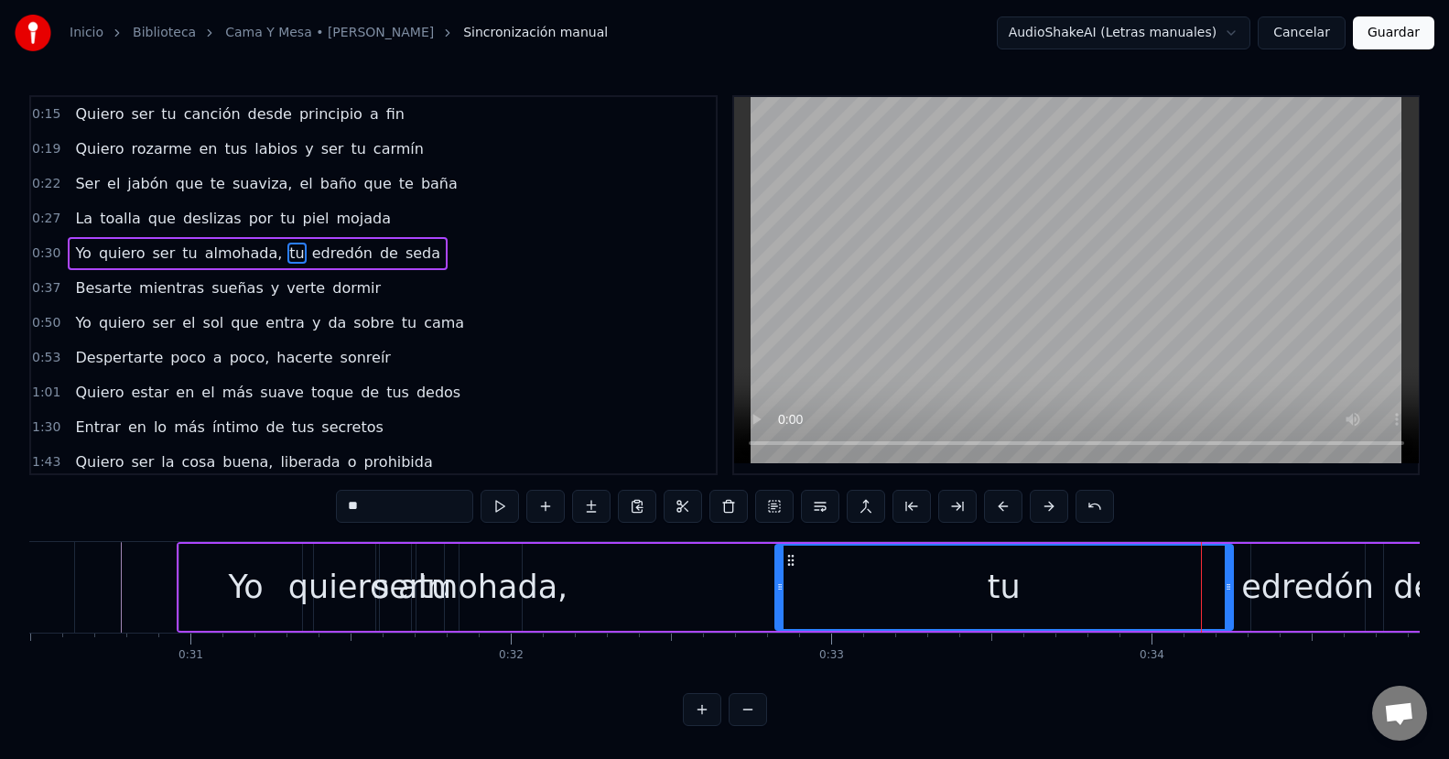
drag, startPoint x: 1197, startPoint y: 576, endPoint x: 781, endPoint y: 606, distance: 417.5
click at [781, 606] on div at bounding box center [779, 586] width 7 height 83
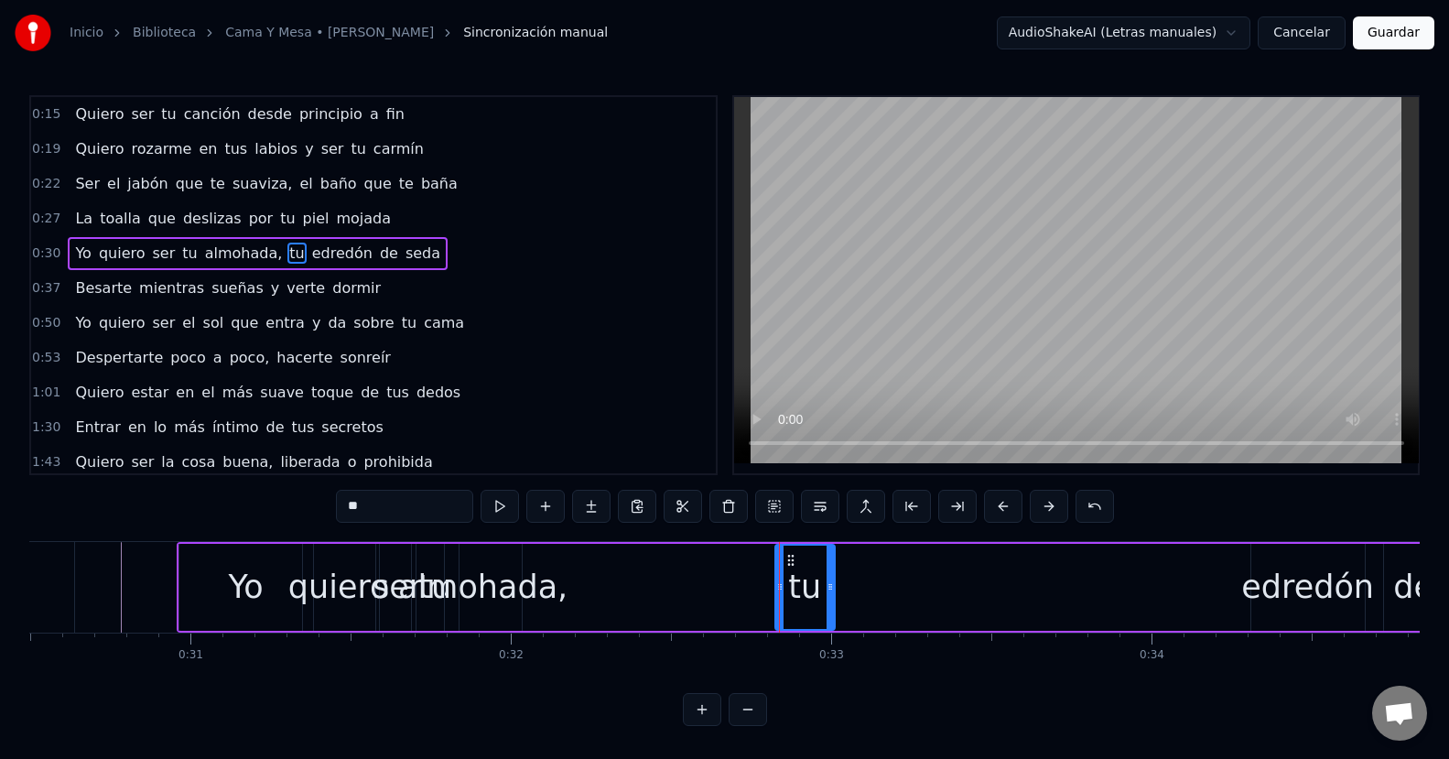
drag, startPoint x: 1226, startPoint y: 581, endPoint x: 828, endPoint y: 578, distance: 398.1
click at [828, 578] on div at bounding box center [829, 586] width 7 height 83
click at [1306, 575] on div "edredón" at bounding box center [1307, 587] width 133 height 48
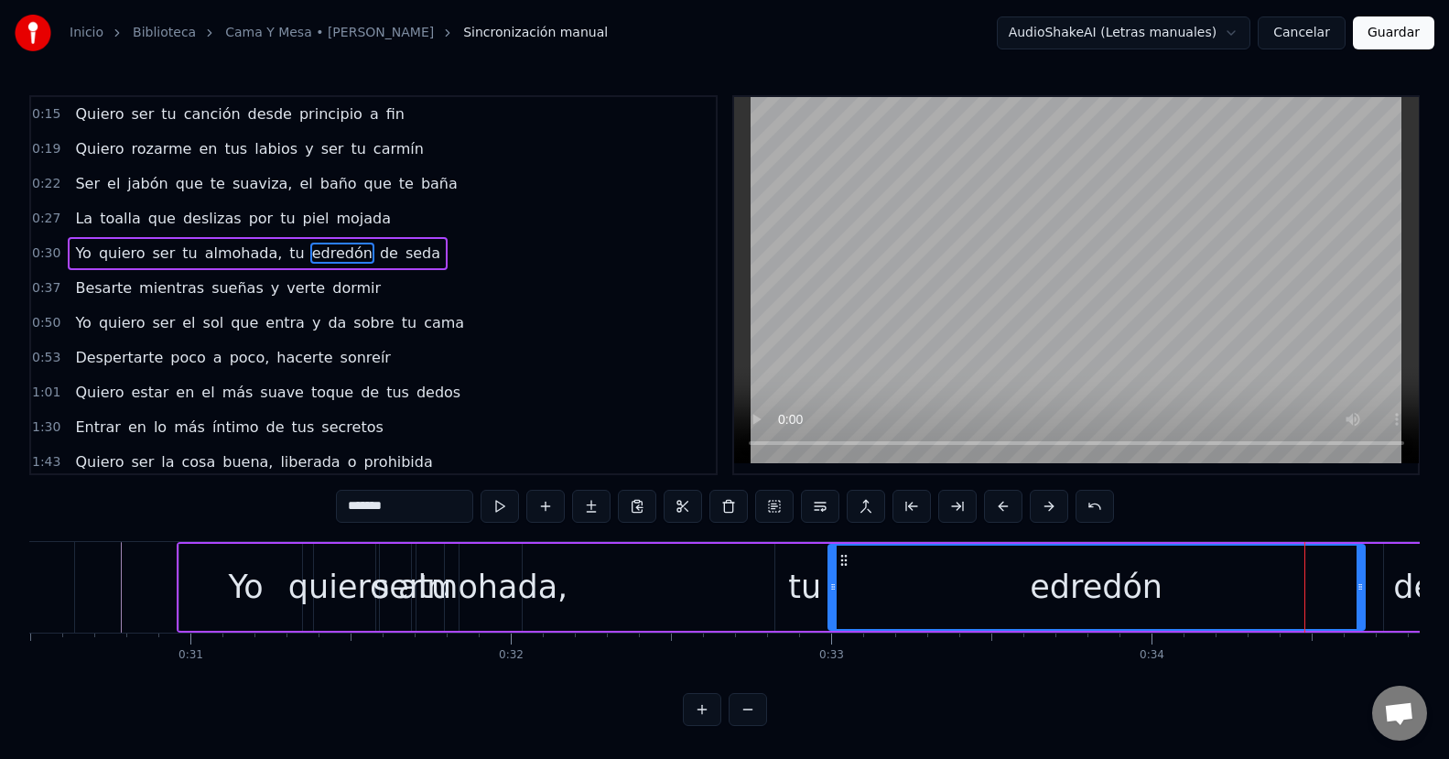
drag, startPoint x: 1255, startPoint y: 583, endPoint x: 833, endPoint y: 609, distance: 423.6
click at [833, 609] on div at bounding box center [832, 586] width 7 height 83
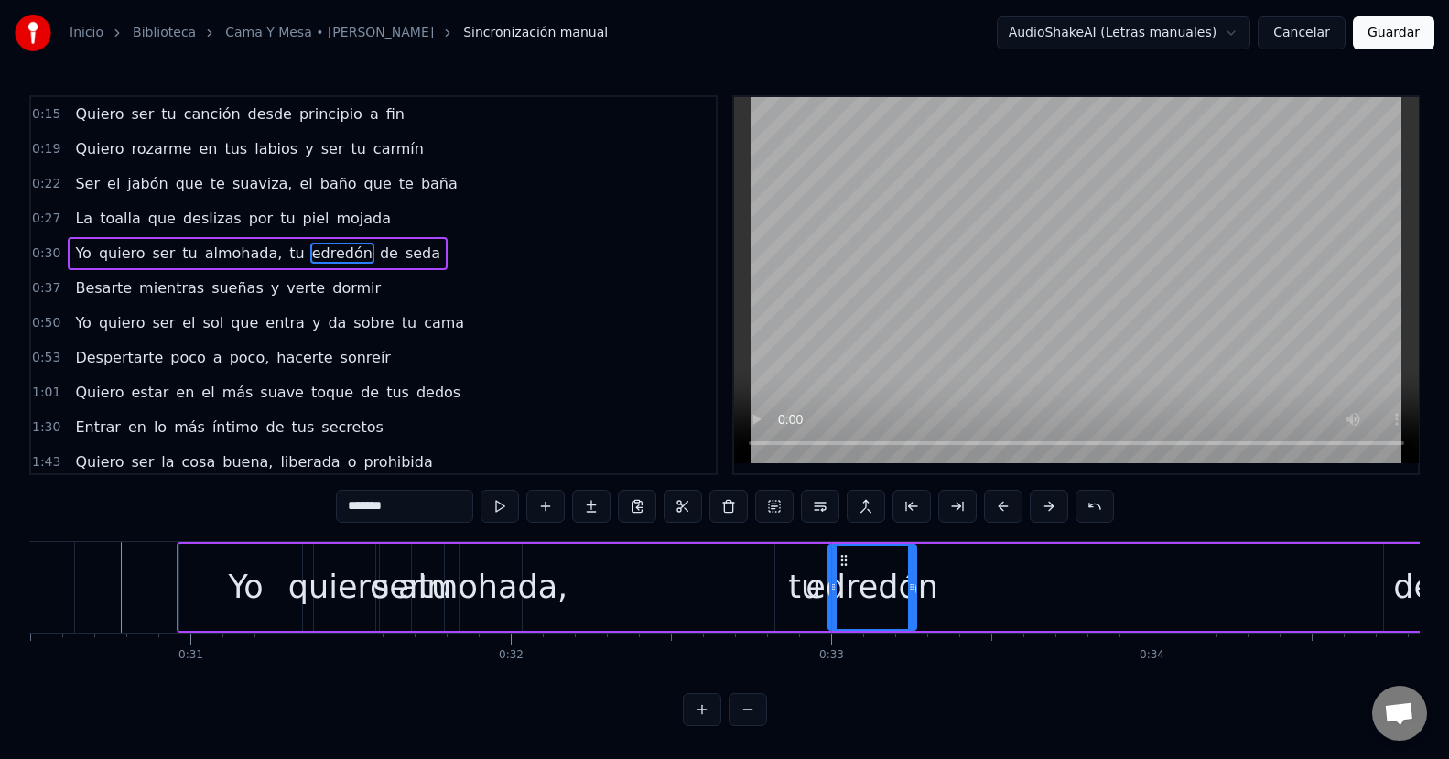
drag, startPoint x: 1356, startPoint y: 585, endPoint x: 908, endPoint y: 621, distance: 449.9
click at [908, 621] on div at bounding box center [911, 586] width 7 height 83
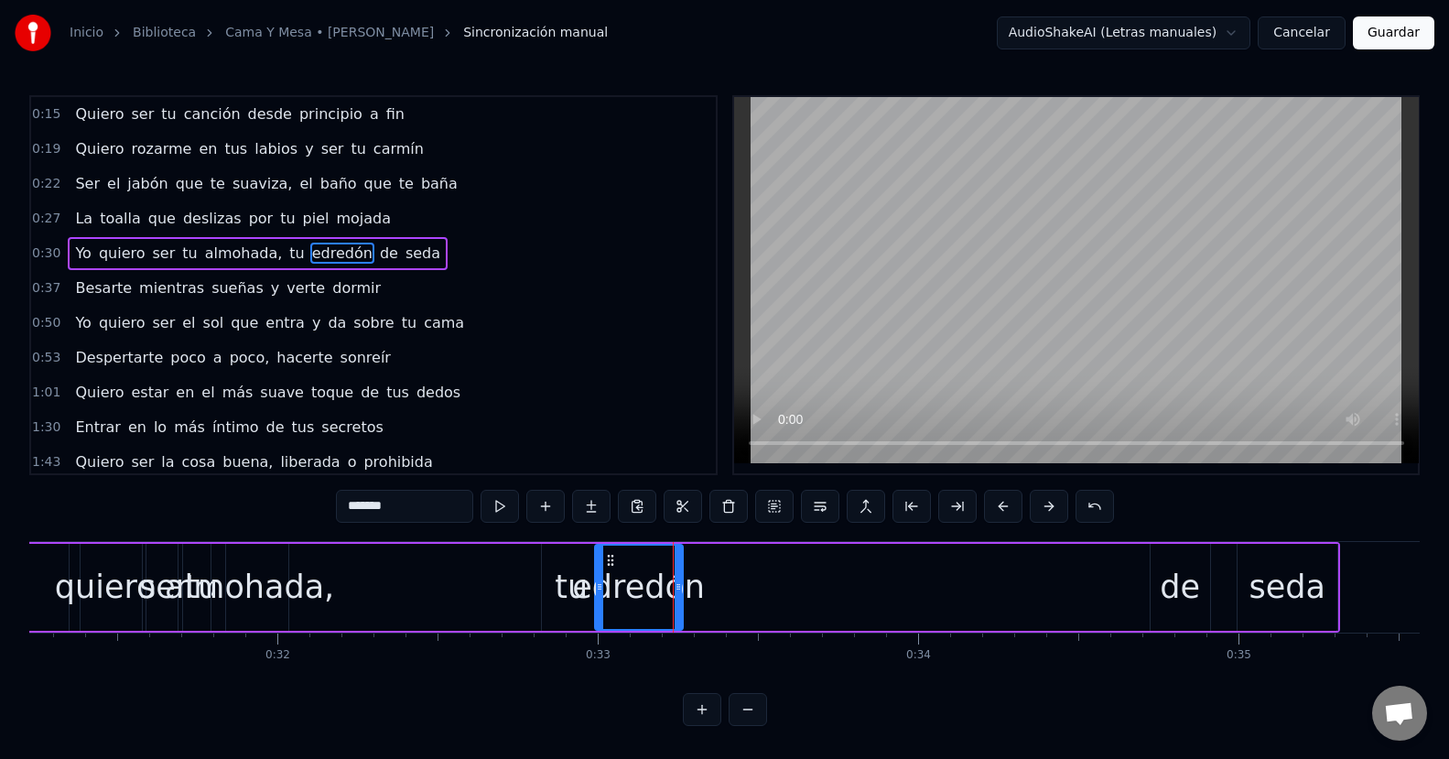
scroll to position [0, 10220]
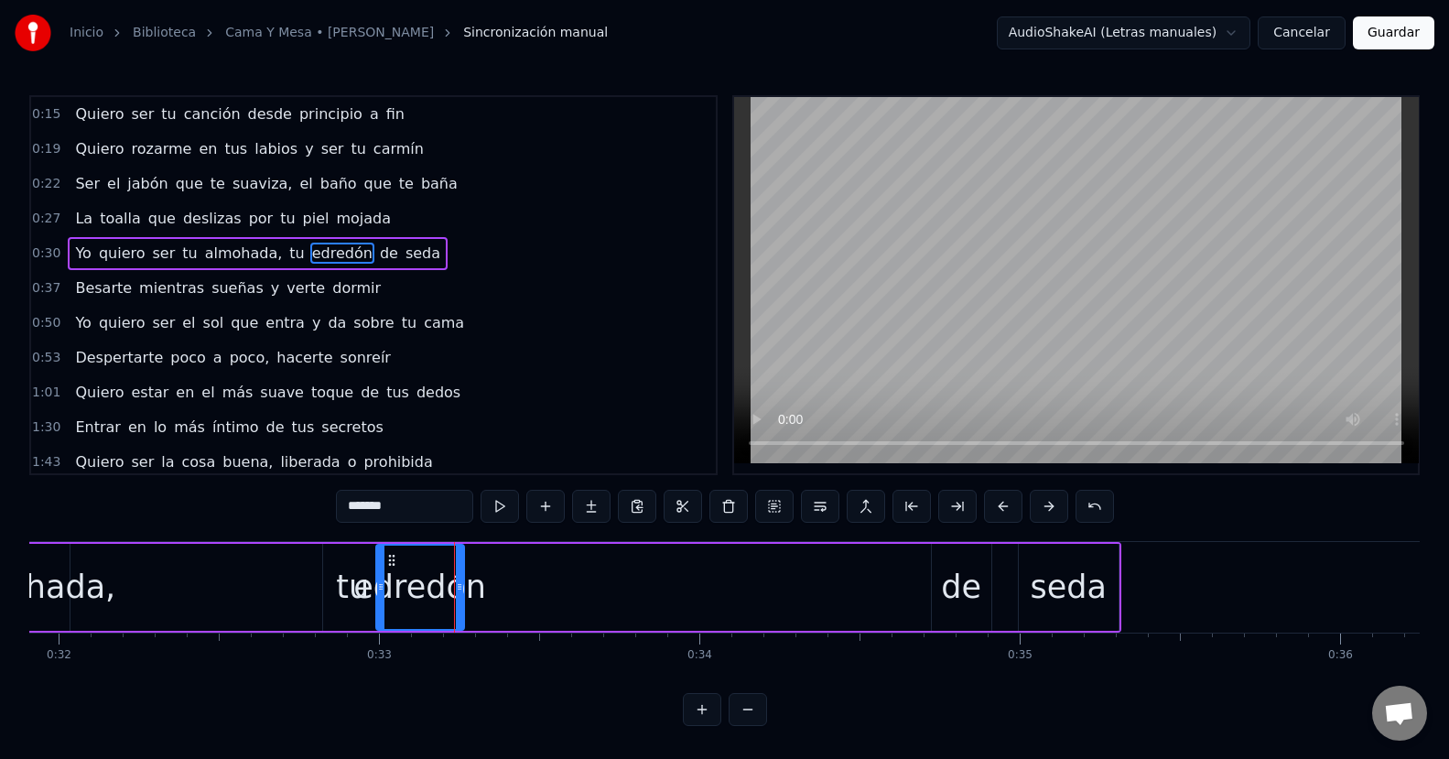
click at [974, 598] on div "de" at bounding box center [961, 587] width 40 height 48
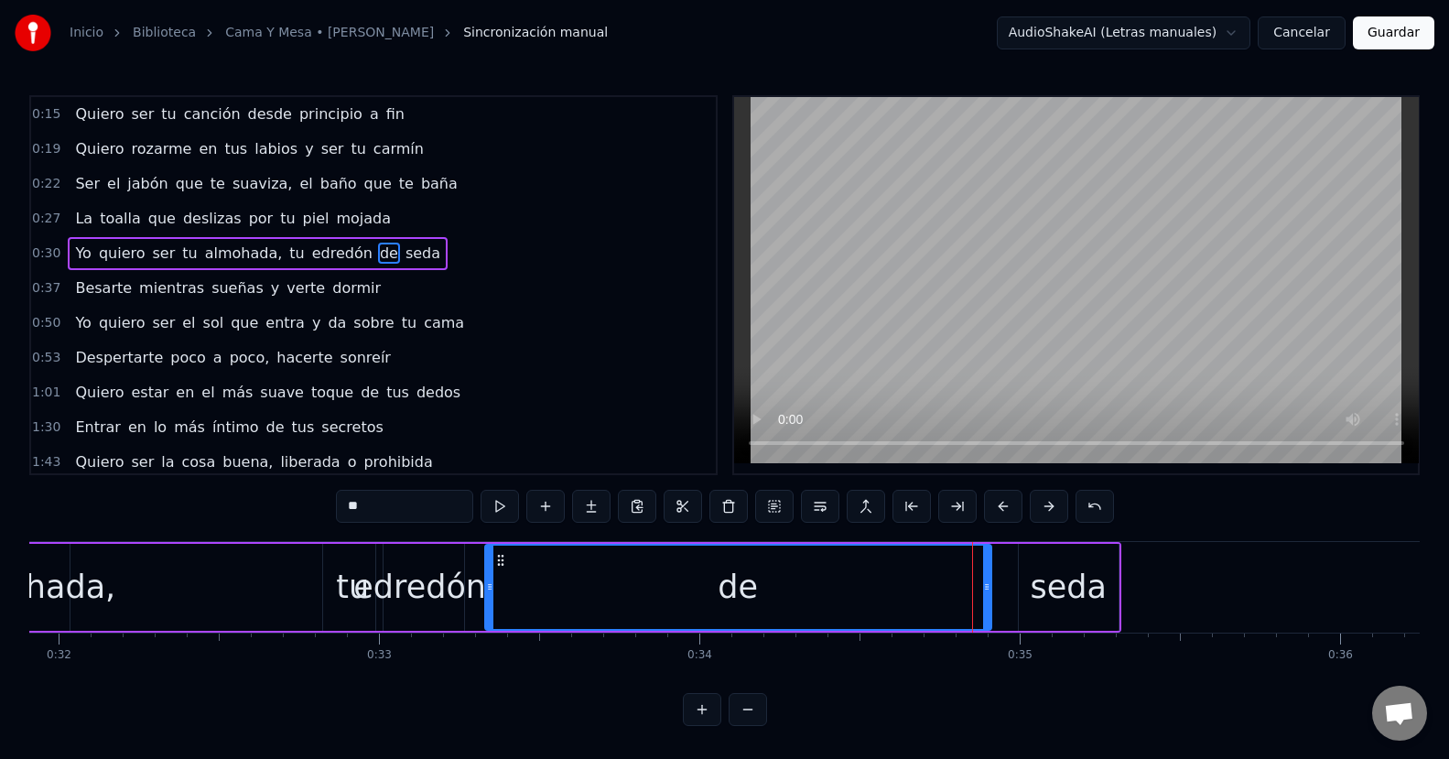
drag, startPoint x: 937, startPoint y: 588, endPoint x: 490, endPoint y: 596, distance: 446.6
click at [490, 596] on div at bounding box center [489, 586] width 7 height 83
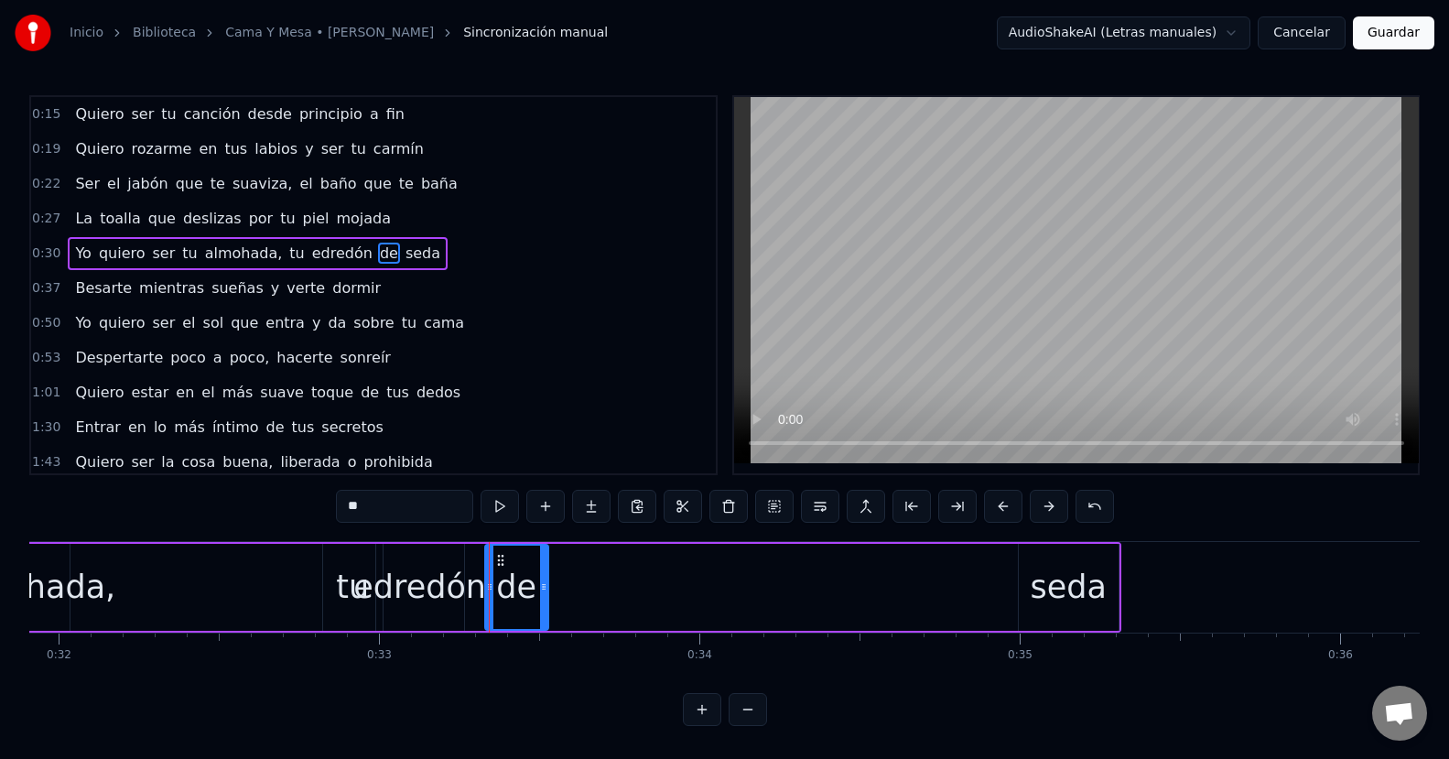
drag, startPoint x: 986, startPoint y: 586, endPoint x: 541, endPoint y: 598, distance: 444.9
click at [541, 598] on div at bounding box center [543, 586] width 7 height 83
click at [1063, 585] on div "seda" at bounding box center [1067, 587] width 76 height 48
type input "****"
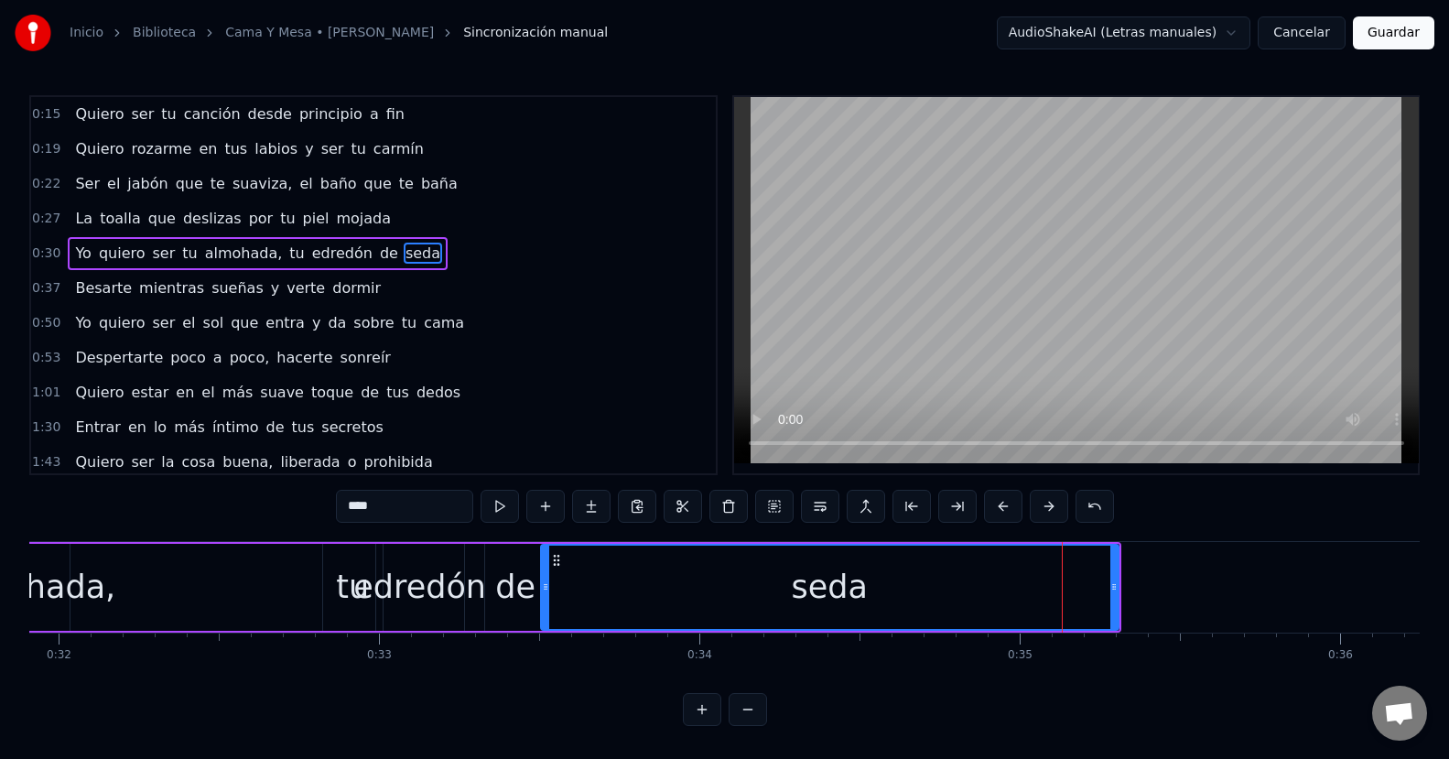
drag, startPoint x: 1020, startPoint y: 584, endPoint x: 543, endPoint y: 584, distance: 477.7
click at [543, 584] on icon at bounding box center [545, 586] width 7 height 15
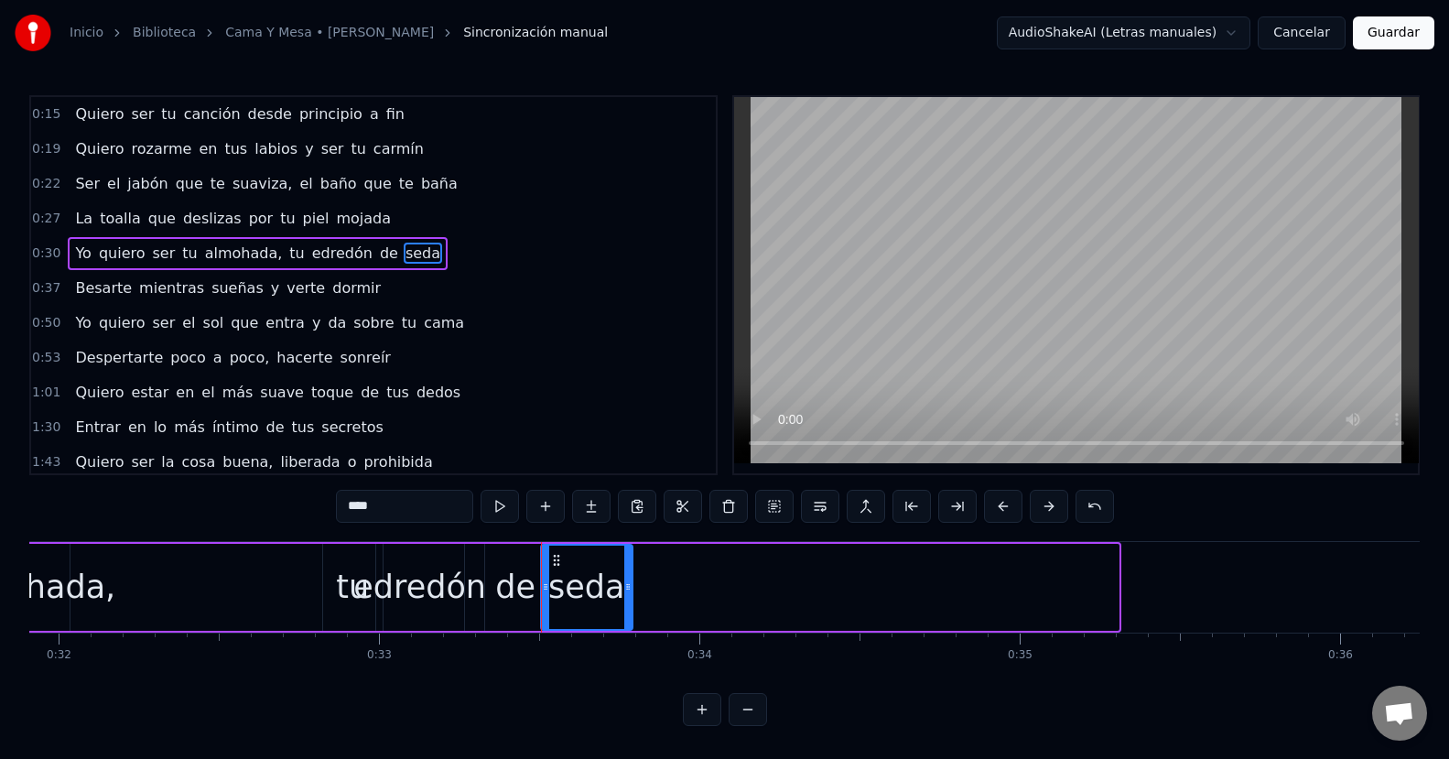
drag, startPoint x: 1115, startPoint y: 585, endPoint x: 399, endPoint y: 603, distance: 715.8
click at [627, 598] on div at bounding box center [627, 586] width 7 height 83
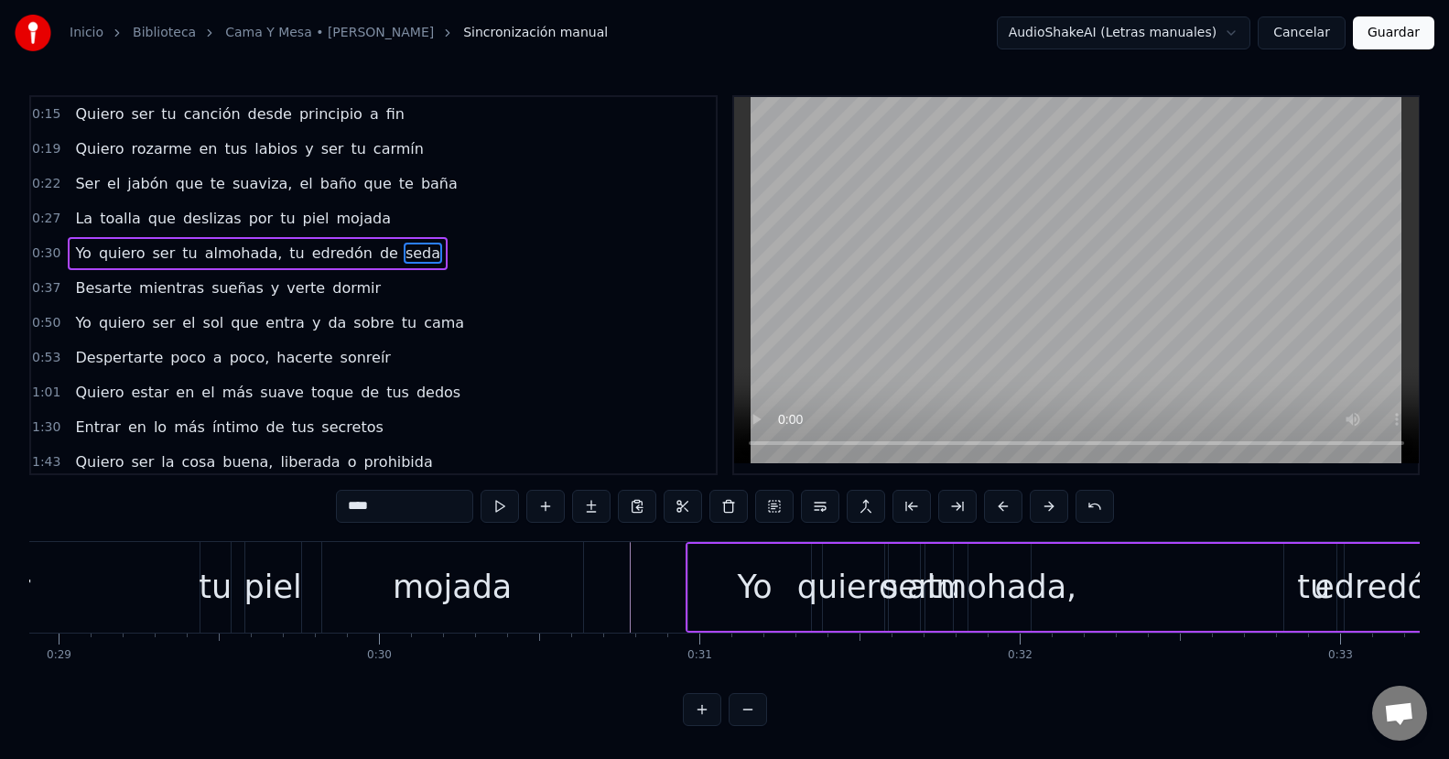
scroll to position [0, 9172]
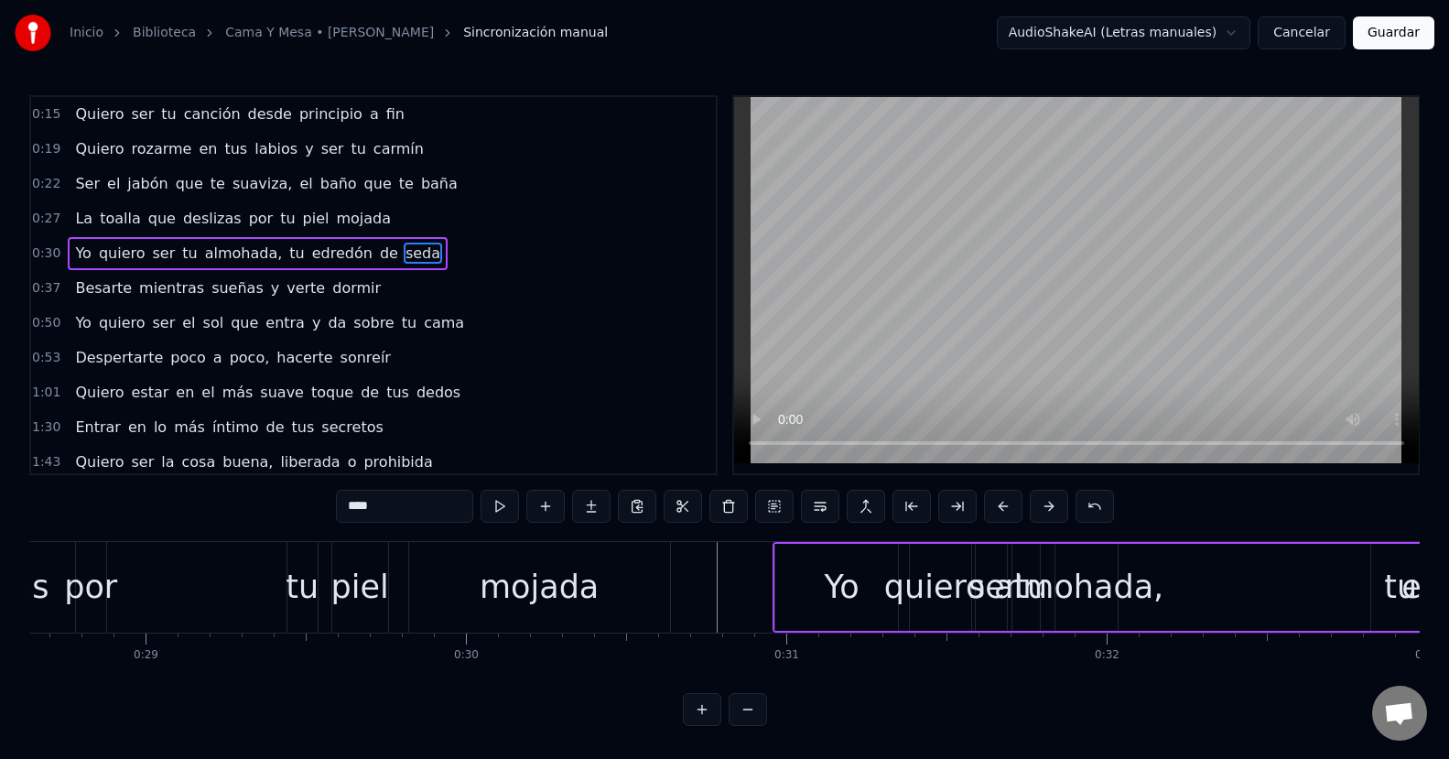
click at [211, 577] on div "La toalla que deslizas por tu piel mojada" at bounding box center [183, 587] width 984 height 91
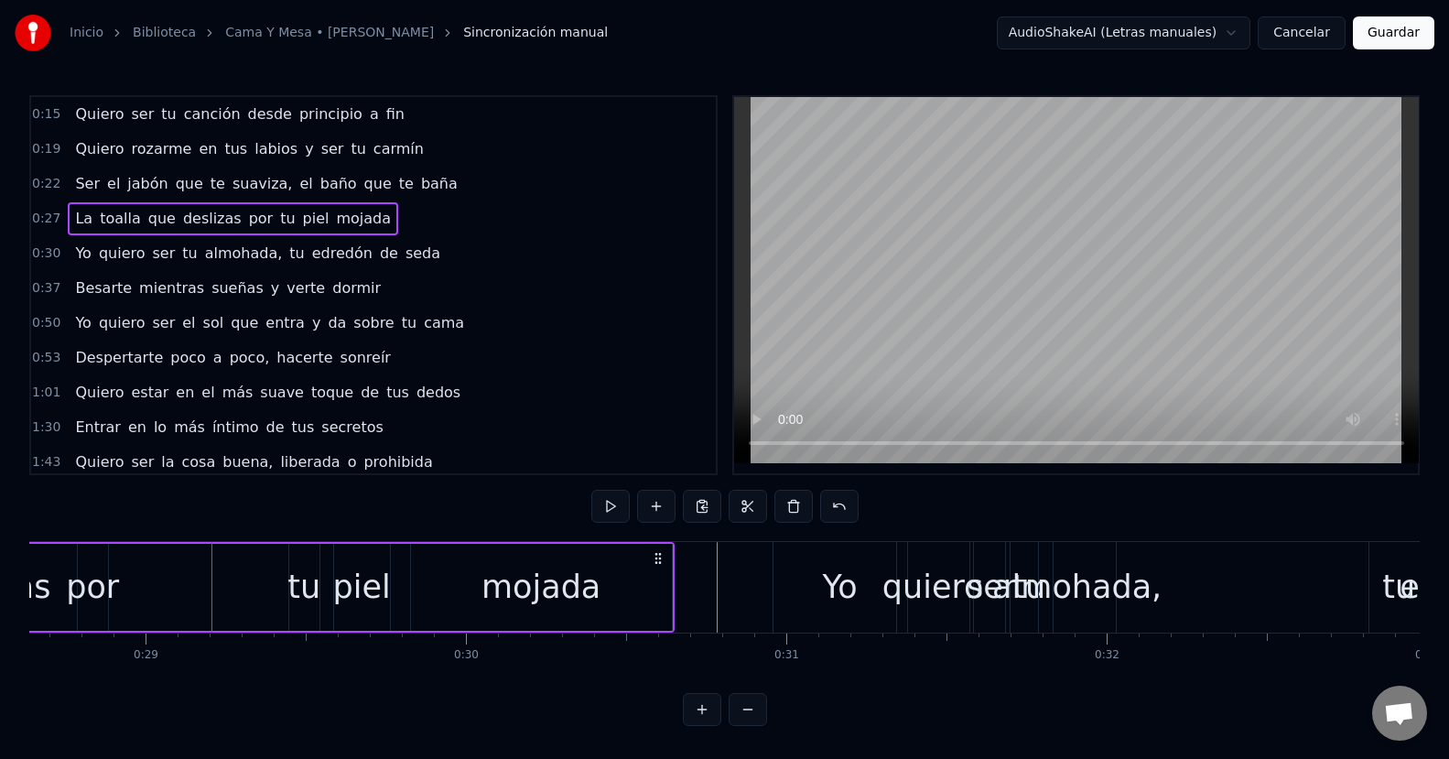
scroll to position [0, 8691]
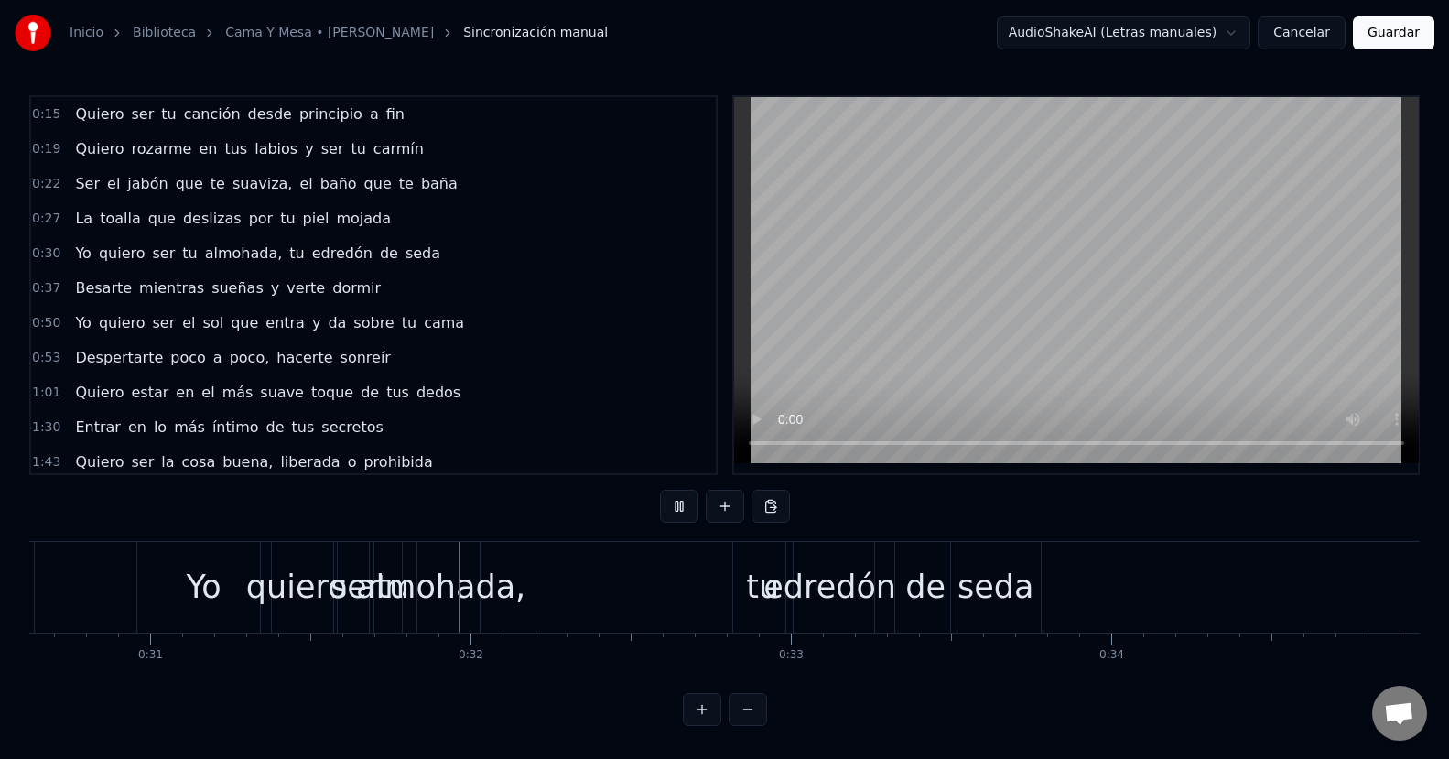
scroll to position [0, 9982]
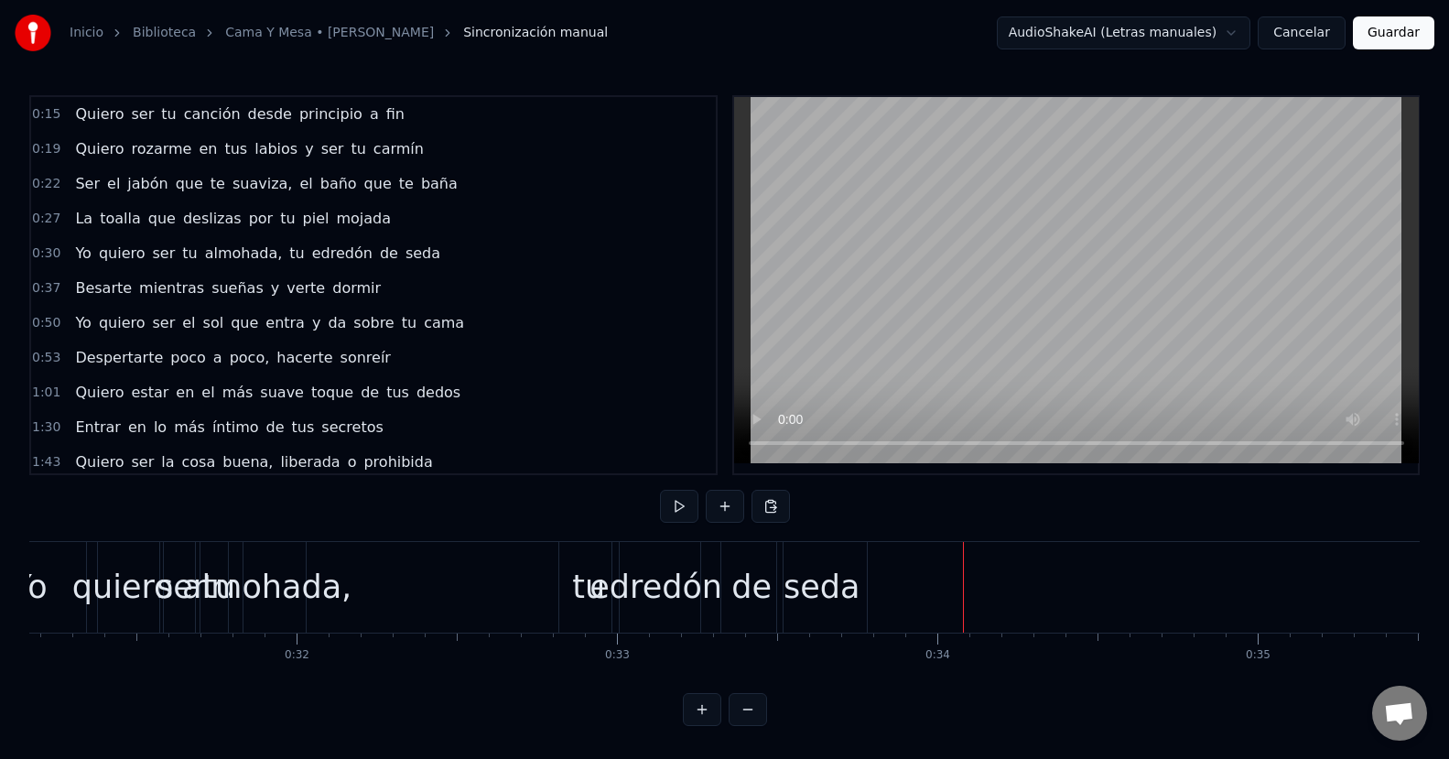
click at [330, 564] on div "almohada," at bounding box center [266, 587] width 169 height 48
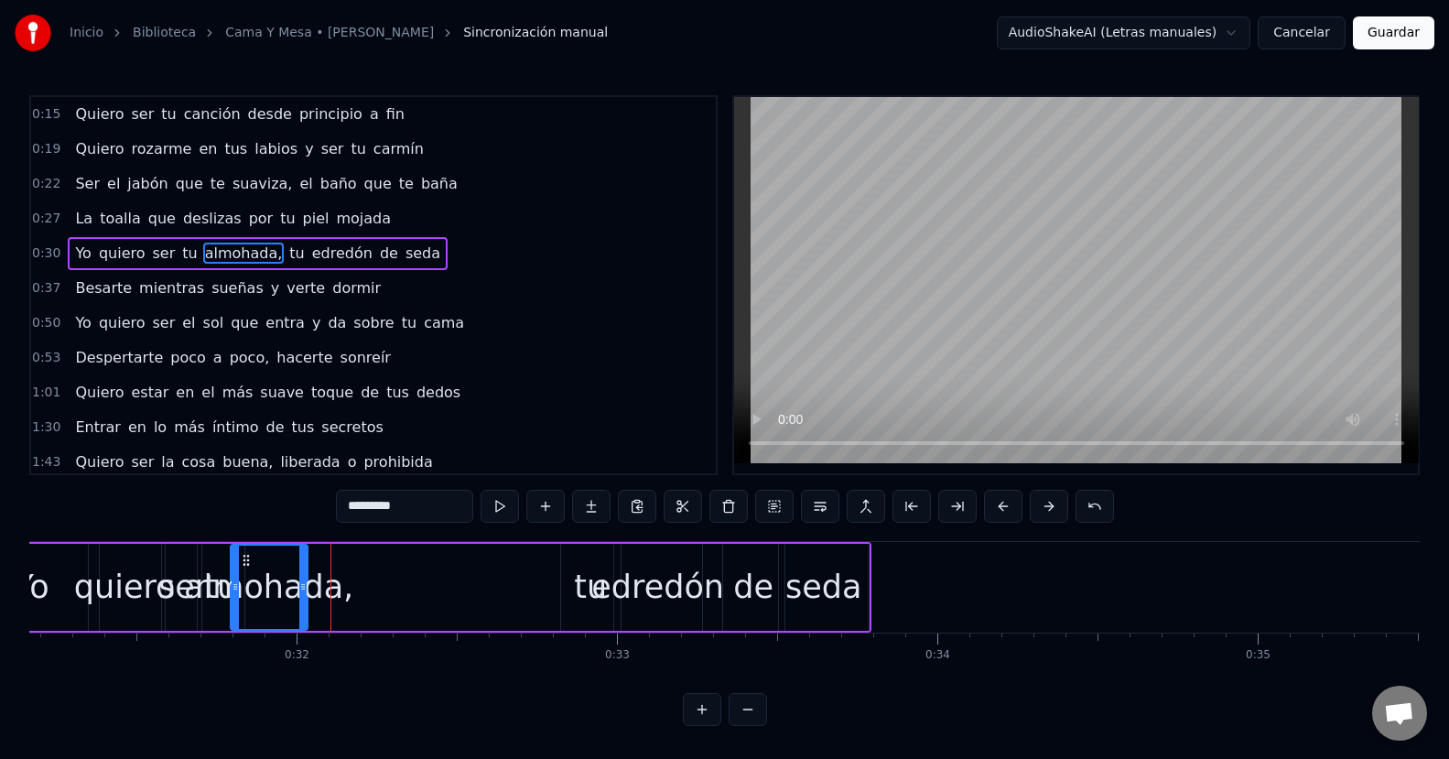
scroll to position [0, 0]
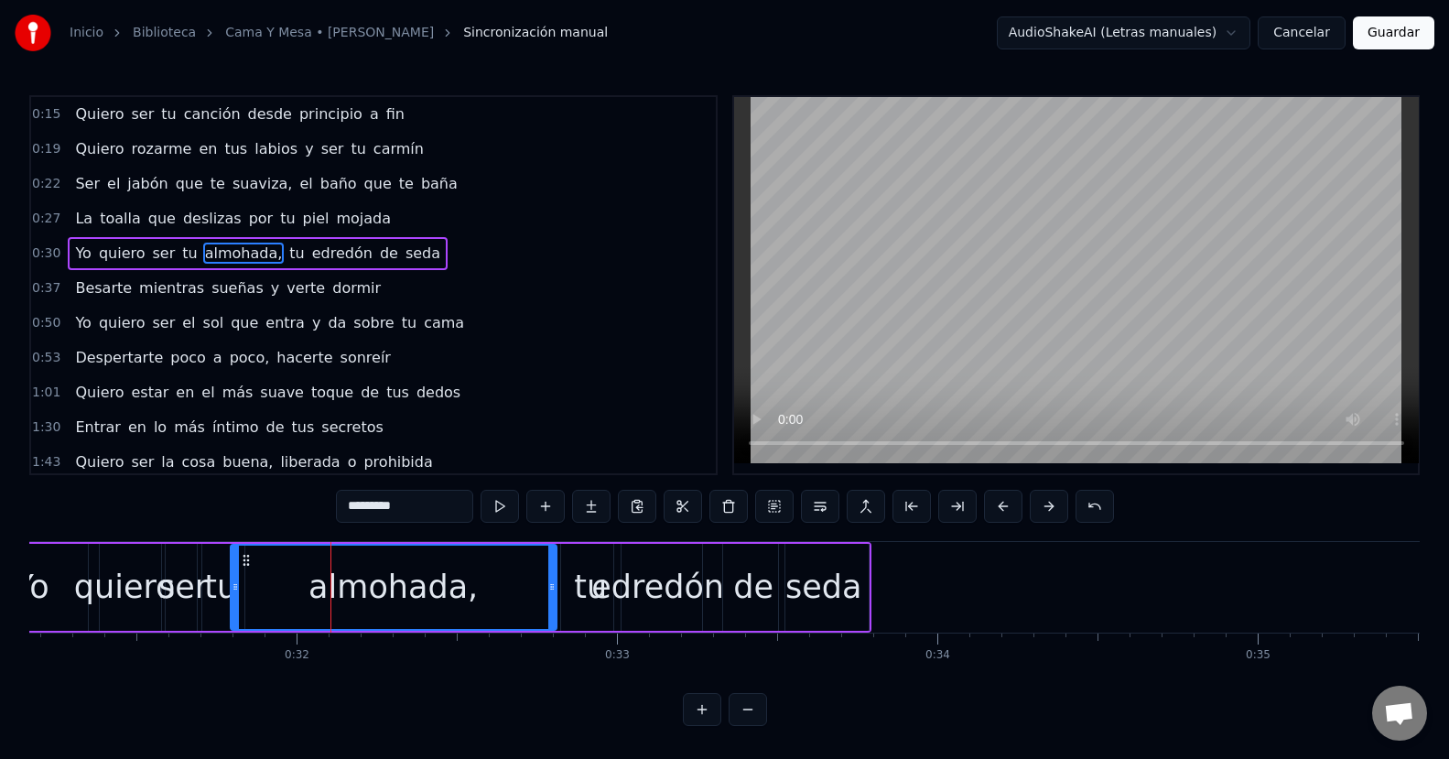
drag, startPoint x: 306, startPoint y: 585, endPoint x: 555, endPoint y: 583, distance: 248.9
click at [555, 583] on icon at bounding box center [551, 586] width 7 height 15
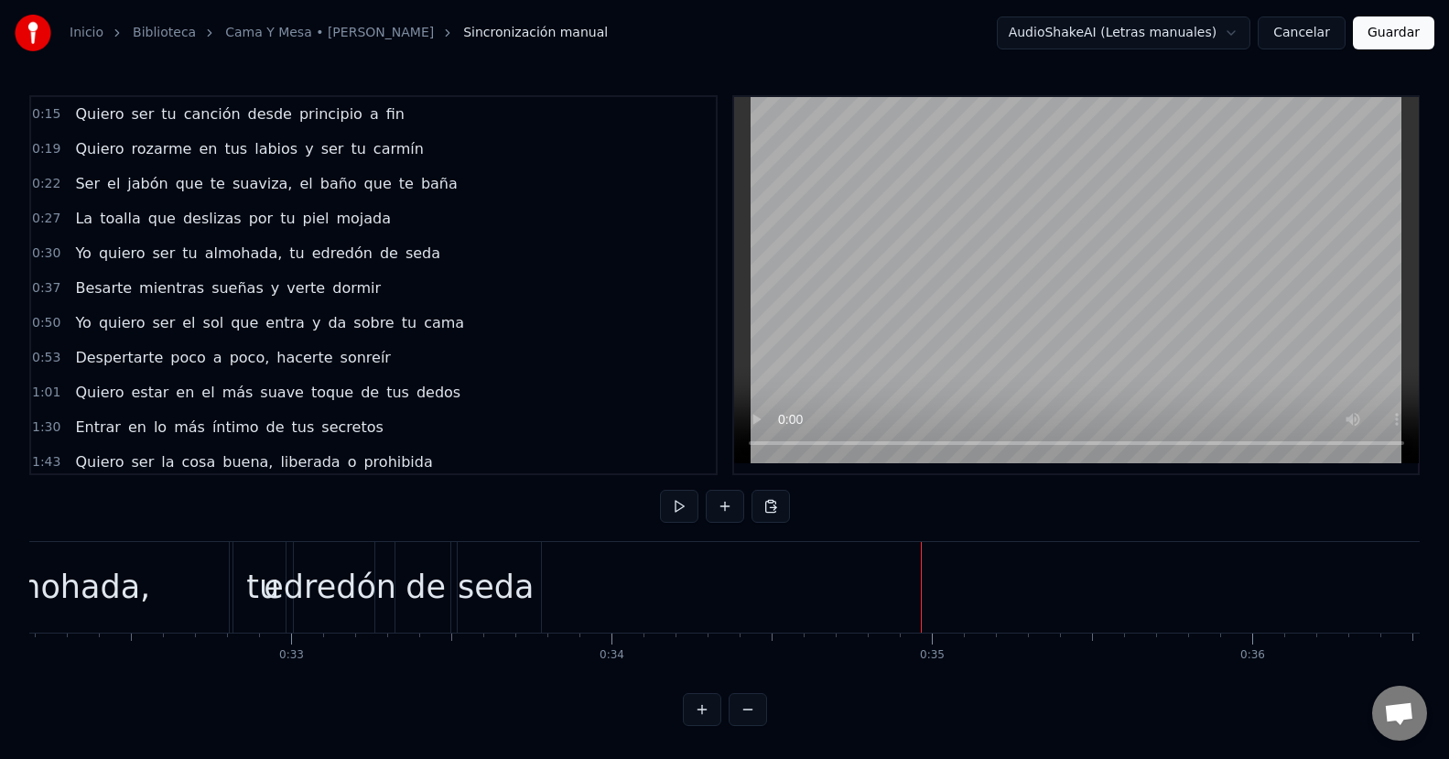
scroll to position [0, 10220]
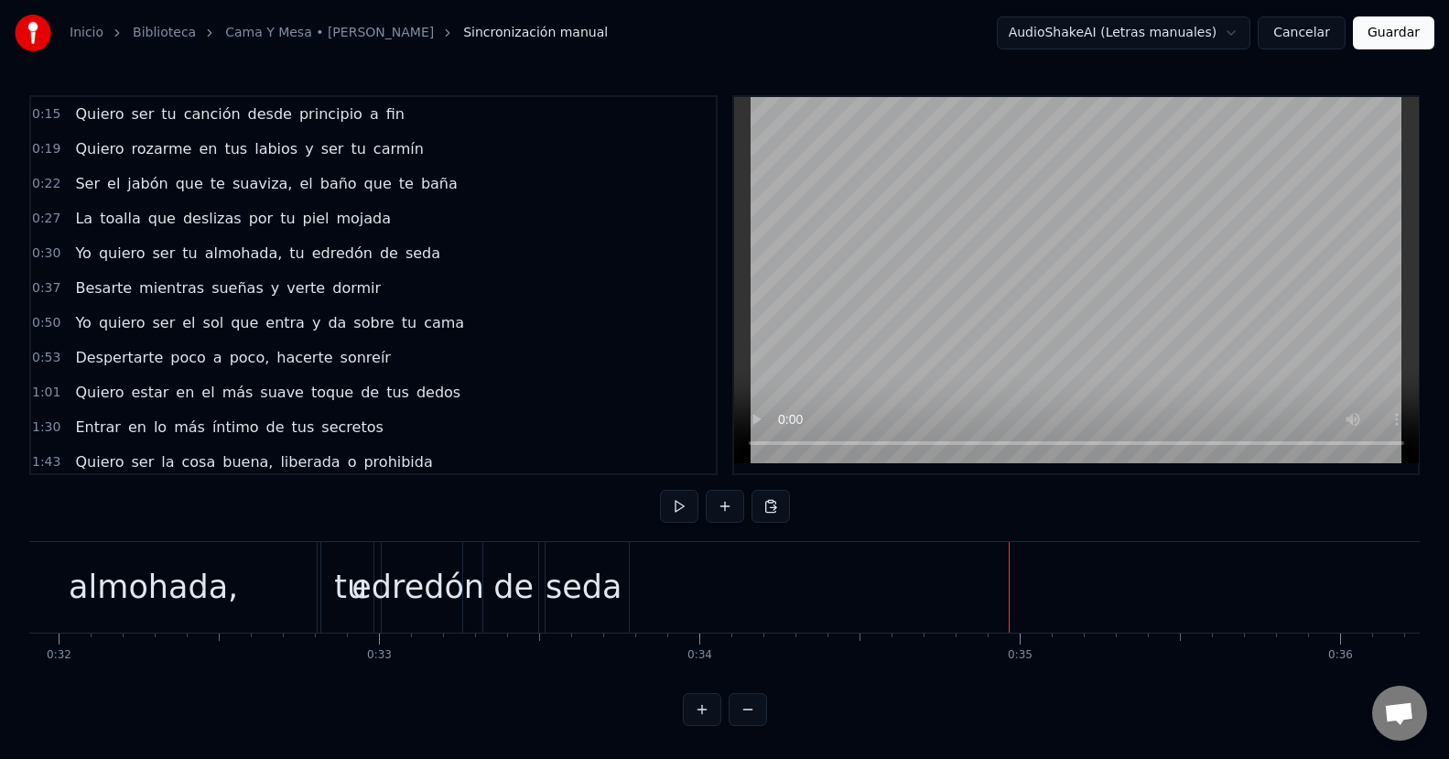
click at [351, 577] on div "tu" at bounding box center [350, 587] width 33 height 48
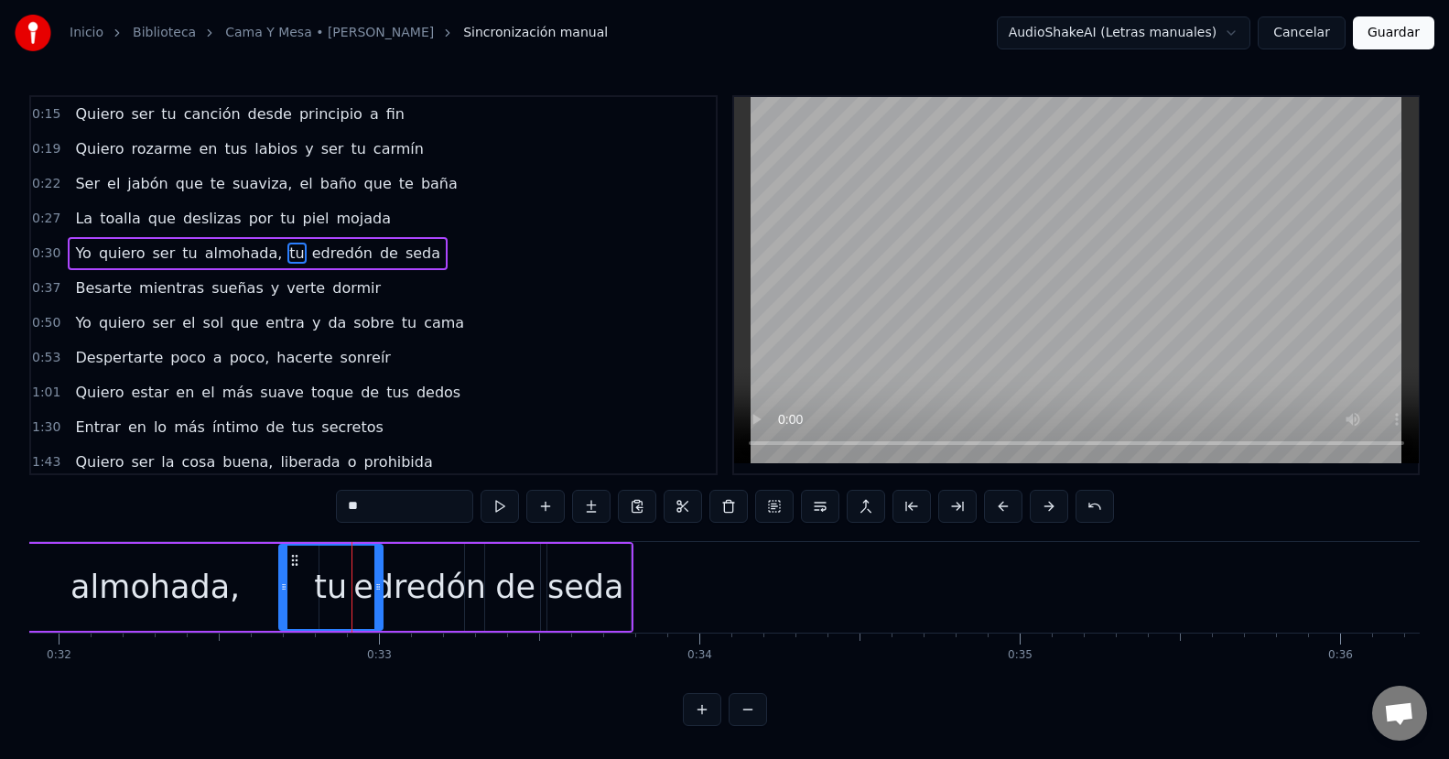
drag, startPoint x: 324, startPoint y: 581, endPoint x: 280, endPoint y: 591, distance: 45.1
click at [280, 591] on icon at bounding box center [283, 586] width 7 height 15
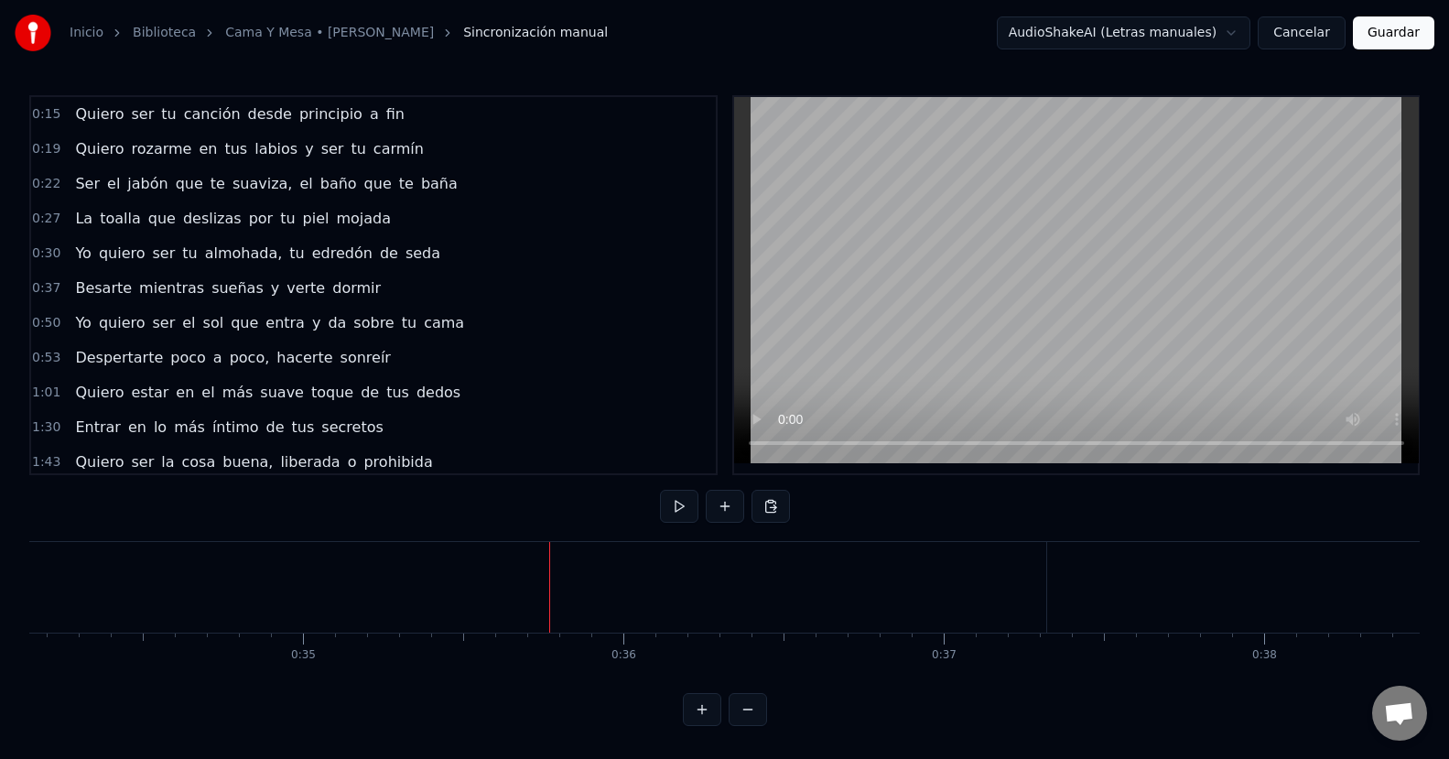
scroll to position [0, 11050]
click at [698, 723] on button at bounding box center [702, 709] width 38 height 33
click at [752, 719] on button at bounding box center [747, 709] width 38 height 33
click at [753, 718] on button at bounding box center [747, 709] width 38 height 33
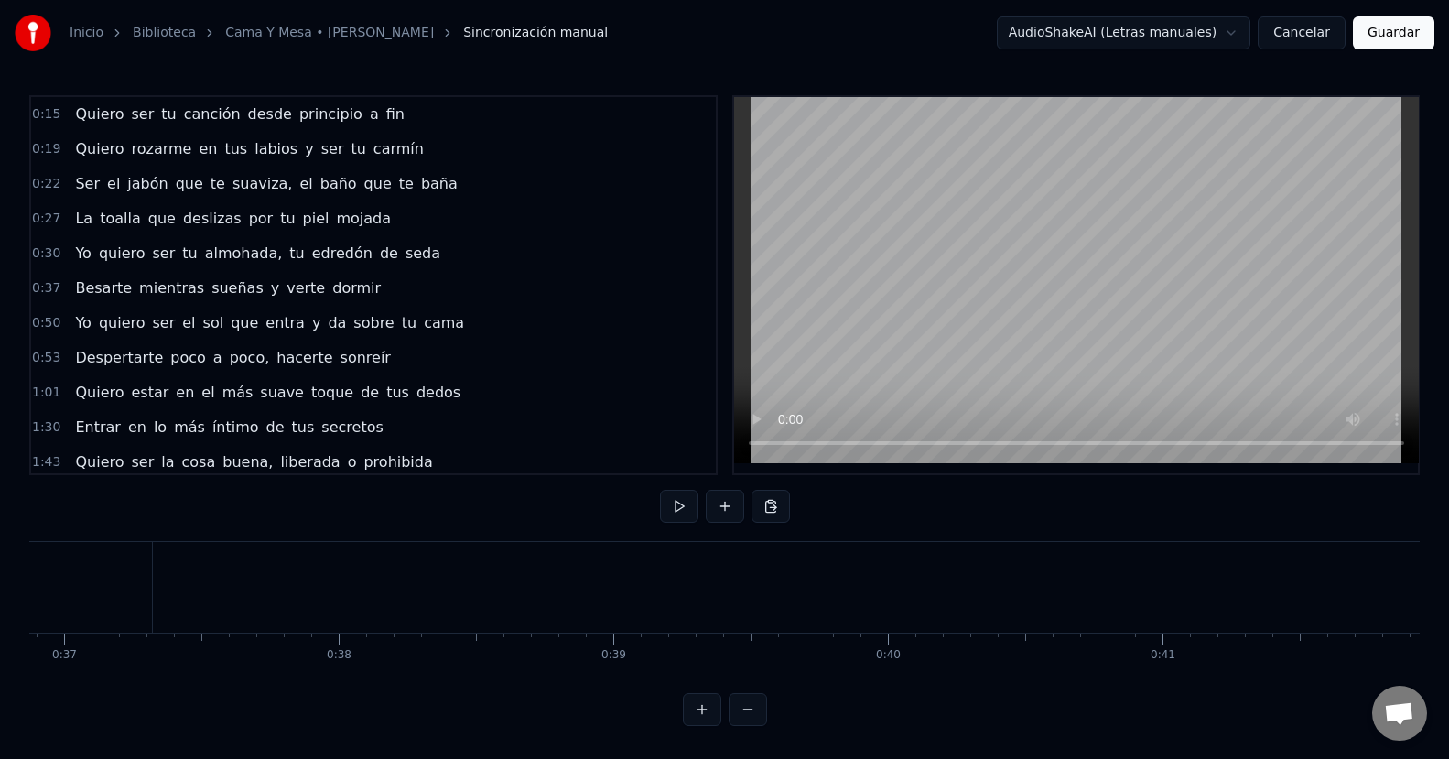
click at [753, 718] on button at bounding box center [747, 709] width 38 height 33
click at [672, 585] on div "Besarte" at bounding box center [664, 586] width 88 height 35
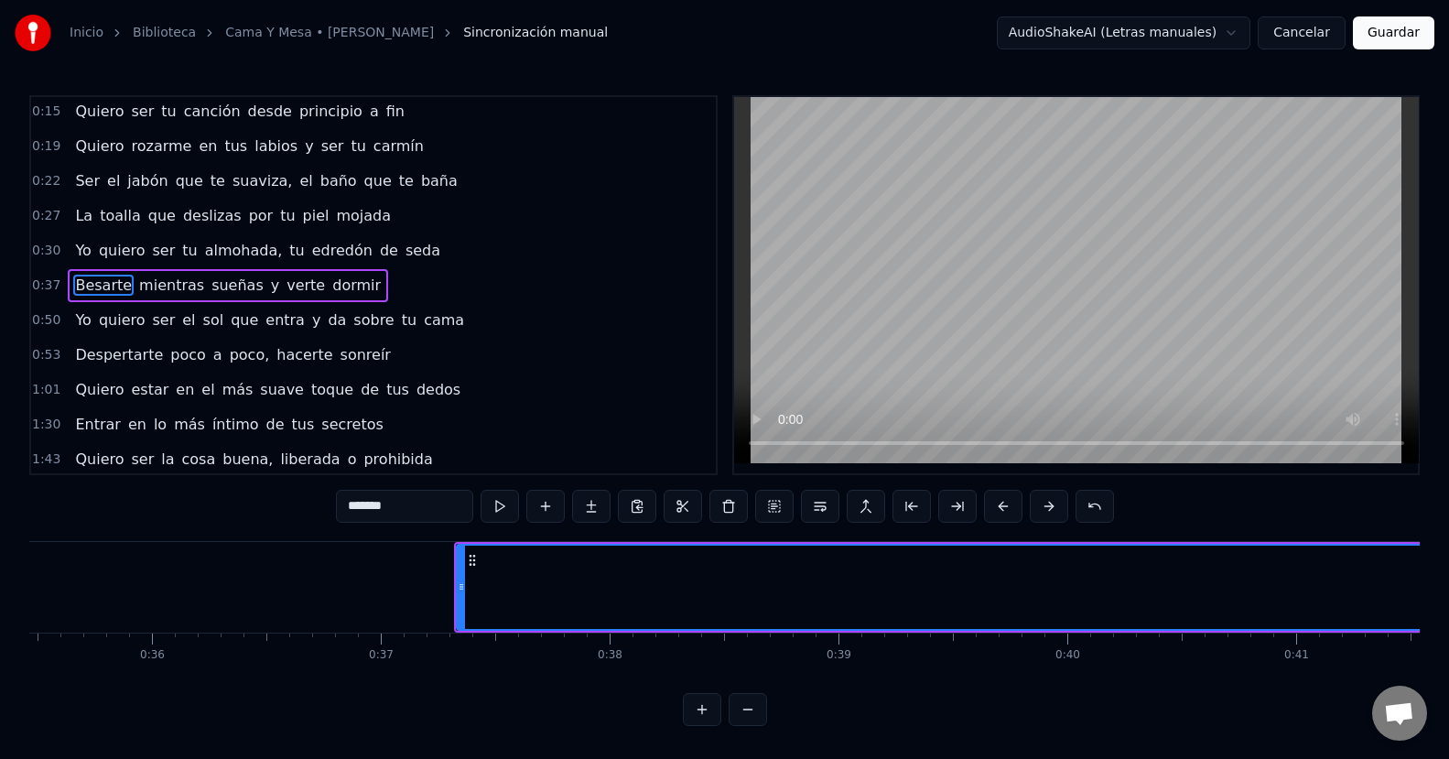
scroll to position [0, 8455]
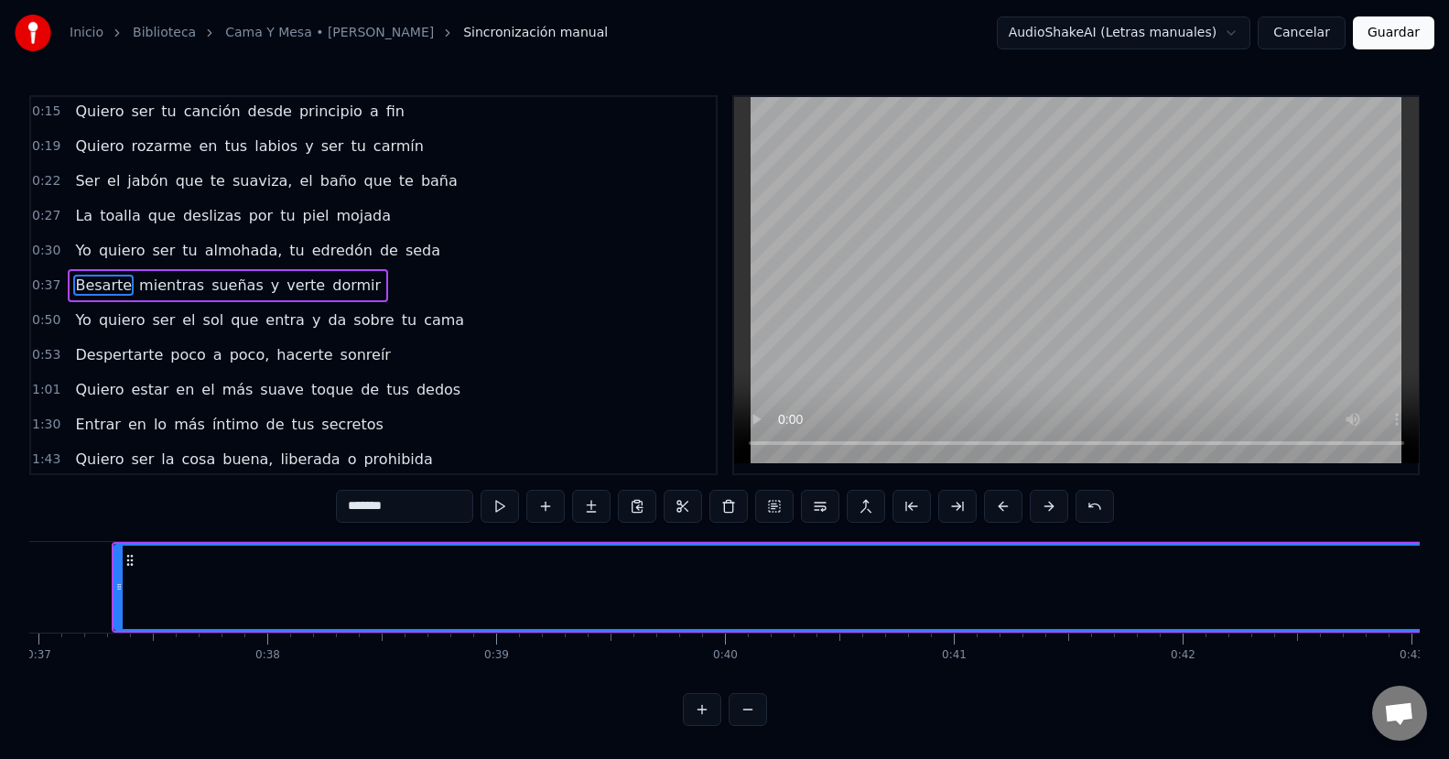
click at [756, 726] on button at bounding box center [747, 709] width 38 height 33
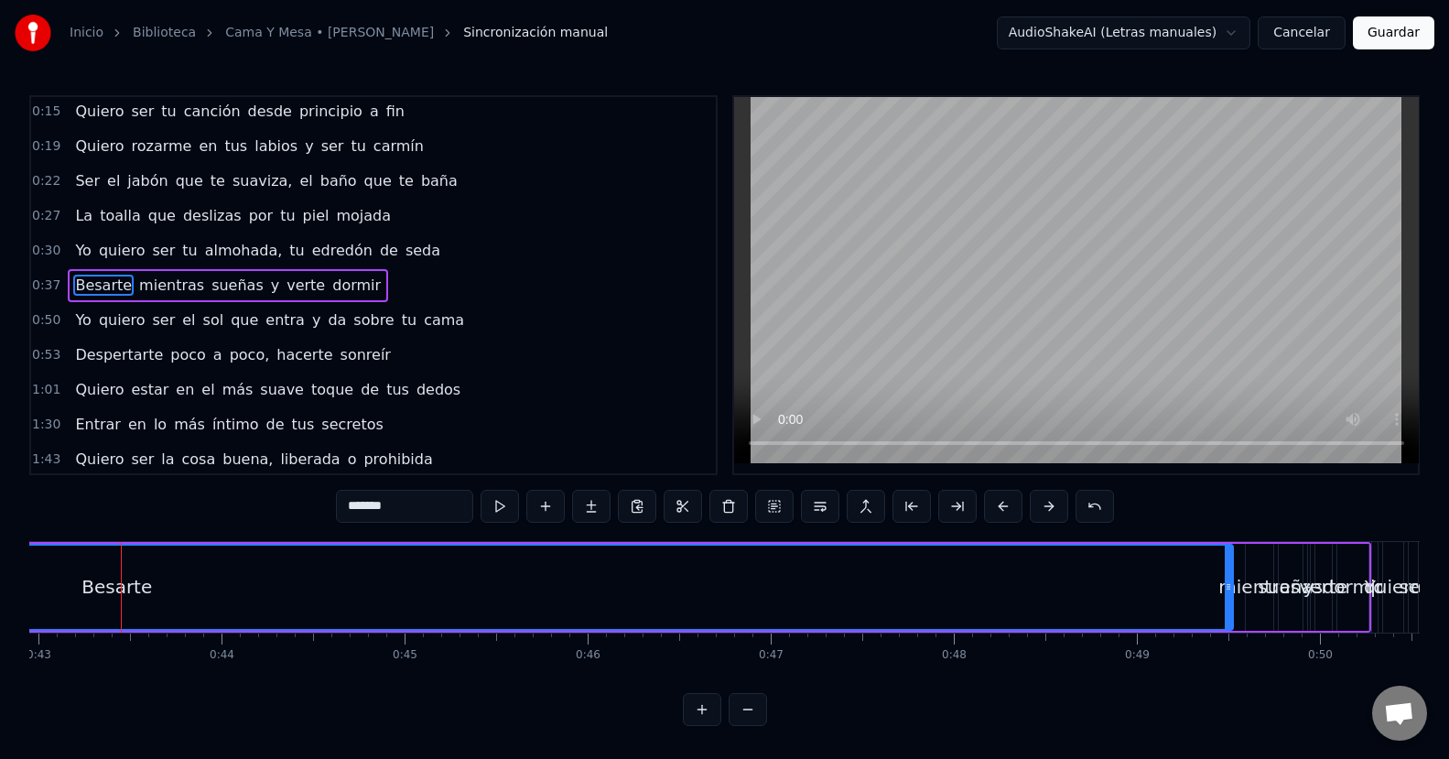
click at [756, 726] on button at bounding box center [747, 709] width 38 height 33
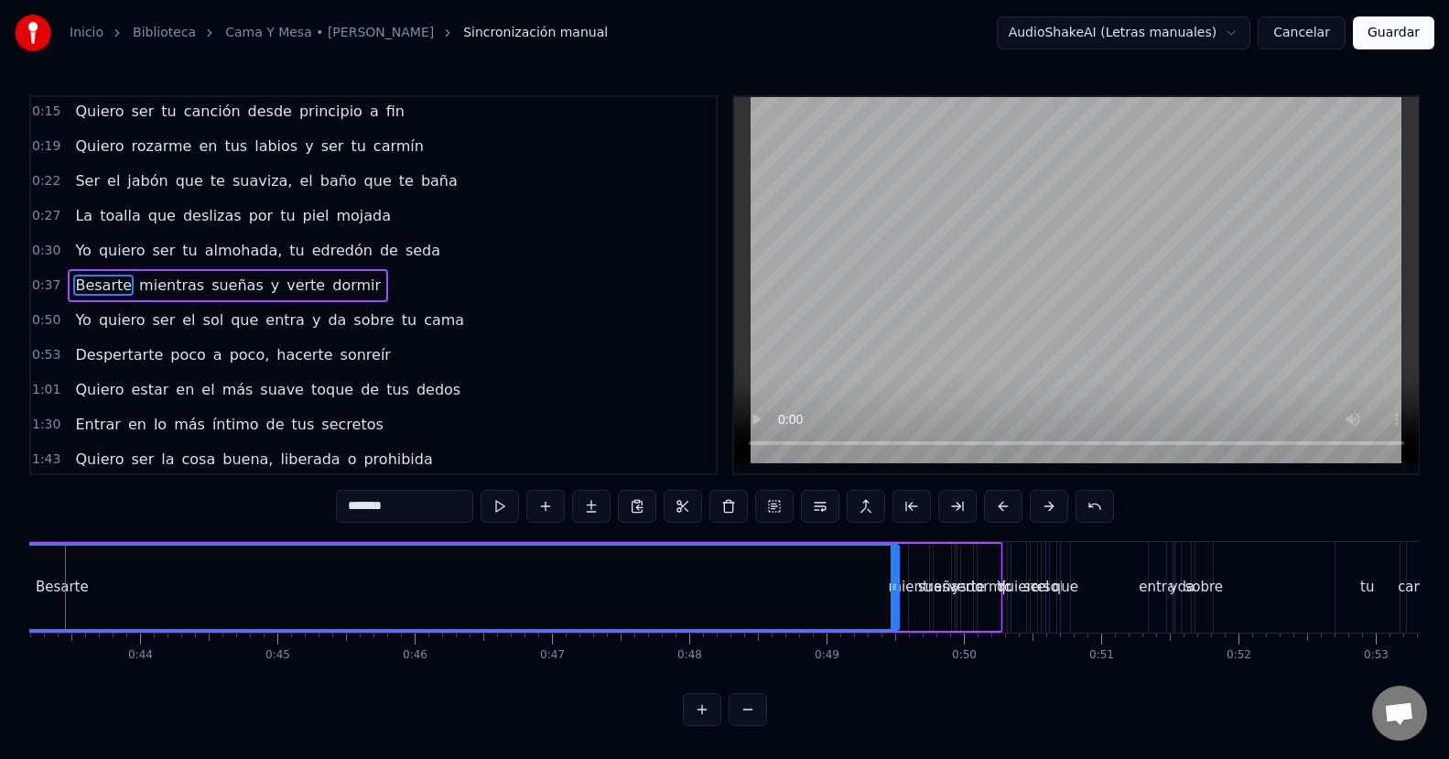
click at [756, 726] on button at bounding box center [747, 709] width 38 height 33
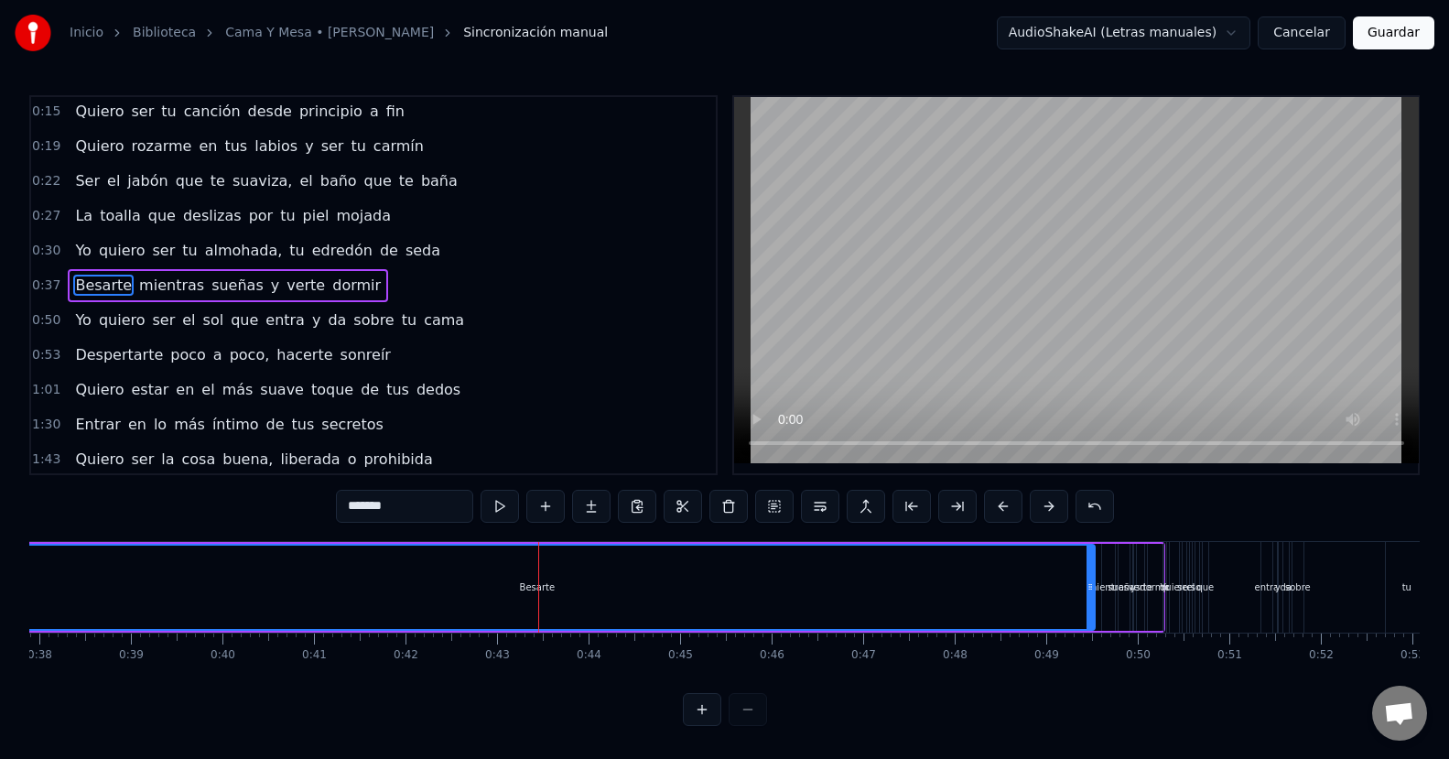
scroll to position [0, 3555]
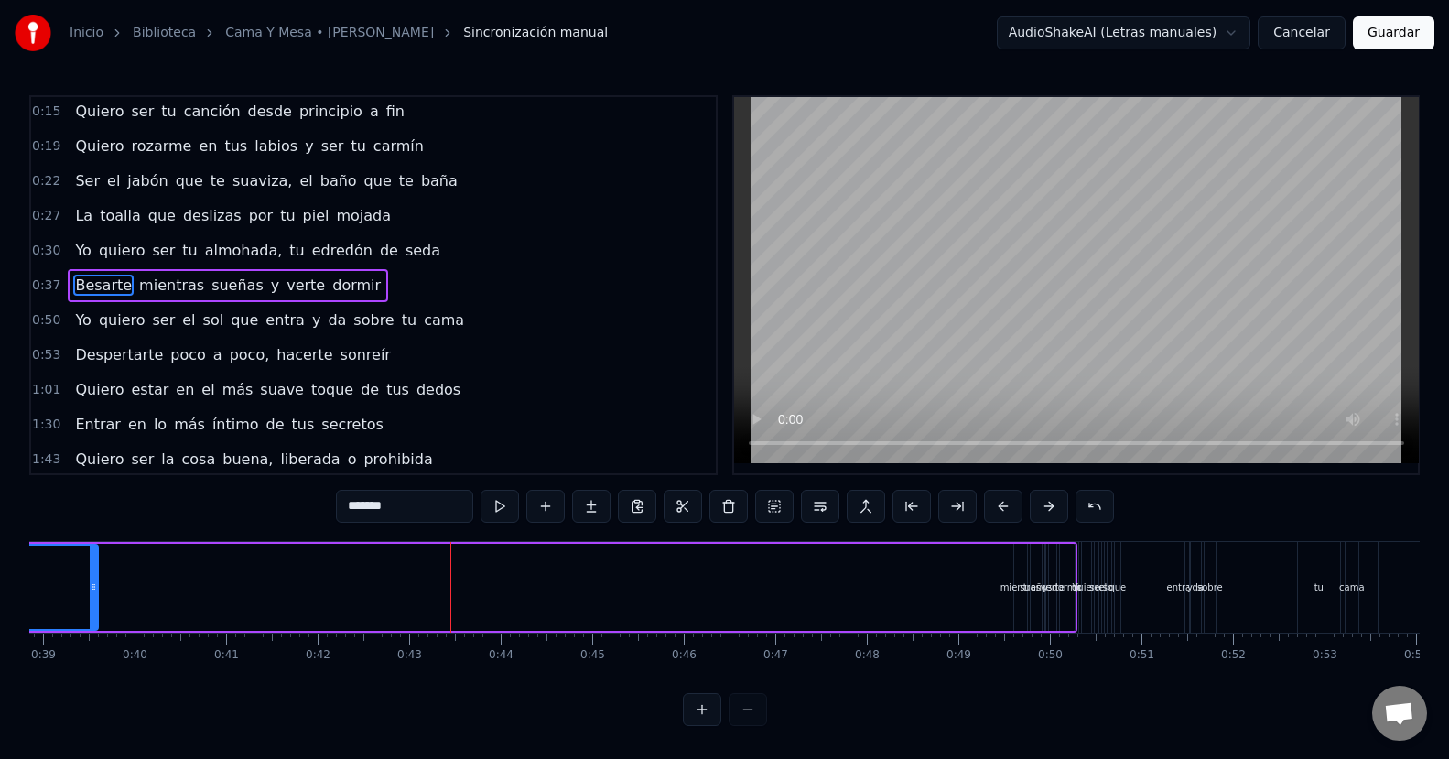
drag, startPoint x: 1005, startPoint y: 581, endPoint x: 96, endPoint y: 584, distance: 908.7
click at [96, 584] on icon at bounding box center [93, 586] width 7 height 15
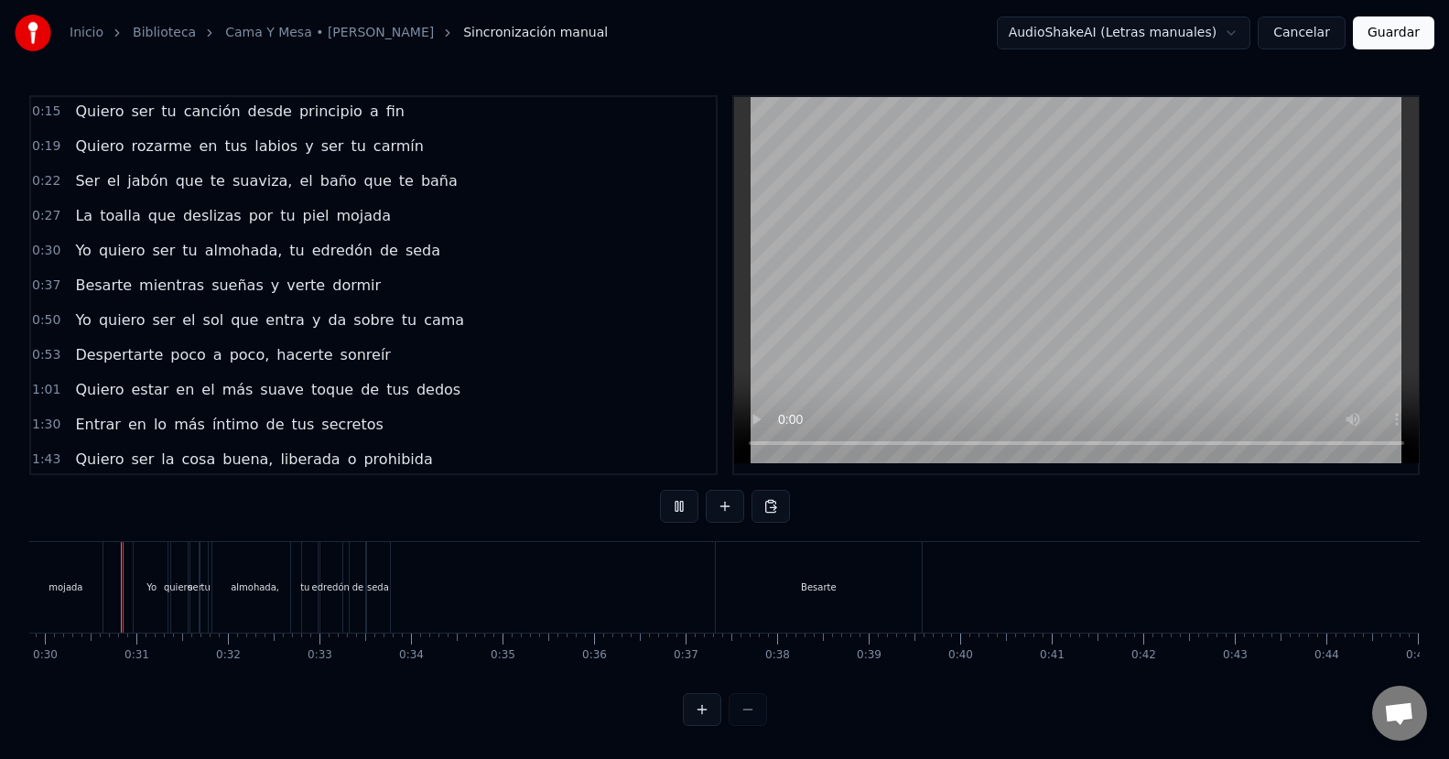
scroll to position [12, 0]
click at [816, 594] on div "Besarte" at bounding box center [819, 587] width 206 height 91
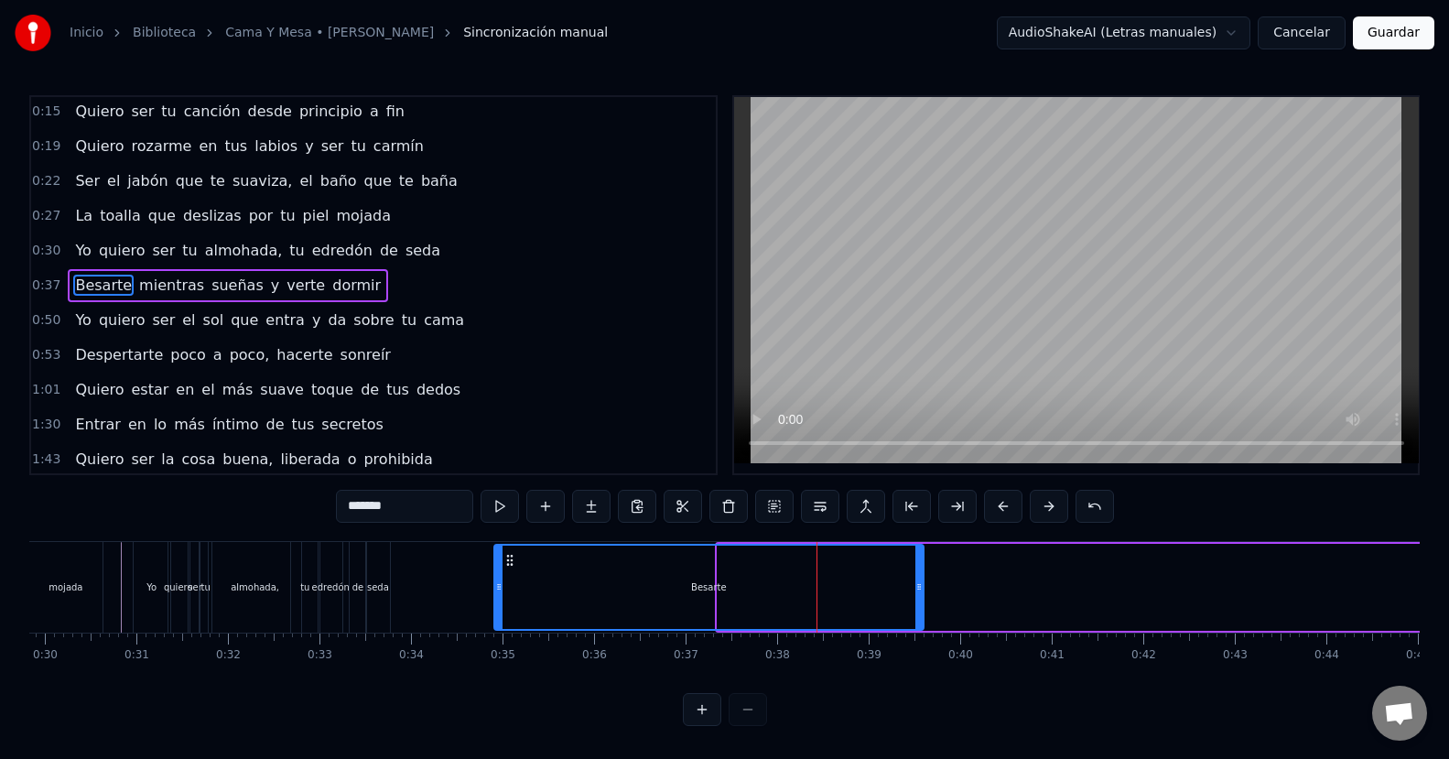
drag, startPoint x: 718, startPoint y: 589, endPoint x: 495, endPoint y: 583, distance: 223.4
click at [495, 583] on icon at bounding box center [498, 586] width 7 height 15
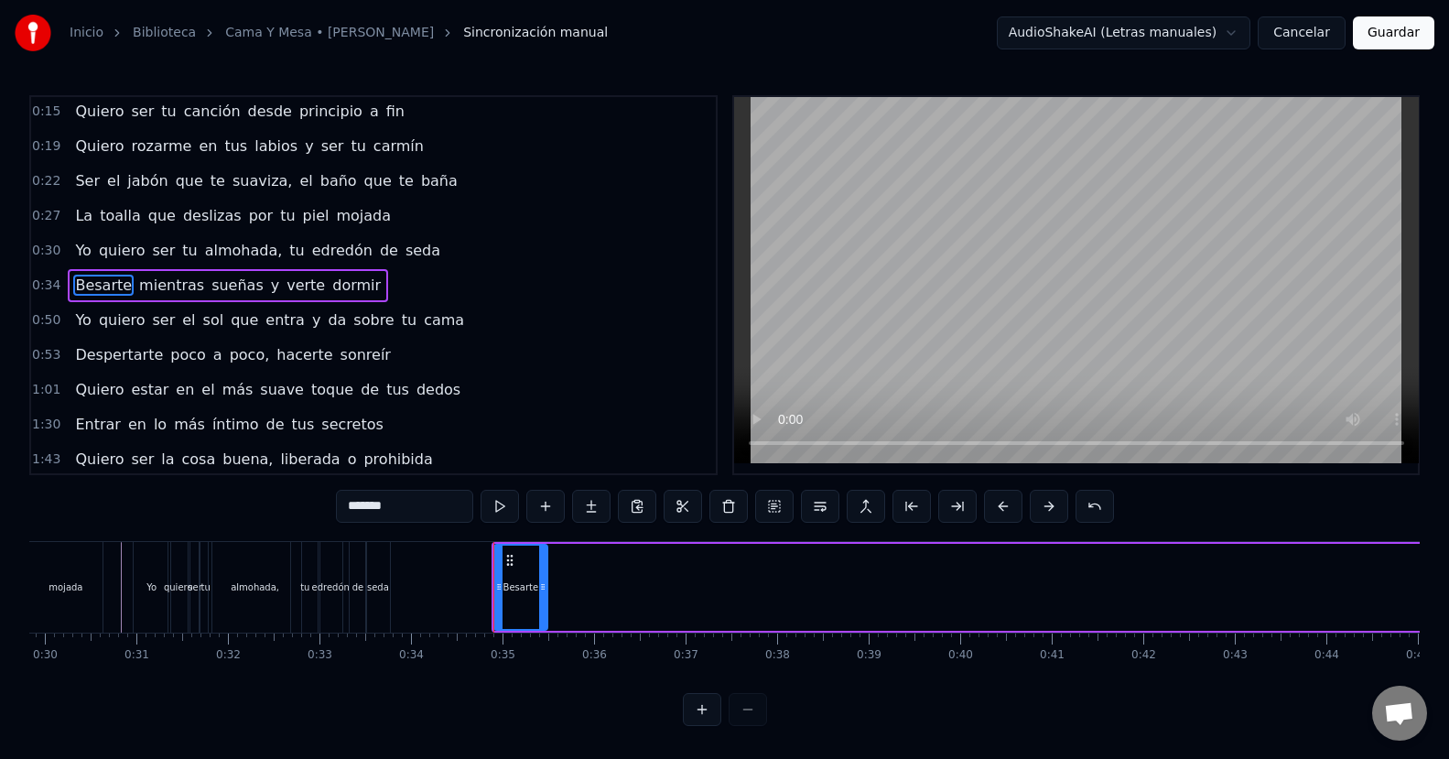
drag, startPoint x: 918, startPoint y: 586, endPoint x: 542, endPoint y: 589, distance: 376.1
click at [542, 589] on icon at bounding box center [542, 586] width 7 height 15
click at [702, 716] on button at bounding box center [702, 709] width 38 height 33
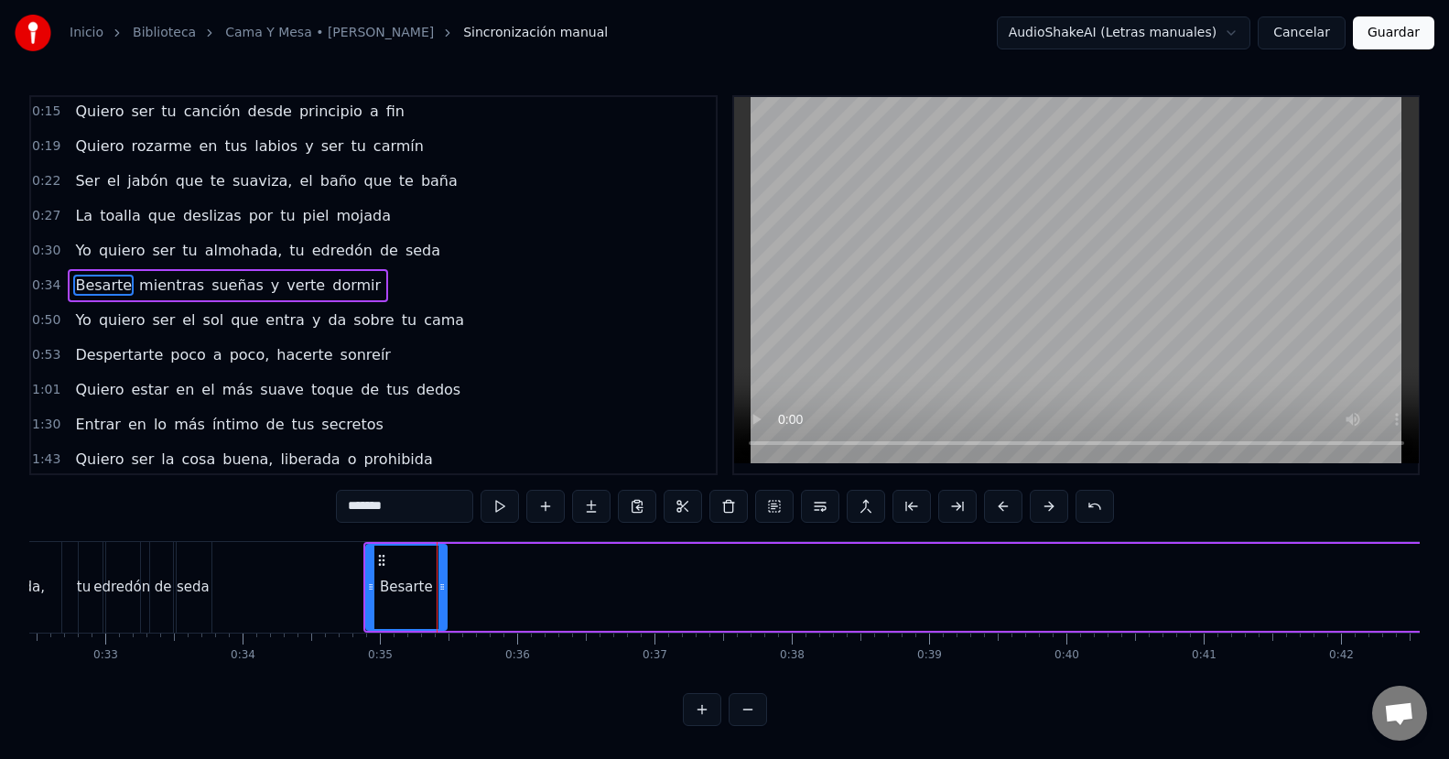
scroll to position [0, 4379]
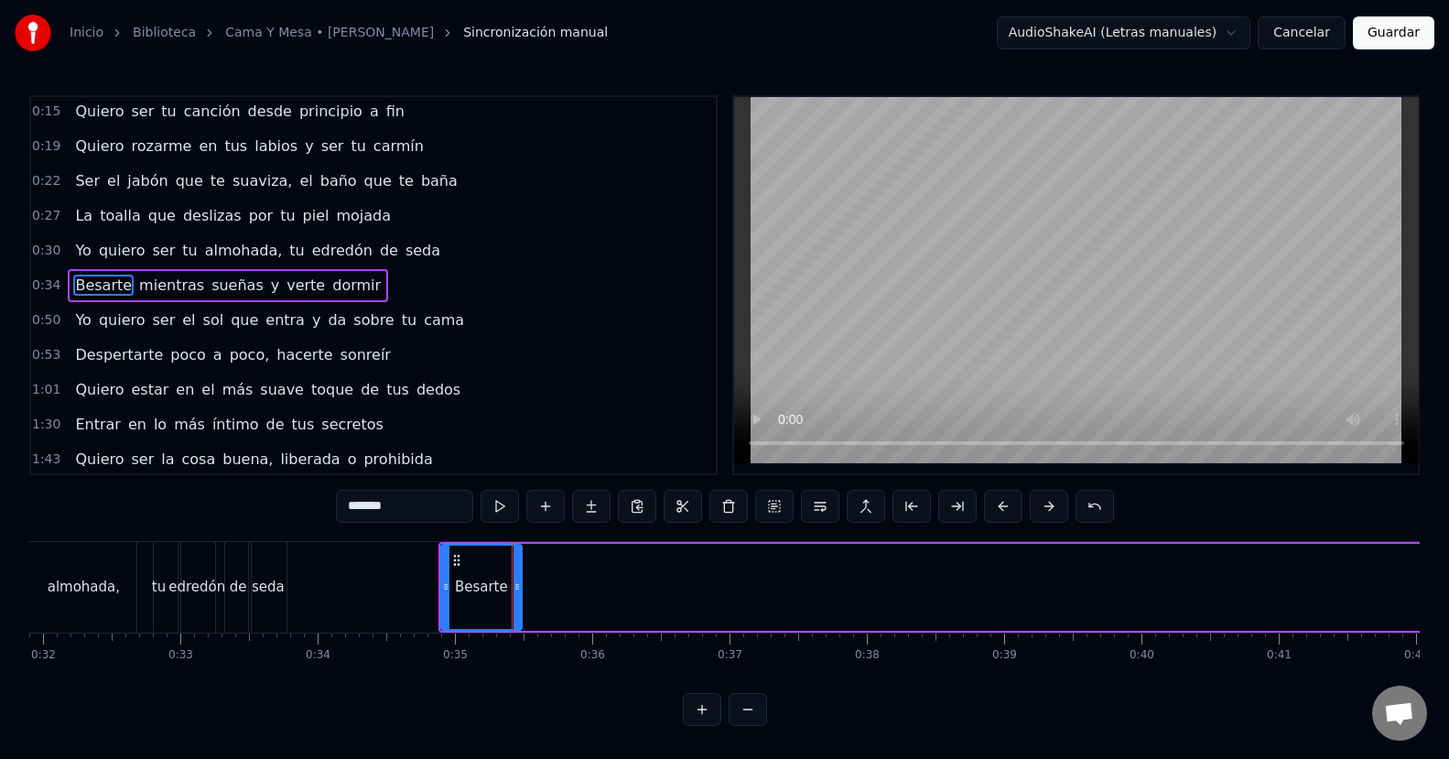
click at [121, 512] on div "0:15 Quiero ser tu canción desde principio a fin 0:19 Quiero rozarme en tus lab…" at bounding box center [724, 410] width 1390 height 630
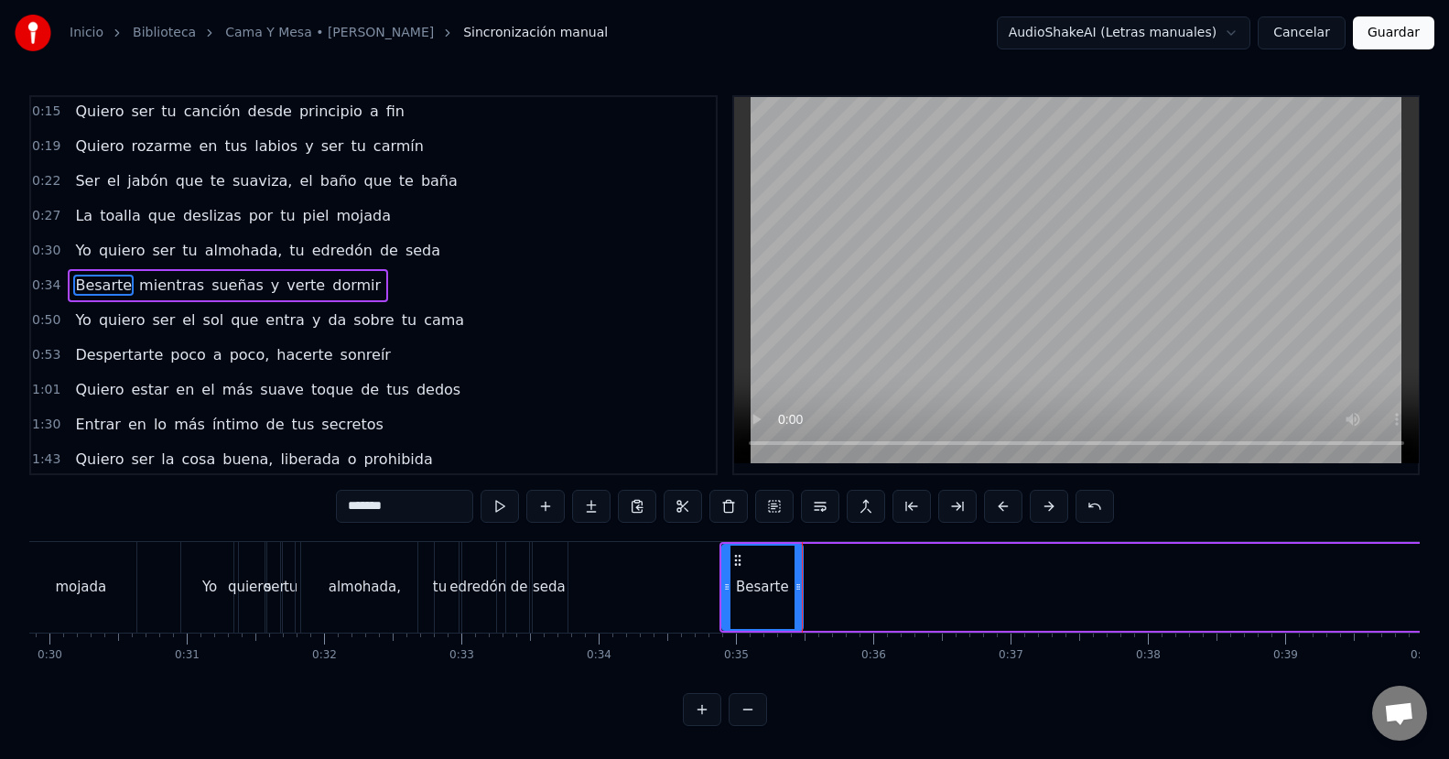
scroll to position [0, 4060]
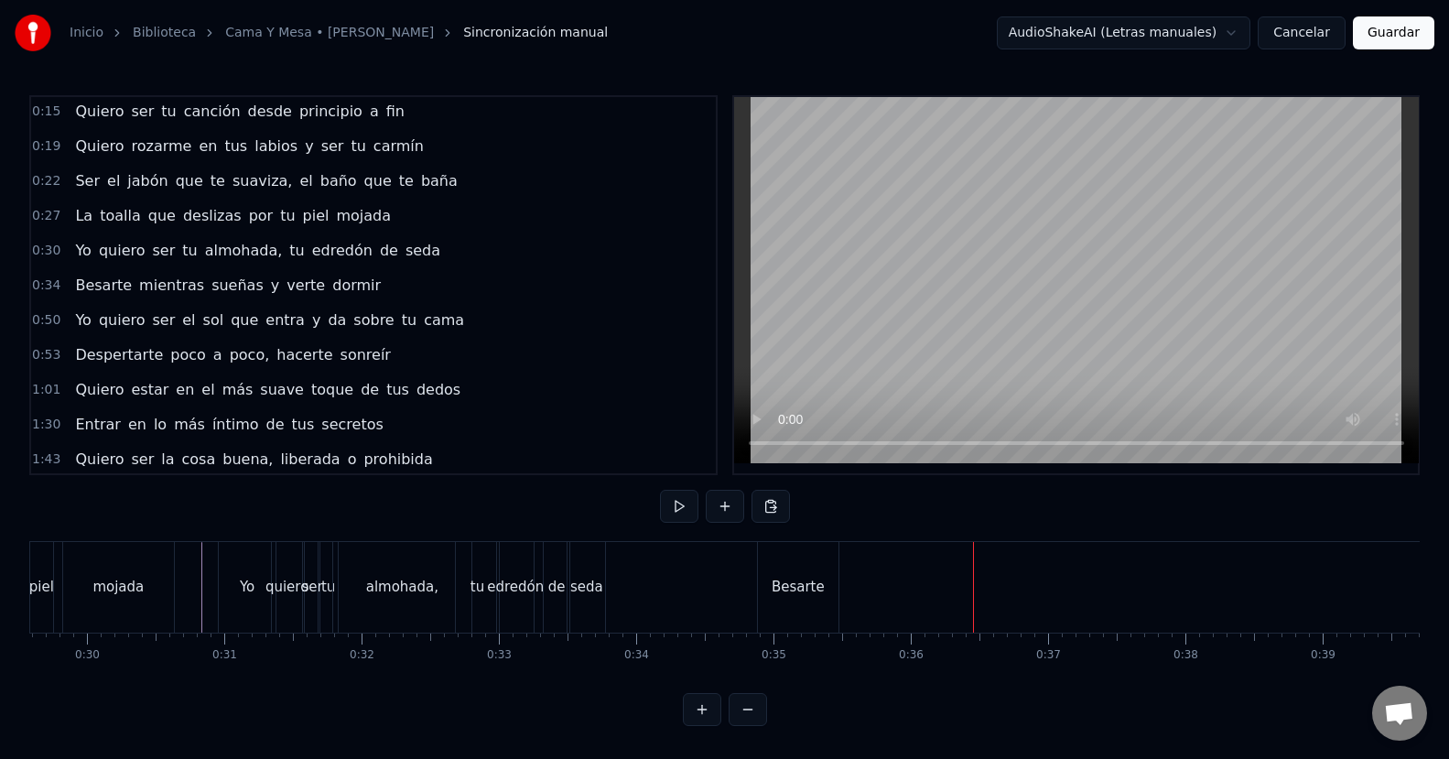
click at [763, 571] on div "Besarte" at bounding box center [798, 587] width 81 height 91
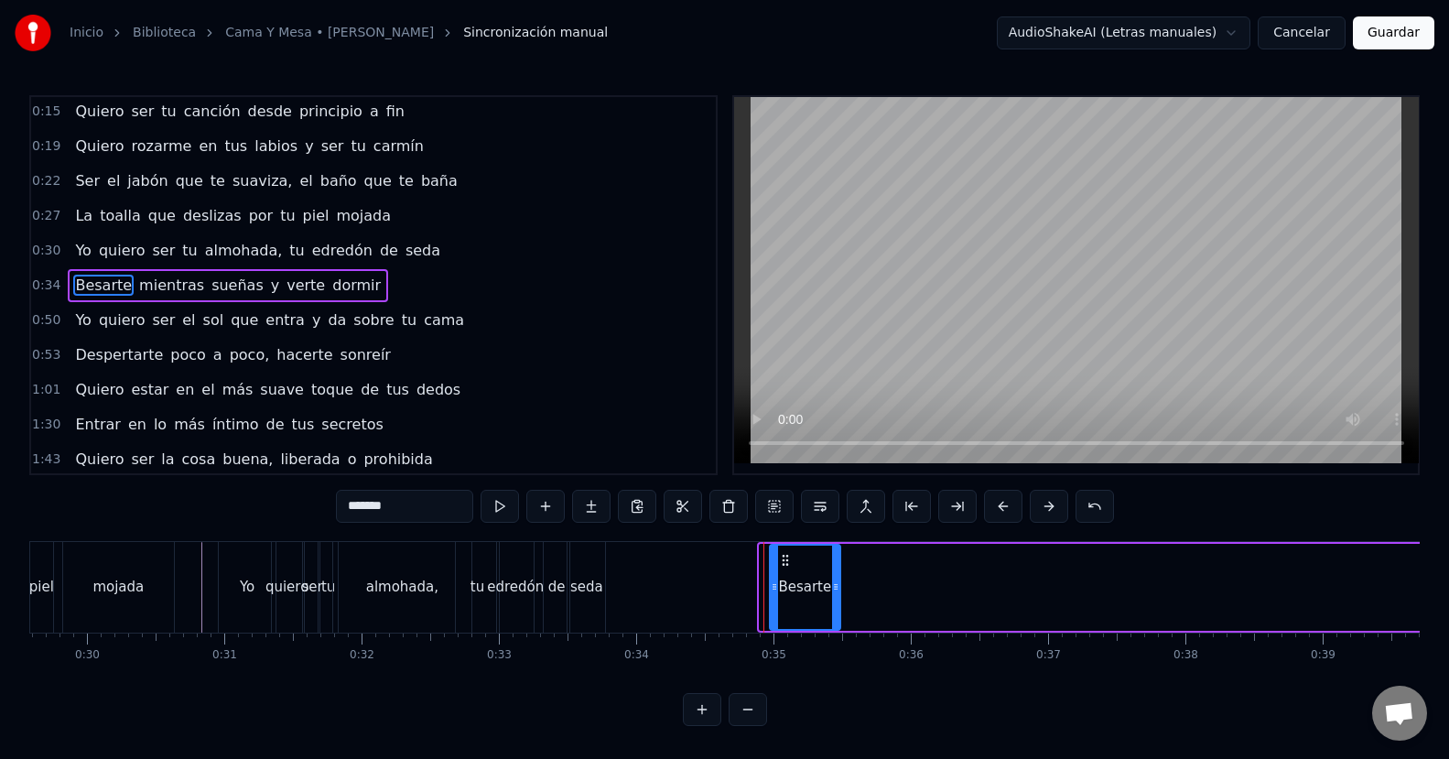
drag, startPoint x: 760, startPoint y: 575, endPoint x: 771, endPoint y: 575, distance: 10.1
click at [771, 575] on div at bounding box center [774, 586] width 7 height 83
drag, startPoint x: 831, startPoint y: 586, endPoint x: 854, endPoint y: 586, distance: 22.9
click at [855, 586] on icon at bounding box center [858, 586] width 7 height 15
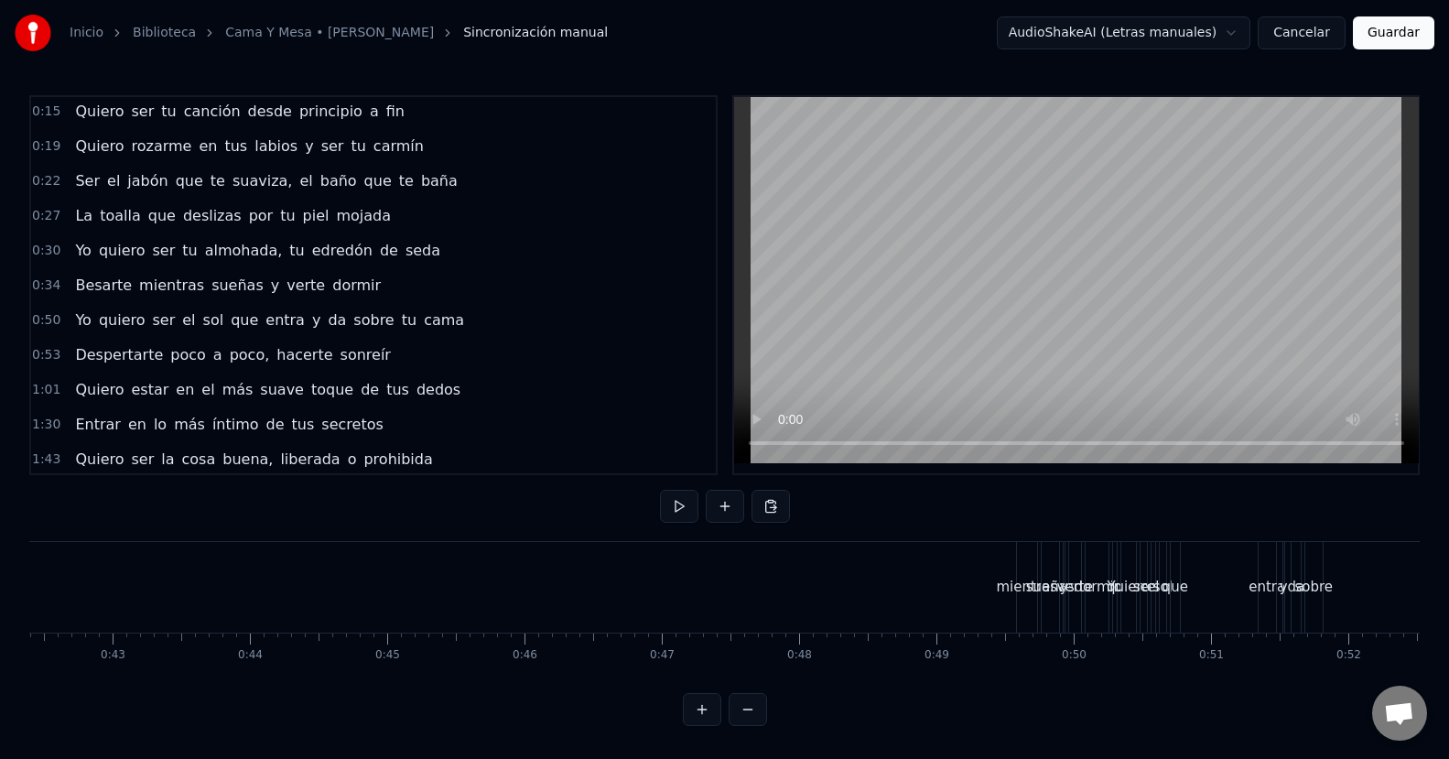
scroll to position [0, 5969]
click at [874, 593] on div "mientras" at bounding box center [877, 587] width 20 height 91
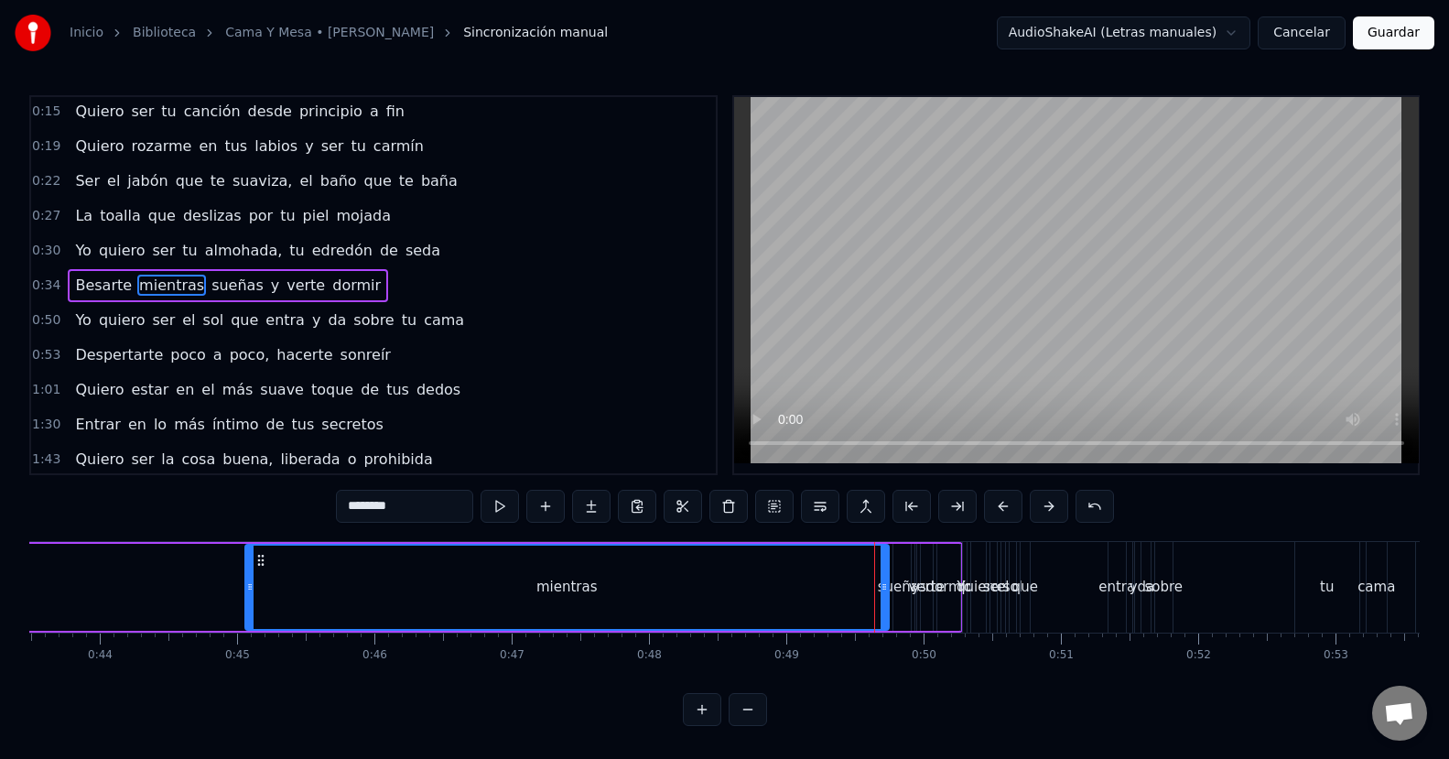
drag, startPoint x: 870, startPoint y: 593, endPoint x: 247, endPoint y: 561, distance: 624.0
click at [247, 561] on div at bounding box center [249, 586] width 7 height 83
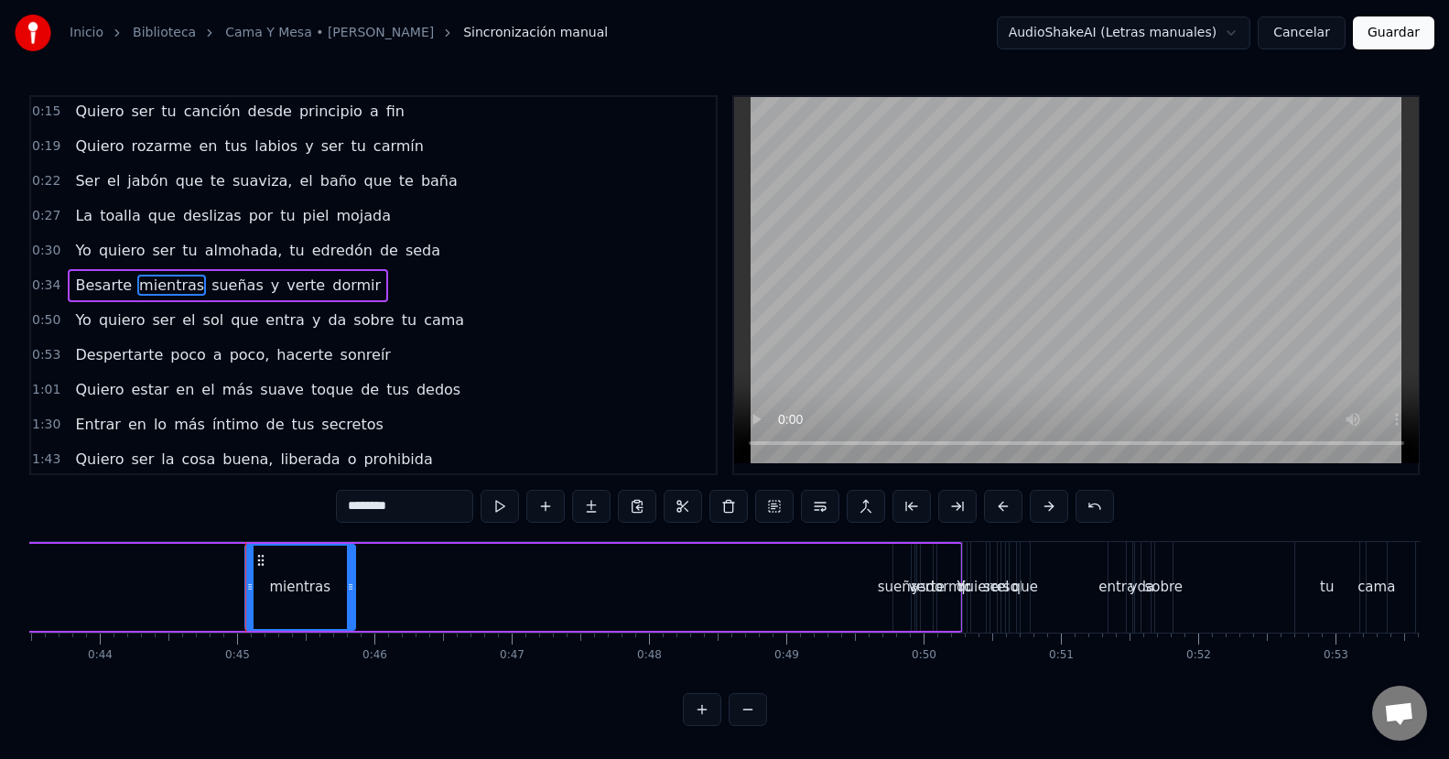
drag, startPoint x: 881, startPoint y: 597, endPoint x: 348, endPoint y: 590, distance: 533.5
click at [348, 590] on div at bounding box center [350, 586] width 7 height 83
click at [890, 585] on div "sueñas" at bounding box center [902, 587] width 48 height 21
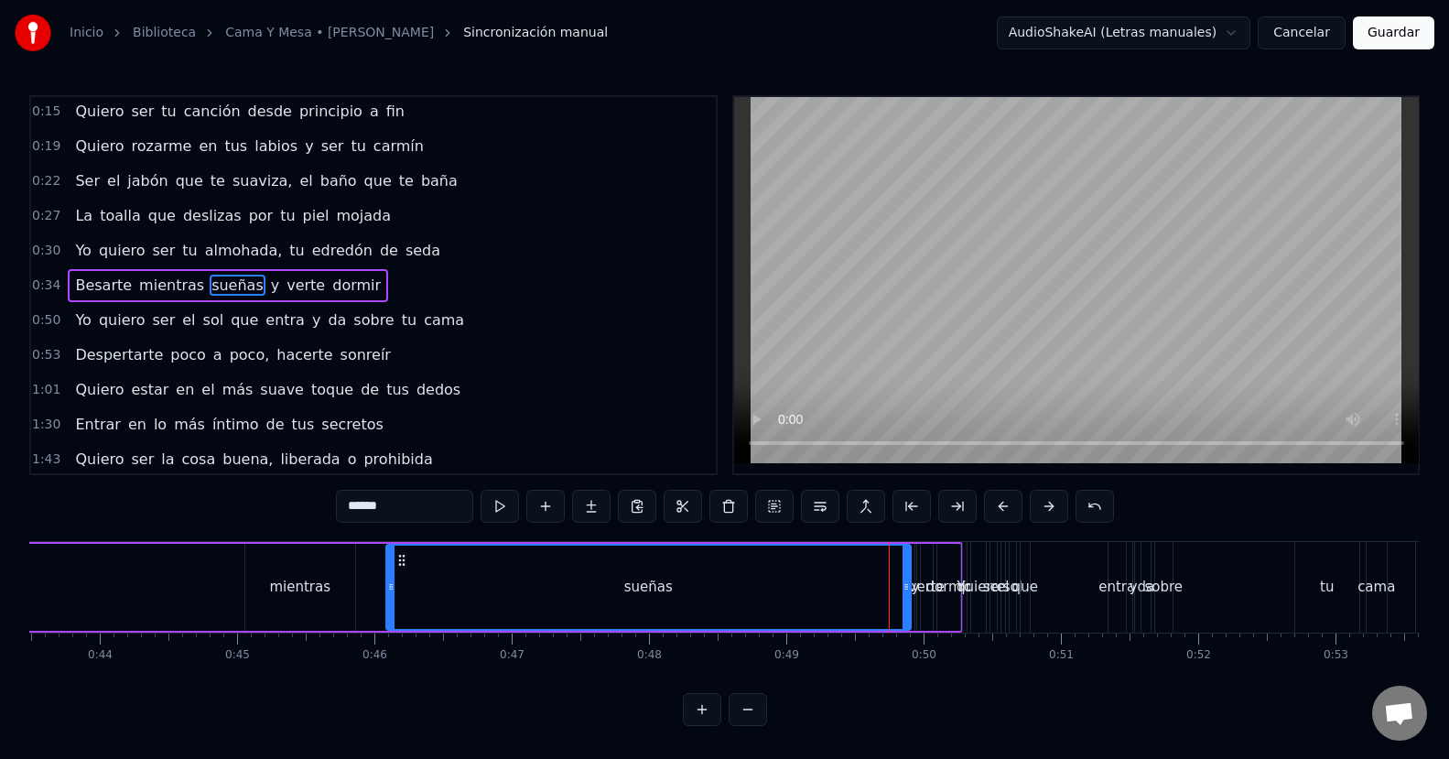
drag, startPoint x: 893, startPoint y: 584, endPoint x: 386, endPoint y: 573, distance: 507.1
click at [387, 573] on div at bounding box center [390, 586] width 7 height 83
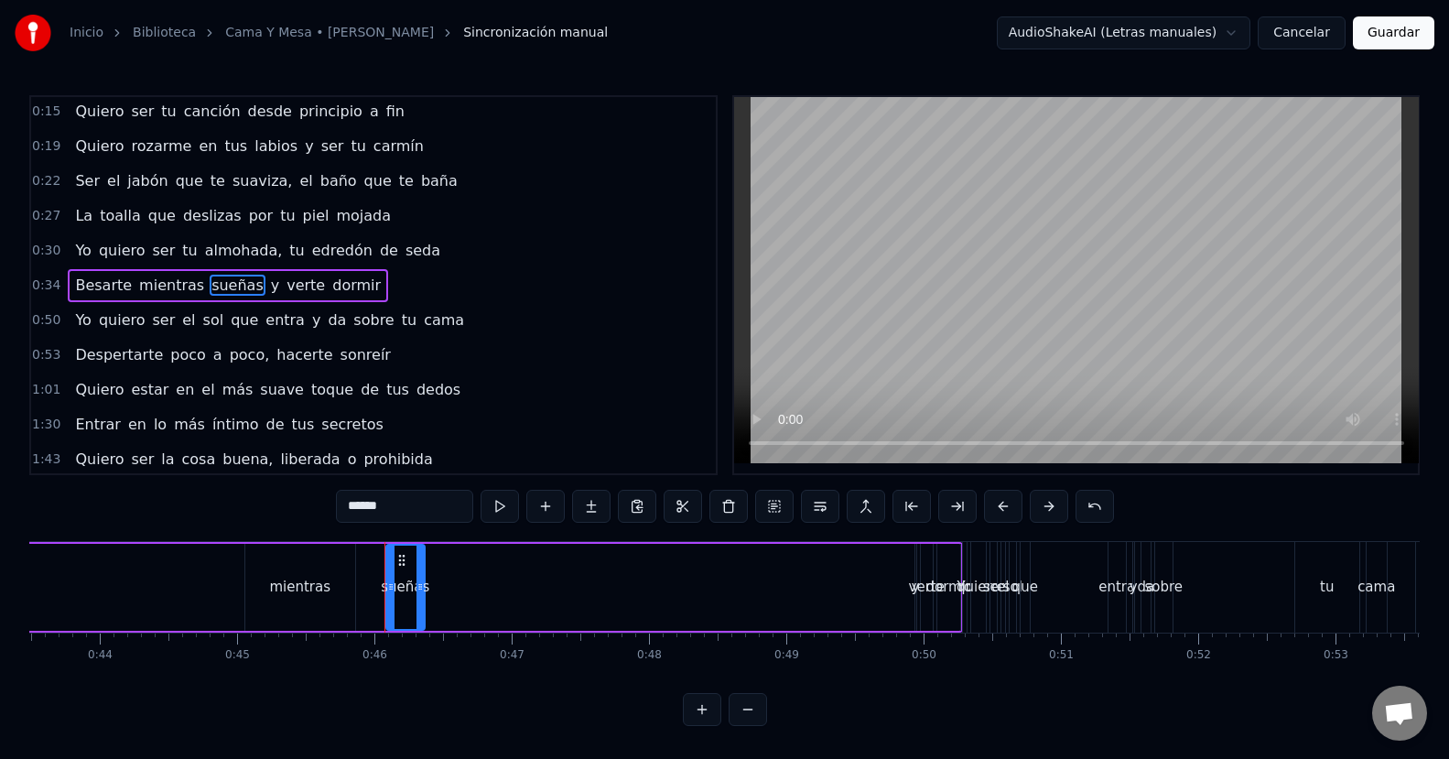
drag, startPoint x: 908, startPoint y: 589, endPoint x: 422, endPoint y: 562, distance: 486.7
click at [422, 562] on div at bounding box center [419, 586] width 7 height 83
click at [921, 595] on div "verte" at bounding box center [927, 587] width 36 height 21
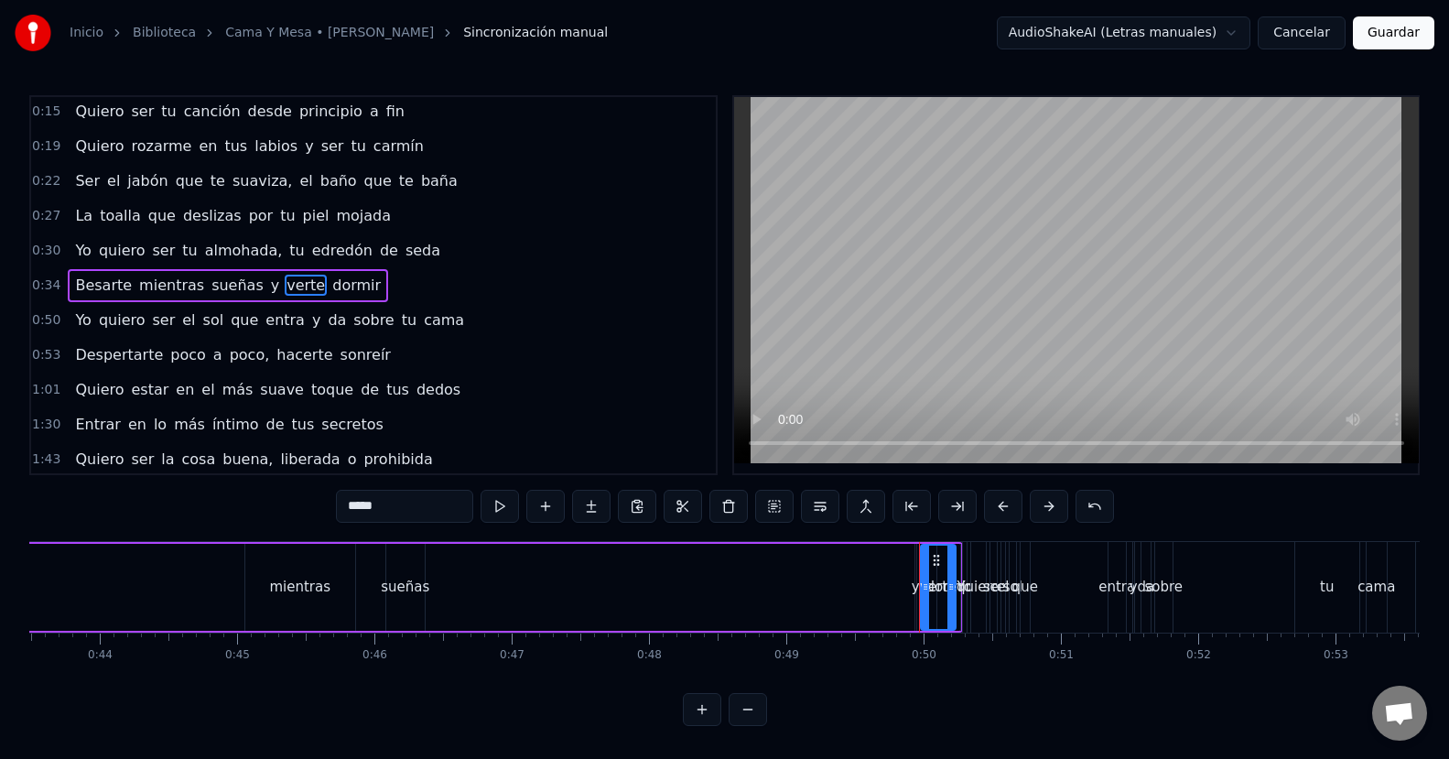
drag, startPoint x: 923, startPoint y: 588, endPoint x: 946, endPoint y: 599, distance: 25.4
click at [947, 599] on div at bounding box center [950, 586] width 7 height 83
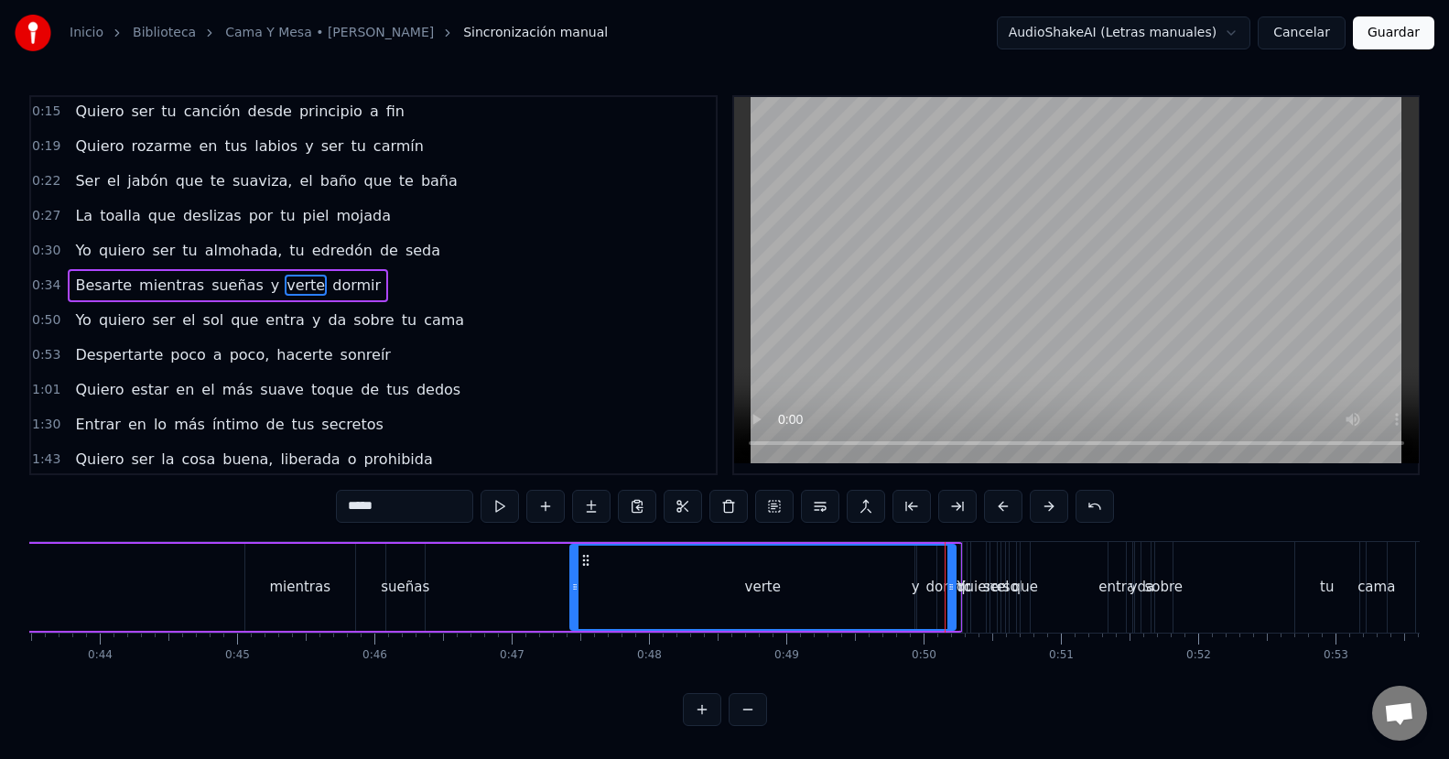
drag, startPoint x: 925, startPoint y: 596, endPoint x: 575, endPoint y: 600, distance: 350.5
click at [575, 600] on div at bounding box center [574, 586] width 7 height 83
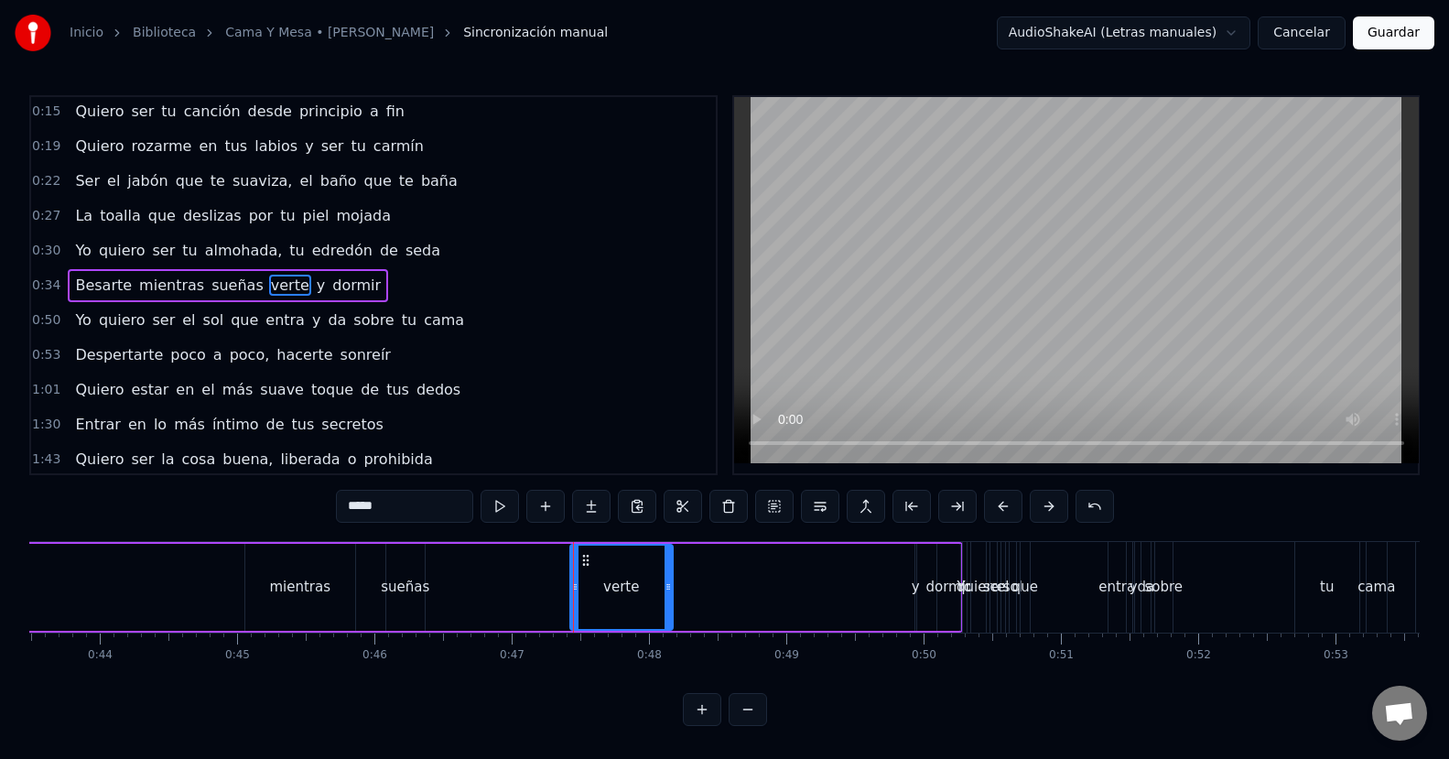
drag, startPoint x: 949, startPoint y: 589, endPoint x: 666, endPoint y: 591, distance: 282.8
click at [666, 591] on icon at bounding box center [667, 586] width 7 height 15
click at [914, 598] on div "y" at bounding box center [915, 587] width 3 height 87
type input "*"
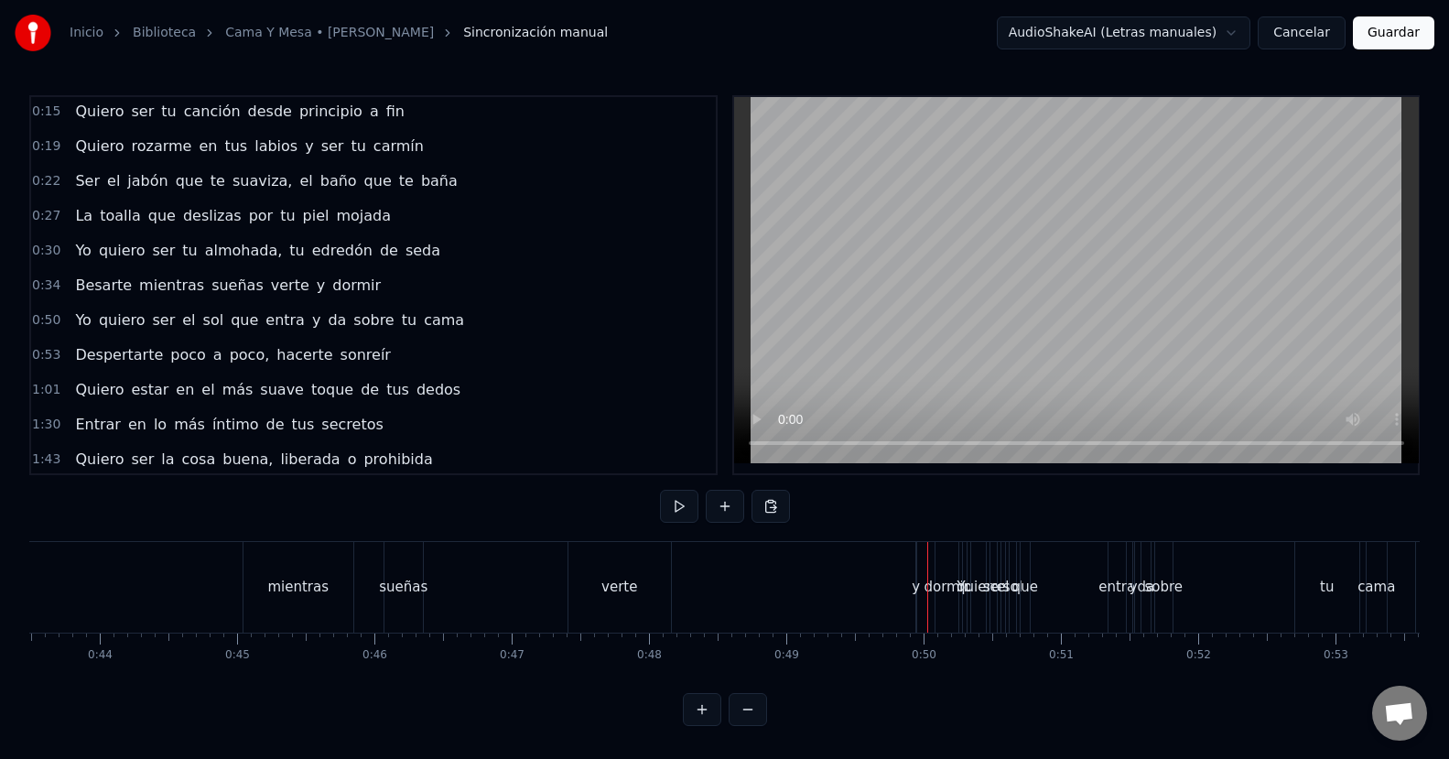
click at [914, 588] on div "y" at bounding box center [915, 587] width 8 height 21
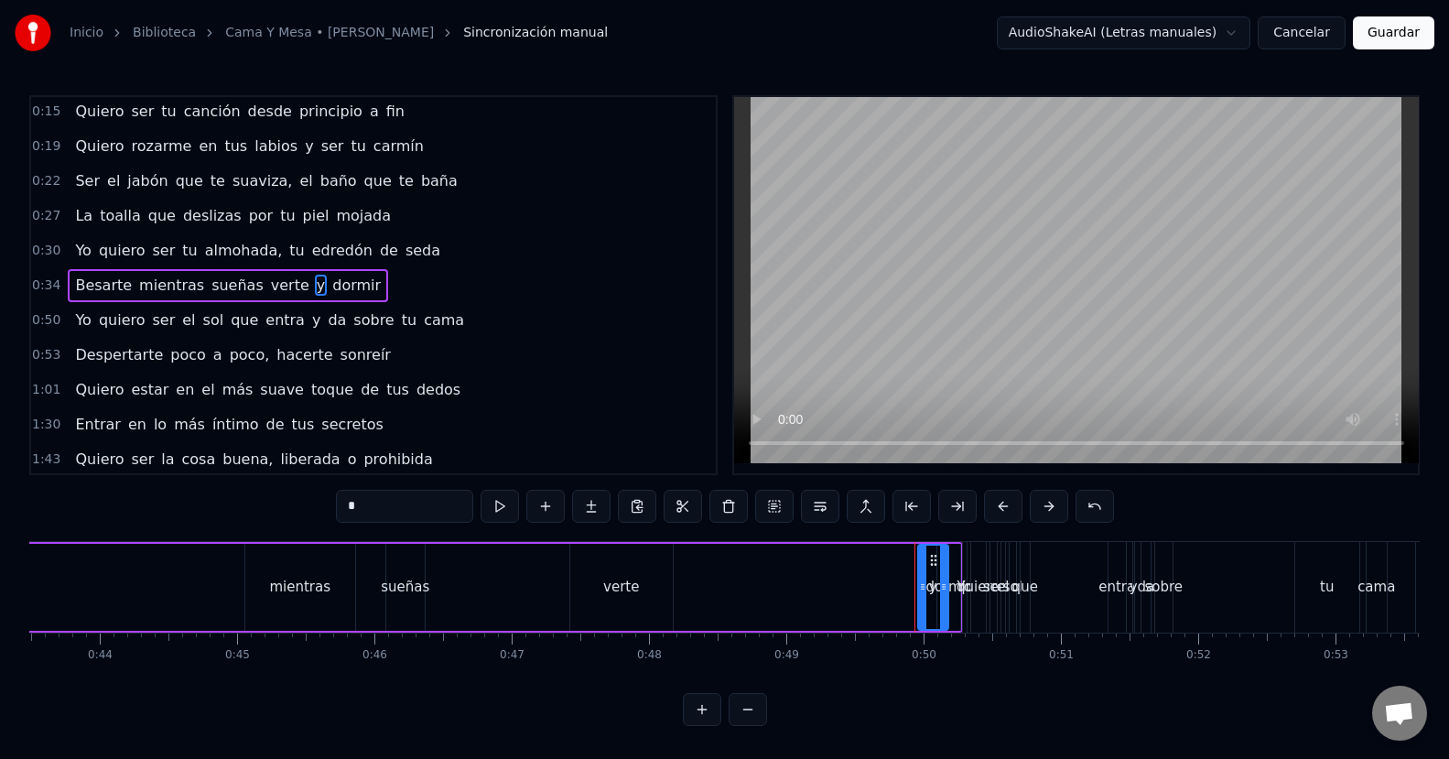
drag, startPoint x: 912, startPoint y: 588, endPoint x: 944, endPoint y: 588, distance: 32.0
click at [944, 588] on icon at bounding box center [943, 586] width 7 height 15
drag, startPoint x: 921, startPoint y: 588, endPoint x: 869, endPoint y: 592, distance: 52.3
click at [869, 592] on icon at bounding box center [870, 586] width 7 height 15
drag, startPoint x: 943, startPoint y: 589, endPoint x: 898, endPoint y: 594, distance: 46.0
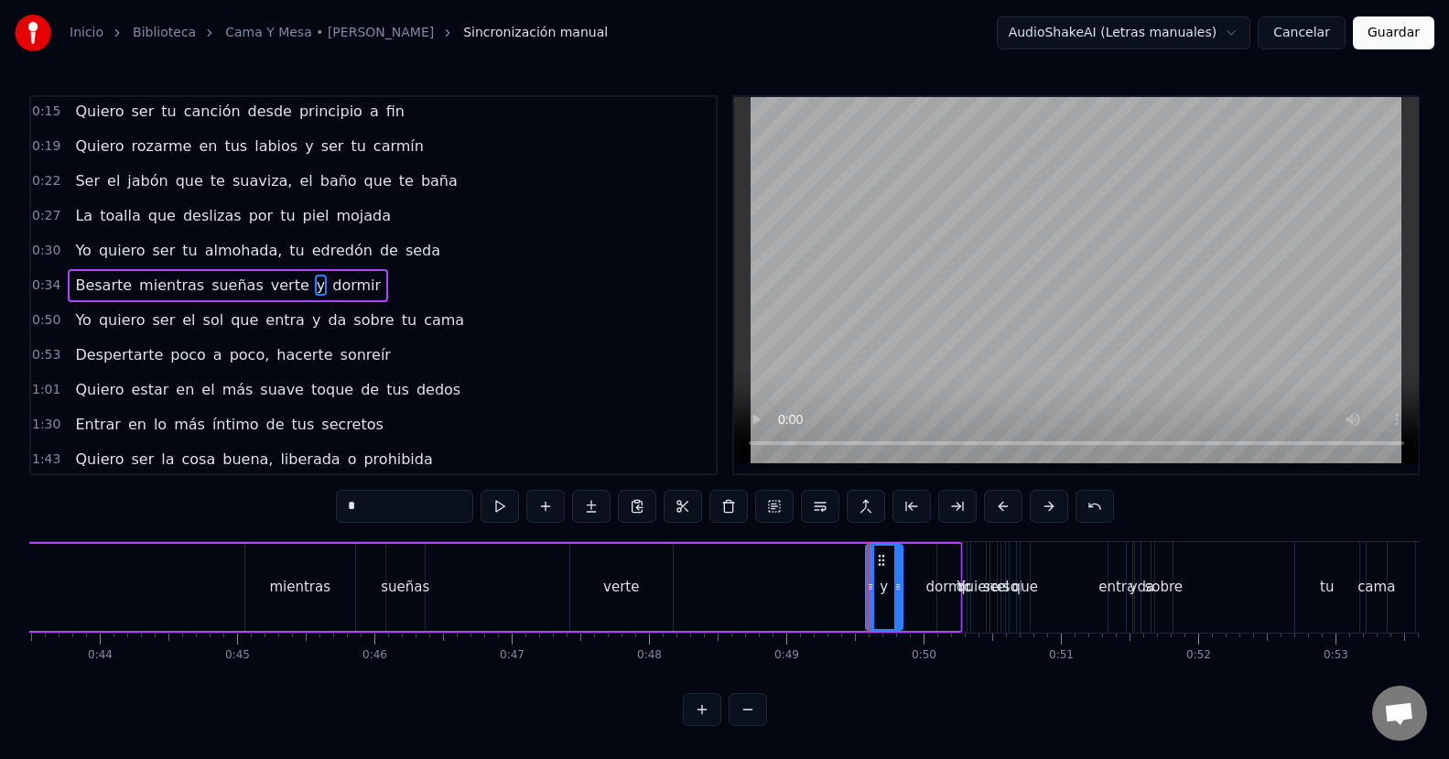
click at [898, 594] on div at bounding box center [897, 586] width 7 height 83
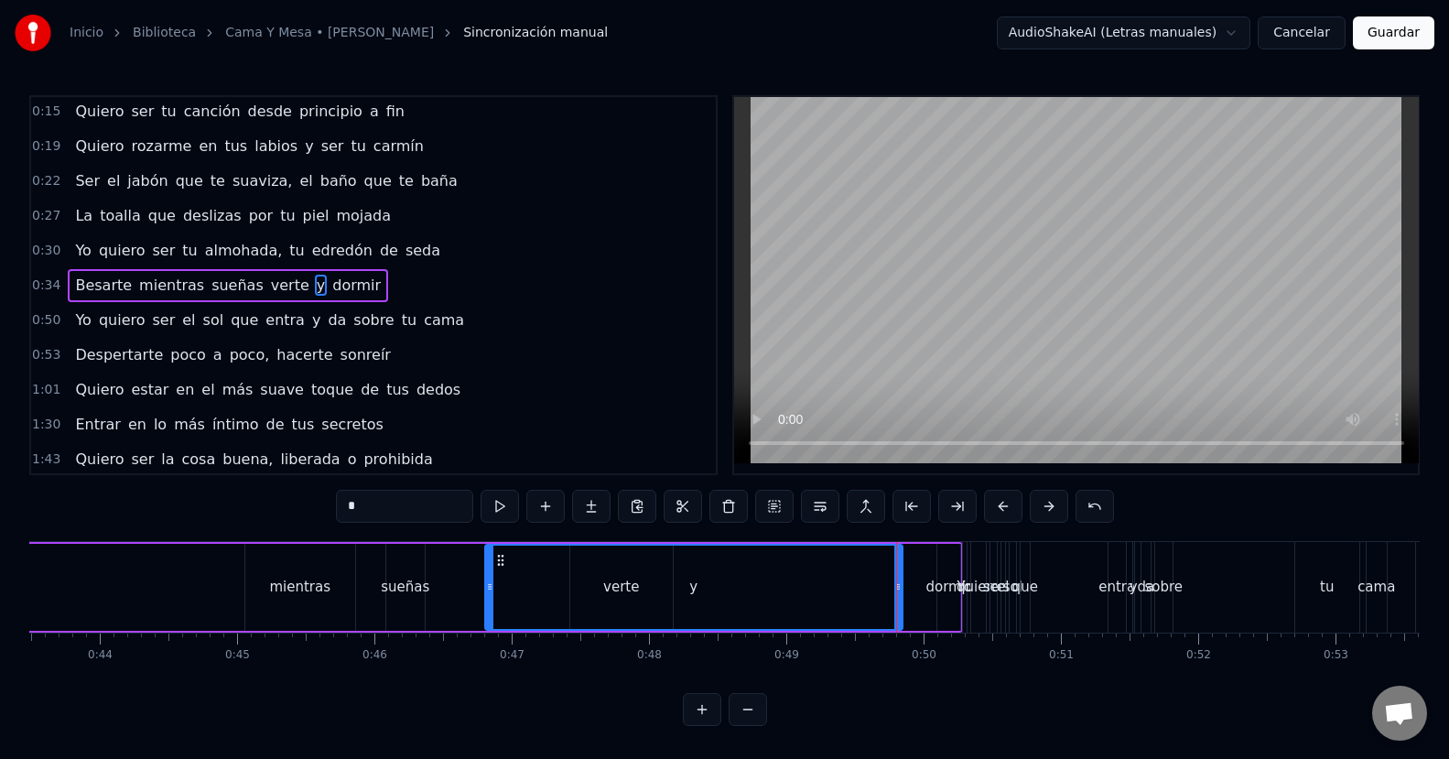
drag, startPoint x: 872, startPoint y: 586, endPoint x: 491, endPoint y: 589, distance: 380.7
click at [491, 589] on icon at bounding box center [489, 586] width 7 height 15
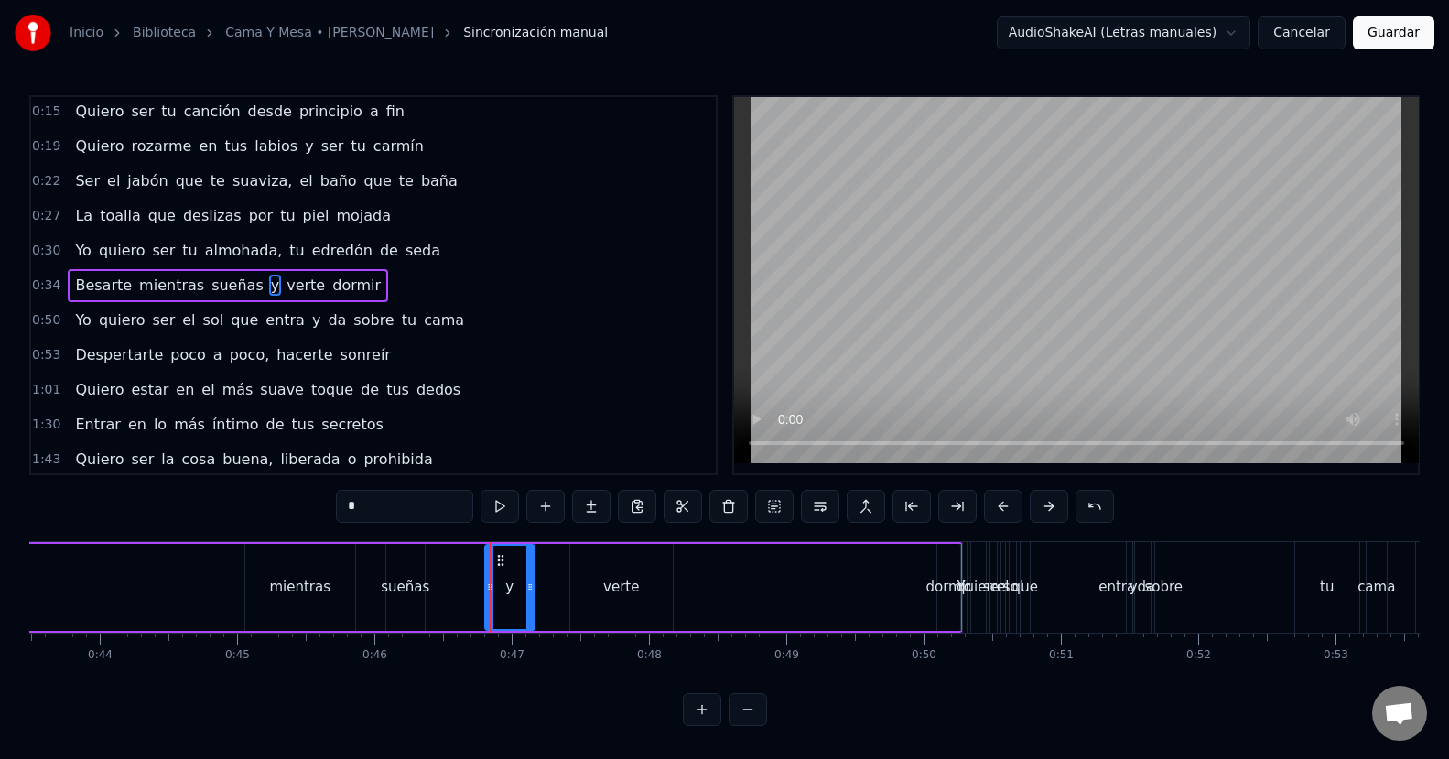
drag, startPoint x: 897, startPoint y: 591, endPoint x: 529, endPoint y: 592, distance: 367.9
click at [529, 592] on icon at bounding box center [529, 586] width 7 height 15
click at [940, 587] on div "dormir" at bounding box center [948, 587] width 46 height 21
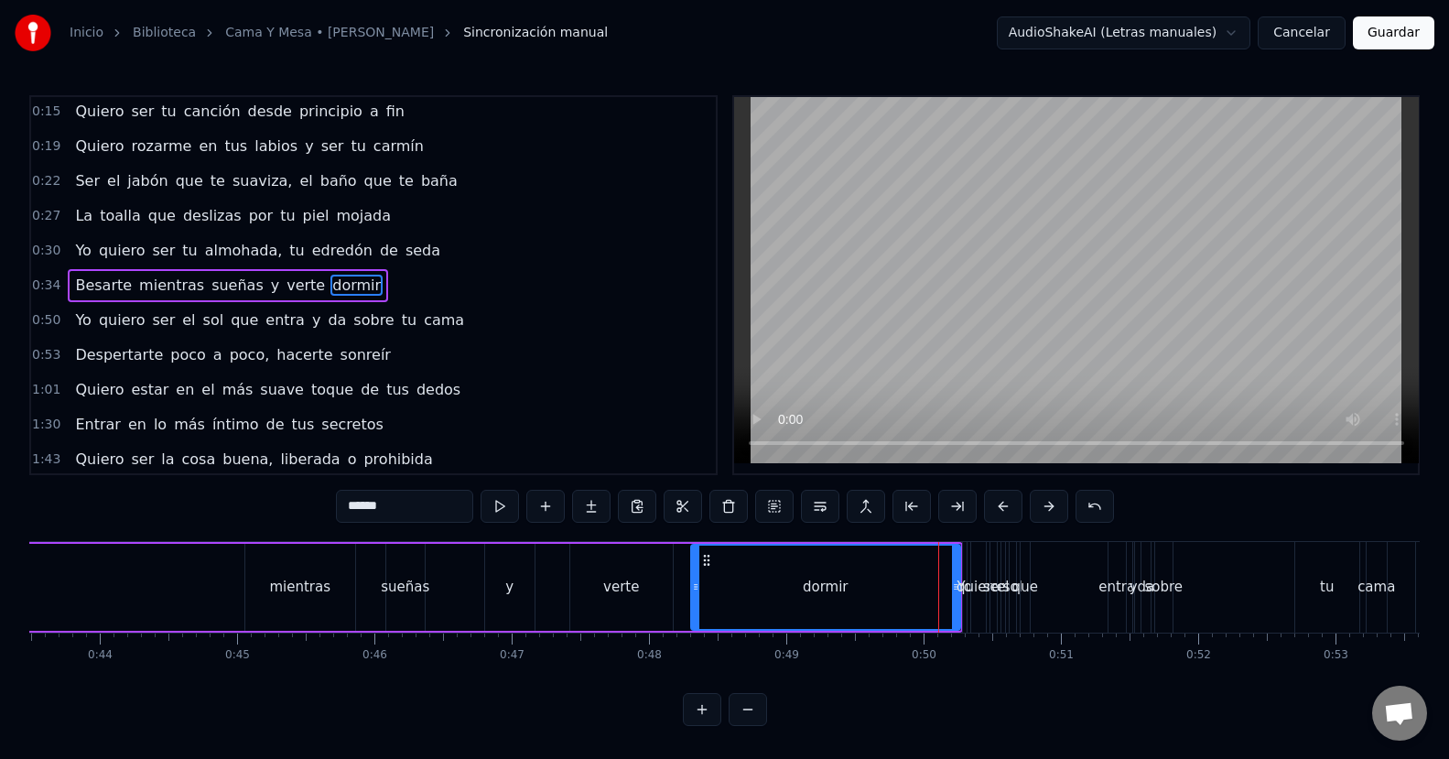
drag, startPoint x: 937, startPoint y: 585, endPoint x: 691, endPoint y: 584, distance: 246.2
click at [692, 584] on icon at bounding box center [695, 586] width 7 height 15
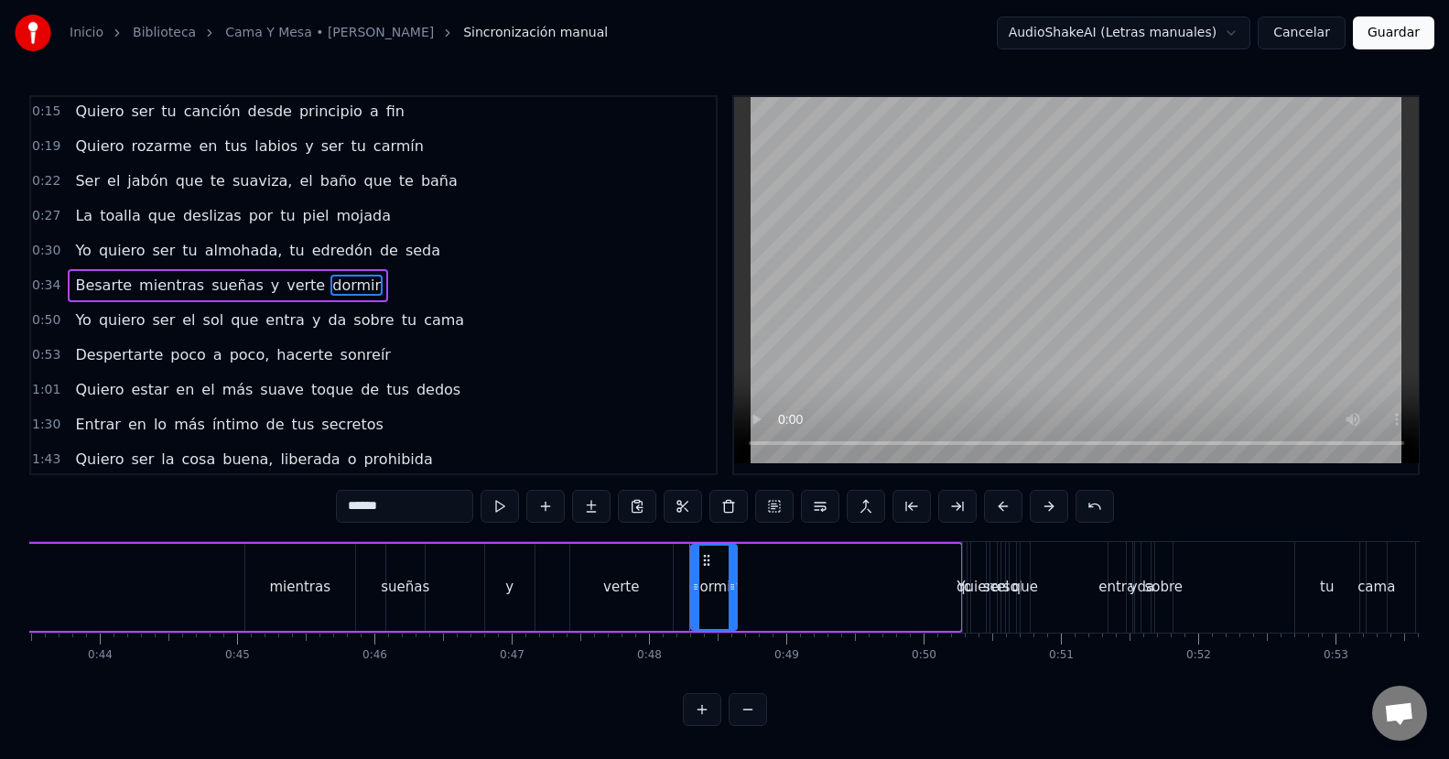
drag, startPoint x: 955, startPoint y: 585, endPoint x: 732, endPoint y: 612, distance: 225.0
click at [732, 612] on div at bounding box center [731, 586] width 7 height 83
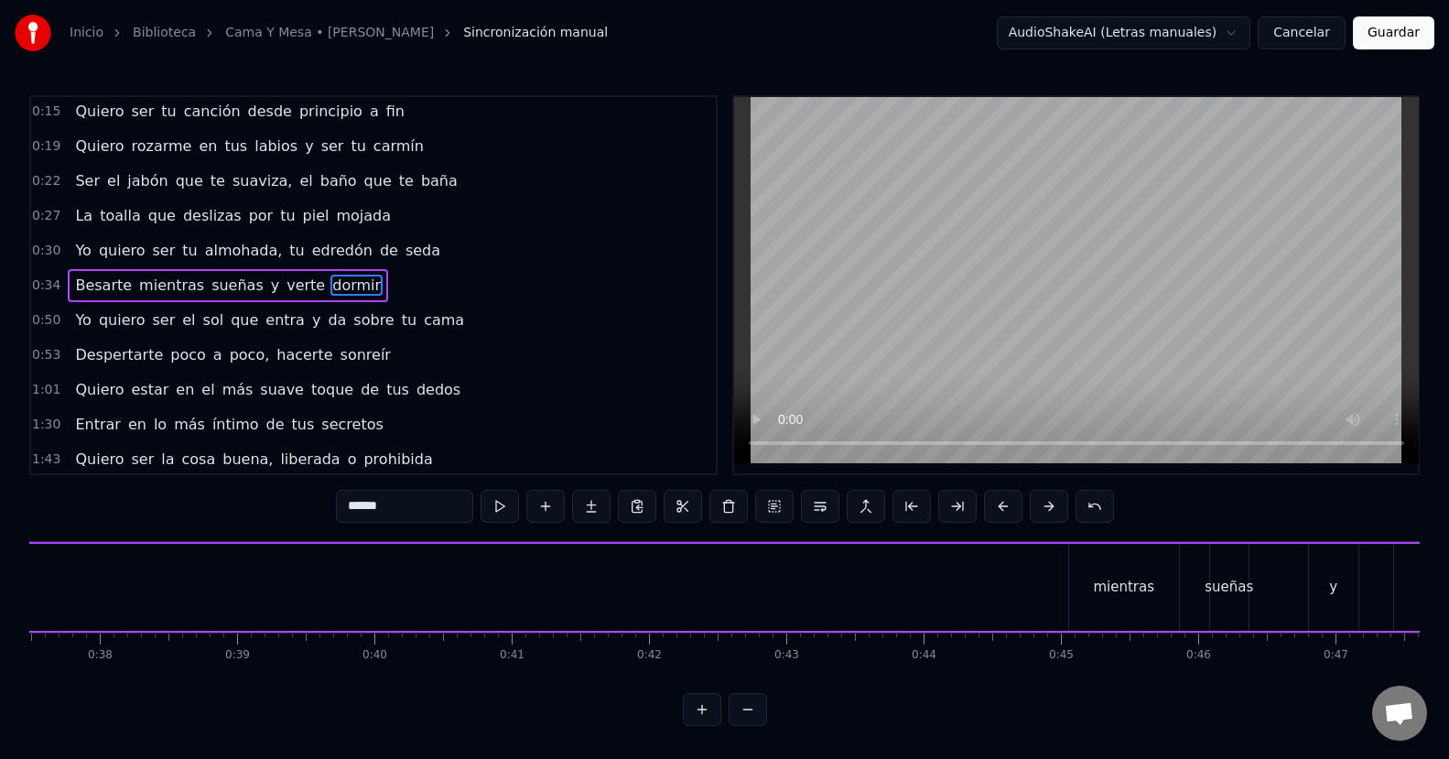
scroll to position [0, 5164]
click at [1077, 604] on div "mientras" at bounding box center [1106, 587] width 110 height 87
type input "********"
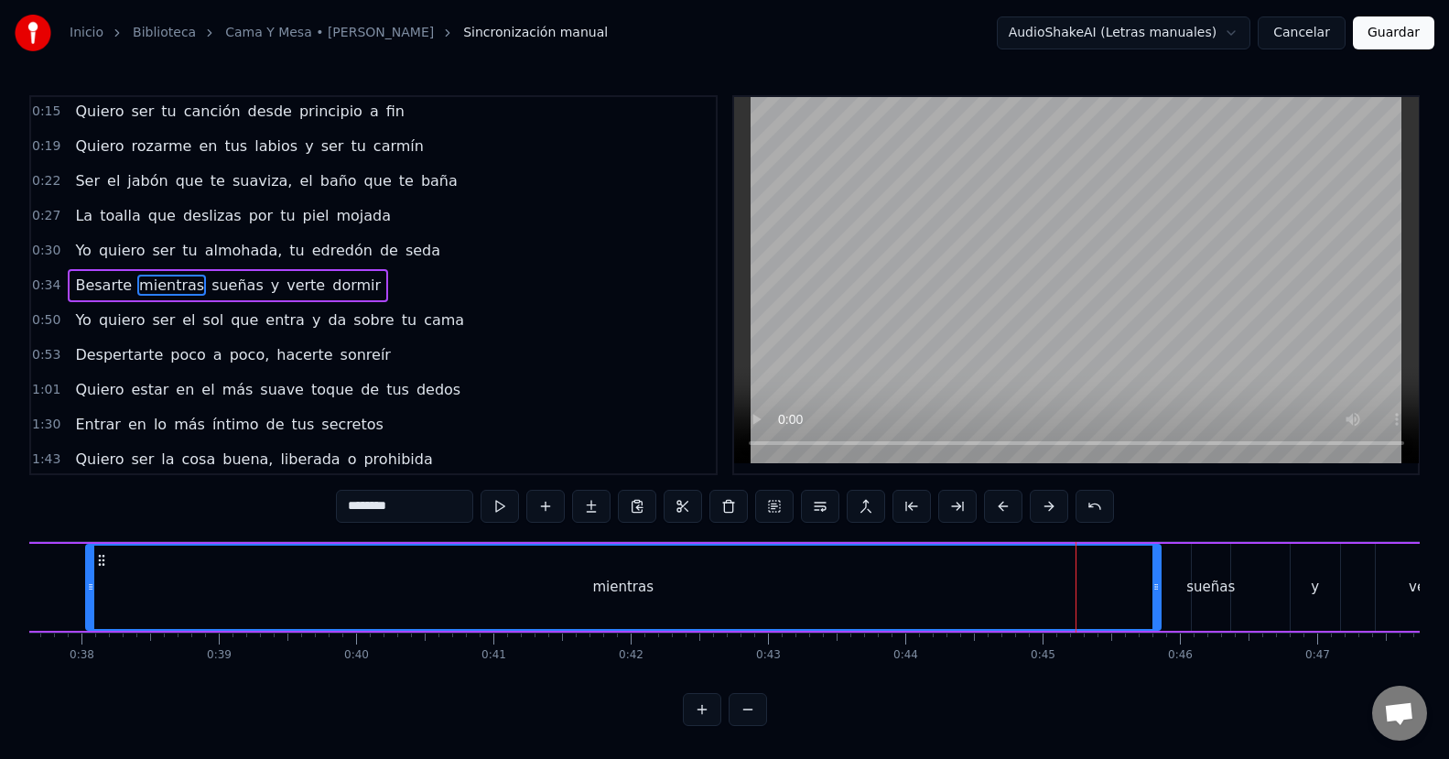
drag, startPoint x: 1054, startPoint y: 593, endPoint x: 90, endPoint y: 613, distance: 964.7
click at [90, 613] on div at bounding box center [90, 586] width 7 height 83
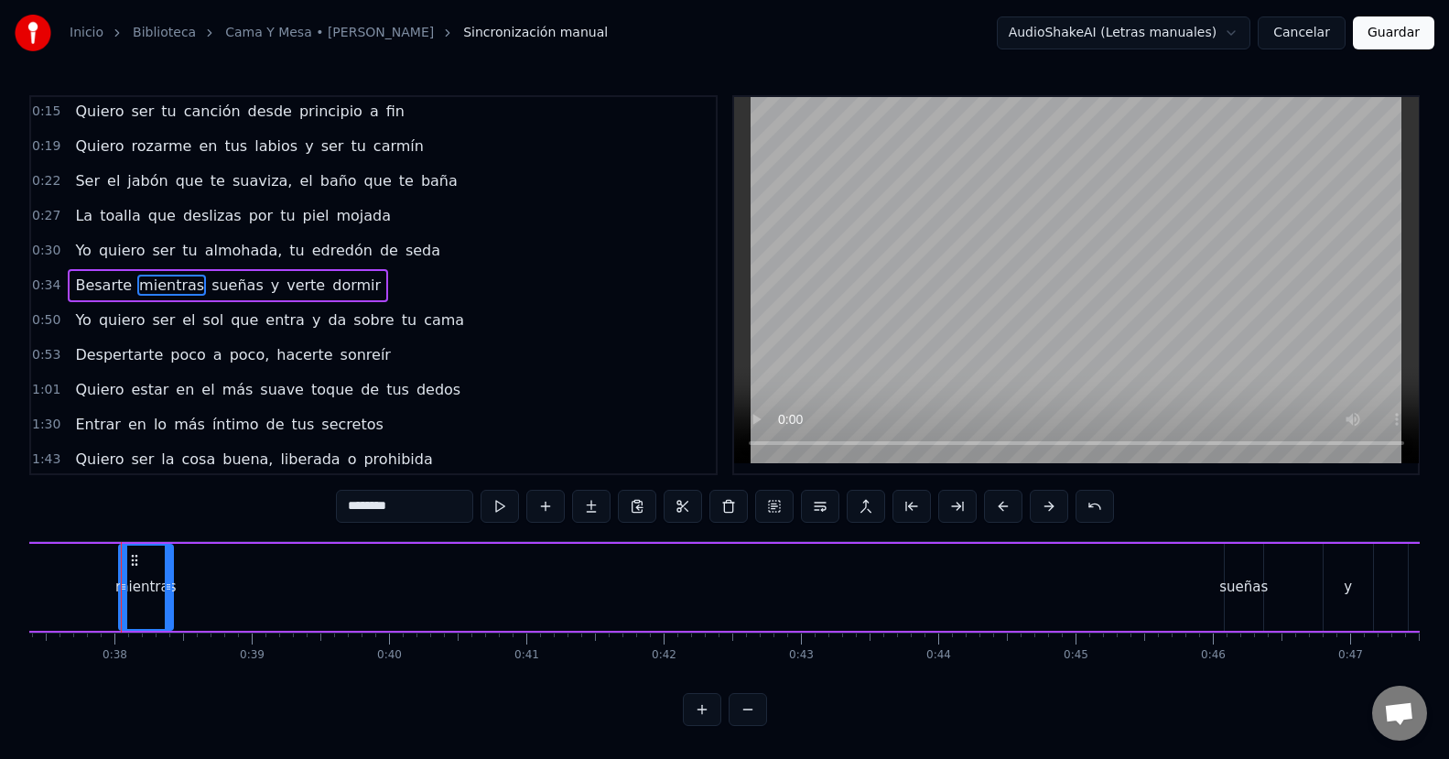
drag, startPoint x: 1190, startPoint y: 585, endPoint x: 169, endPoint y: 569, distance: 1020.4
click at [169, 569] on div at bounding box center [168, 586] width 7 height 83
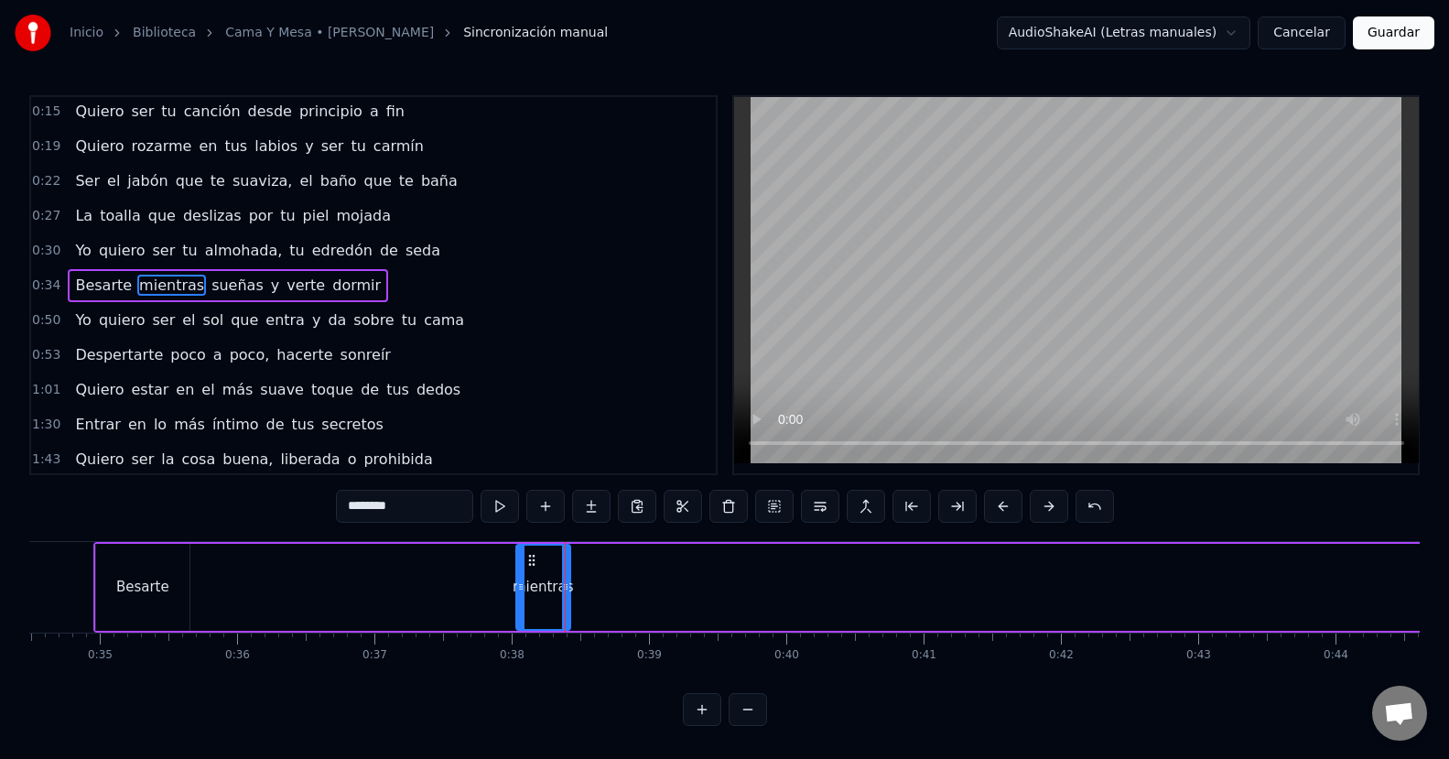
scroll to position [0, 4640]
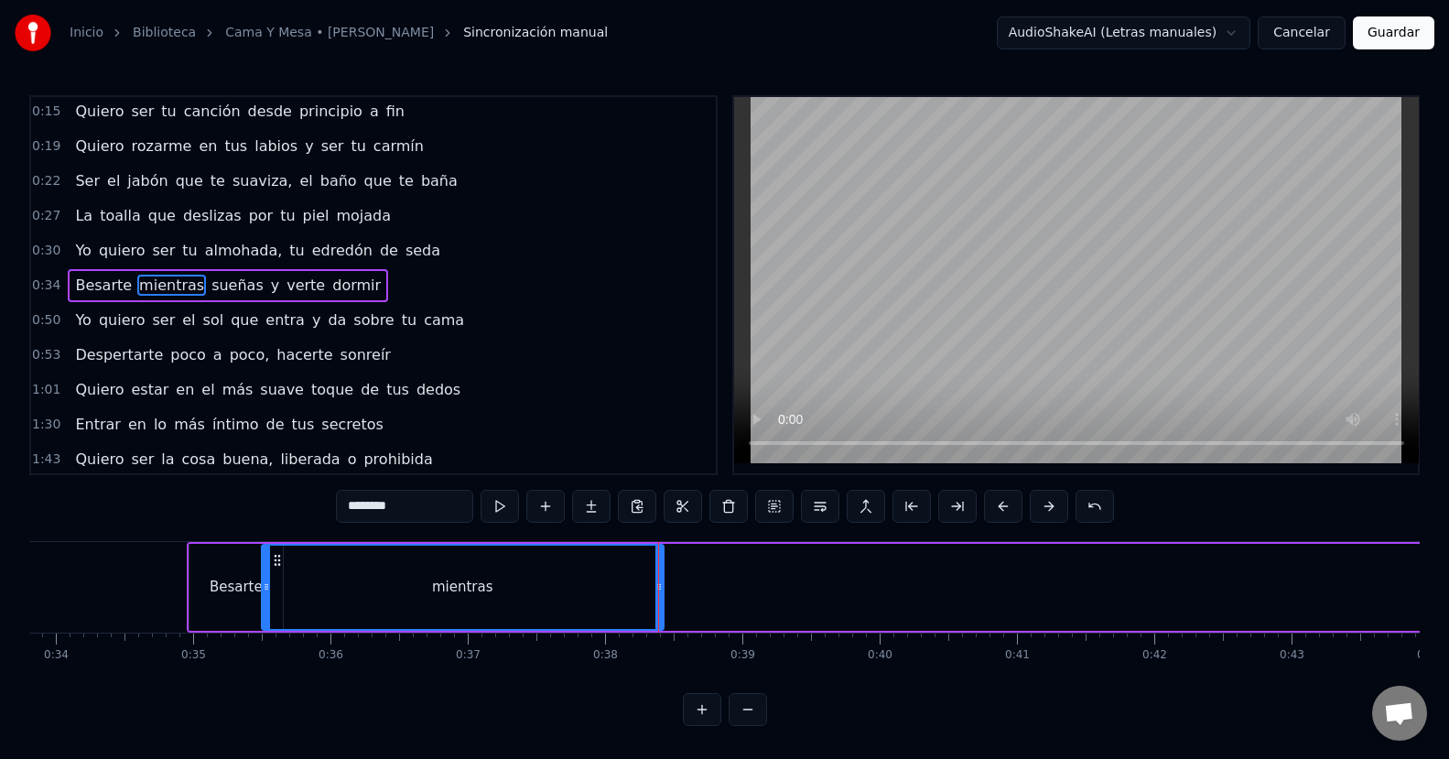
drag, startPoint x: 615, startPoint y: 590, endPoint x: 267, endPoint y: 600, distance: 347.9
click at [267, 600] on div at bounding box center [266, 586] width 7 height 83
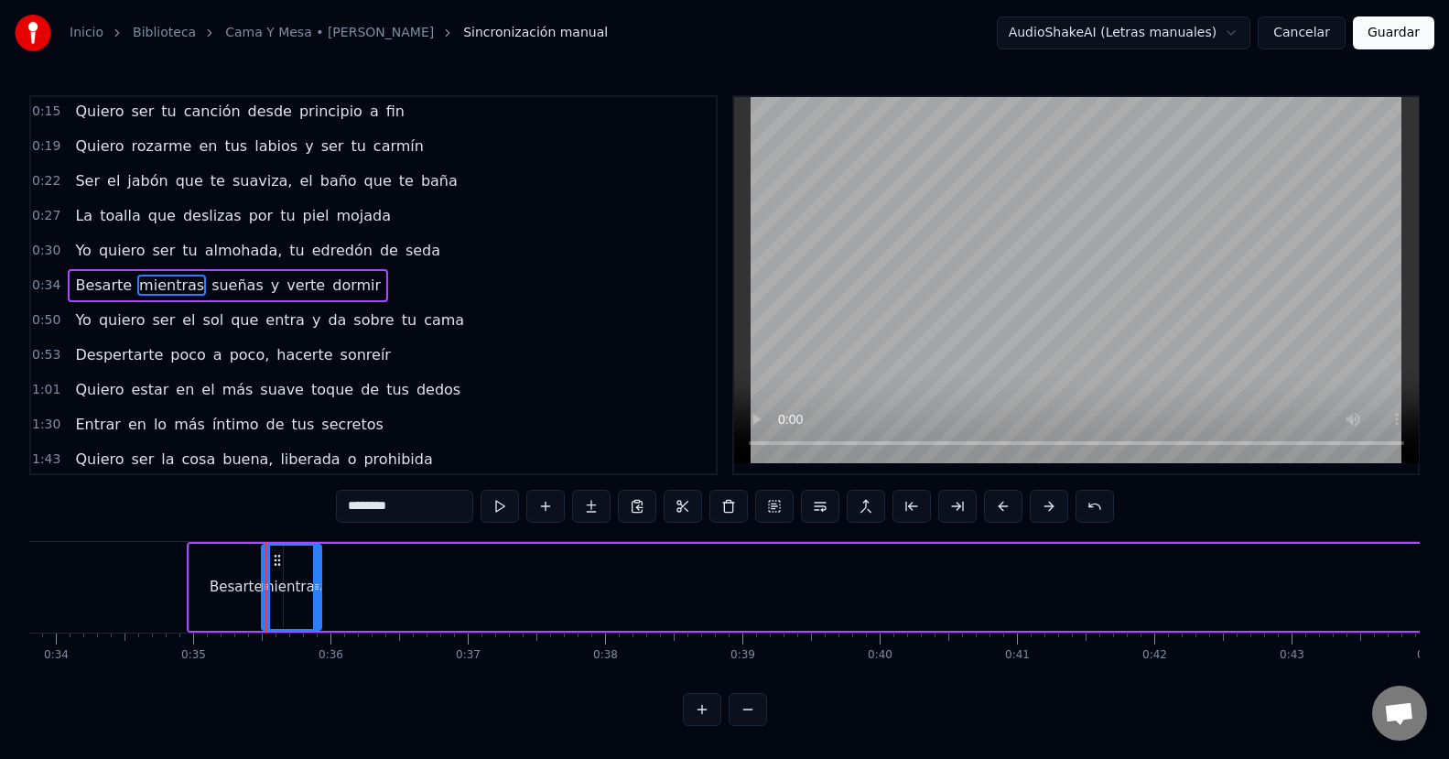
drag, startPoint x: 661, startPoint y: 590, endPoint x: 318, endPoint y: 617, distance: 343.3
click at [318, 617] on div at bounding box center [316, 586] width 7 height 83
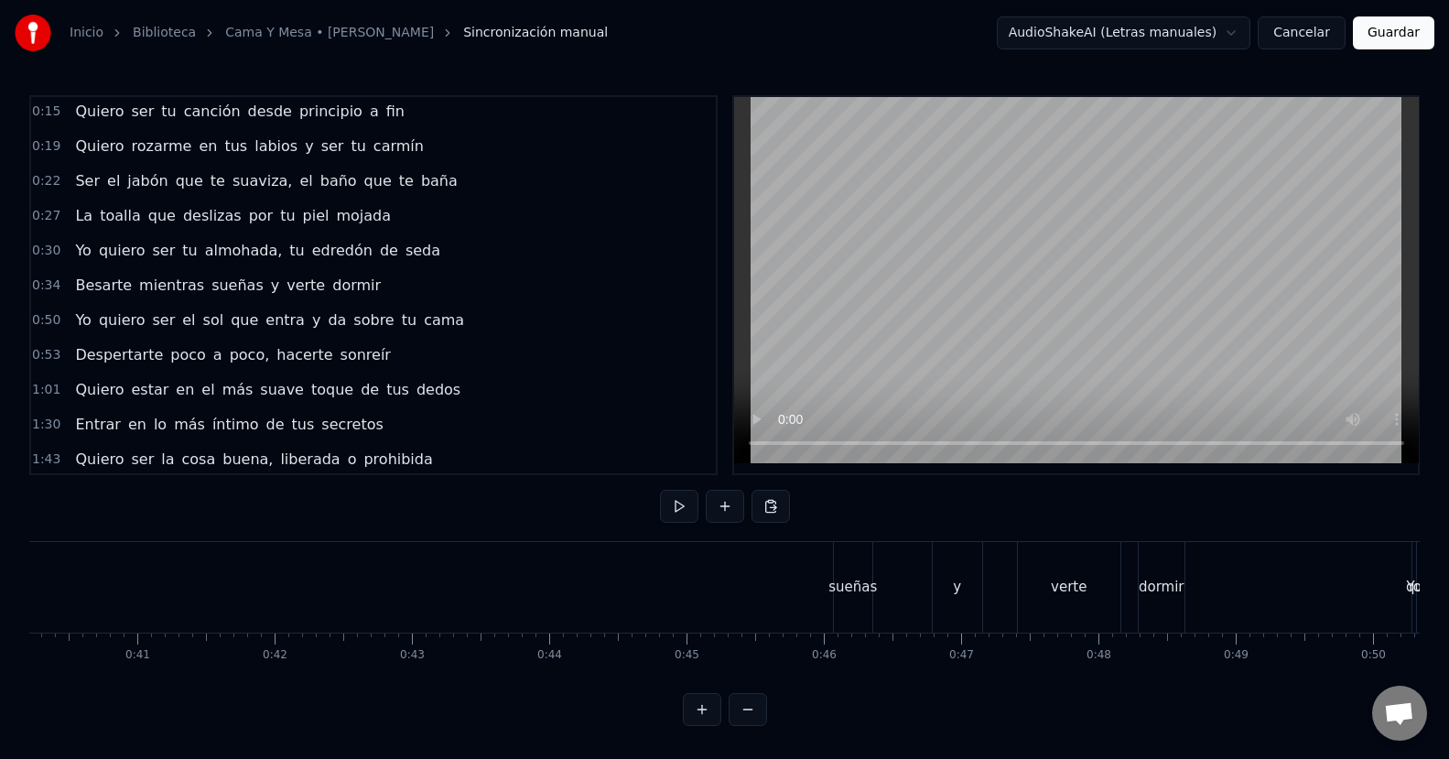
scroll to position [0, 5557]
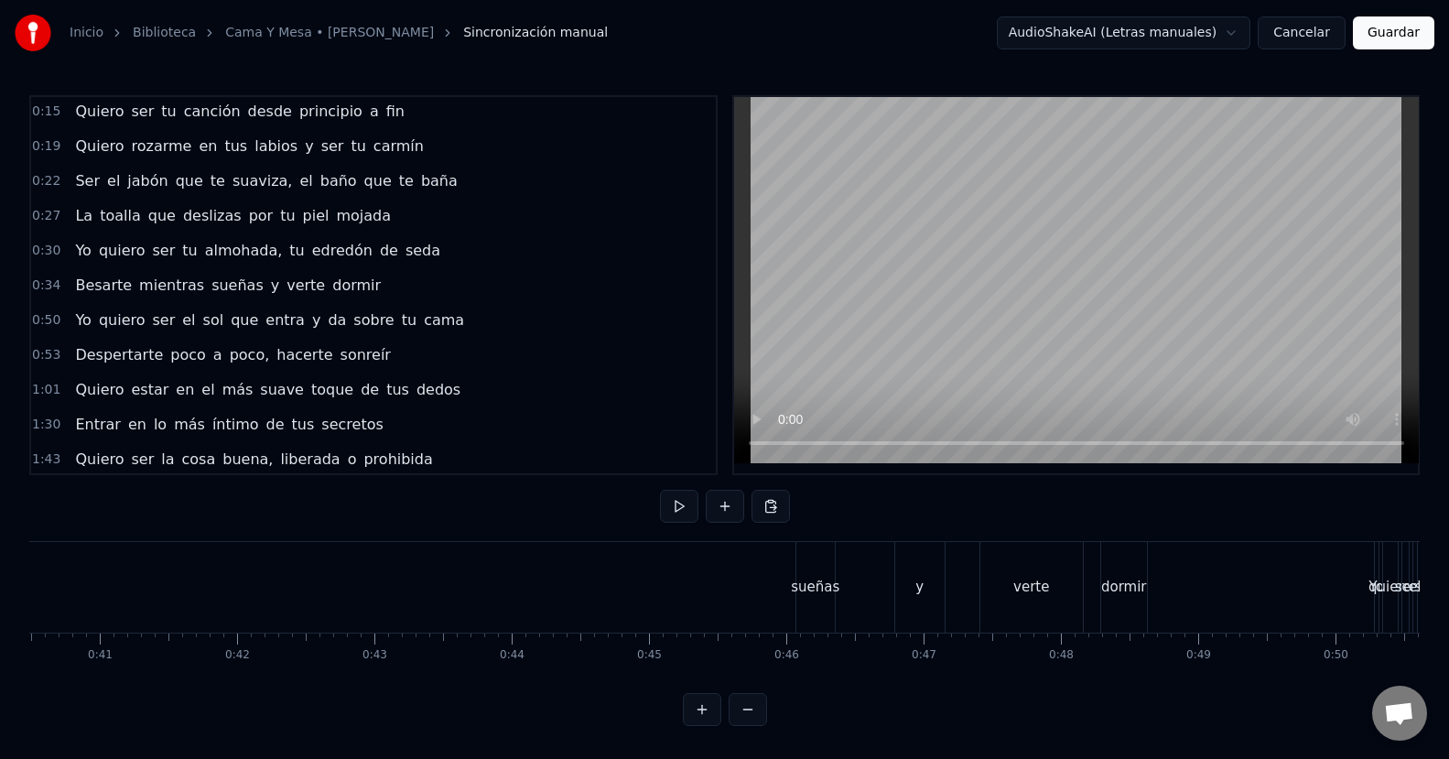
click at [824, 590] on div "sueñas" at bounding box center [815, 587] width 38 height 91
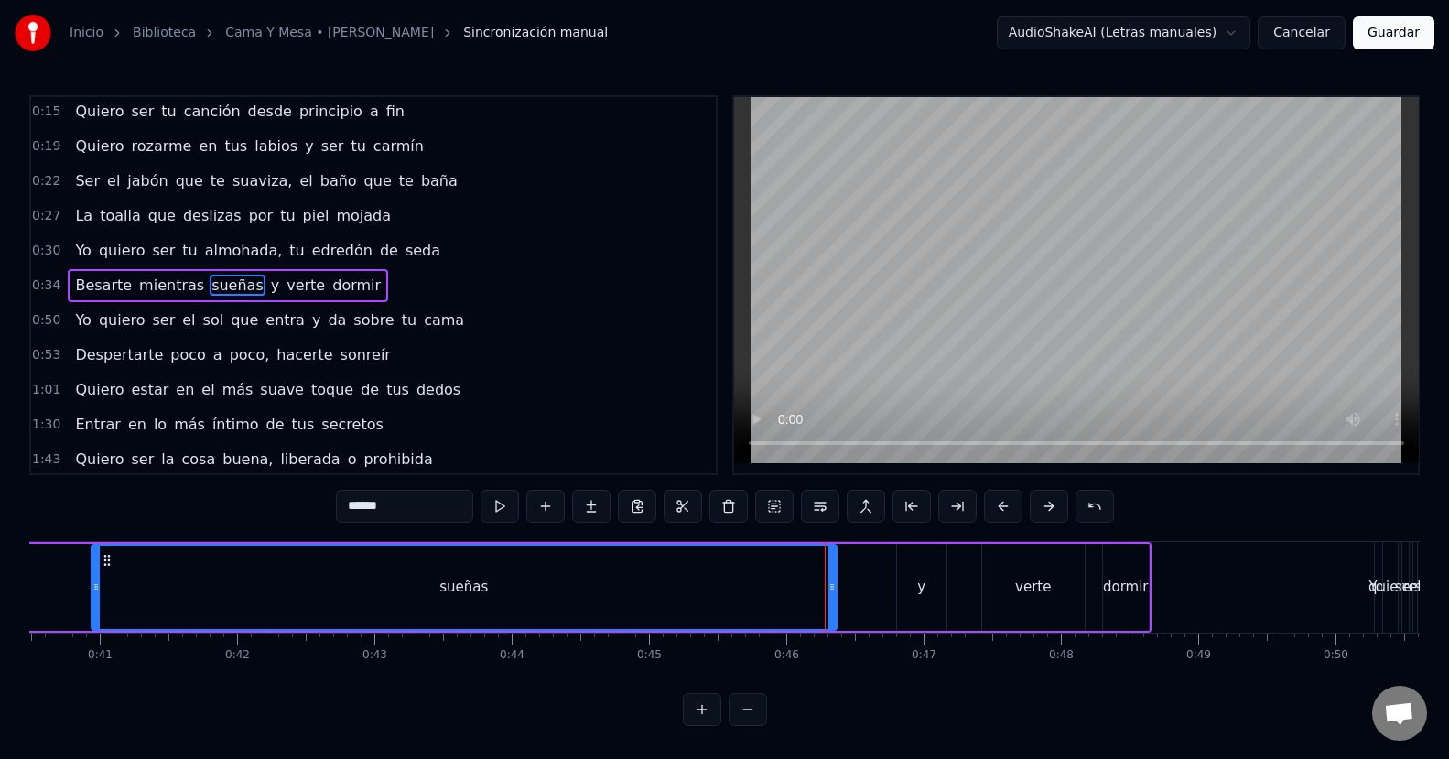
drag, startPoint x: 802, startPoint y: 586, endPoint x: 95, endPoint y: 588, distance: 706.5
click at [95, 588] on icon at bounding box center [95, 586] width 7 height 15
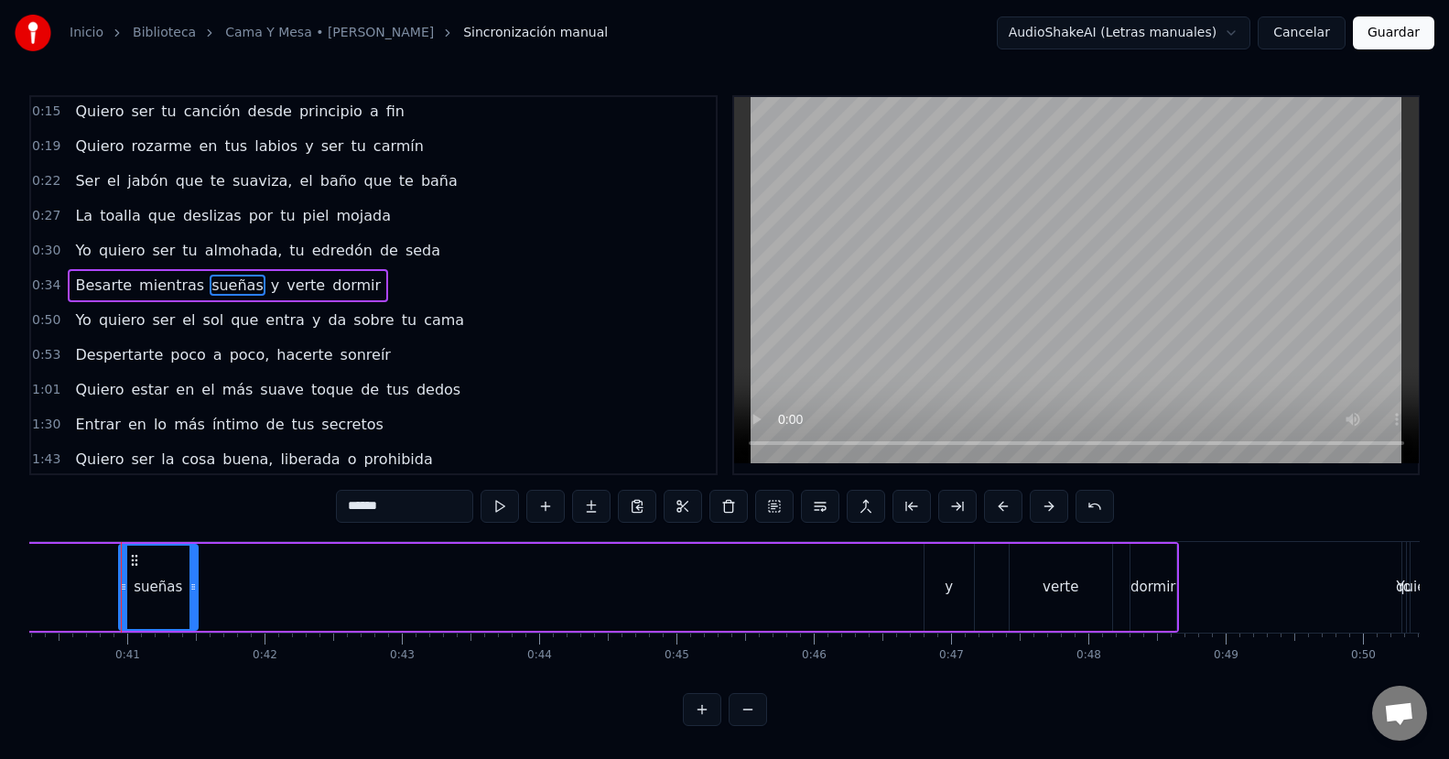
drag, startPoint x: 834, startPoint y: 586, endPoint x: 167, endPoint y: 591, distance: 666.2
click at [167, 591] on div "sueñas" at bounding box center [158, 586] width 77 height 83
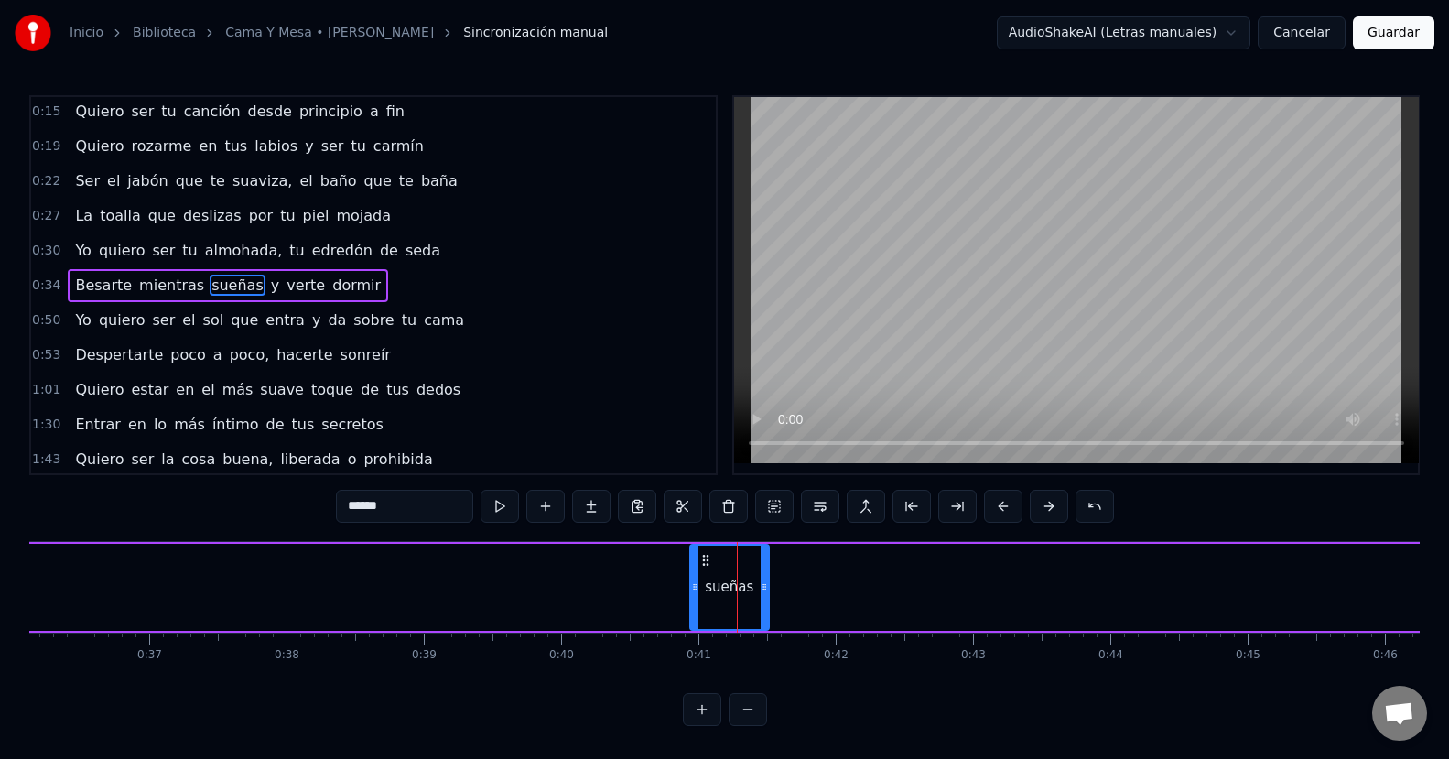
scroll to position [0, 4940]
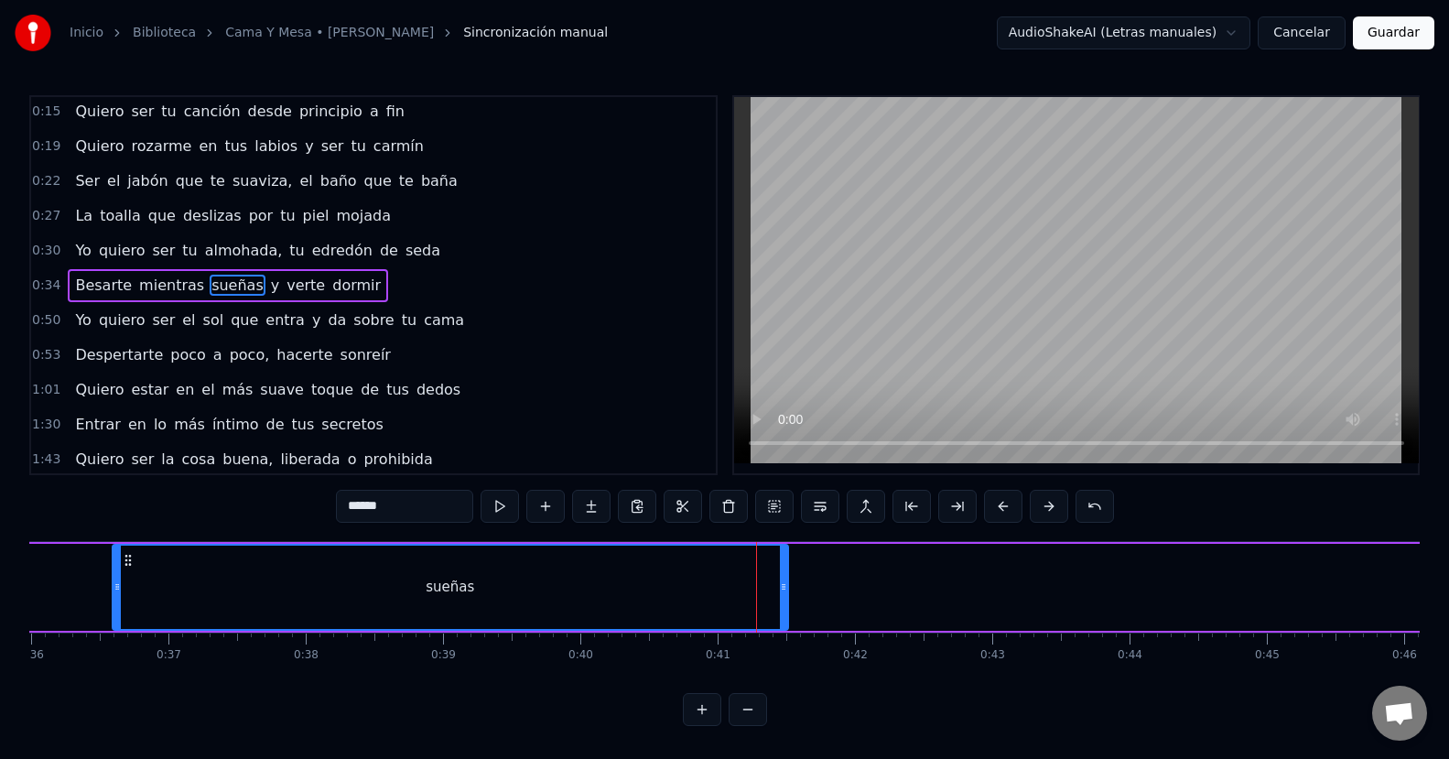
drag, startPoint x: 714, startPoint y: 597, endPoint x: 117, endPoint y: 601, distance: 596.7
click at [117, 601] on div at bounding box center [116, 586] width 7 height 83
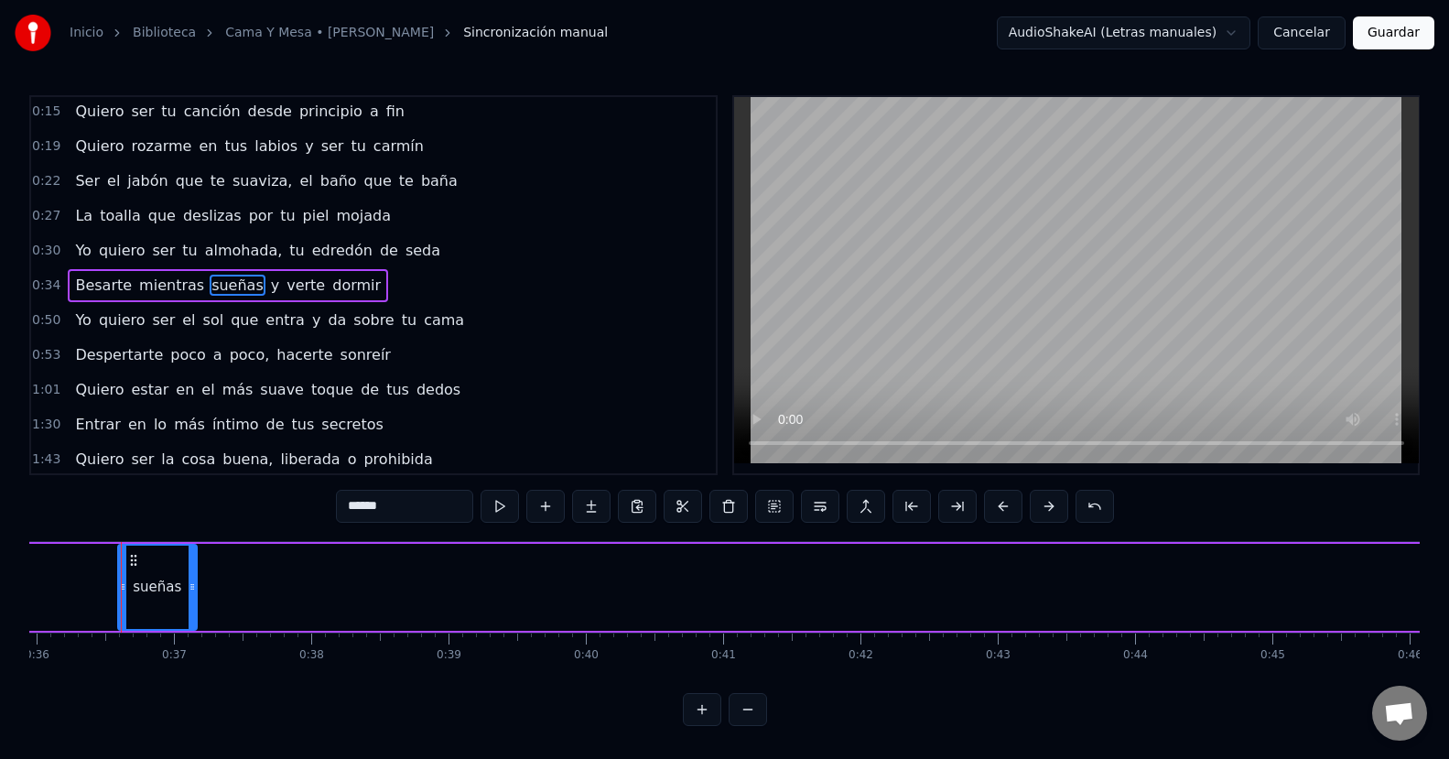
drag, startPoint x: 784, startPoint y: 592, endPoint x: 182, endPoint y: 598, distance: 602.2
click at [189, 598] on div at bounding box center [192, 586] width 7 height 83
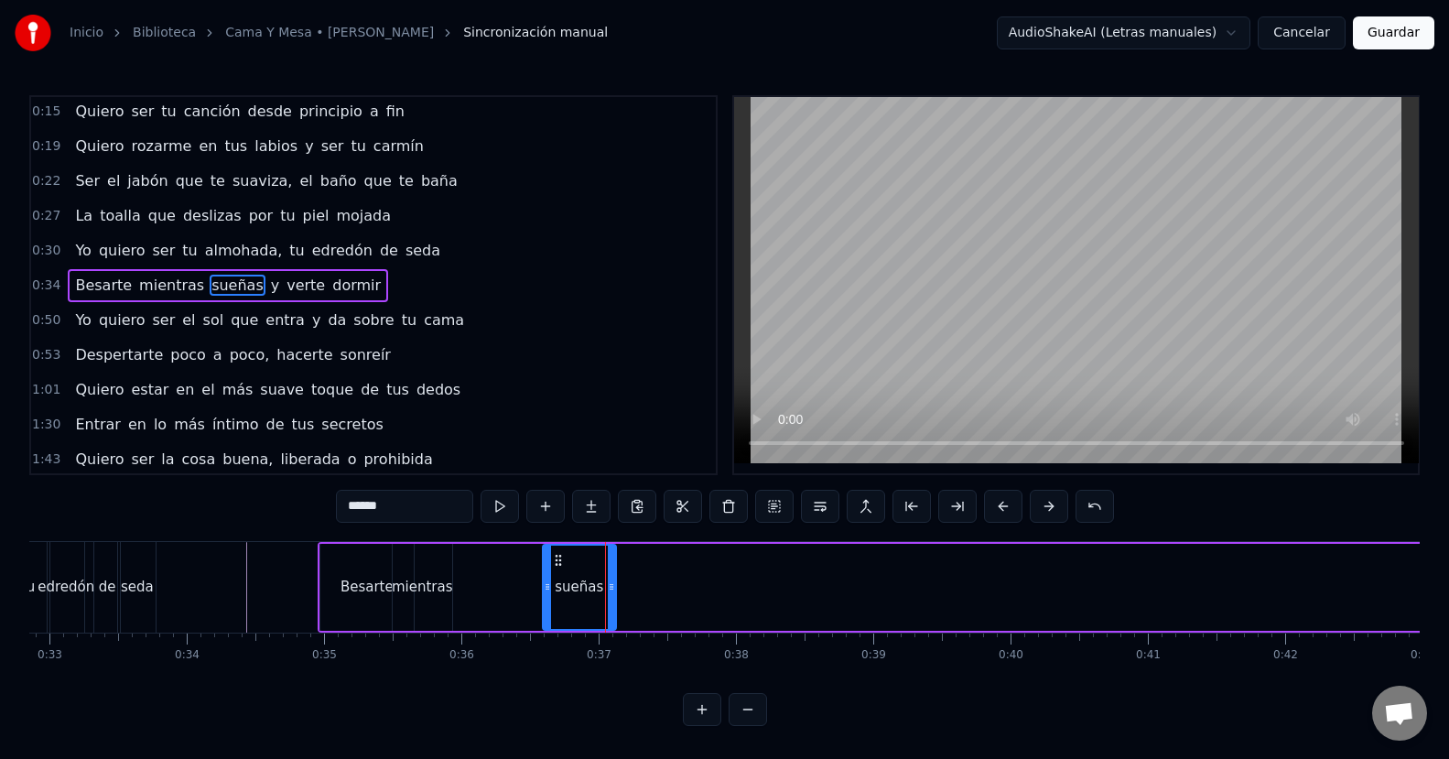
scroll to position [0, 4491]
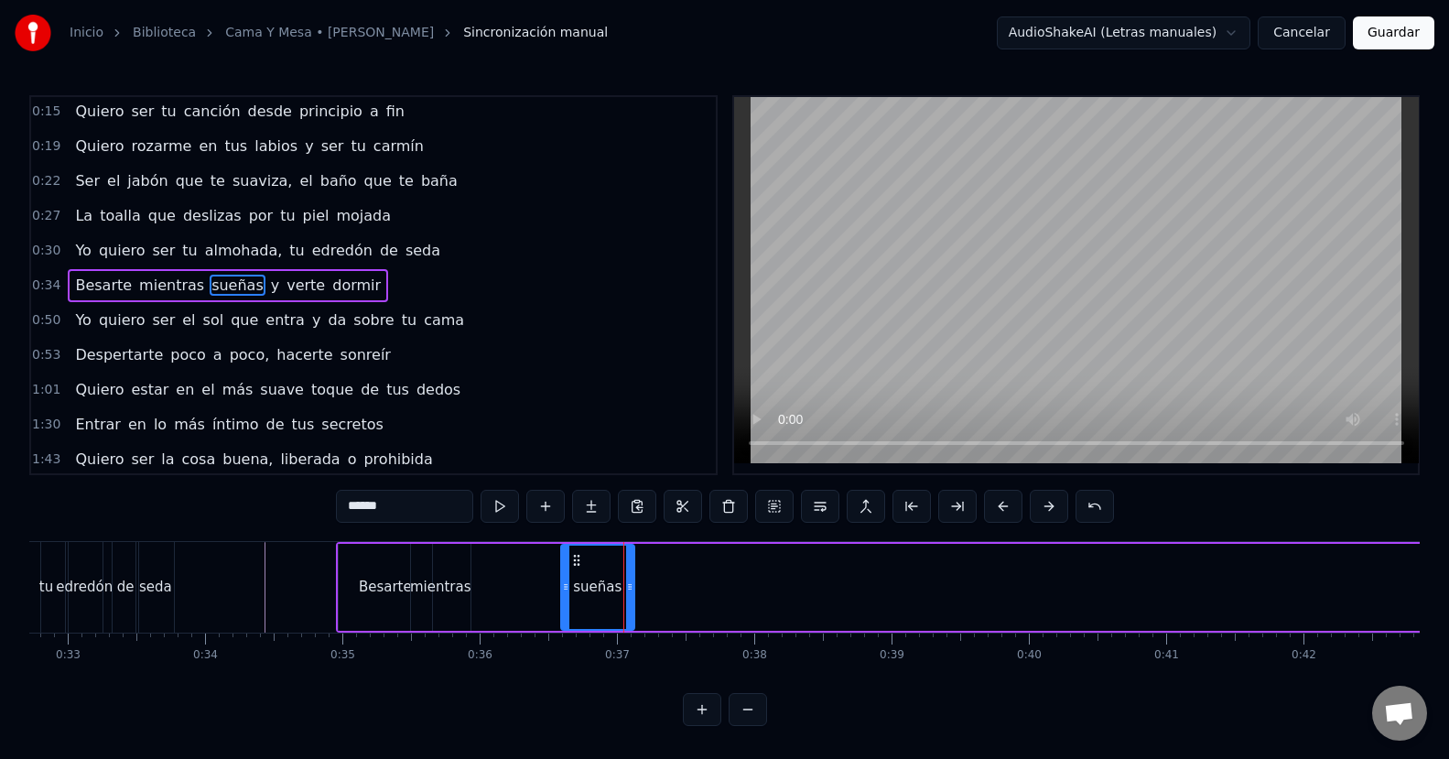
click at [595, 593] on div "sueñas" at bounding box center [597, 587] width 48 height 21
drag, startPoint x: 566, startPoint y: 593, endPoint x: 468, endPoint y: 612, distance: 100.7
click at [468, 612] on div at bounding box center [466, 586] width 7 height 83
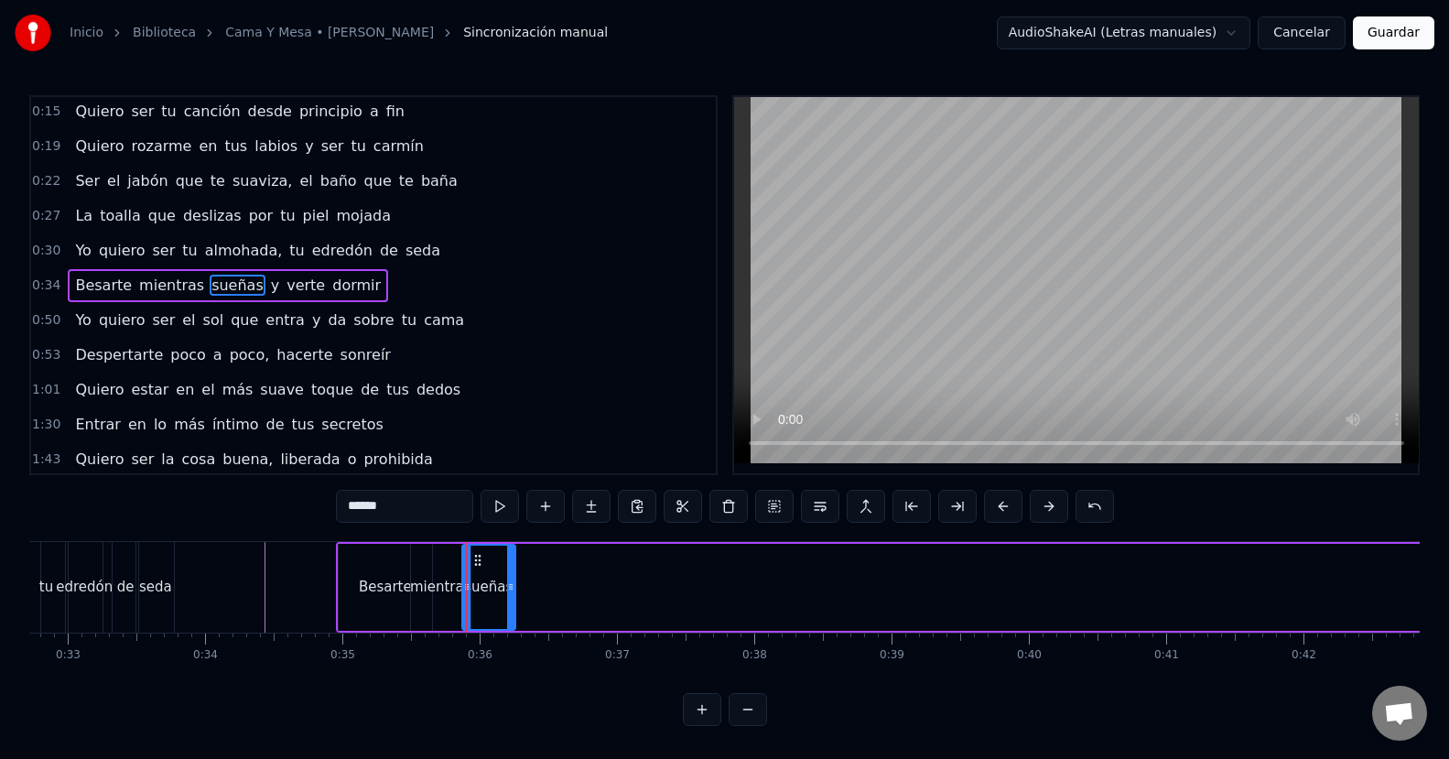
drag, startPoint x: 627, startPoint y: 580, endPoint x: 508, endPoint y: 591, distance: 119.5
click at [508, 591] on icon at bounding box center [510, 586] width 7 height 15
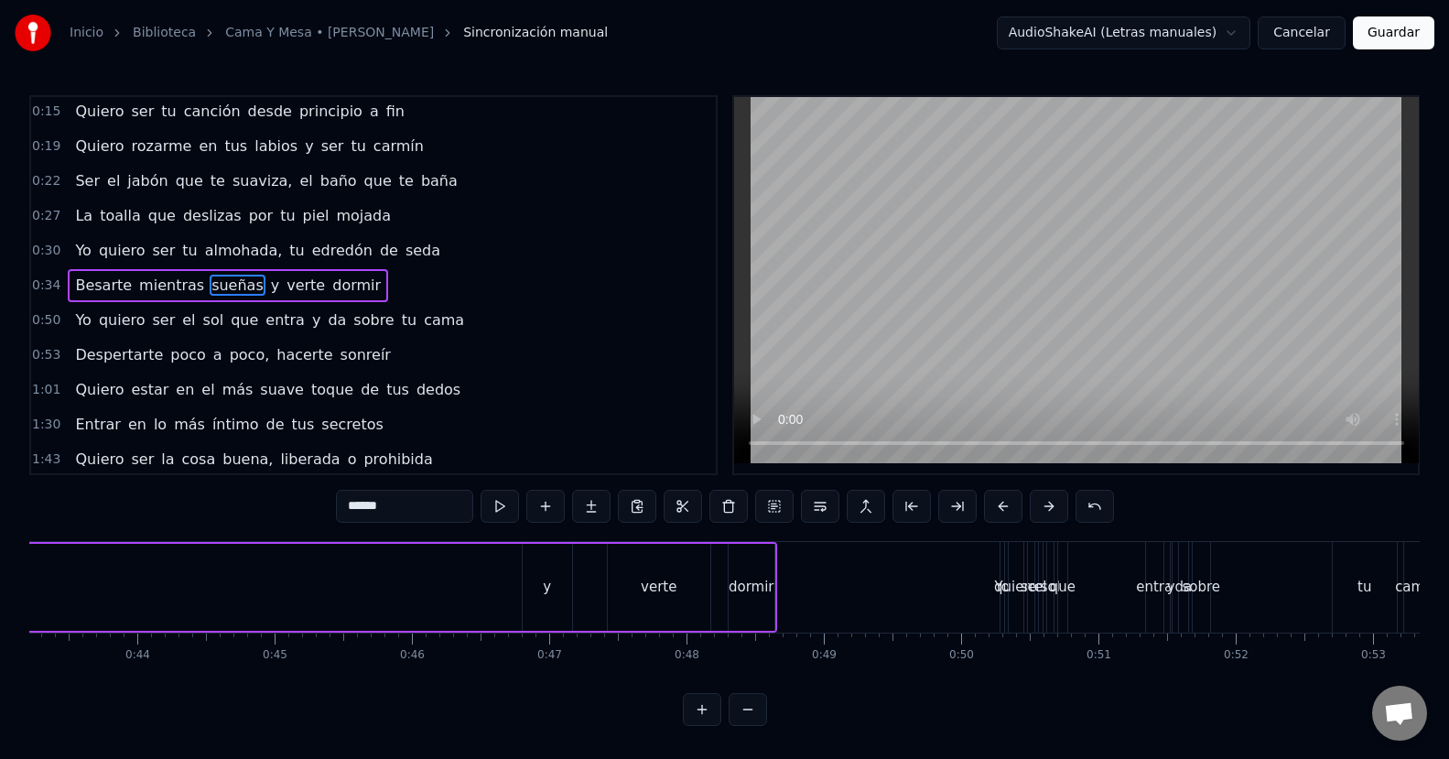
scroll to position [0, 6025]
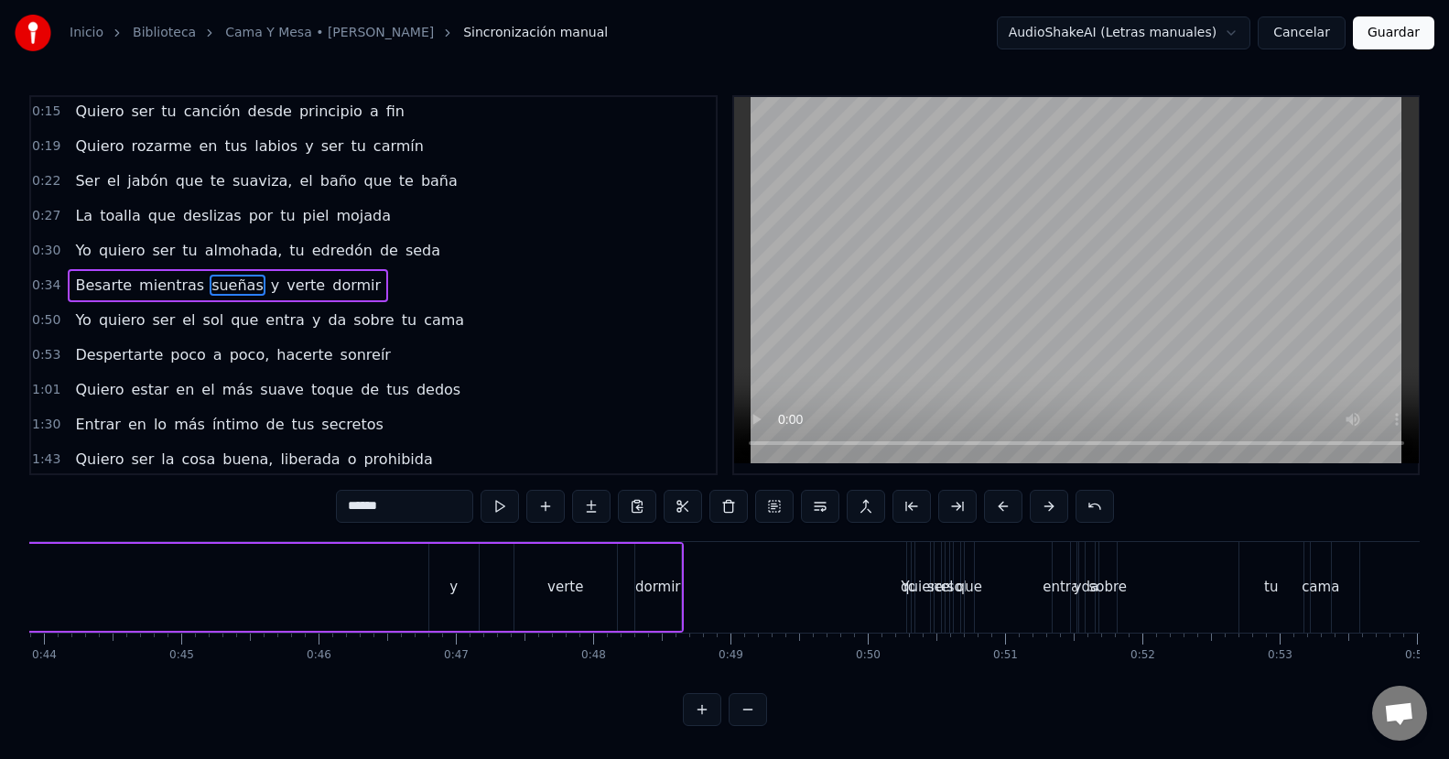
click at [463, 594] on div "y" at bounding box center [453, 587] width 49 height 87
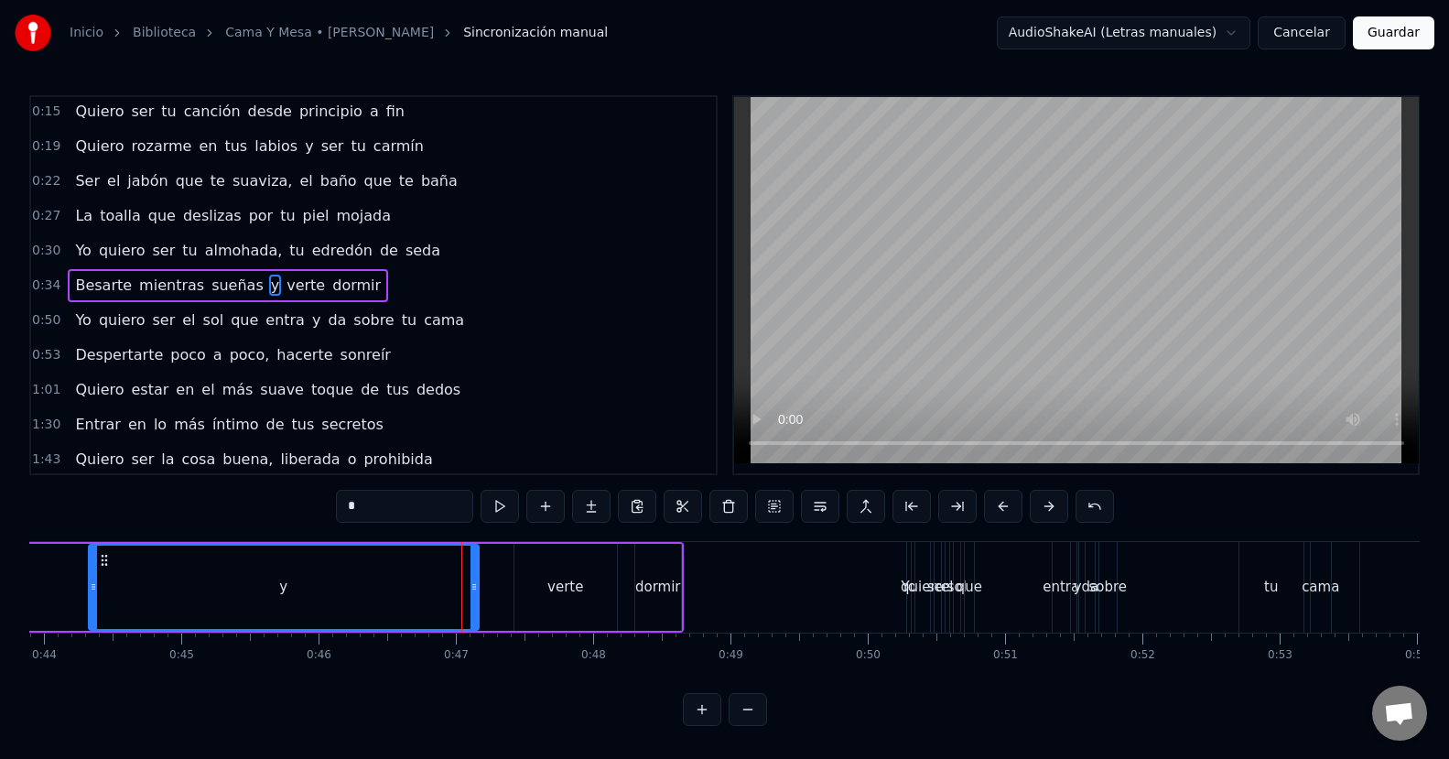
drag, startPoint x: 429, startPoint y: 590, endPoint x: 89, endPoint y: 590, distance: 340.4
click at [90, 590] on icon at bounding box center [93, 586] width 7 height 15
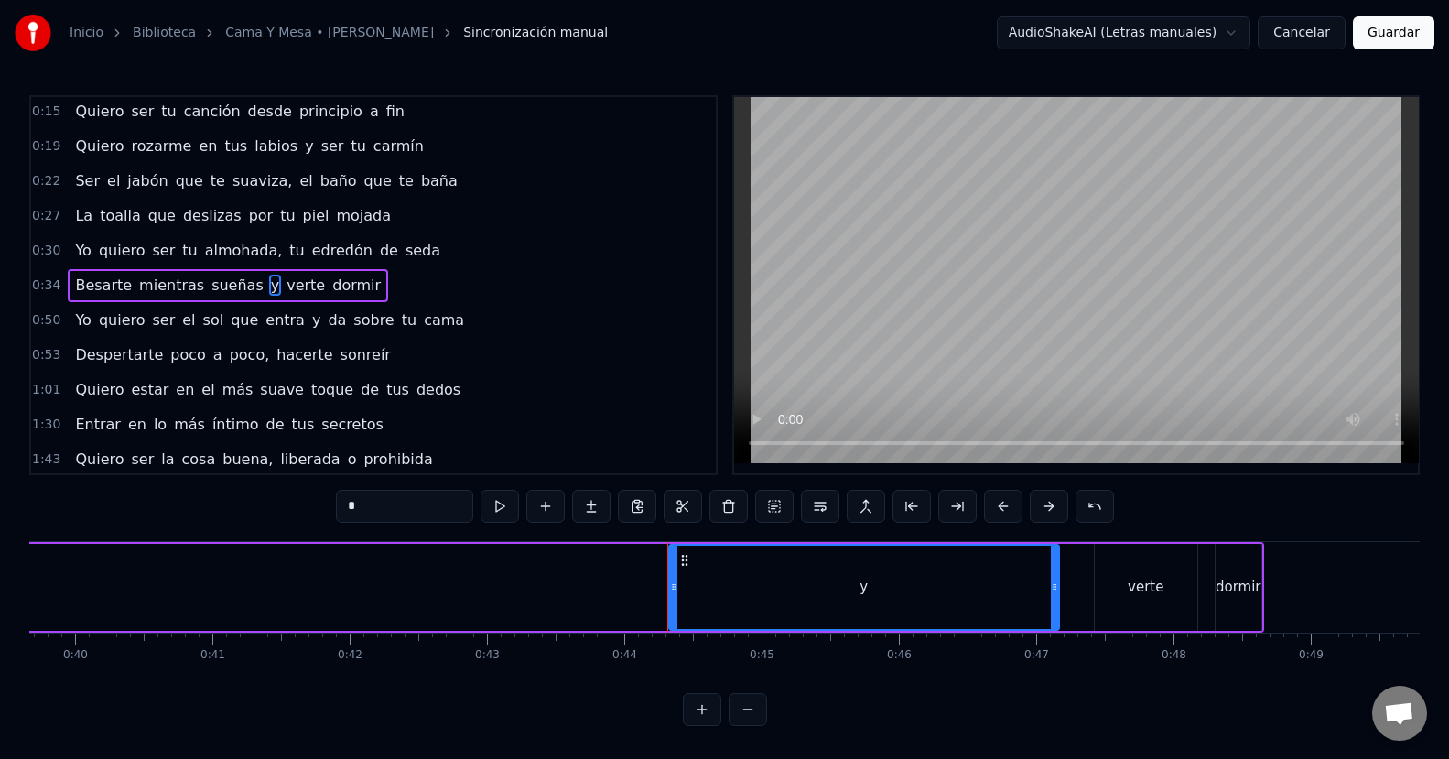
scroll to position [0, 5987]
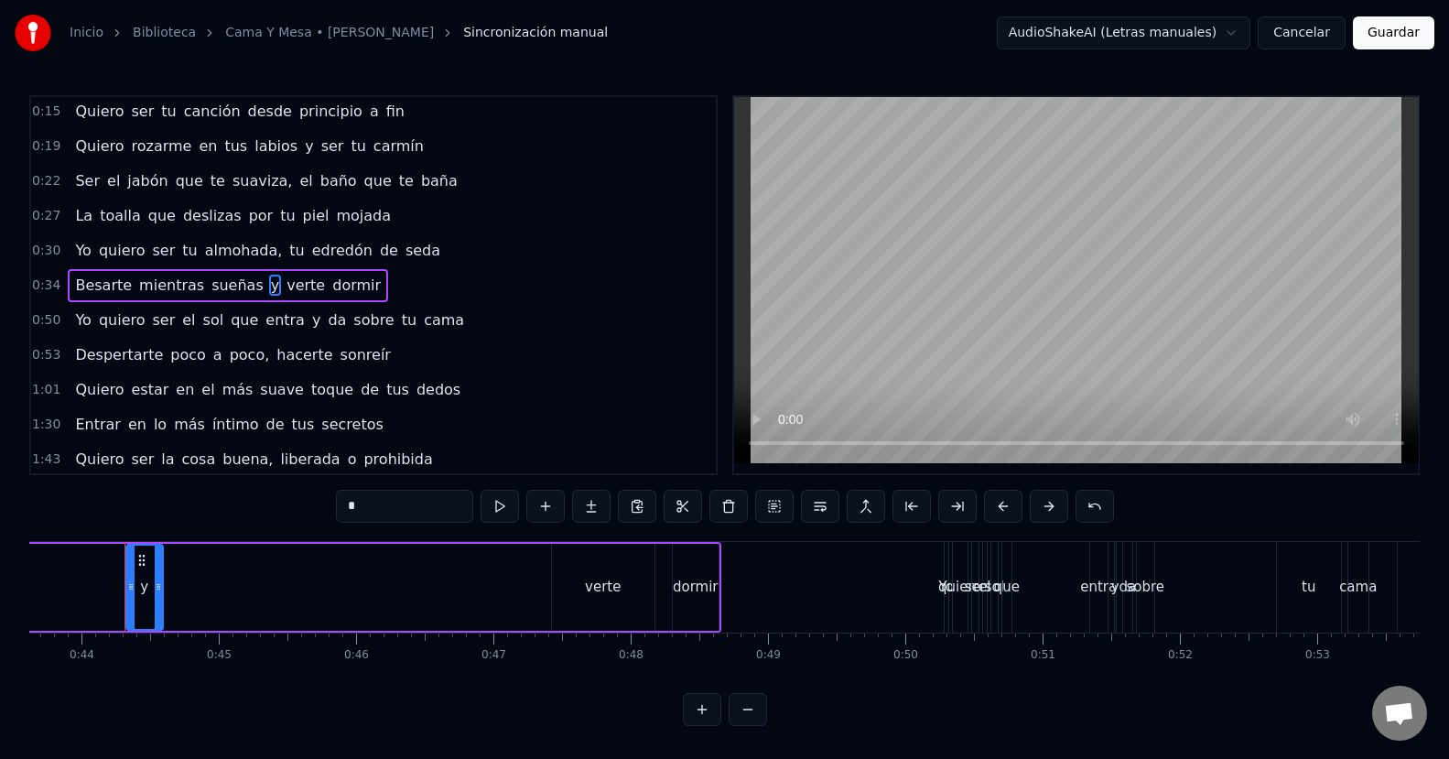
drag, startPoint x: 509, startPoint y: 587, endPoint x: 156, endPoint y: 609, distance: 353.9
click at [156, 609] on div at bounding box center [158, 586] width 7 height 83
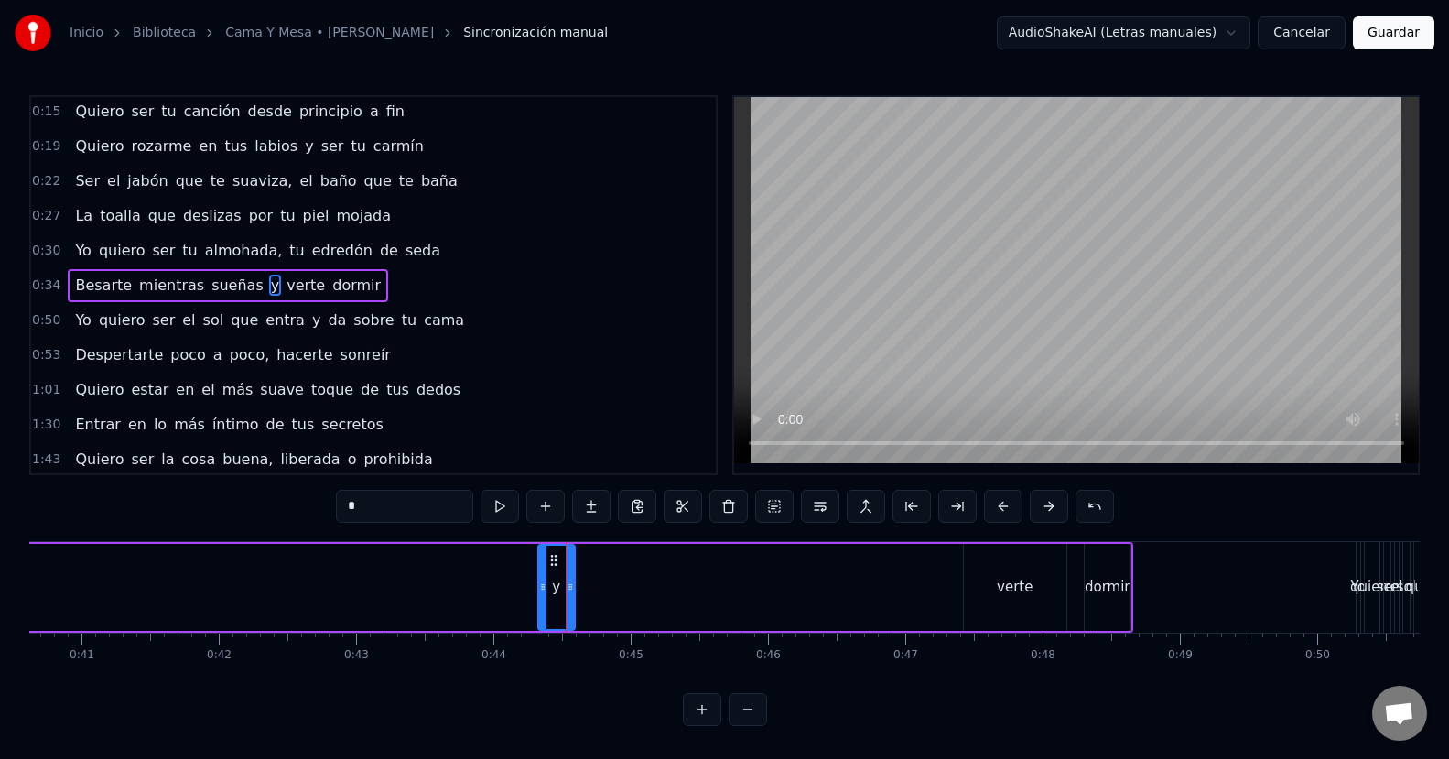
scroll to position [0, 5314]
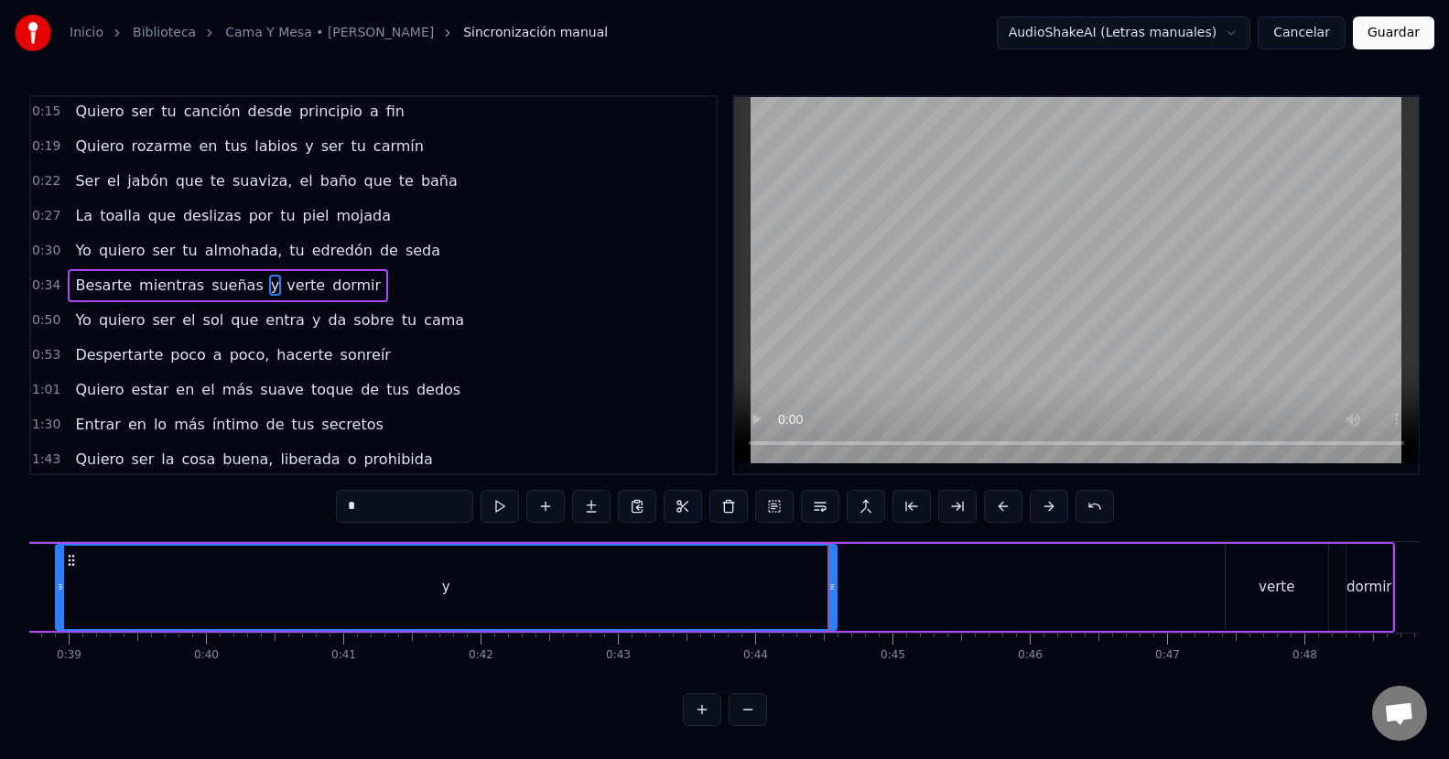
drag, startPoint x: 806, startPoint y: 579, endPoint x: 62, endPoint y: 609, distance: 744.6
click at [62, 609] on div at bounding box center [60, 586] width 7 height 83
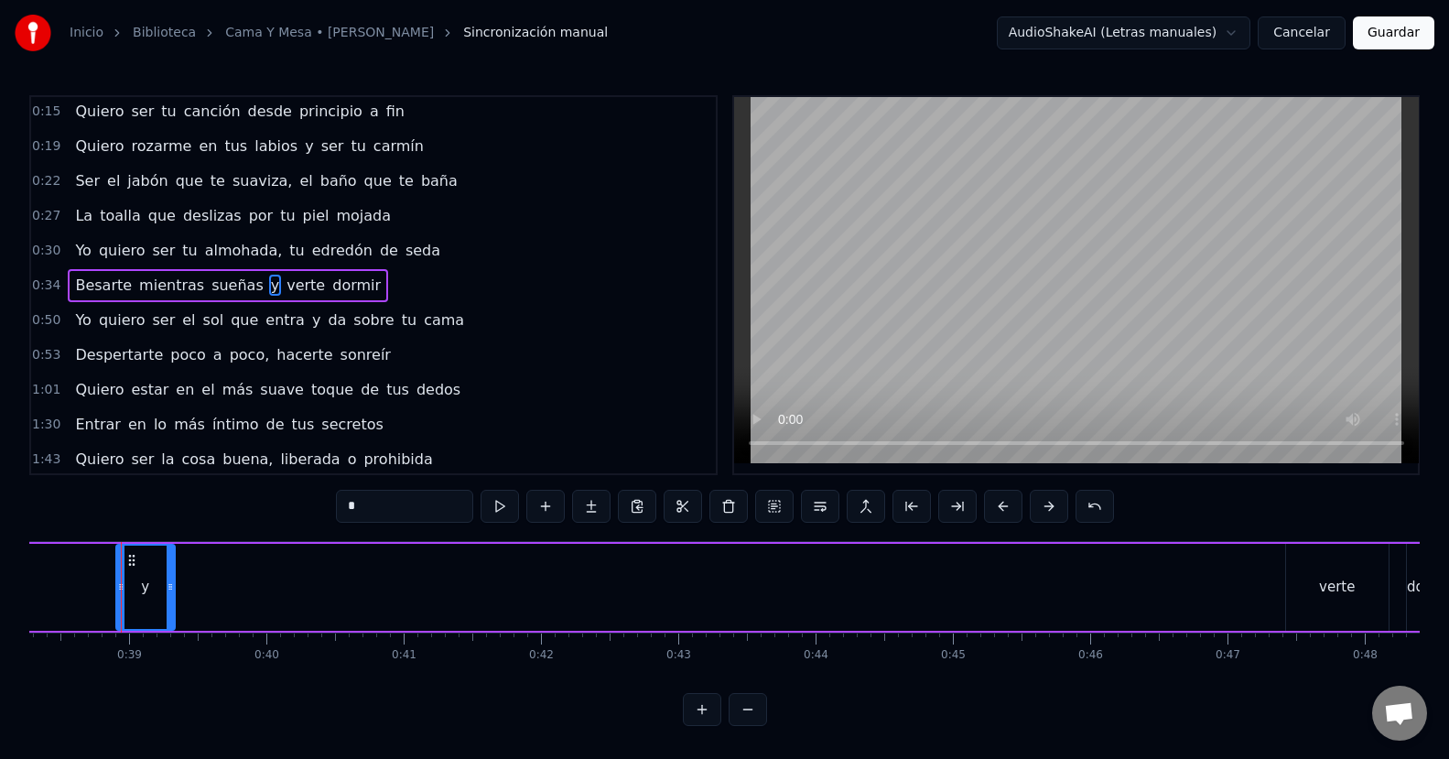
drag, startPoint x: 892, startPoint y: 589, endPoint x: 207, endPoint y: 640, distance: 687.2
click at [169, 612] on div at bounding box center [170, 586] width 7 height 83
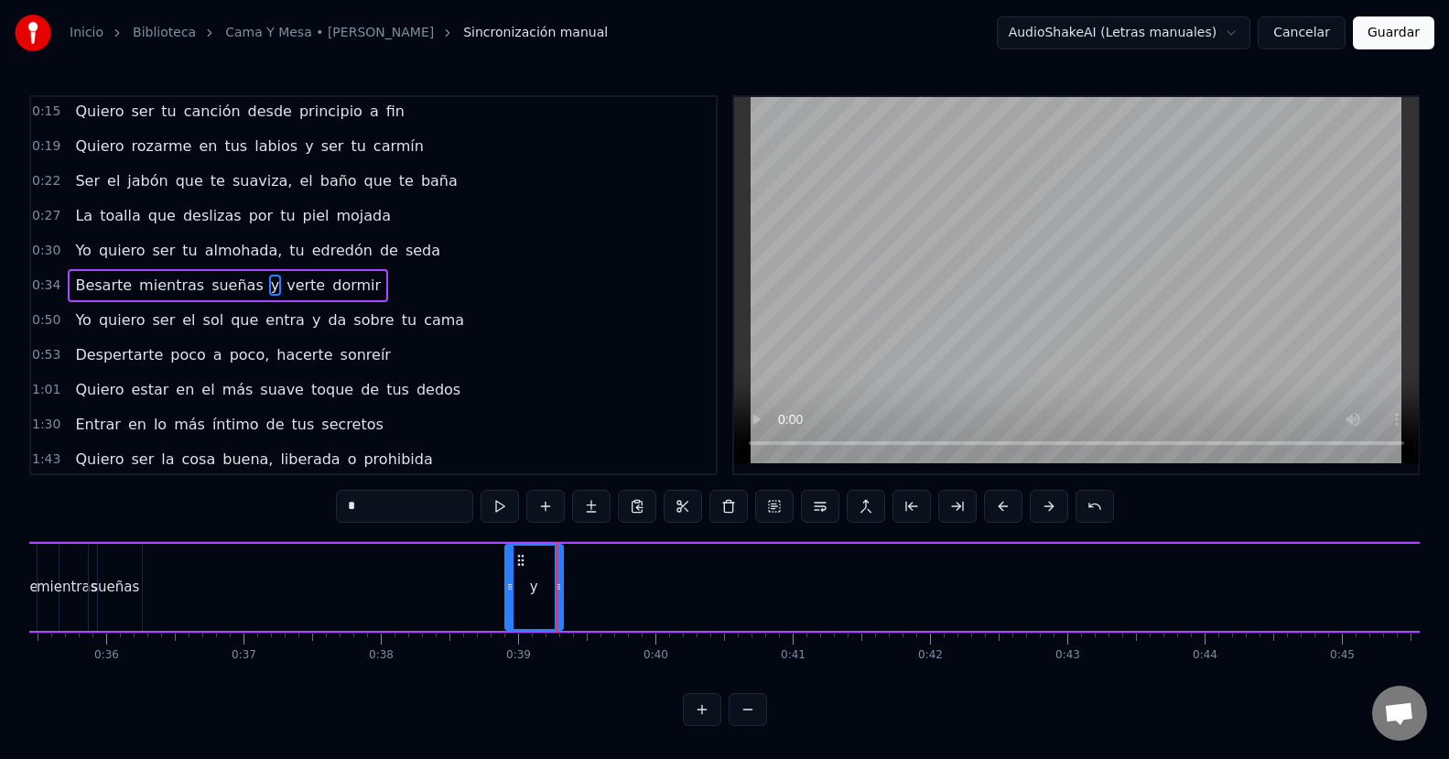
scroll to position [0, 4621]
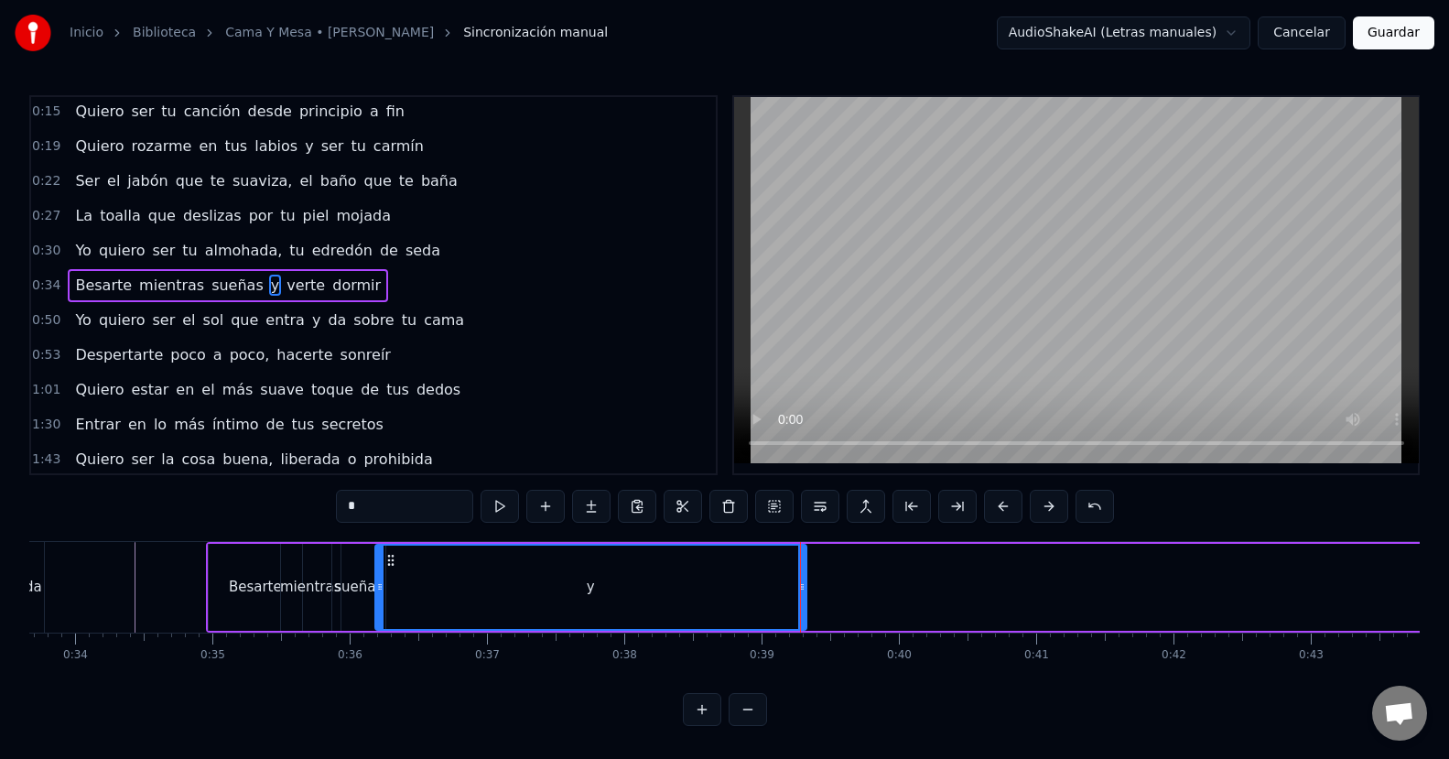
drag, startPoint x: 749, startPoint y: 590, endPoint x: 376, endPoint y: 606, distance: 373.7
click at [376, 606] on div at bounding box center [379, 586] width 7 height 83
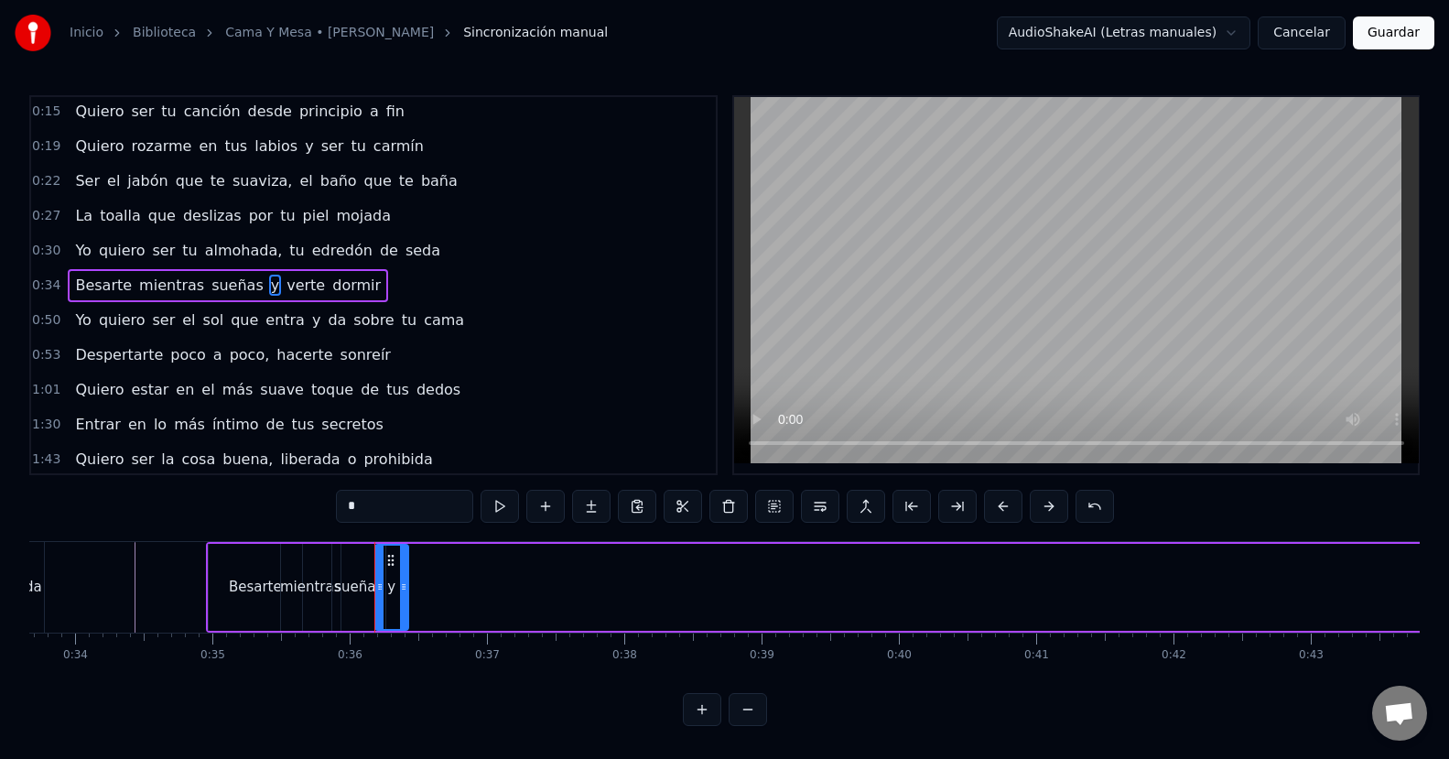
drag, startPoint x: 802, startPoint y: 593, endPoint x: 404, endPoint y: 582, distance: 398.2
click at [404, 582] on icon at bounding box center [403, 586] width 7 height 15
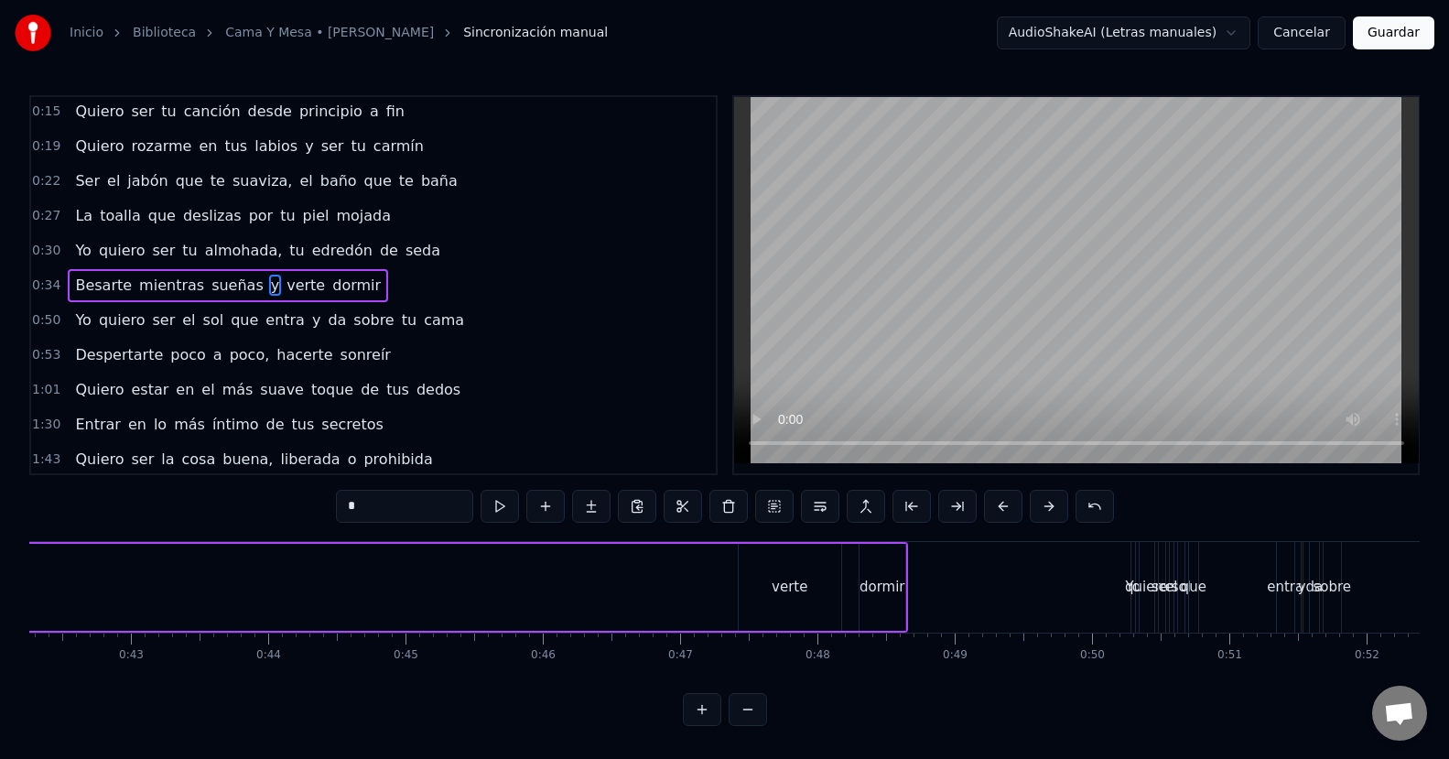
scroll to position [0, 5875]
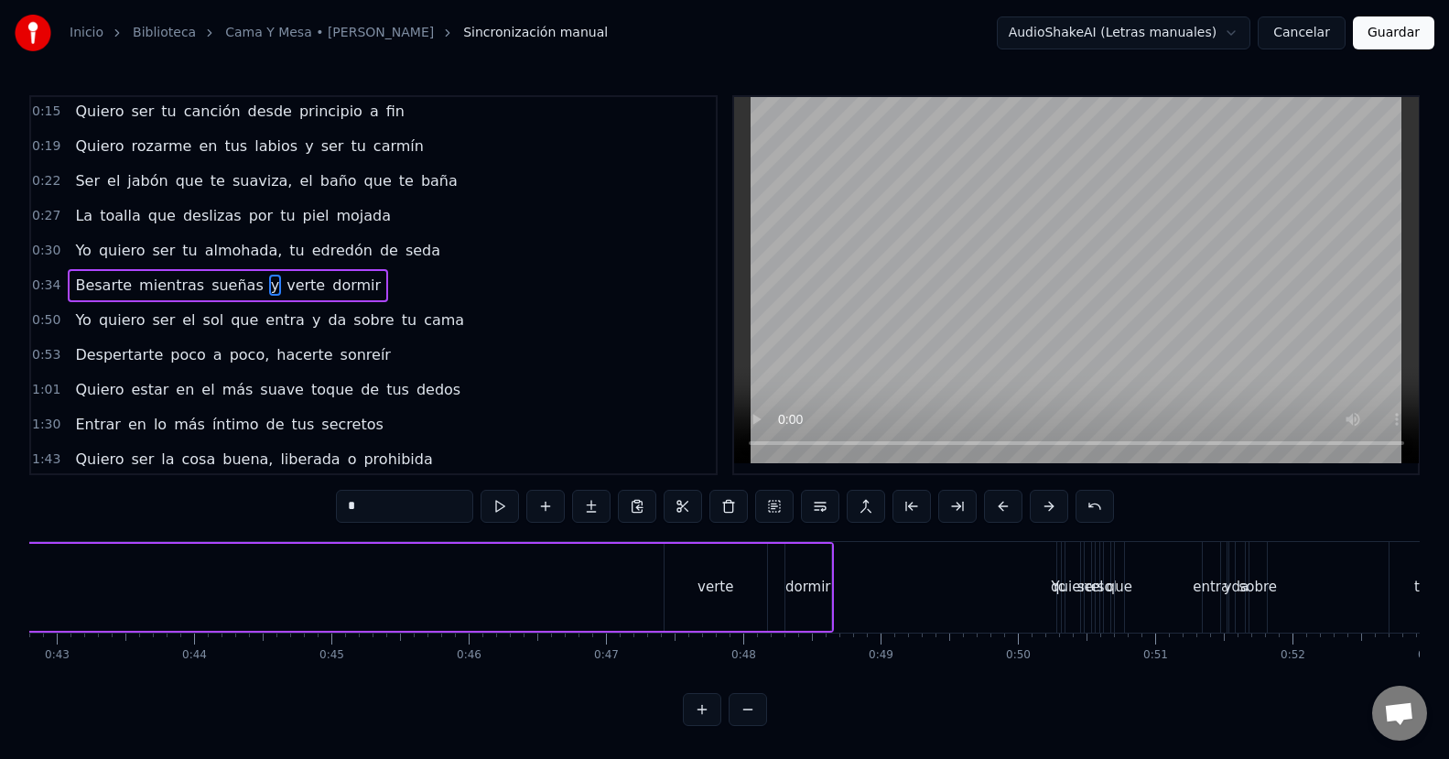
click at [707, 593] on div "verte" at bounding box center [715, 587] width 36 height 21
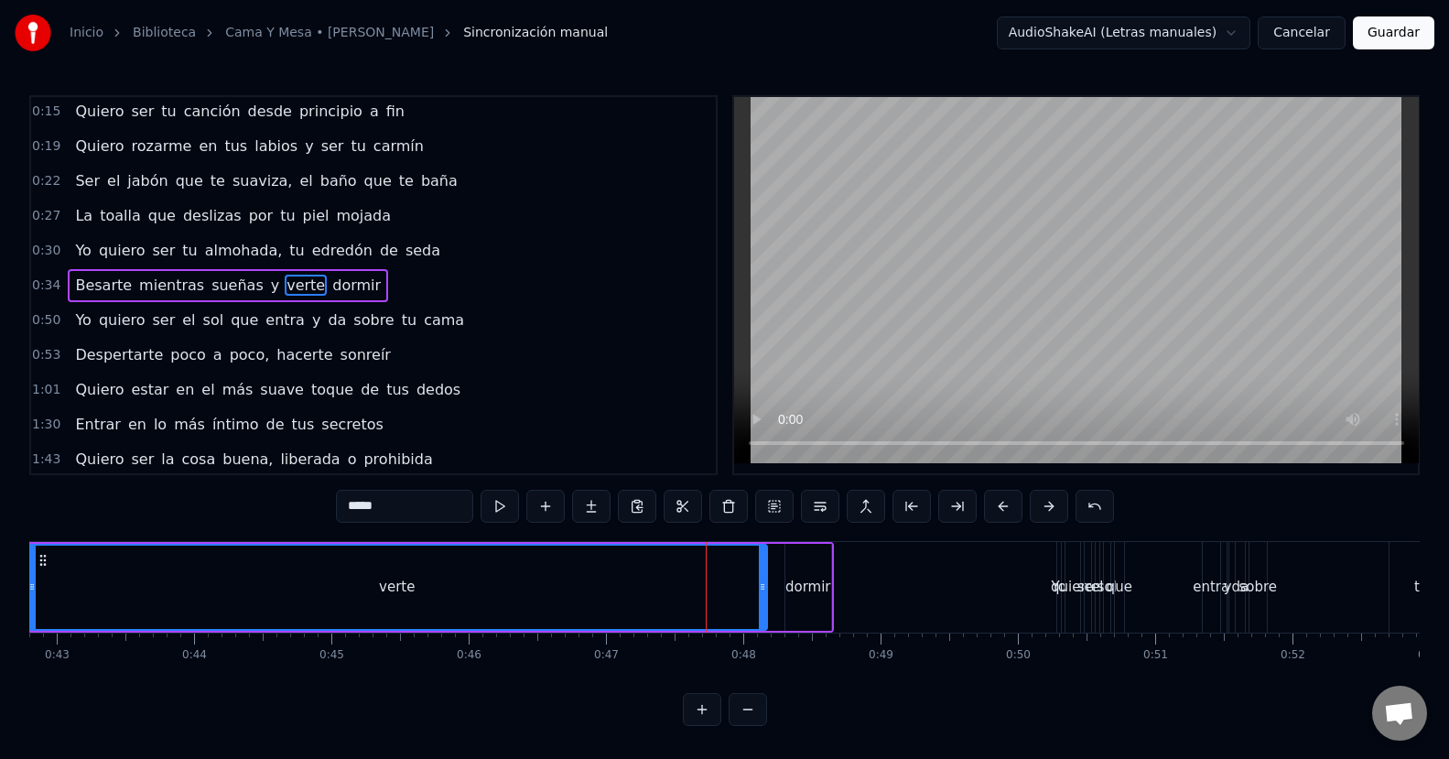
drag, startPoint x: 668, startPoint y: 589, endPoint x: 31, endPoint y: 577, distance: 637.0
click at [31, 577] on div at bounding box center [31, 586] width 7 height 83
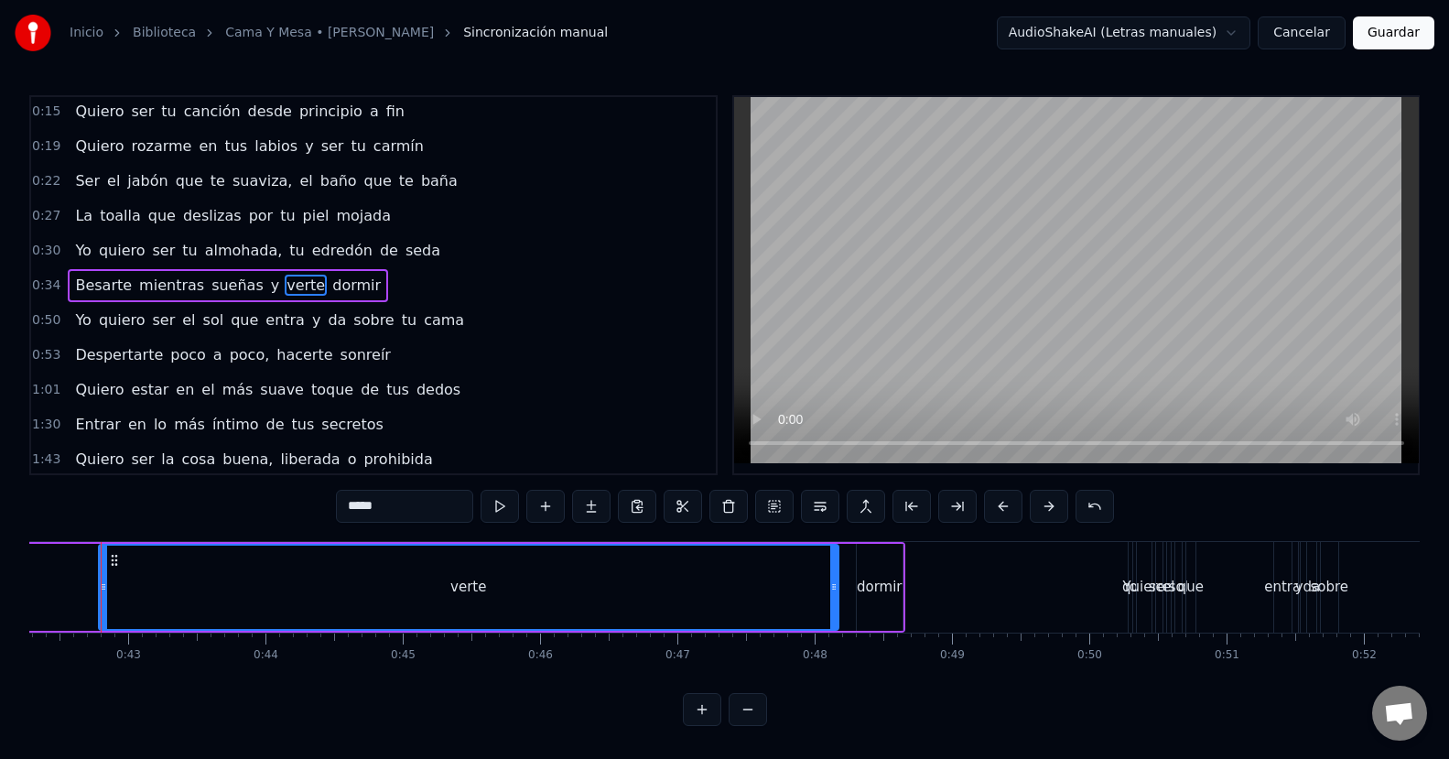
scroll to position [0, 5783]
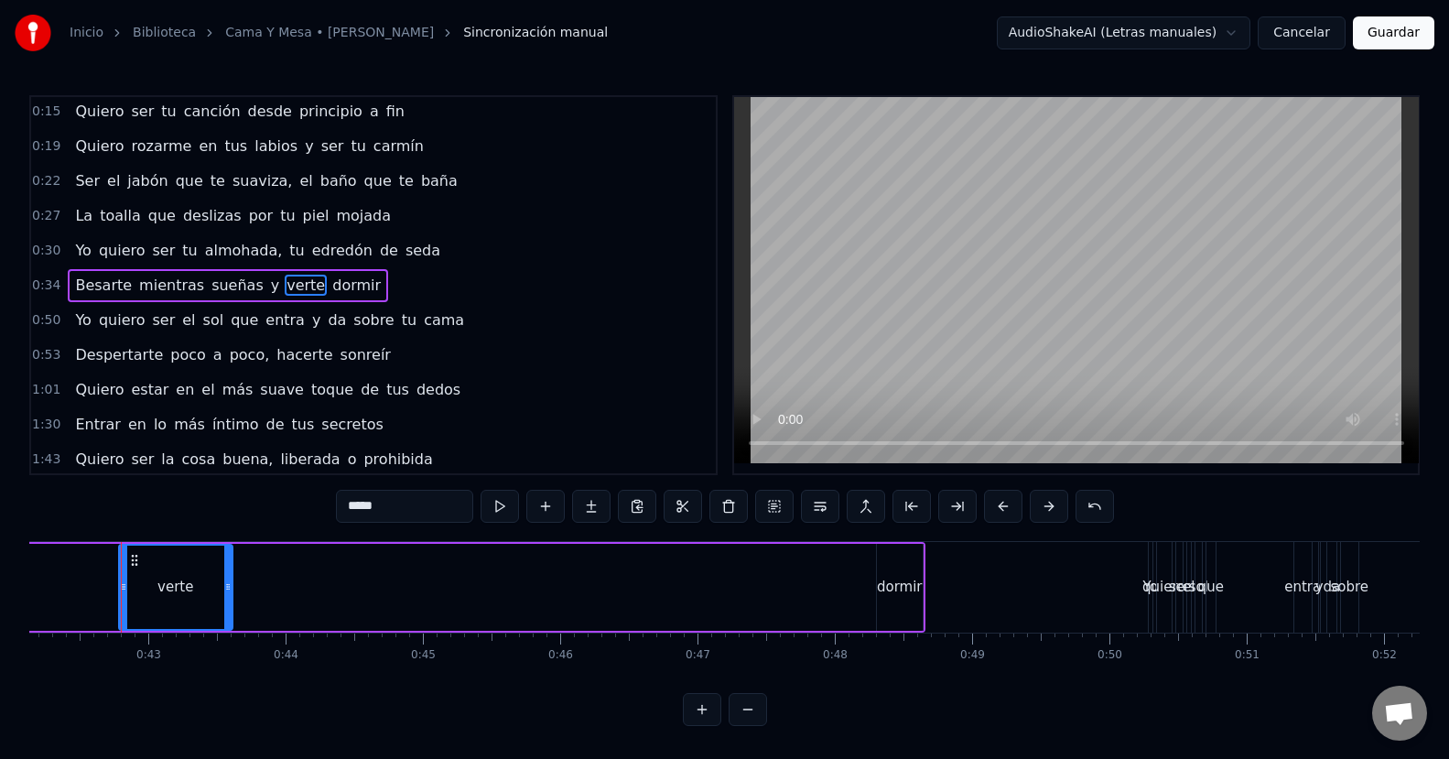
drag, startPoint x: 855, startPoint y: 589, endPoint x: 225, endPoint y: 586, distance: 629.6
click at [225, 586] on icon at bounding box center [227, 586] width 7 height 15
drag, startPoint x: 124, startPoint y: 593, endPoint x: 0, endPoint y: 597, distance: 124.5
click at [0, 597] on div "Inicio Biblioteca Cama Y Mesa • [PERSON_NAME] Sincronización manual AudioShakeA…" at bounding box center [724, 363] width 1449 height 726
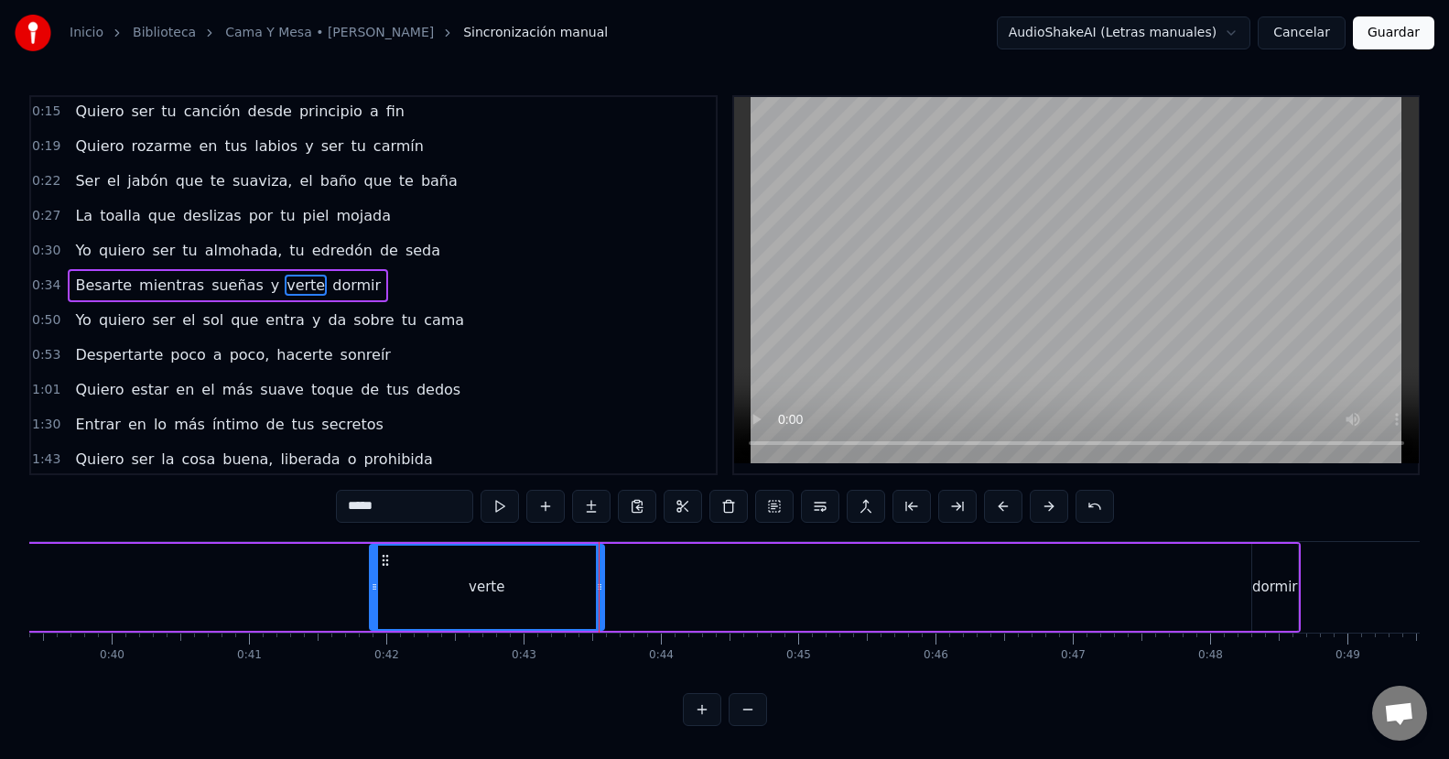
scroll to position [0, 5146]
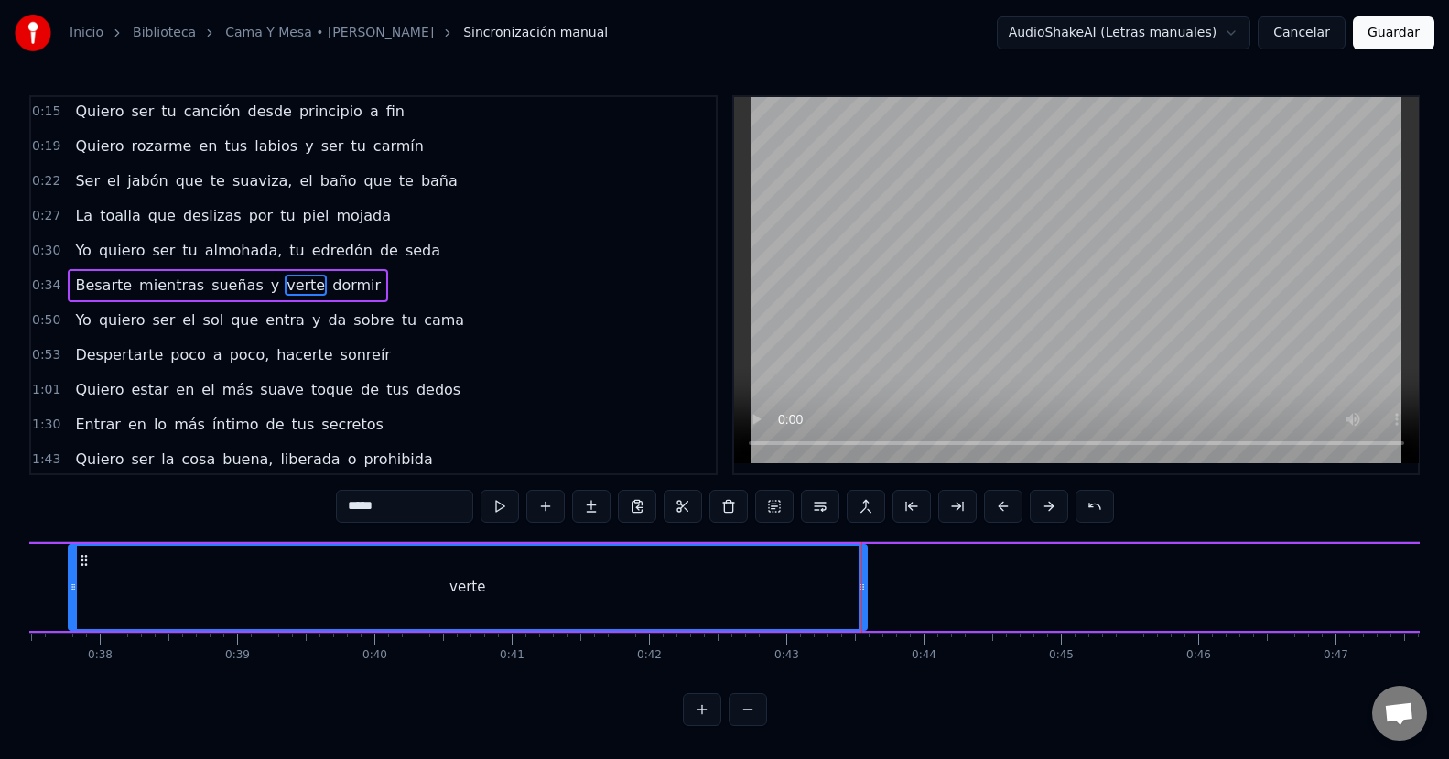
drag, startPoint x: 633, startPoint y: 580, endPoint x: 70, endPoint y: 592, distance: 563.8
click at [70, 592] on icon at bounding box center [73, 586] width 7 height 15
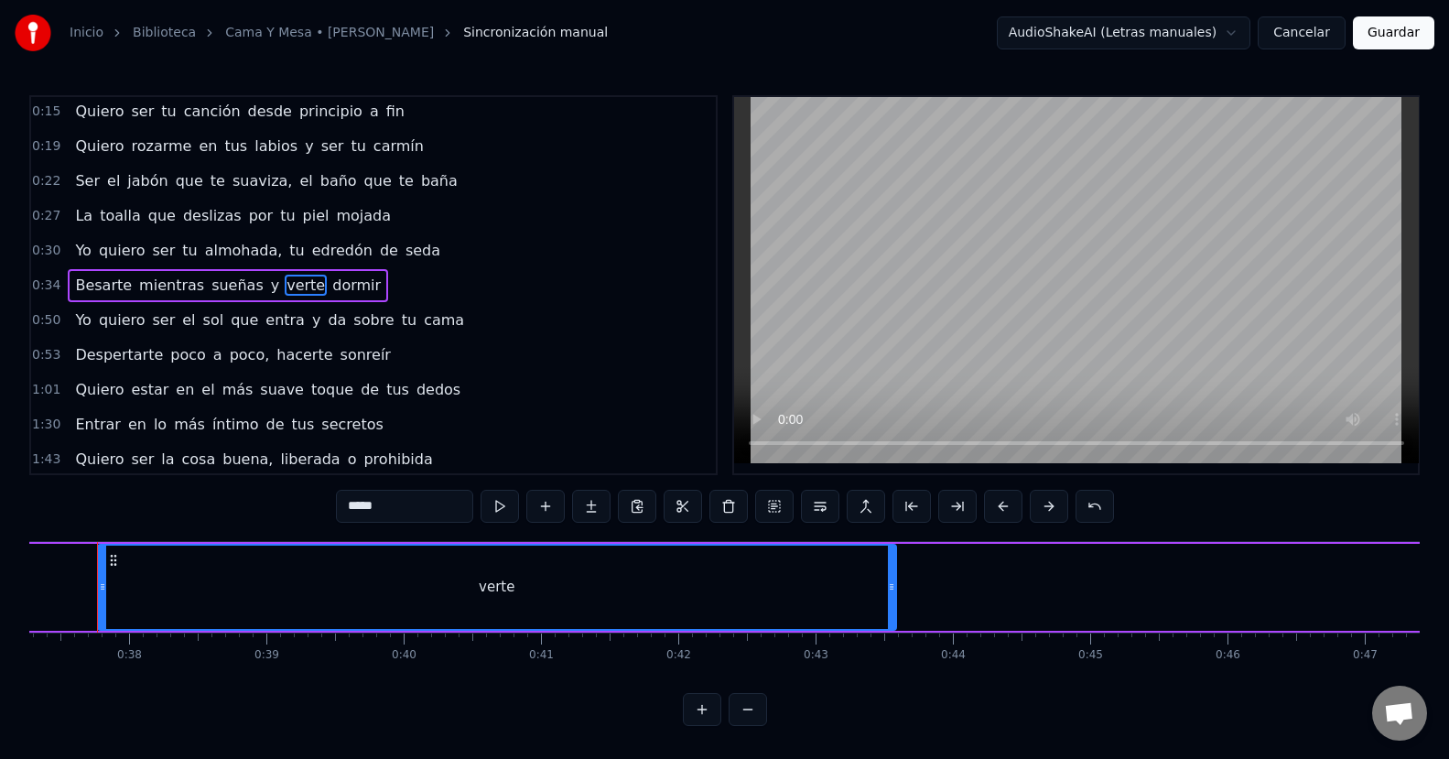
scroll to position [0, 4920]
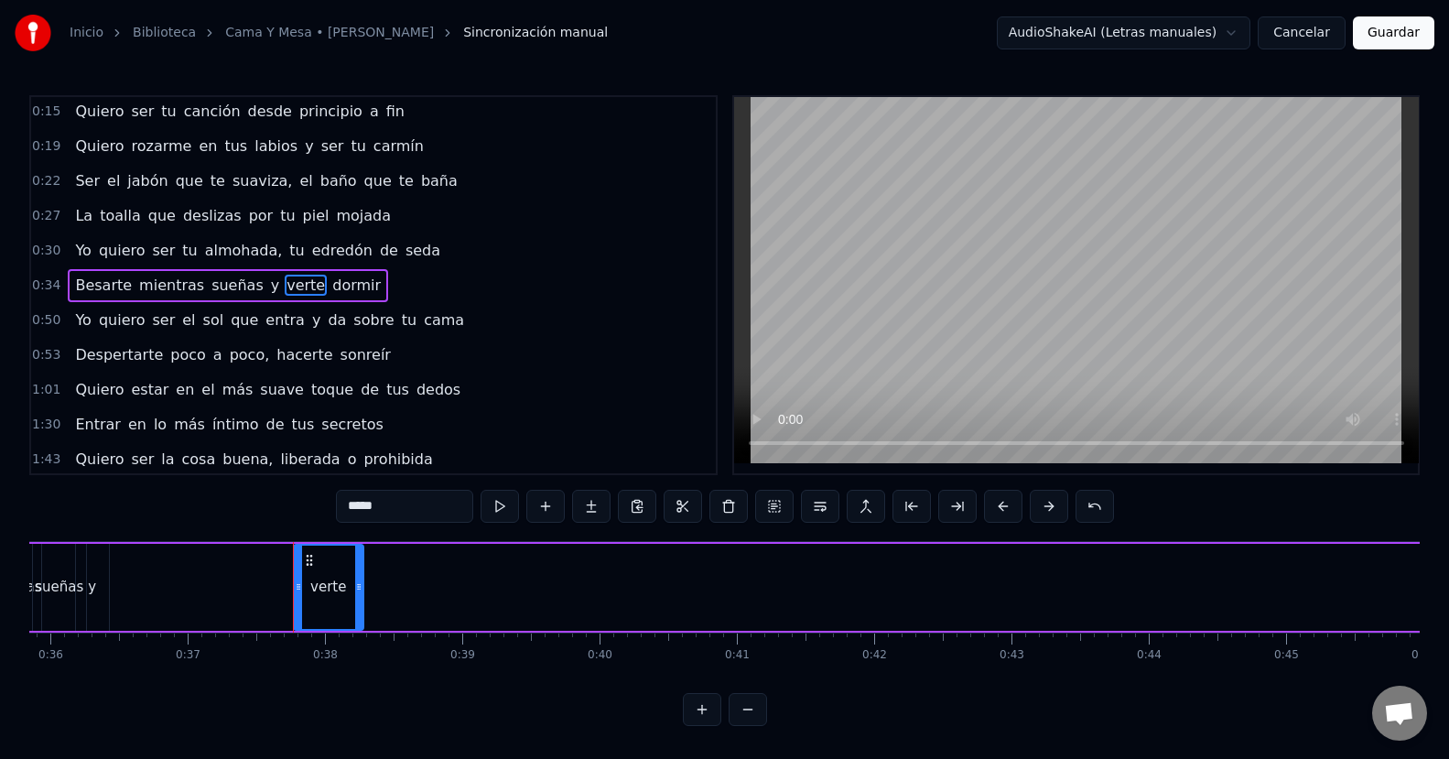
drag, startPoint x: 1083, startPoint y: 582, endPoint x: 355, endPoint y: 552, distance: 729.0
click at [355, 552] on div at bounding box center [358, 586] width 7 height 83
drag, startPoint x: 295, startPoint y: 587, endPoint x: 99, endPoint y: 606, distance: 196.7
click at [99, 606] on div at bounding box center [102, 586] width 7 height 83
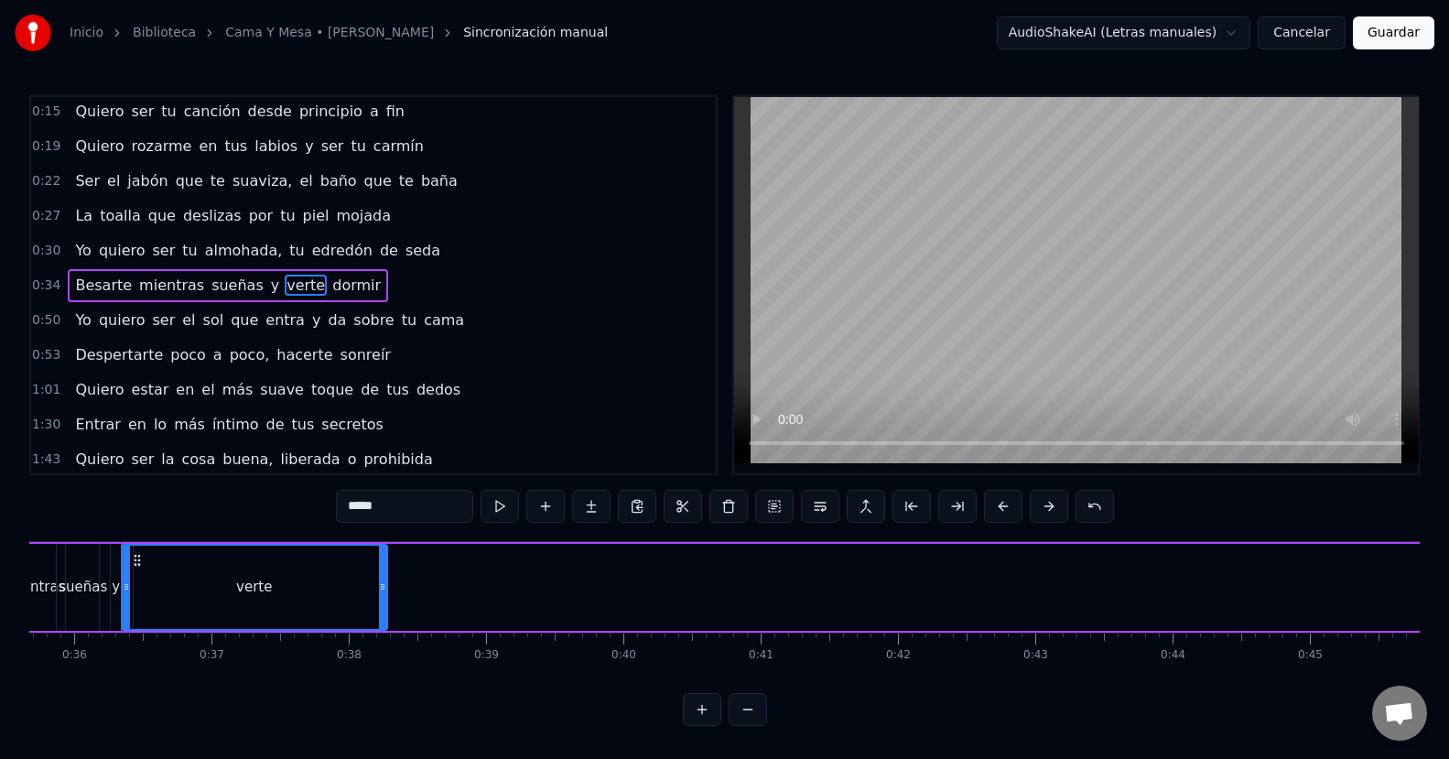
drag, startPoint x: 360, startPoint y: 586, endPoint x: 347, endPoint y: 603, distance: 21.6
click at [231, 603] on div "verte" at bounding box center [255, 586] width 264 height 83
drag, startPoint x: 386, startPoint y: 587, endPoint x: 369, endPoint y: 588, distance: 17.5
click at [369, 588] on div "verte" at bounding box center [254, 587] width 267 height 87
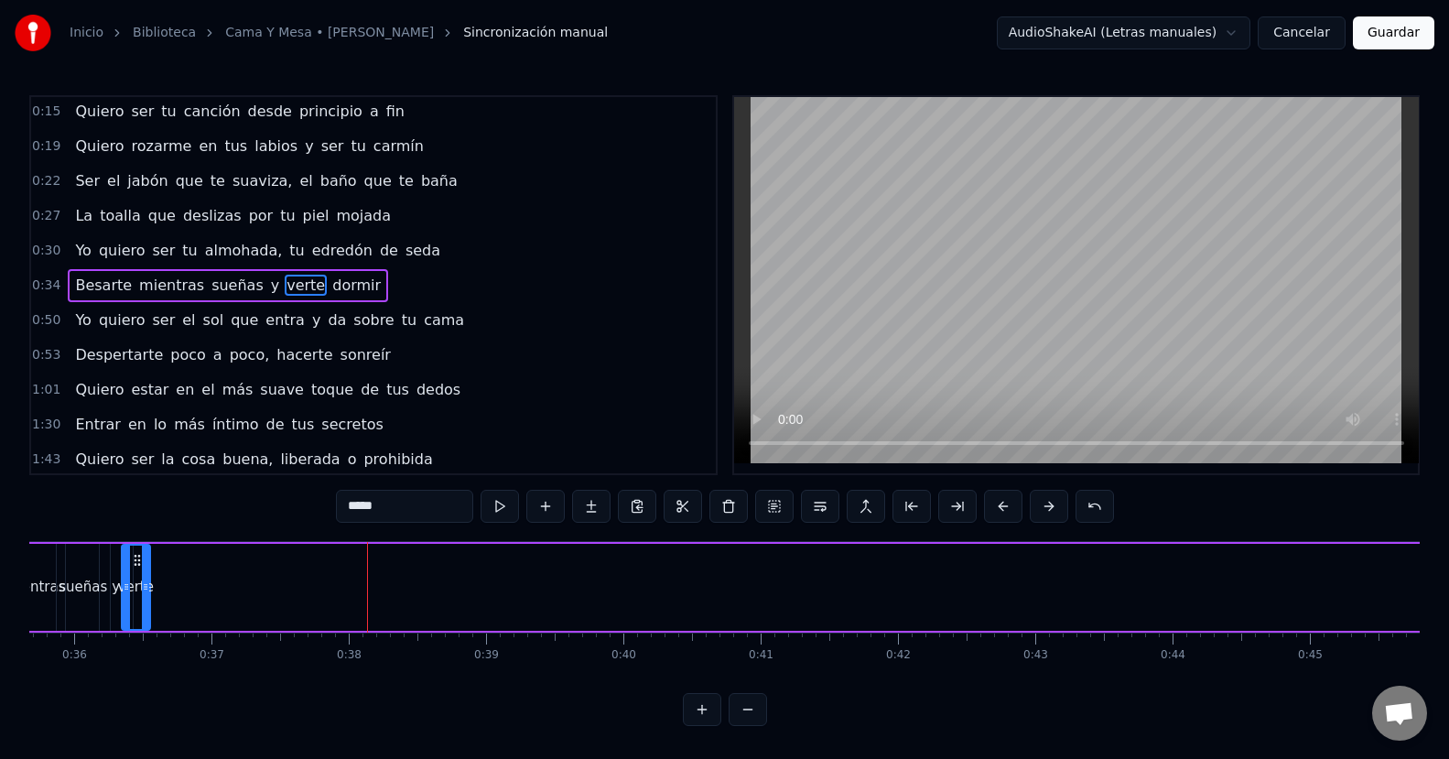
drag, startPoint x: 382, startPoint y: 587, endPoint x: 145, endPoint y: 611, distance: 238.2
click at [145, 611] on div at bounding box center [145, 586] width 7 height 83
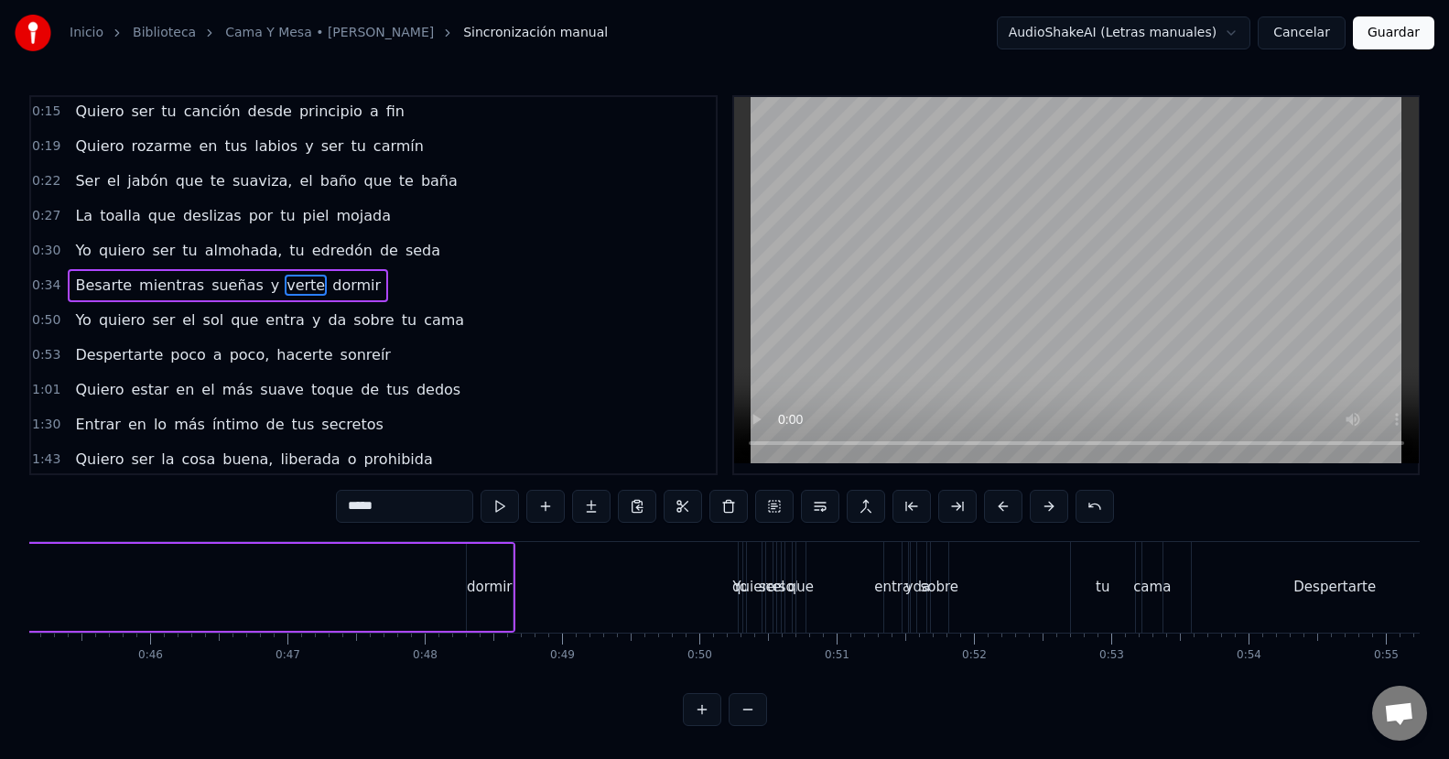
scroll to position [0, 6157]
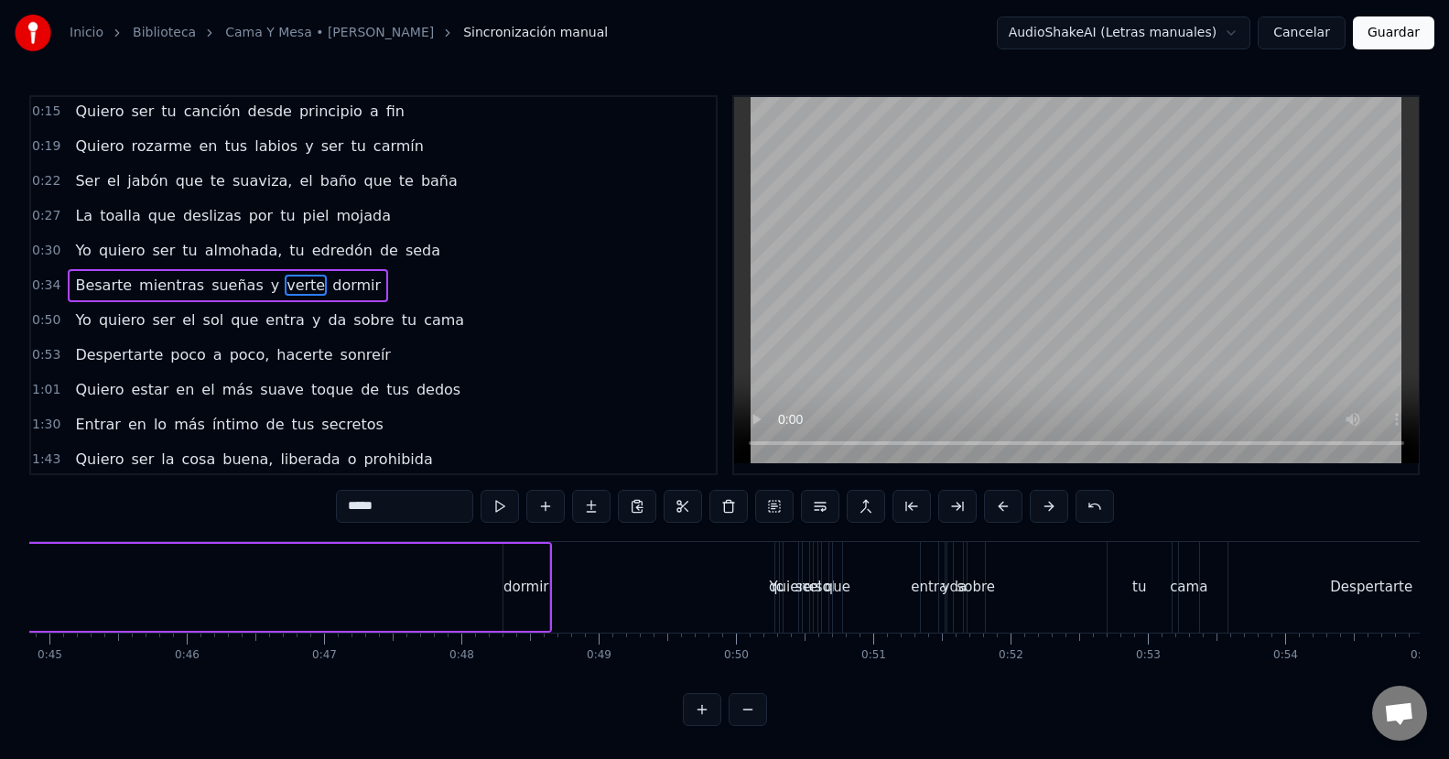
click at [543, 586] on div "dormir" at bounding box center [526, 587] width 46 height 21
type input "******"
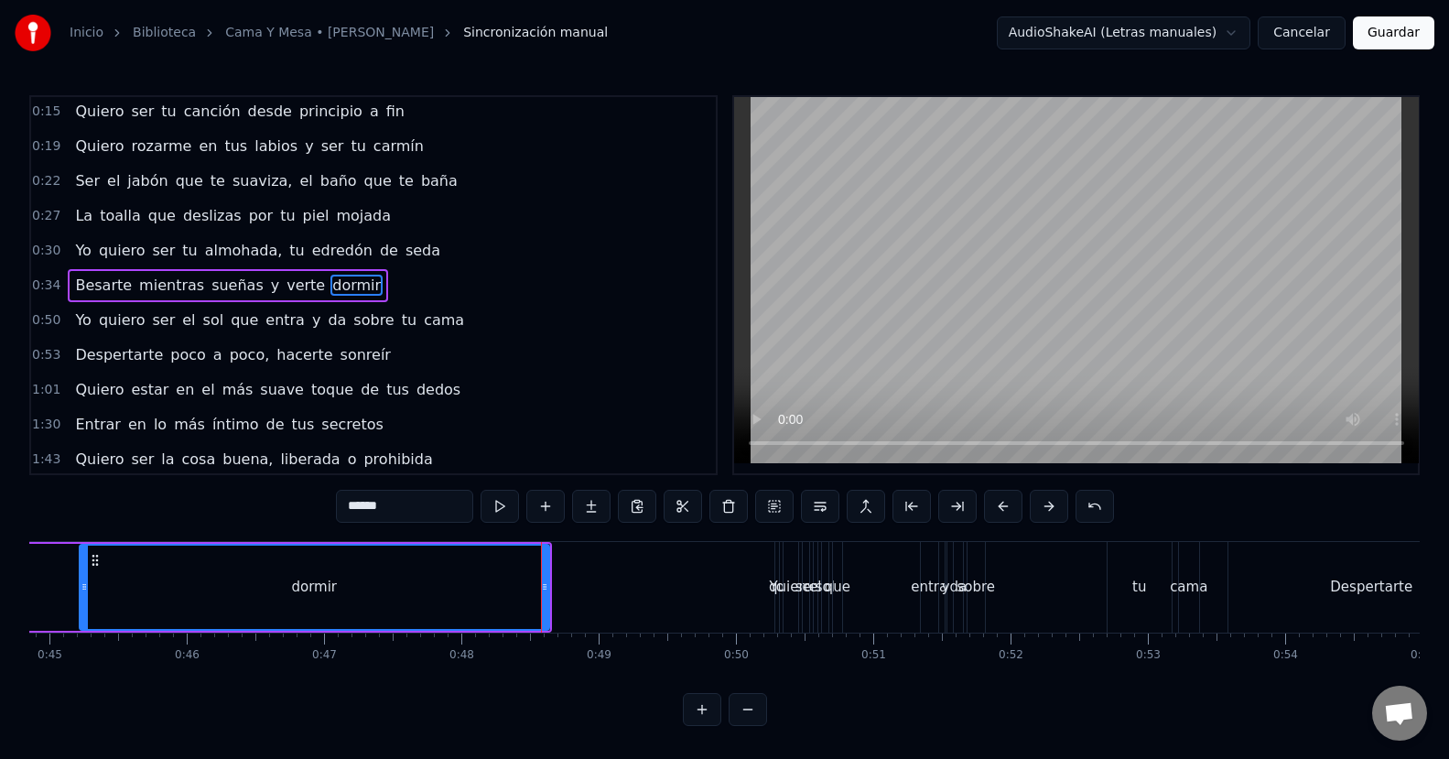
drag, startPoint x: 510, startPoint y: 590, endPoint x: 86, endPoint y: 605, distance: 423.9
click at [86, 605] on div at bounding box center [84, 586] width 7 height 83
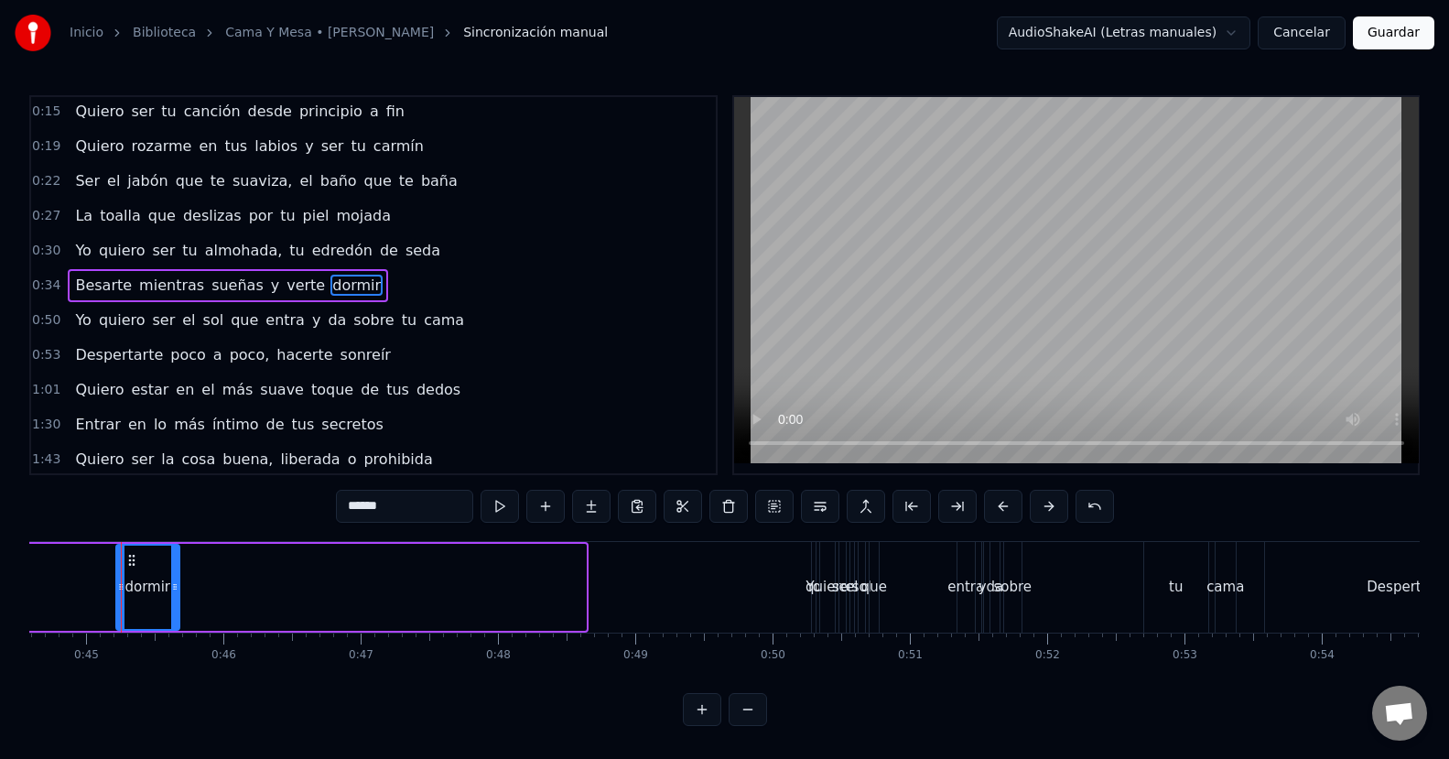
drag, startPoint x: 583, startPoint y: 586, endPoint x: 177, endPoint y: 602, distance: 406.6
click at [177, 602] on div at bounding box center [174, 586] width 7 height 83
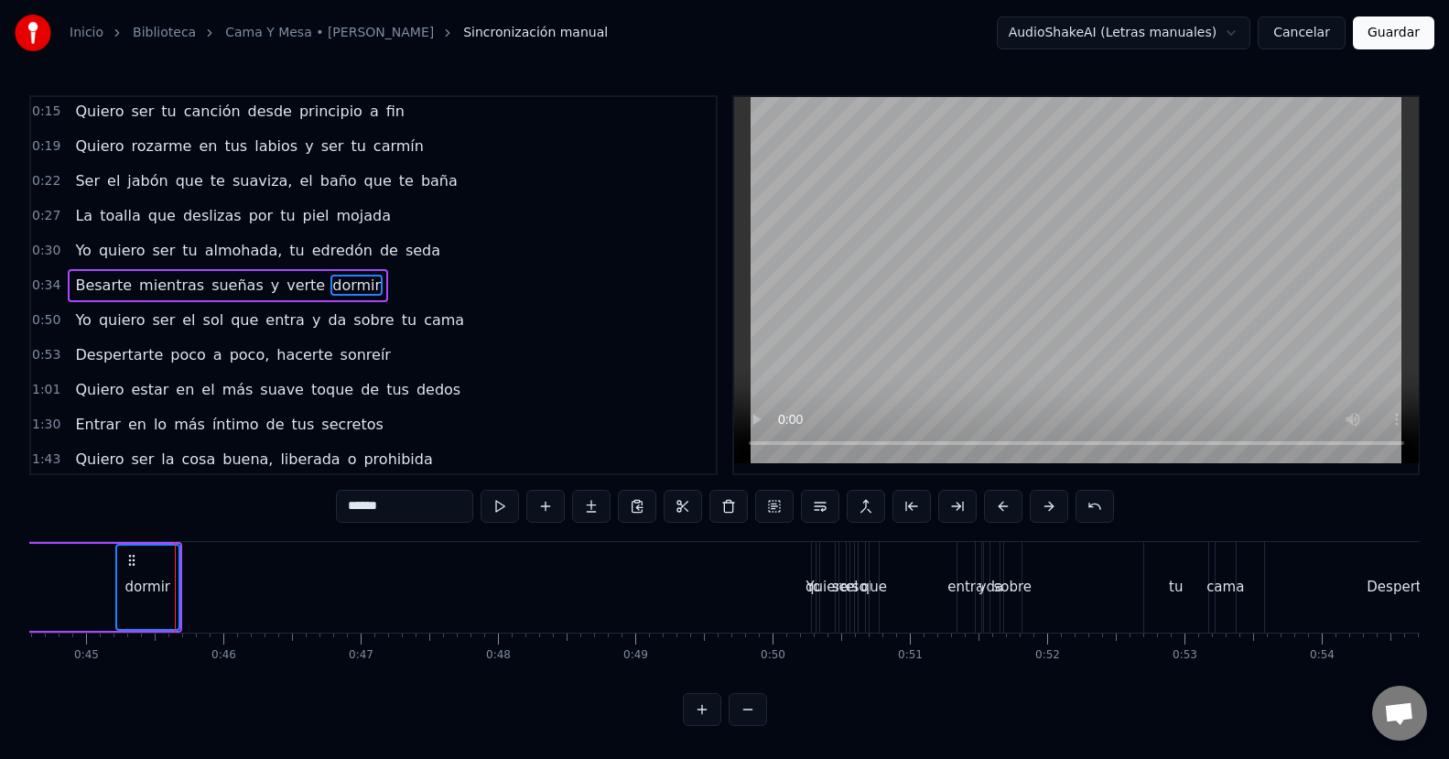
drag, startPoint x: 140, startPoint y: 594, endPoint x: 107, endPoint y: 591, distance: 33.1
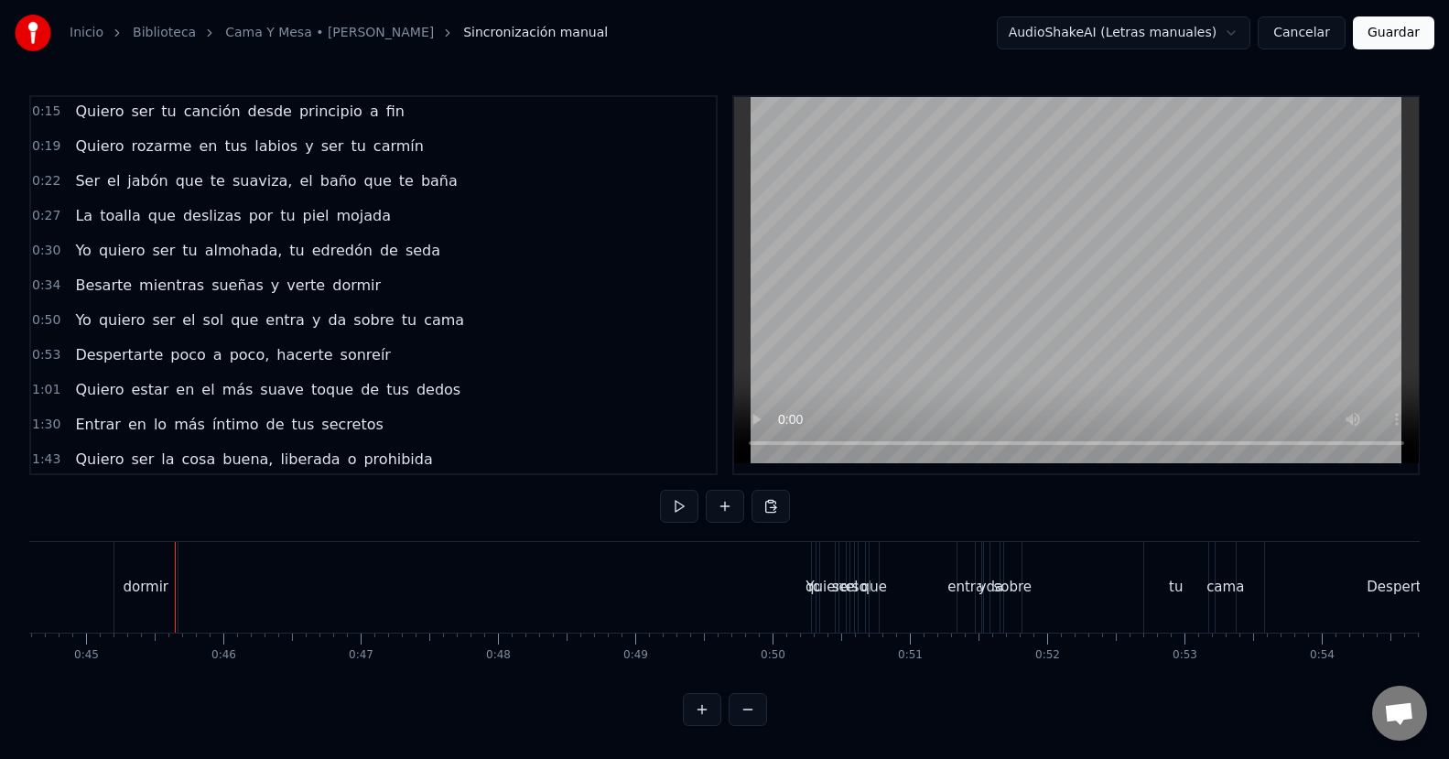
click at [146, 599] on div "dormir" at bounding box center [145, 587] width 63 height 91
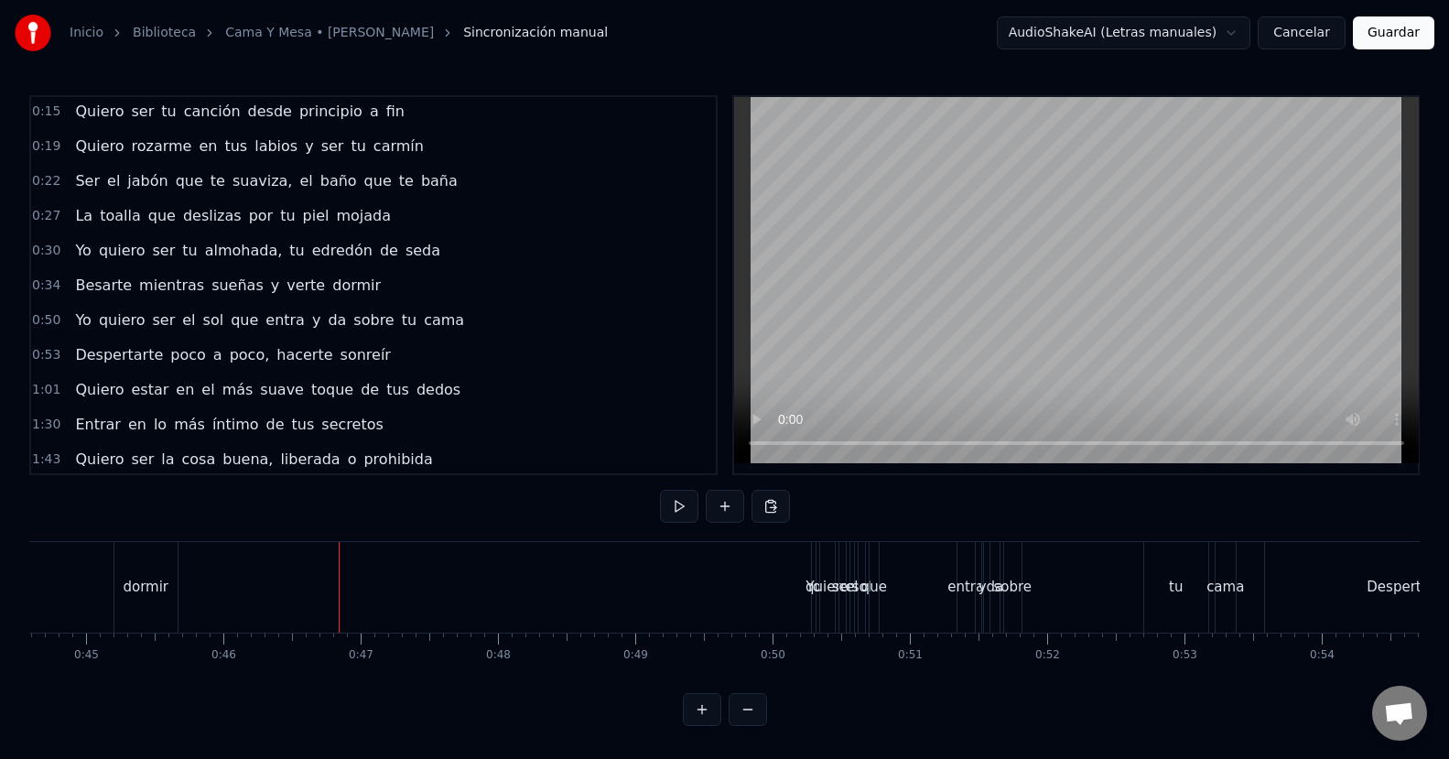
click at [134, 609] on div "dormir" at bounding box center [145, 587] width 63 height 91
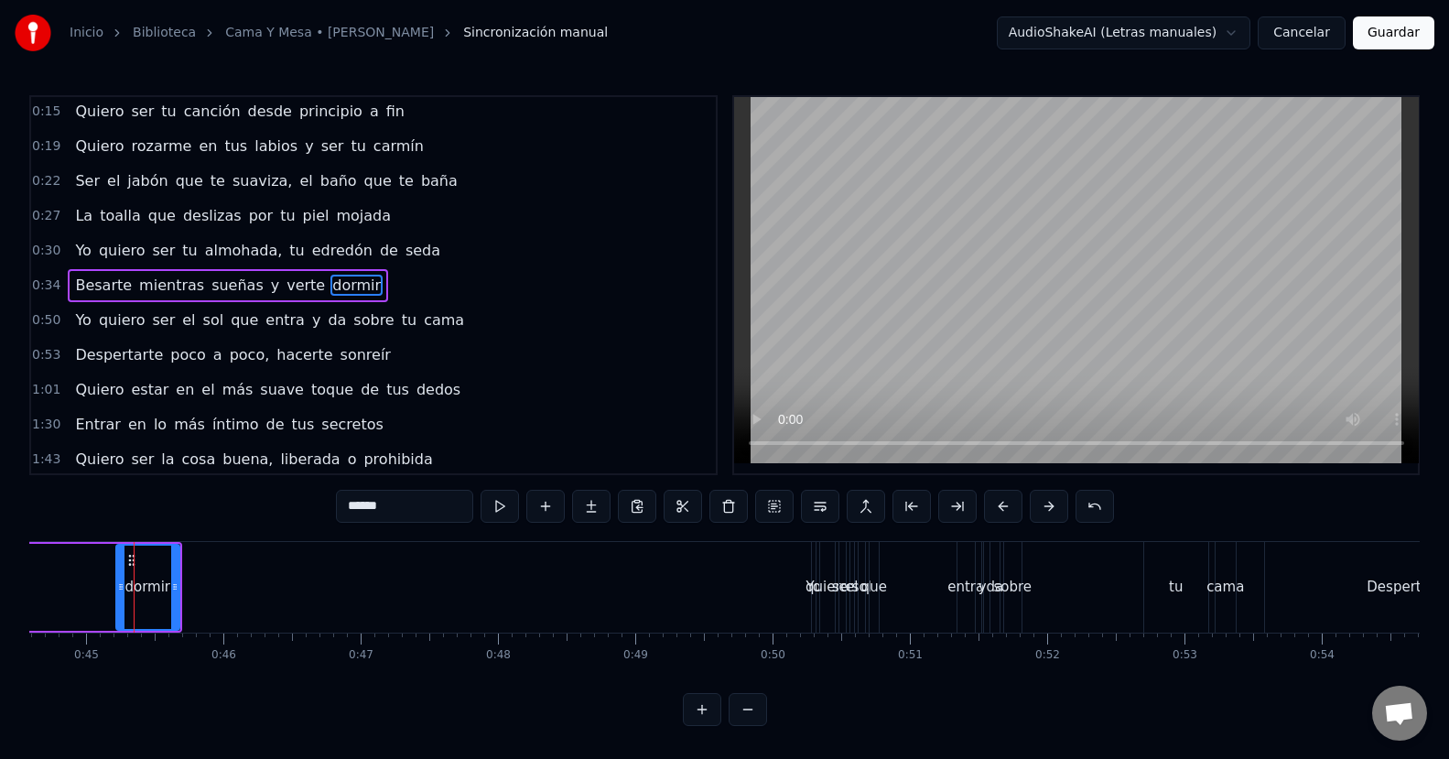
drag, startPoint x: 145, startPoint y: 604, endPoint x: 154, endPoint y: 600, distance: 9.9
click at [154, 600] on div "dormir" at bounding box center [147, 586] width 61 height 83
drag, startPoint x: 159, startPoint y: 594, endPoint x: 143, endPoint y: 597, distance: 16.7
click at [143, 597] on div "dormir" at bounding box center [147, 587] width 46 height 21
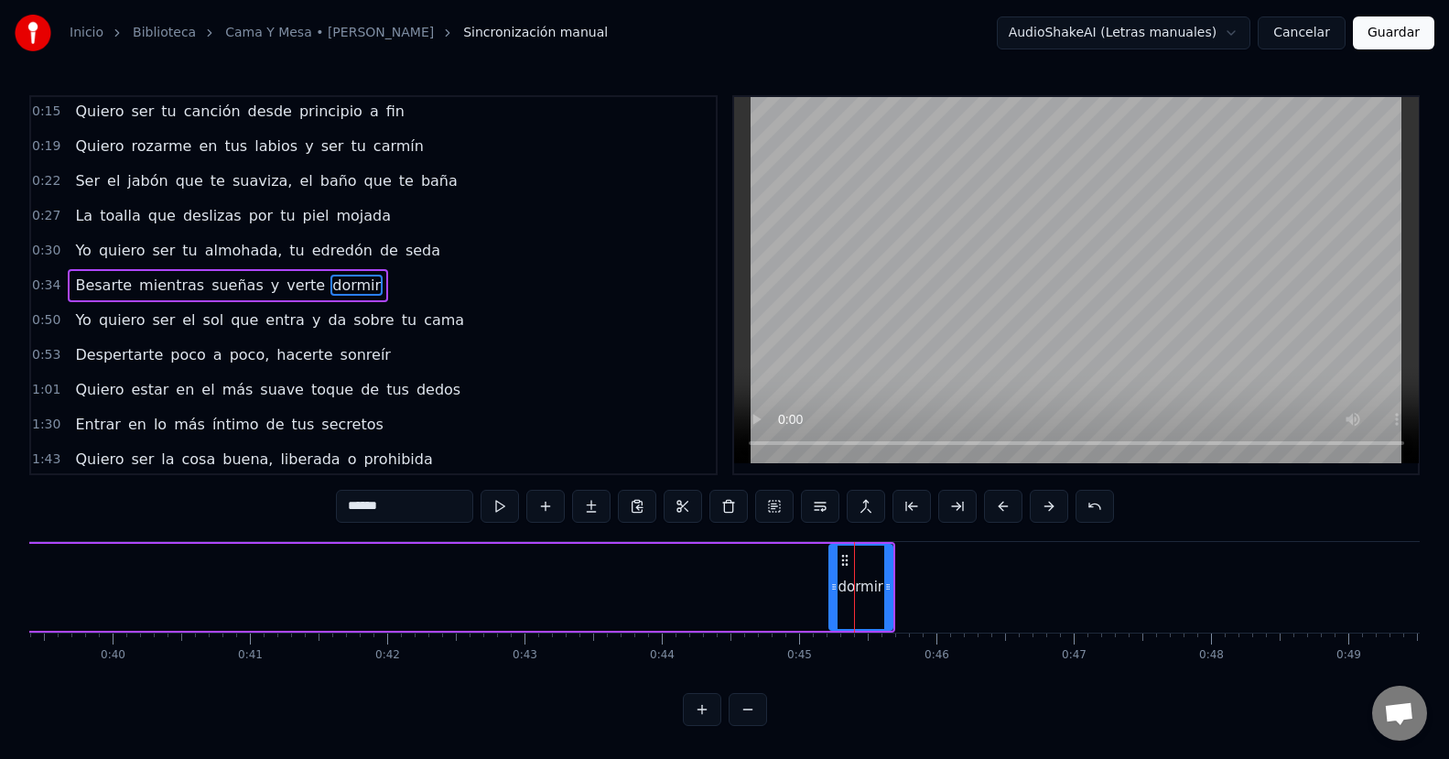
scroll to position [0, 5351]
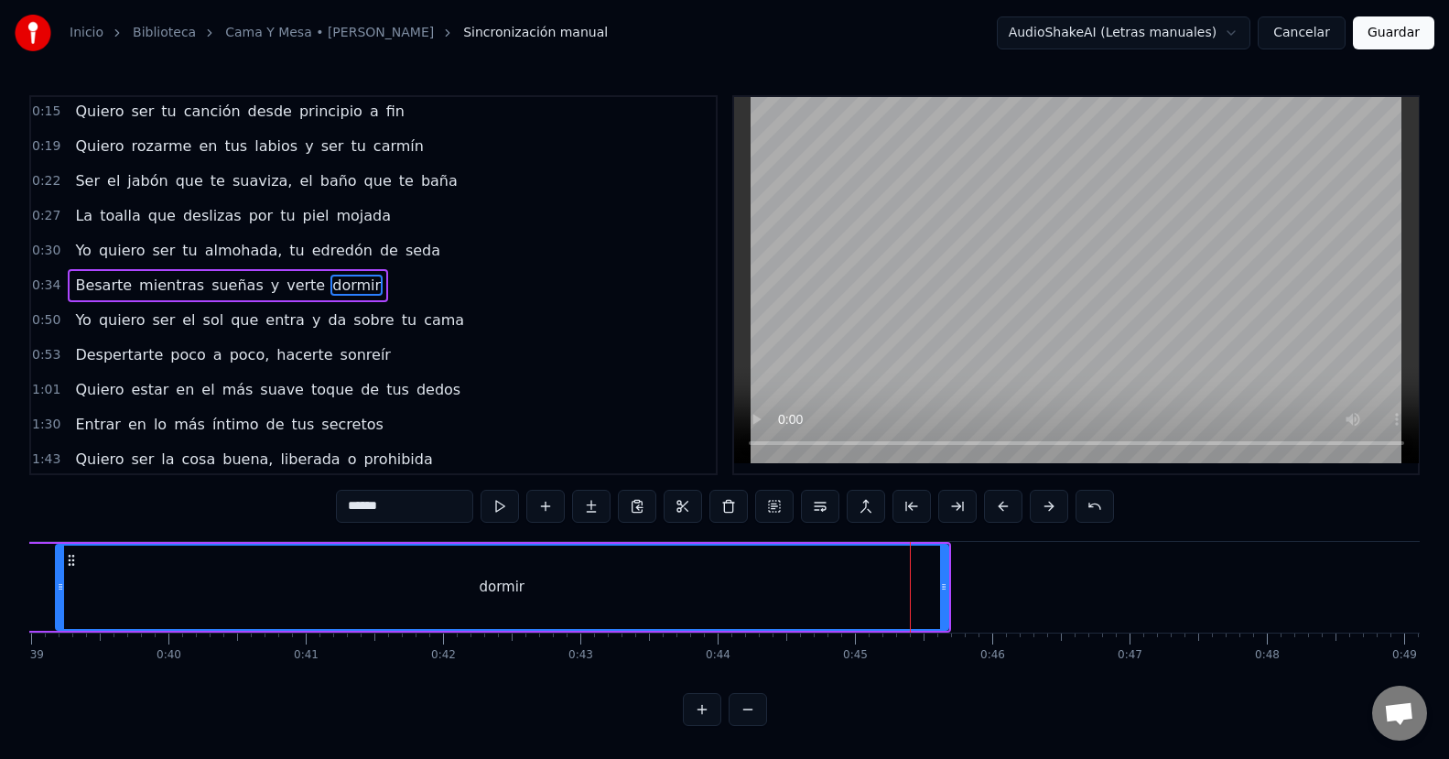
drag, startPoint x: 889, startPoint y: 588, endPoint x: 59, endPoint y: 598, distance: 829.1
click at [59, 598] on div at bounding box center [60, 586] width 7 height 83
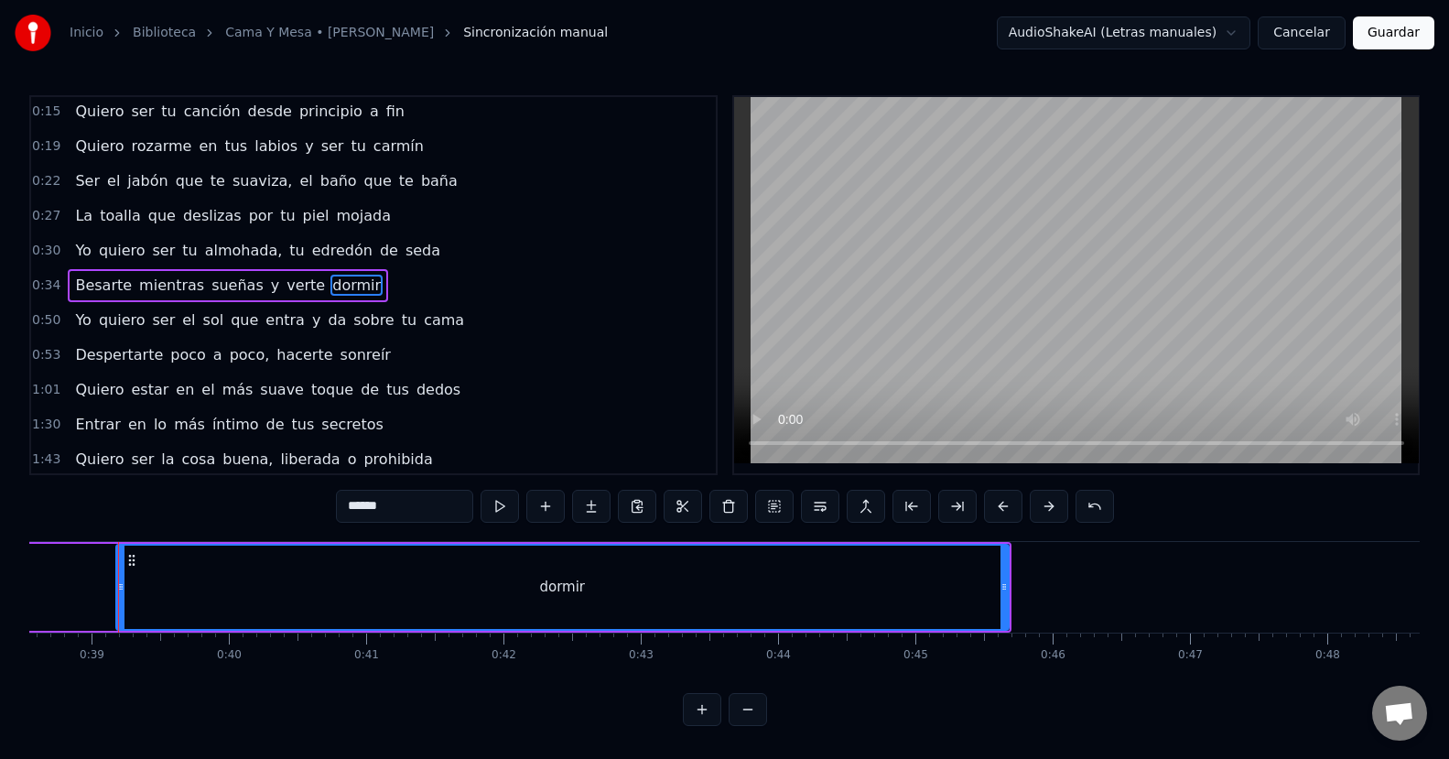
scroll to position [0, 5288]
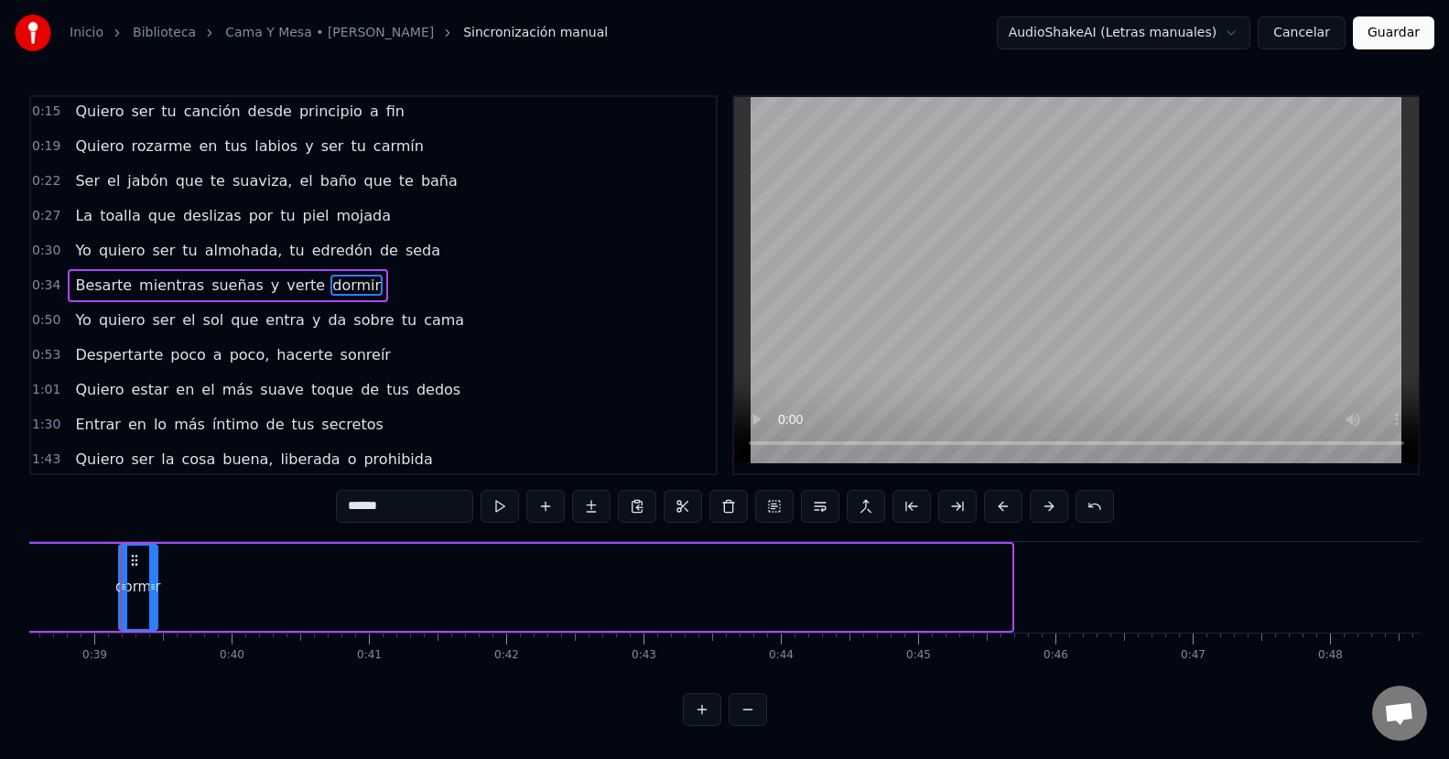
drag, startPoint x: 1008, startPoint y: 582, endPoint x: 155, endPoint y: 589, distance: 853.8
click at [155, 589] on icon at bounding box center [152, 586] width 7 height 15
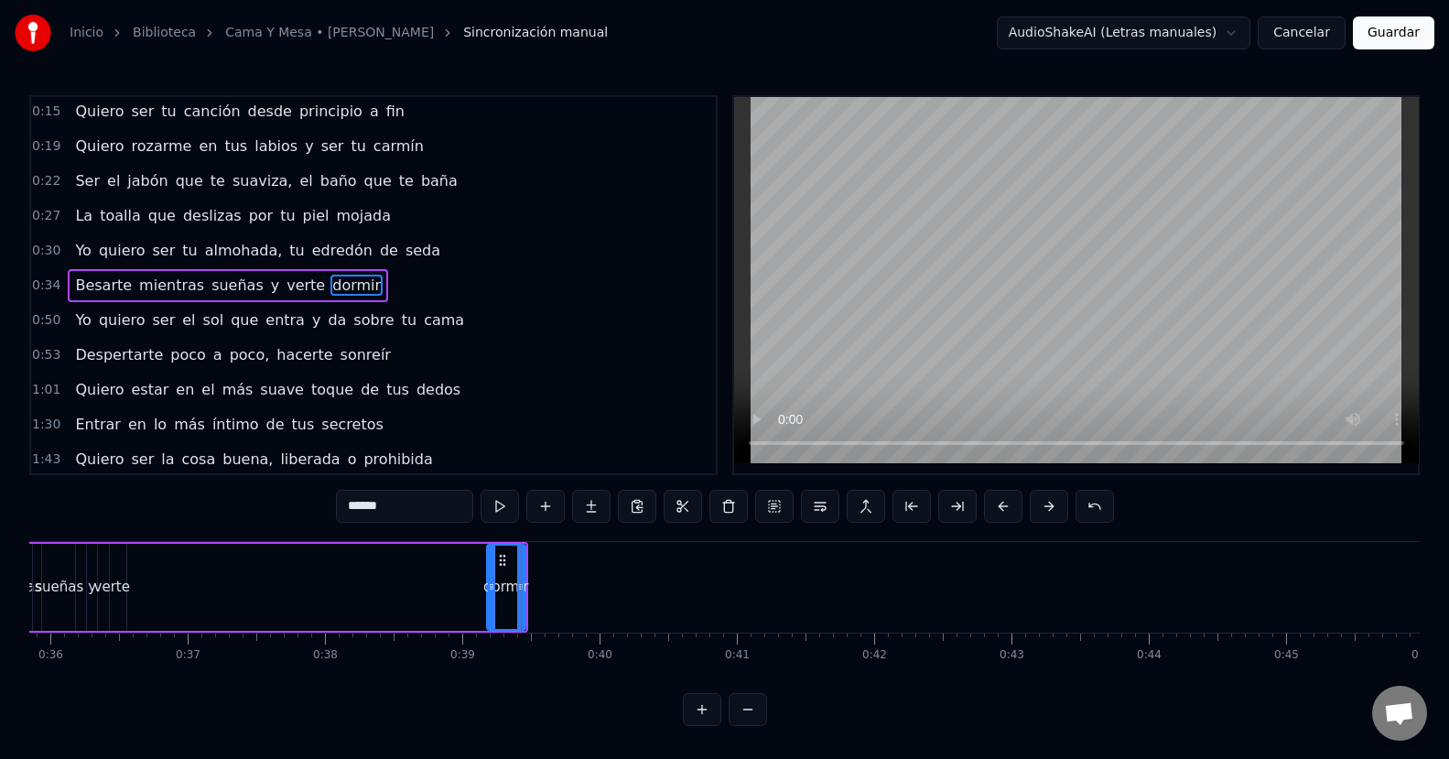
scroll to position [0, 4884]
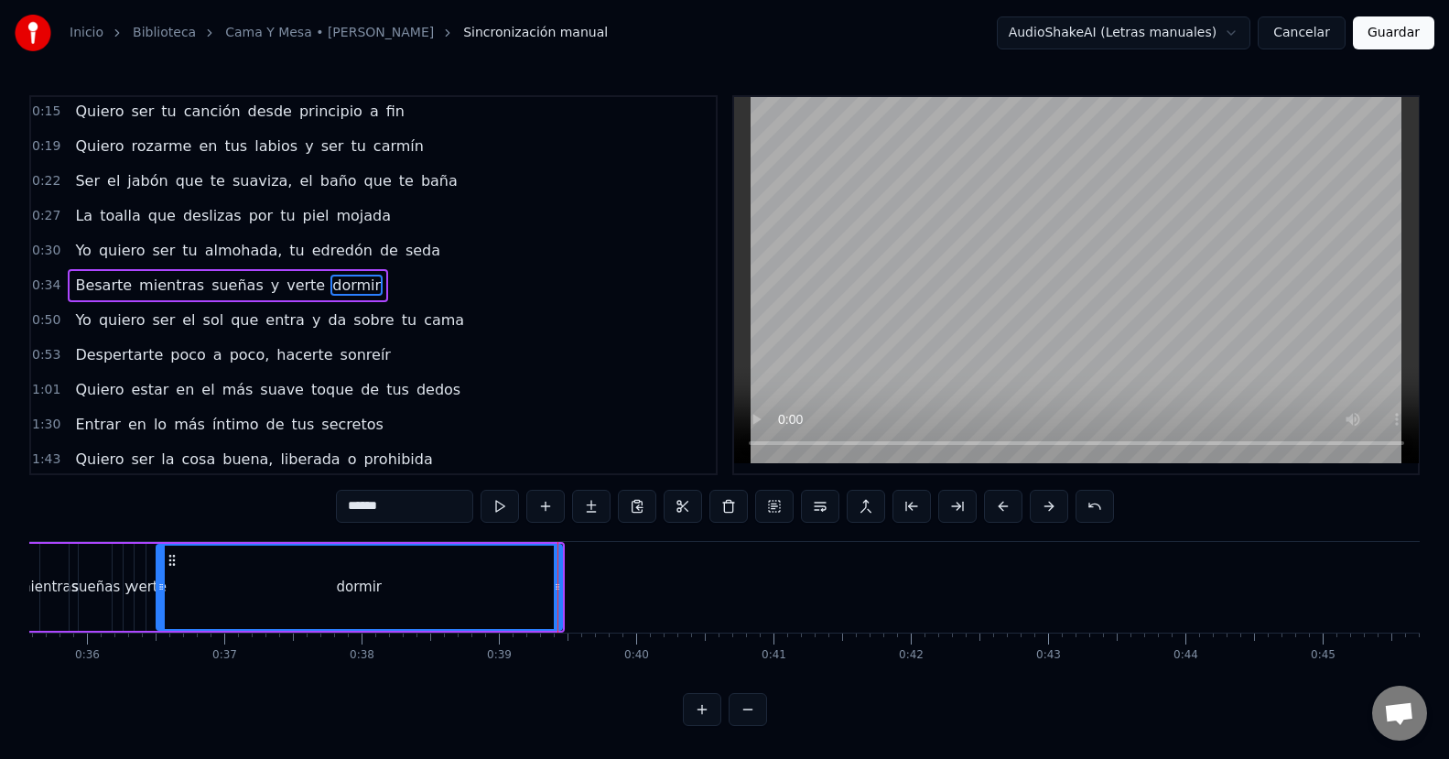
drag, startPoint x: 524, startPoint y: 585, endPoint x: 157, endPoint y: 596, distance: 367.1
click at [157, 596] on div at bounding box center [160, 586] width 7 height 83
click at [552, 588] on div "dormir" at bounding box center [359, 586] width 404 height 83
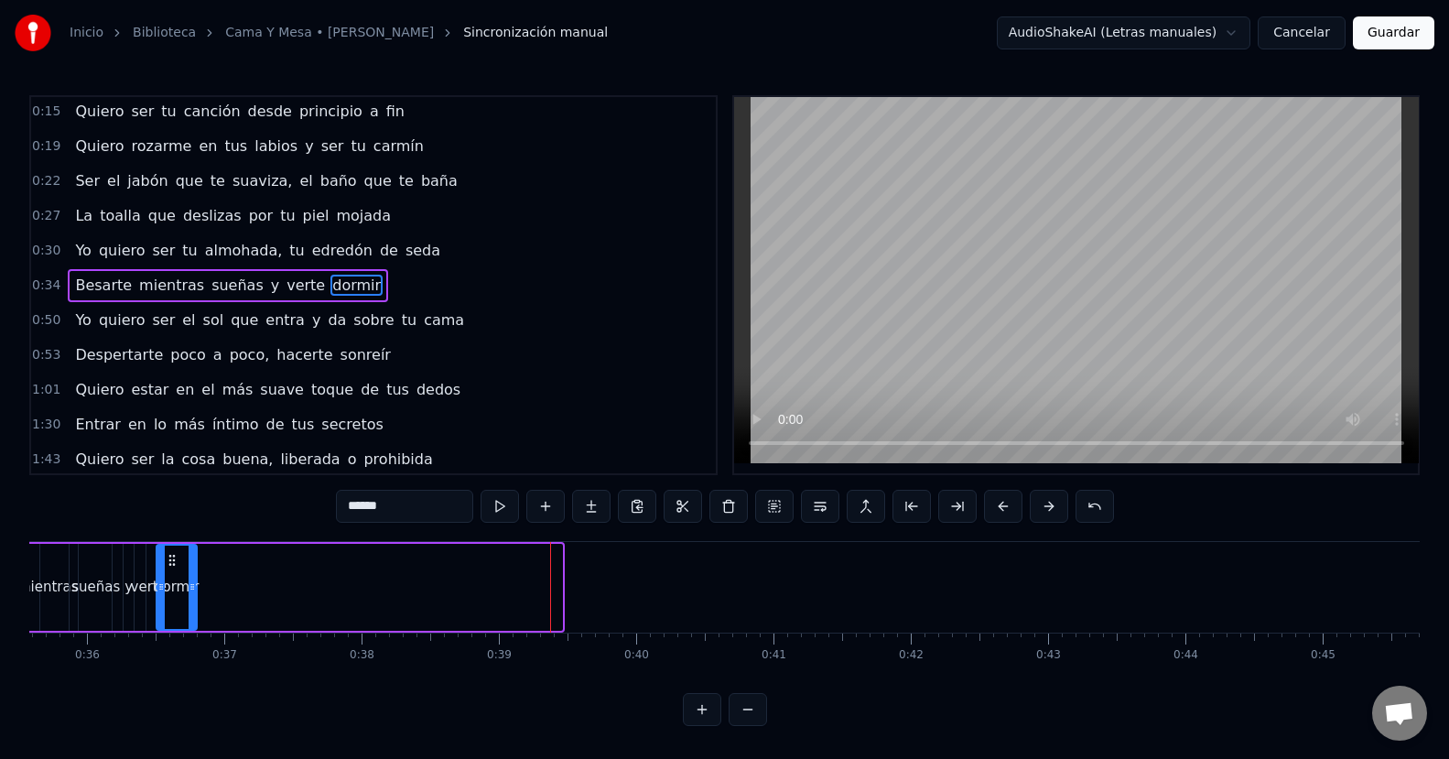
drag, startPoint x: 558, startPoint y: 588, endPoint x: 193, endPoint y: 608, distance: 365.6
click at [193, 608] on div at bounding box center [192, 586] width 7 height 83
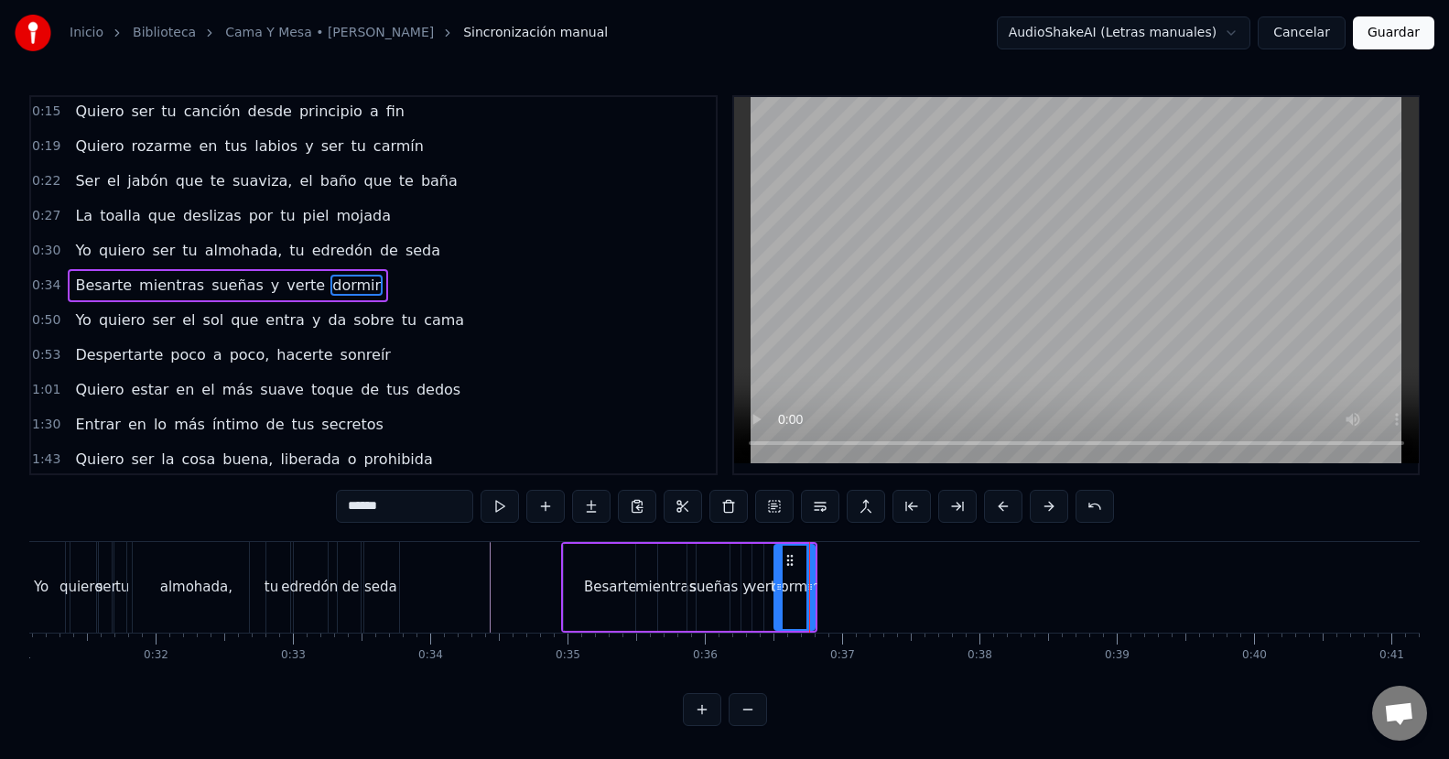
scroll to position [0, 4191]
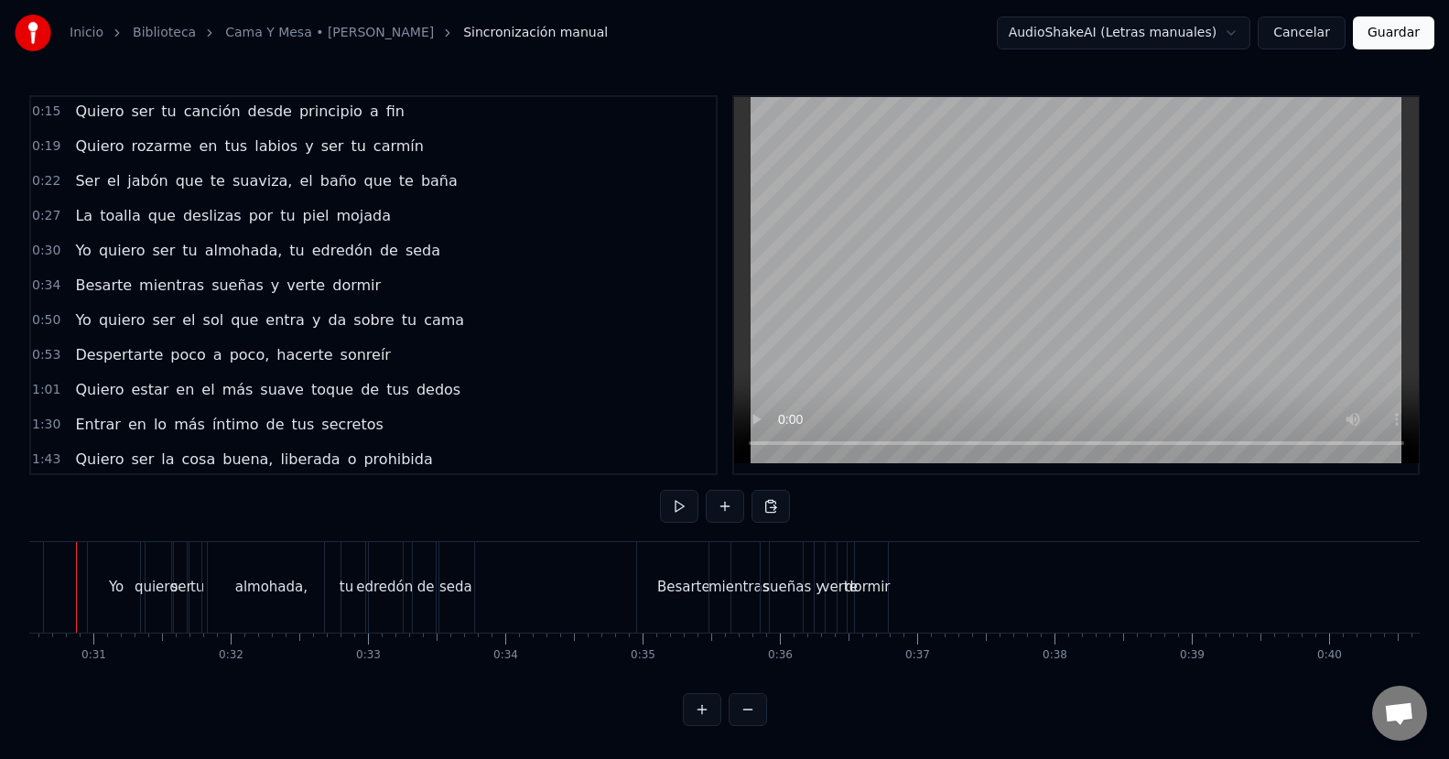
scroll to position [0, 4146]
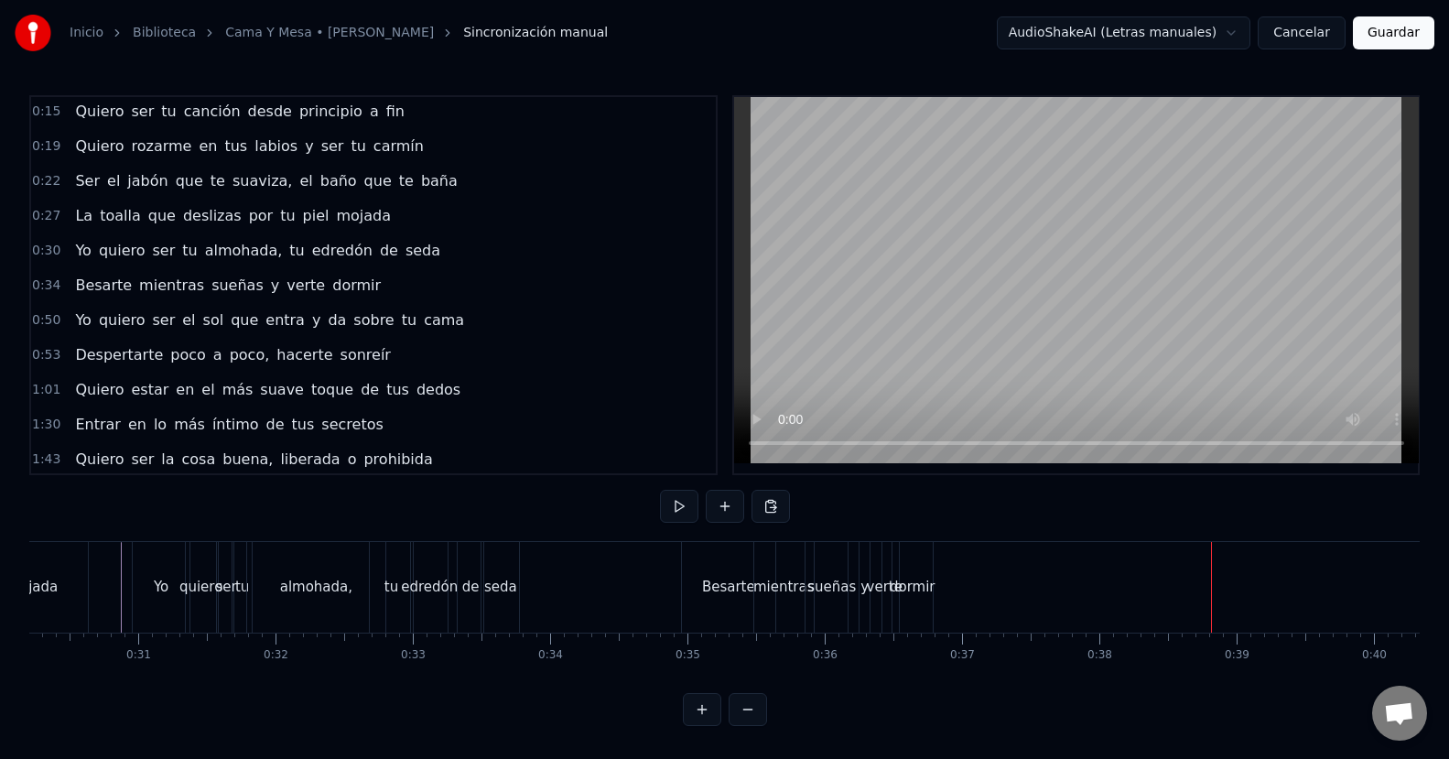
click at [910, 589] on div "dormir" at bounding box center [912, 587] width 40 height 91
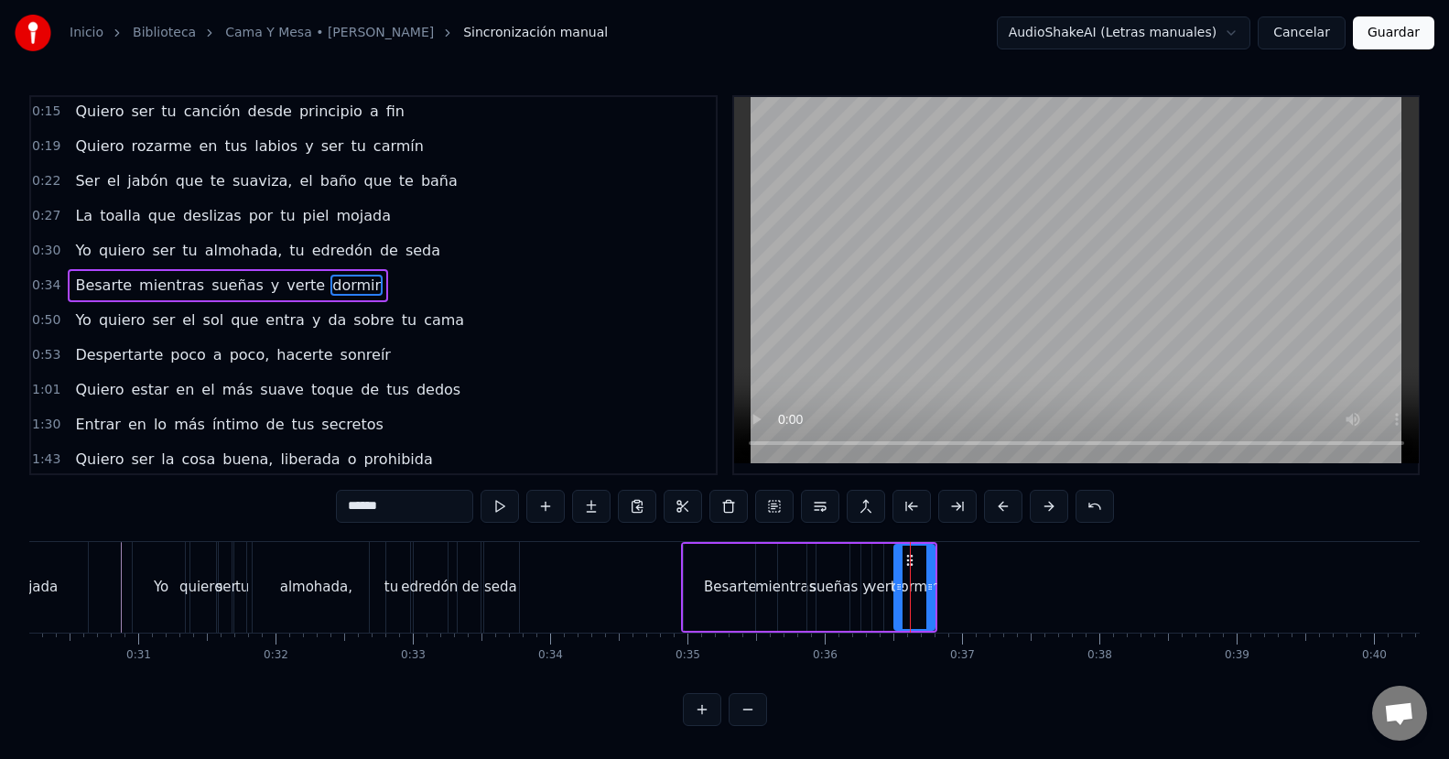
scroll to position [0, 0]
drag, startPoint x: 932, startPoint y: 584, endPoint x: 1102, endPoint y: 566, distance: 170.2
click at [1102, 566] on div at bounding box center [1098, 586] width 7 height 83
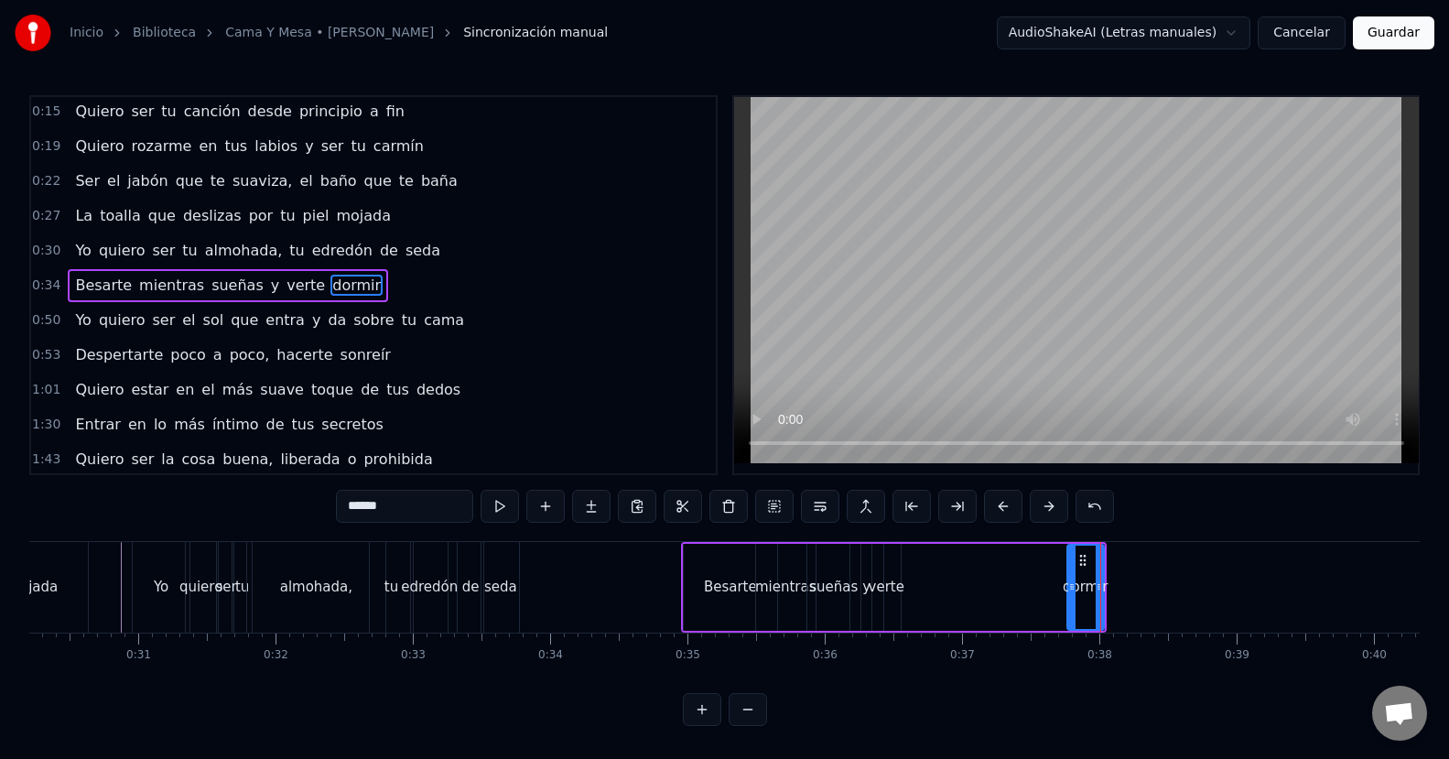
drag, startPoint x: 897, startPoint y: 586, endPoint x: 1070, endPoint y: 577, distance: 173.1
click at [1070, 577] on div at bounding box center [1071, 586] width 7 height 83
click at [895, 598] on div "verte" at bounding box center [886, 587] width 28 height 87
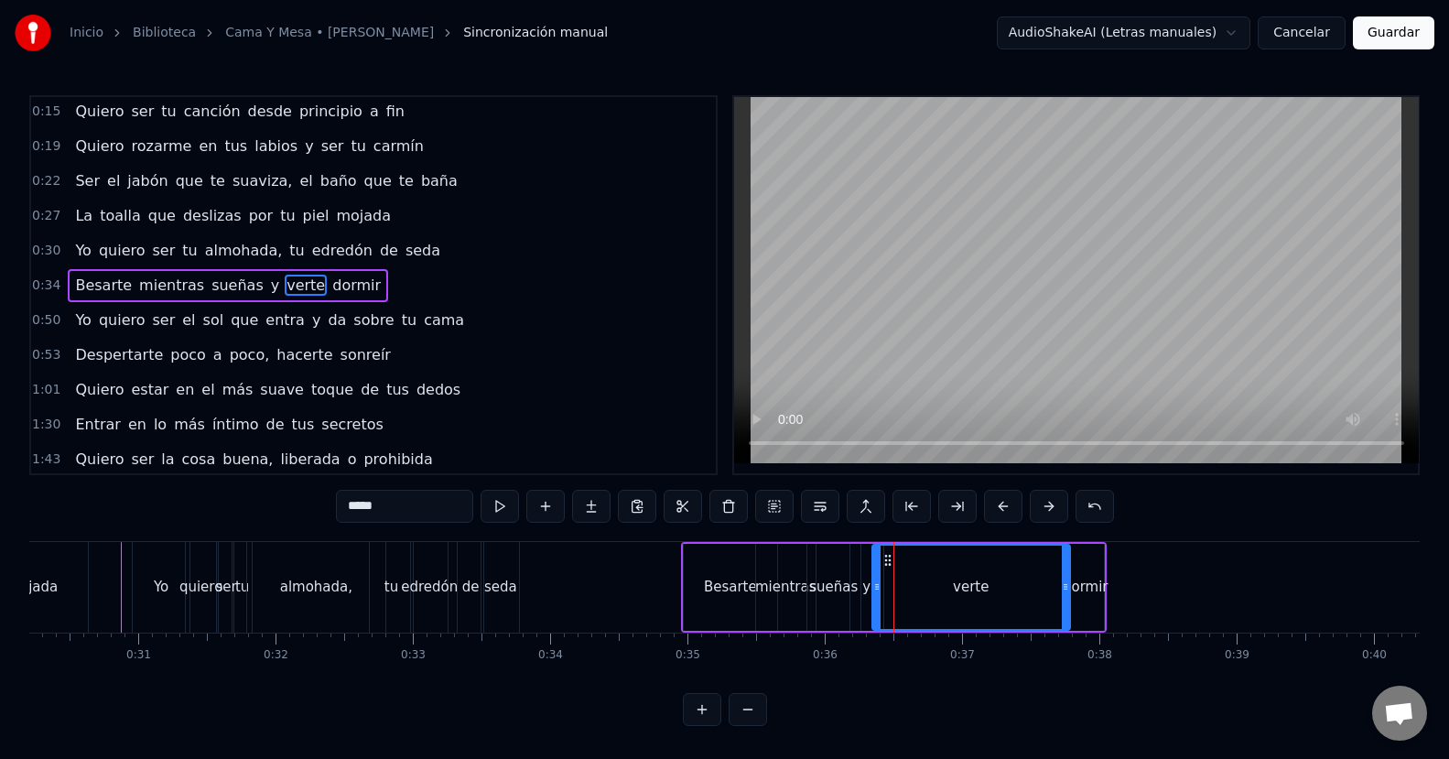
drag, startPoint x: 892, startPoint y: 589, endPoint x: 1062, endPoint y: 588, distance: 169.3
click at [1062, 588] on icon at bounding box center [1065, 586] width 7 height 15
drag, startPoint x: 877, startPoint y: 585, endPoint x: 888, endPoint y: 586, distance: 11.0
click at [1028, 582] on icon at bounding box center [1028, 586] width 7 height 15
click at [868, 583] on div "y" at bounding box center [866, 587] width 8 height 21
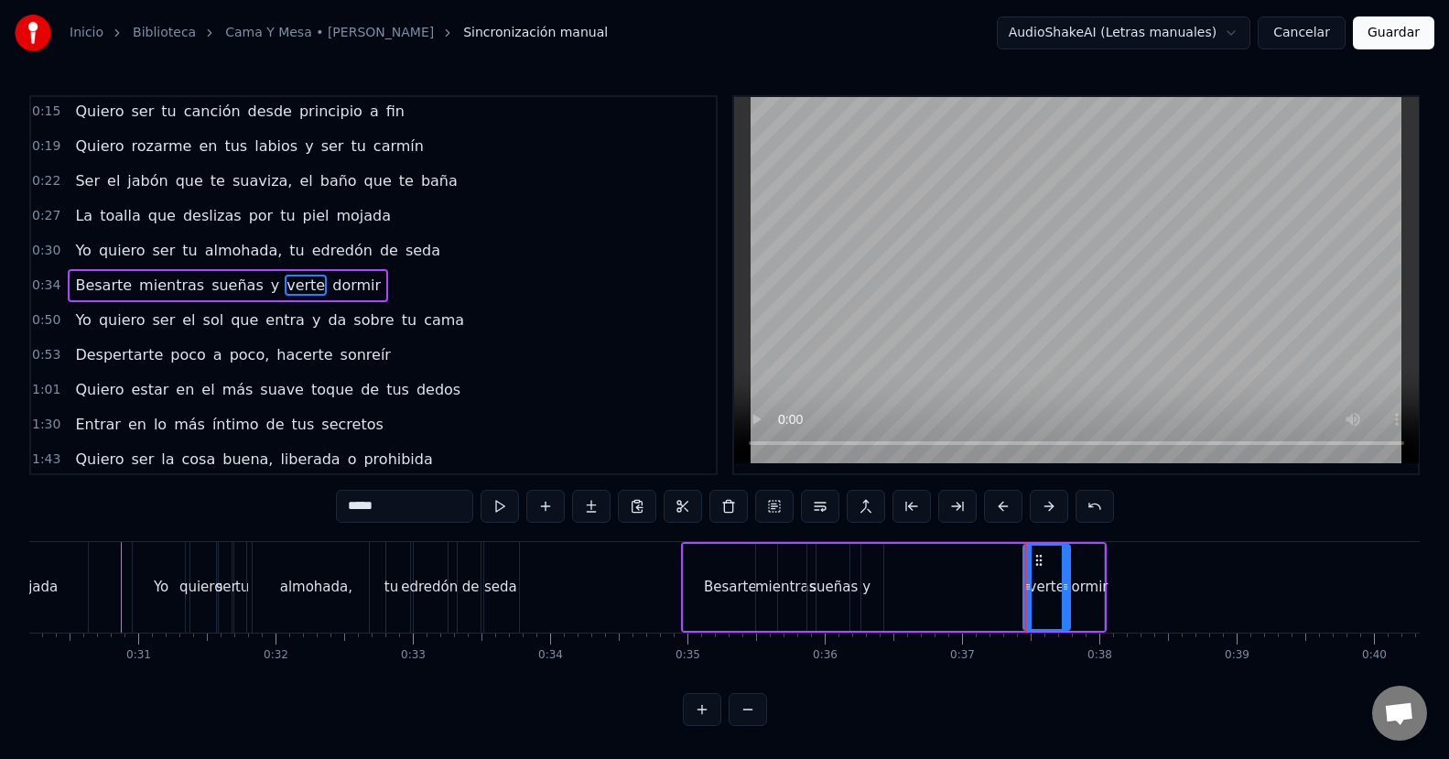
type input "*"
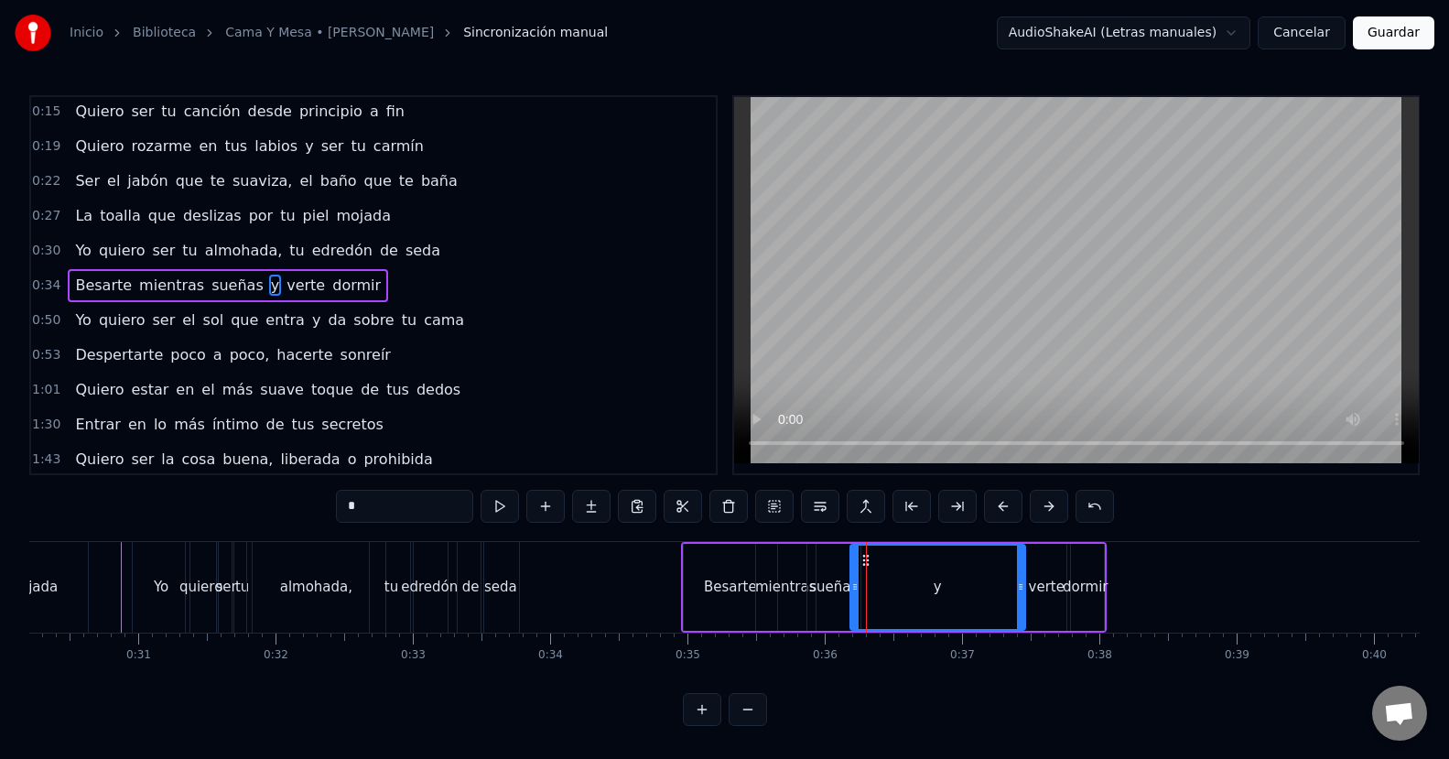
drag, startPoint x: 881, startPoint y: 587, endPoint x: 1024, endPoint y: 587, distance: 142.8
click at [1024, 587] on icon at bounding box center [1020, 586] width 7 height 15
drag, startPoint x: 857, startPoint y: 589, endPoint x: 1002, endPoint y: 579, distance: 145.8
click at [1002, 579] on icon at bounding box center [1000, 586] width 7 height 15
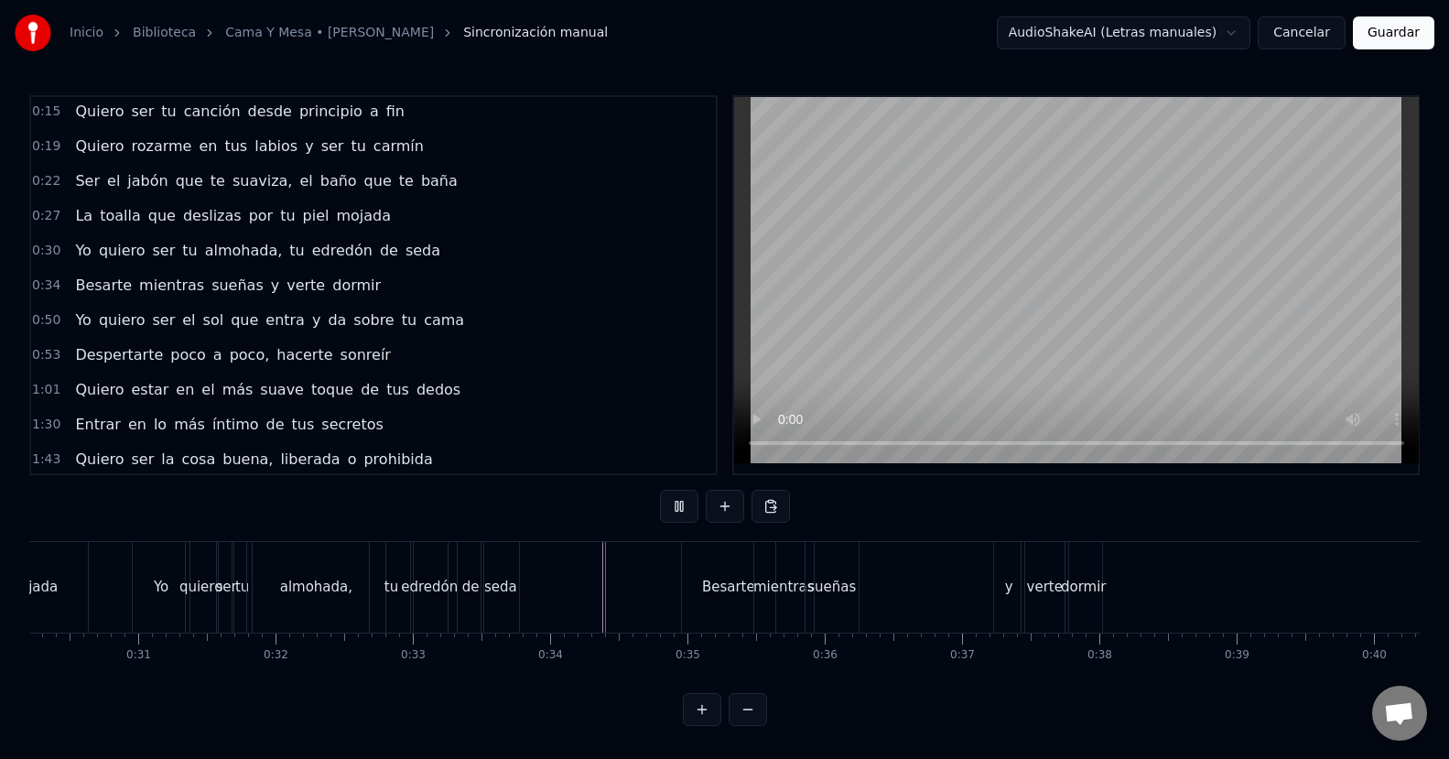
scroll to position [12, 0]
click at [711, 577] on div "Besarte" at bounding box center [728, 587] width 53 height 21
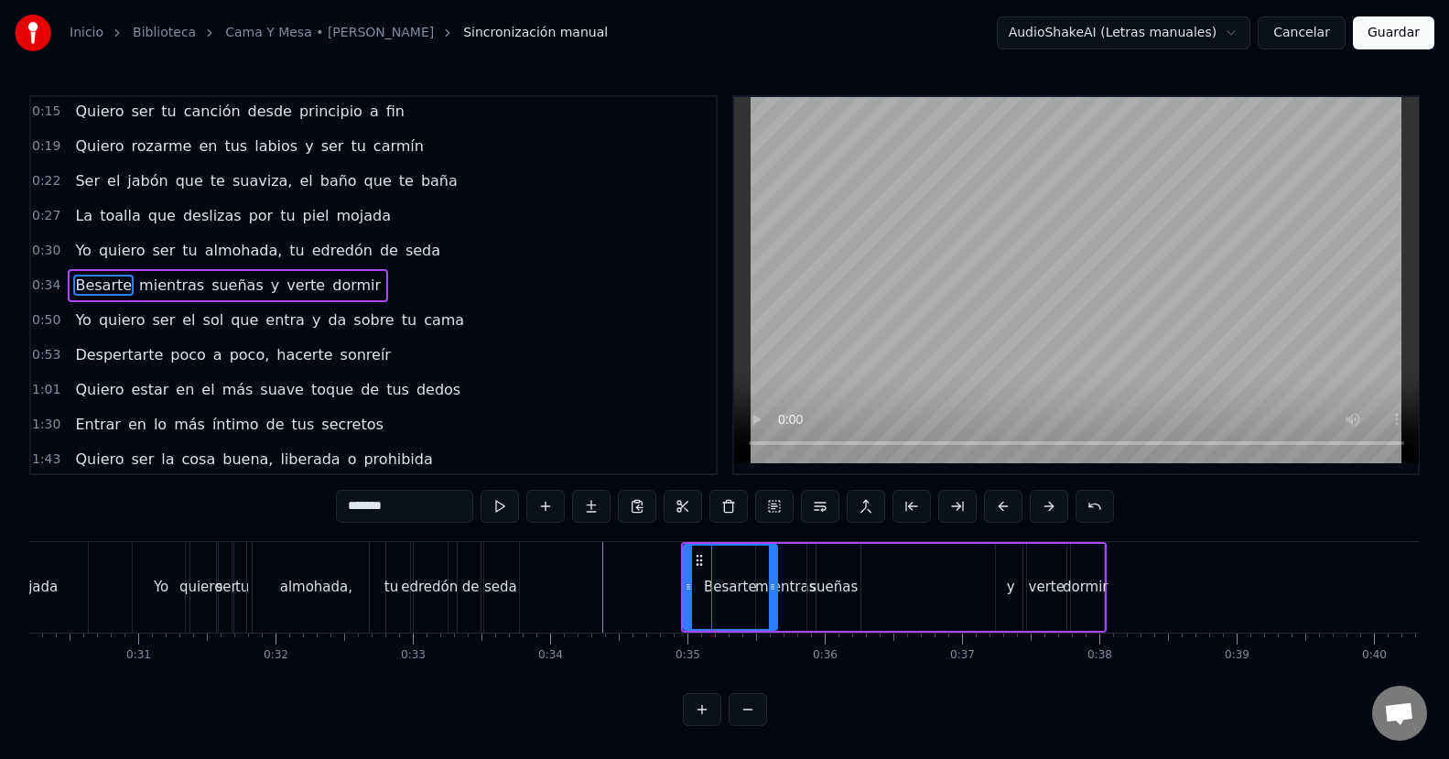
scroll to position [0, 0]
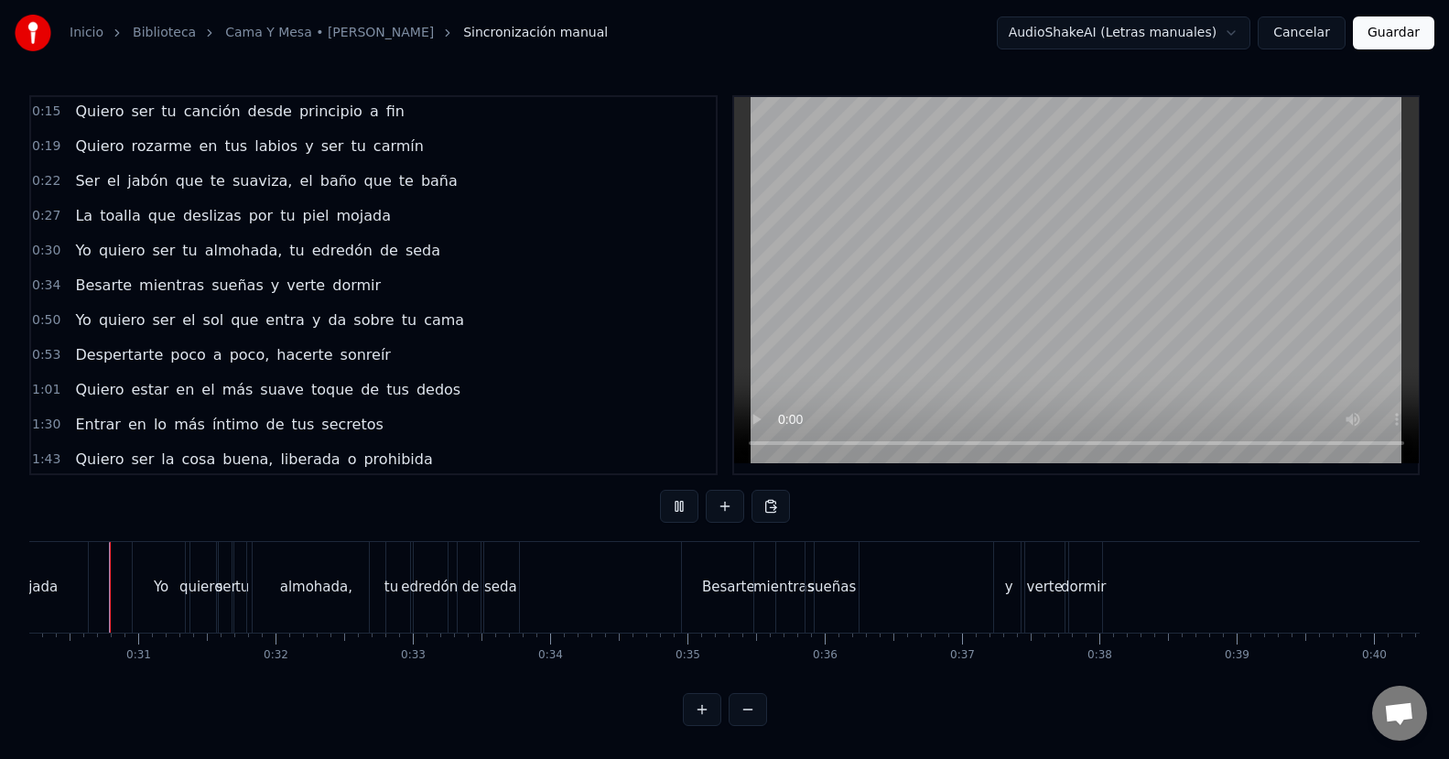
scroll to position [0, 4134]
click at [846, 587] on div "sueñas" at bounding box center [843, 587] width 53 height 91
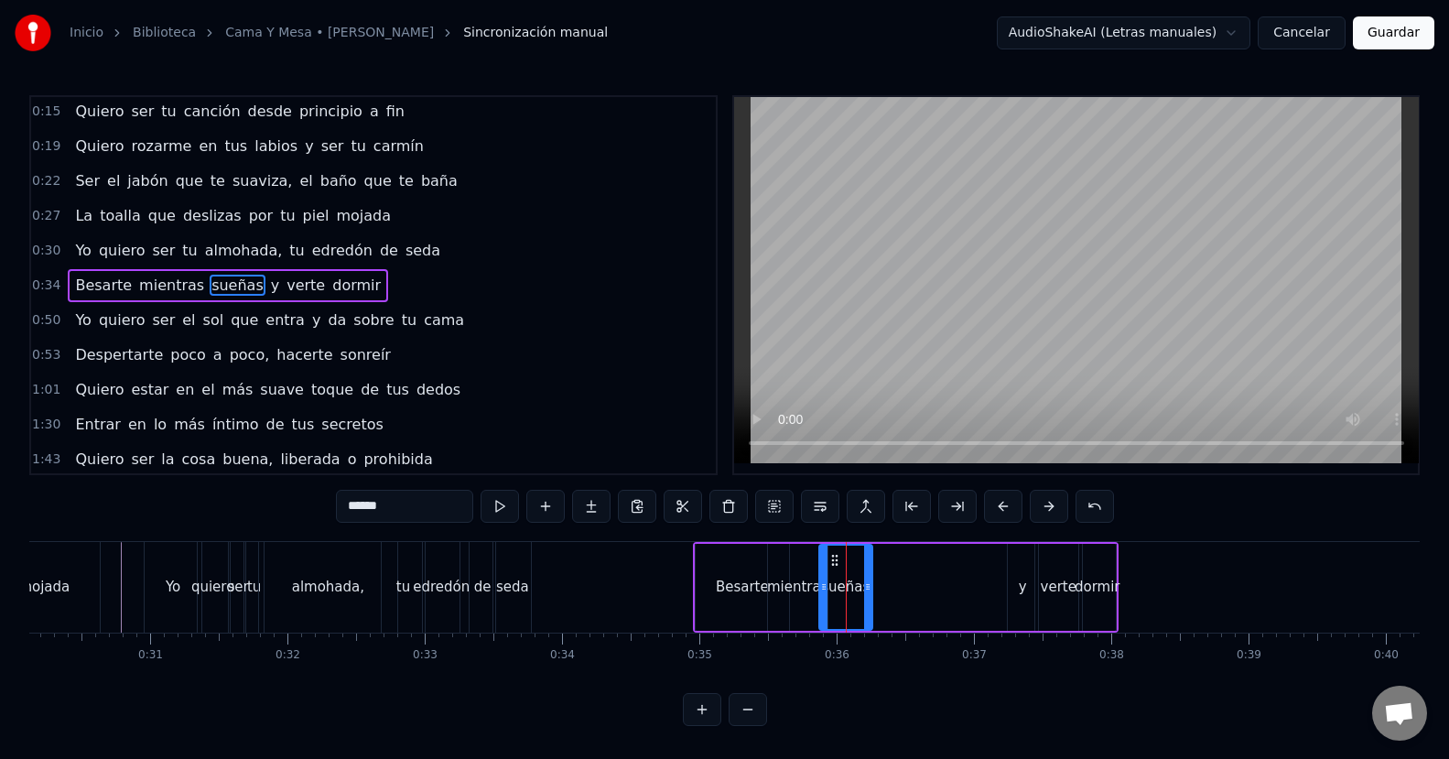
scroll to position [0, 0]
drag, startPoint x: 865, startPoint y: 587, endPoint x: 910, endPoint y: 587, distance: 44.8
click at [910, 587] on icon at bounding box center [912, 586] width 7 height 15
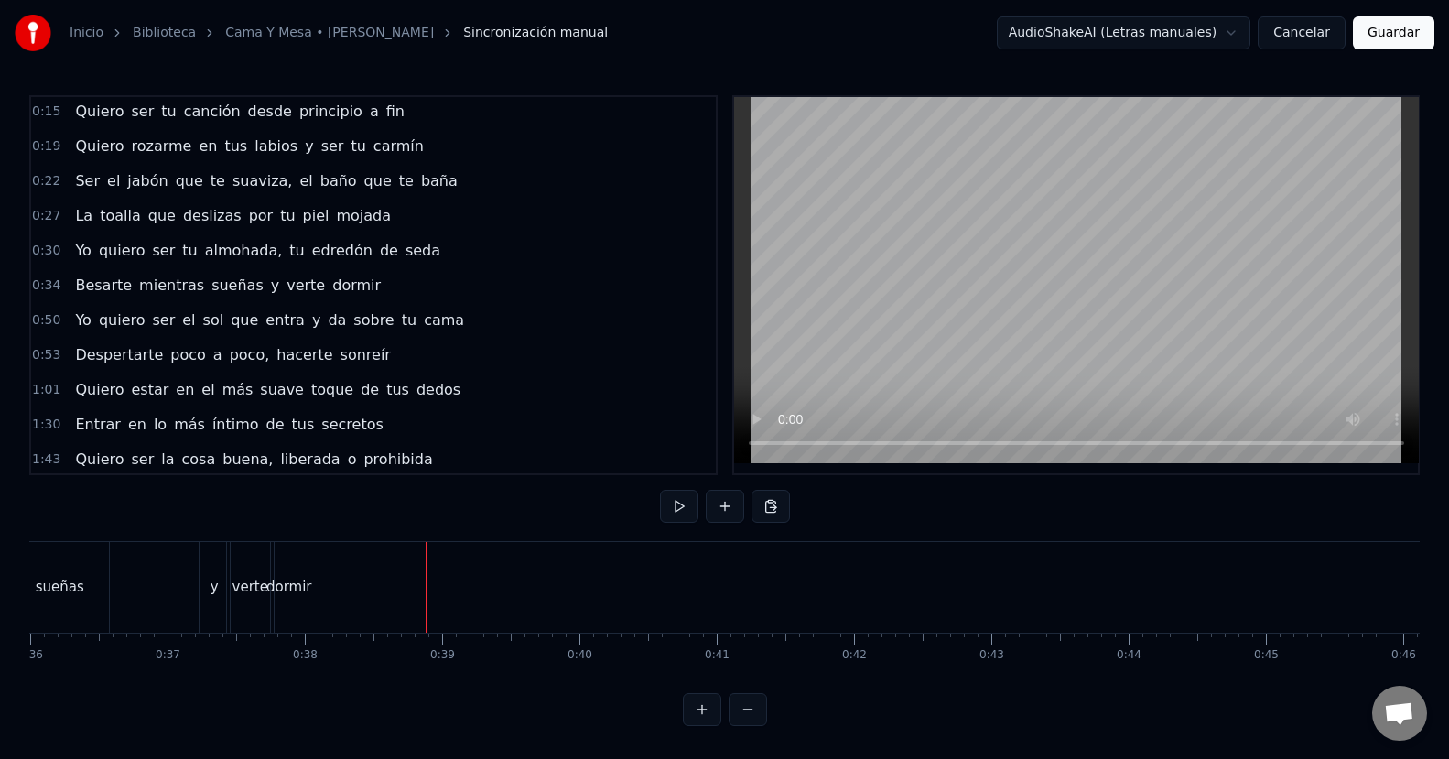
scroll to position [0, 5015]
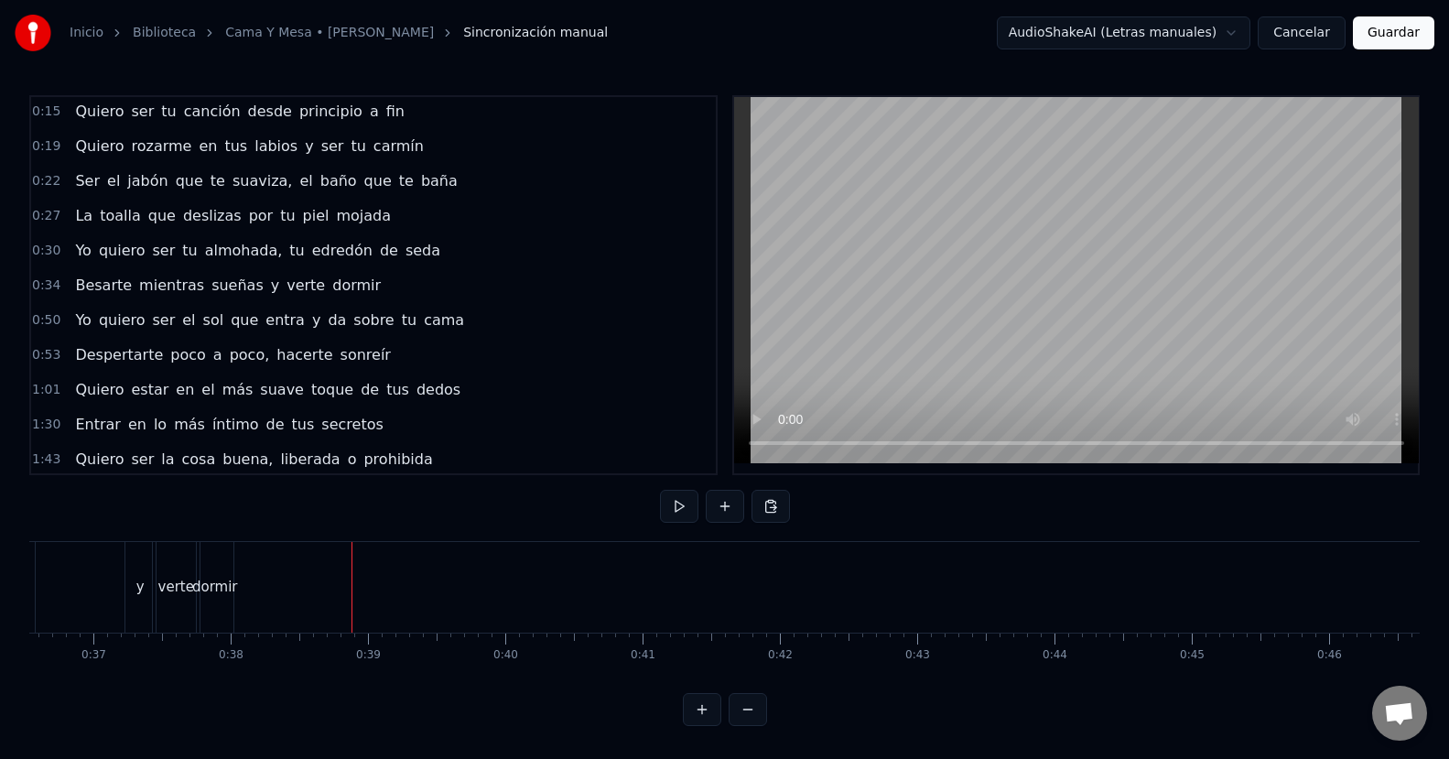
click at [179, 277] on span "mientras" at bounding box center [171, 285] width 69 height 21
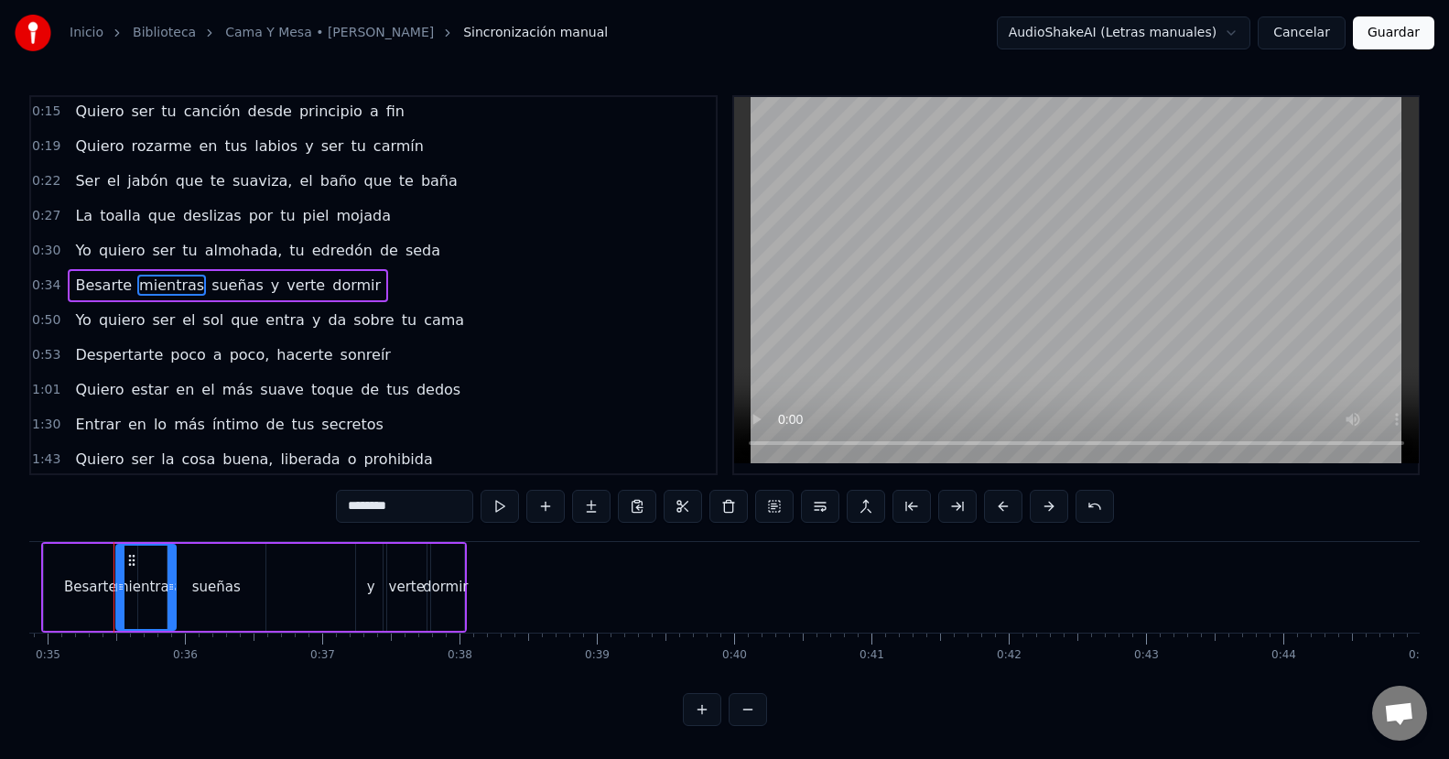
scroll to position [0, 4778]
click at [53, 319] on span "0:50" at bounding box center [46, 320] width 28 height 18
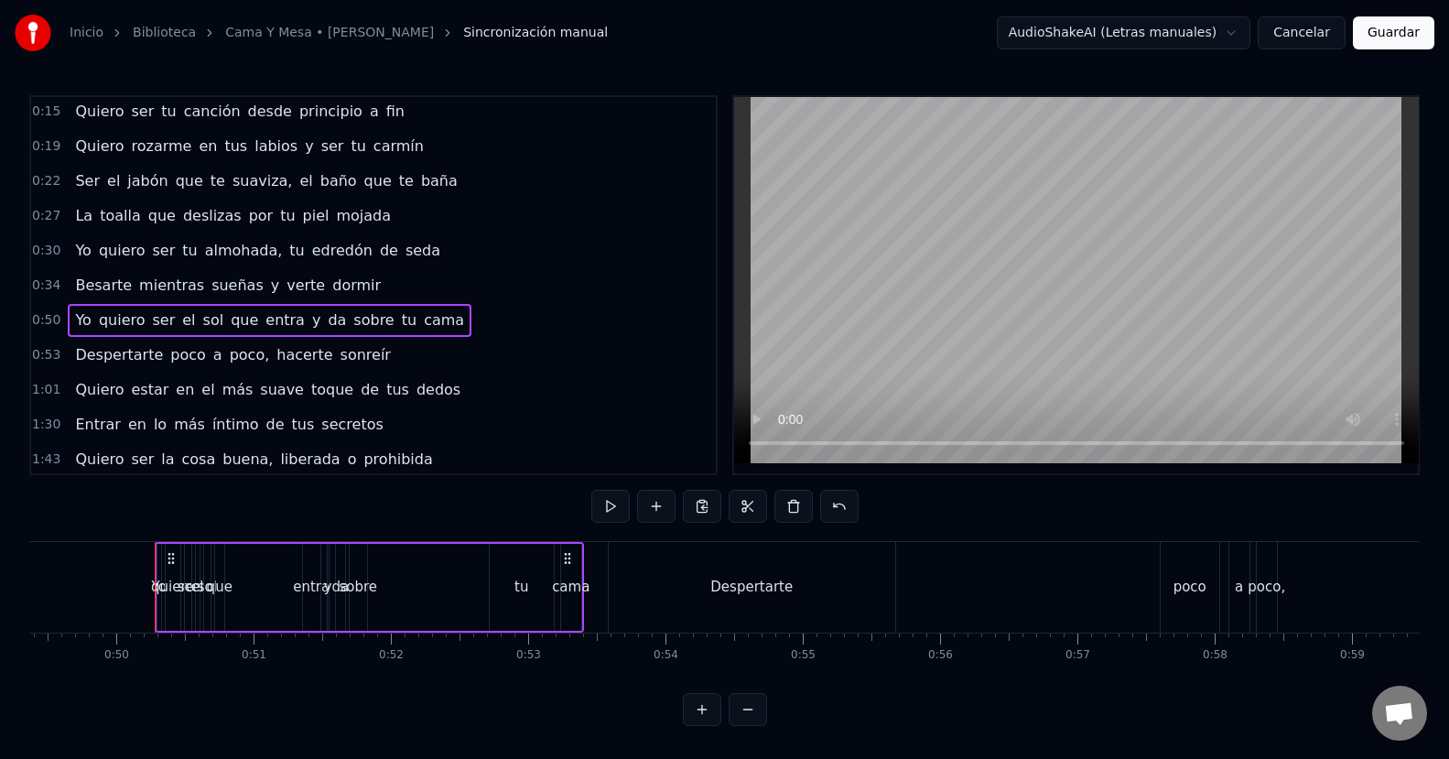
scroll to position [0, 6809]
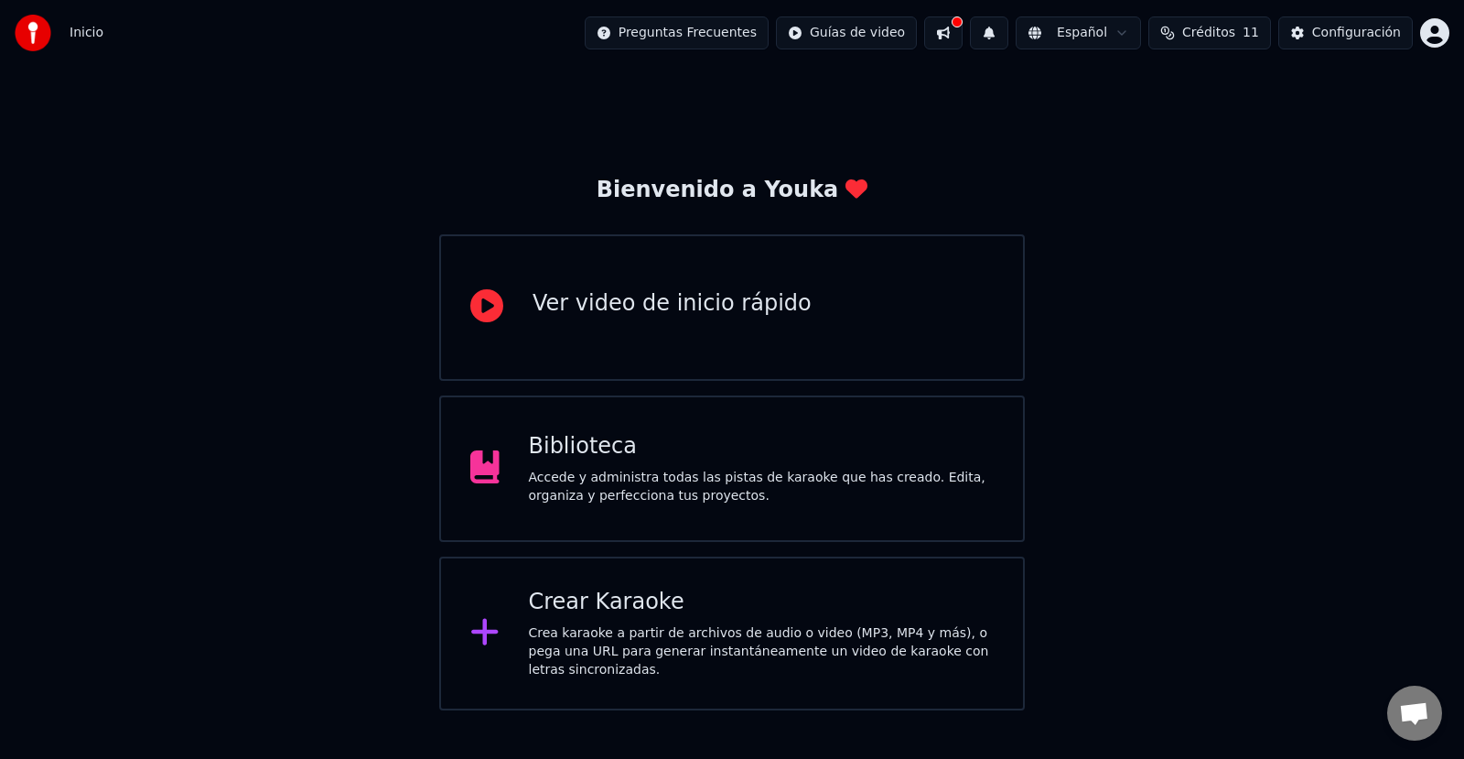
click at [587, 445] on div "Biblioteca" at bounding box center [762, 446] width 466 height 29
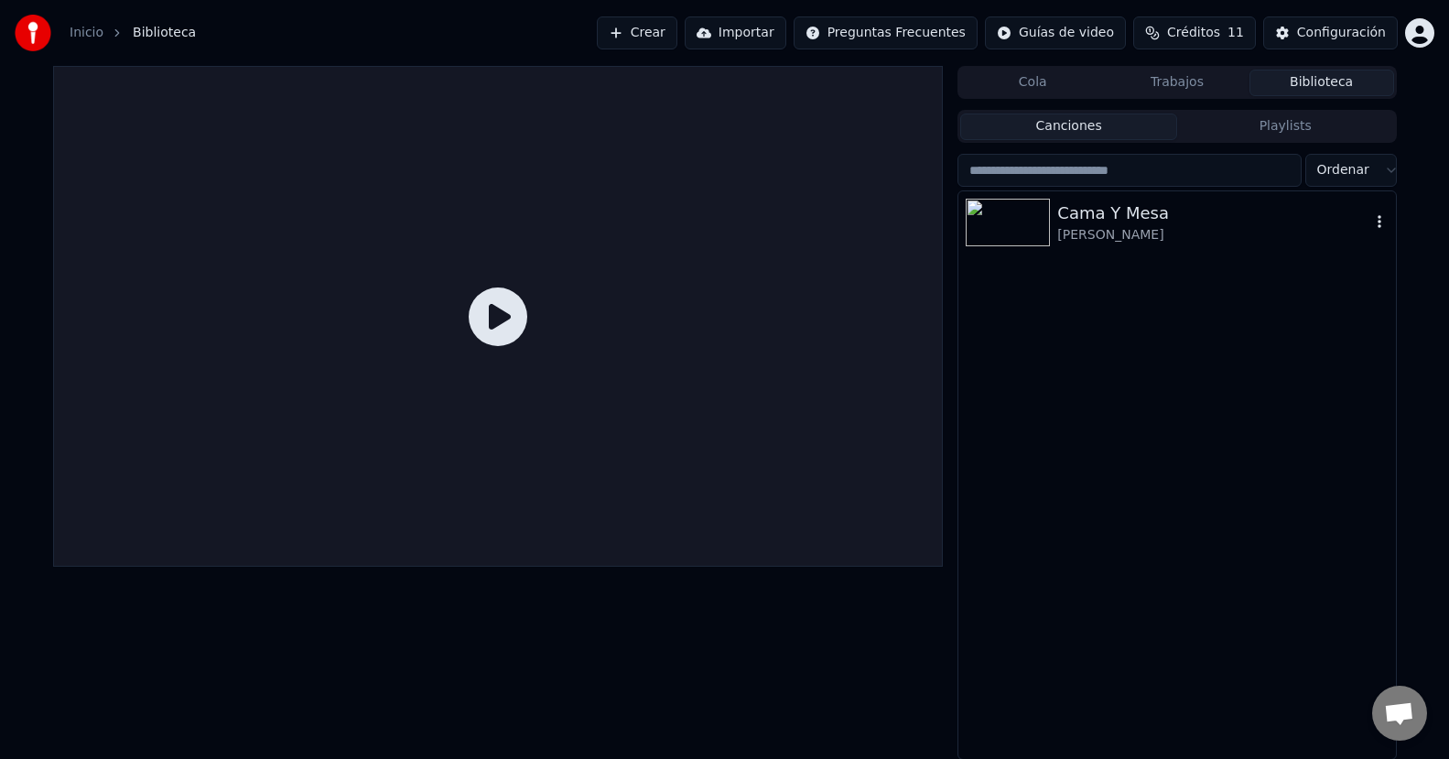
click at [1099, 217] on div "Cama Y Mesa" at bounding box center [1213, 213] width 312 height 26
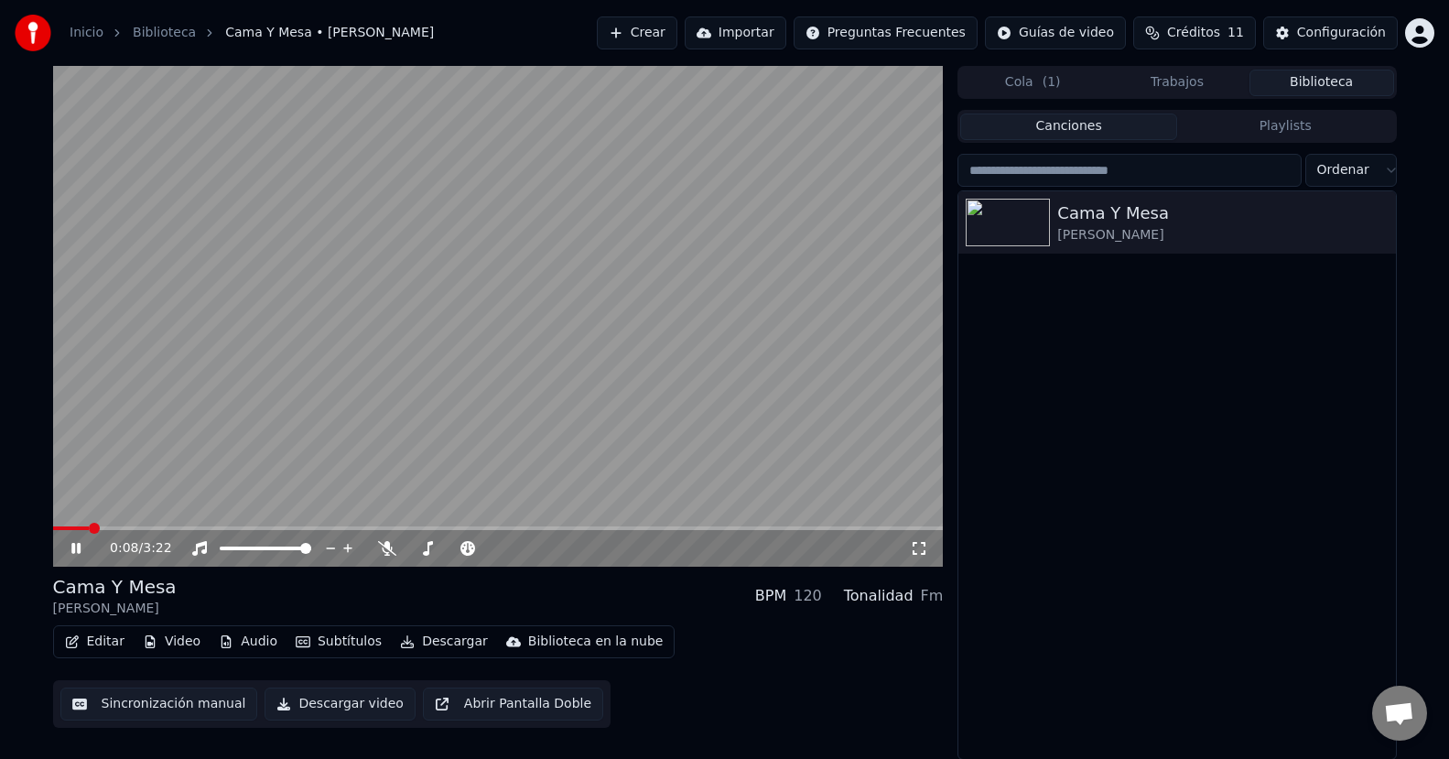
click at [475, 704] on button "Abrir Pantalla Doble" at bounding box center [513, 703] width 180 height 33
click at [81, 542] on icon at bounding box center [89, 548] width 43 height 15
click at [99, 638] on button "Editar" at bounding box center [95, 642] width 74 height 26
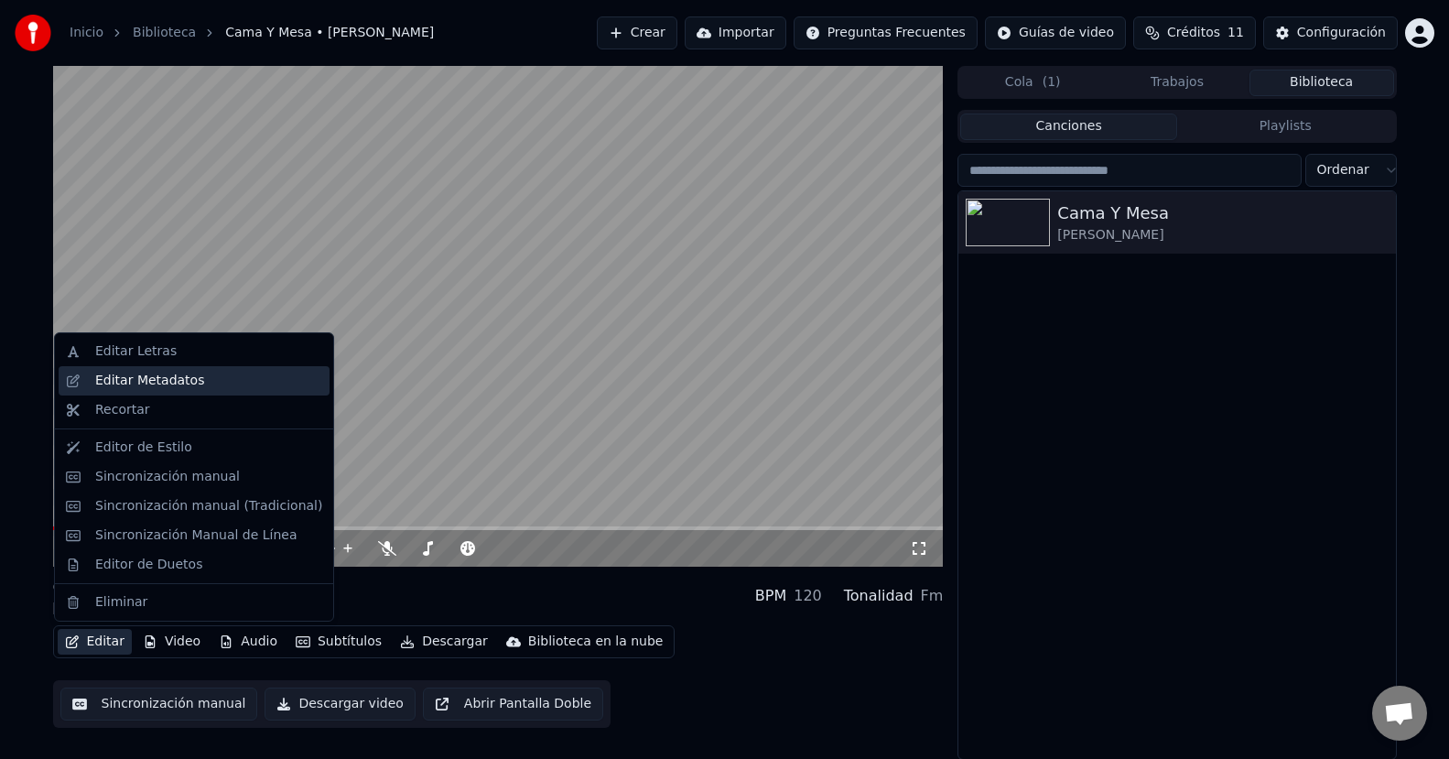
click at [203, 376] on div "Editar Metadatos" at bounding box center [208, 381] width 227 height 18
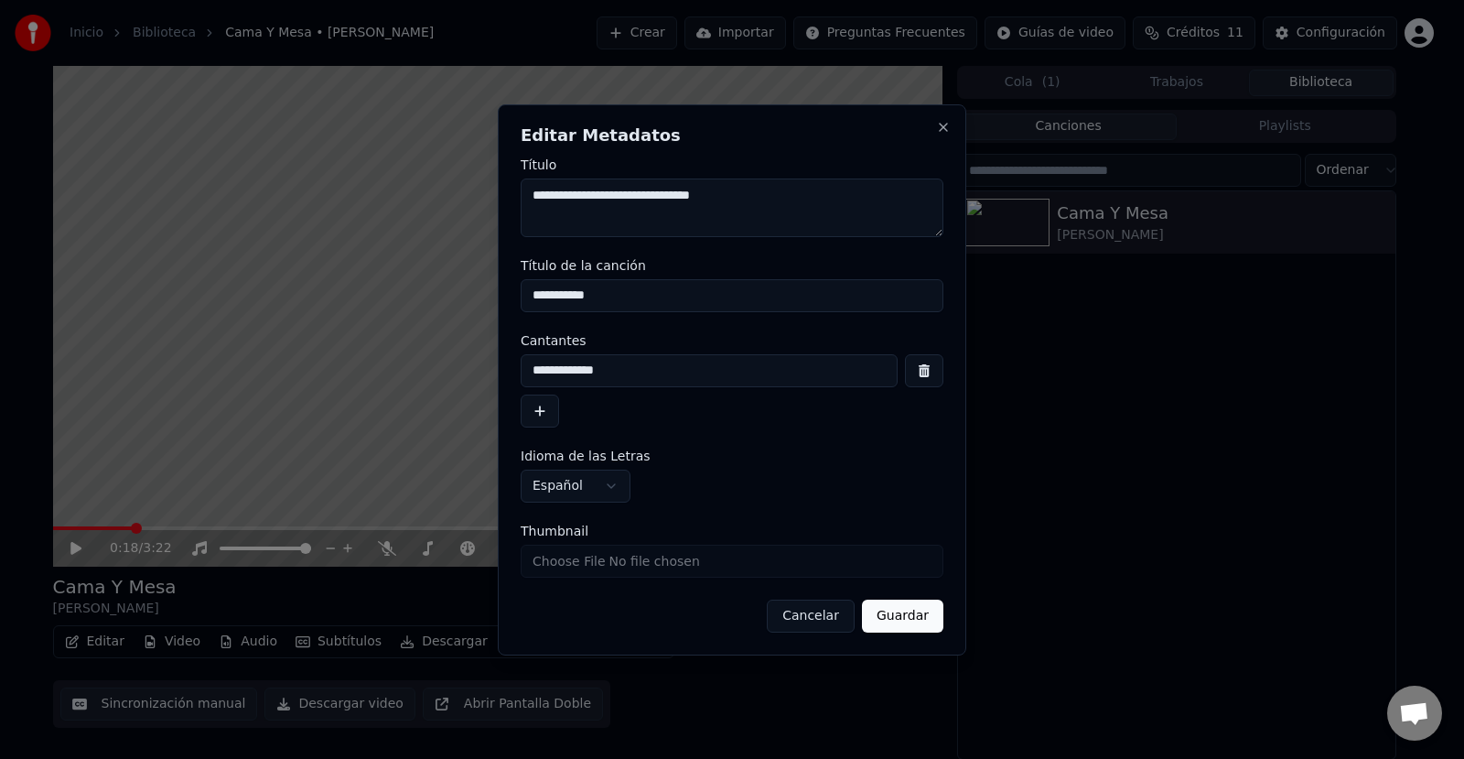
drag, startPoint x: 576, startPoint y: 199, endPoint x: 482, endPoint y: 199, distance: 93.3
click at [482, 199] on body "**********" at bounding box center [724, 379] width 1449 height 759
type textarea "**********"
click at [573, 296] on input "**********" at bounding box center [732, 295] width 423 height 33
type input "**********"
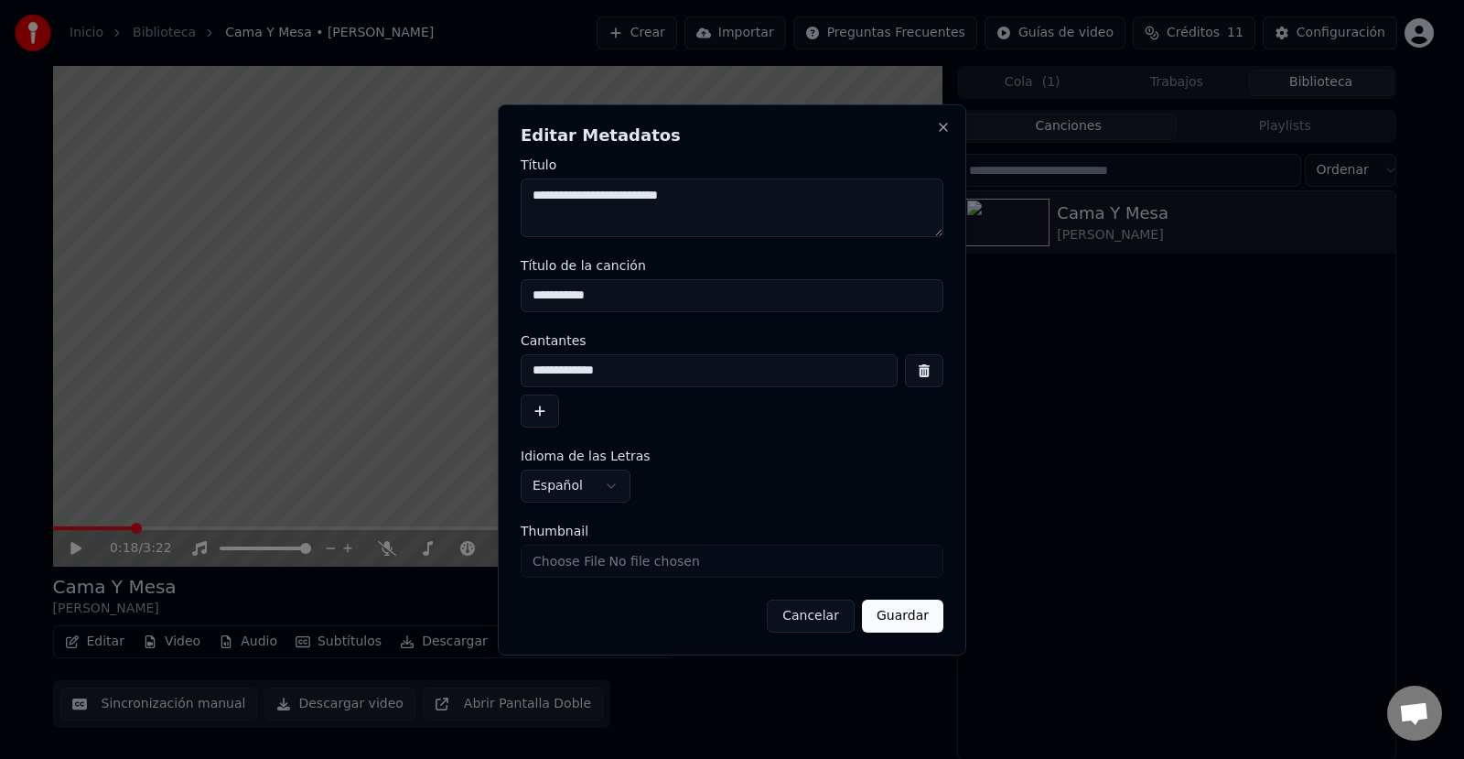
click at [906, 611] on button "Guardar" at bounding box center [902, 615] width 81 height 33
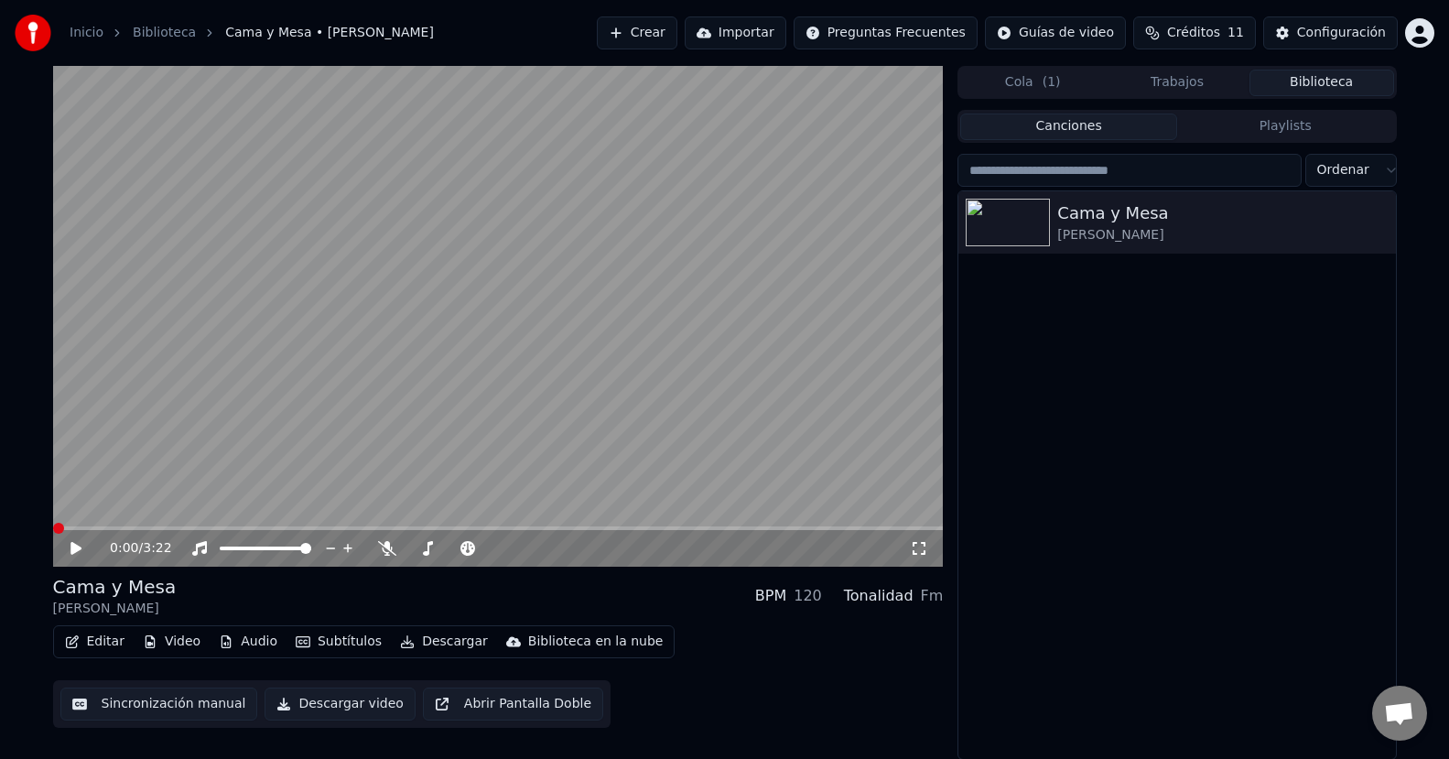
scroll to position [1, 0]
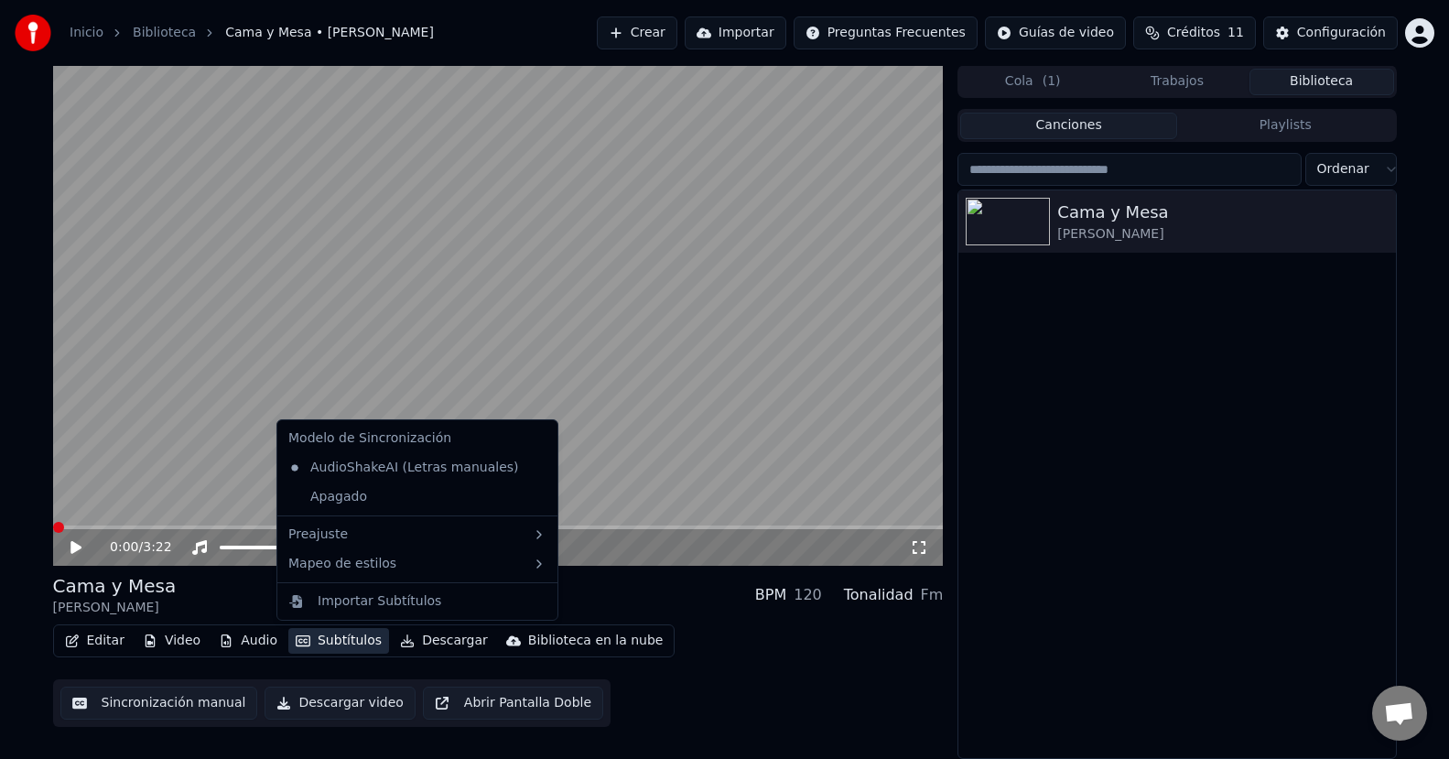
click at [339, 642] on button "Subtítulos" at bounding box center [338, 641] width 101 height 26
click at [404, 493] on div "Apagado" at bounding box center [417, 496] width 273 height 29
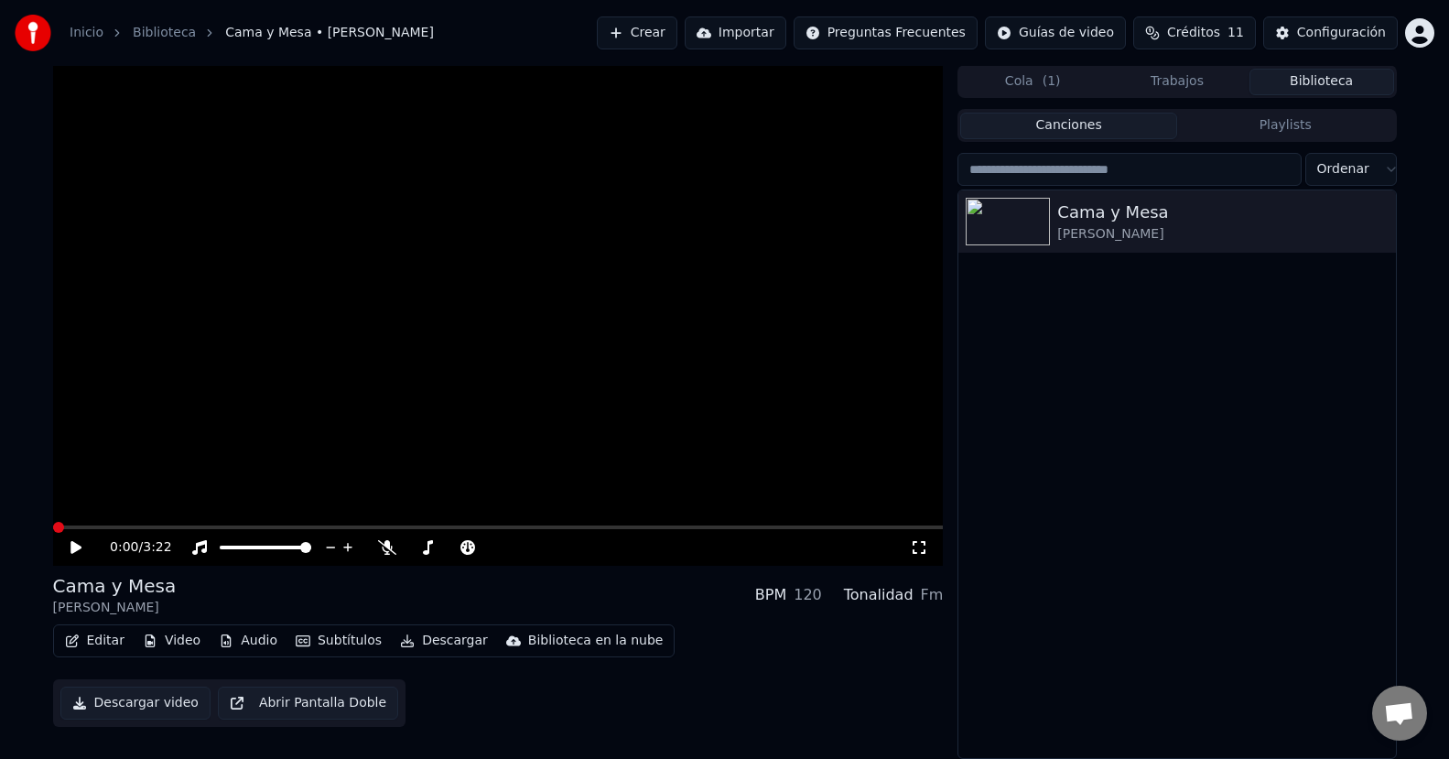
click at [113, 634] on button "Editar" at bounding box center [95, 641] width 74 height 26
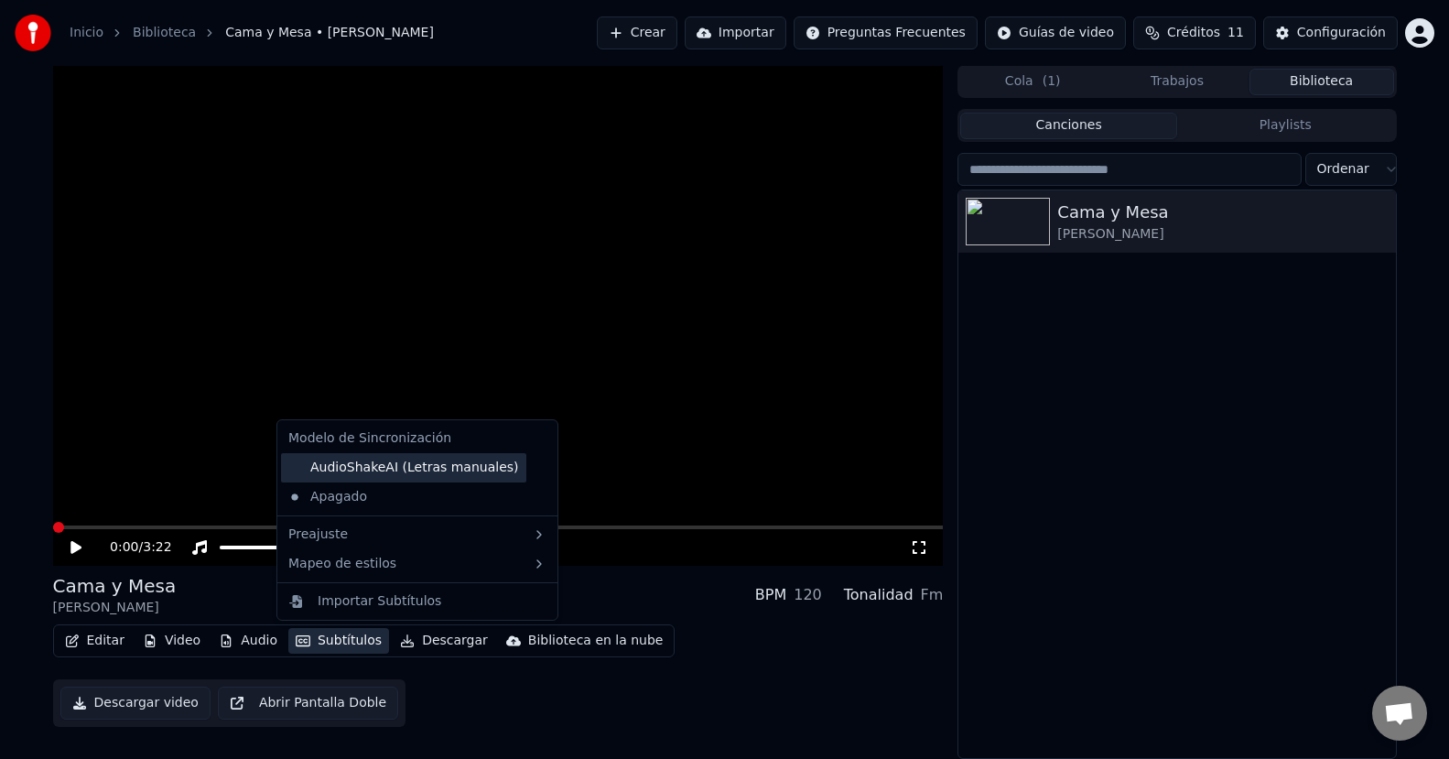
click at [357, 463] on div "AudioShakeAI (Letras manuales)" at bounding box center [403, 467] width 245 height 29
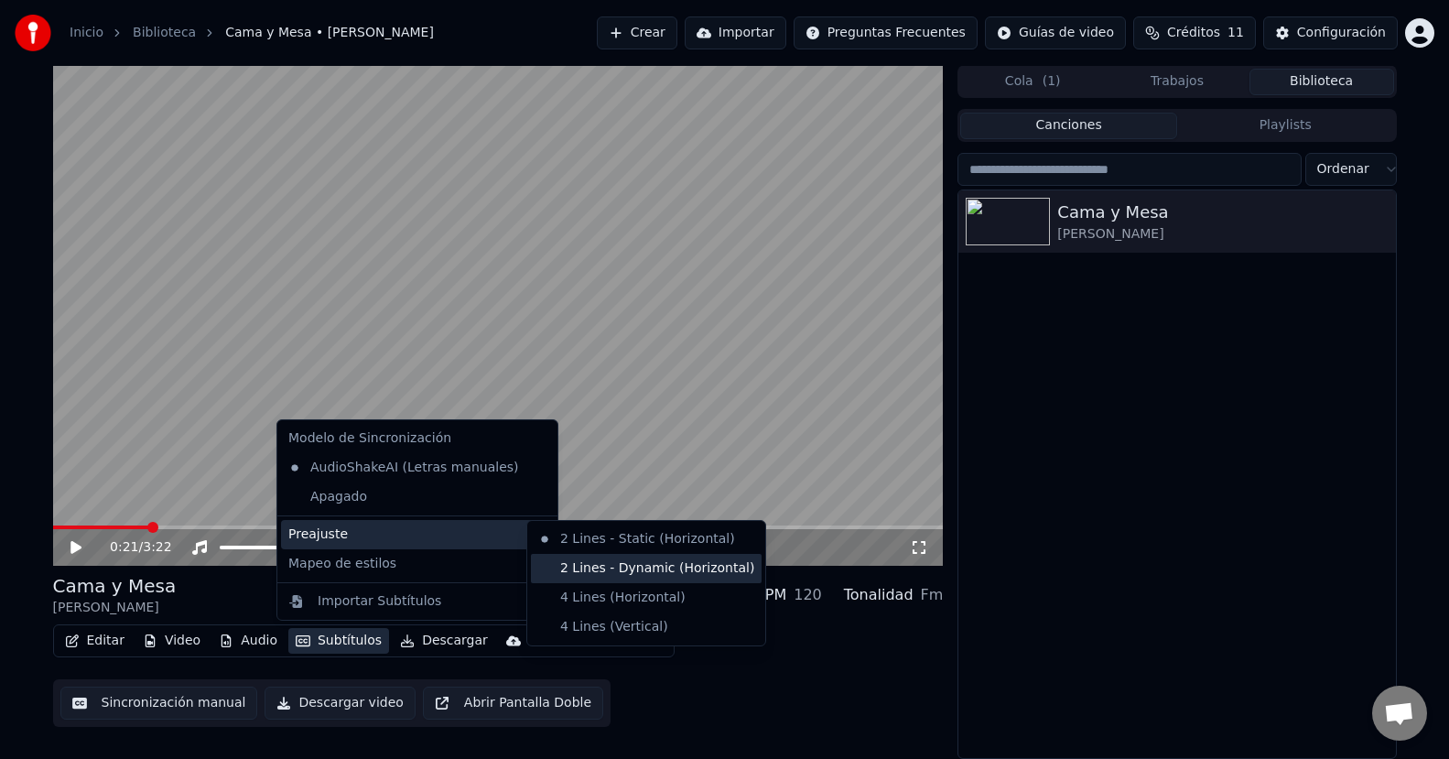
click at [590, 568] on div "2 Lines - Dynamic (Horizontal)" at bounding box center [646, 568] width 231 height 29
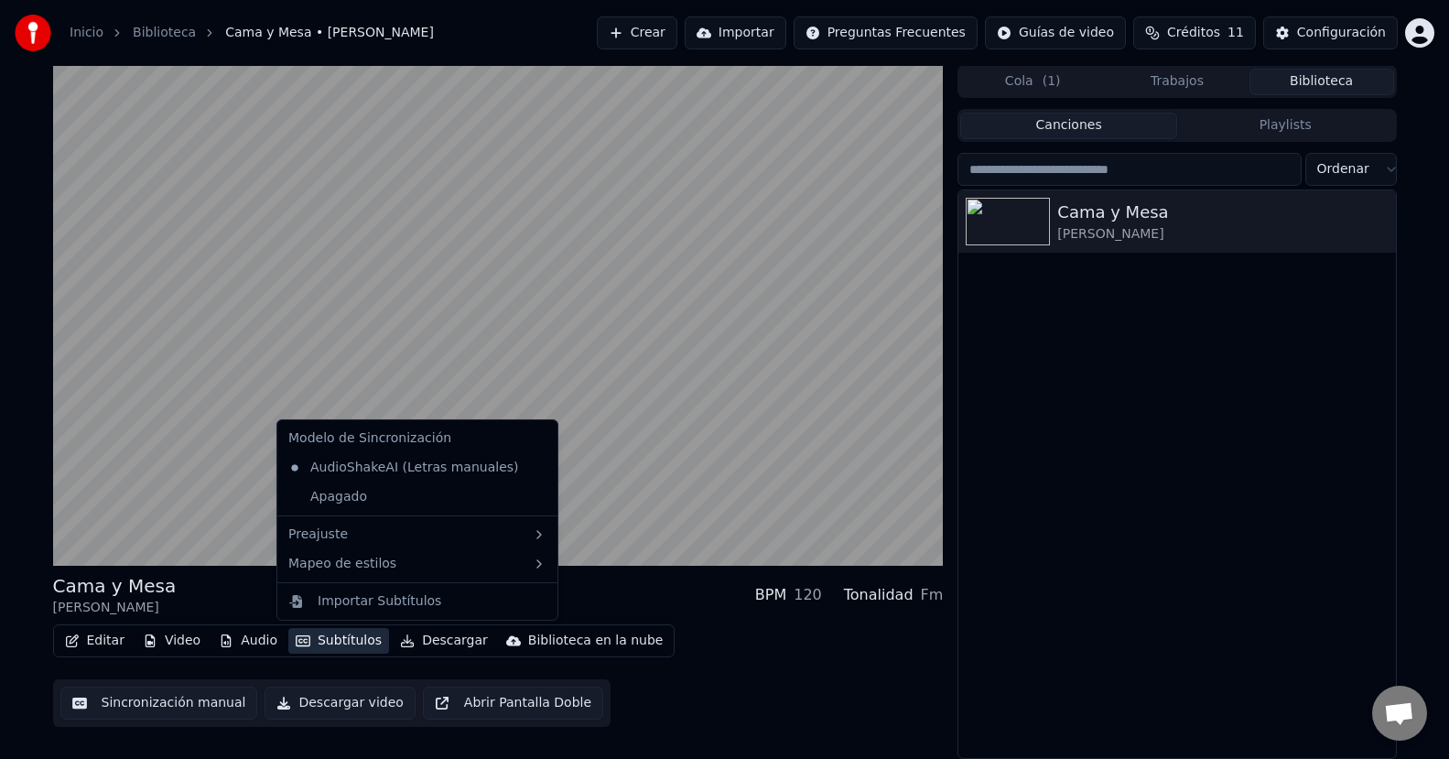
click at [339, 644] on button "Subtítulos" at bounding box center [338, 641] width 101 height 26
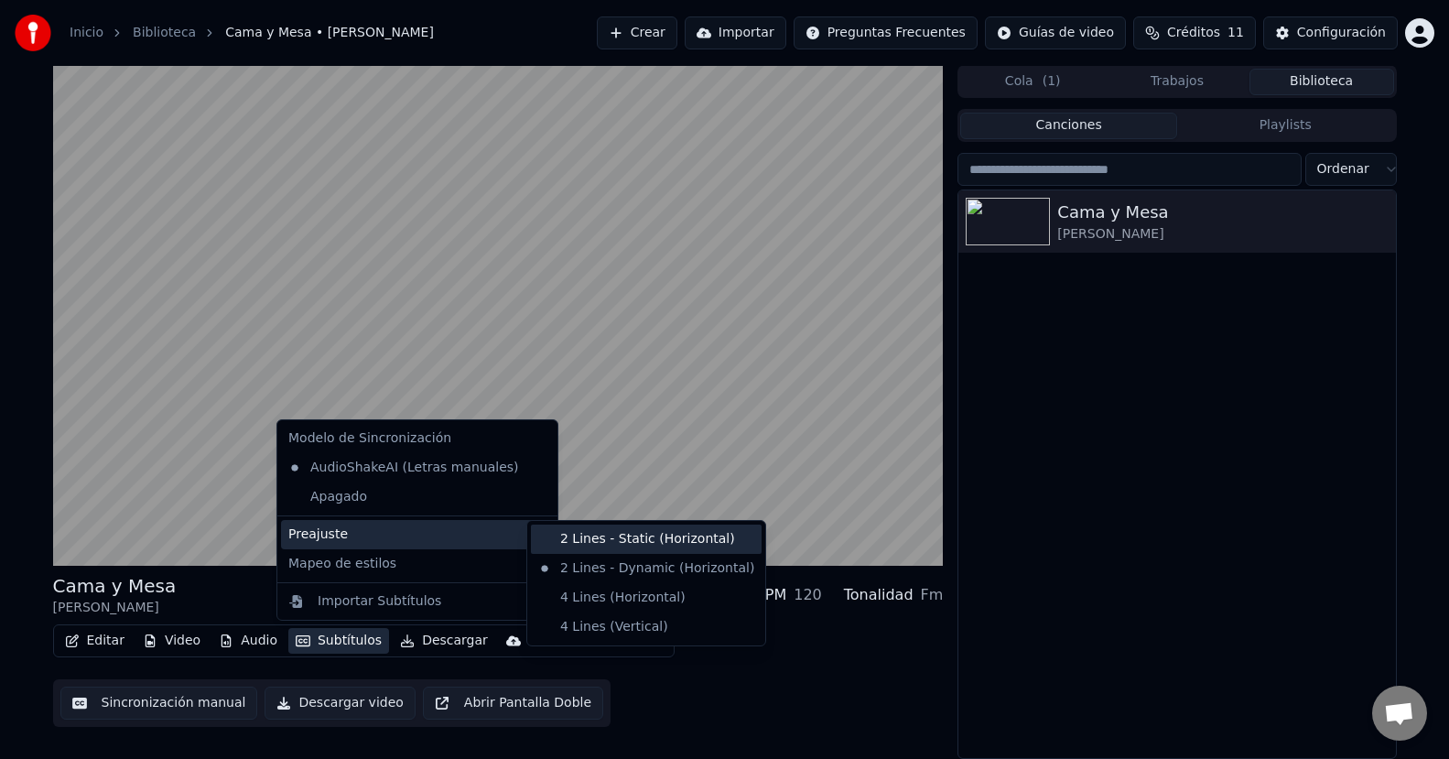
click at [570, 534] on div "2 Lines - Static (Horizontal)" at bounding box center [646, 538] width 231 height 29
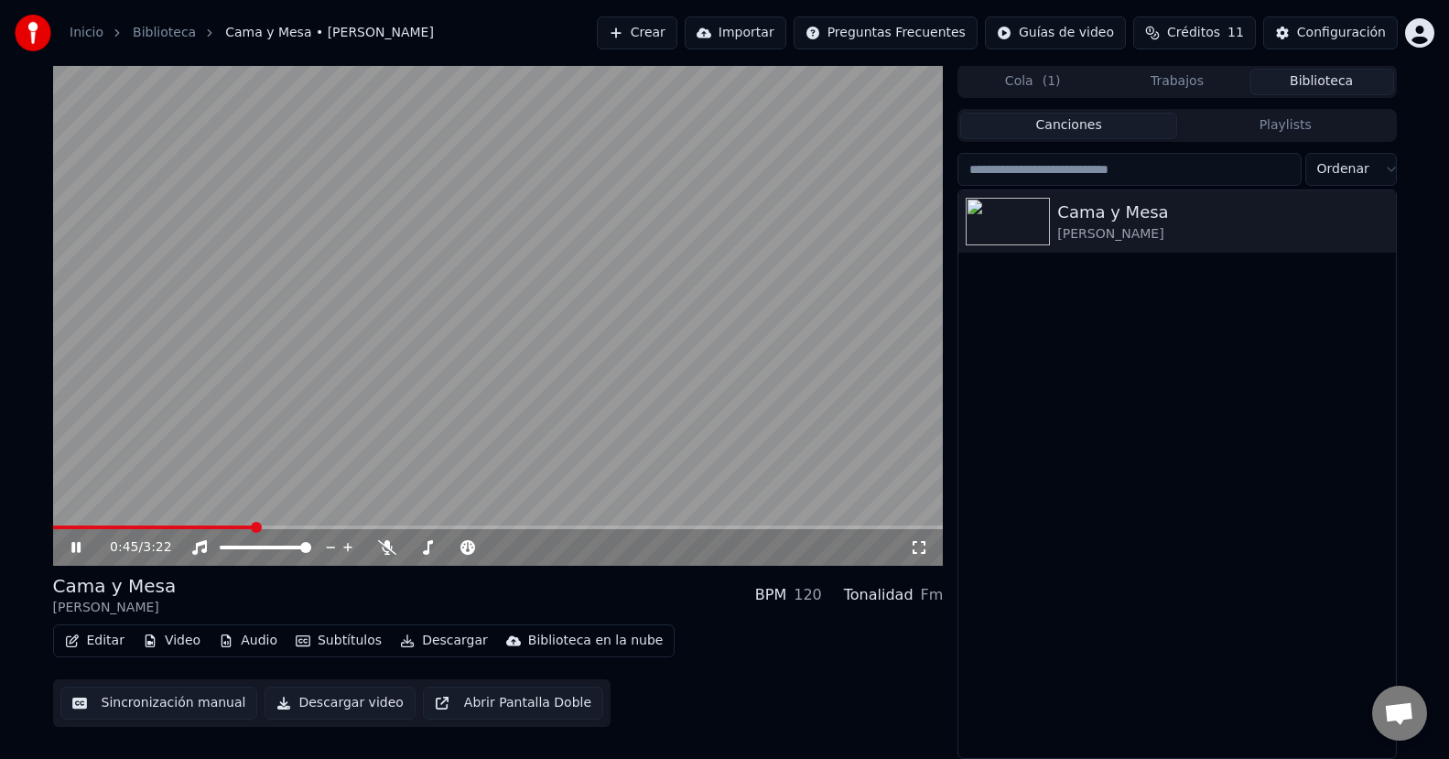
click at [78, 536] on div "0:45 / 3:22" at bounding box center [498, 547] width 890 height 37
click at [77, 544] on icon at bounding box center [75, 547] width 9 height 11
click at [124, 708] on button "Sincronización manual" at bounding box center [159, 702] width 198 height 33
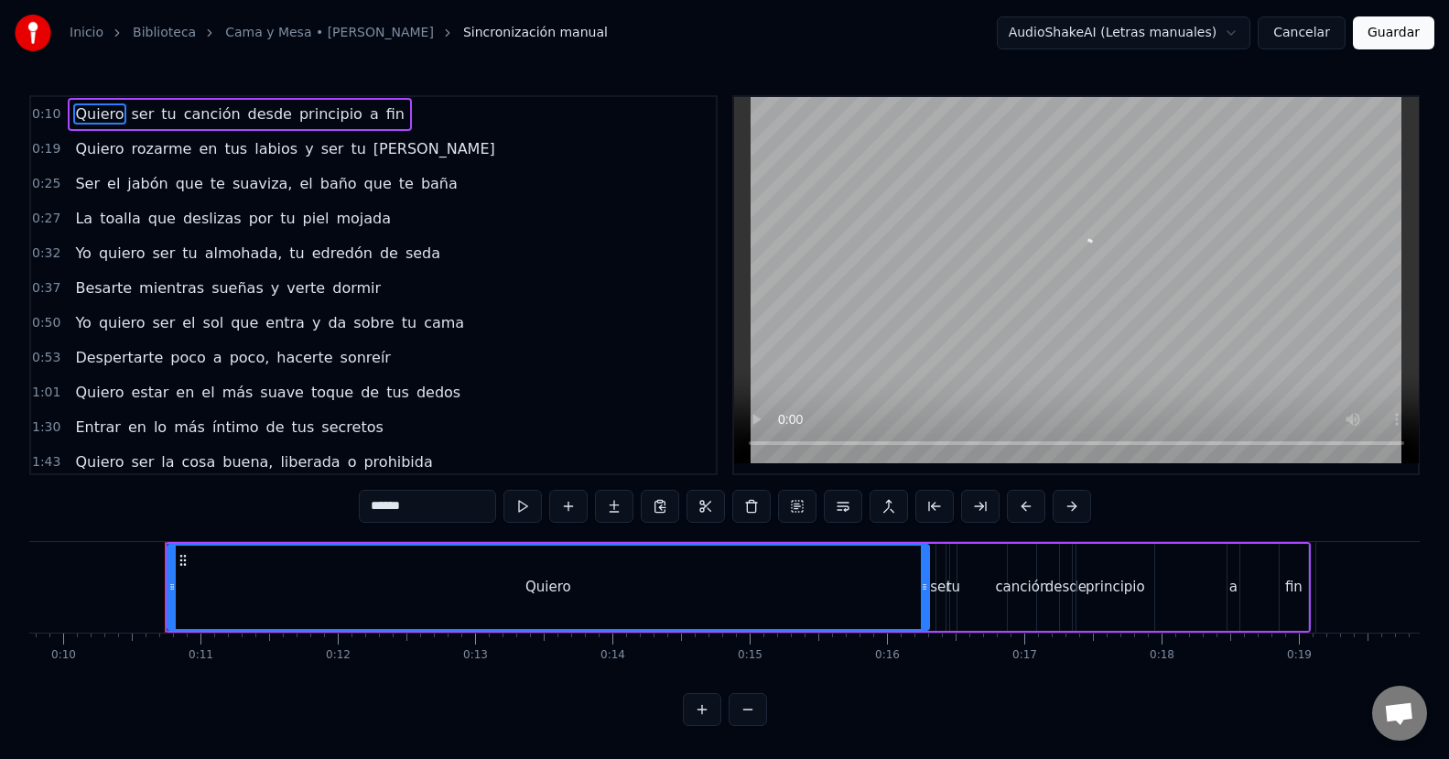
scroll to position [0, 1382]
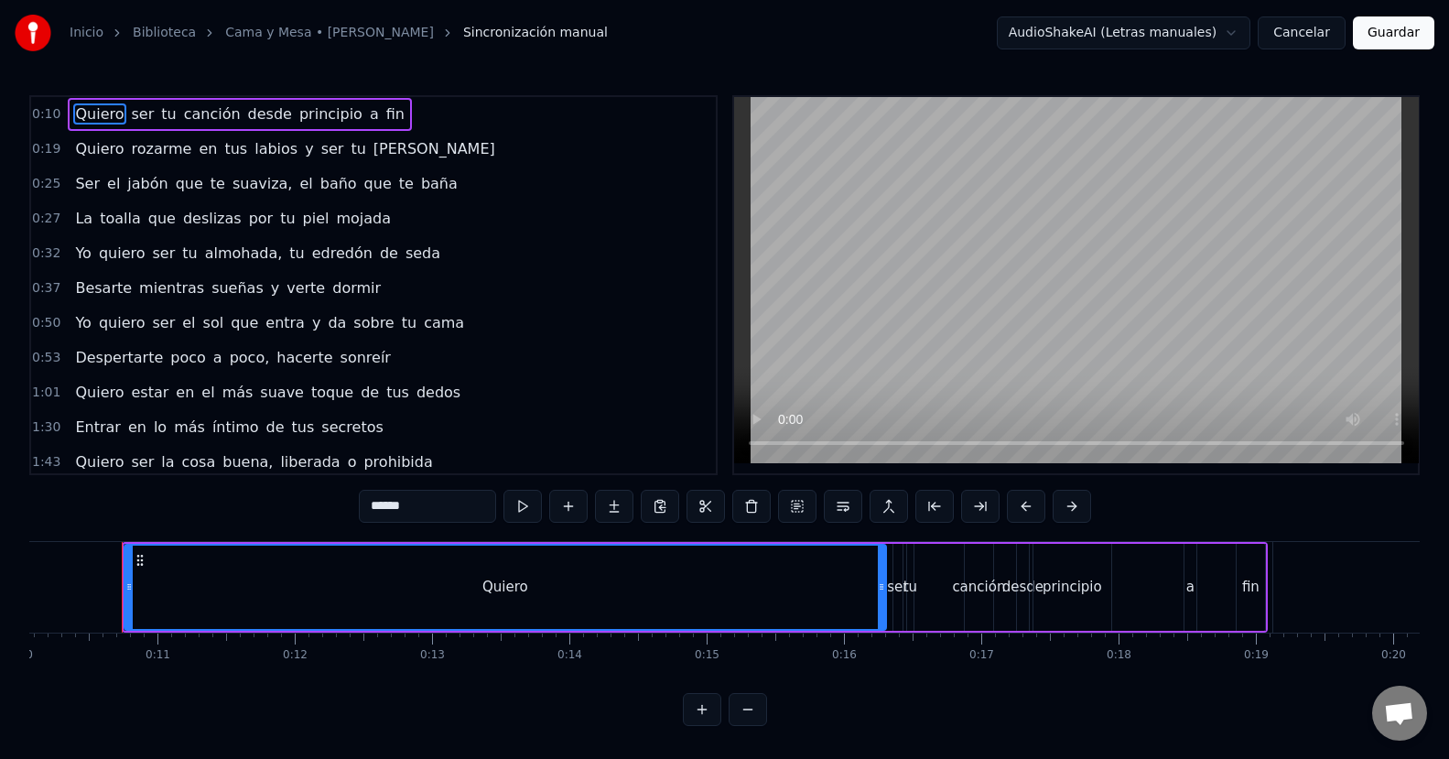
click at [1245, 34] on html "Inicio Biblioteca Cama y Mesa • David Cavazos Sincronización manual AudioShakeA…" at bounding box center [724, 377] width 1449 height 755
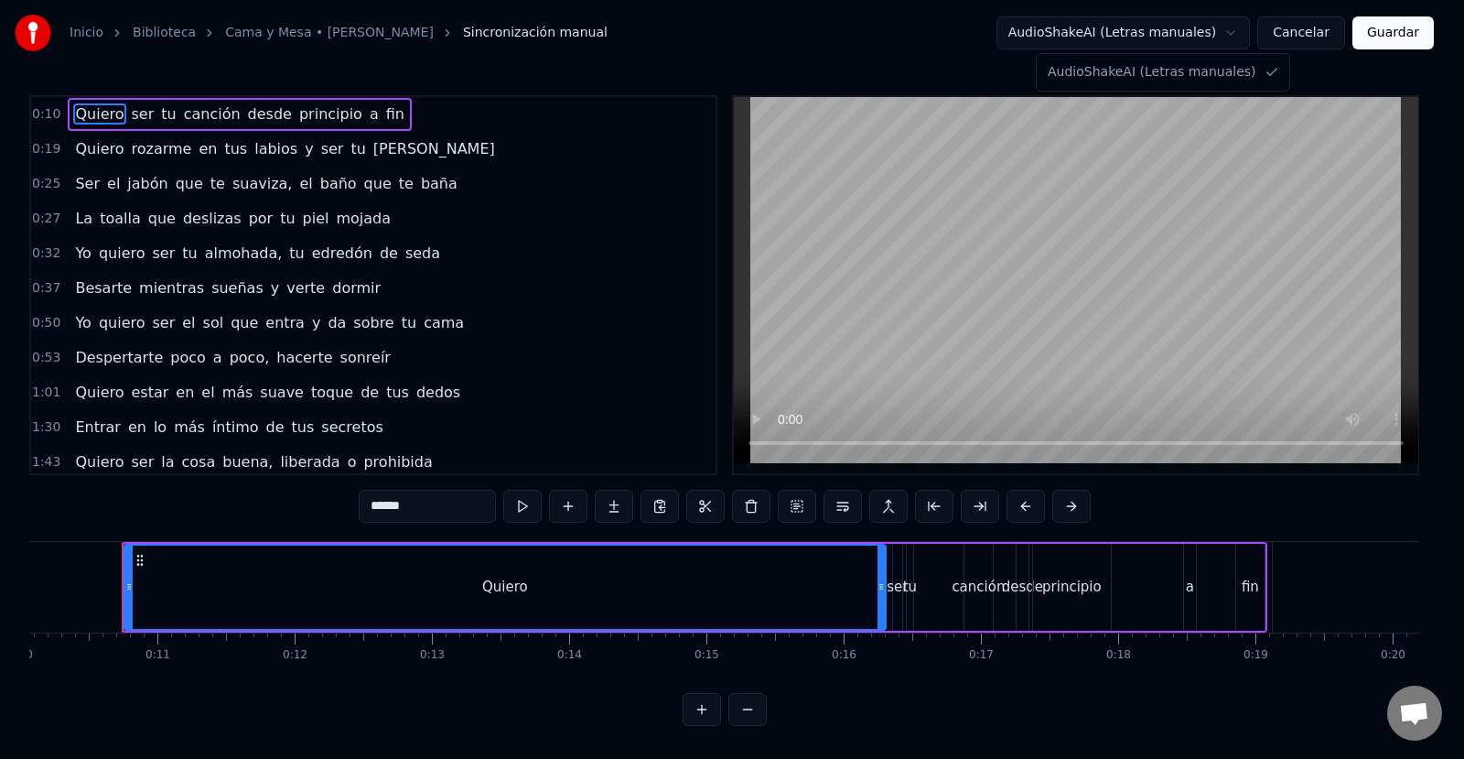
click at [1245, 34] on html "Inicio Biblioteca Cama y Mesa • David Cavazos Sincronización manual AudioShakeA…" at bounding box center [732, 377] width 1464 height 755
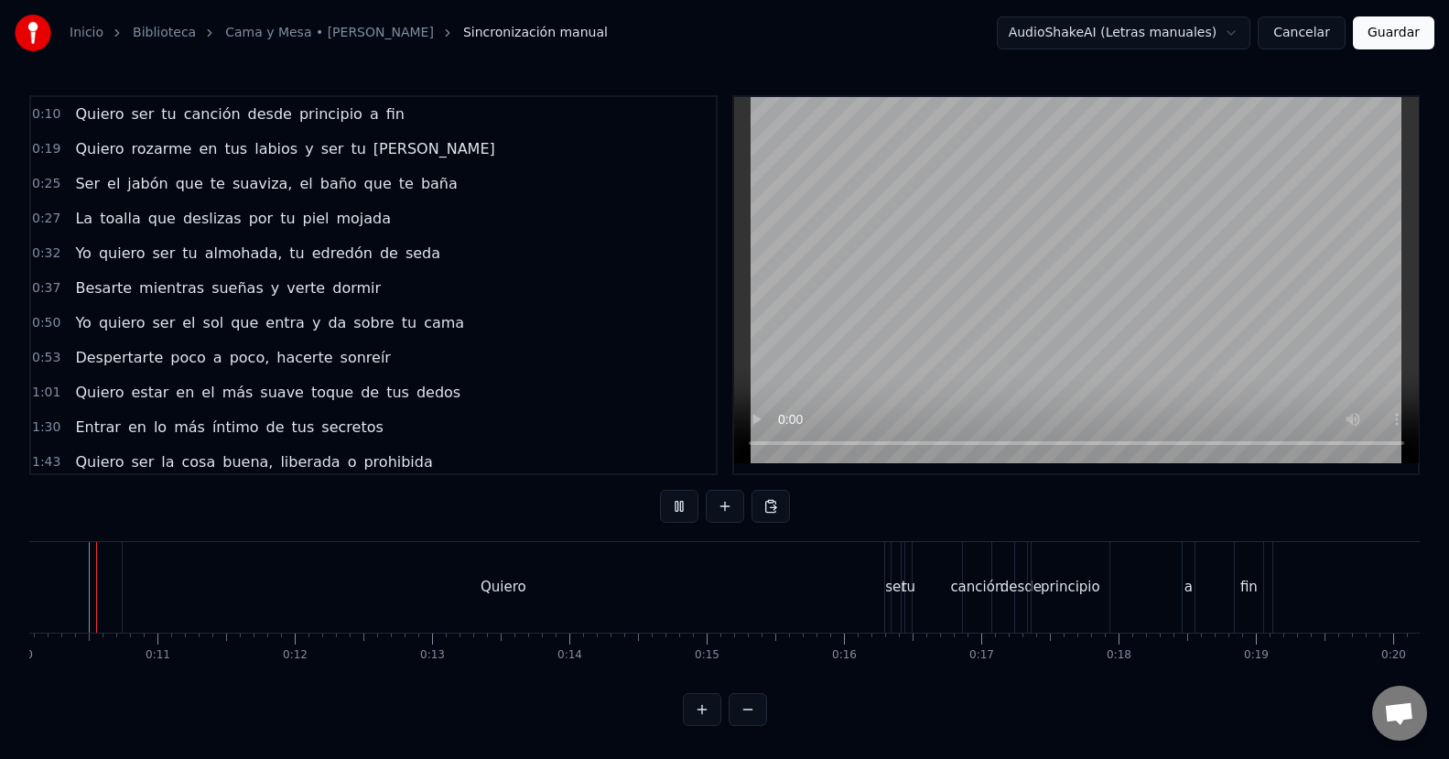
scroll to position [0, 1350]
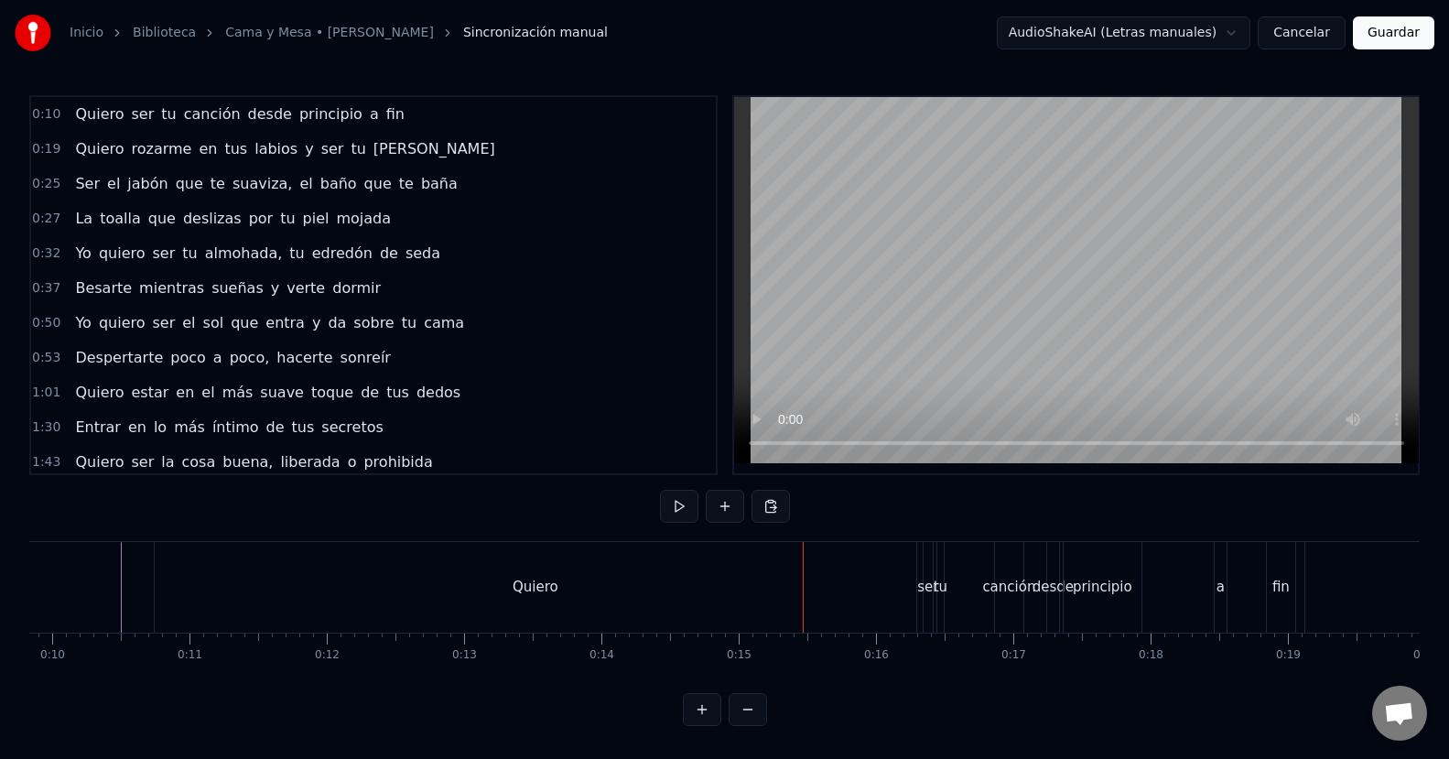
click at [52, 113] on span "0:10" at bounding box center [46, 114] width 28 height 18
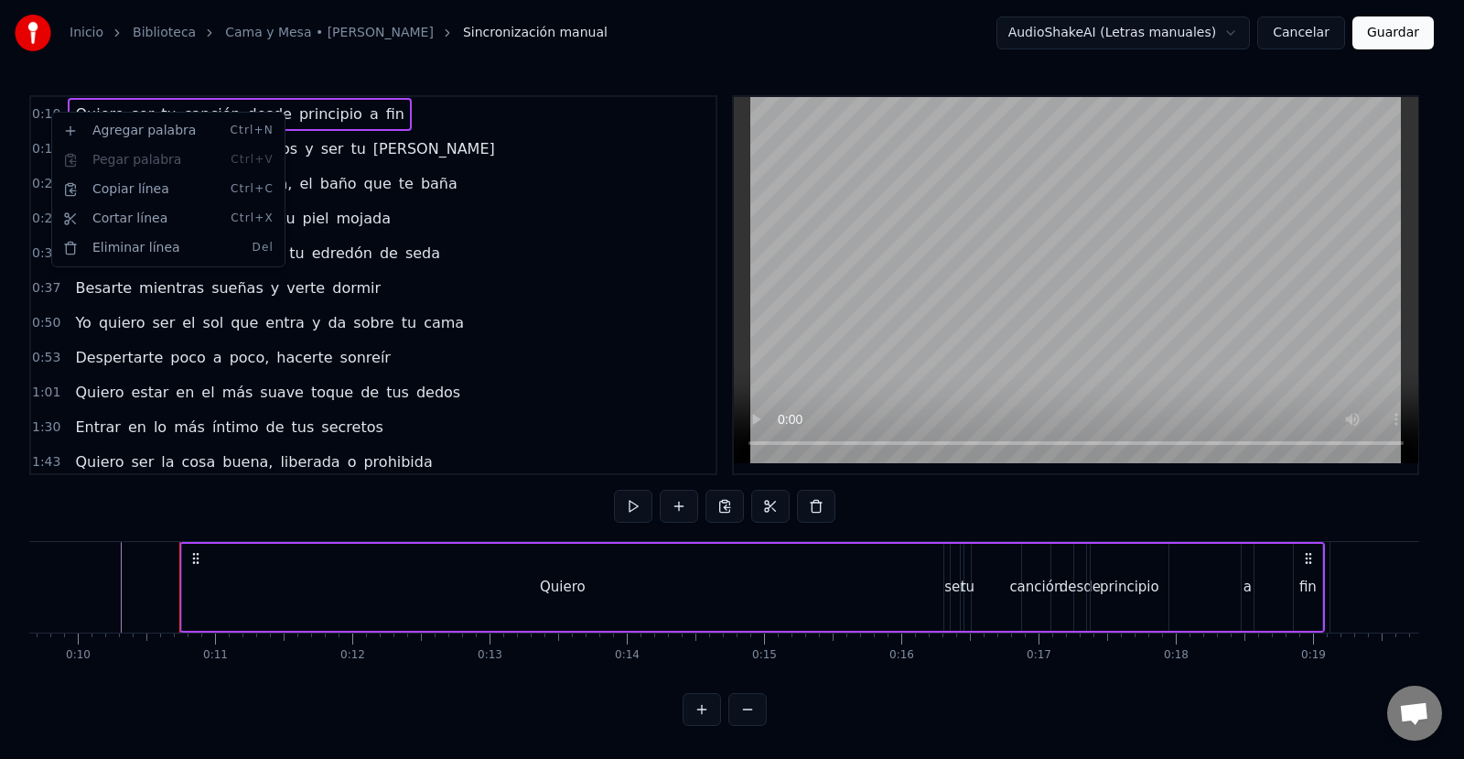
click at [49, 112] on html "Inicio Biblioteca Cama y Mesa • David Cavazos Sincronización manual AudioShakeA…" at bounding box center [732, 377] width 1464 height 755
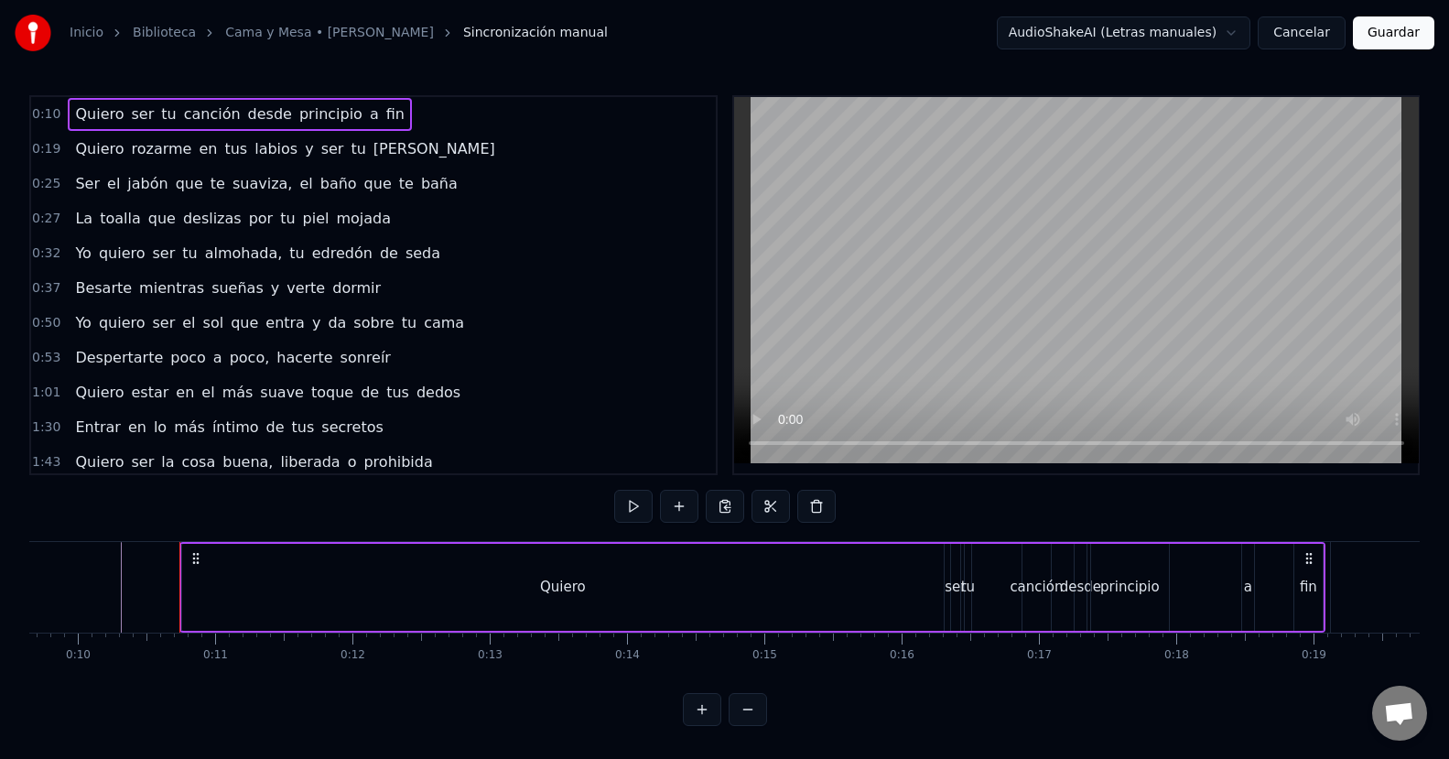
click at [49, 112] on span "0:10" at bounding box center [46, 114] width 28 height 18
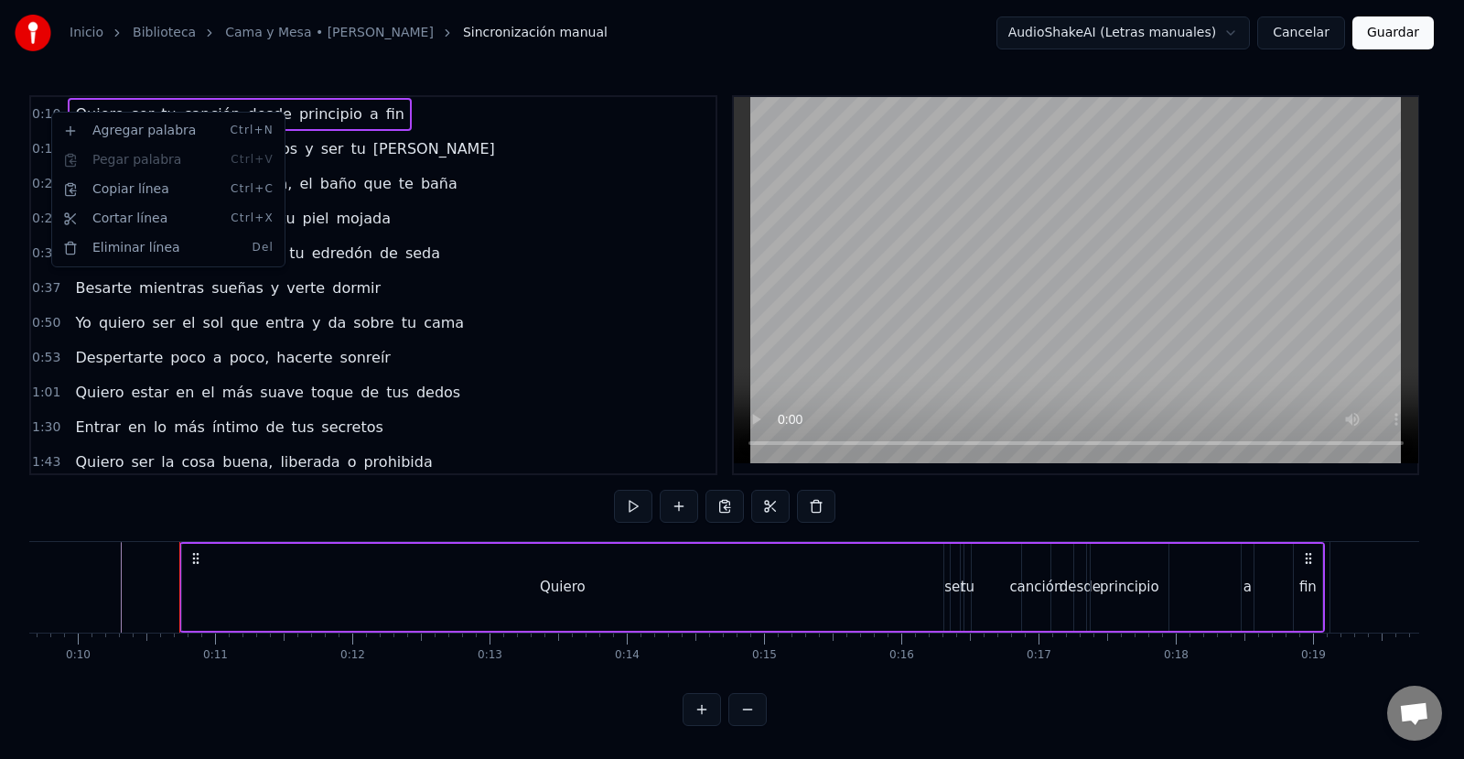
click at [49, 112] on html "Inicio Biblioteca Cama y Mesa • David Cavazos Sincronización manual AudioShakeA…" at bounding box center [732, 377] width 1464 height 755
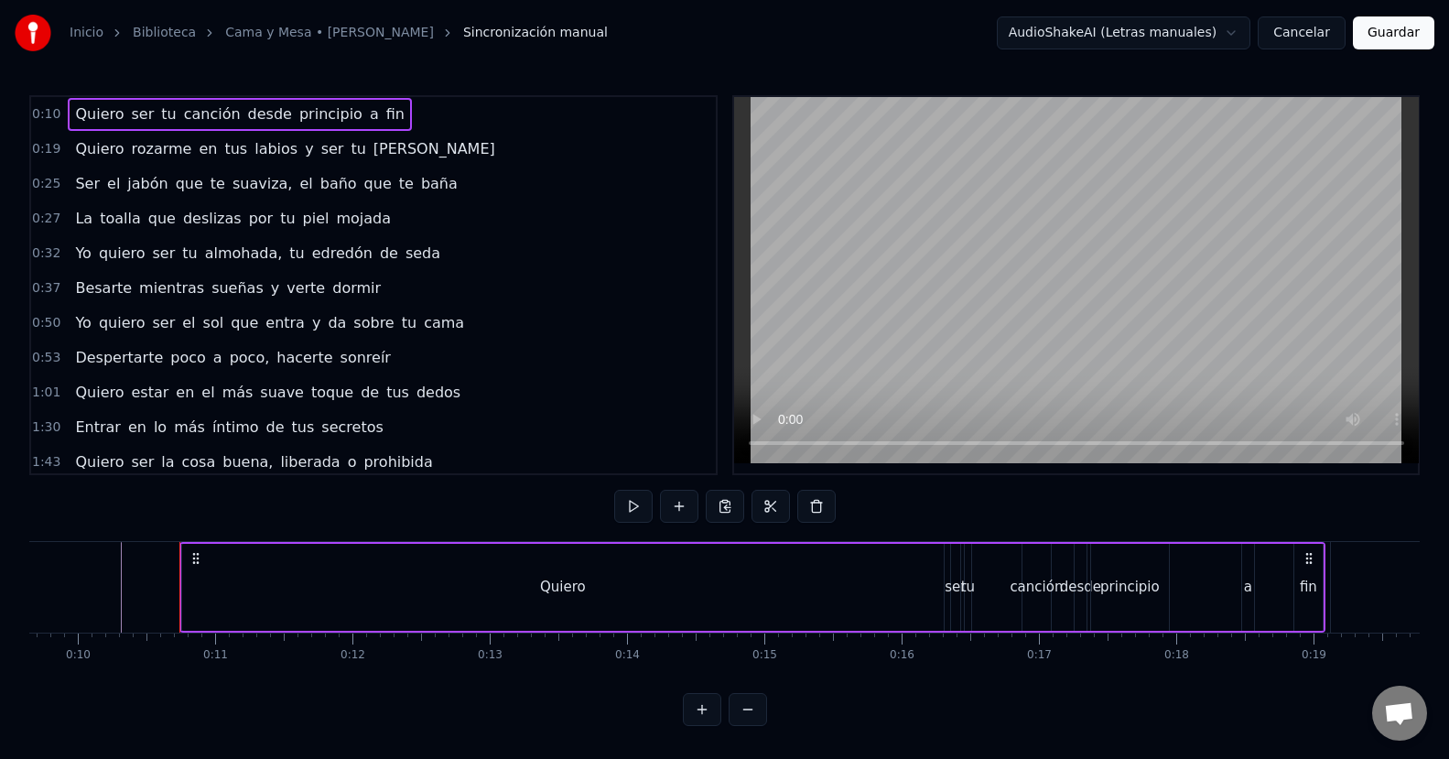
click at [104, 121] on span "Quiero" at bounding box center [99, 113] width 52 height 21
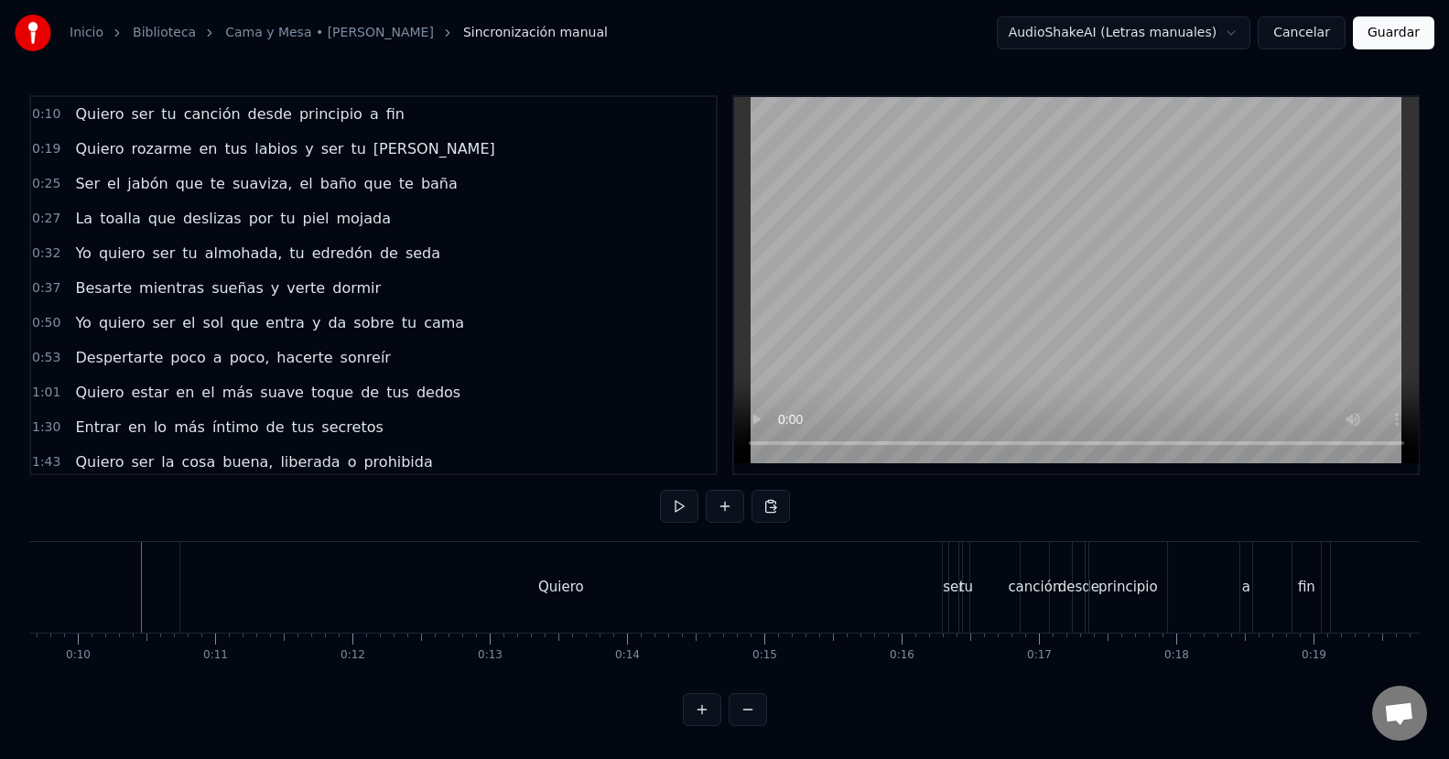
click at [199, 584] on div "Quiero" at bounding box center [560, 587] width 761 height 91
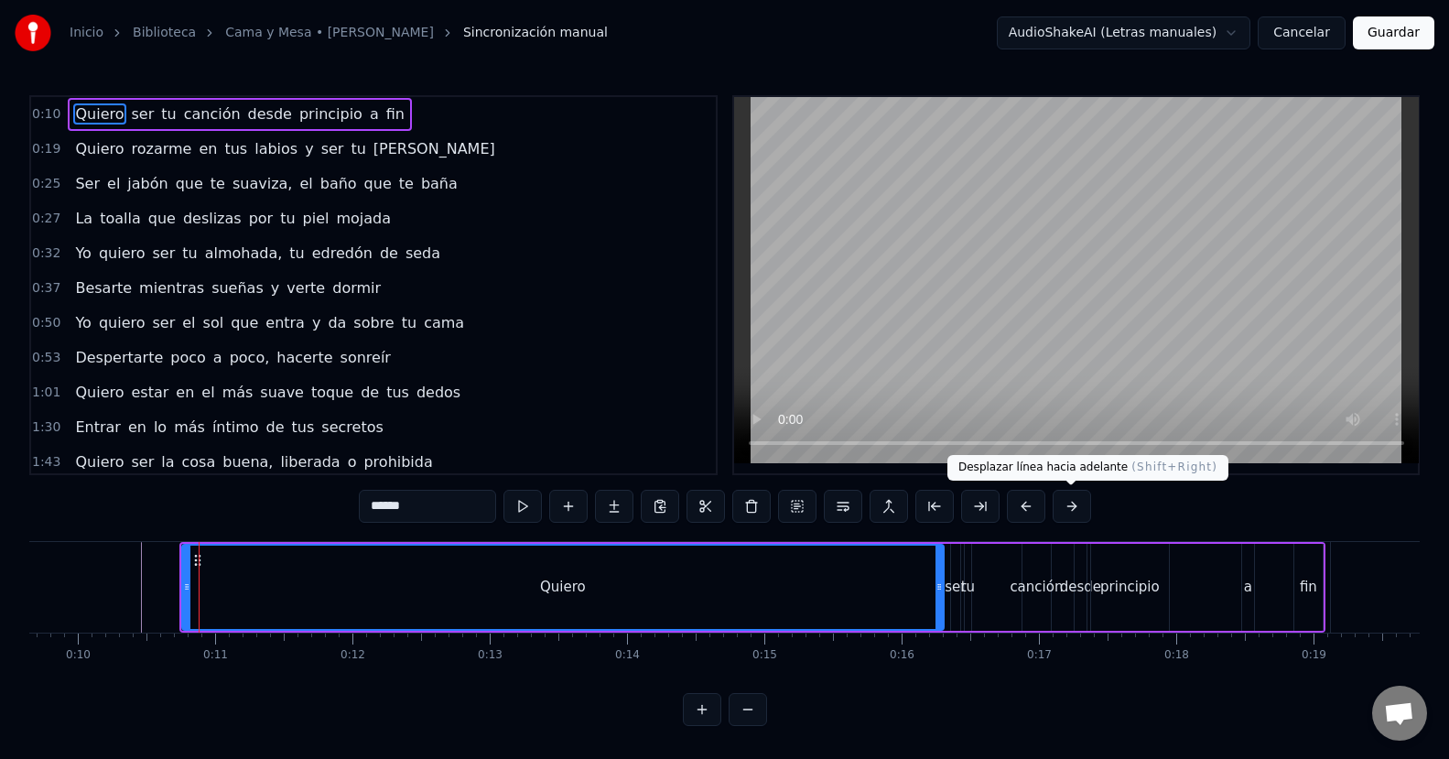
click at [1081, 510] on button at bounding box center [1071, 506] width 38 height 33
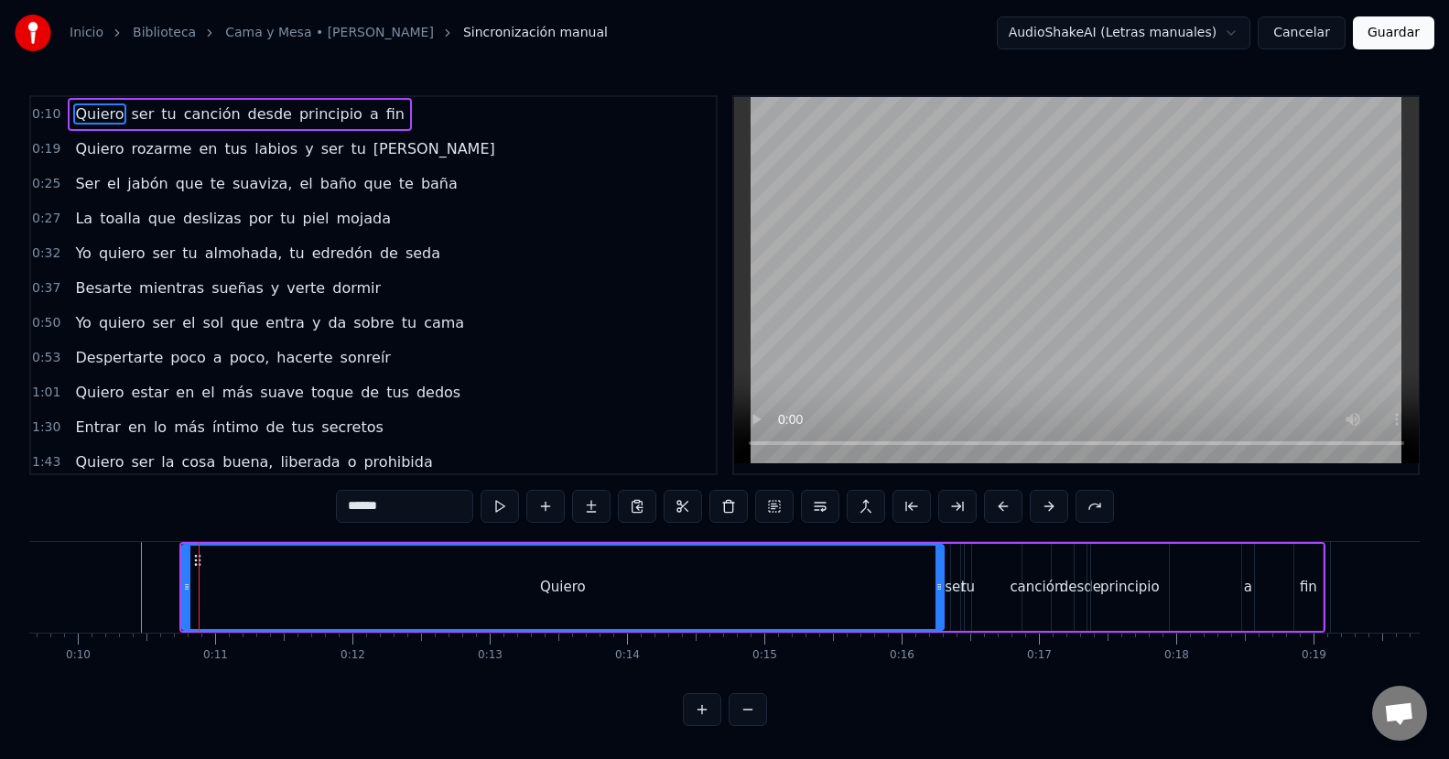
click at [1081, 510] on button at bounding box center [1094, 506] width 38 height 33
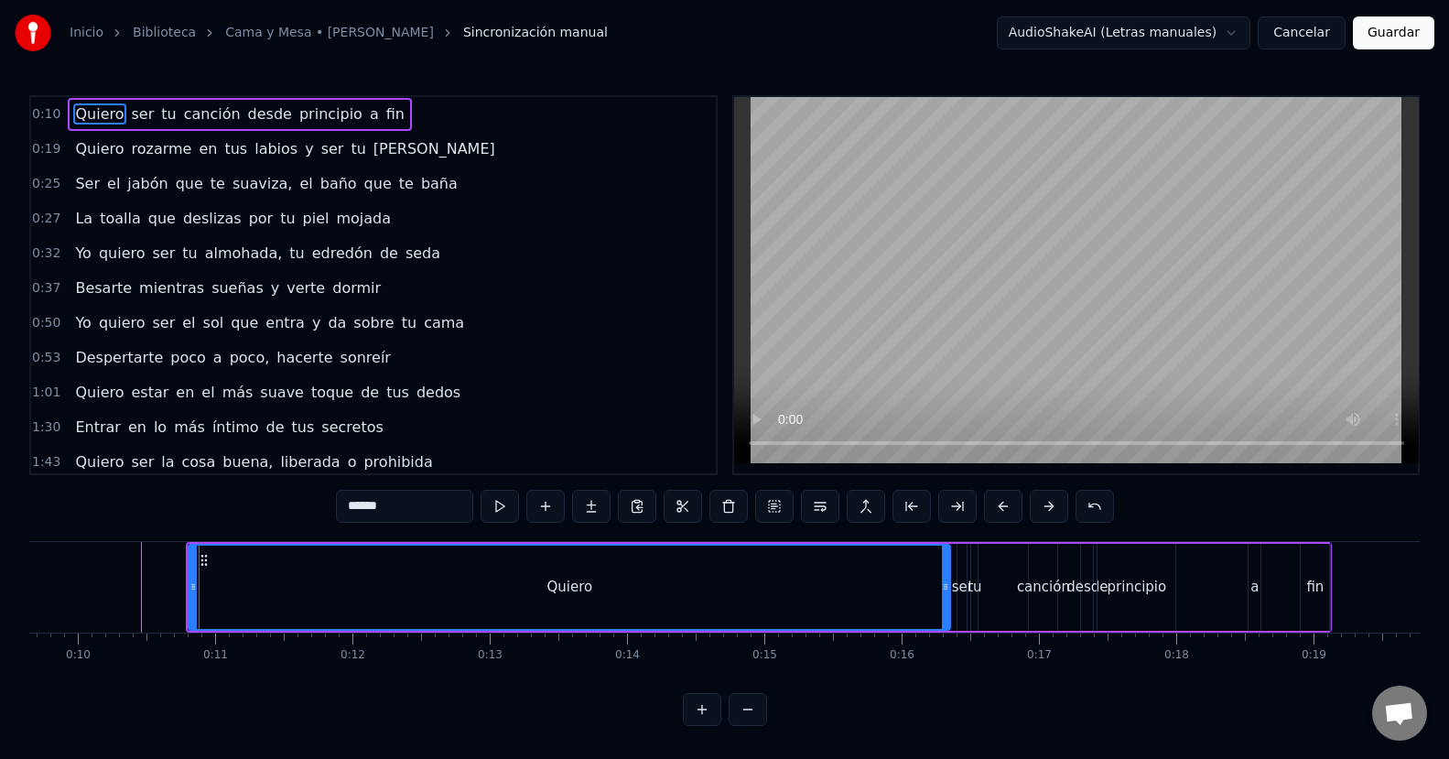
click at [1081, 510] on button at bounding box center [1094, 506] width 38 height 33
click at [1056, 508] on button at bounding box center [1048, 506] width 38 height 33
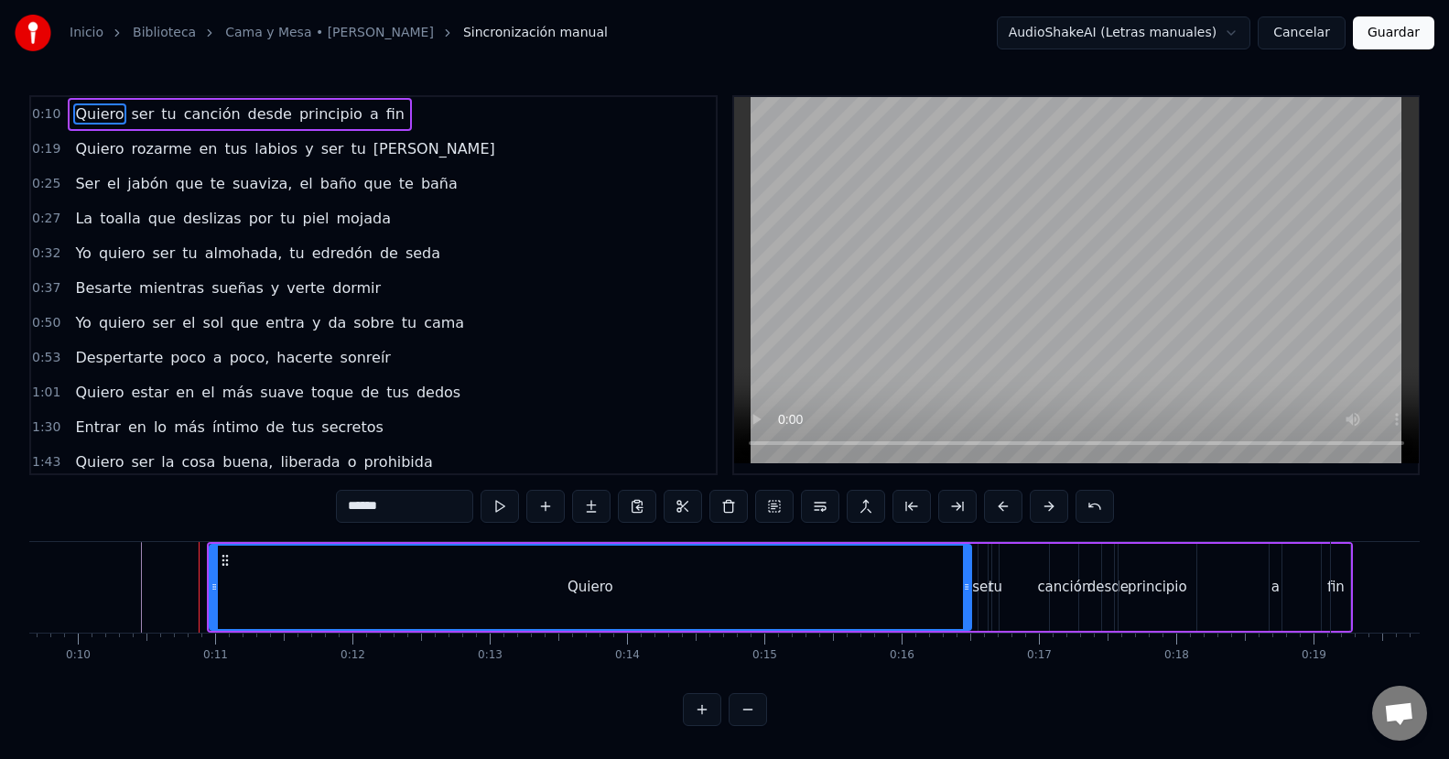
click at [1056, 508] on button at bounding box center [1048, 506] width 38 height 33
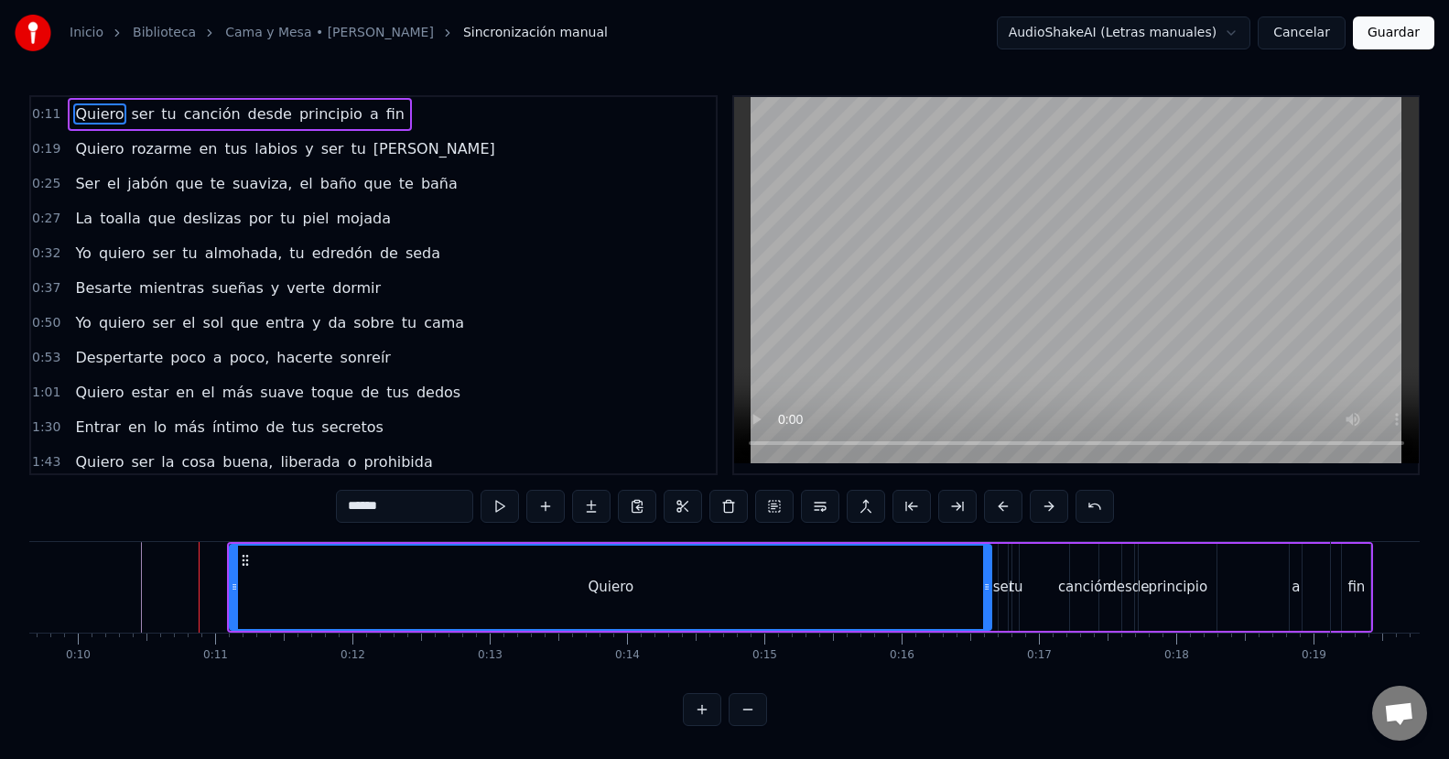
click at [1056, 508] on button at bounding box center [1048, 506] width 38 height 33
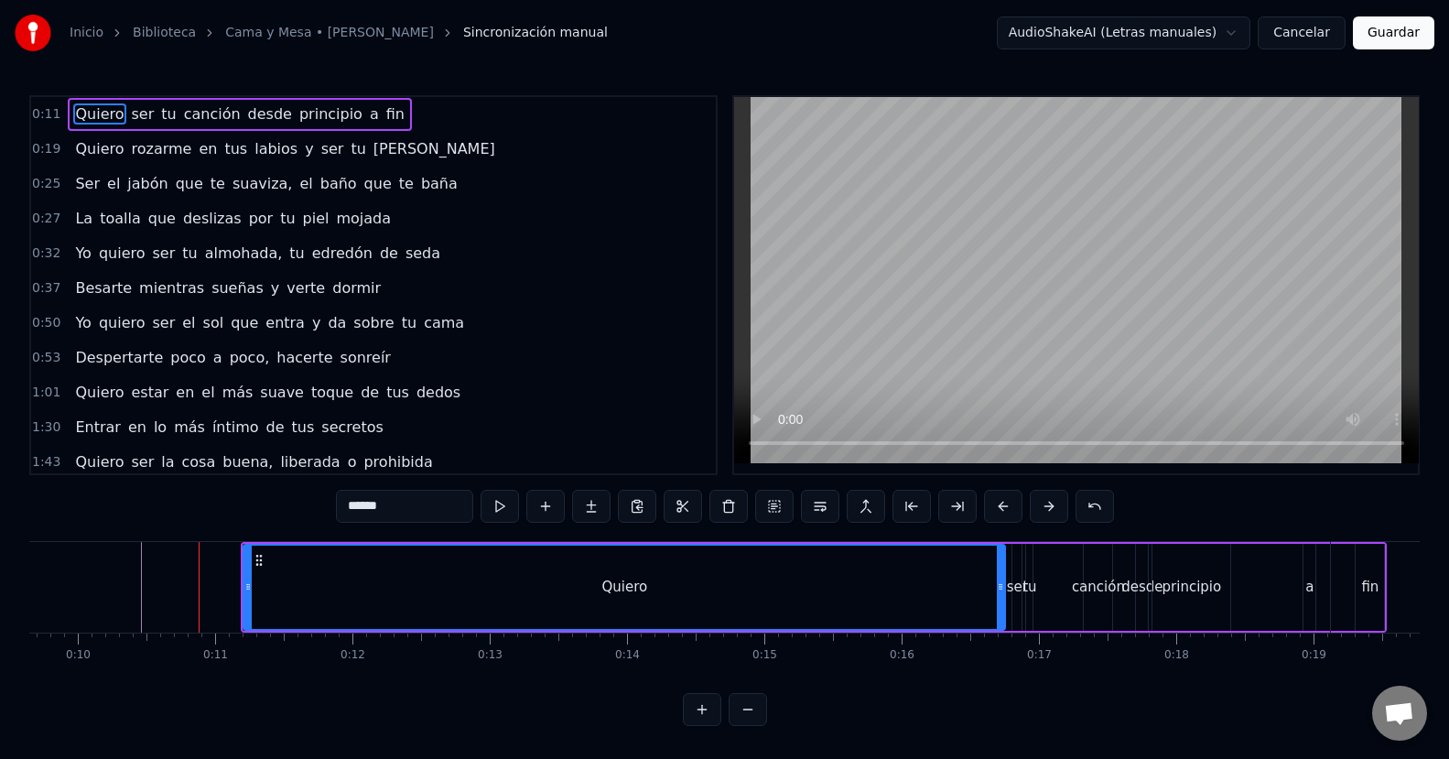
click at [1056, 508] on button at bounding box center [1048, 506] width 38 height 33
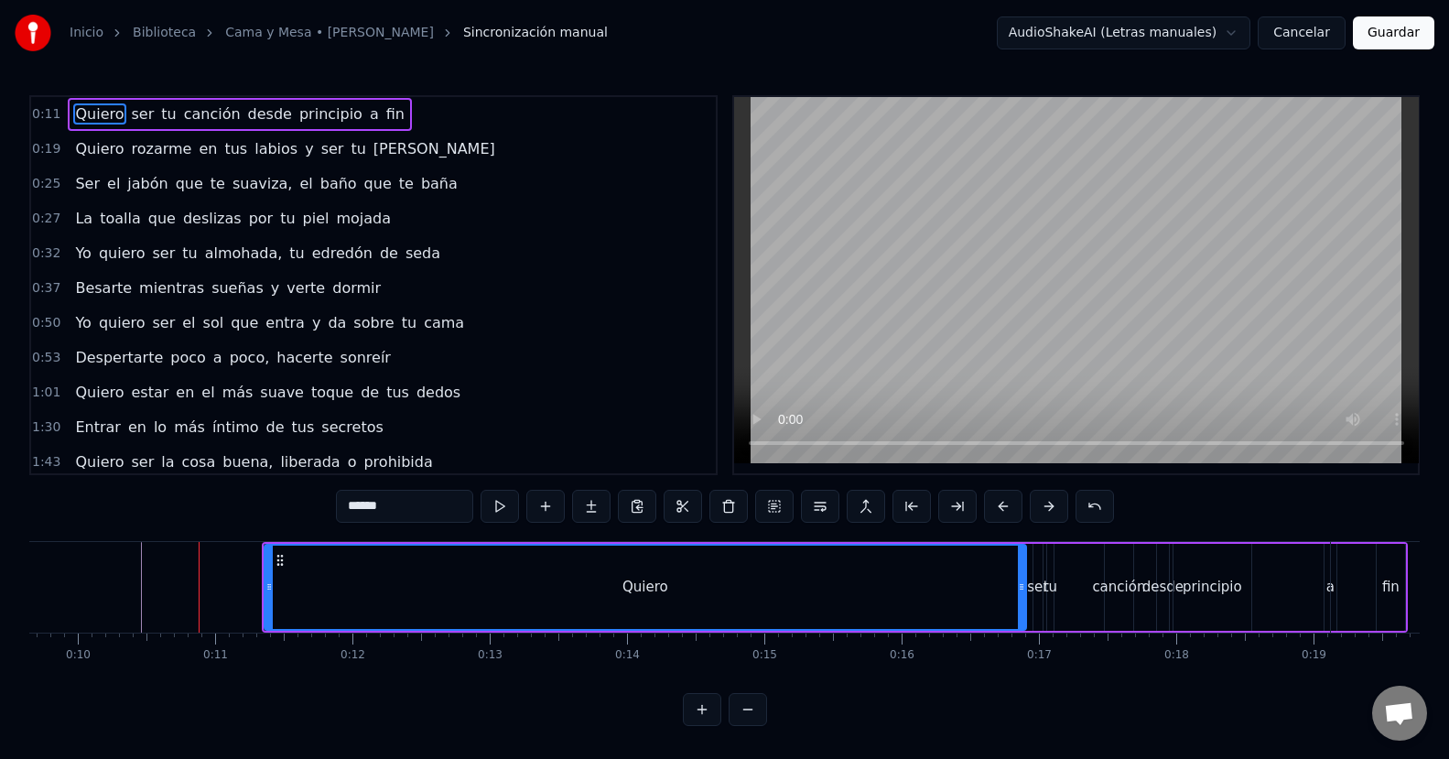
click at [1056, 508] on button at bounding box center [1048, 506] width 38 height 33
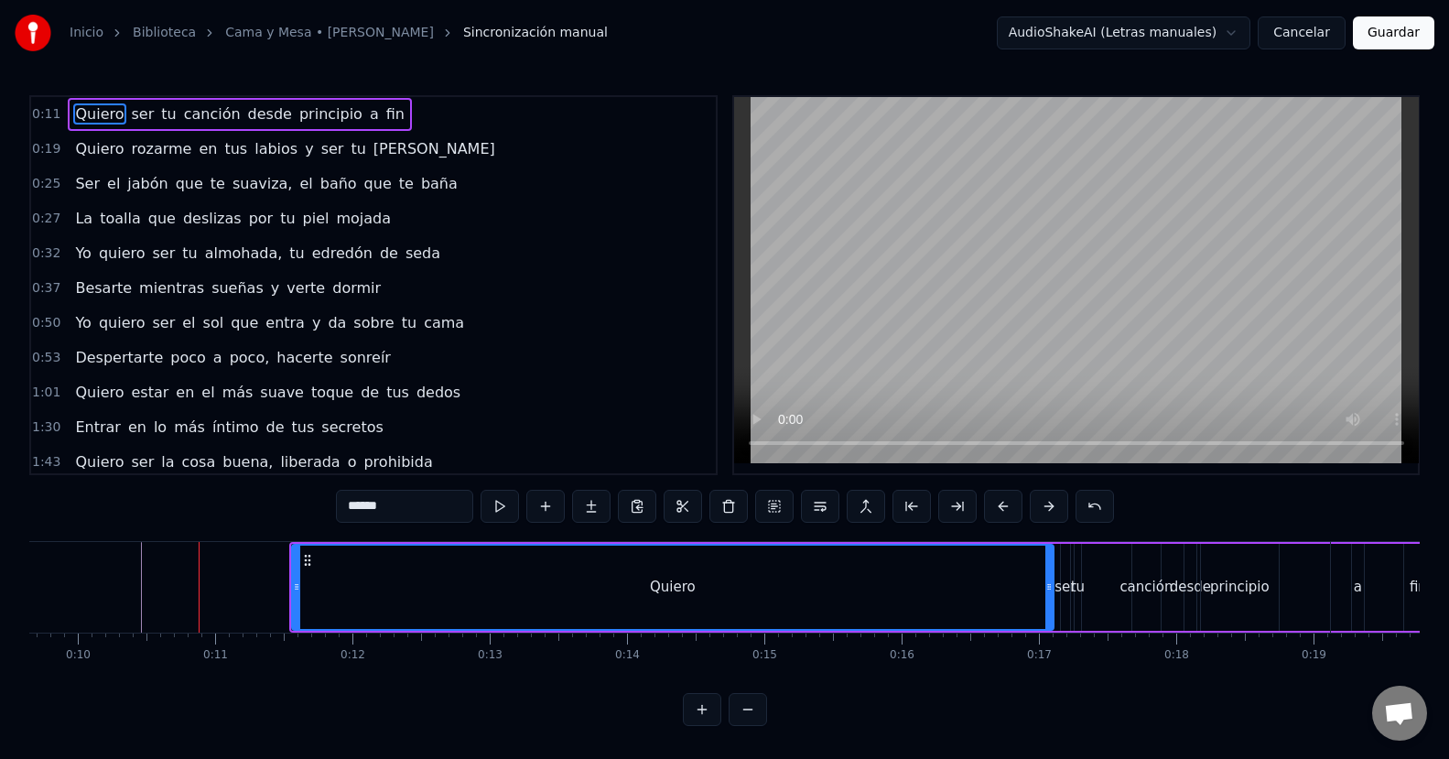
click at [1056, 508] on button at bounding box center [1048, 506] width 38 height 33
click at [1056, 507] on button at bounding box center [1048, 506] width 38 height 33
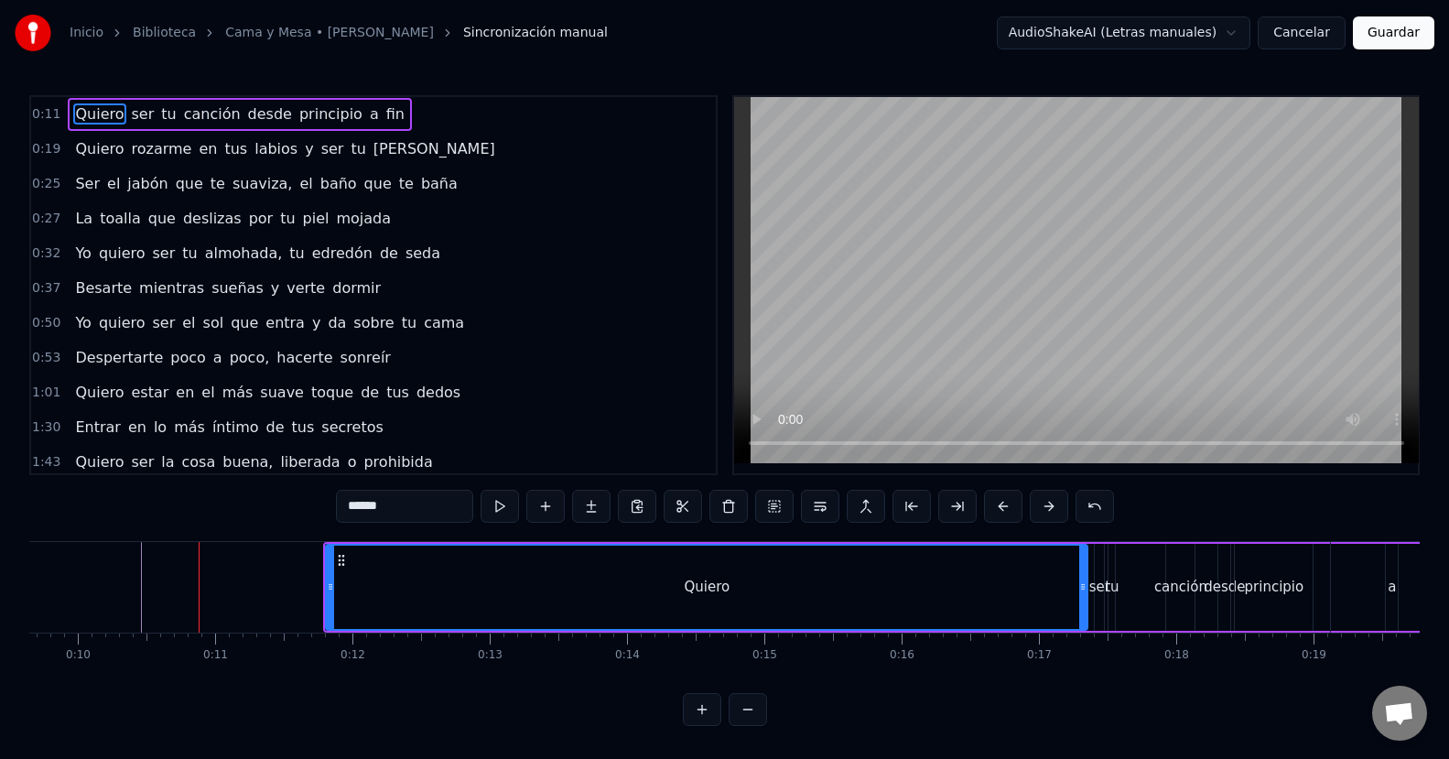
click at [1056, 507] on button at bounding box center [1048, 506] width 38 height 33
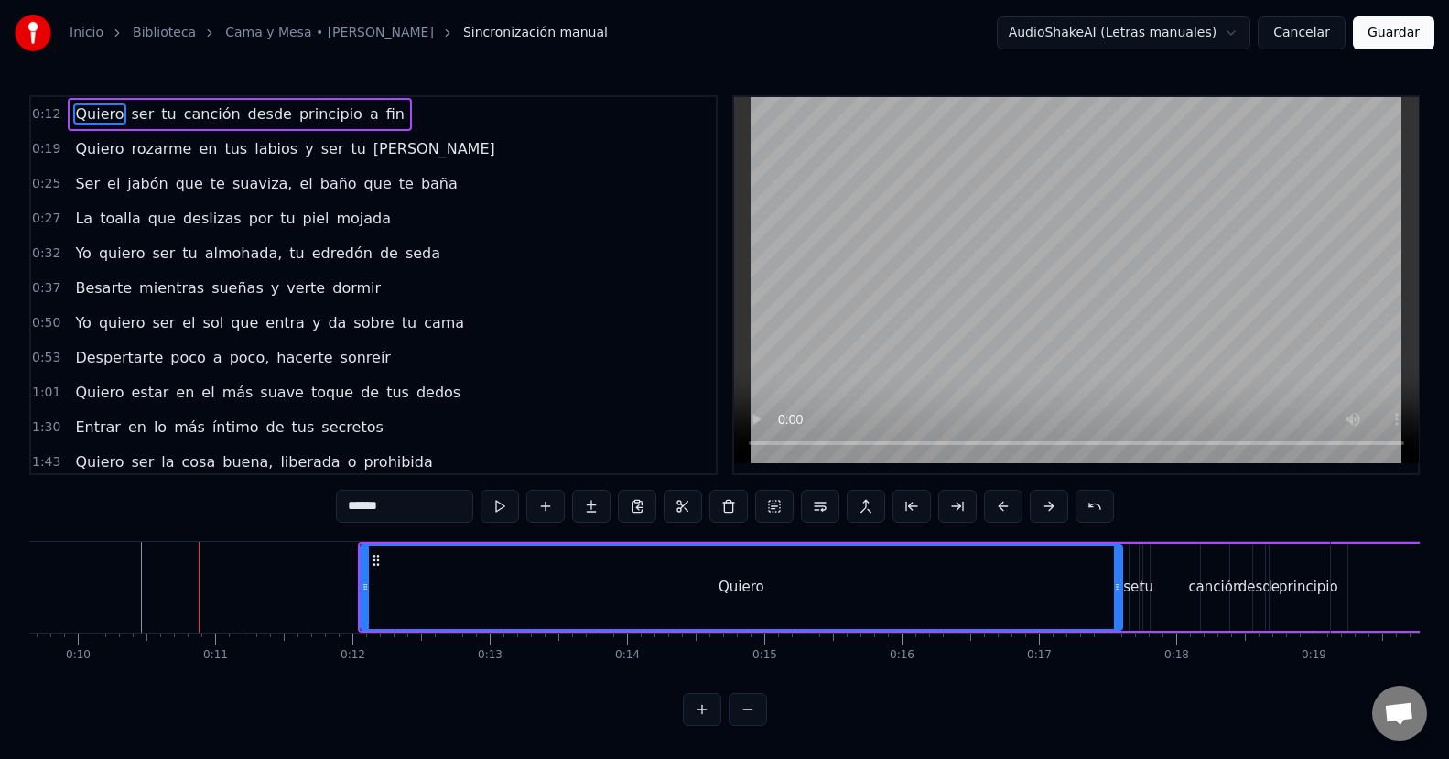
click at [1056, 507] on button at bounding box center [1048, 506] width 38 height 33
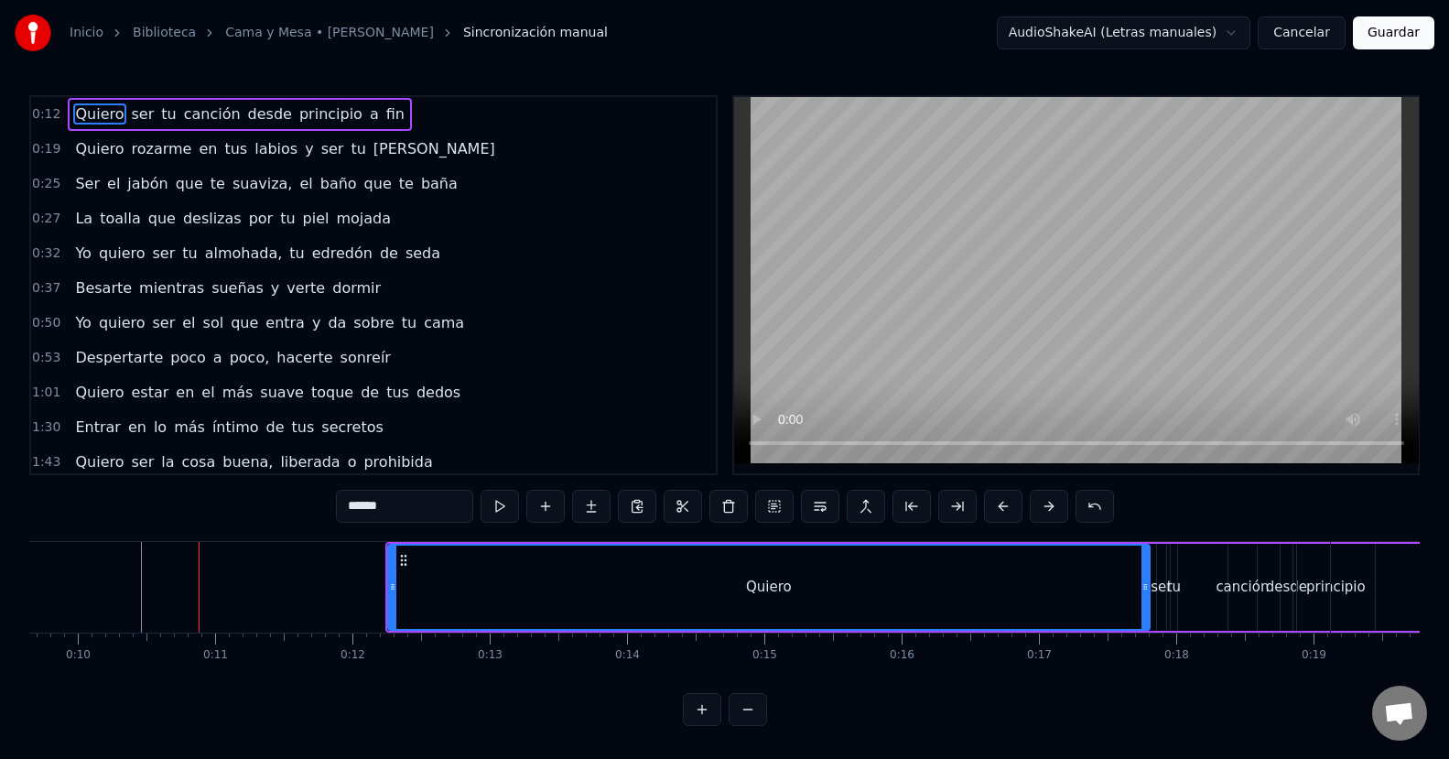
click at [1056, 507] on button at bounding box center [1048, 506] width 38 height 33
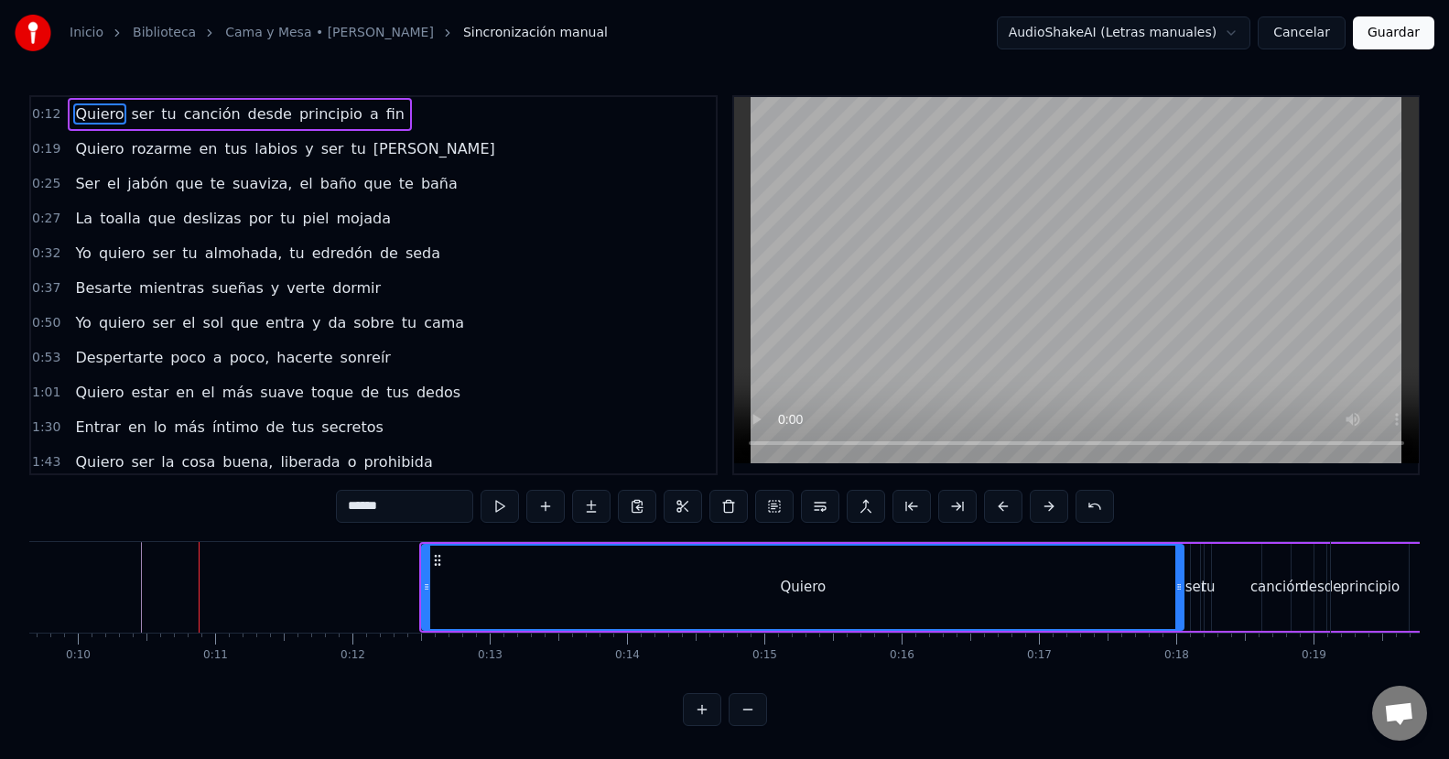
click at [1056, 507] on button at bounding box center [1048, 506] width 38 height 33
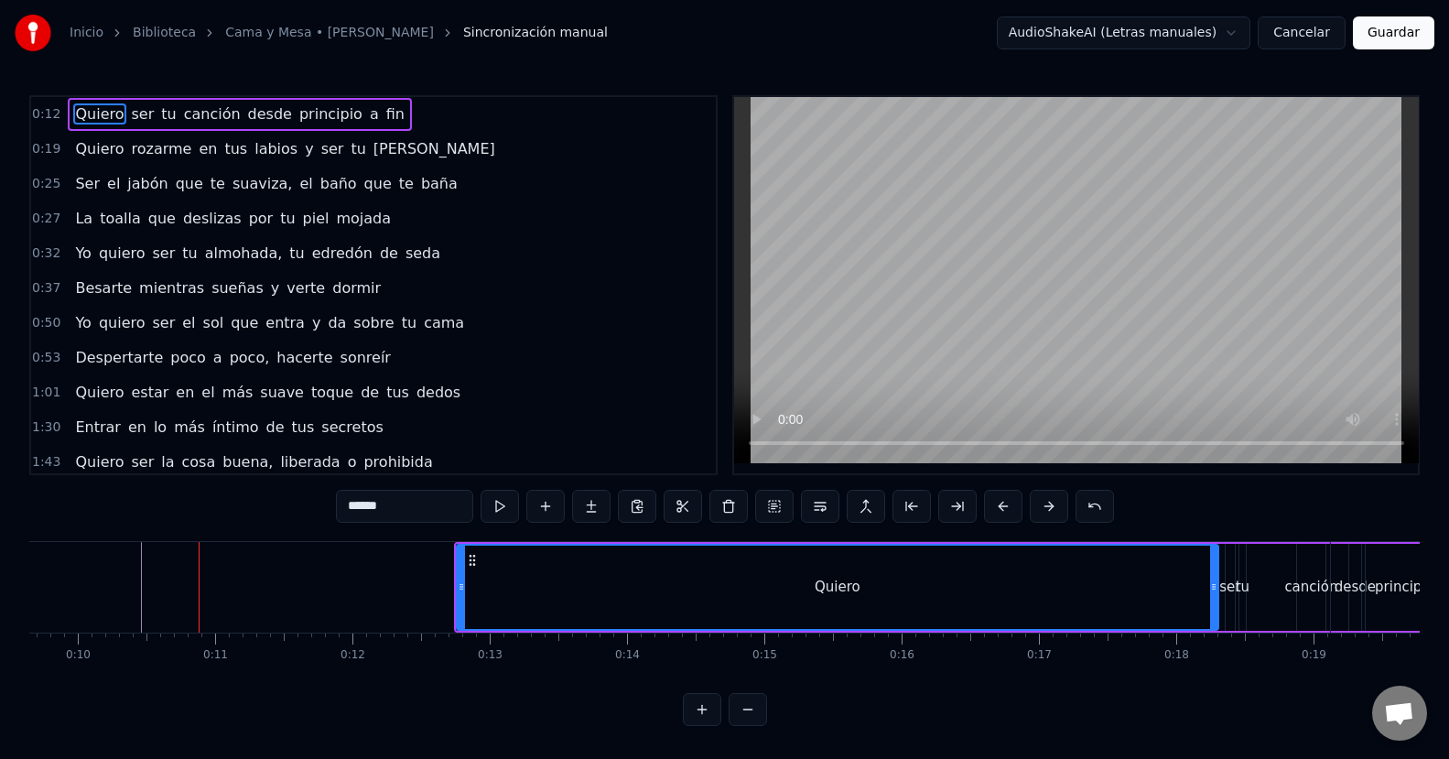
click at [1056, 507] on button at bounding box center [1048, 506] width 38 height 33
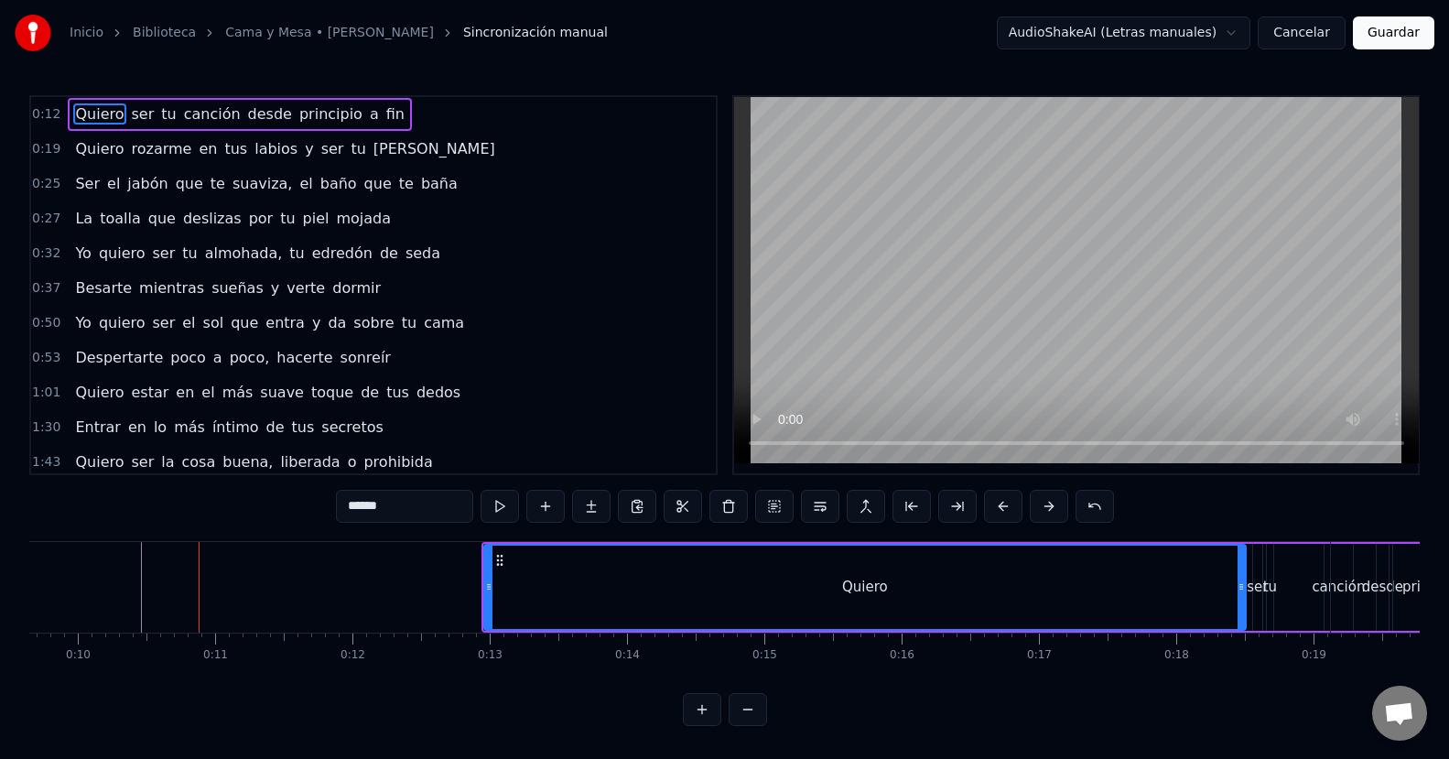
click at [1056, 507] on button at bounding box center [1048, 506] width 38 height 33
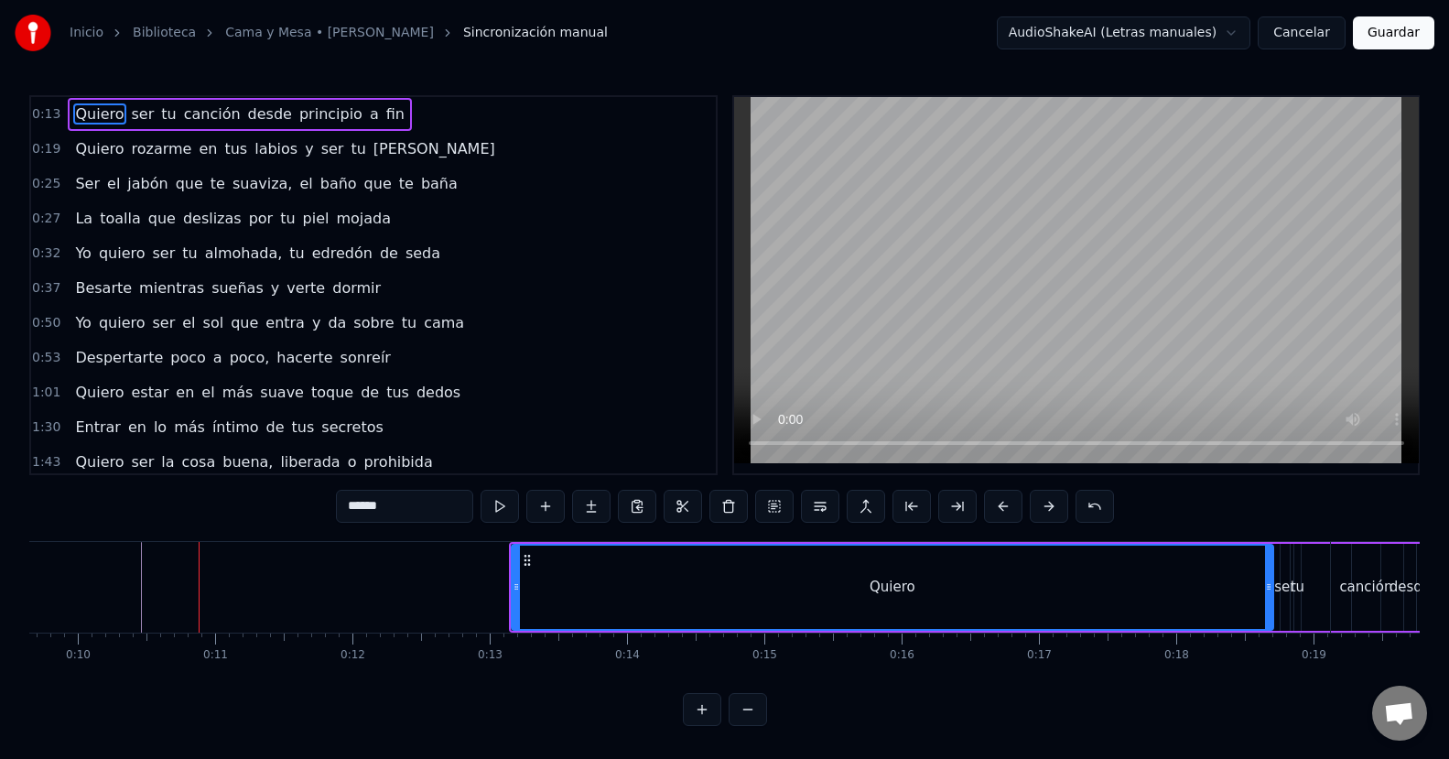
click at [1056, 507] on button at bounding box center [1048, 506] width 38 height 33
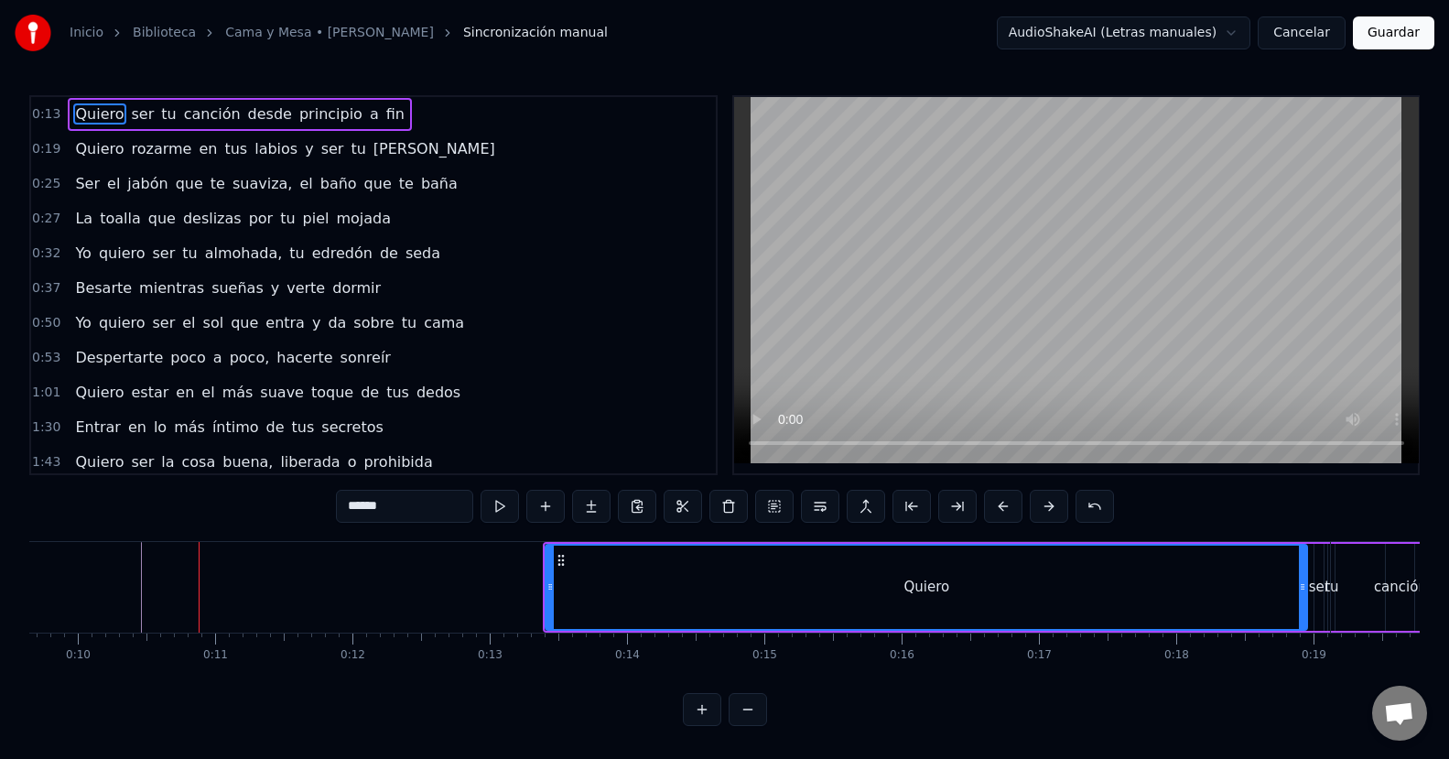
click at [1056, 507] on button at bounding box center [1048, 506] width 38 height 33
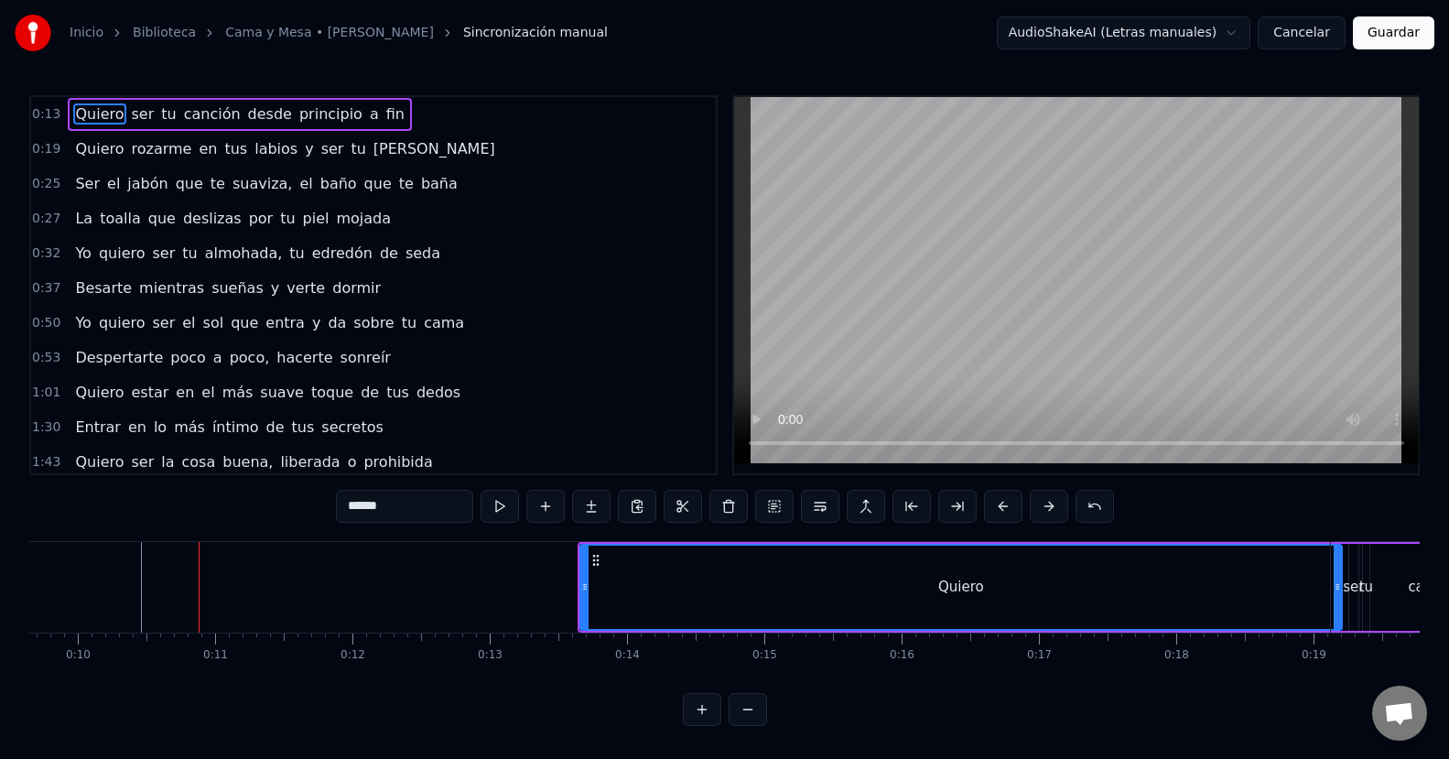
click at [1056, 507] on button at bounding box center [1048, 506] width 38 height 33
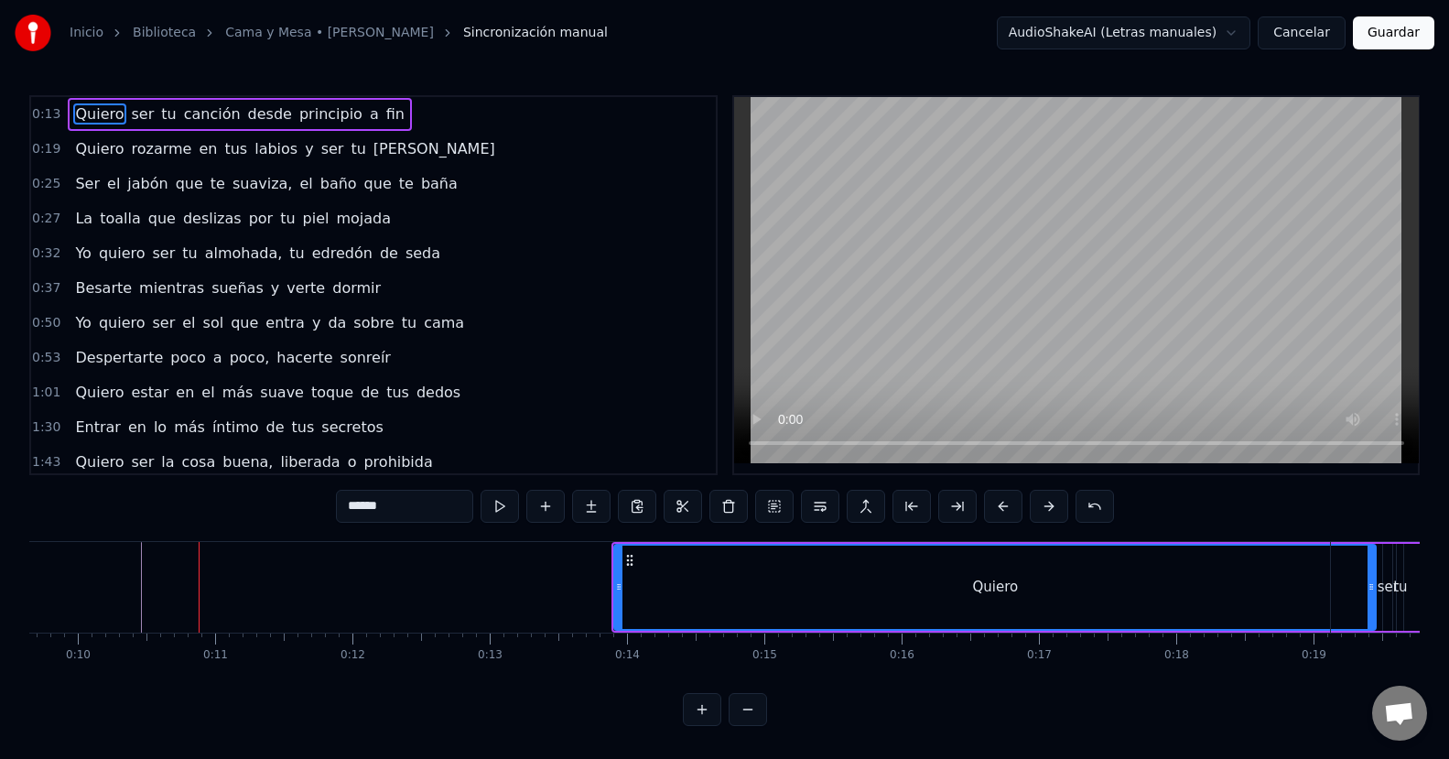
click at [1056, 507] on button at bounding box center [1048, 506] width 38 height 33
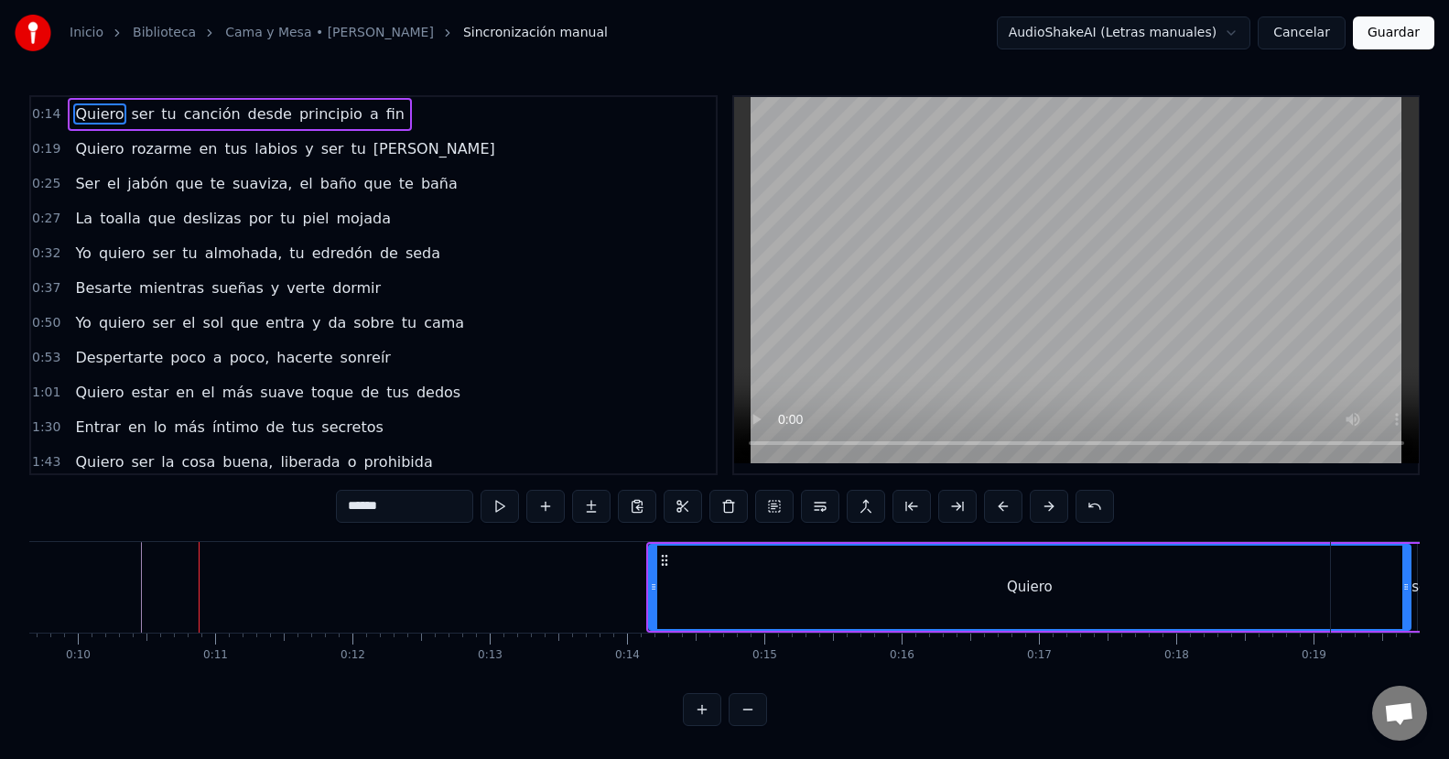
click at [1056, 507] on button at bounding box center [1048, 506] width 38 height 33
click at [1056, 506] on button at bounding box center [1048, 506] width 38 height 33
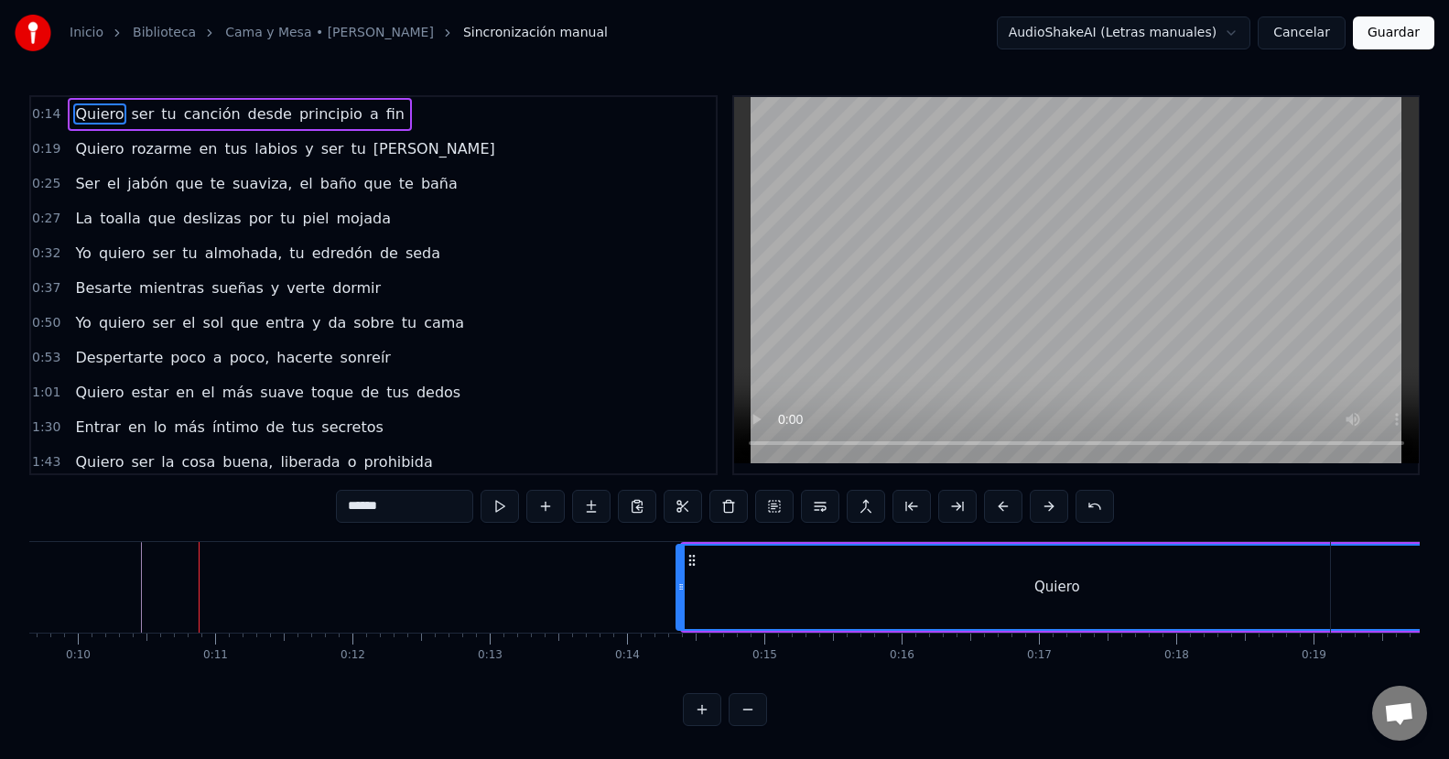
click at [1056, 506] on button at bounding box center [1048, 506] width 38 height 33
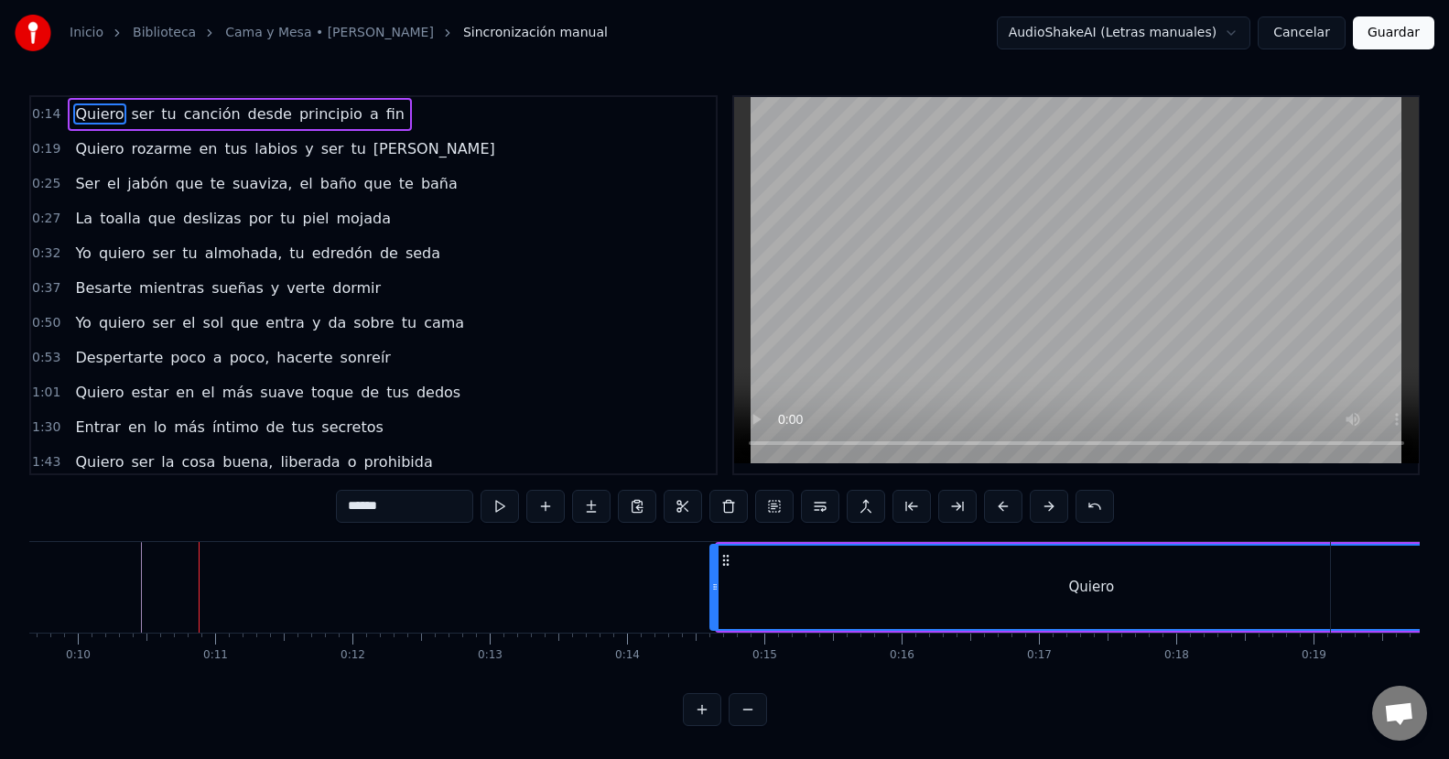
click at [1056, 506] on button at bounding box center [1048, 506] width 38 height 33
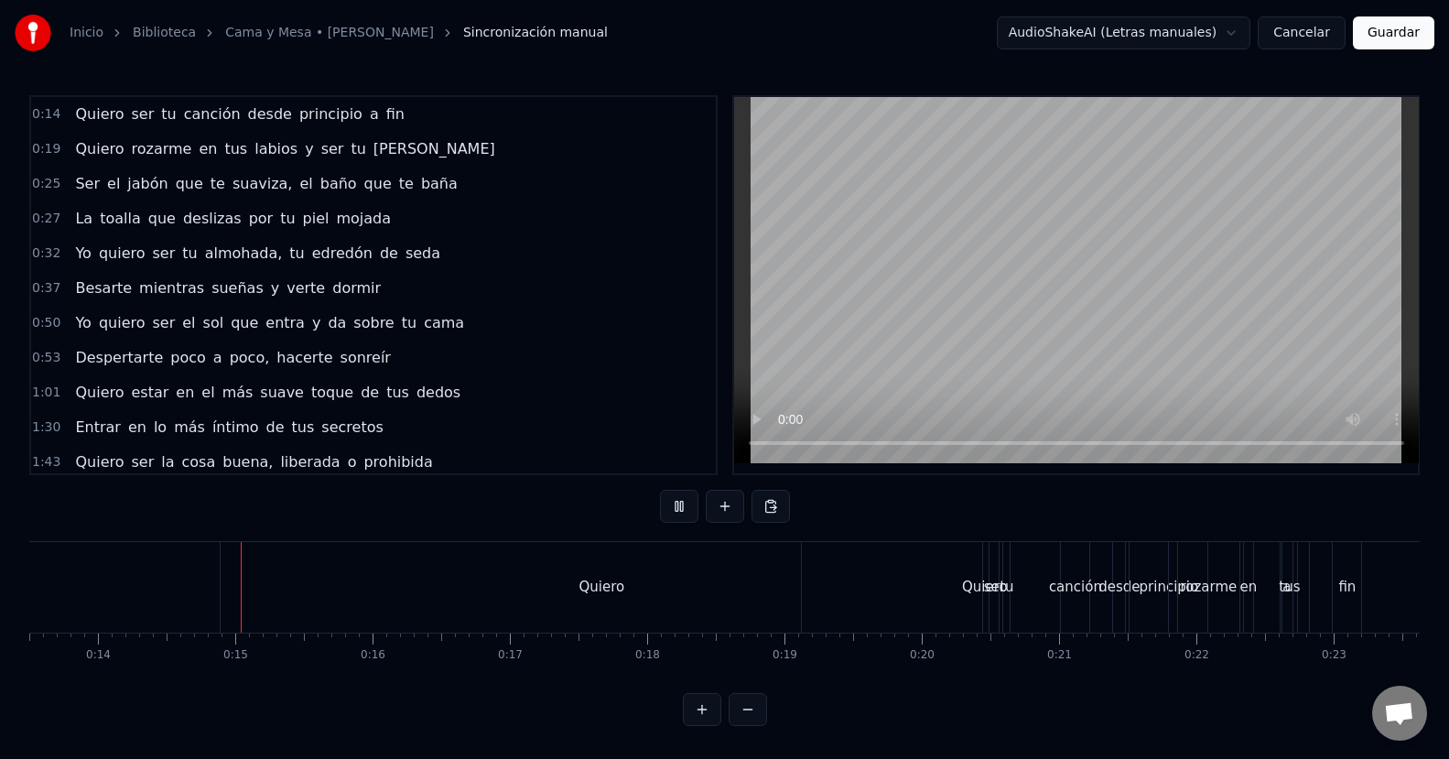
scroll to position [0, 1927]
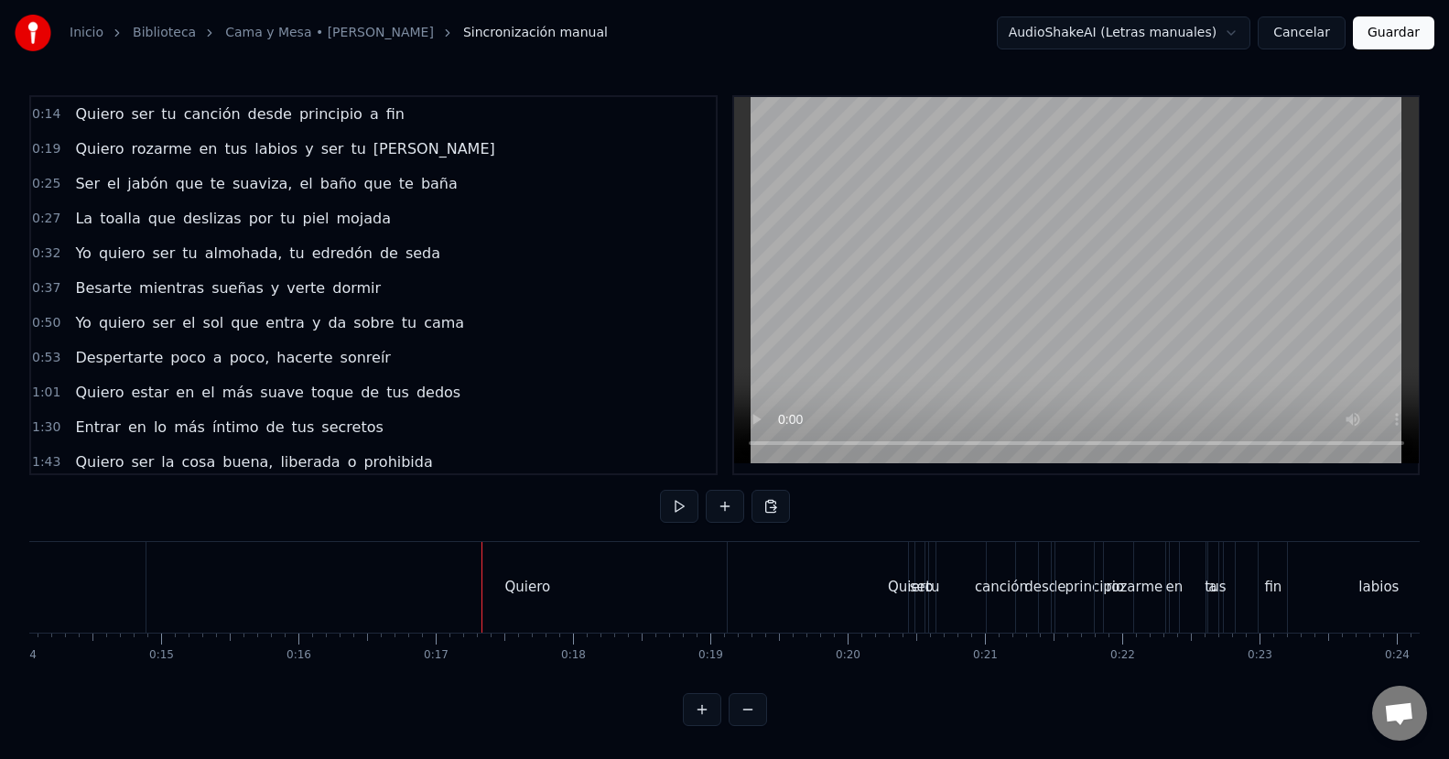
click at [843, 570] on div "Quiero" at bounding box center [910, 587] width 366 height 91
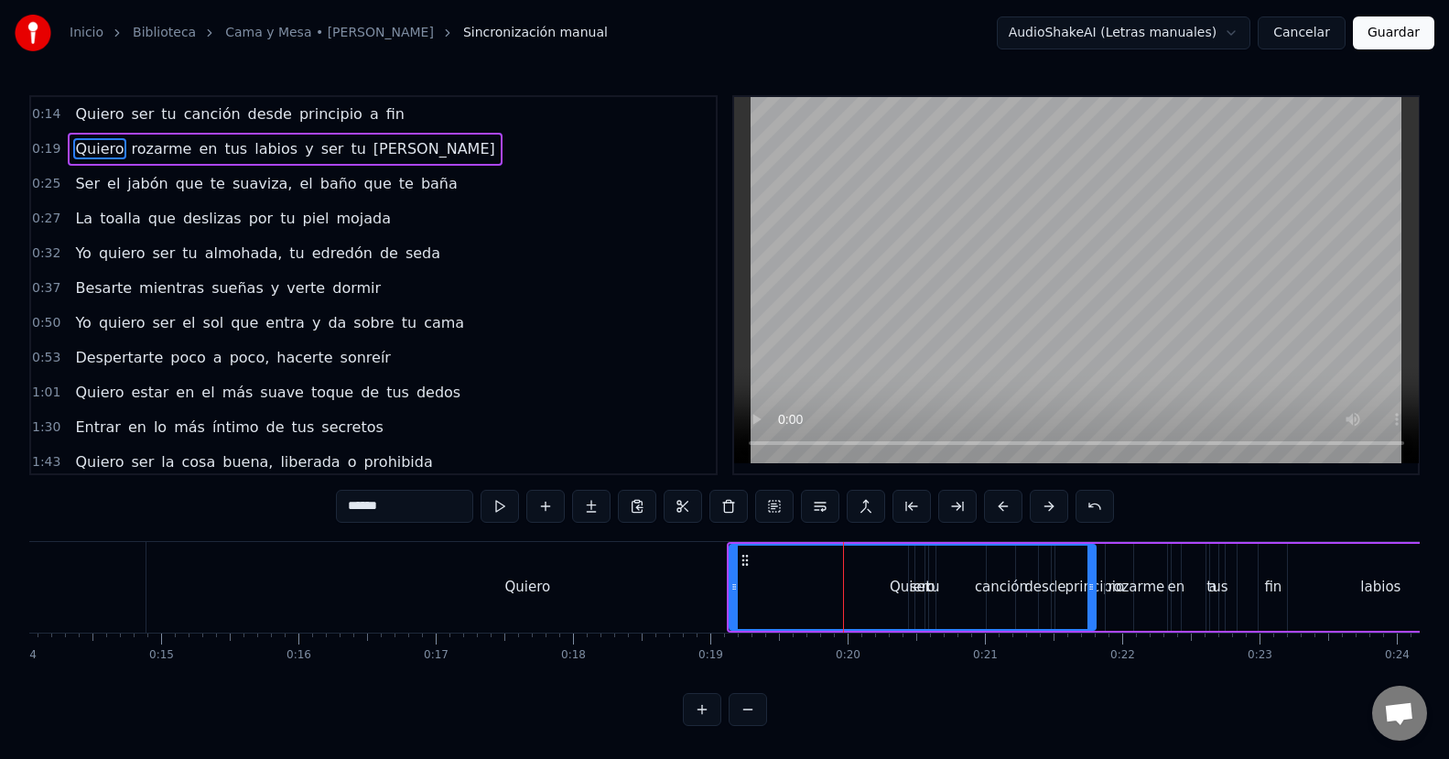
scroll to position [0, 0]
click at [640, 566] on div "Quiero" at bounding box center [526, 587] width 761 height 91
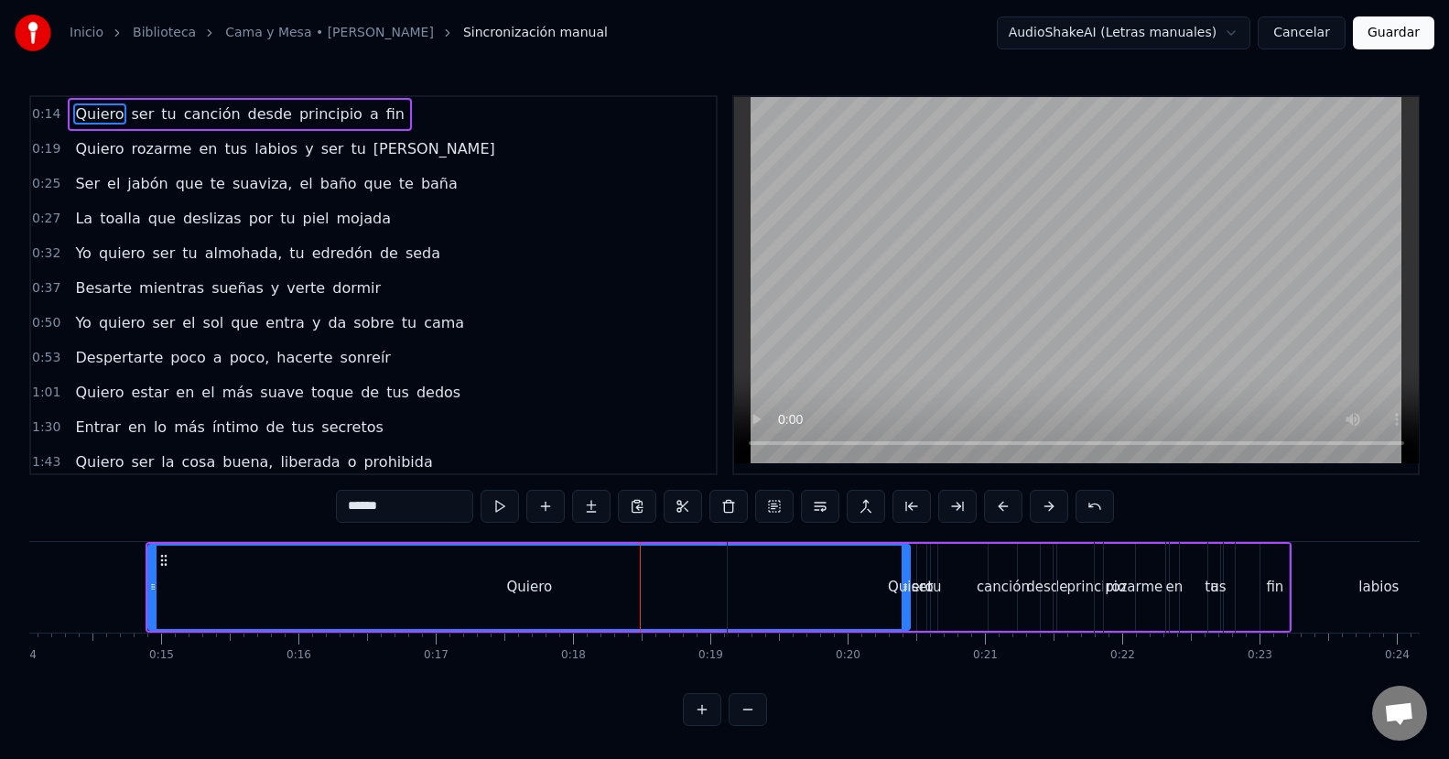
click at [905, 587] on div "Quiero" at bounding box center [911, 587] width 46 height 21
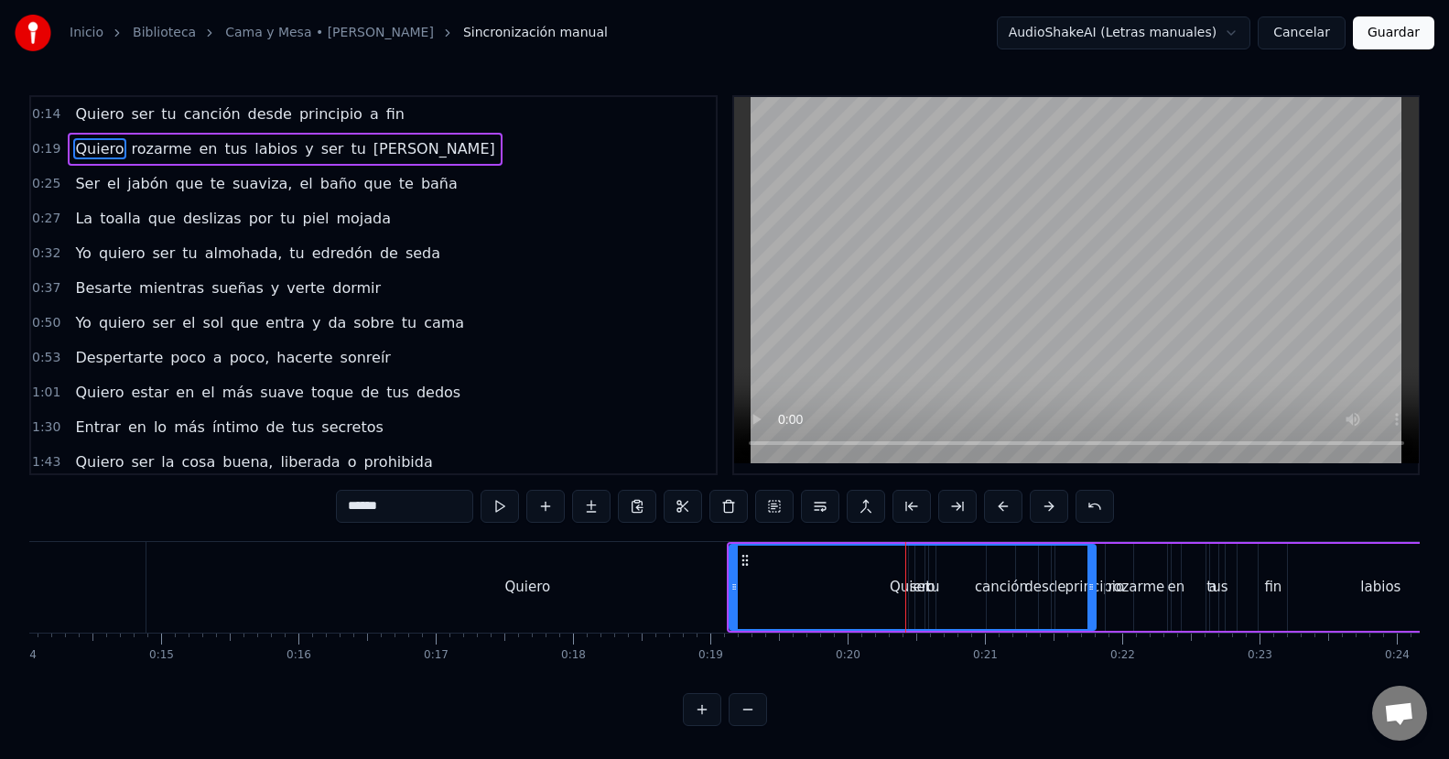
click at [606, 573] on div "Quiero" at bounding box center [526, 587] width 761 height 91
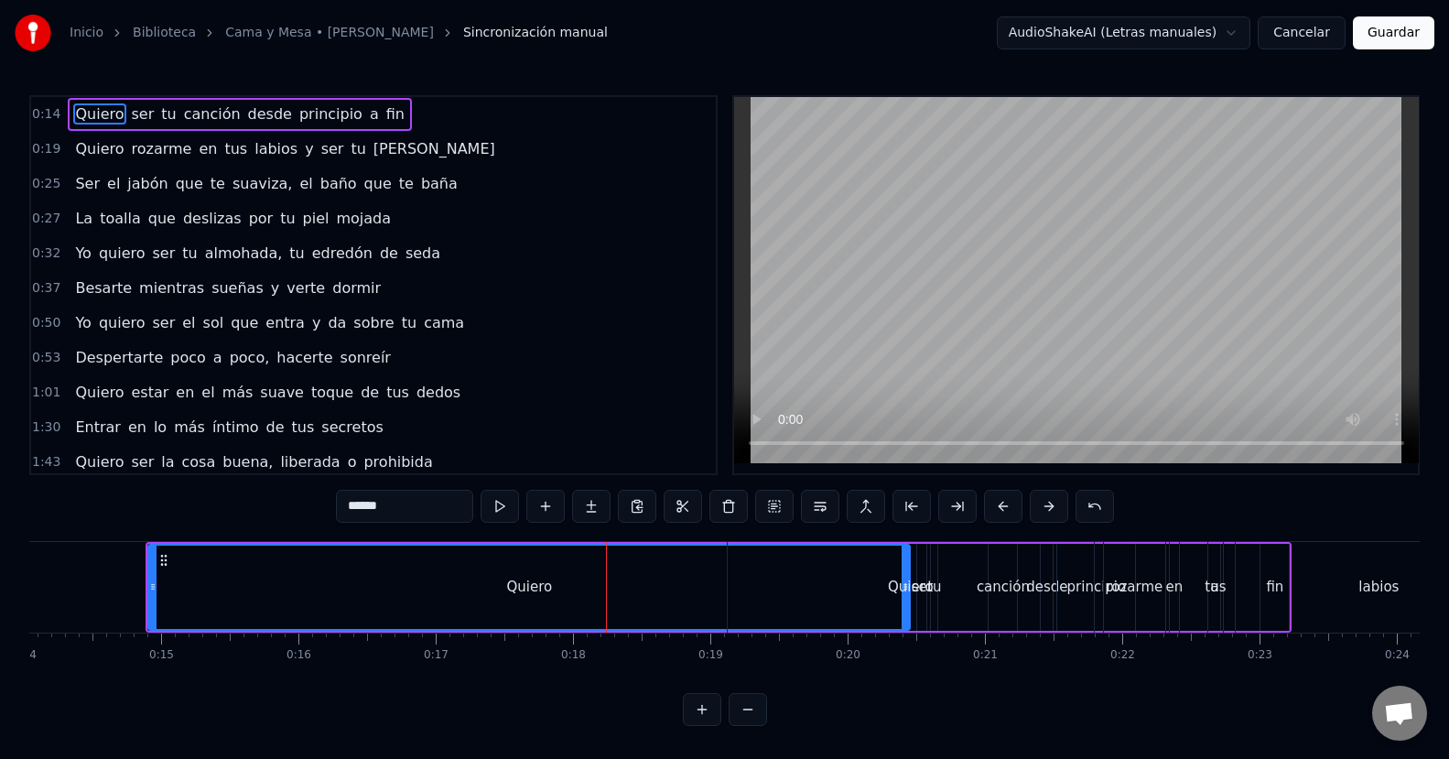
drag, startPoint x: 906, startPoint y: 588, endPoint x: 791, endPoint y: 596, distance: 115.5
click at [791, 596] on div "Quiero" at bounding box center [910, 587] width 366 height 91
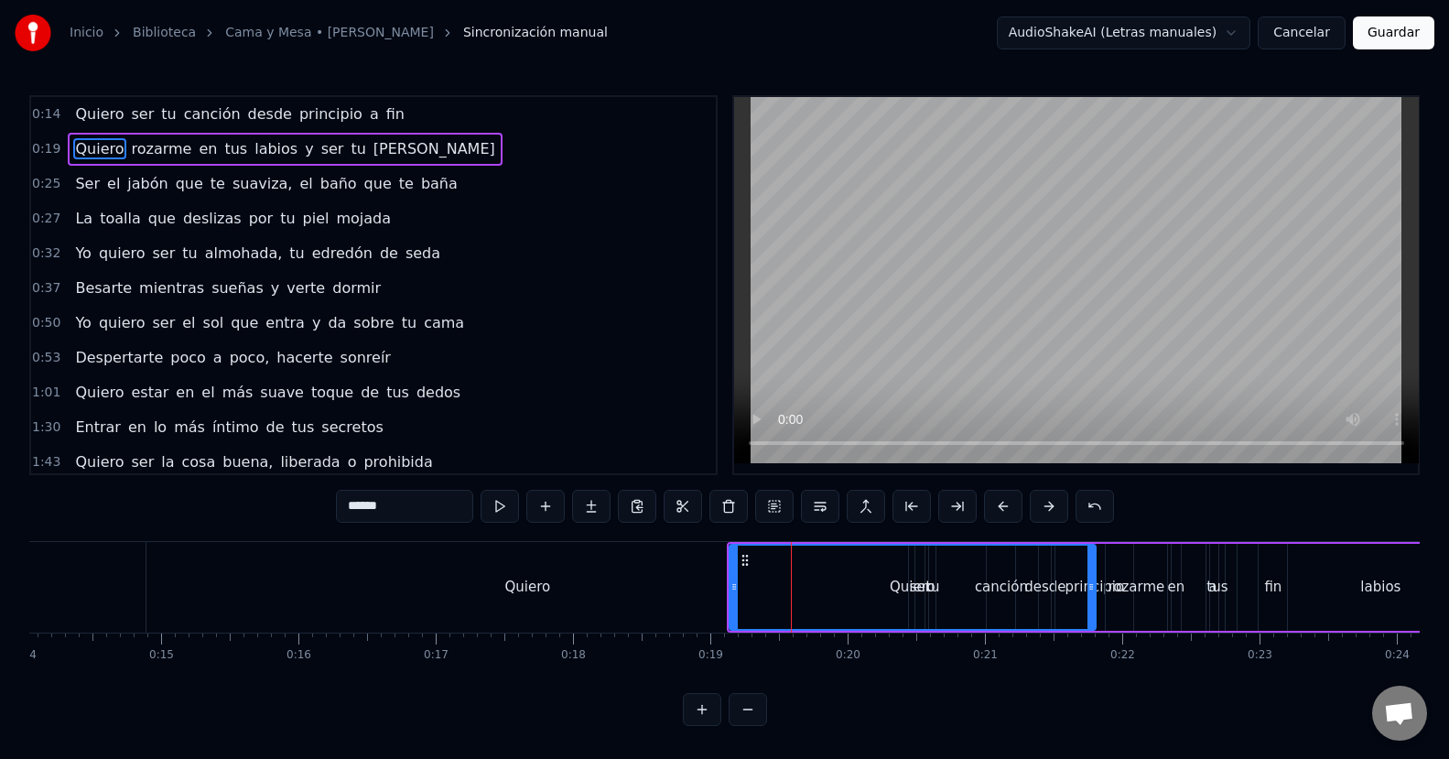
click at [436, 587] on div "Quiero" at bounding box center [526, 587] width 761 height 91
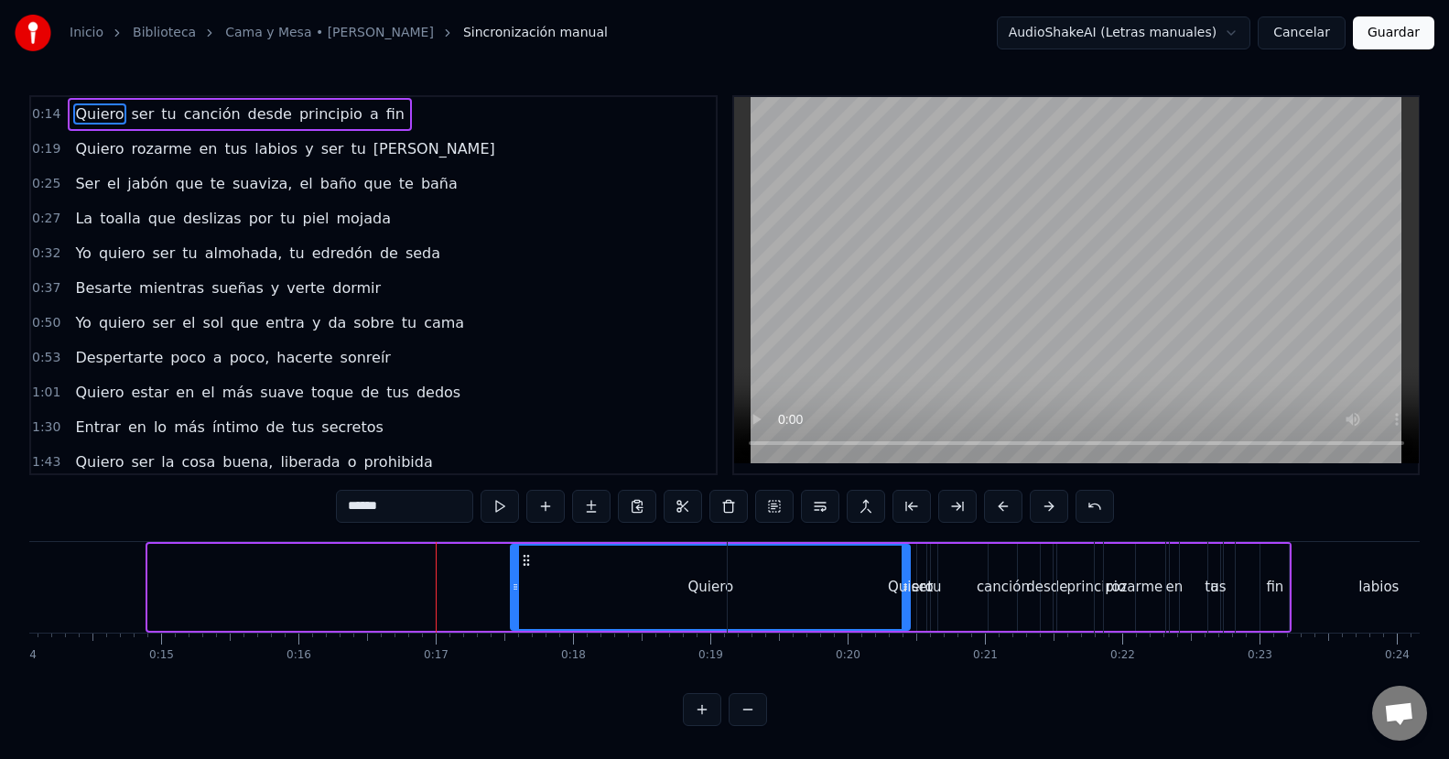
drag, startPoint x: 150, startPoint y: 585, endPoint x: 508, endPoint y: 596, distance: 358.0
click at [512, 596] on div at bounding box center [515, 586] width 7 height 83
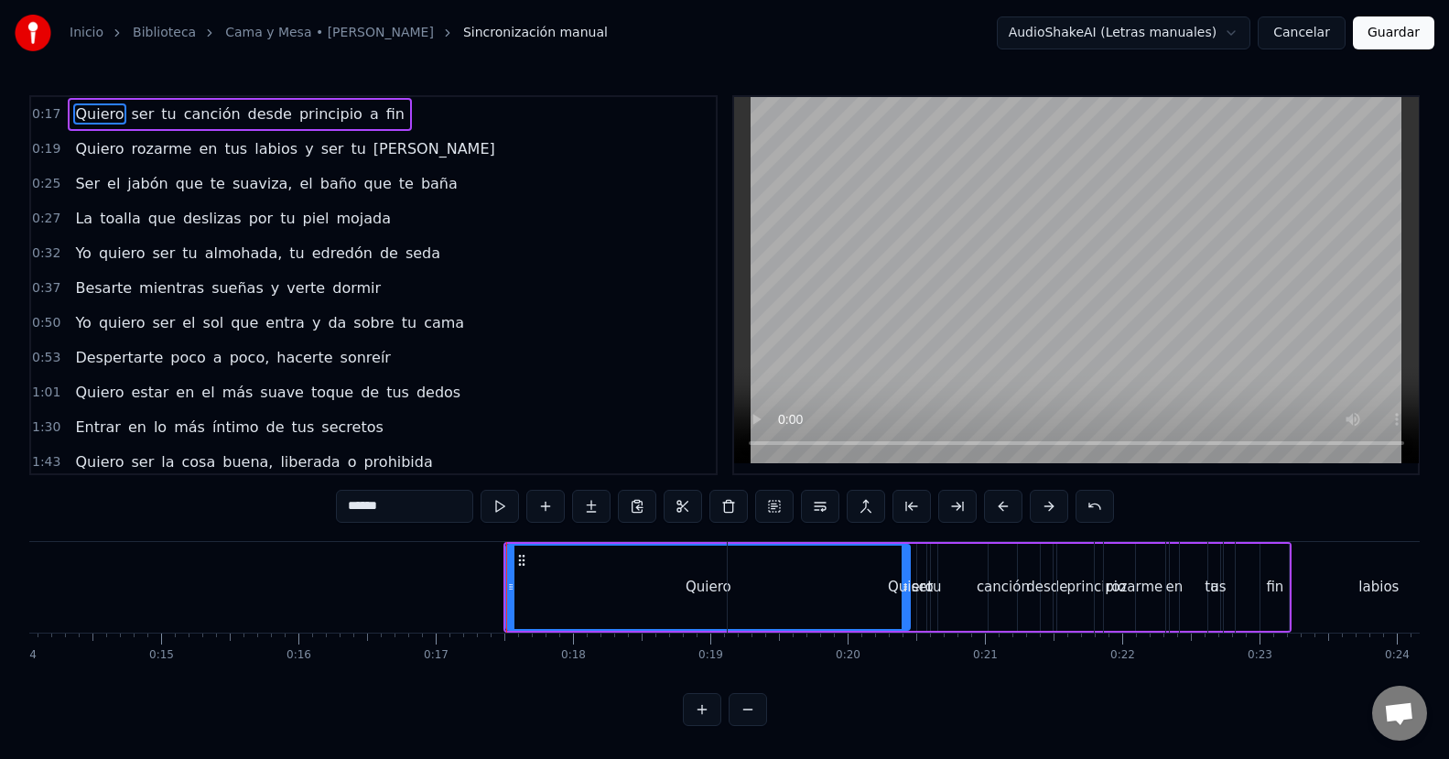
click at [742, 601] on div "Quiero" at bounding box center [910, 587] width 366 height 91
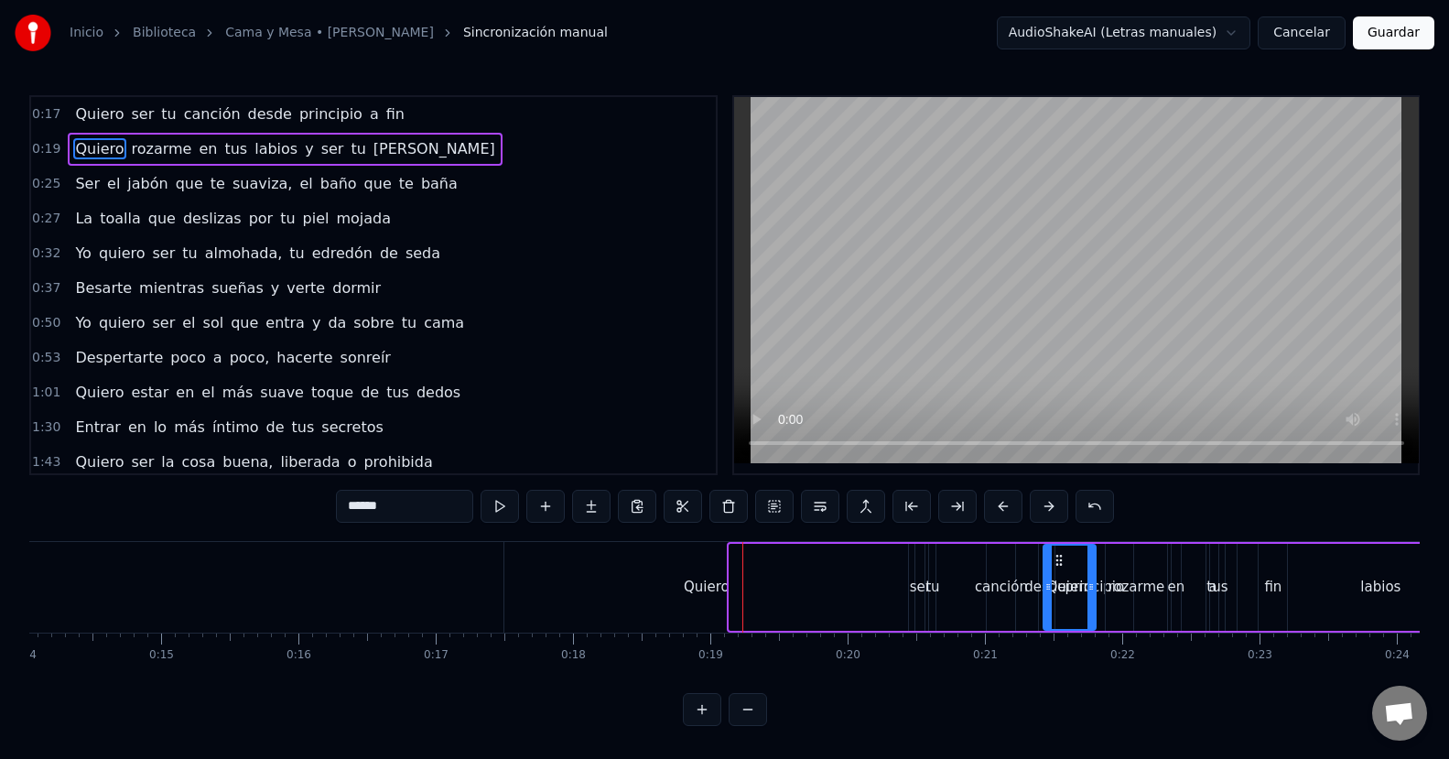
drag, startPoint x: 734, startPoint y: 600, endPoint x: 1049, endPoint y: 610, distance: 315.0
click at [1049, 610] on div at bounding box center [1047, 586] width 7 height 83
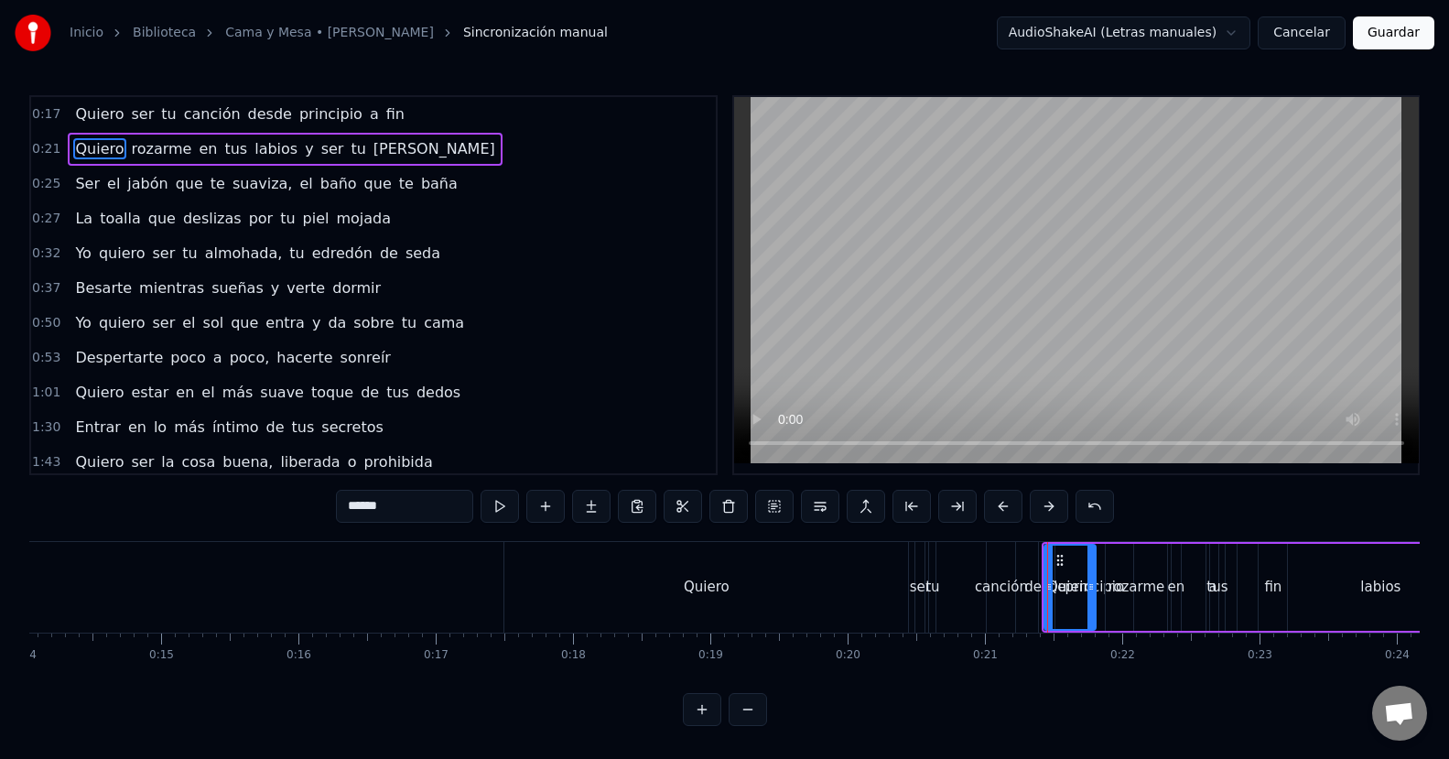
click at [717, 577] on div "Quiero" at bounding box center [707, 587] width 46 height 21
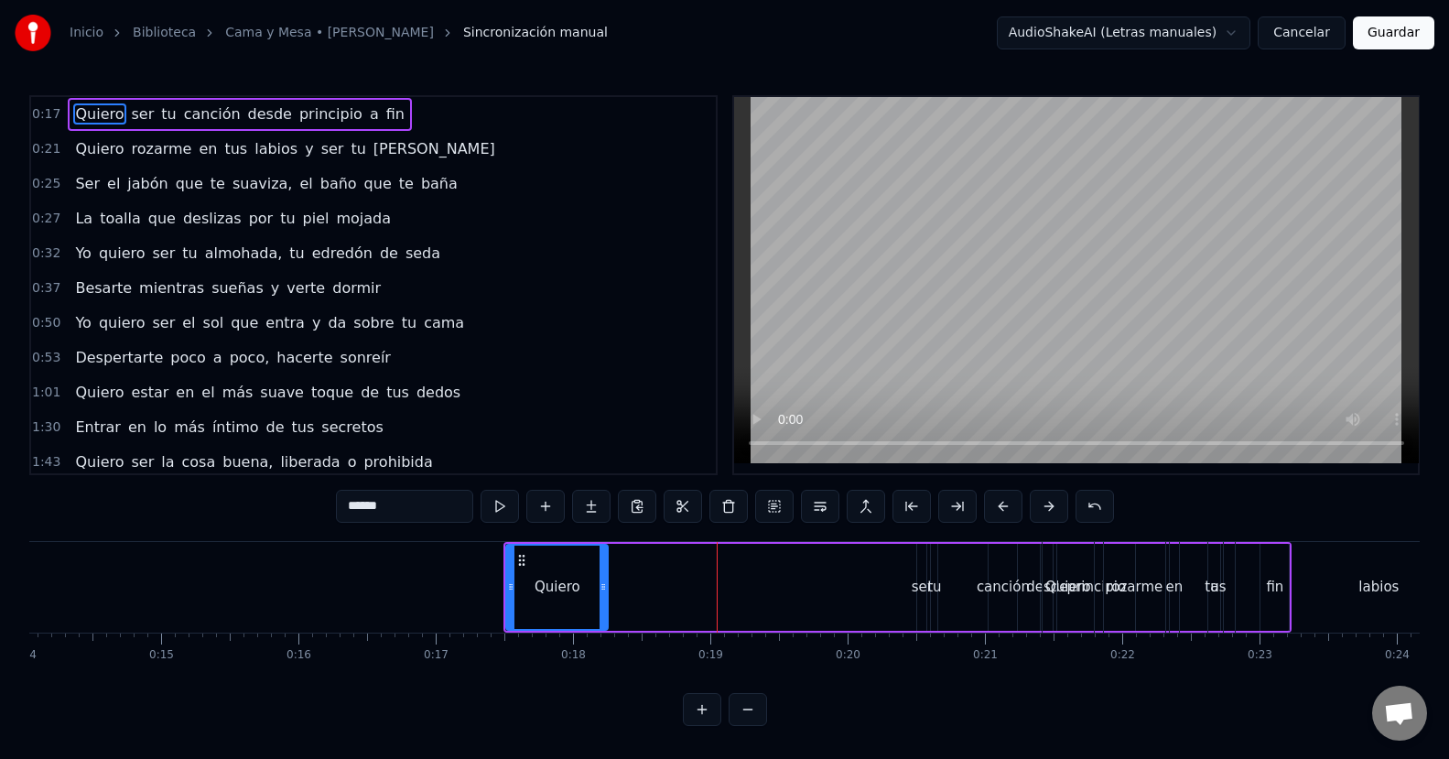
drag, startPoint x: 906, startPoint y: 589, endPoint x: 604, endPoint y: 591, distance: 302.0
click at [604, 591] on icon at bounding box center [602, 586] width 7 height 15
drag, startPoint x: 600, startPoint y: 587, endPoint x: 554, endPoint y: 590, distance: 46.8
click at [554, 590] on icon at bounding box center [557, 586] width 7 height 15
click at [921, 594] on div "ser" at bounding box center [921, 587] width 21 height 21
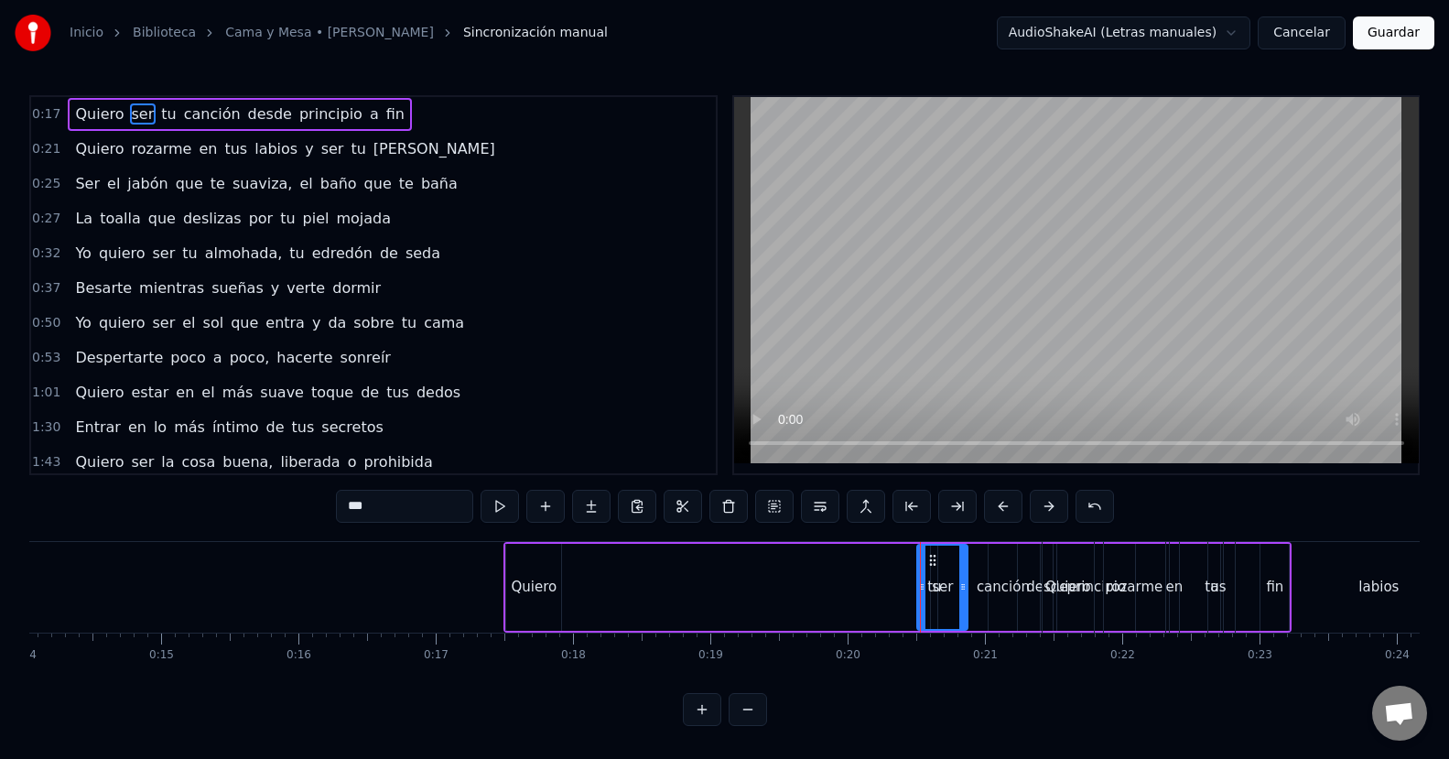
drag, startPoint x: 925, startPoint y: 584, endPoint x: 966, endPoint y: 589, distance: 41.5
click at [966, 589] on icon at bounding box center [962, 586] width 7 height 15
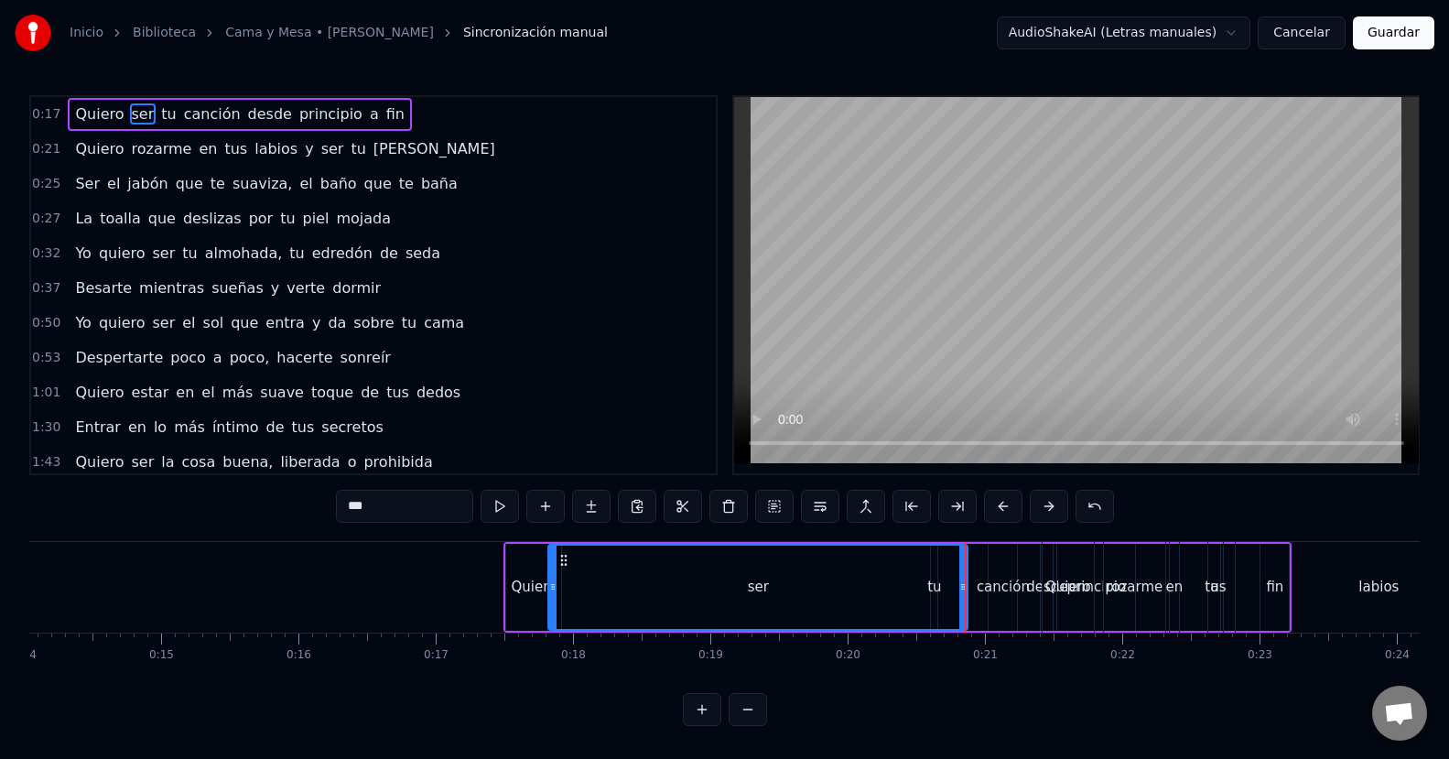
drag, startPoint x: 918, startPoint y: 591, endPoint x: 549, endPoint y: 600, distance: 368.9
click at [549, 600] on div at bounding box center [552, 586] width 7 height 83
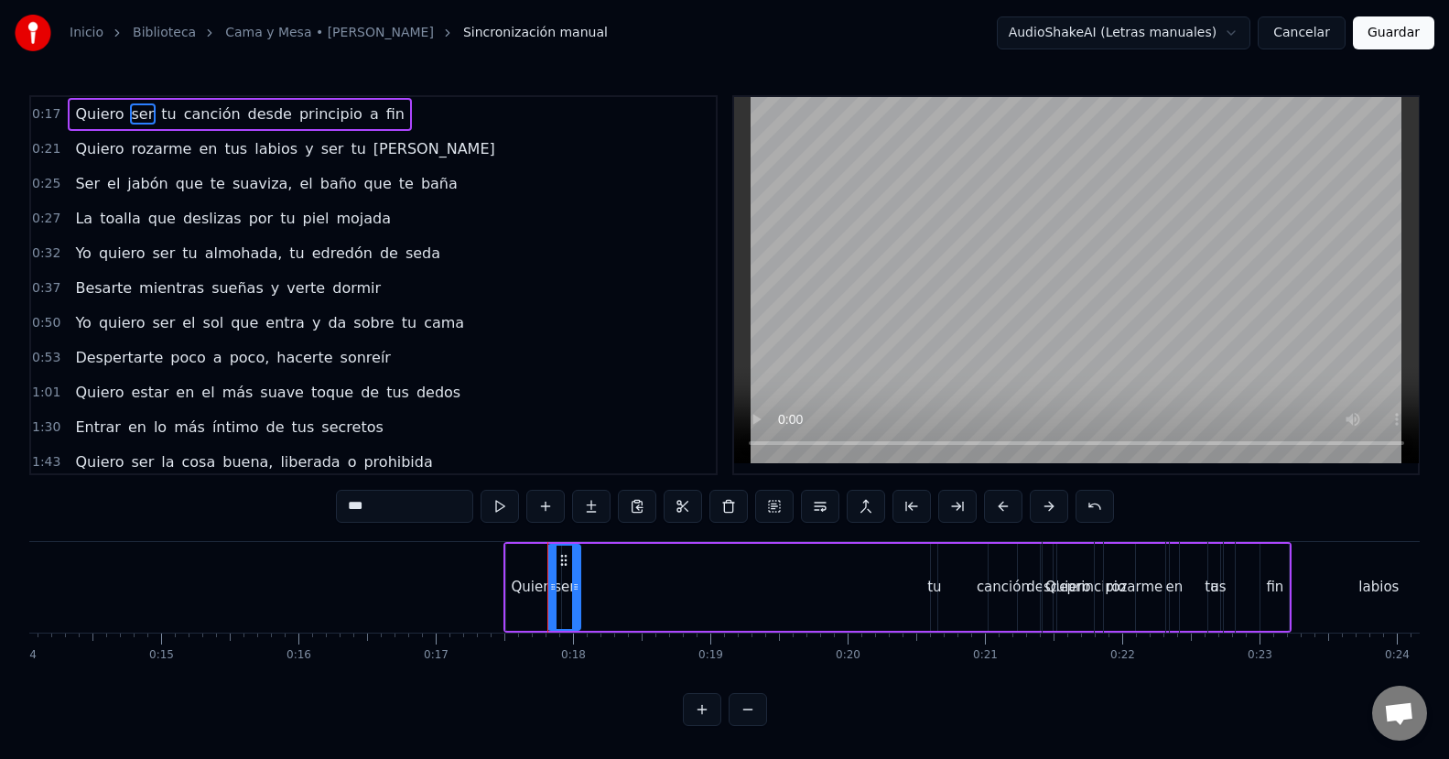
drag, startPoint x: 964, startPoint y: 587, endPoint x: 577, endPoint y: 577, distance: 387.2
click at [577, 577] on div at bounding box center [575, 586] width 7 height 83
click at [934, 590] on div "tu" at bounding box center [934, 587] width 14 height 21
type input "**"
drag, startPoint x: 930, startPoint y: 587, endPoint x: 958, endPoint y: 592, distance: 28.7
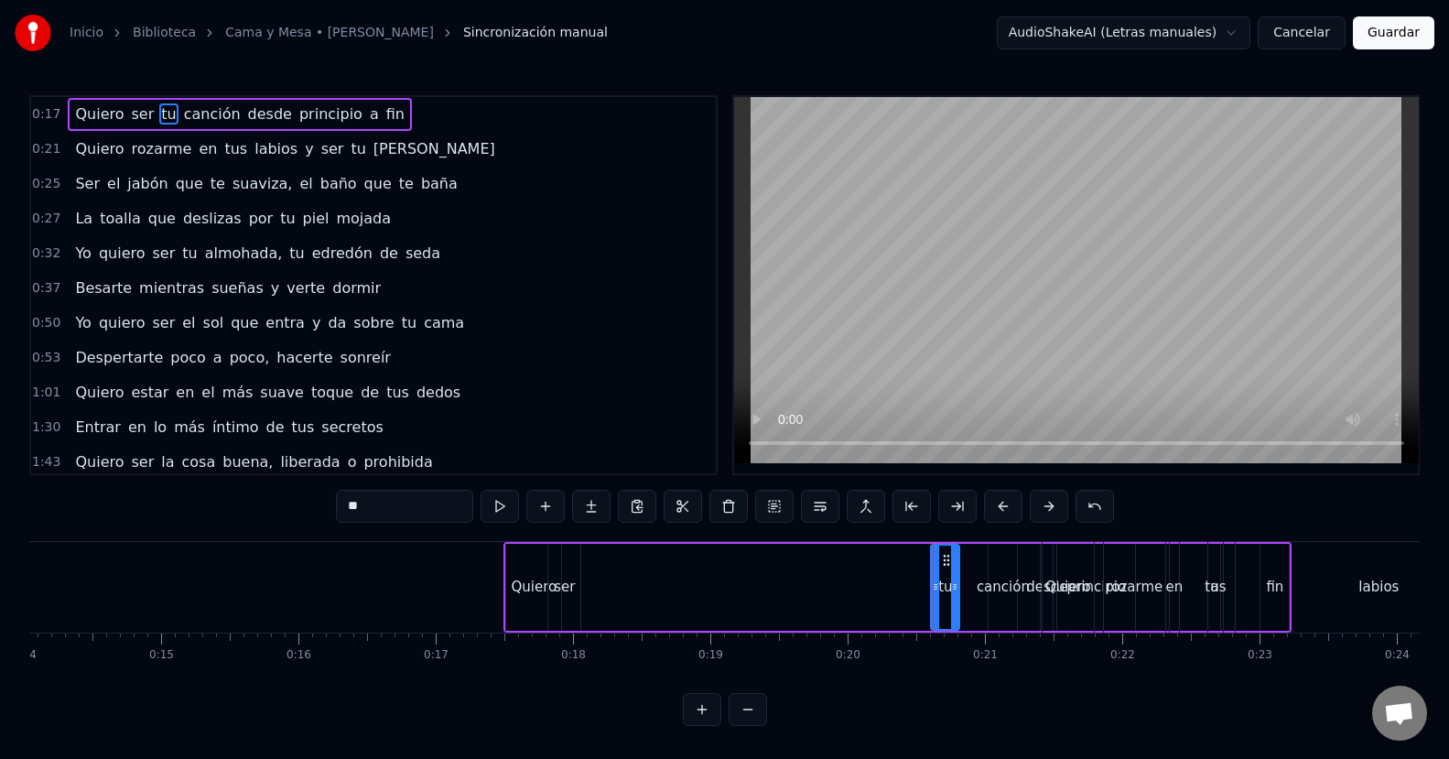
click at [958, 592] on icon at bounding box center [954, 586] width 7 height 15
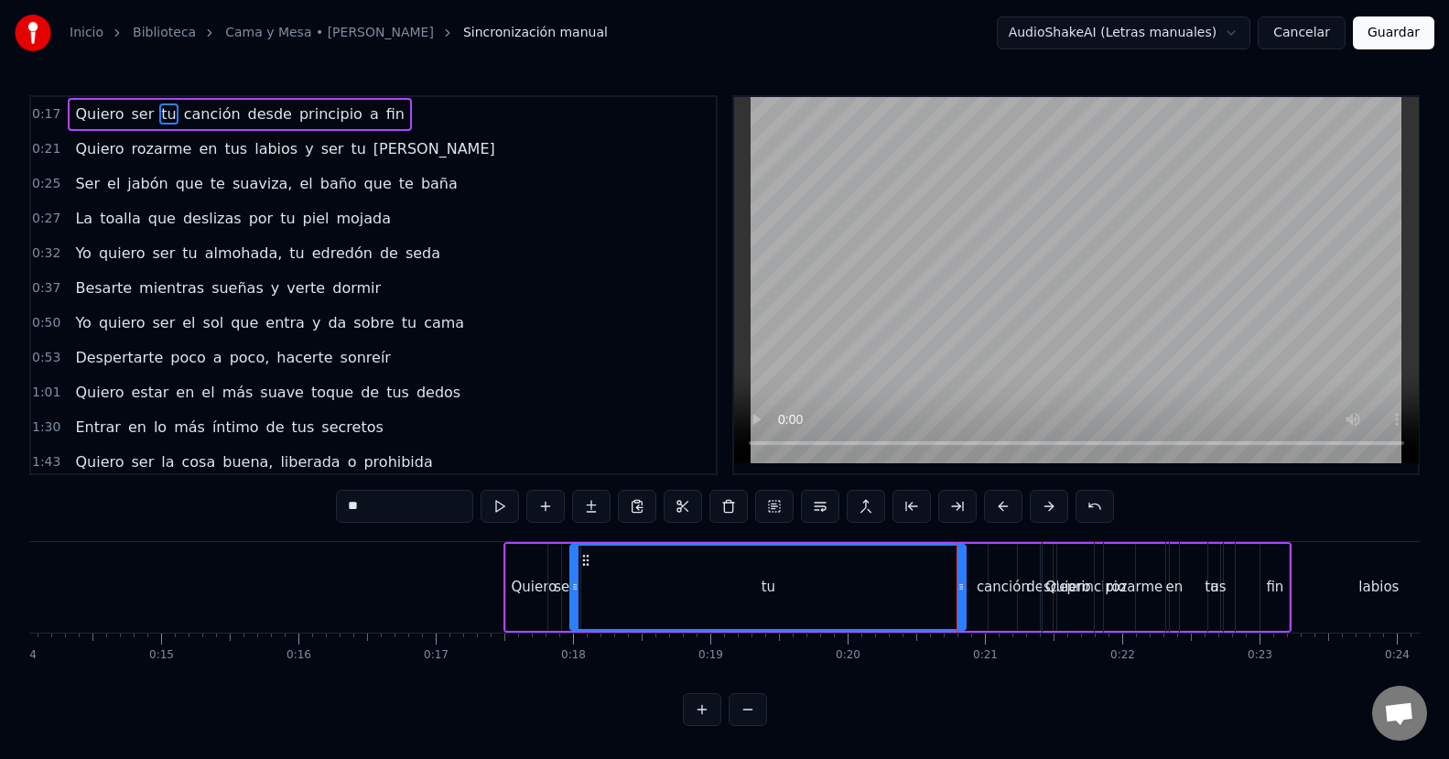
drag, startPoint x: 937, startPoint y: 587, endPoint x: 577, endPoint y: 619, distance: 362.0
click at [577, 619] on div at bounding box center [574, 586] width 7 height 83
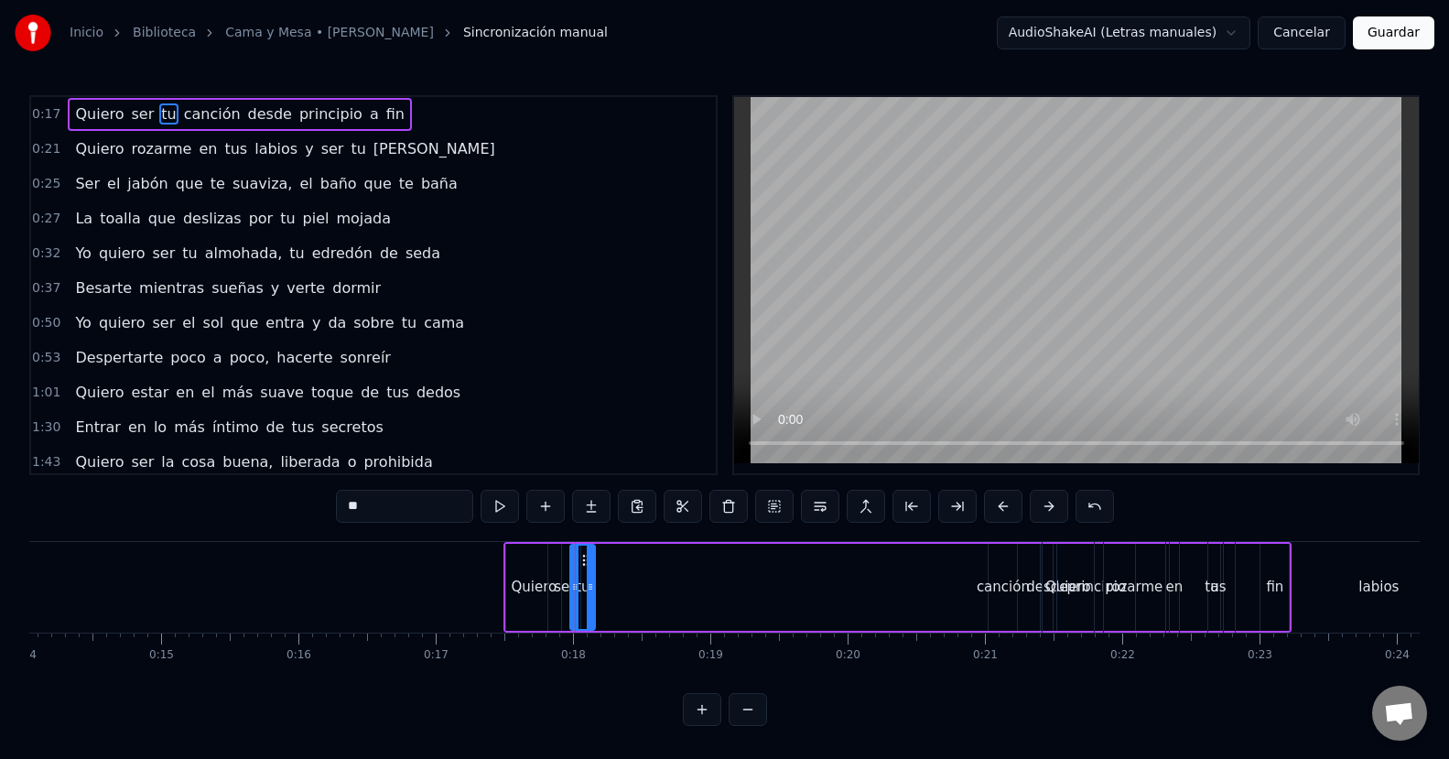
drag, startPoint x: 959, startPoint y: 584, endPoint x: 588, endPoint y: 597, distance: 370.8
click at [588, 597] on div at bounding box center [590, 586] width 7 height 83
